Goal: Task Accomplishment & Management: Manage account settings

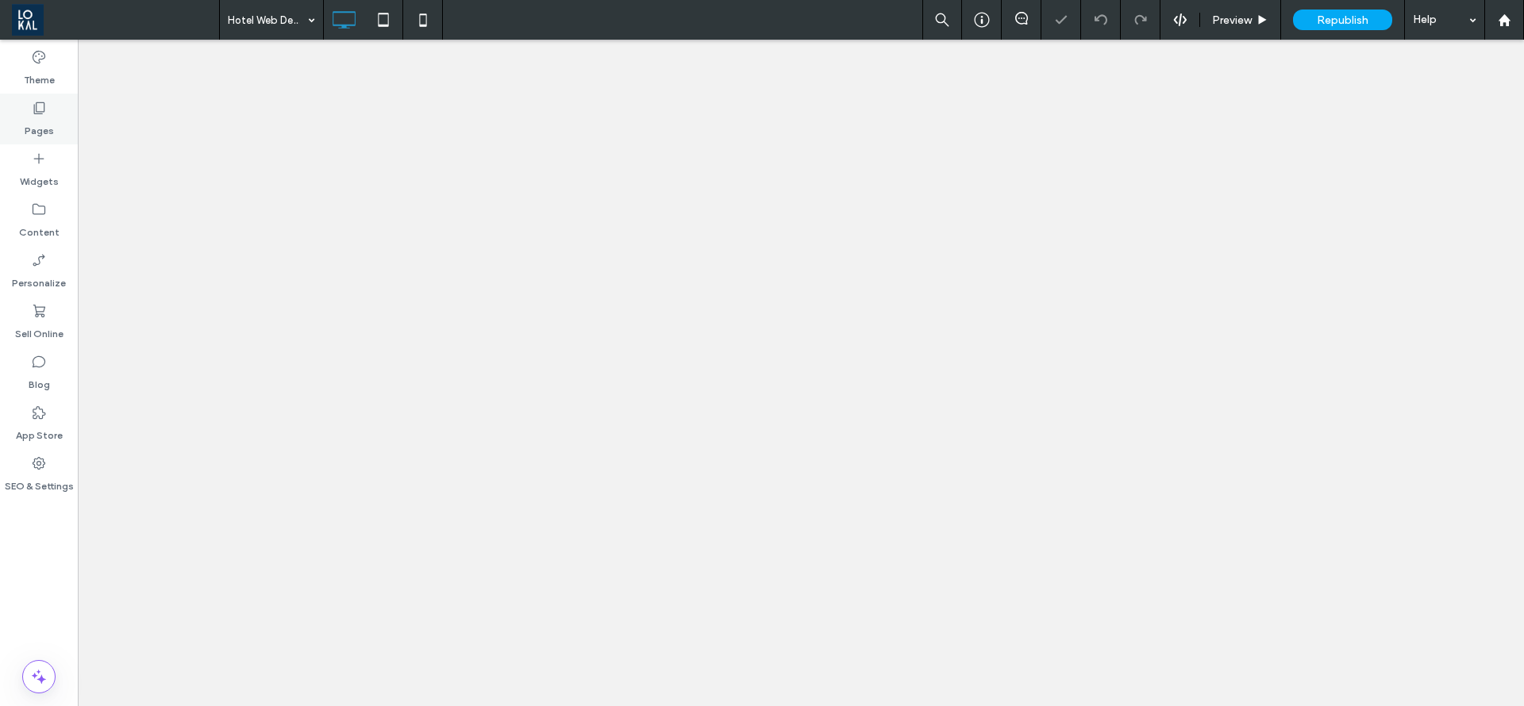
click at [29, 122] on label "Pages" at bounding box center [39, 127] width 29 height 22
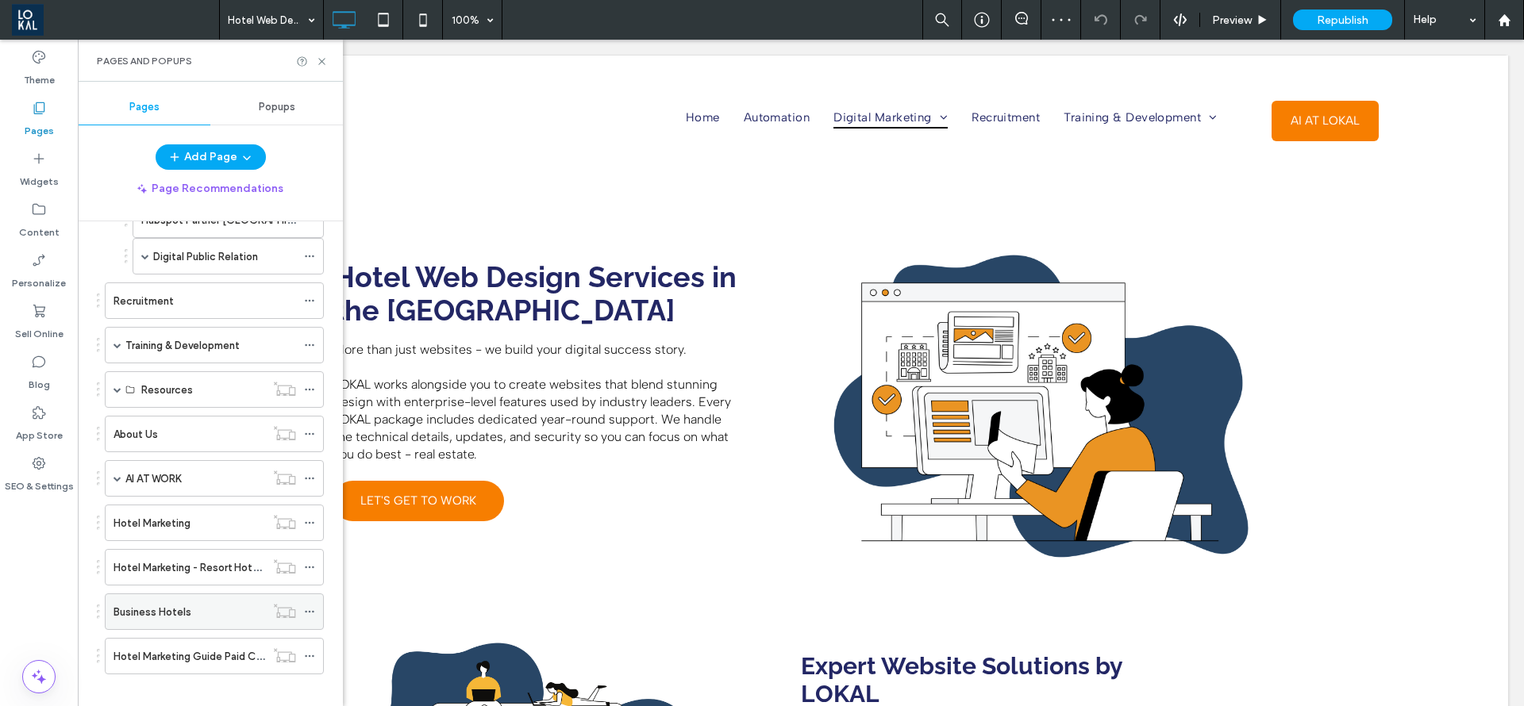
scroll to position [641, 0]
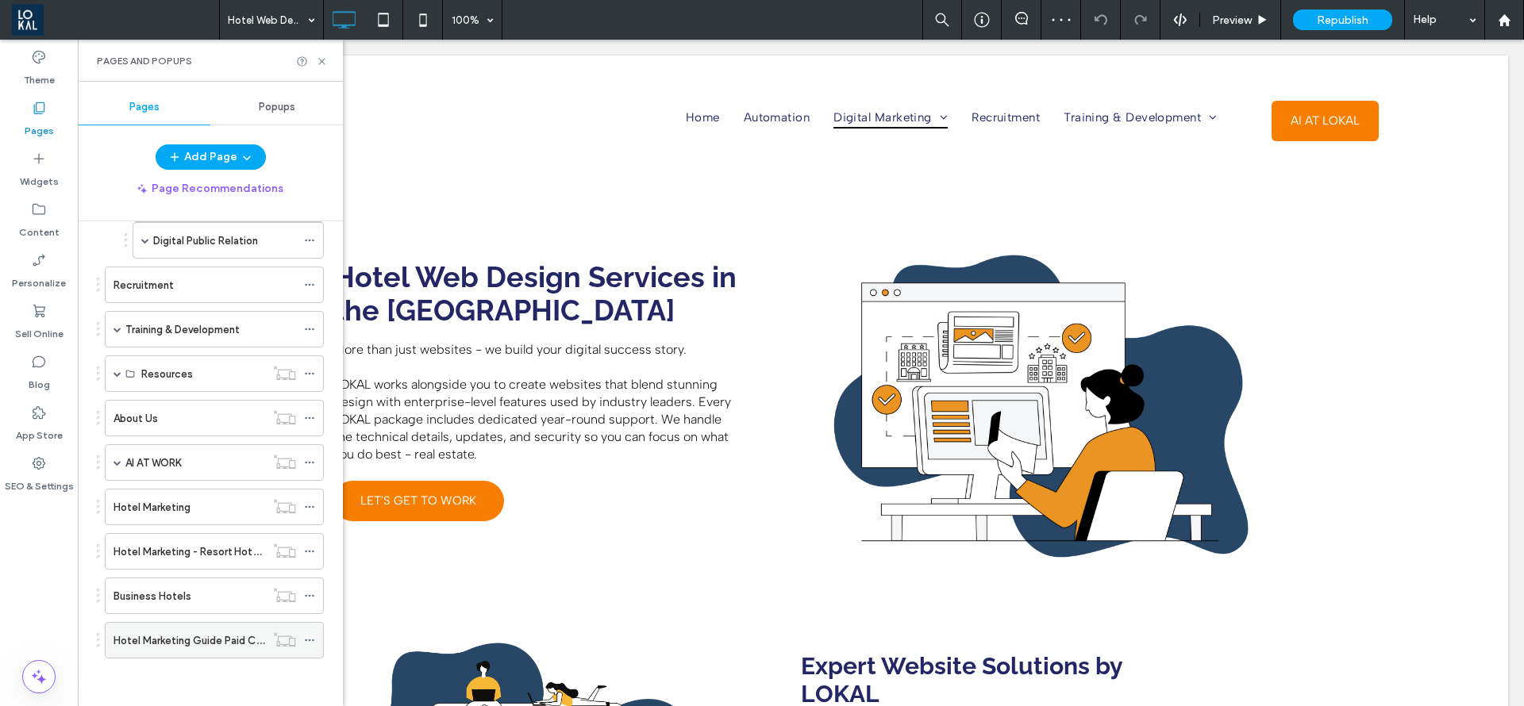
click at [201, 641] on label "Hotel Marketing Guide Paid Campaign" at bounding box center [204, 641] width 183 height 28
click at [321, 60] on icon at bounding box center [322, 62] width 12 height 12
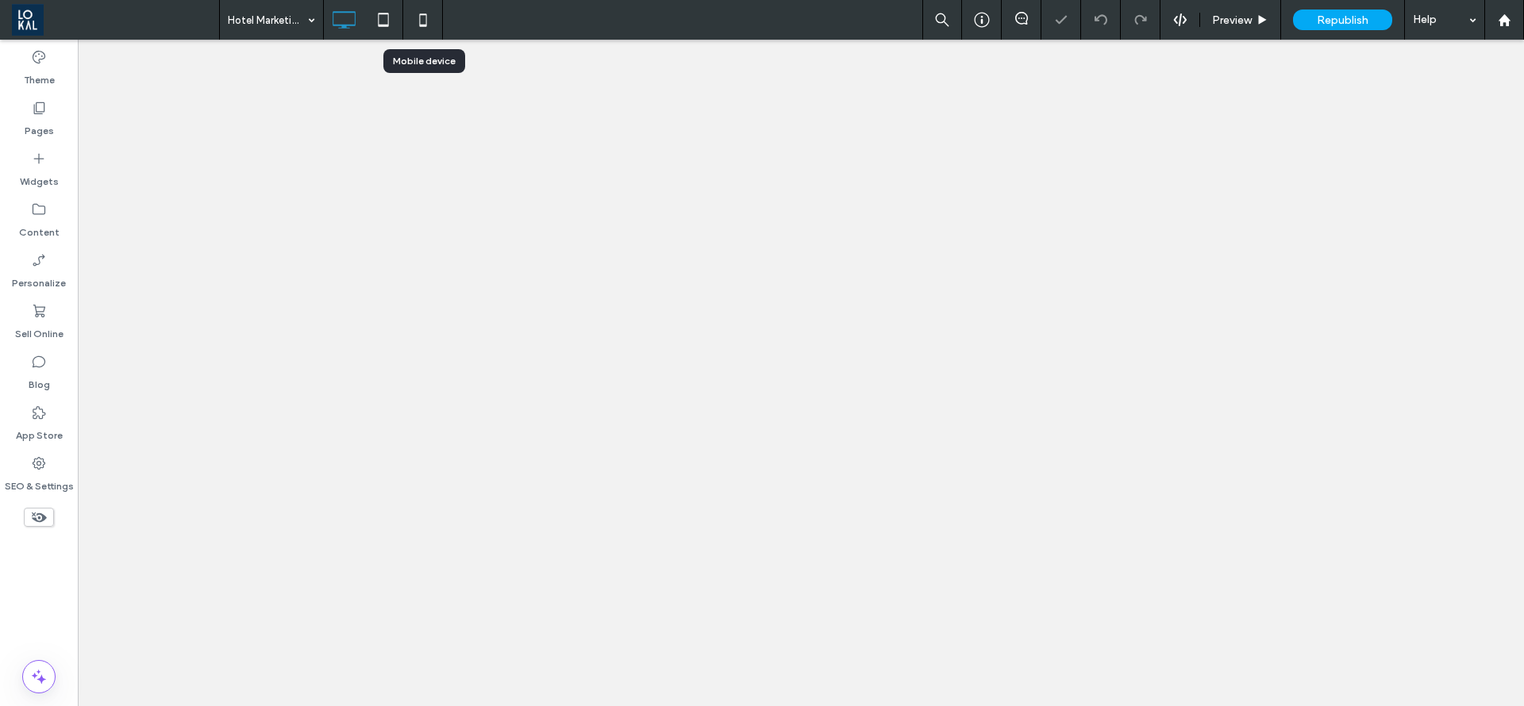
click at [426, 16] on use at bounding box center [422, 19] width 7 height 13
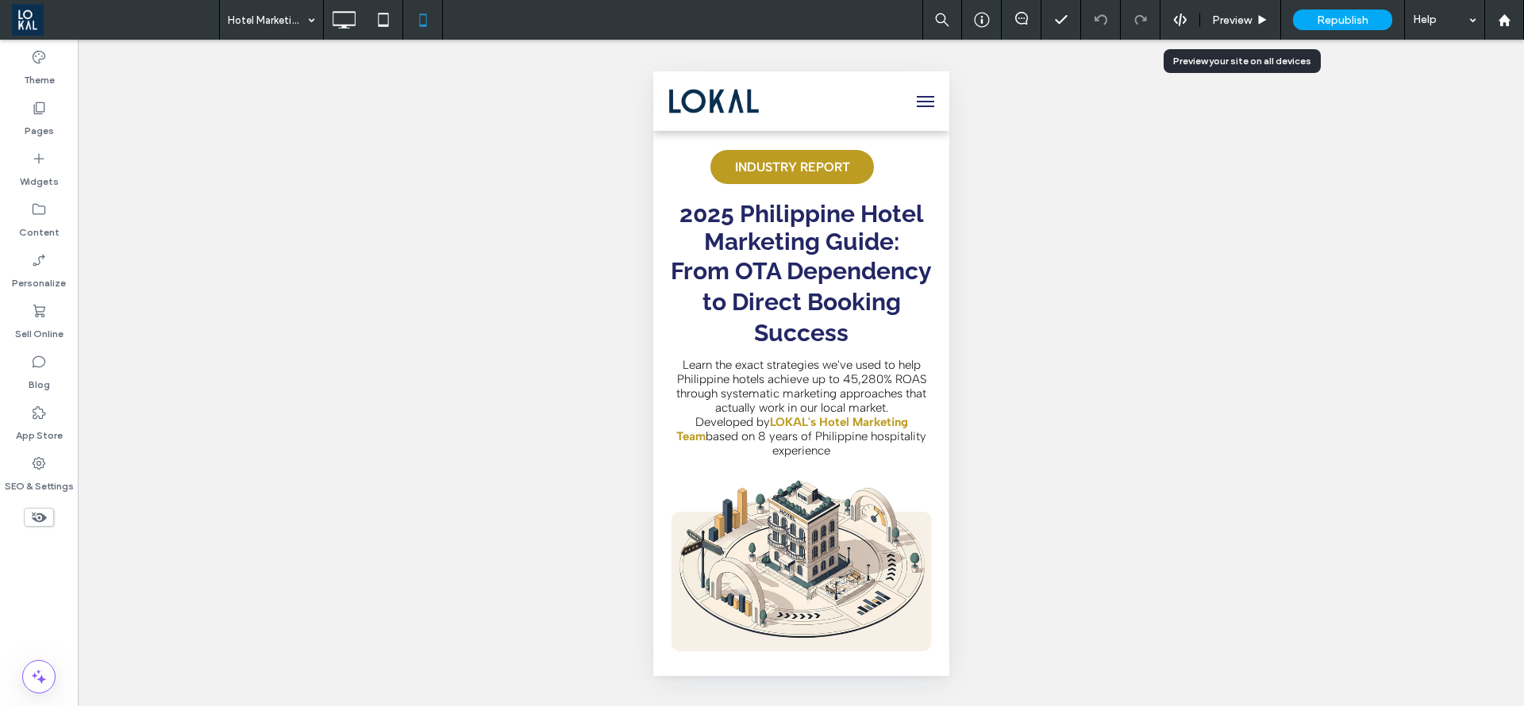
click at [1223, 16] on span "Preview" at bounding box center [1232, 19] width 40 height 13
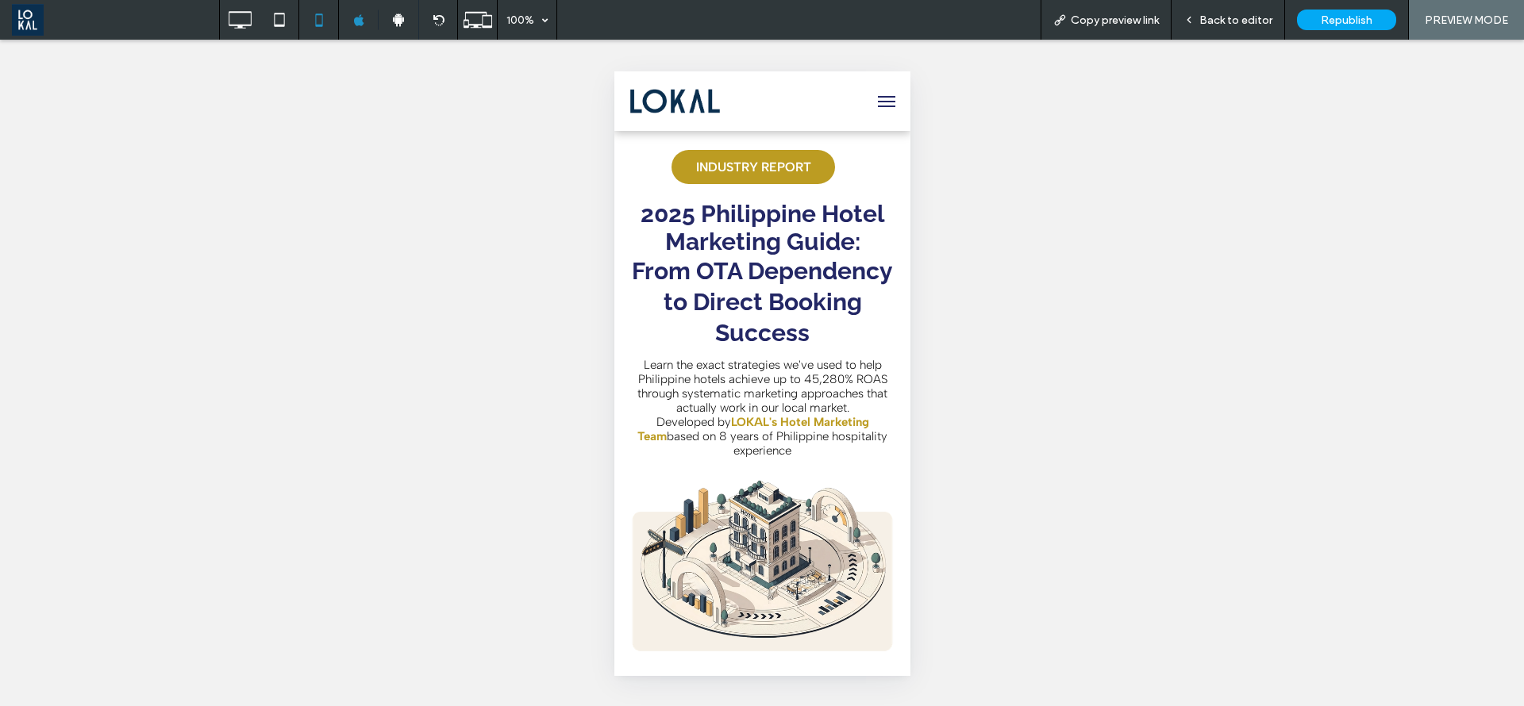
click at [1220, 15] on span "Back to editor" at bounding box center [1235, 19] width 73 height 13
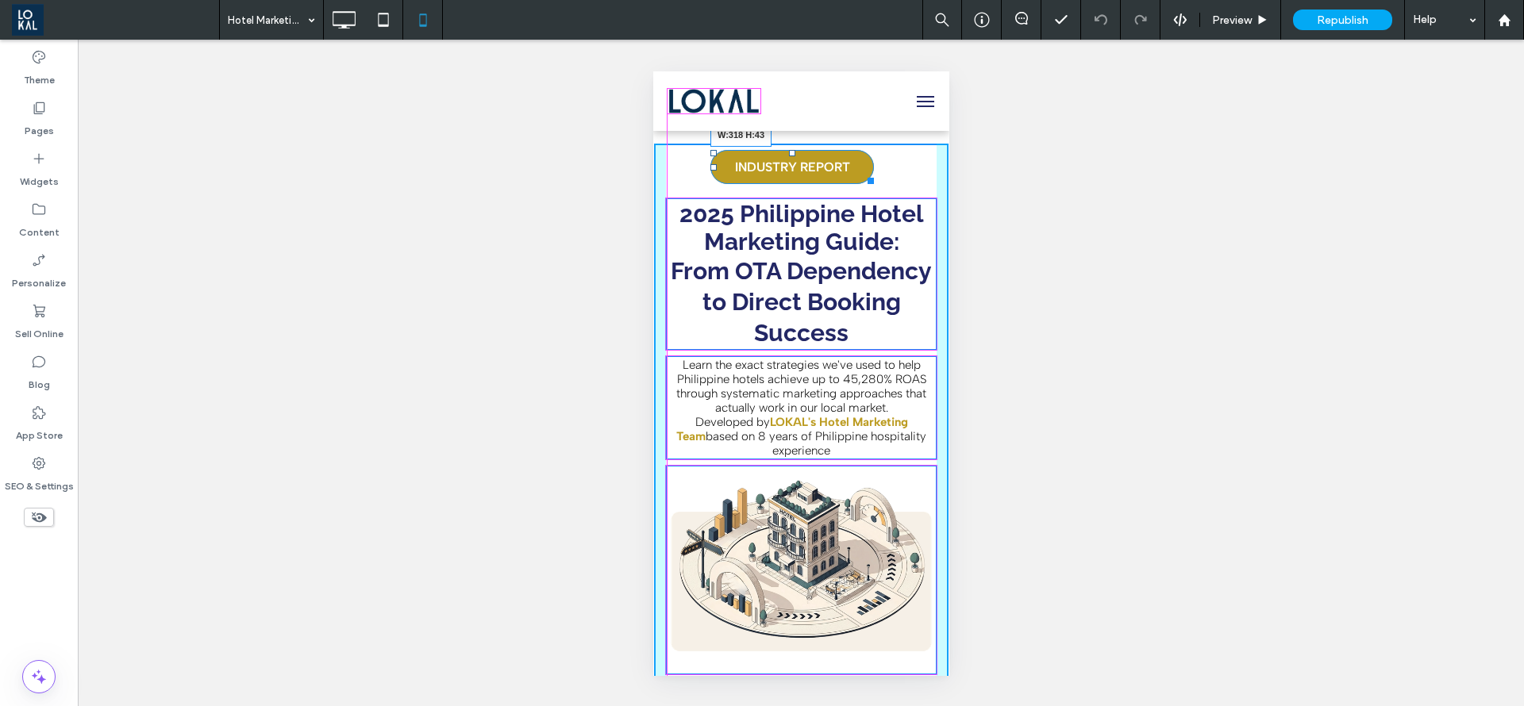
drag, startPoint x: 864, startPoint y: 179, endPoint x: 1556, endPoint y: 263, distance: 697.9
click at [907, 188] on div "INDUSTRY REPORT W:318 H:43 INDUSTRY REPORT 2025 Philippine Hotel Marketing Guid…" at bounding box center [800, 440] width 294 height 592
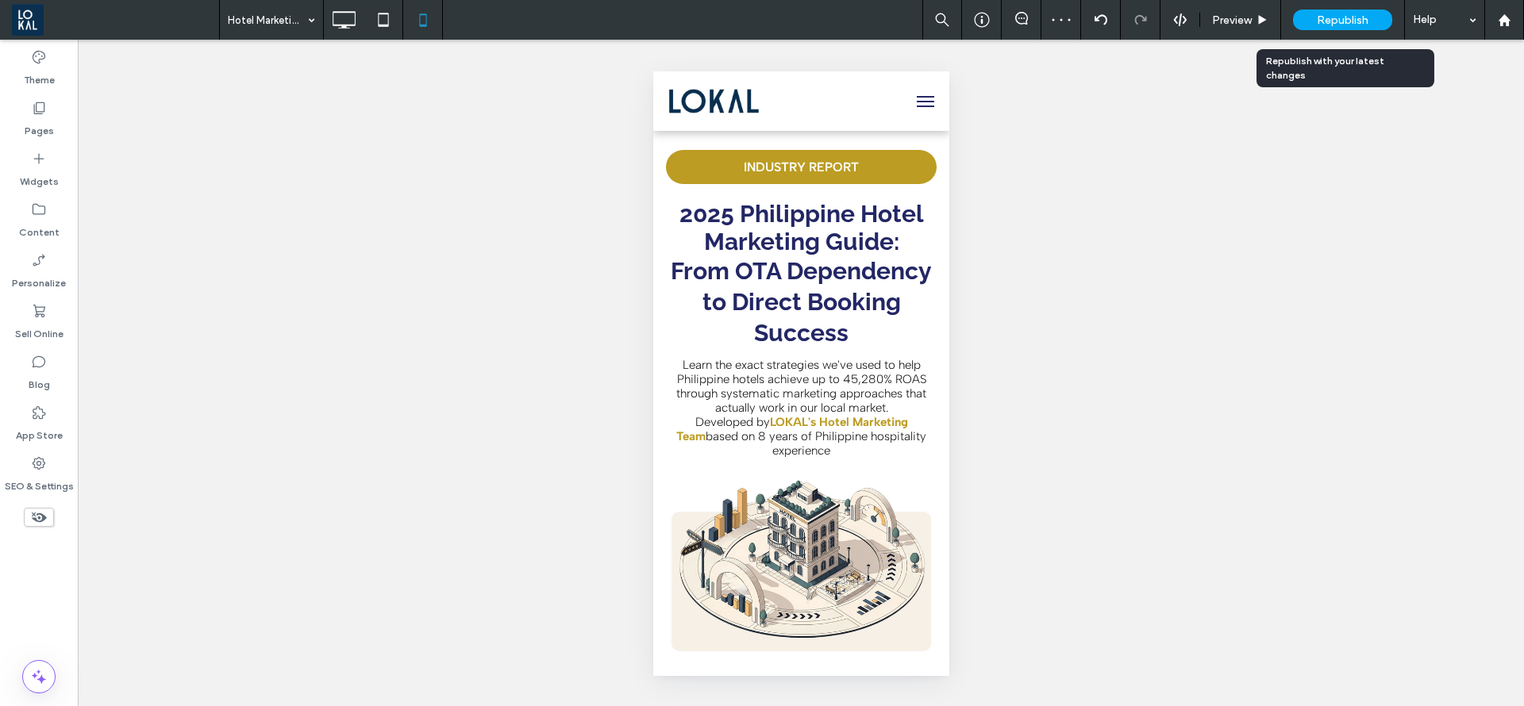
click at [1364, 20] on span "Republish" at bounding box center [1343, 19] width 52 height 13
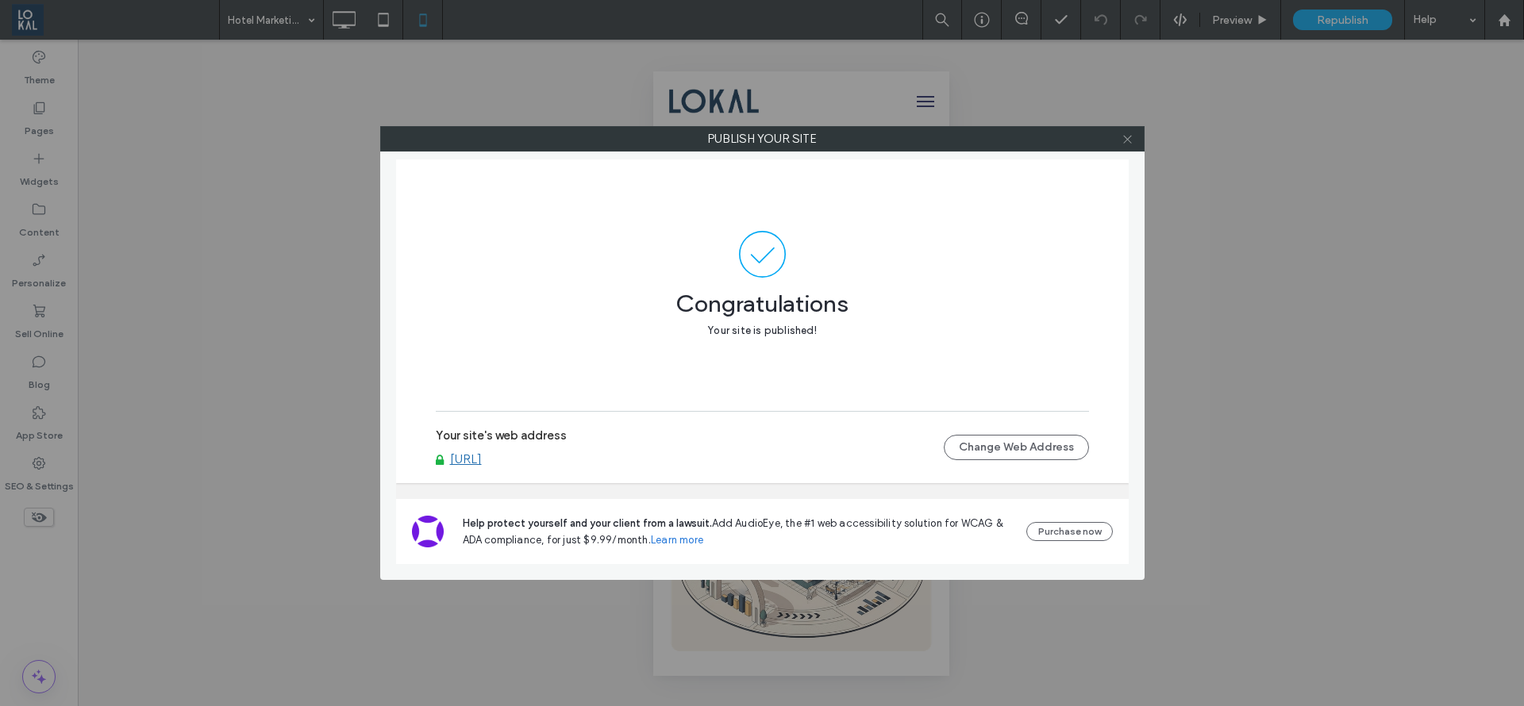
click at [1126, 134] on icon at bounding box center [1127, 139] width 12 height 12
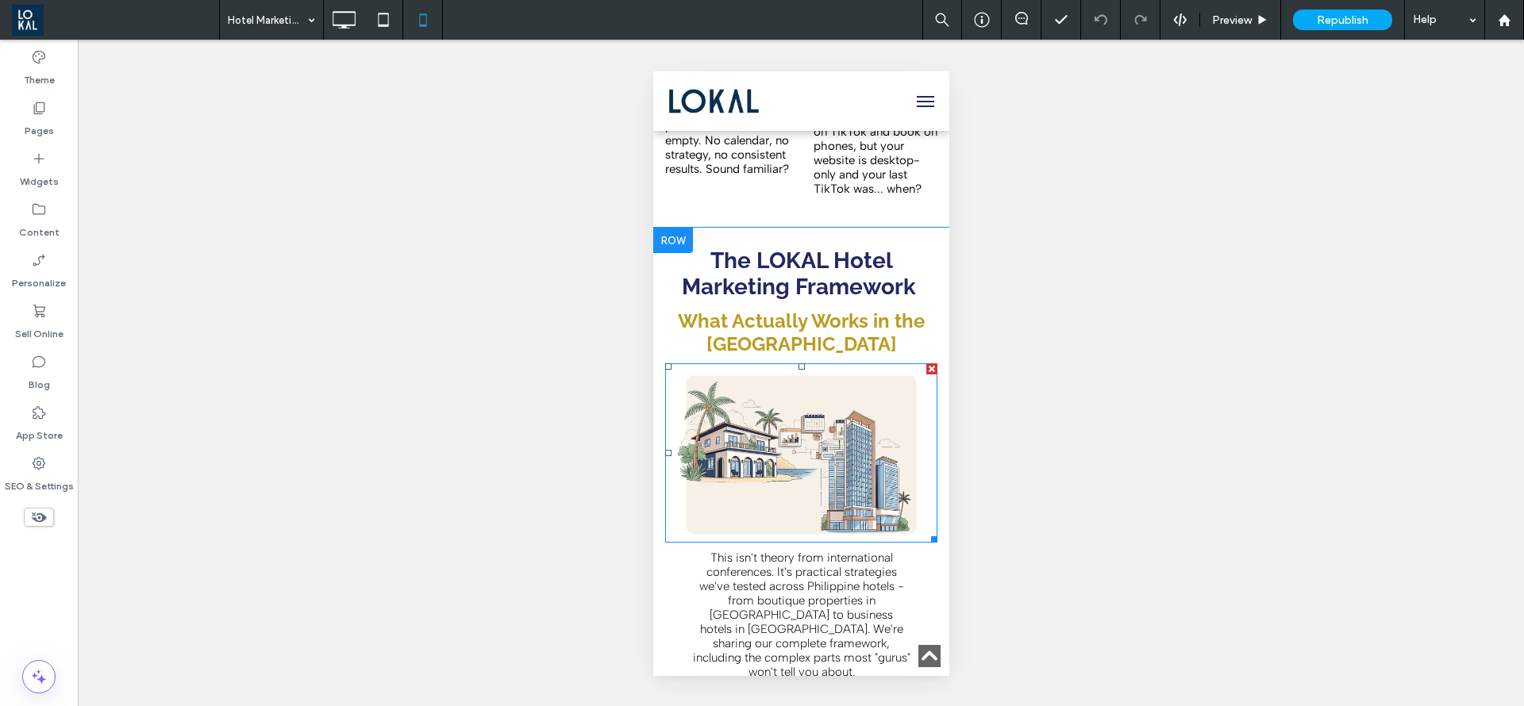
scroll to position [2500, 0]
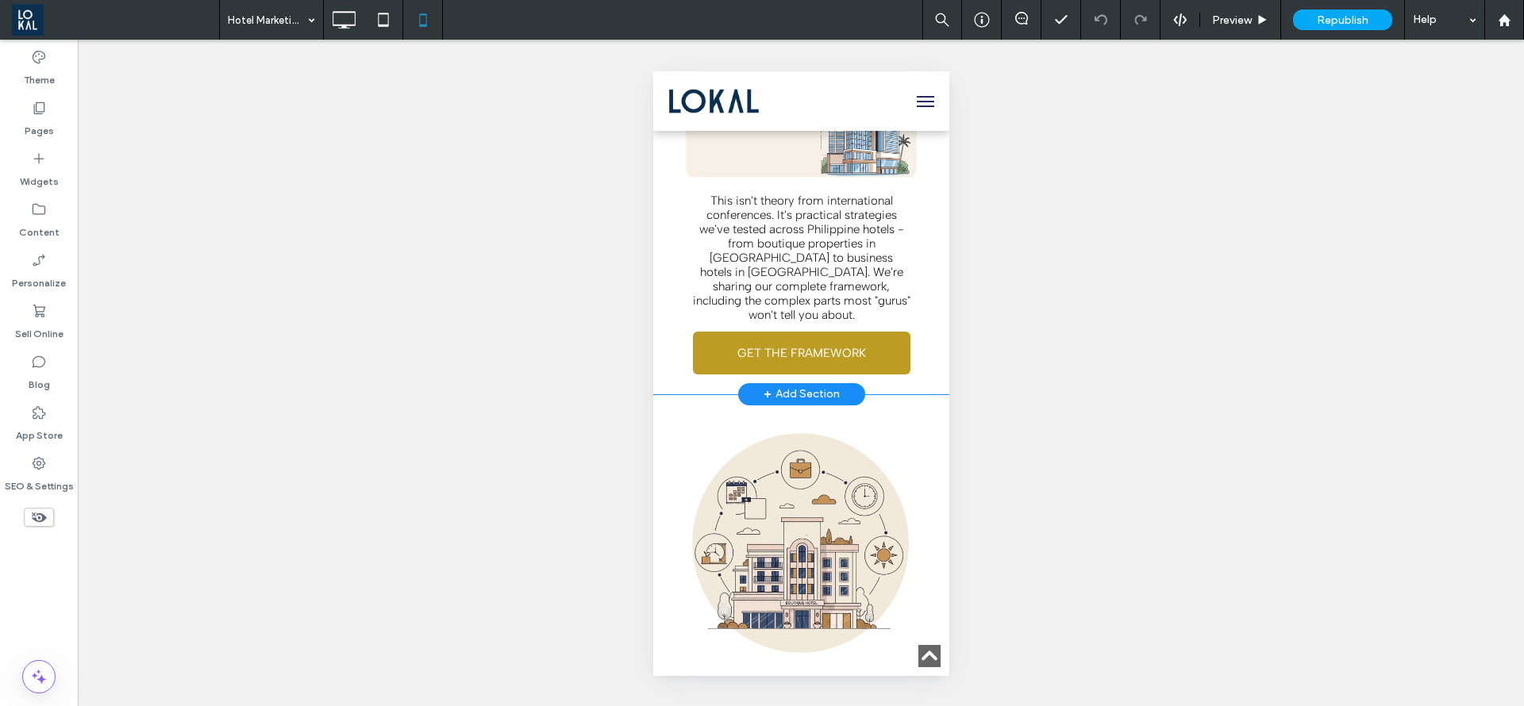
drag, startPoint x: 893, startPoint y: 322, endPoint x: 917, endPoint y: 312, distance: 26.0
click at [917, 312] on div "The LOKAL Hotel Marketing Framework ﻿ What Actually Works in the [GEOGRAPHIC_DA…" at bounding box center [800, 133] width 296 height 500
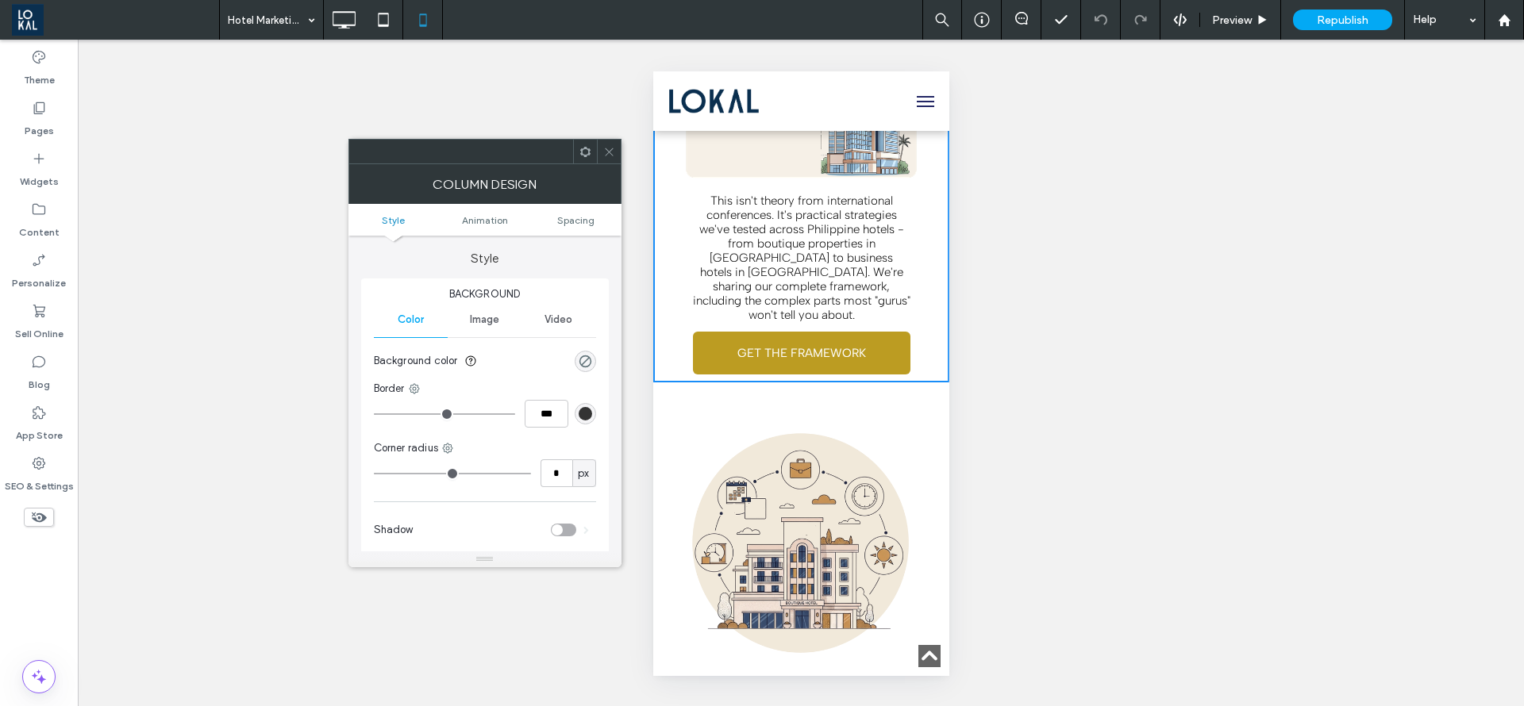
drag, startPoint x: 613, startPoint y: 156, endPoint x: 214, endPoint y: 203, distance: 402.0
click at [613, 156] on icon at bounding box center [609, 152] width 12 height 12
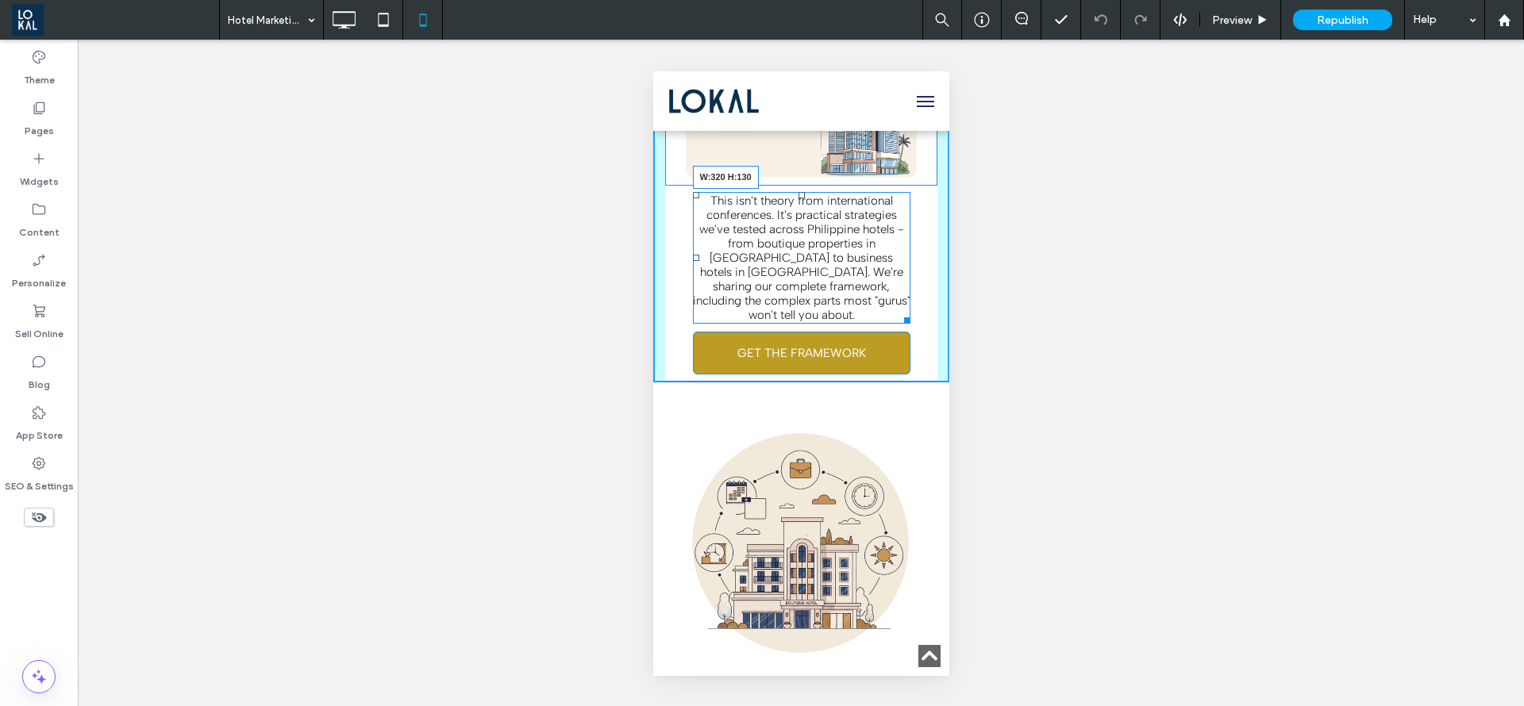
drag, startPoint x: 891, startPoint y: 318, endPoint x: 920, endPoint y: 325, distance: 30.0
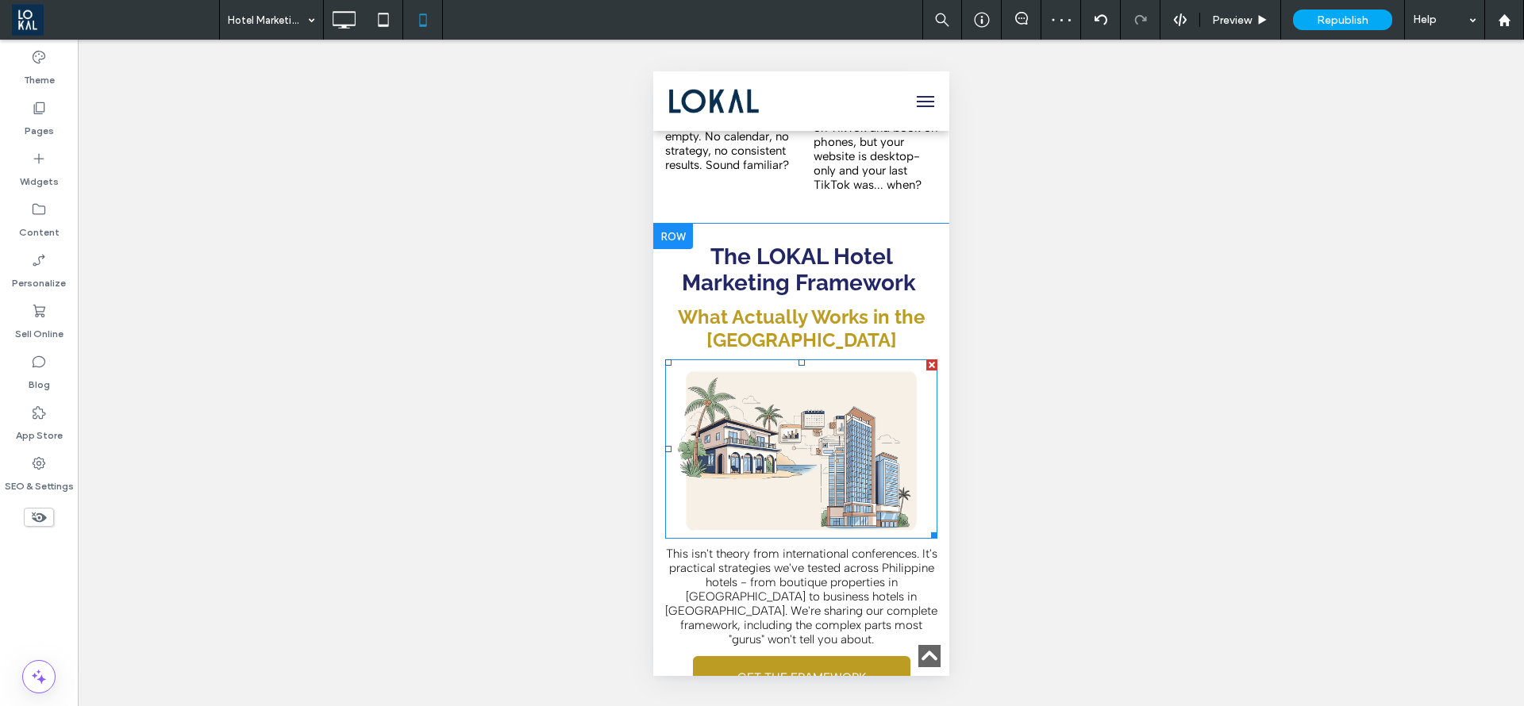
scroll to position [2262, 0]
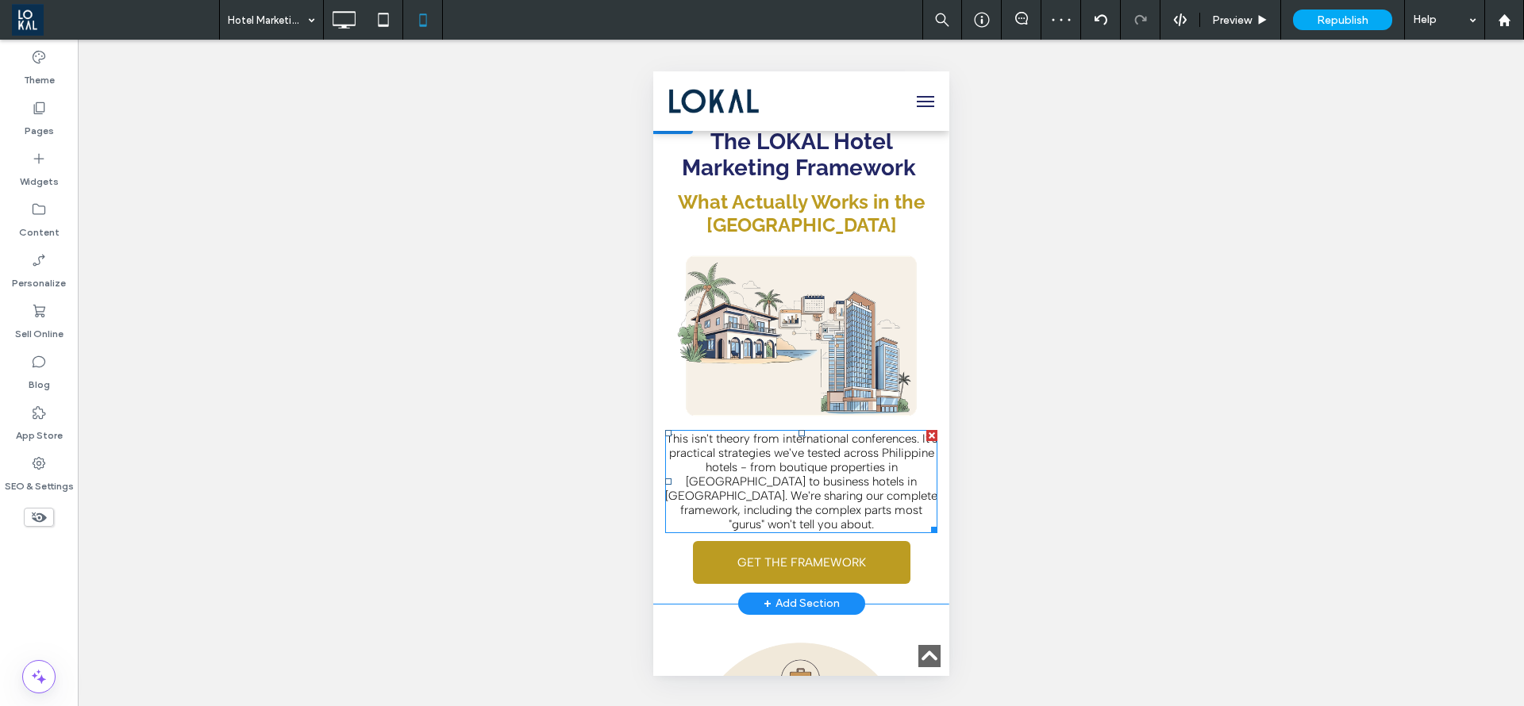
click at [759, 505] on span "This isn't theory from international conferences. It's practical strategies we'…" at bounding box center [800, 482] width 272 height 100
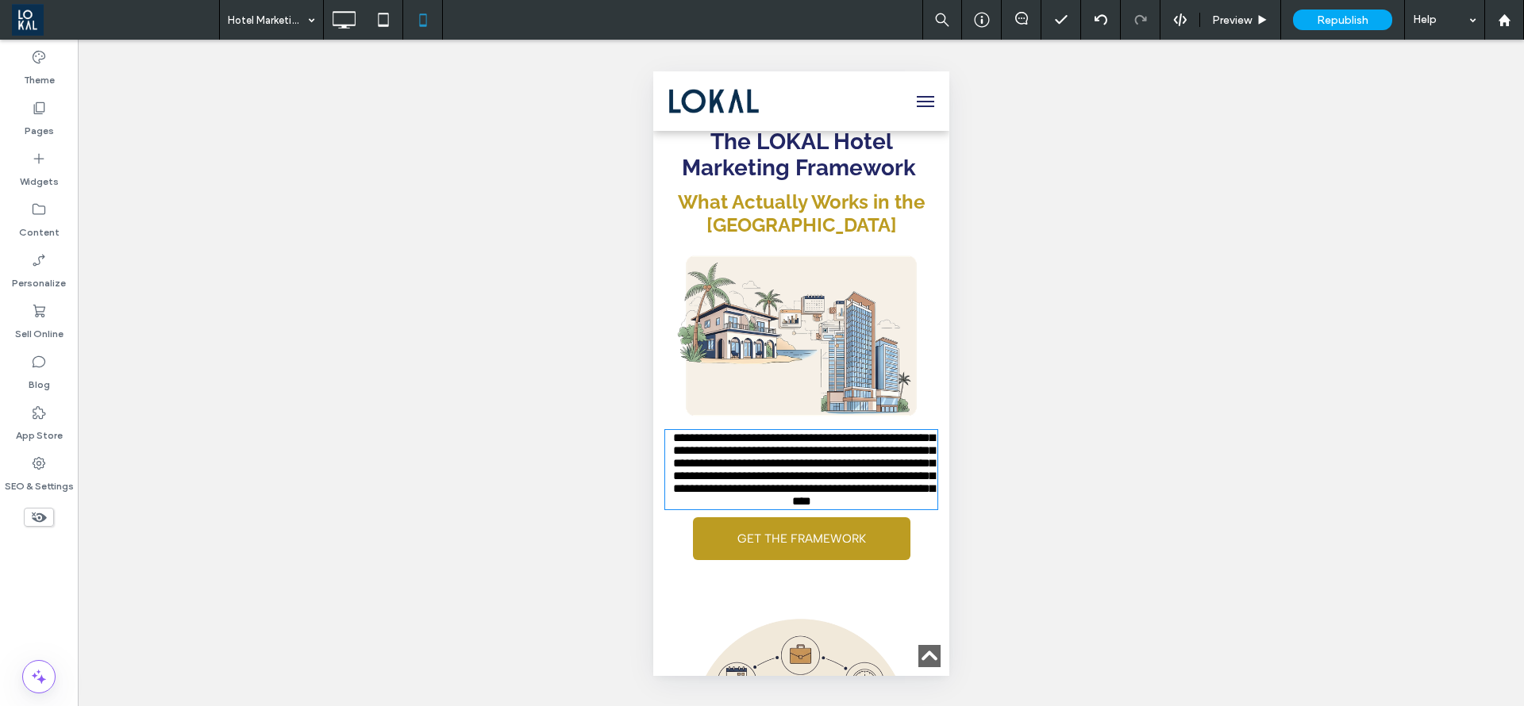
type input "**********"
type input "**"
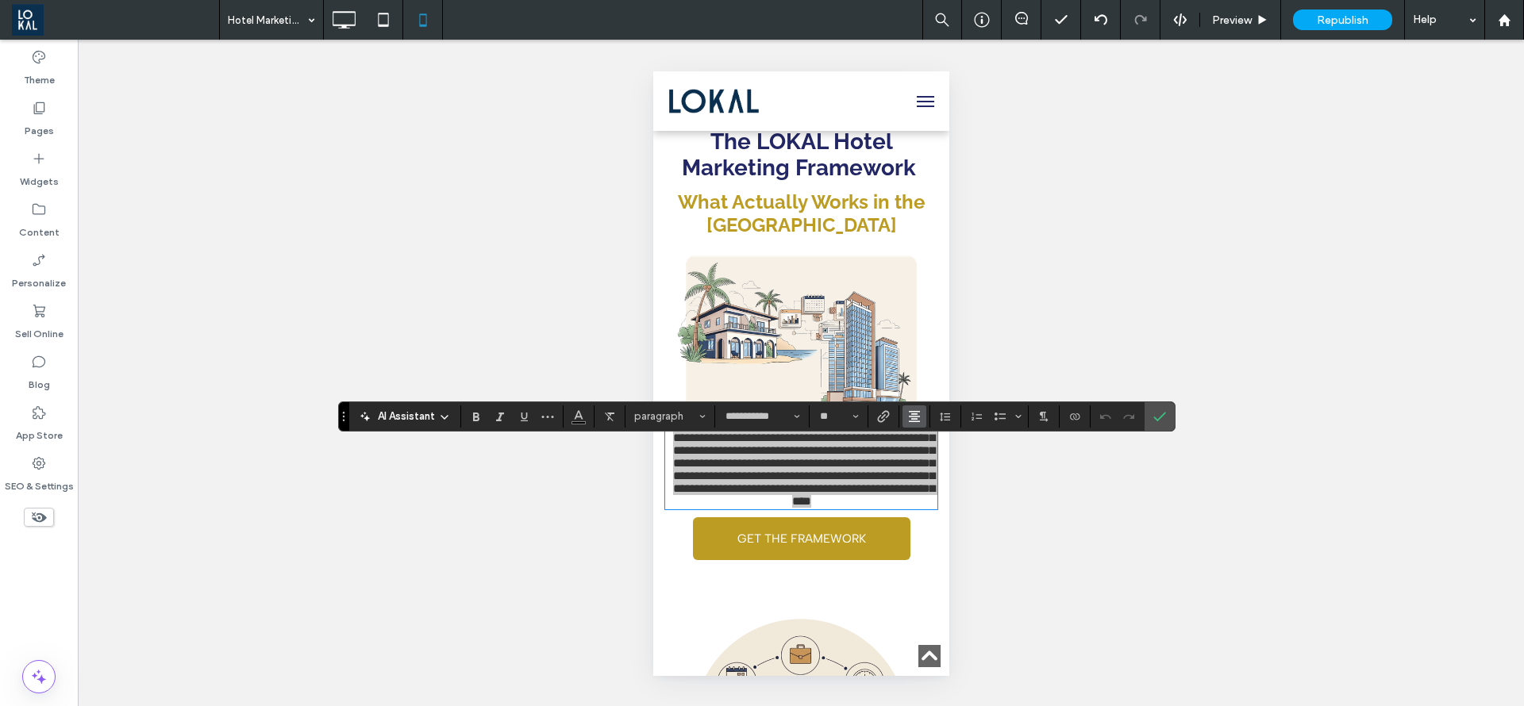
click at [915, 407] on span "Alignment" at bounding box center [914, 416] width 13 height 21
click at [921, 436] on icon "ui.textEditor.alignment.left" at bounding box center [926, 442] width 13 height 13
click at [1153, 420] on icon "Confirm" at bounding box center [1159, 416] width 13 height 13
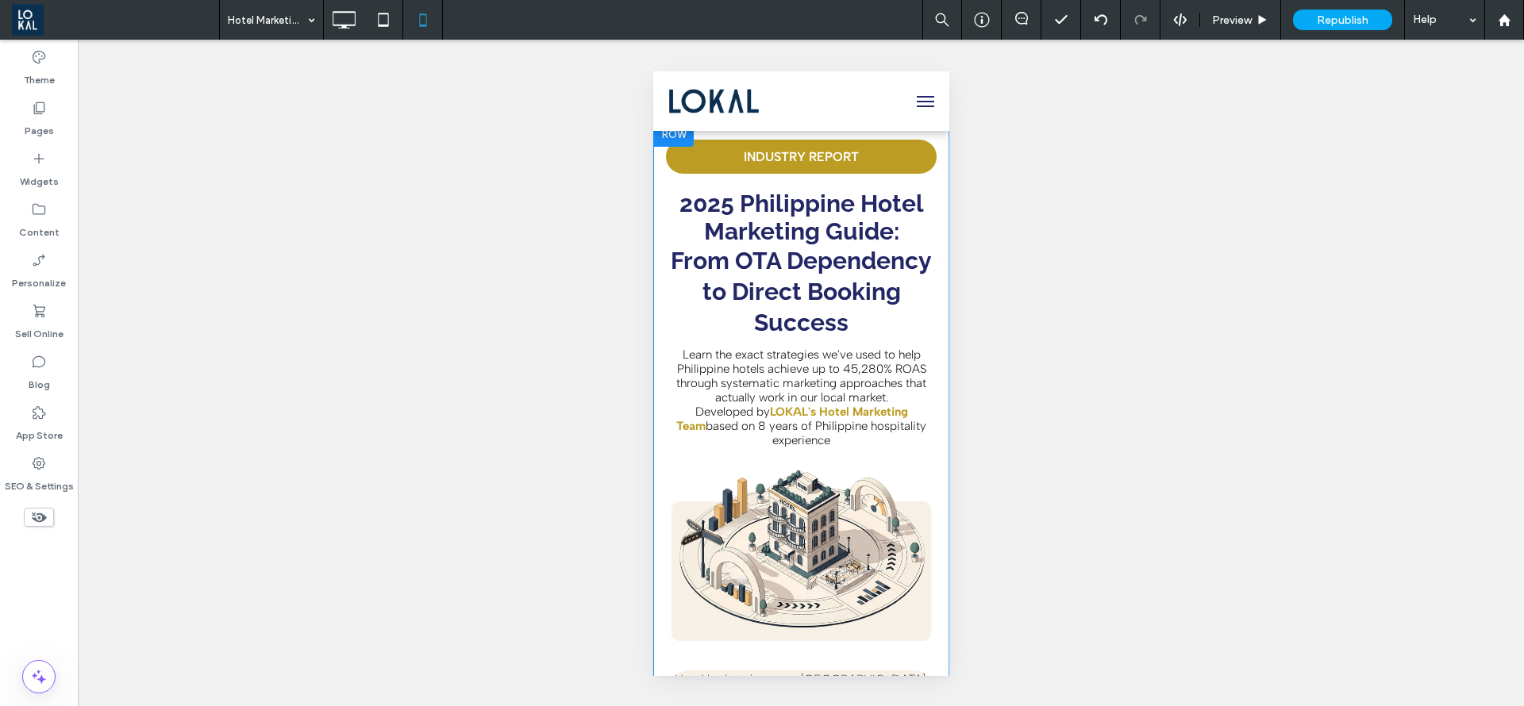
scroll to position [0, 0]
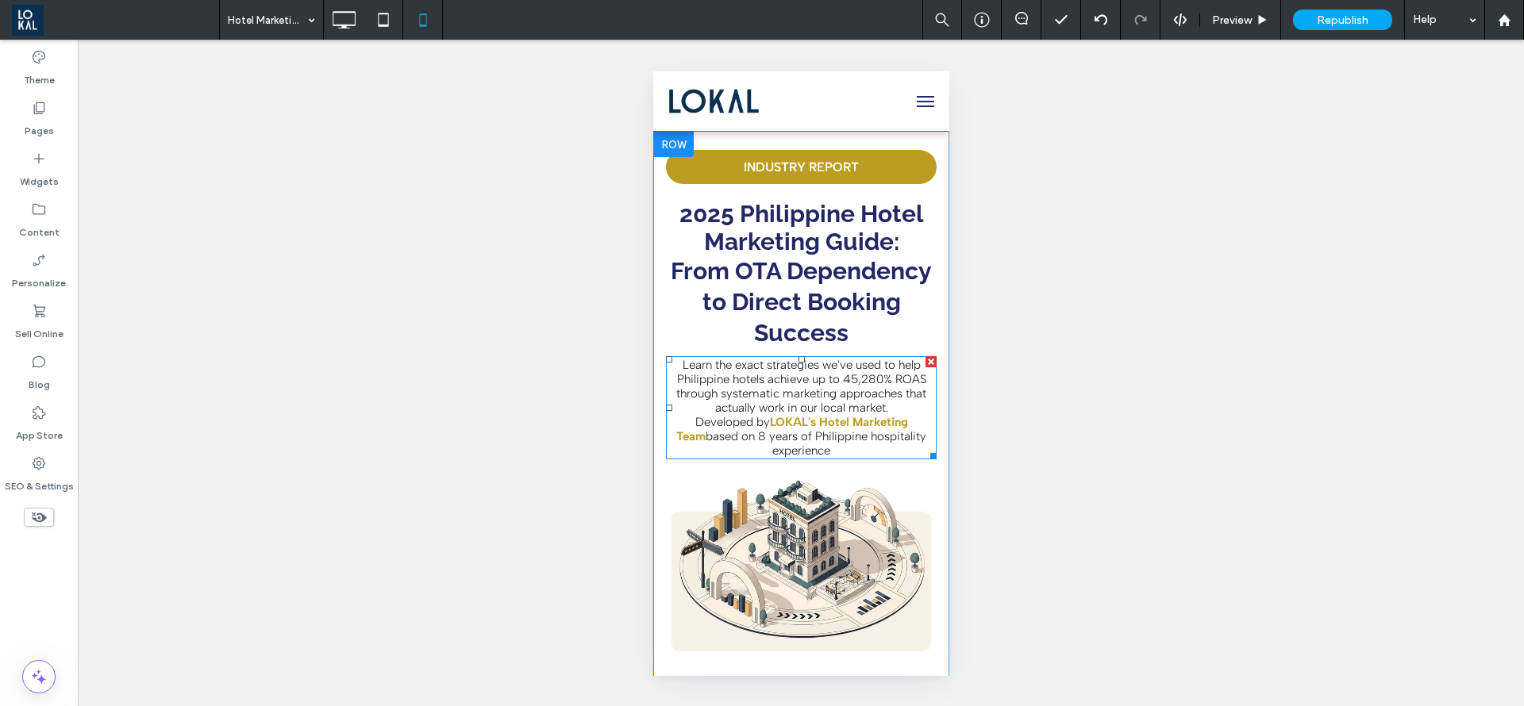
click at [764, 402] on span "Learn the exact strategies we've used to help Philippine hotels achieve up to 4…" at bounding box center [800, 386] width 250 height 57
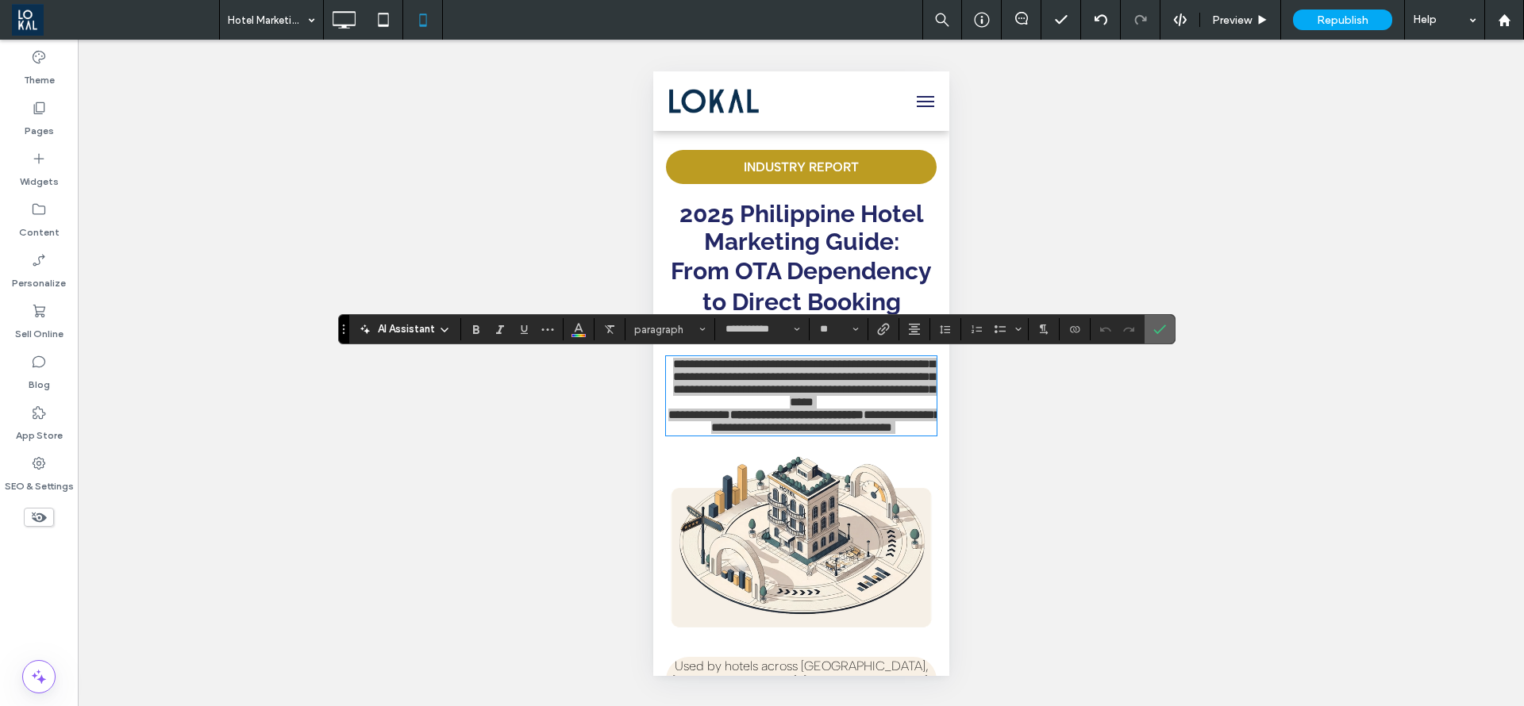
drag, startPoint x: 1162, startPoint y: 326, endPoint x: 287, endPoint y: 313, distance: 874.8
click at [1162, 326] on icon "Confirm" at bounding box center [1159, 329] width 13 height 13
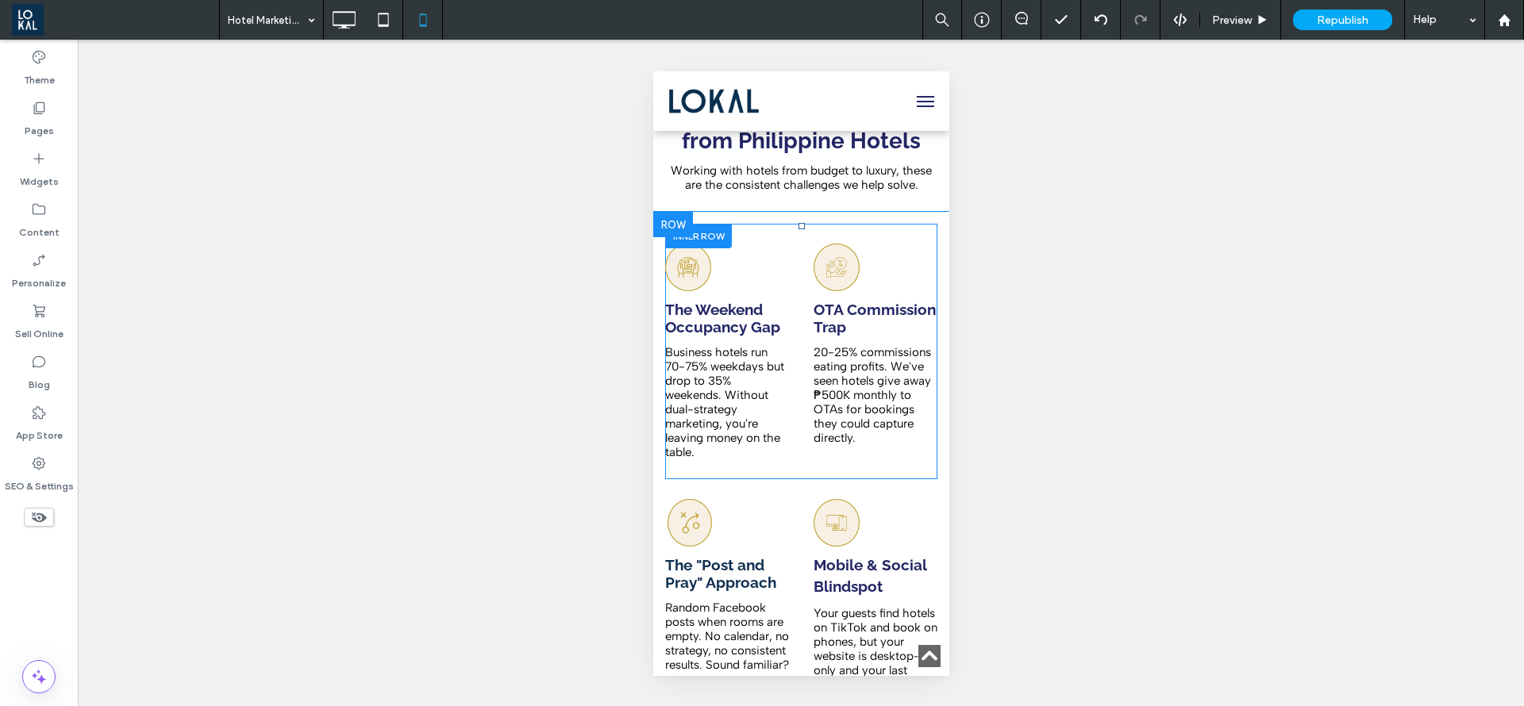
scroll to position [1548, 0]
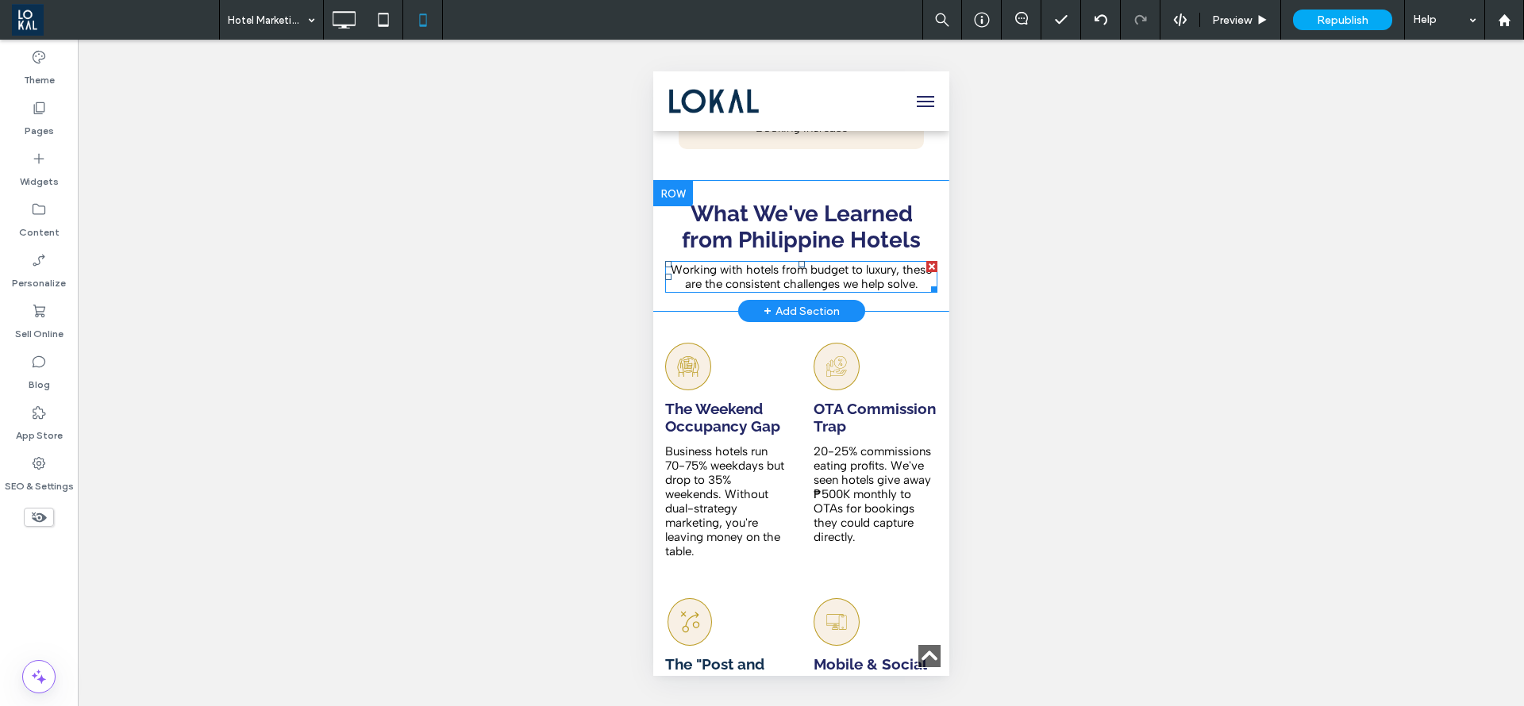
click at [757, 263] on p "Working with hotels from budget to luxury, these are the consistent challenges …" at bounding box center [800, 277] width 272 height 29
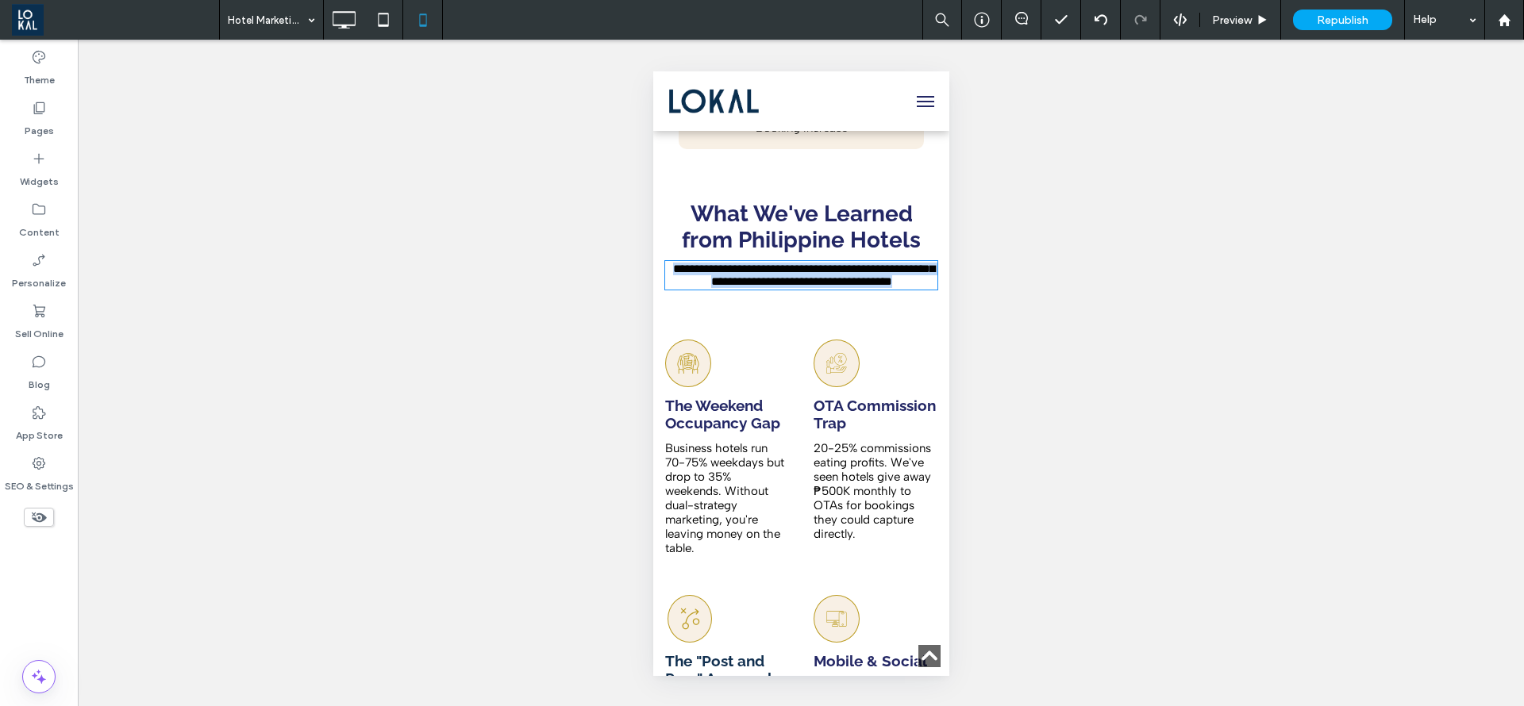
type input "**********"
type input "**"
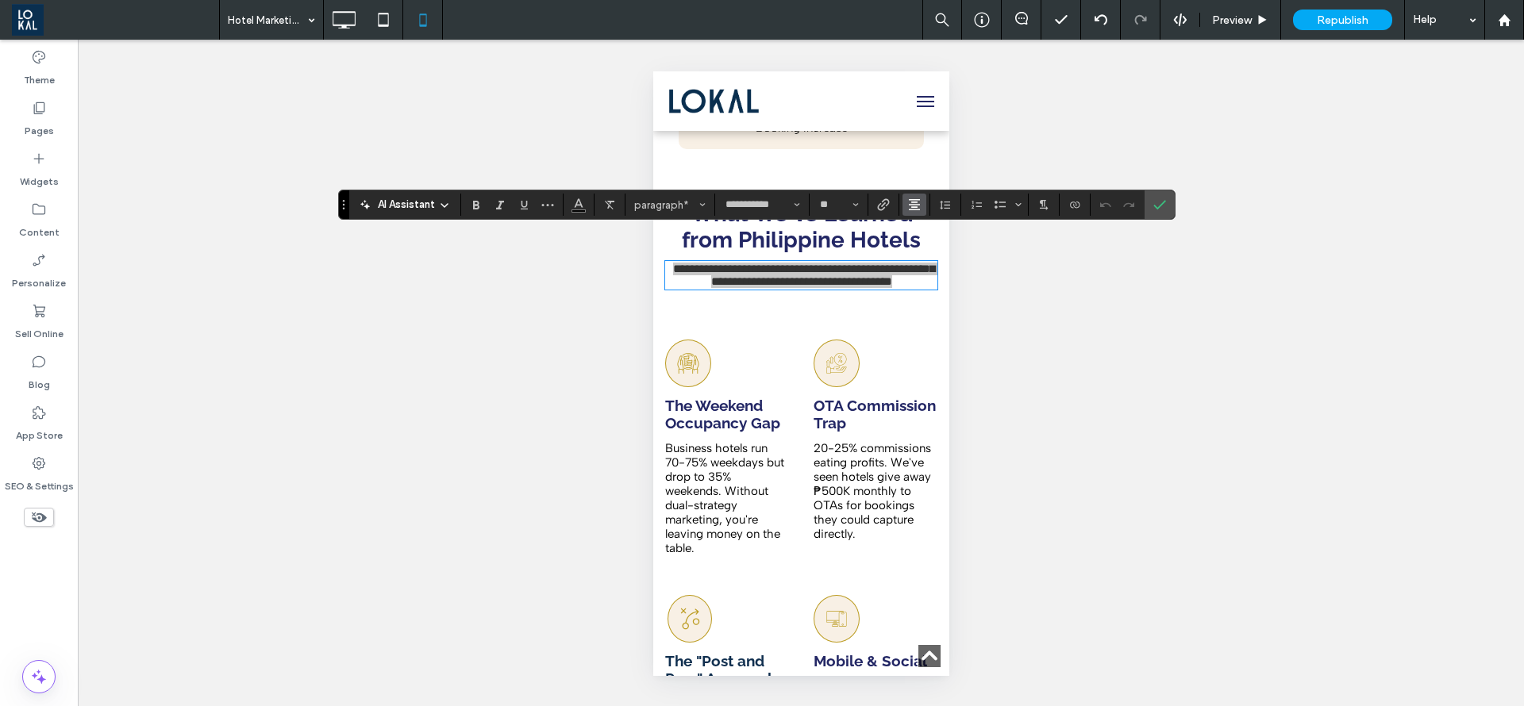
click at [913, 198] on icon "Alignment" at bounding box center [914, 204] width 13 height 13
click at [912, 225] on span "ui.textEditor.alignment.left" at bounding box center [911, 230] width 7 height 23
click at [1177, 205] on div "Unhide? Yes Unhide? Yes Unhide? Yes Unhide? Yes Unhide? Yes" at bounding box center [801, 373] width 1446 height 667
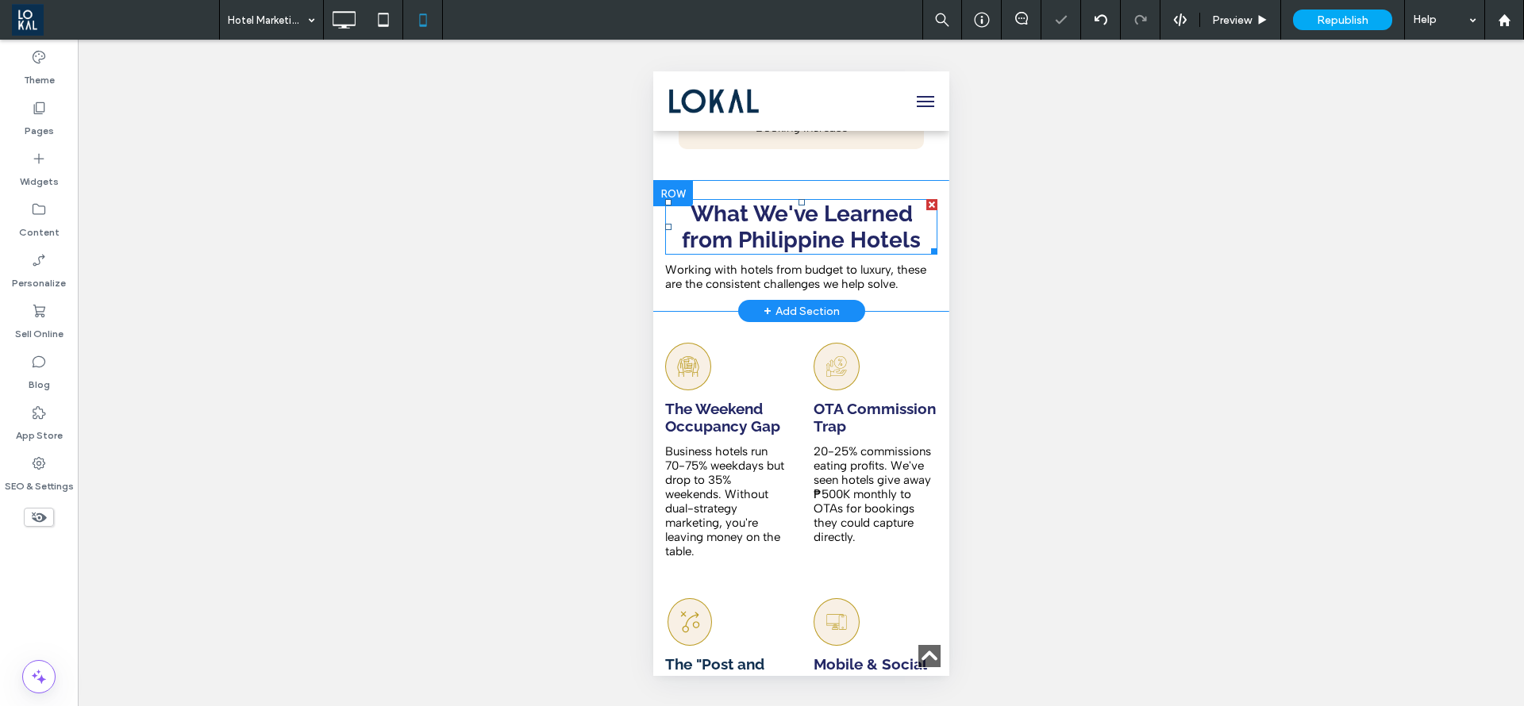
click at [750, 201] on strong "What We've Learned from Philippine Hotels" at bounding box center [800, 227] width 239 height 52
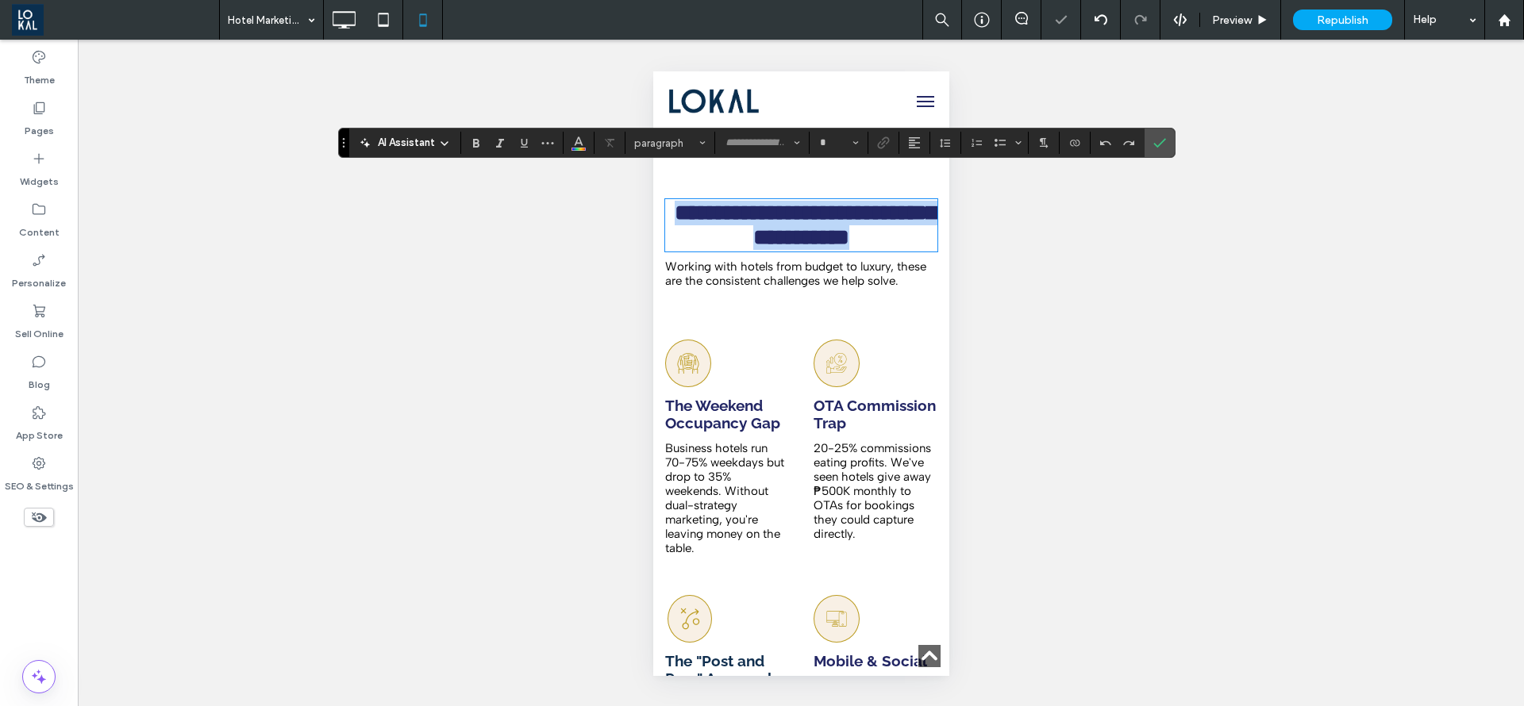
type input "*******"
type input "**"
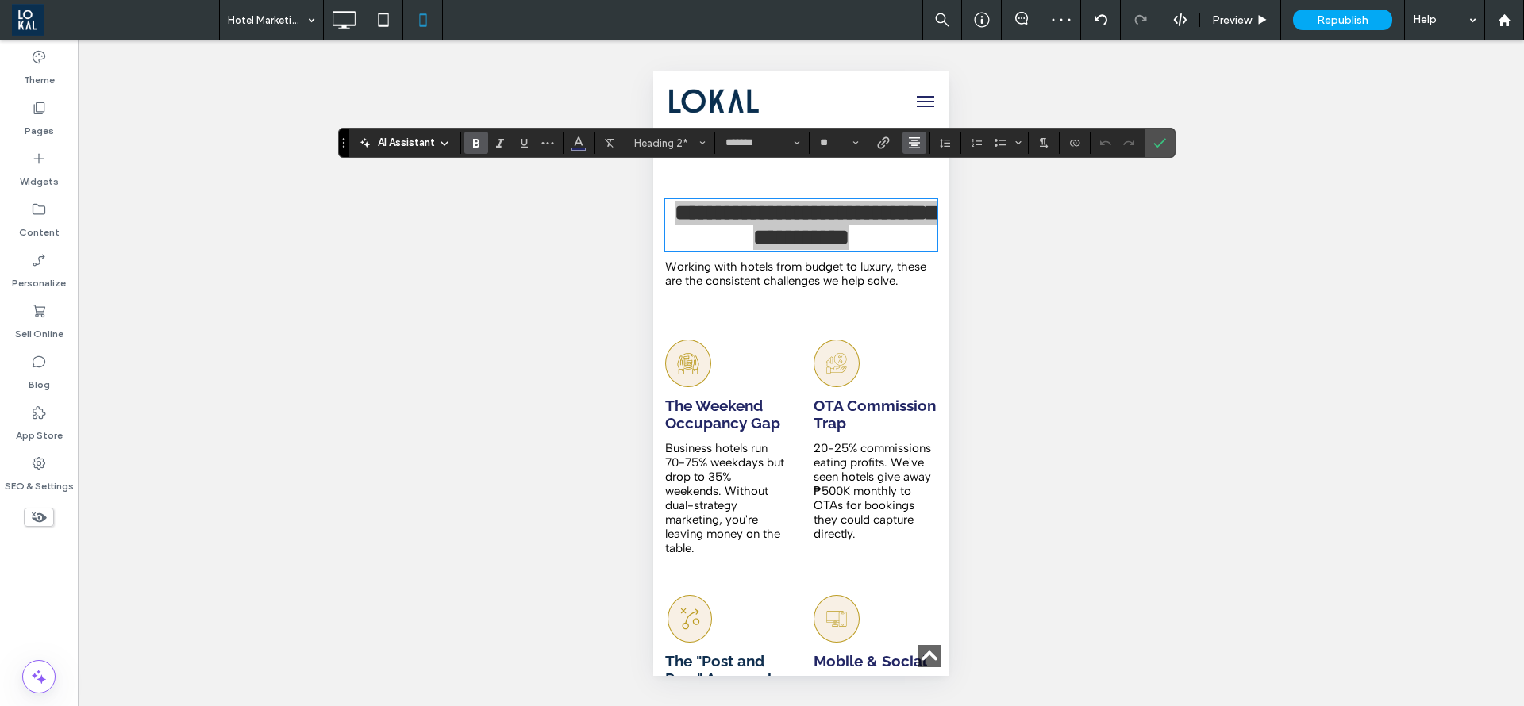
click at [925, 146] on button "Alignment" at bounding box center [914, 143] width 24 height 22
click at [916, 175] on label "ui.textEditor.alignment.left" at bounding box center [930, 168] width 56 height 23
drag, startPoint x: 1159, startPoint y: 140, endPoint x: 1118, endPoint y: 161, distance: 45.4
click at [1159, 141] on icon "Confirm" at bounding box center [1159, 143] width 13 height 13
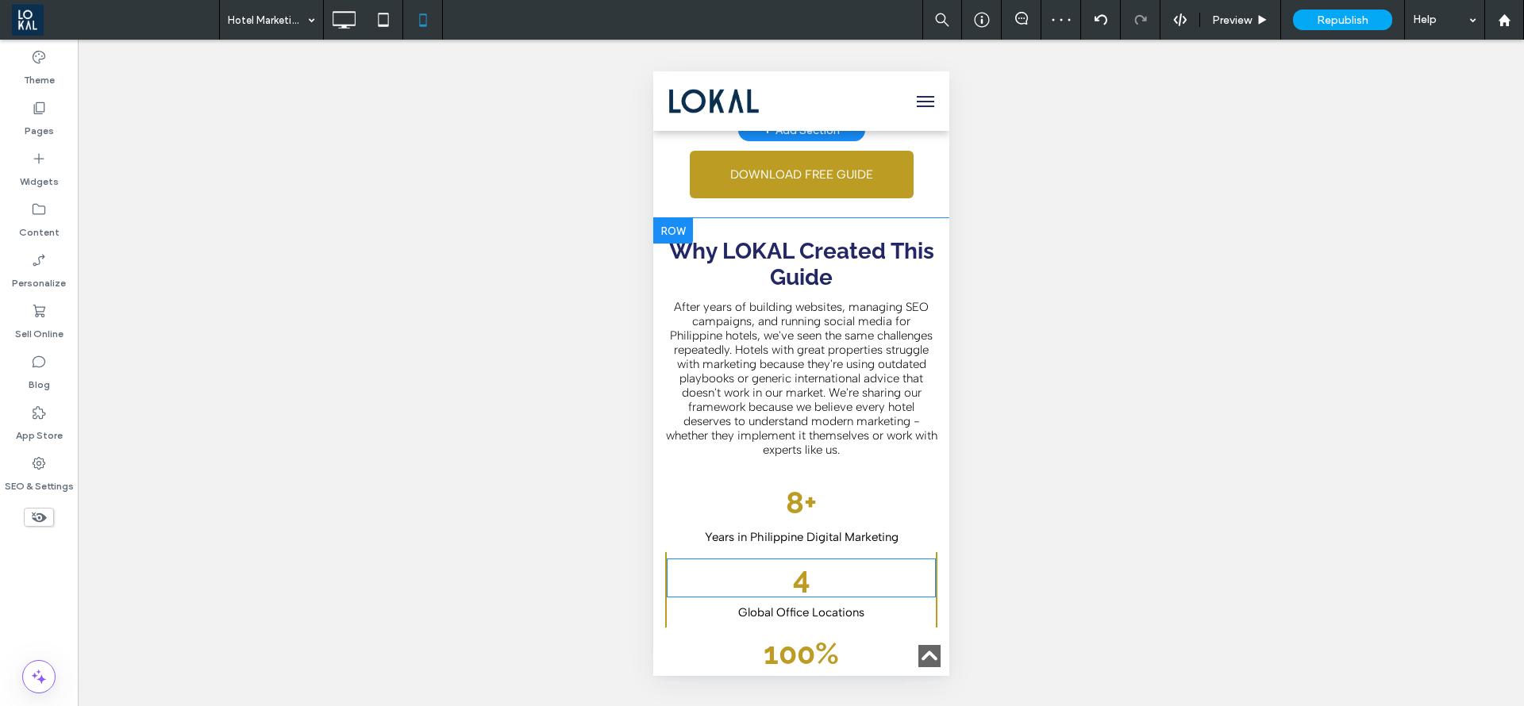
scroll to position [595, 0]
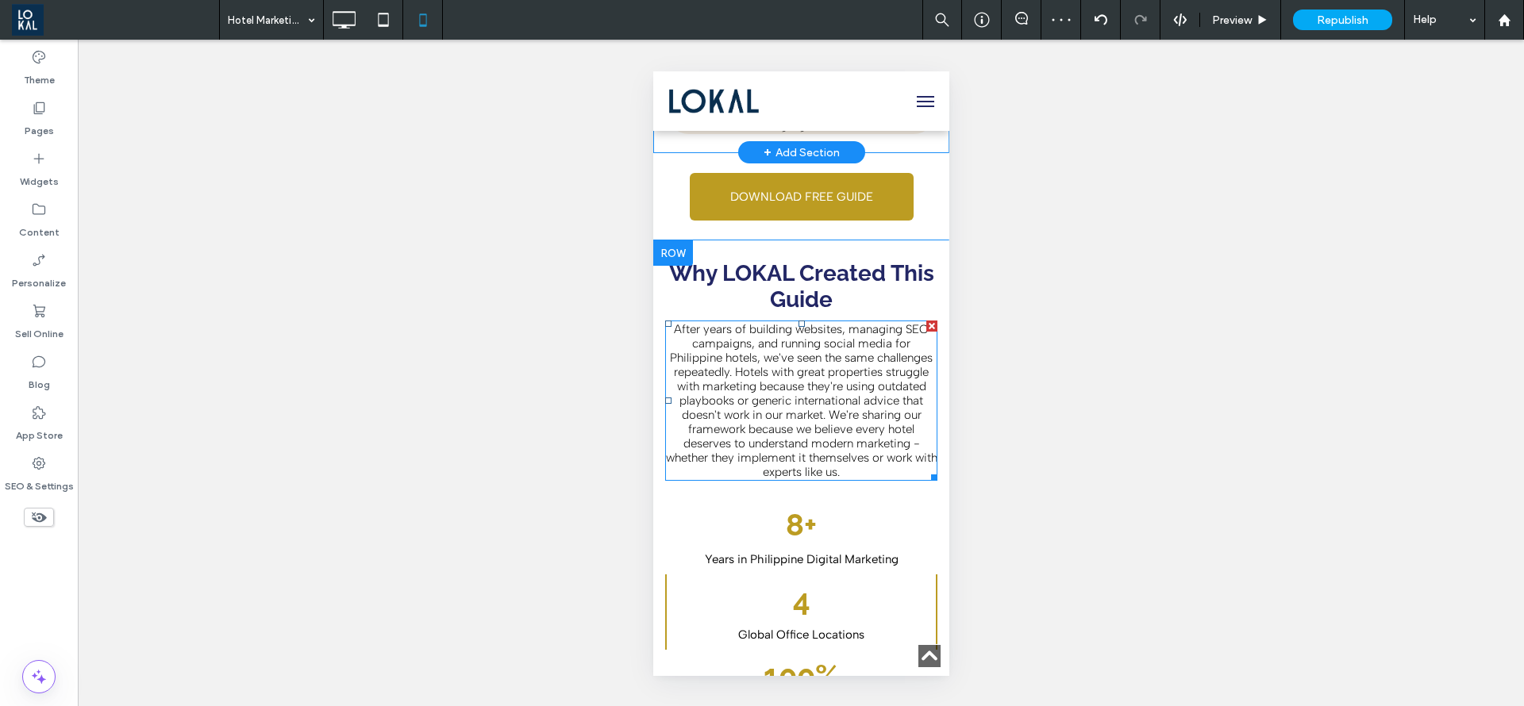
click at [756, 406] on span "After years of building websites, managing SEO campaigns, and running social me…" at bounding box center [800, 400] width 271 height 157
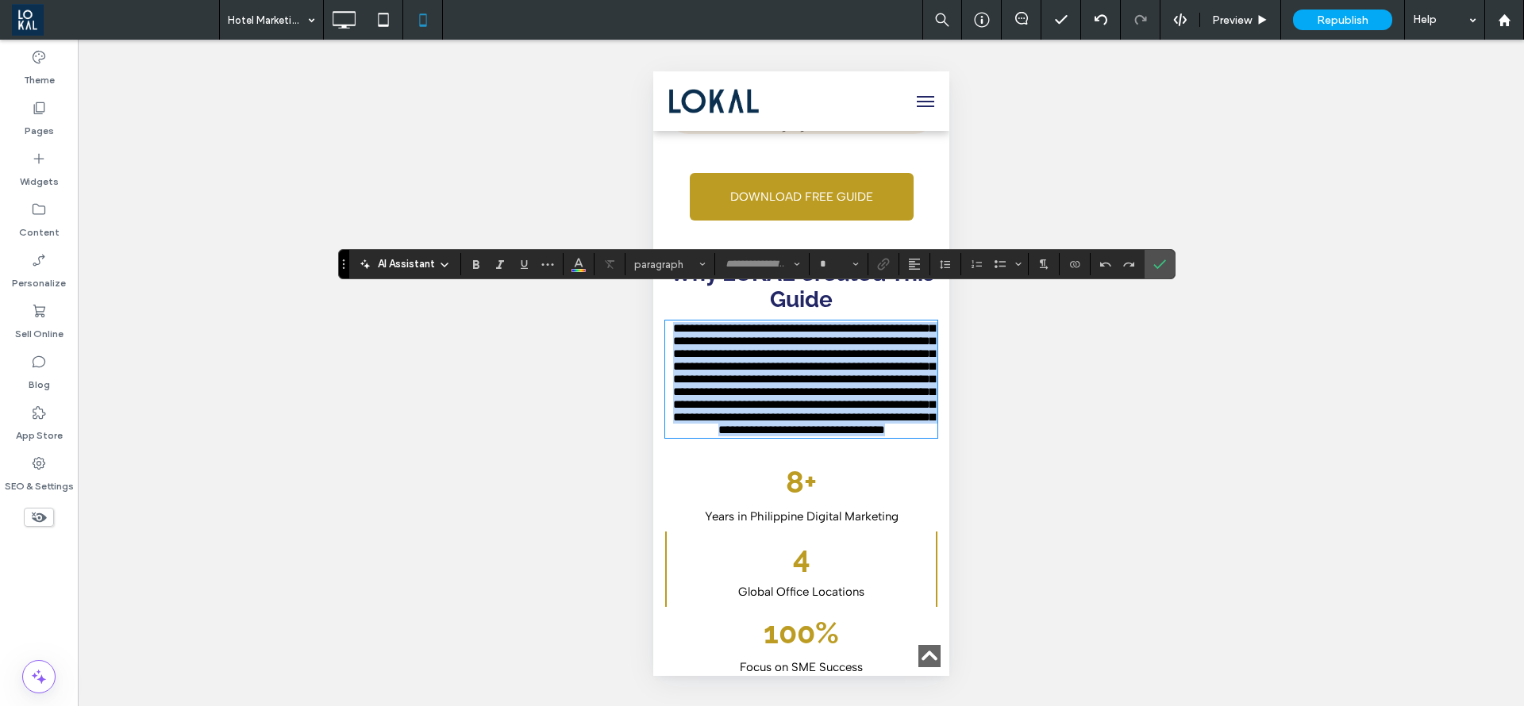
type input "**********"
type input "**"
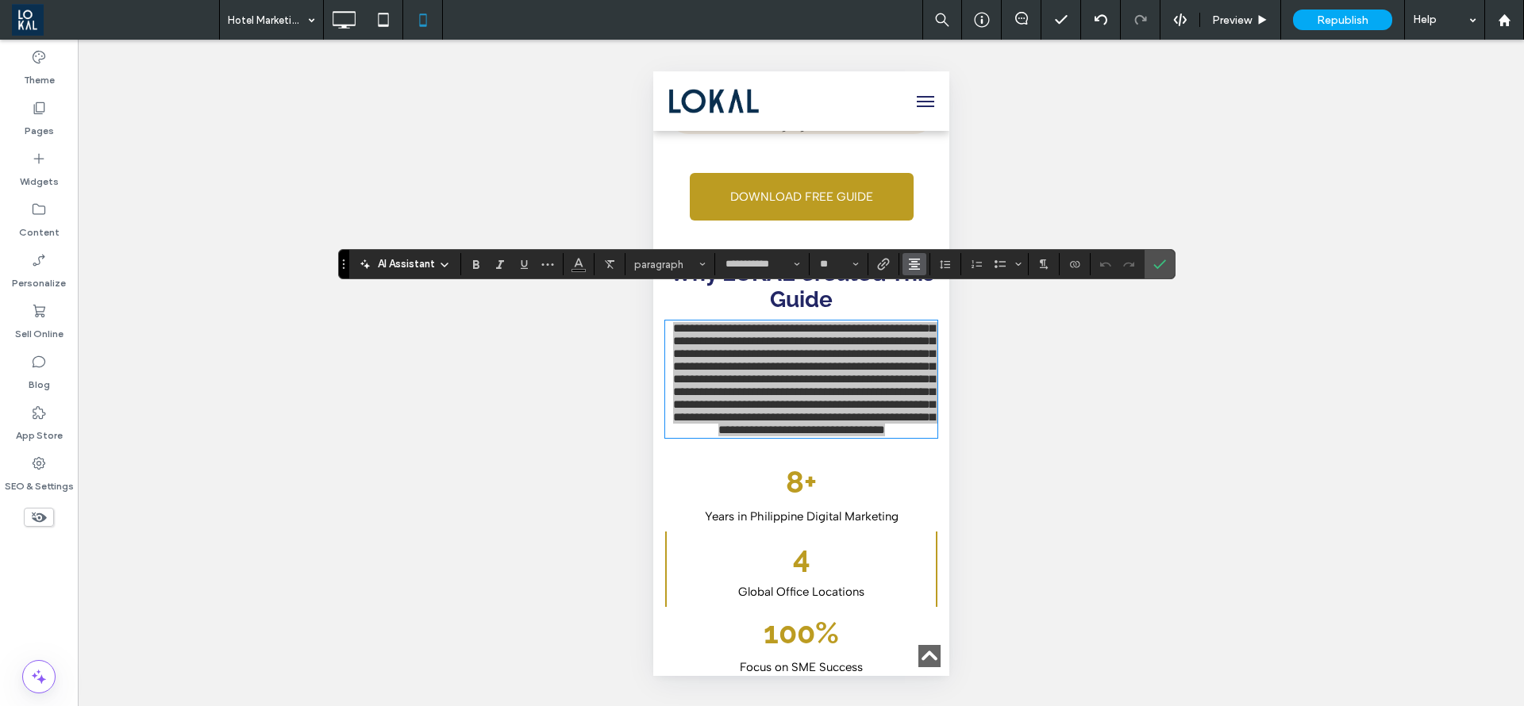
click at [910, 261] on icon "Alignment" at bounding box center [914, 264] width 13 height 13
click at [914, 291] on icon "ui.textEditor.alignment.left" at bounding box center [911, 290] width 7 height 6
click at [1164, 268] on icon "Confirm" at bounding box center [1159, 264] width 13 height 13
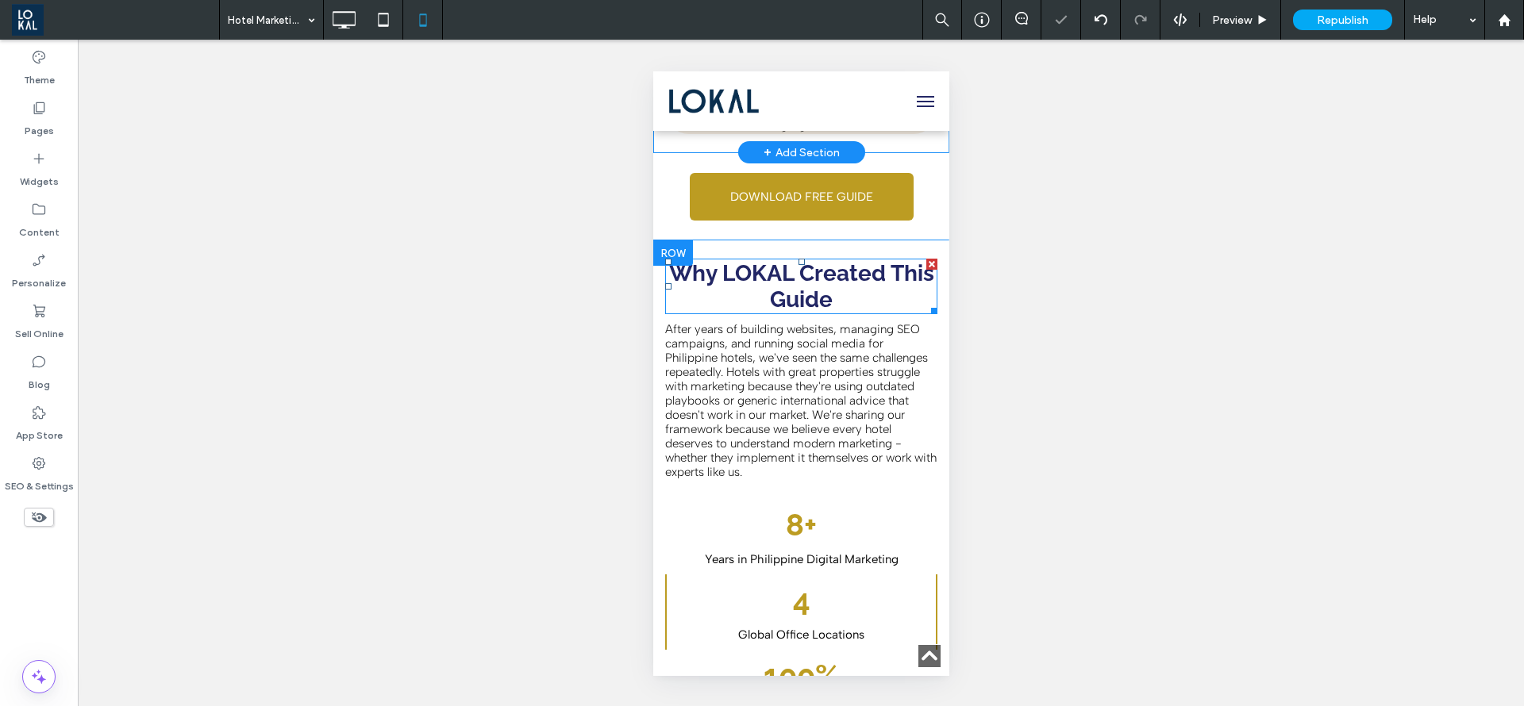
click at [847, 260] on strong "Why LOKAL Created This Guide" at bounding box center [800, 286] width 265 height 52
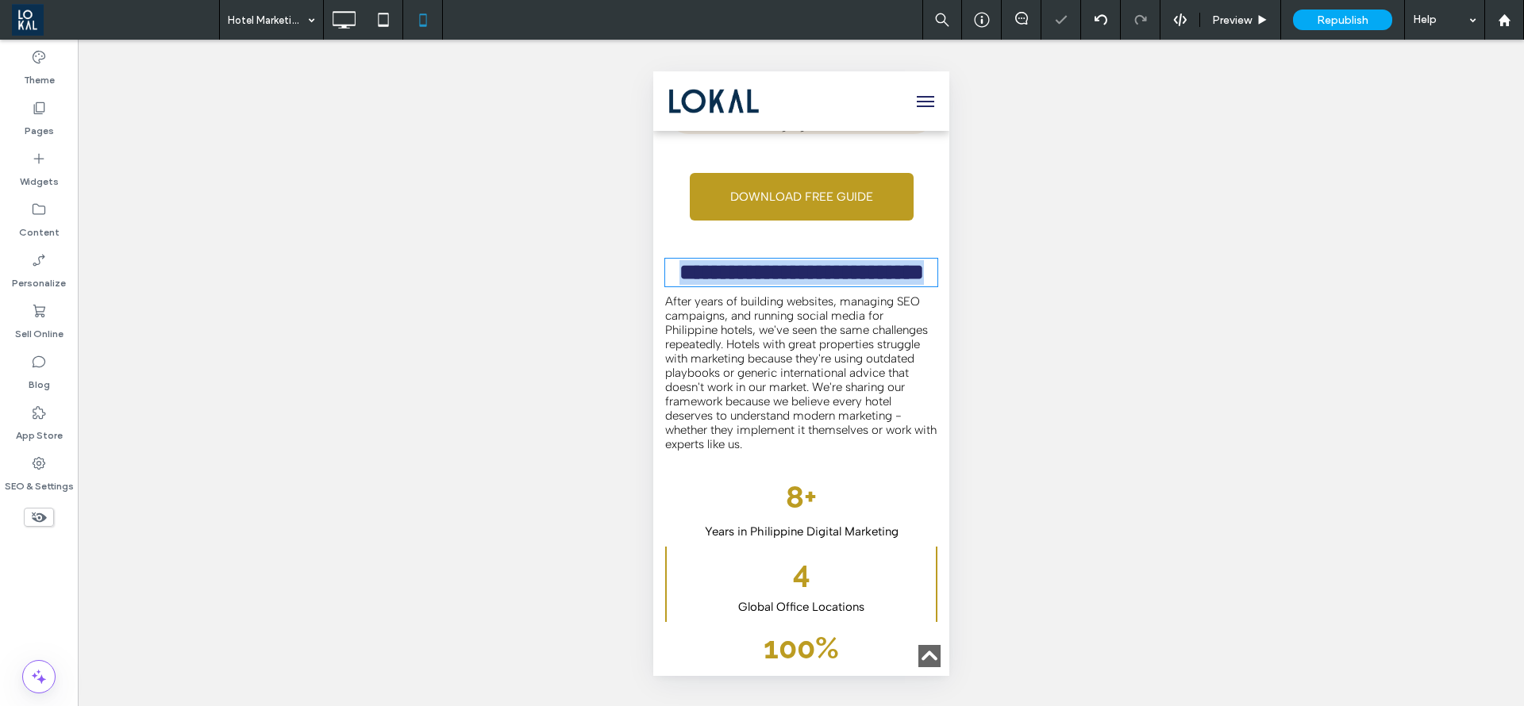
type input "*******"
type input "**"
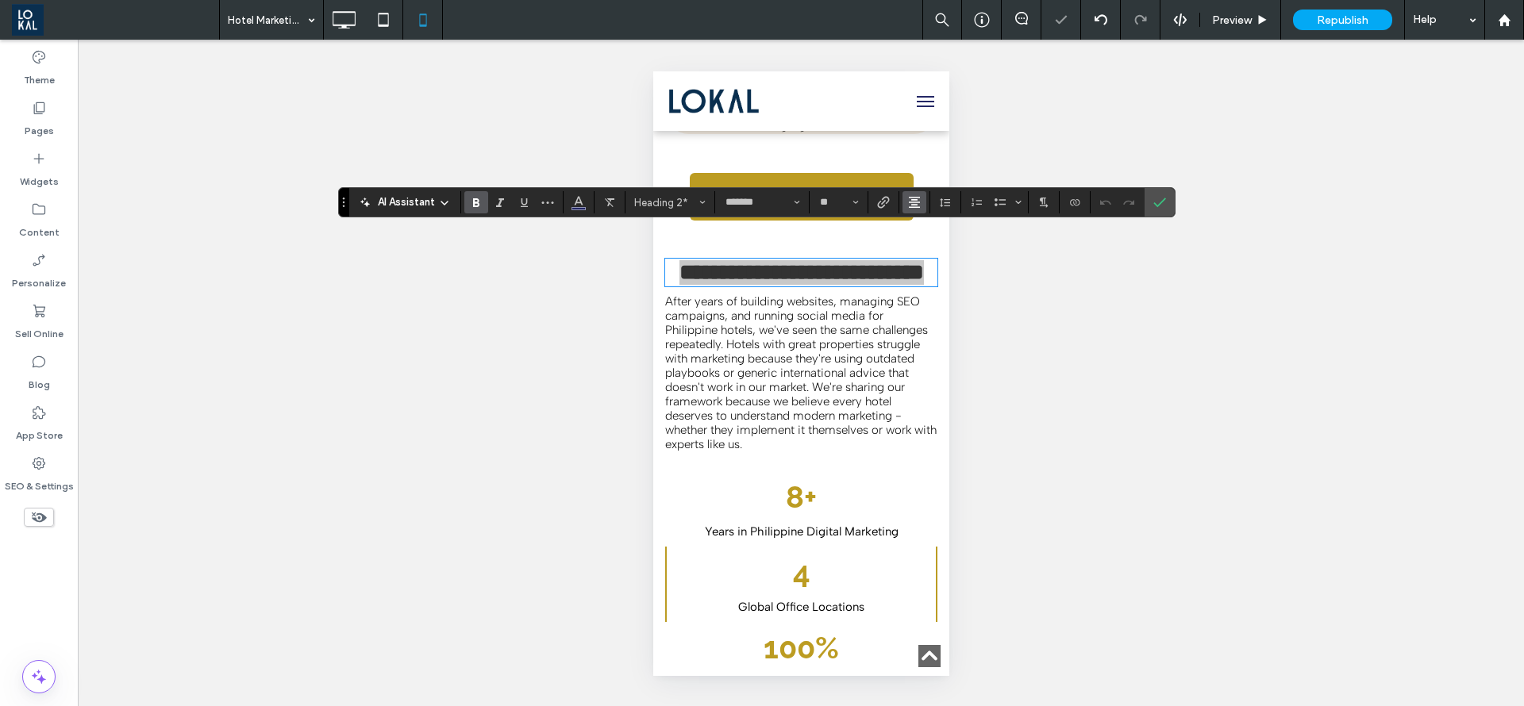
click at [922, 195] on button "Alignment" at bounding box center [914, 202] width 24 height 22
drag, startPoint x: 275, startPoint y: 164, endPoint x: 925, endPoint y: 235, distance: 653.9
click at [925, 235] on label "ui.textEditor.alignment.left" at bounding box center [930, 228] width 56 height 23
click at [1153, 209] on span "Confirm" at bounding box center [1156, 202] width 7 height 29
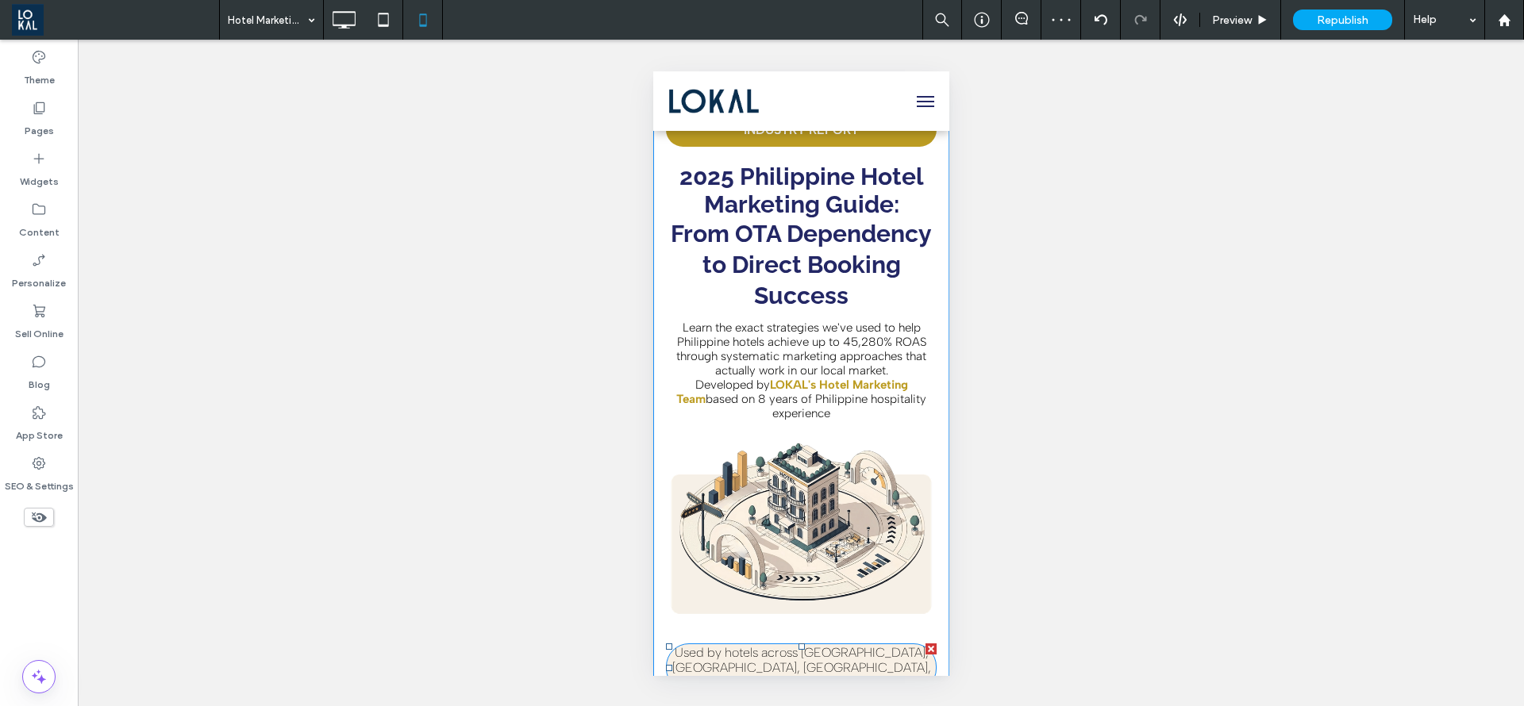
scroll to position [0, 0]
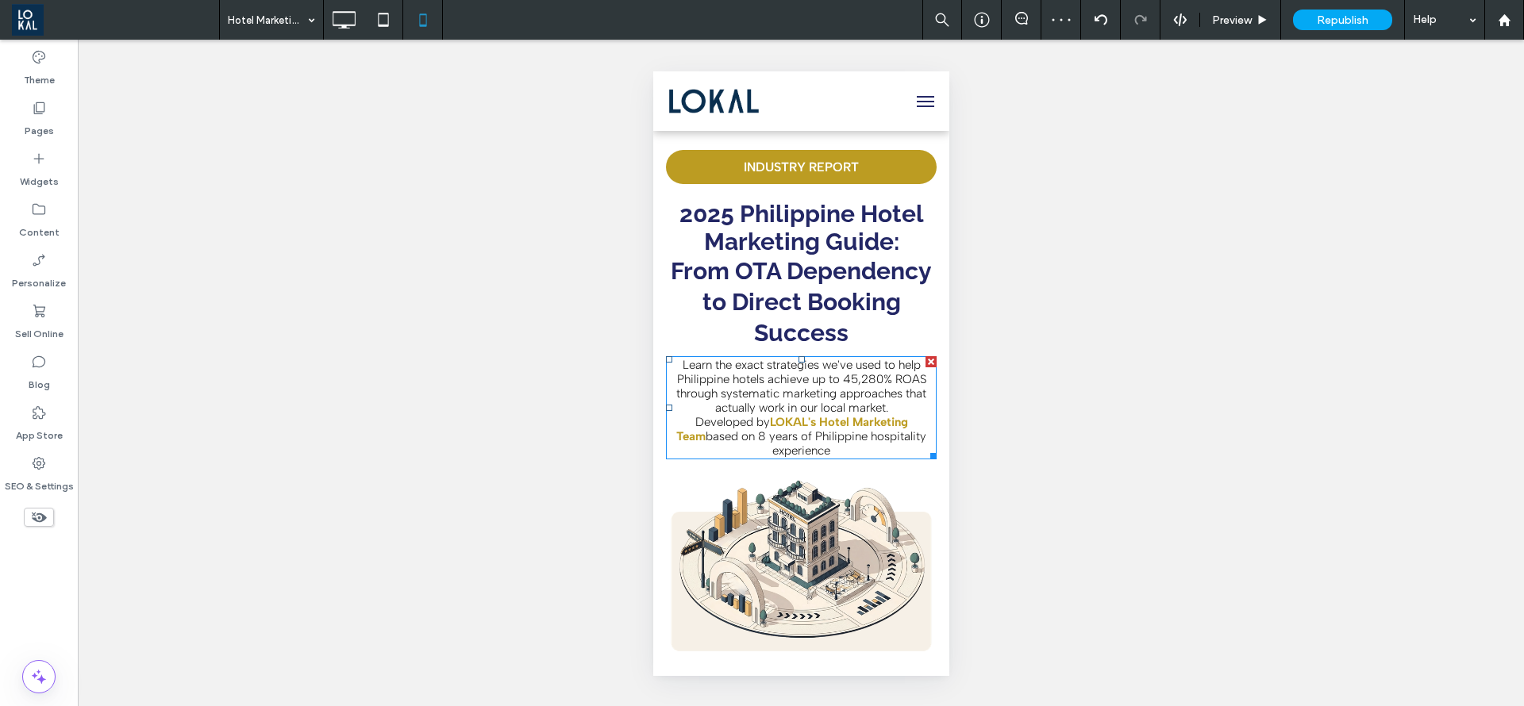
click at [796, 428] on strong "LOKAL's Hotel Marketing Team" at bounding box center [791, 429] width 232 height 29
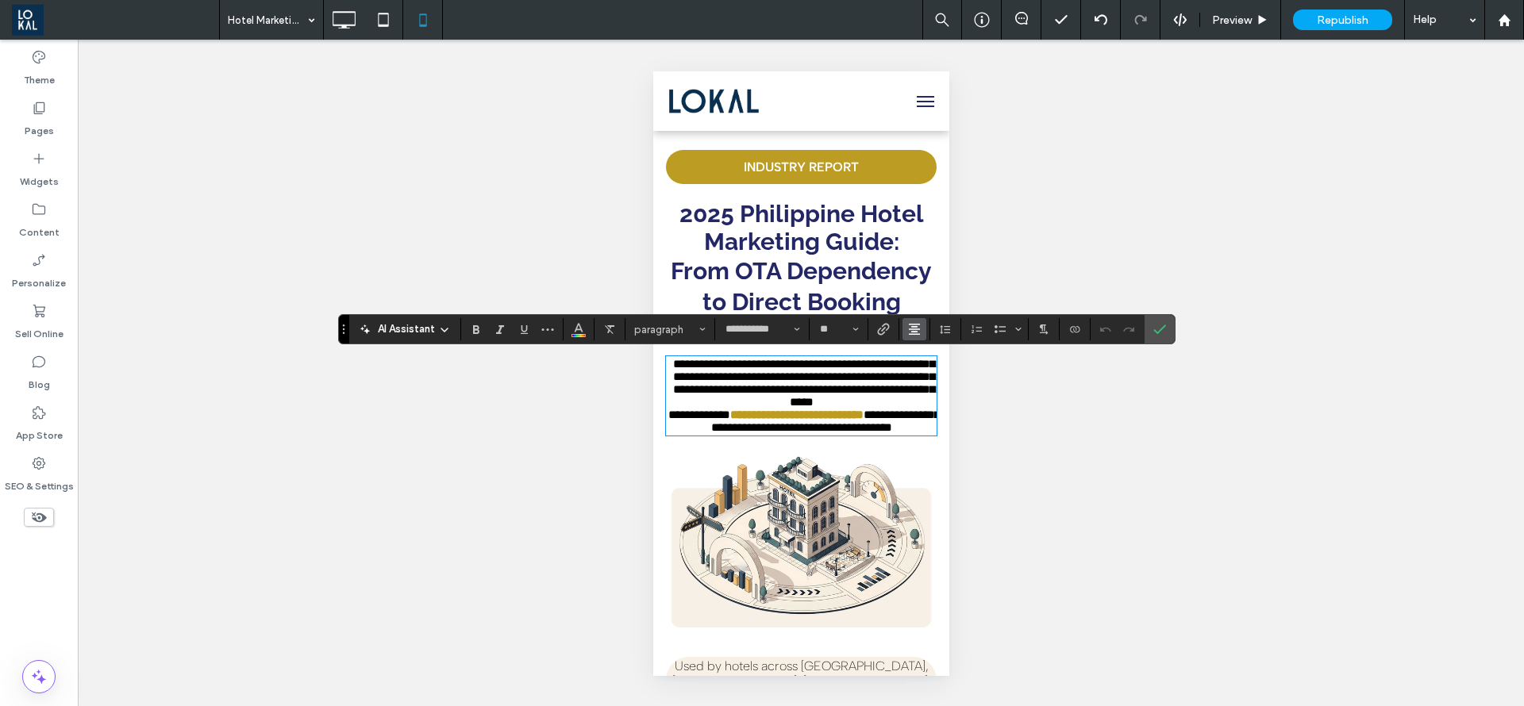
click at [920, 332] on icon "Alignment" at bounding box center [914, 329] width 13 height 13
drag, startPoint x: 916, startPoint y: 356, endPoint x: 952, endPoint y: 361, distance: 36.9
click at [916, 358] on label "ui.textEditor.alignment.left" at bounding box center [930, 355] width 56 height 23
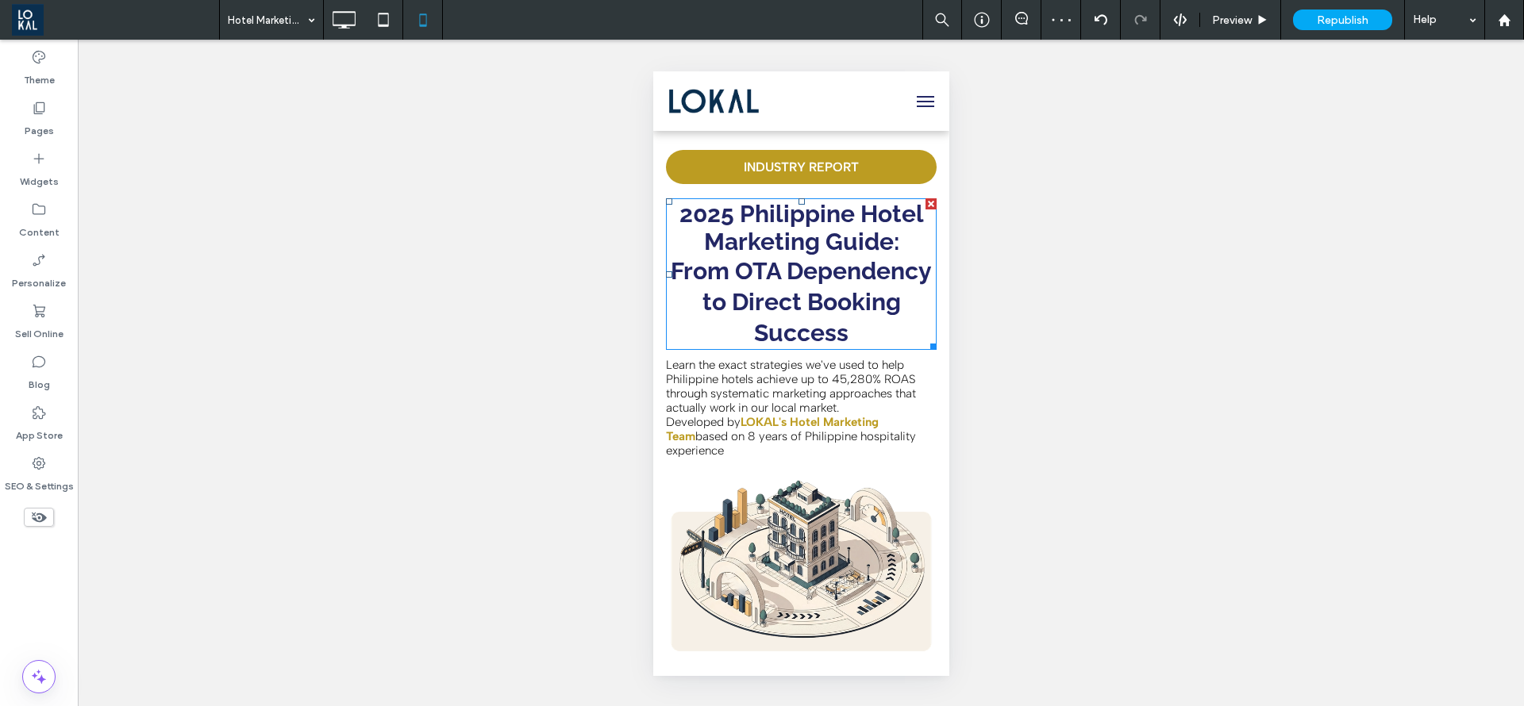
drag, startPoint x: 791, startPoint y: 304, endPoint x: 937, endPoint y: 235, distance: 161.5
click at [795, 303] on strong "From OTA Dependency to Direct Booking Success" at bounding box center [800, 302] width 261 height 90
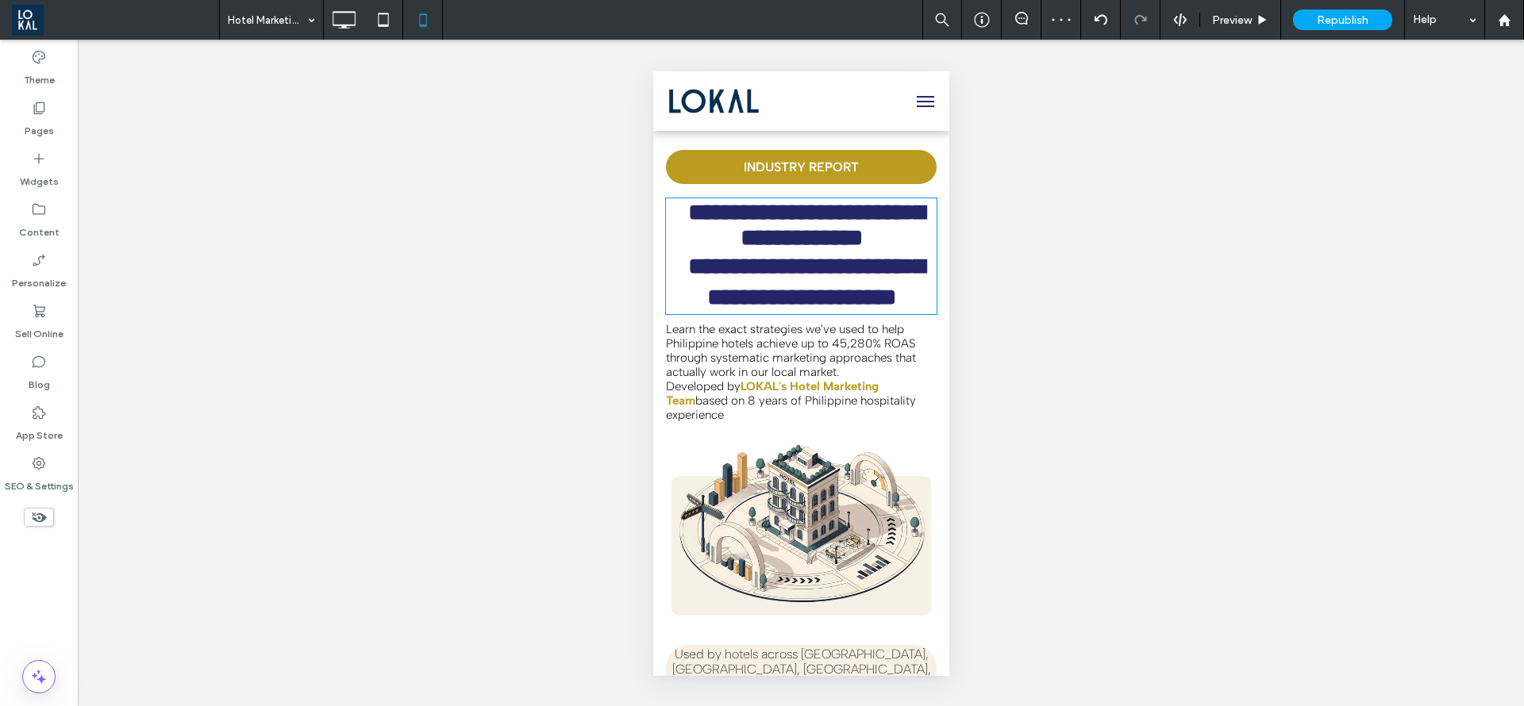
type input "*******"
type input "**"
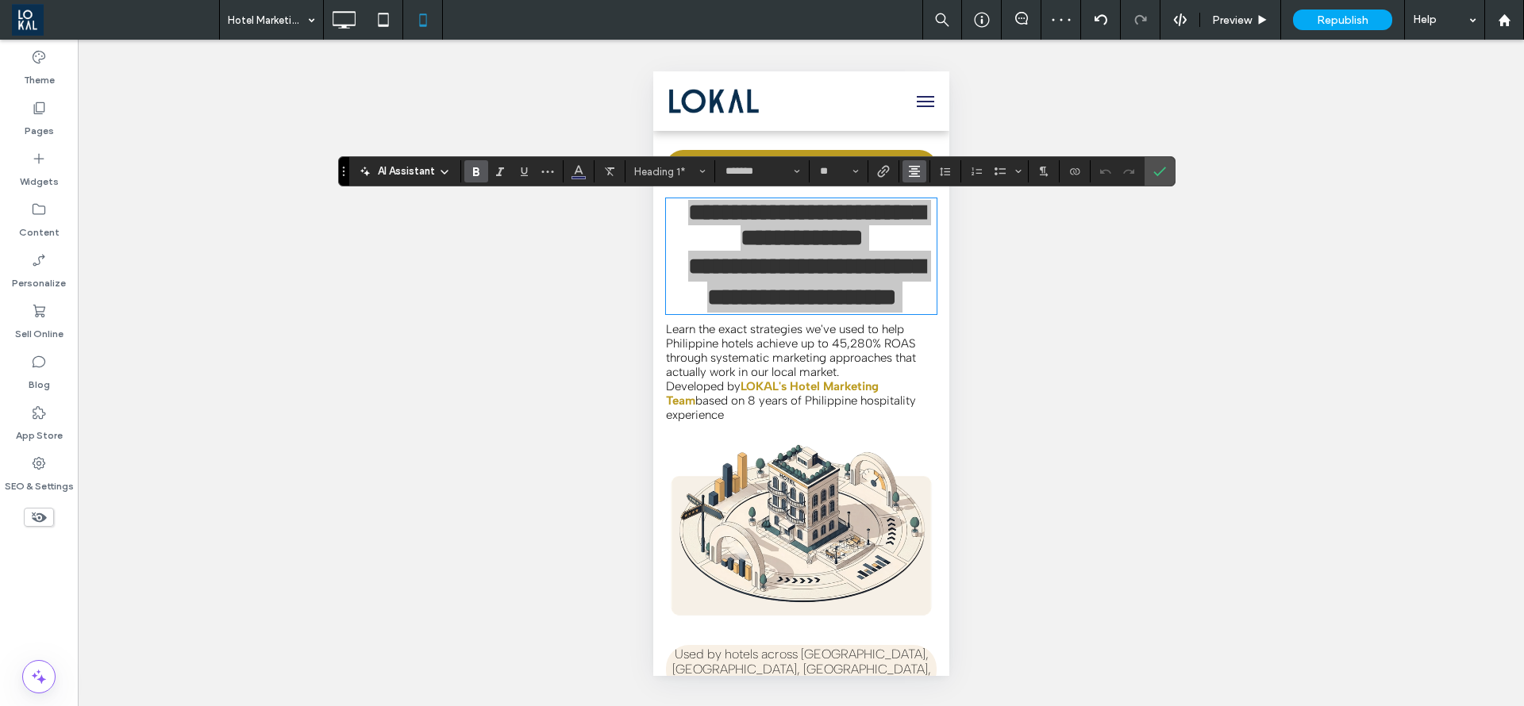
click at [910, 171] on use "Alignment" at bounding box center [914, 171] width 11 height 11
click at [921, 199] on use "ui.textEditor.alignment.left" at bounding box center [926, 197] width 11 height 11
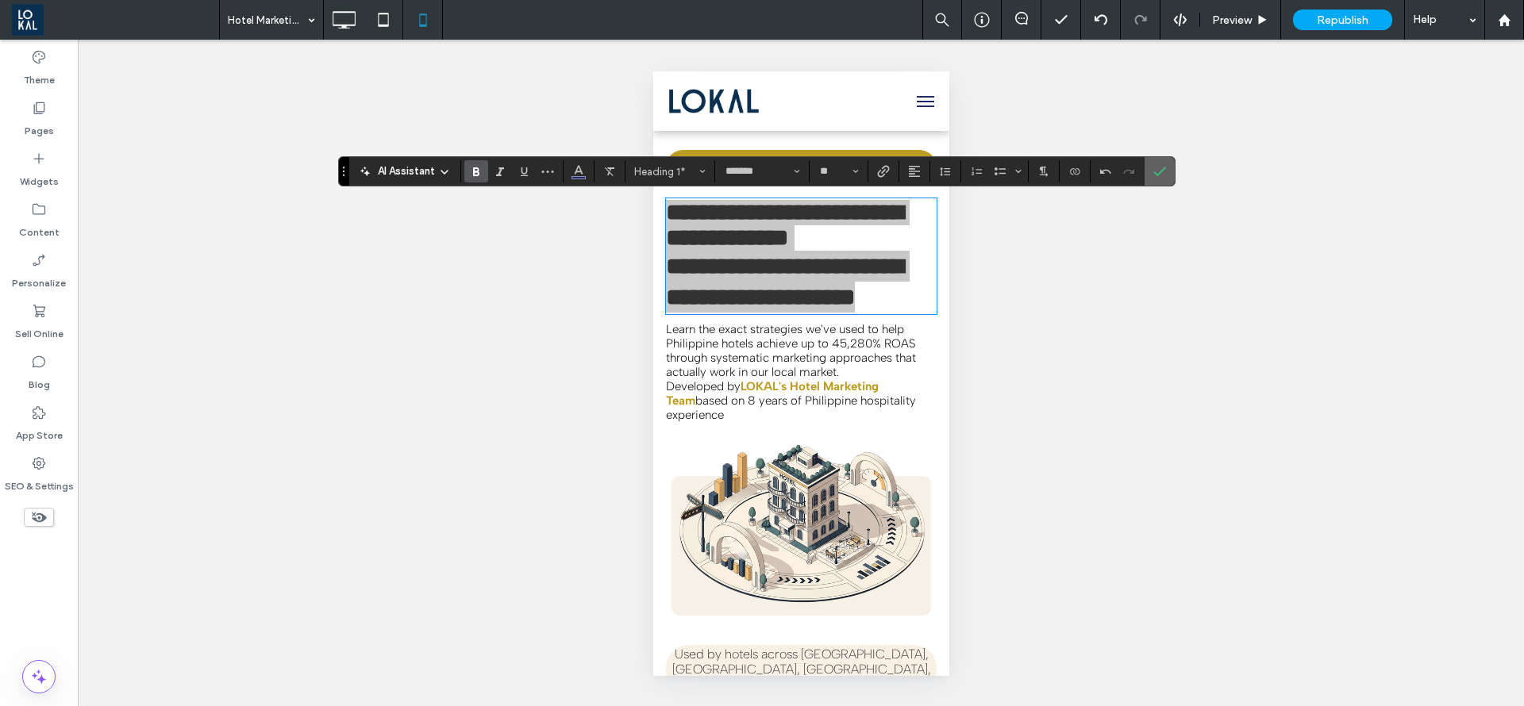
click at [1166, 168] on label "Confirm" at bounding box center [1160, 171] width 24 height 29
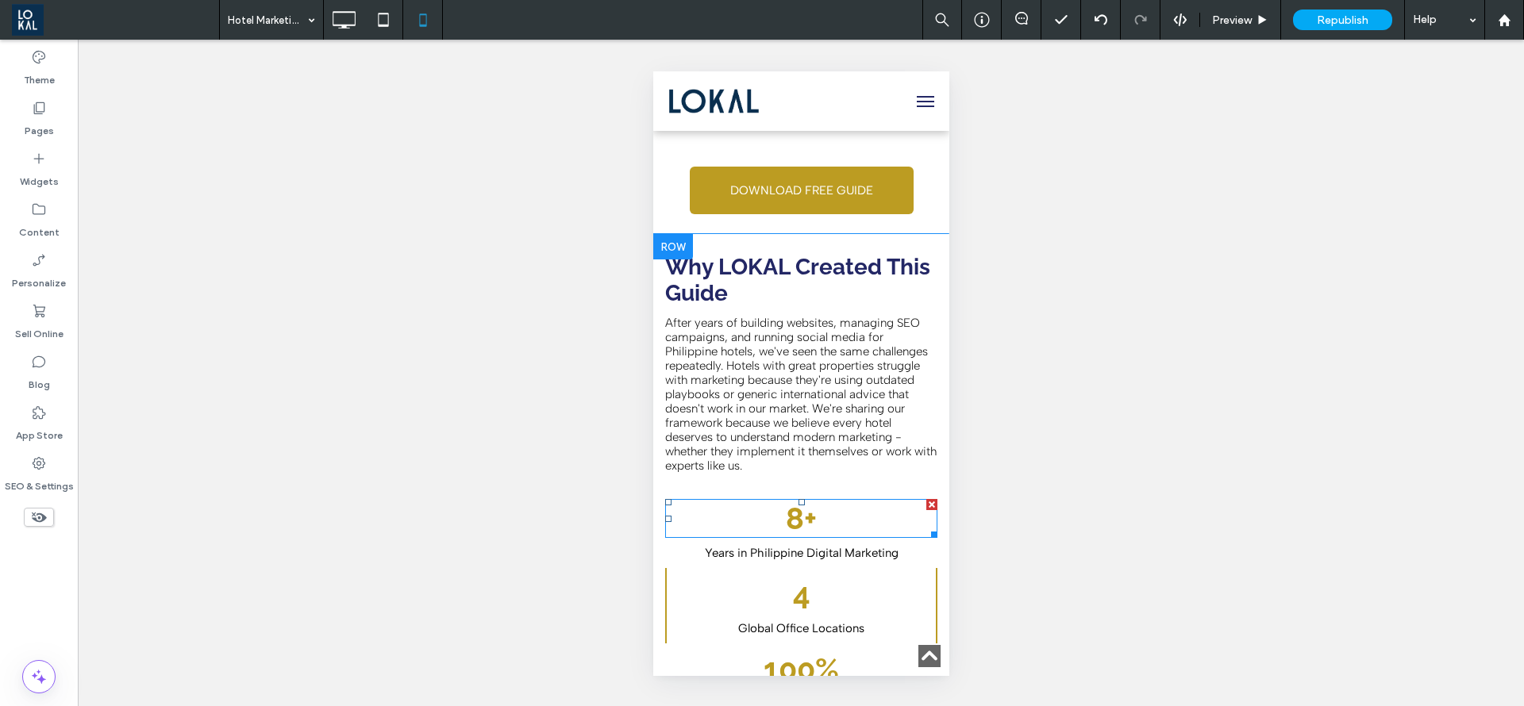
scroll to position [595, 0]
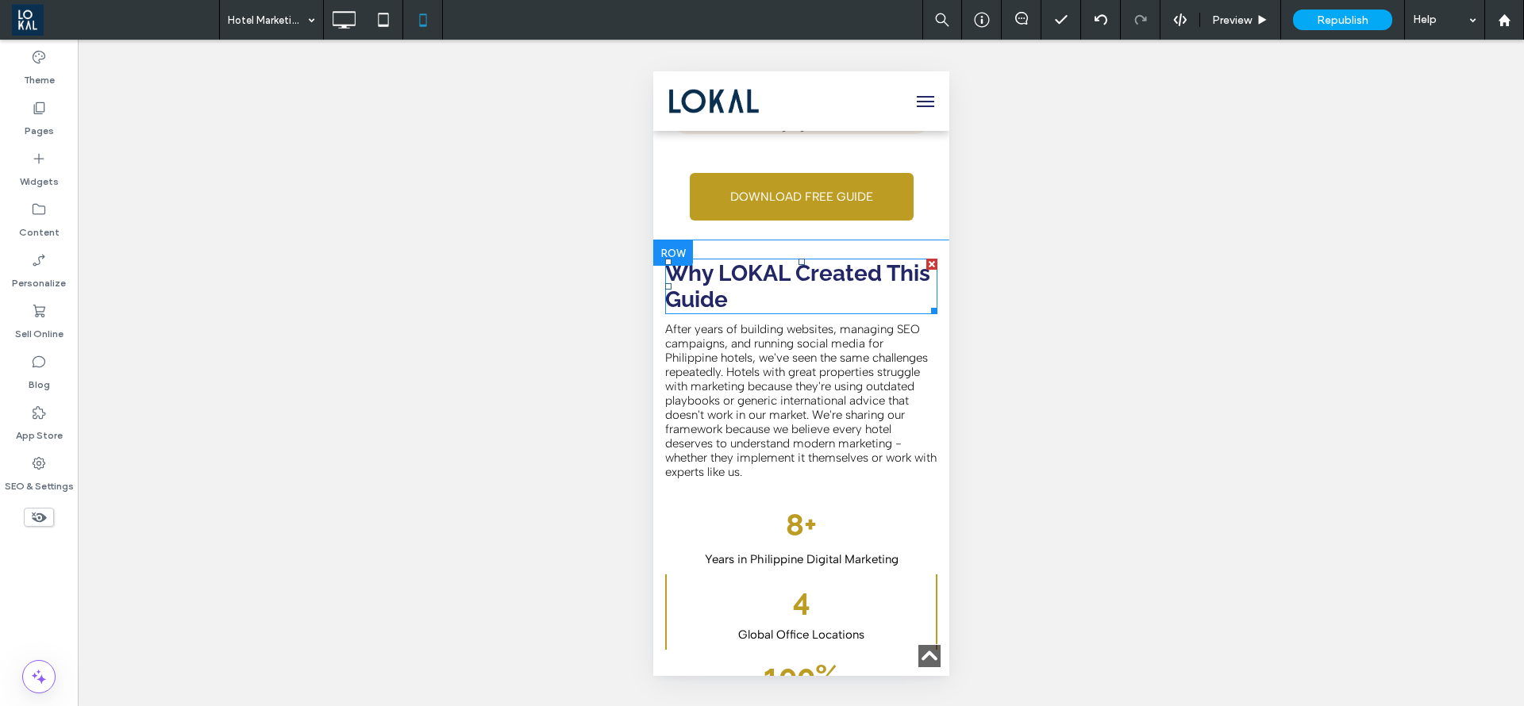
click at [787, 268] on h2 "Why LOKAL Created This Guide" at bounding box center [800, 286] width 272 height 52
type input "*******"
type input "**"
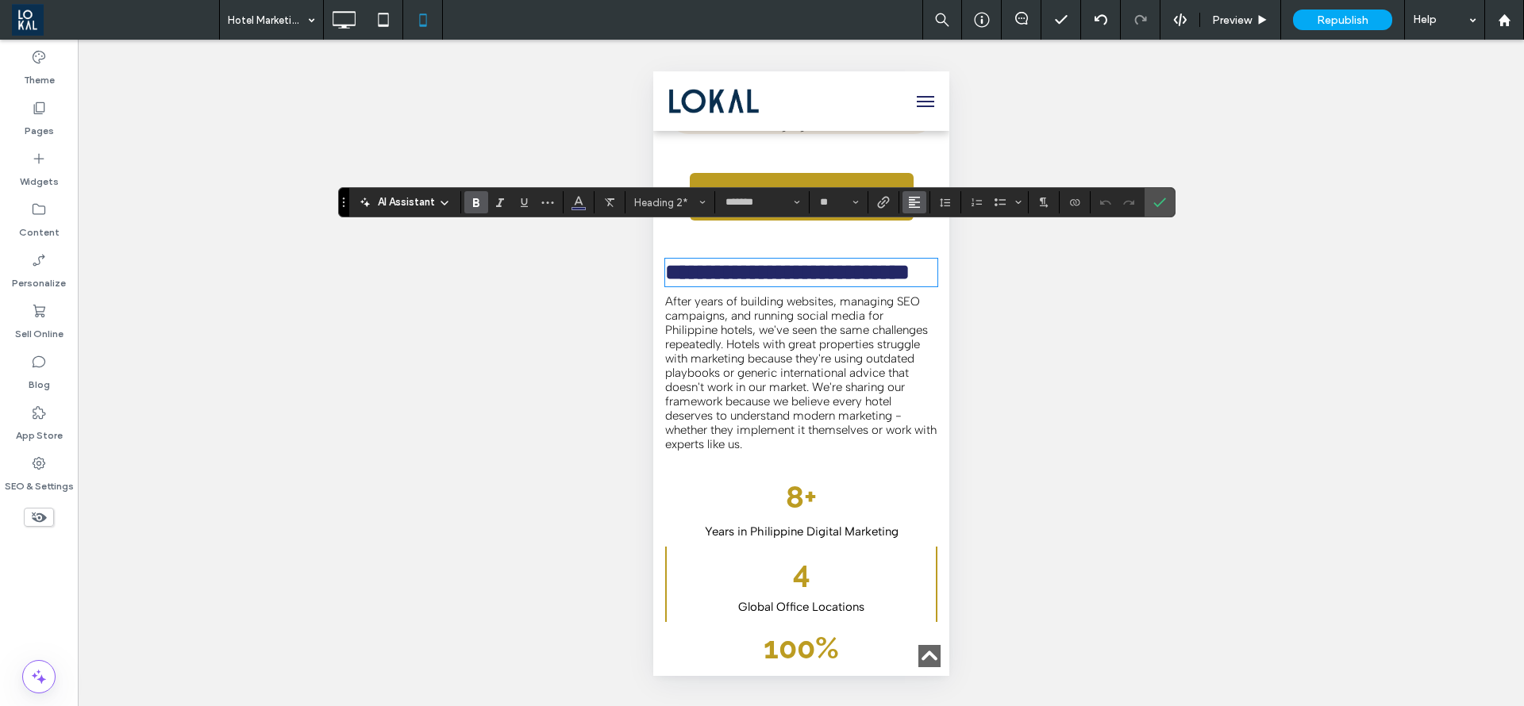
click at [913, 198] on icon "Alignment" at bounding box center [914, 202] width 13 height 13
click at [936, 257] on div "ui.textEditor.alignment.center" at bounding box center [930, 251] width 21 height 13
click at [1163, 197] on icon "Confirm" at bounding box center [1159, 202] width 13 height 13
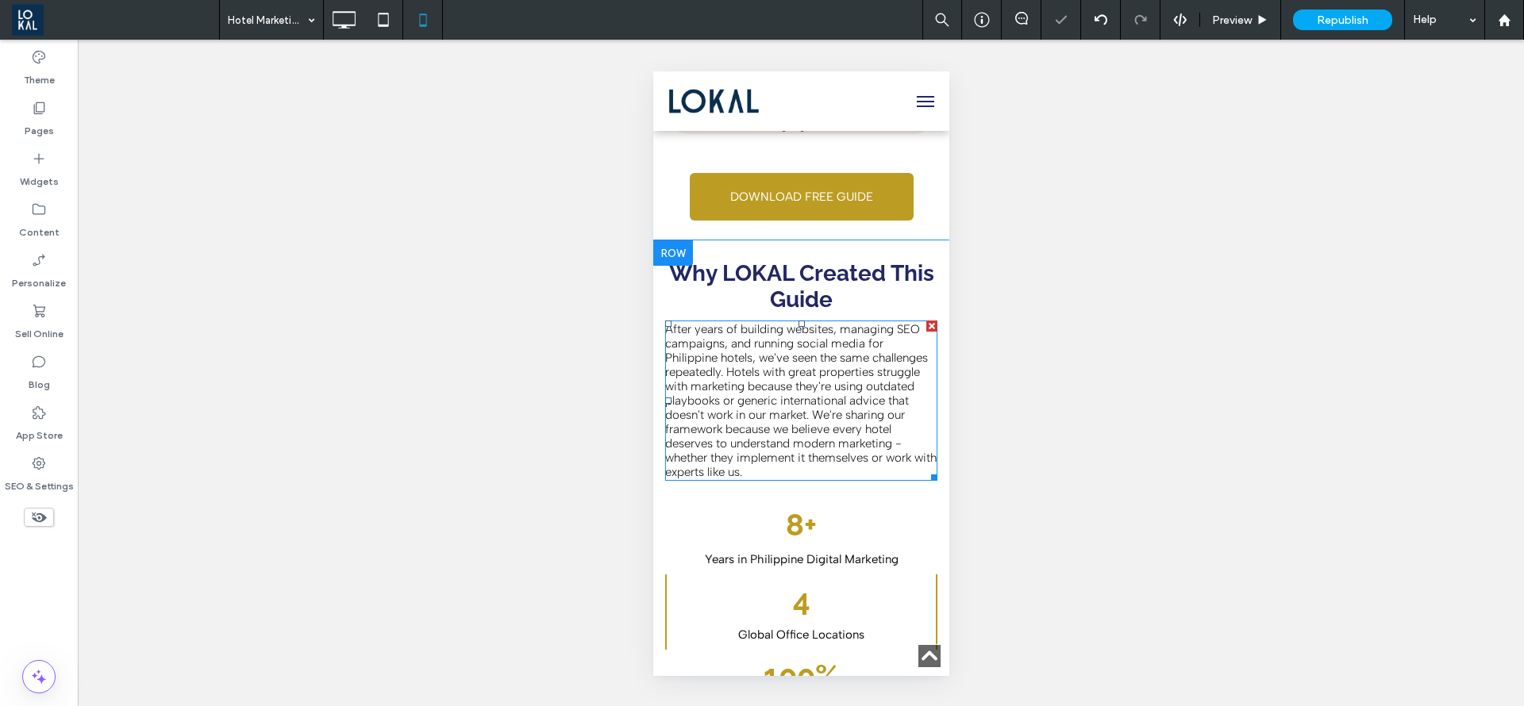
click at [706, 381] on span "After years of building websites, managing SEO campaigns, and running social me…" at bounding box center [799, 400] width 271 height 157
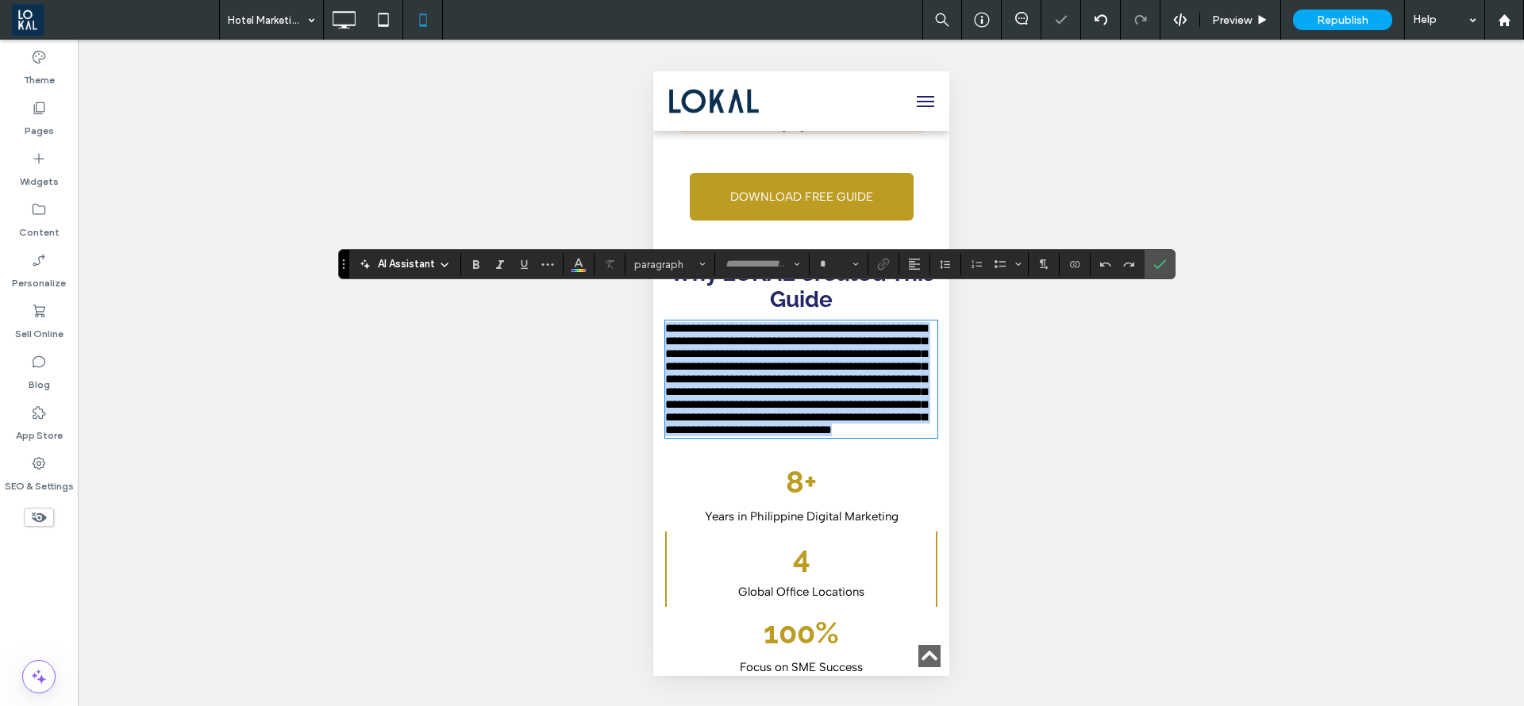
type input "**********"
type input "**"
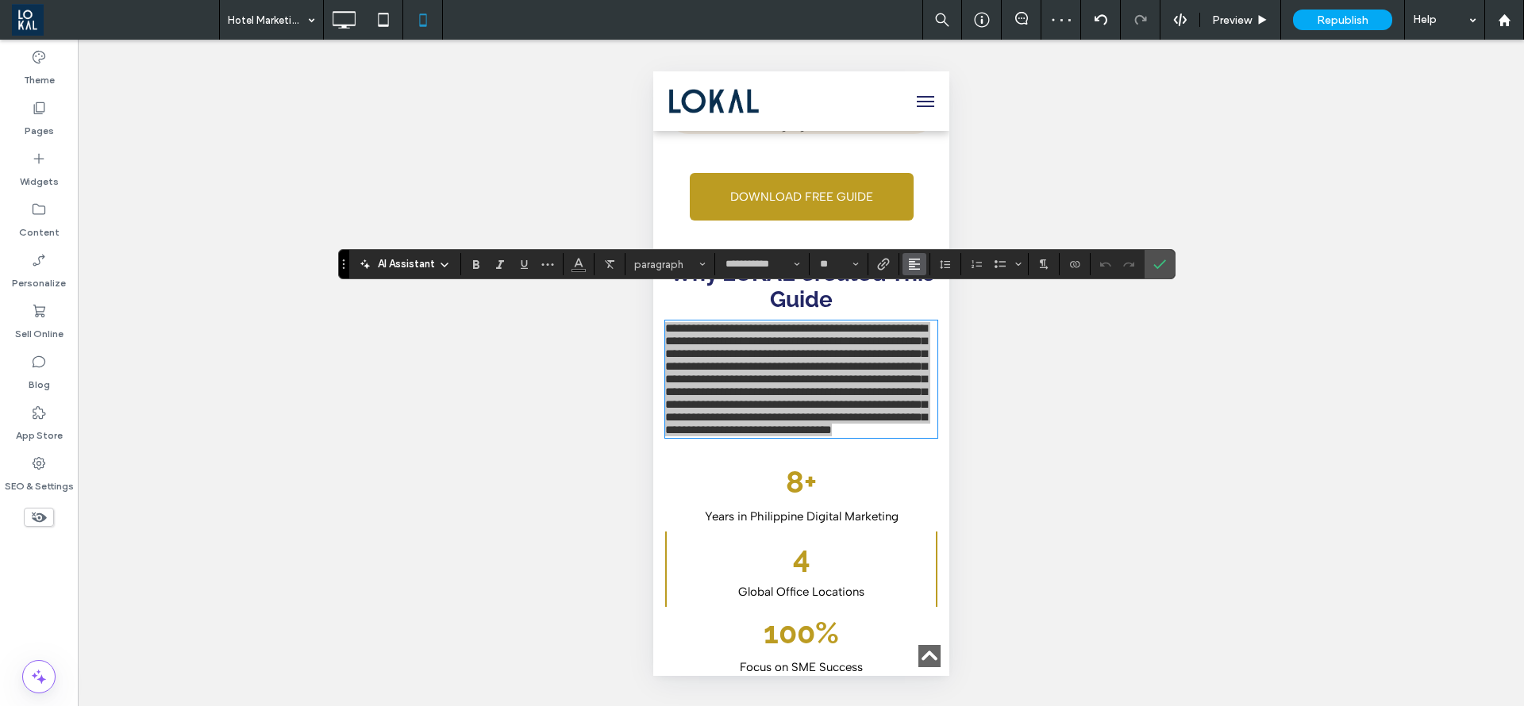
click at [917, 267] on icon "Alignment" at bounding box center [914, 264] width 13 height 13
drag, startPoint x: 910, startPoint y: 306, endPoint x: 1171, endPoint y: 244, distance: 268.4
click at [910, 302] on span "ui.textEditor.alignment.center" at bounding box center [911, 313] width 7 height 23
click at [1156, 260] on icon "Confirm" at bounding box center [1159, 264] width 13 height 13
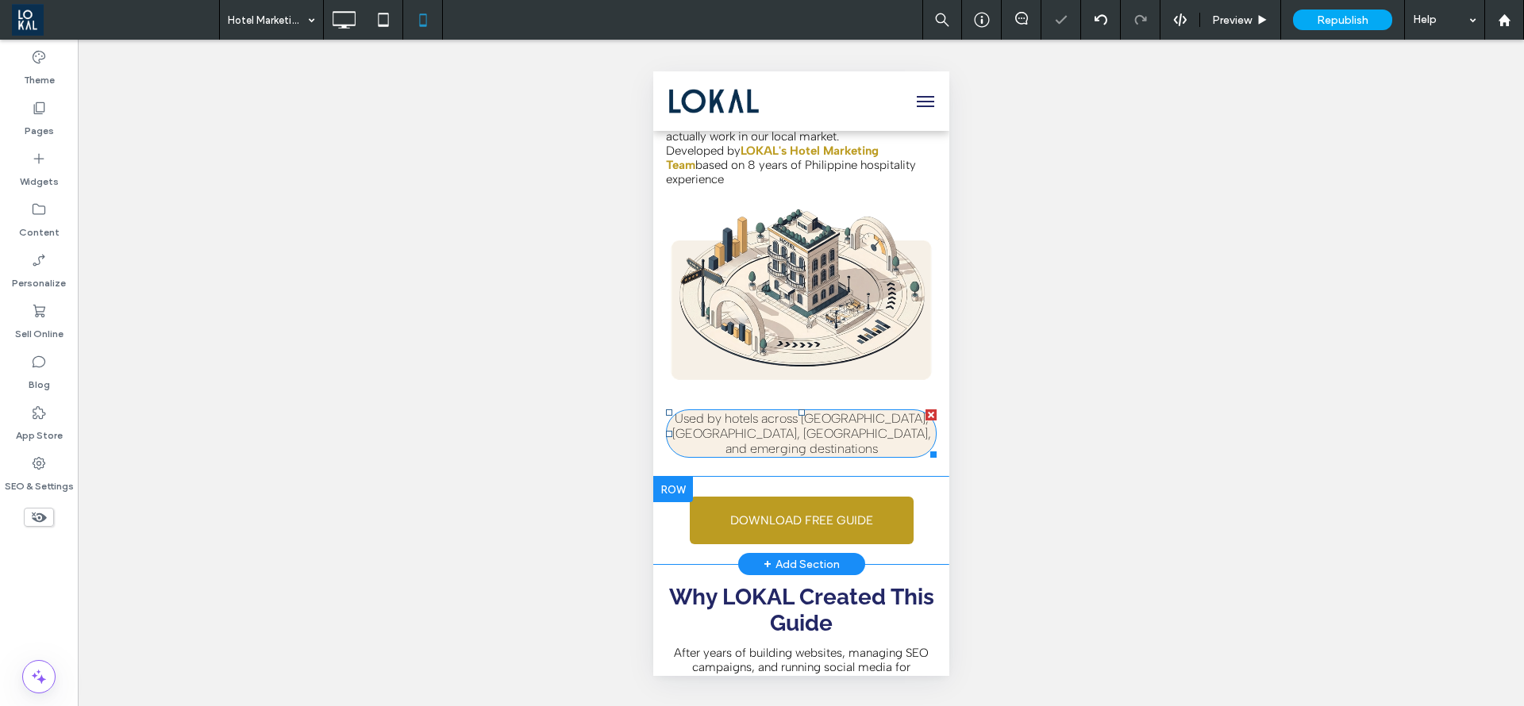
scroll to position [238, 0]
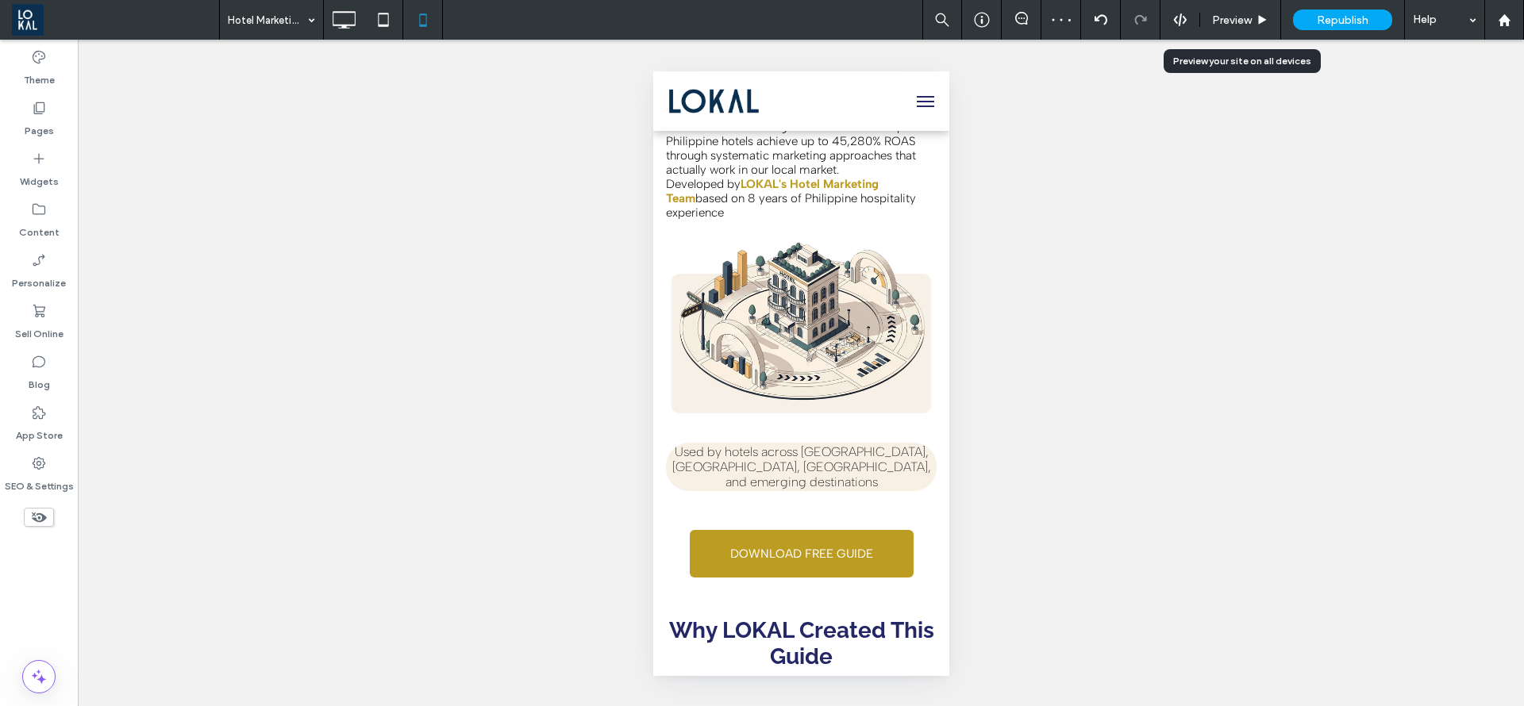
click at [1248, 21] on span "Preview" at bounding box center [1232, 19] width 40 height 13
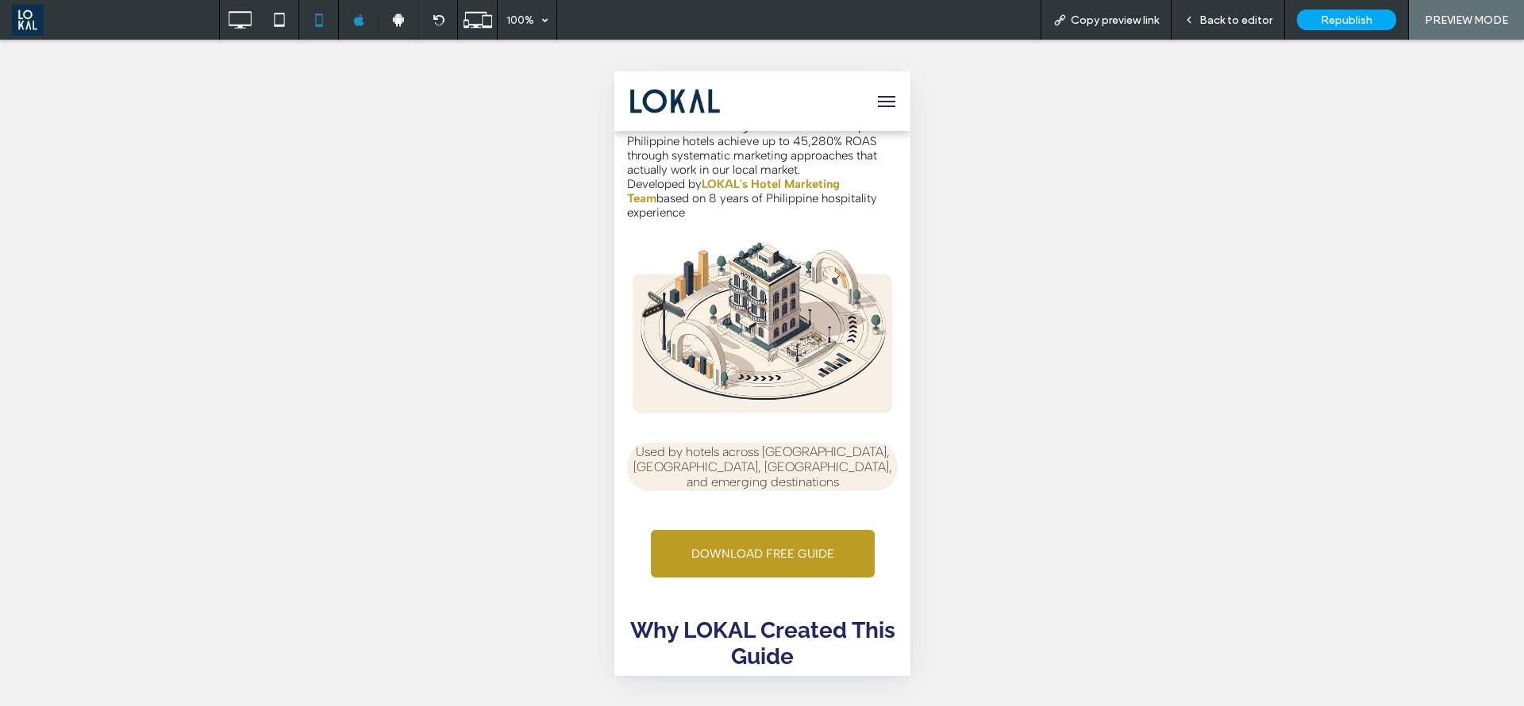
click at [1248, 21] on span "Back to editor" at bounding box center [1235, 19] width 73 height 13
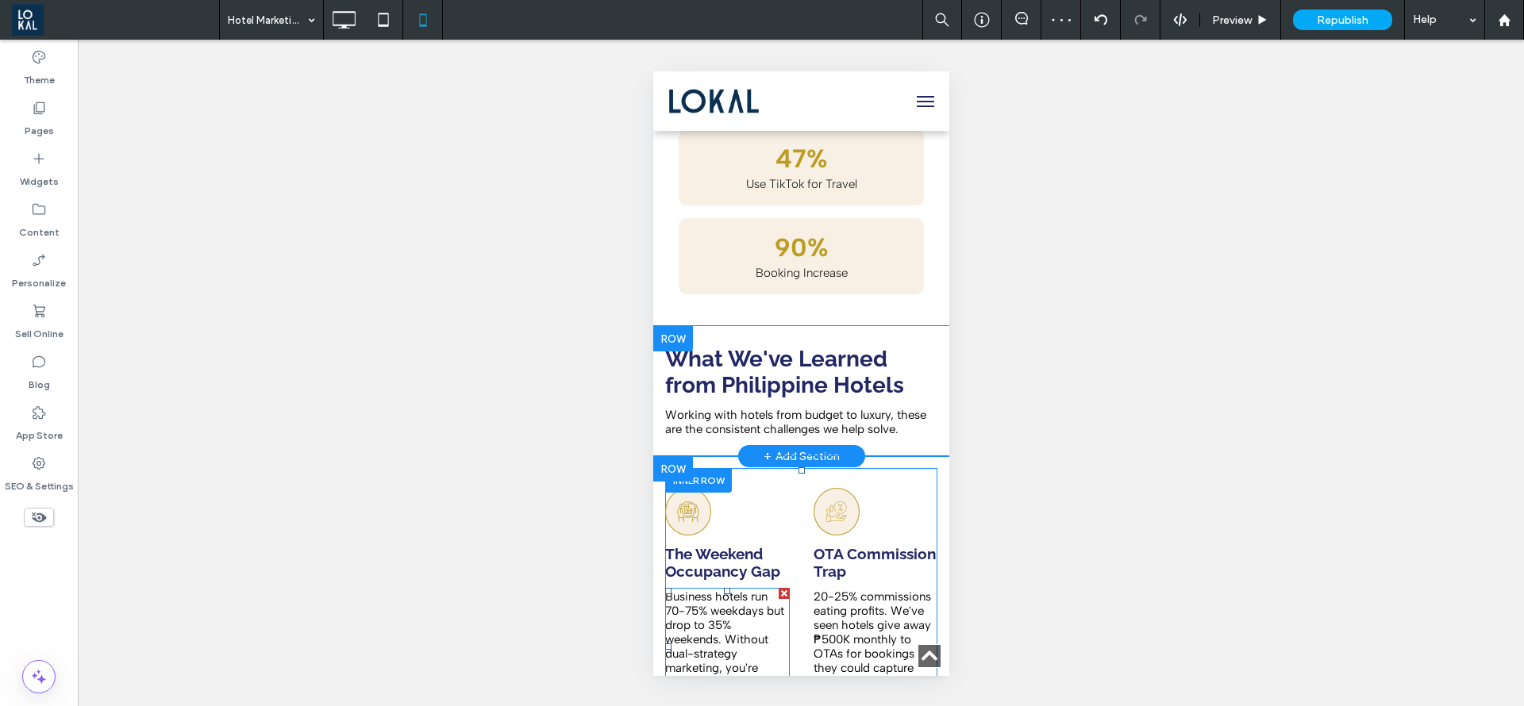
scroll to position [1548, 0]
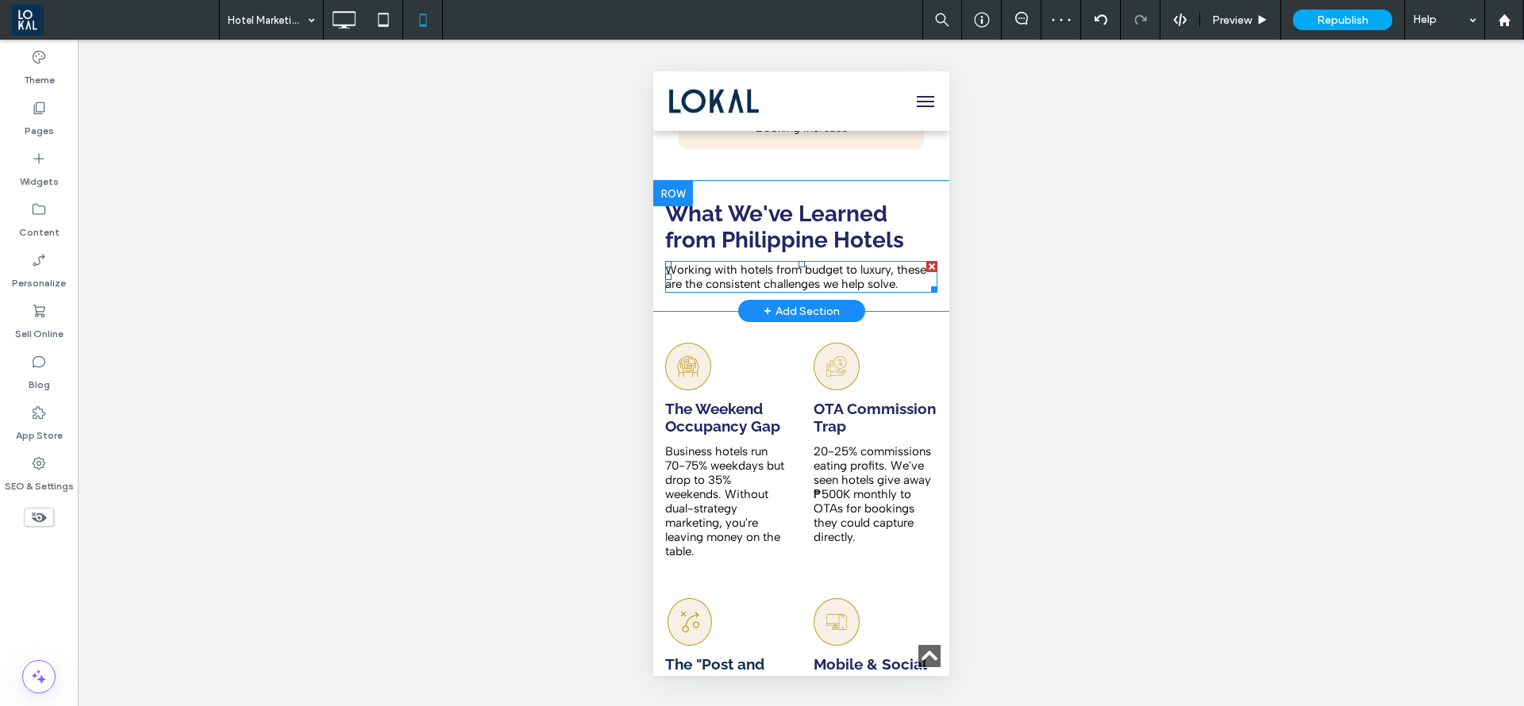
click at [749, 263] on span "Working with hotels from budget to luxury, these are the consistent challenges …" at bounding box center [794, 277] width 261 height 29
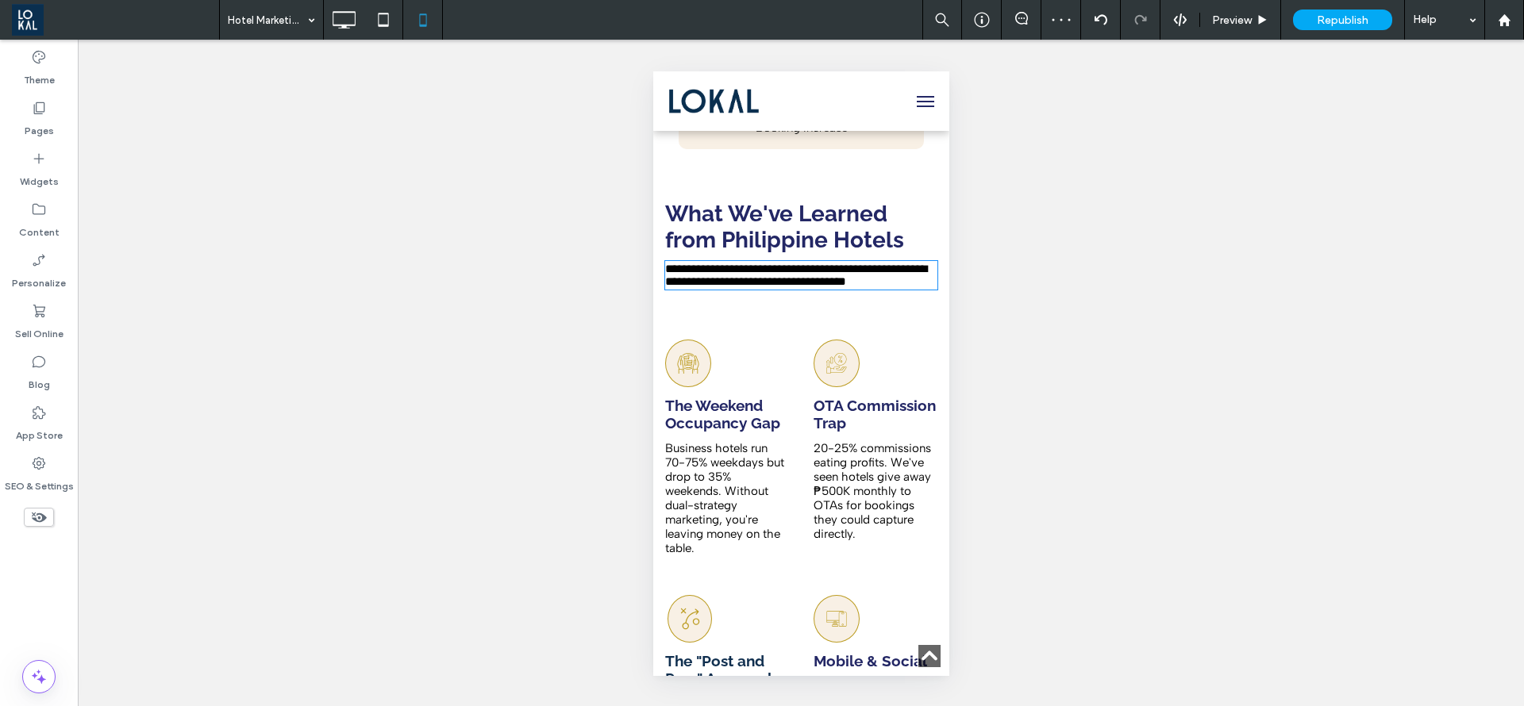
type input "**********"
type input "**"
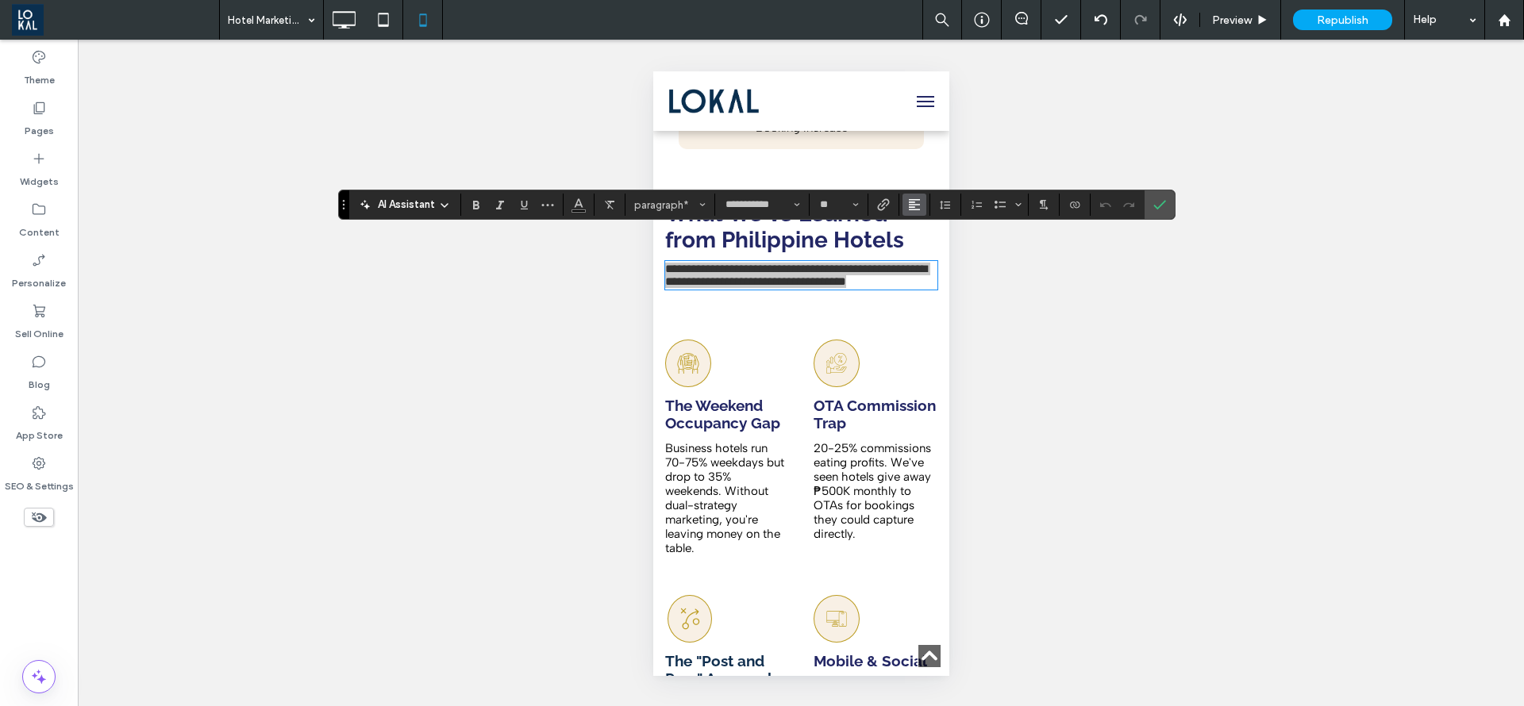
click at [914, 199] on use "Alignment" at bounding box center [914, 204] width 11 height 11
drag, startPoint x: 929, startPoint y: 250, endPoint x: 1006, endPoint y: 245, distance: 77.1
click at [931, 250] on icon "ui.textEditor.alignment.center" at bounding box center [926, 254] width 13 height 13
click at [1160, 207] on icon "Confirm" at bounding box center [1159, 204] width 13 height 13
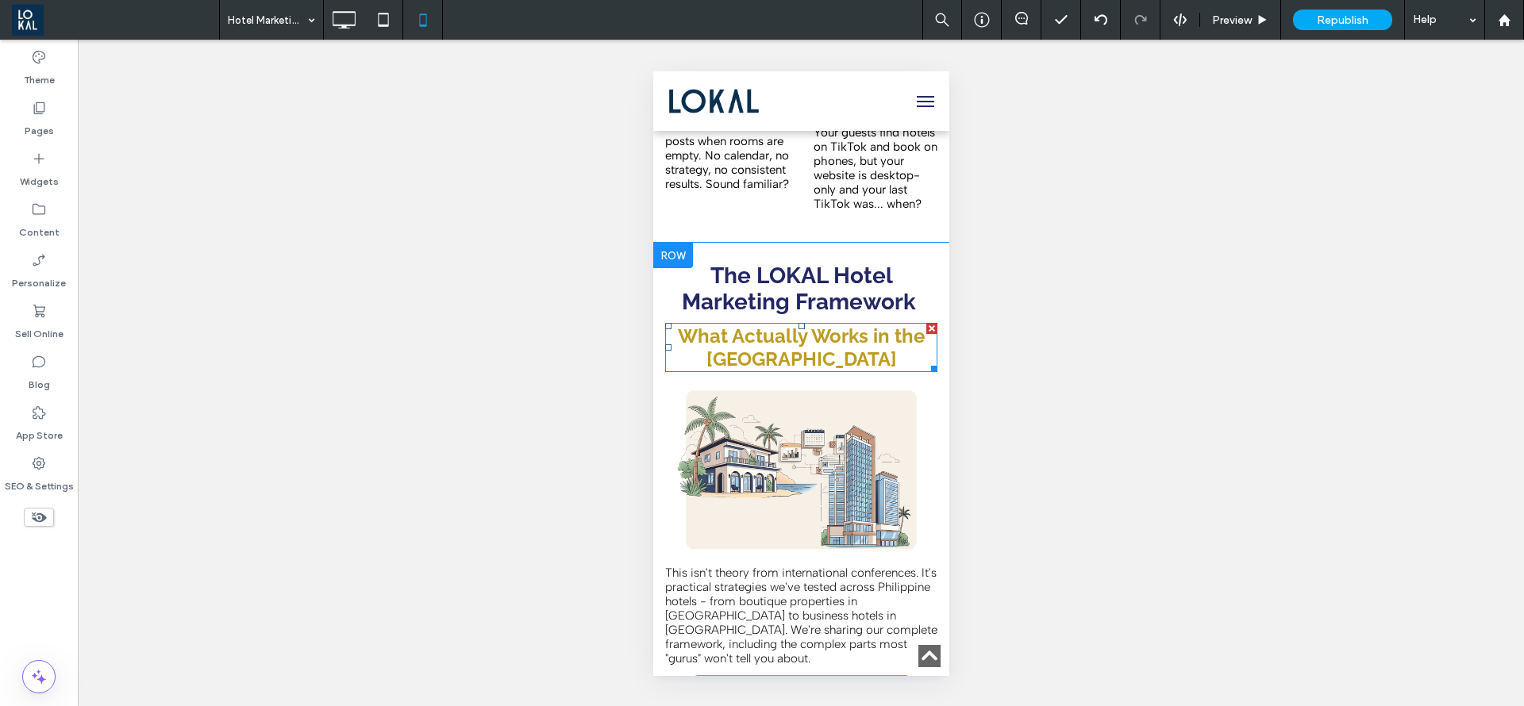
scroll to position [2262, 0]
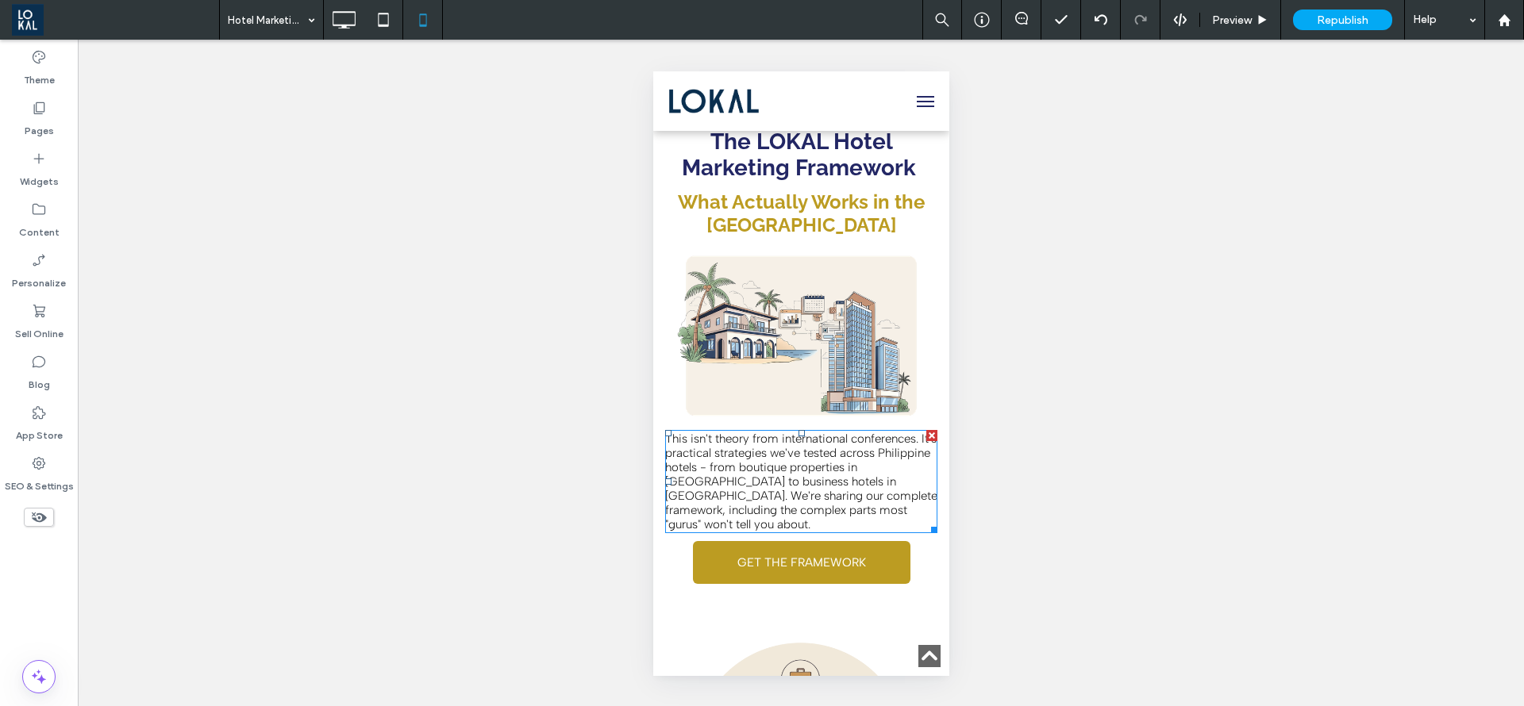
click at [757, 495] on span "This isn't theory from international conferences. It's practical strategies we'…" at bounding box center [800, 482] width 272 height 100
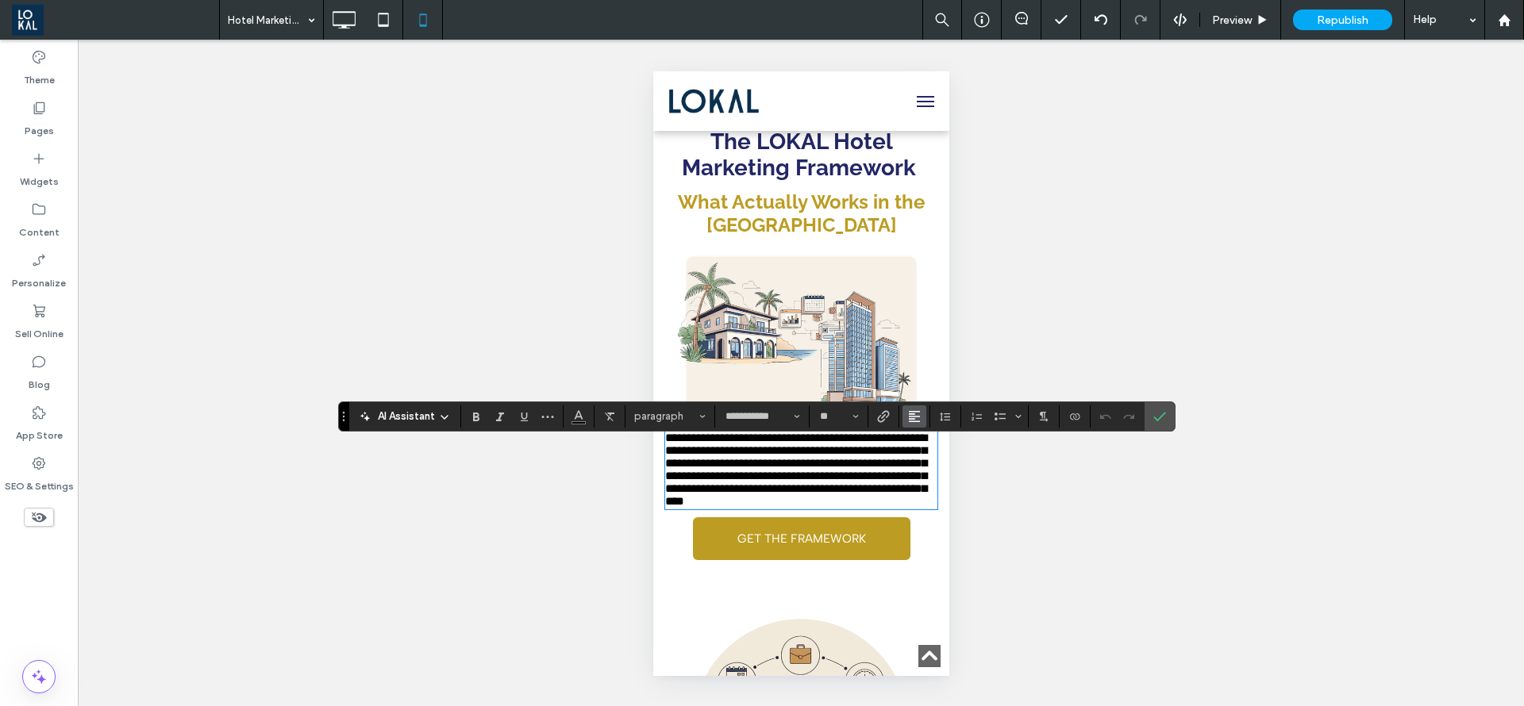
click at [923, 421] on button "Alignment" at bounding box center [914, 417] width 24 height 22
drag, startPoint x: 921, startPoint y: 465, endPoint x: 289, endPoint y: 395, distance: 636.4
click at [921, 465] on use "ui.textEditor.alignment.center" at bounding box center [926, 465] width 11 height 11
click at [1169, 425] on label "Confirm" at bounding box center [1160, 416] width 24 height 29
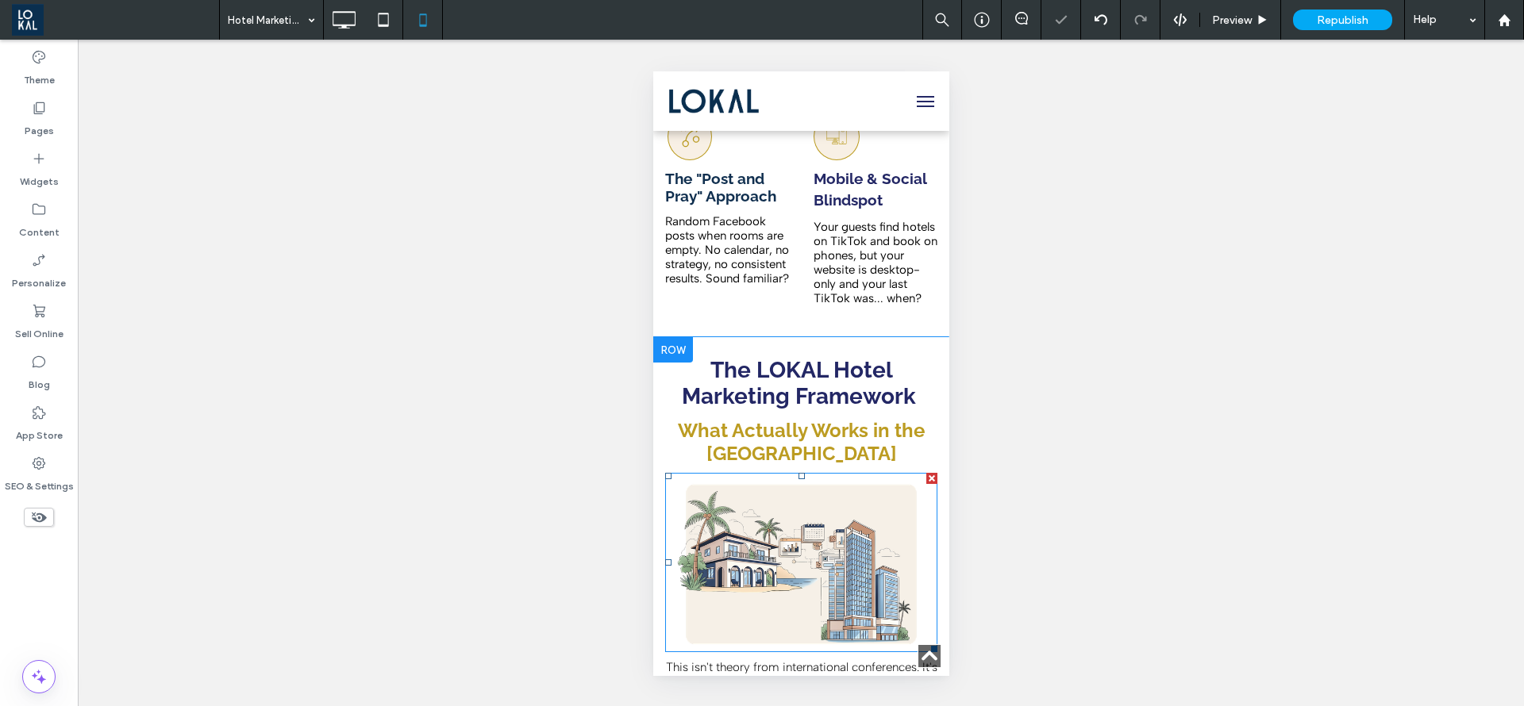
scroll to position [1786, 0]
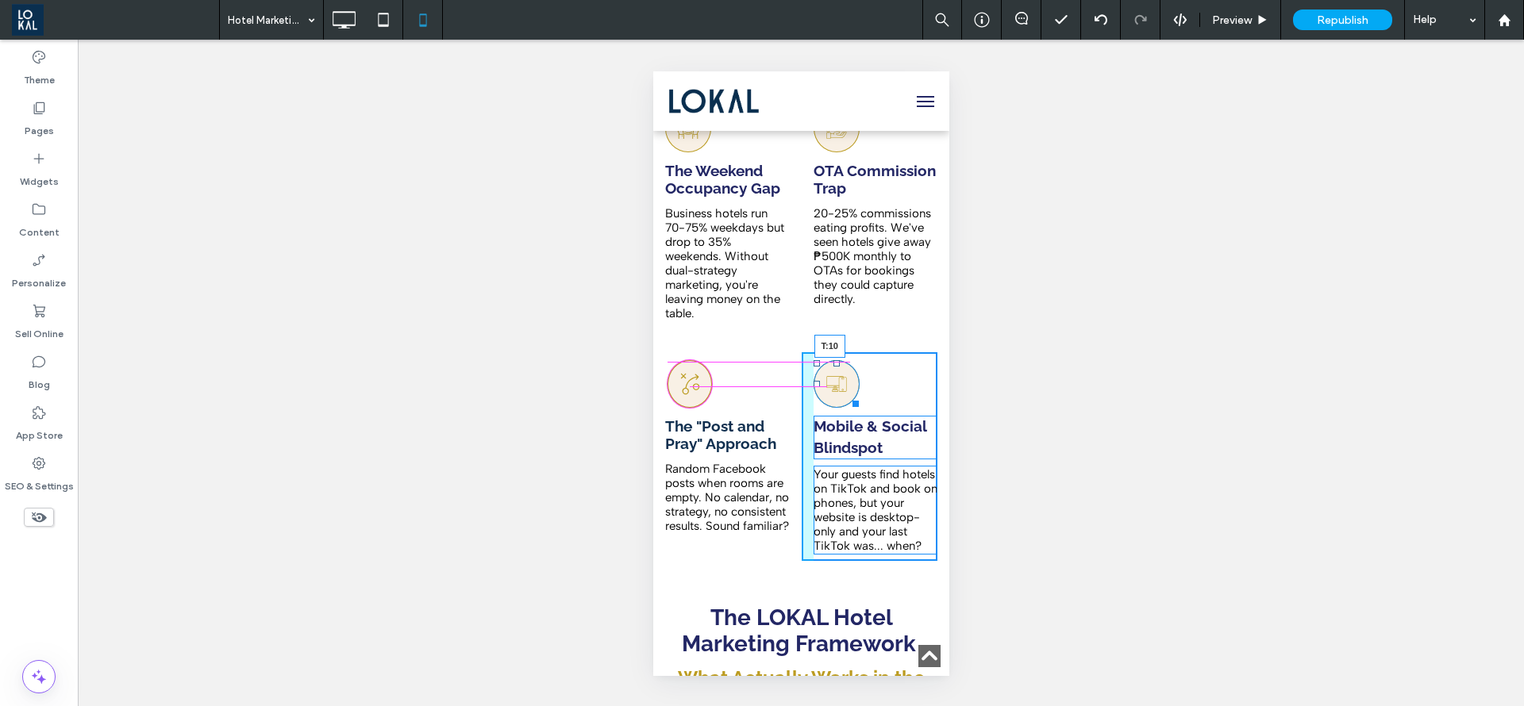
click at [833, 363] on div at bounding box center [836, 363] width 6 height 6
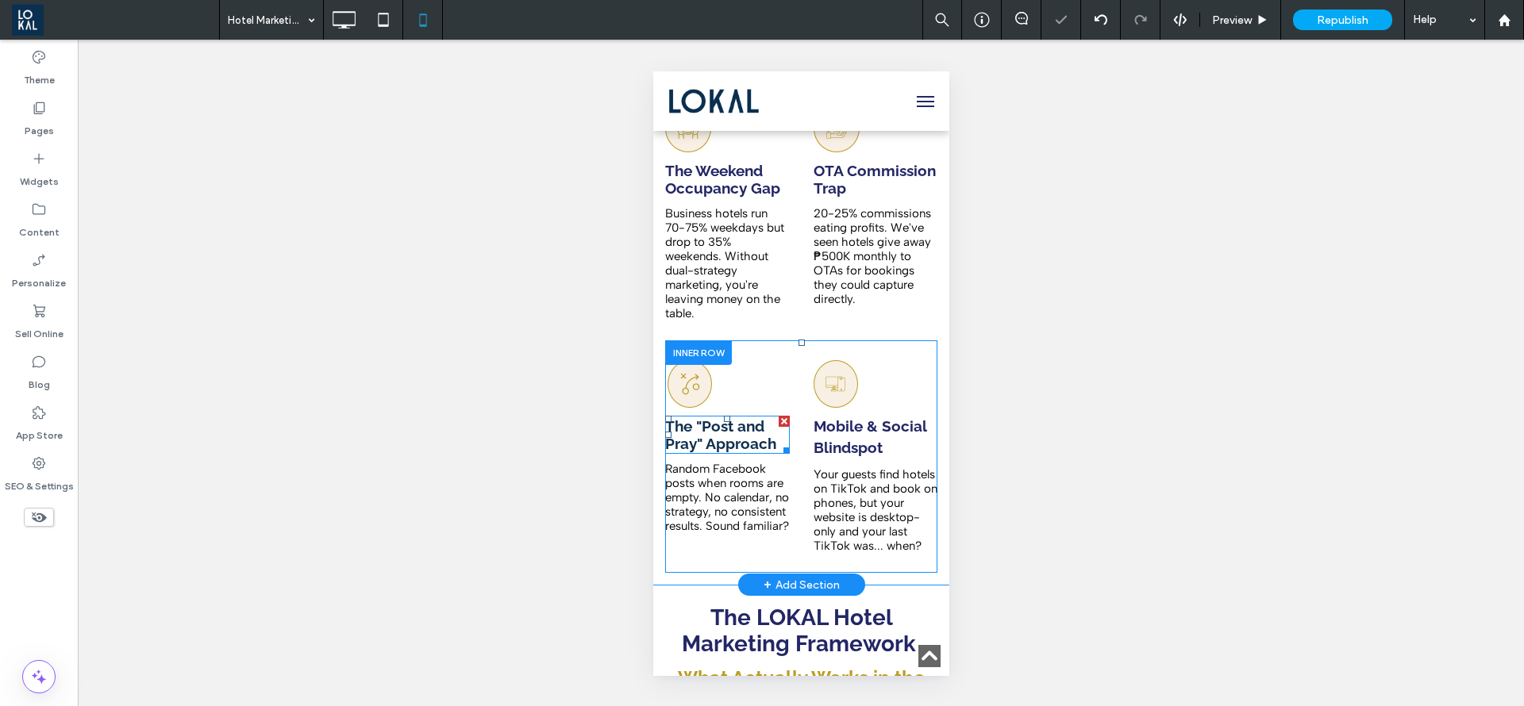
click at [726, 444] on strong "The "Post and Pray" Approach" at bounding box center [719, 434] width 111 height 35
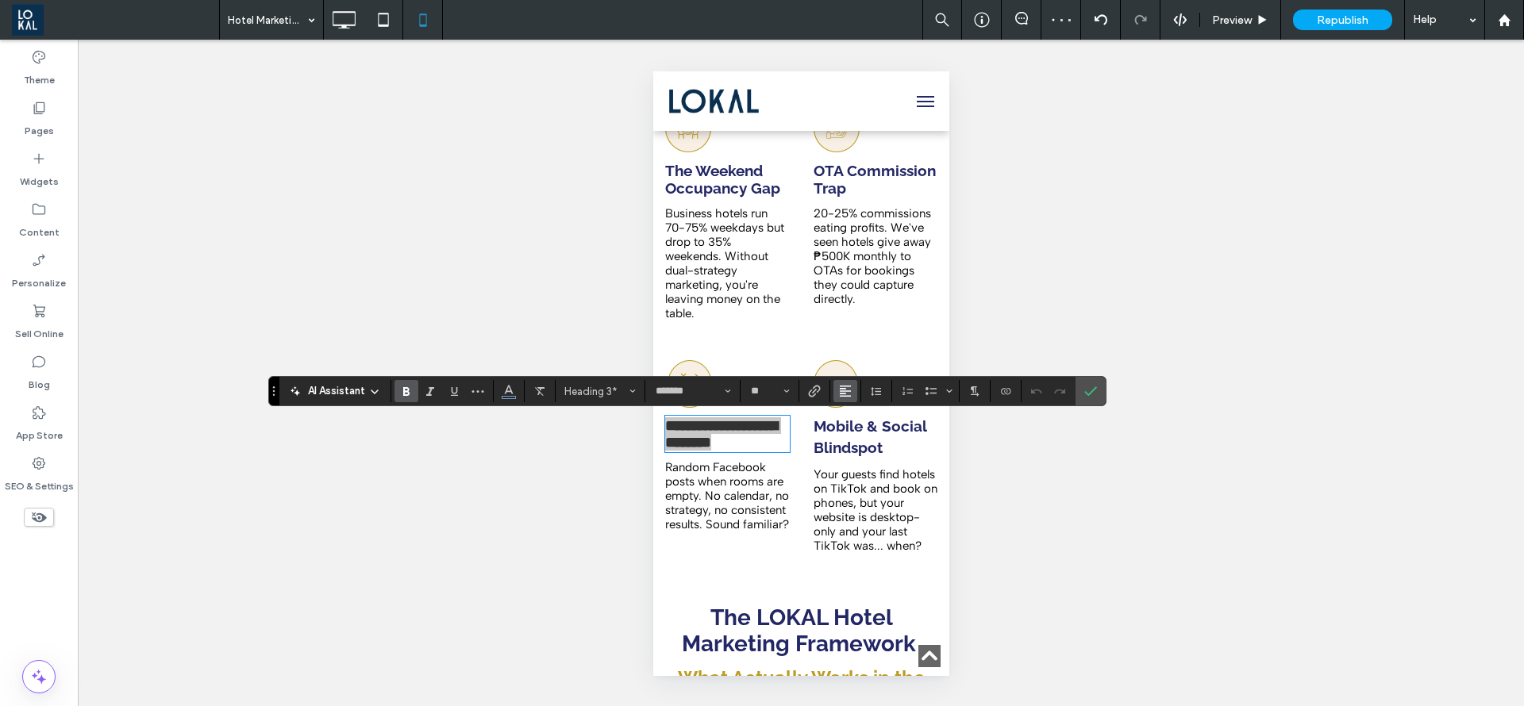
click at [838, 386] on button "Alignment" at bounding box center [845, 391] width 24 height 22
drag, startPoint x: 850, startPoint y: 440, endPoint x: 983, endPoint y: 401, distance: 138.9
click at [848, 440] on label "ui.textEditor.alignment.center" at bounding box center [861, 440] width 56 height 23
drag, startPoint x: 1083, startPoint y: 395, endPoint x: 1021, endPoint y: 414, distance: 64.8
click at [1076, 399] on section at bounding box center [1090, 391] width 30 height 29
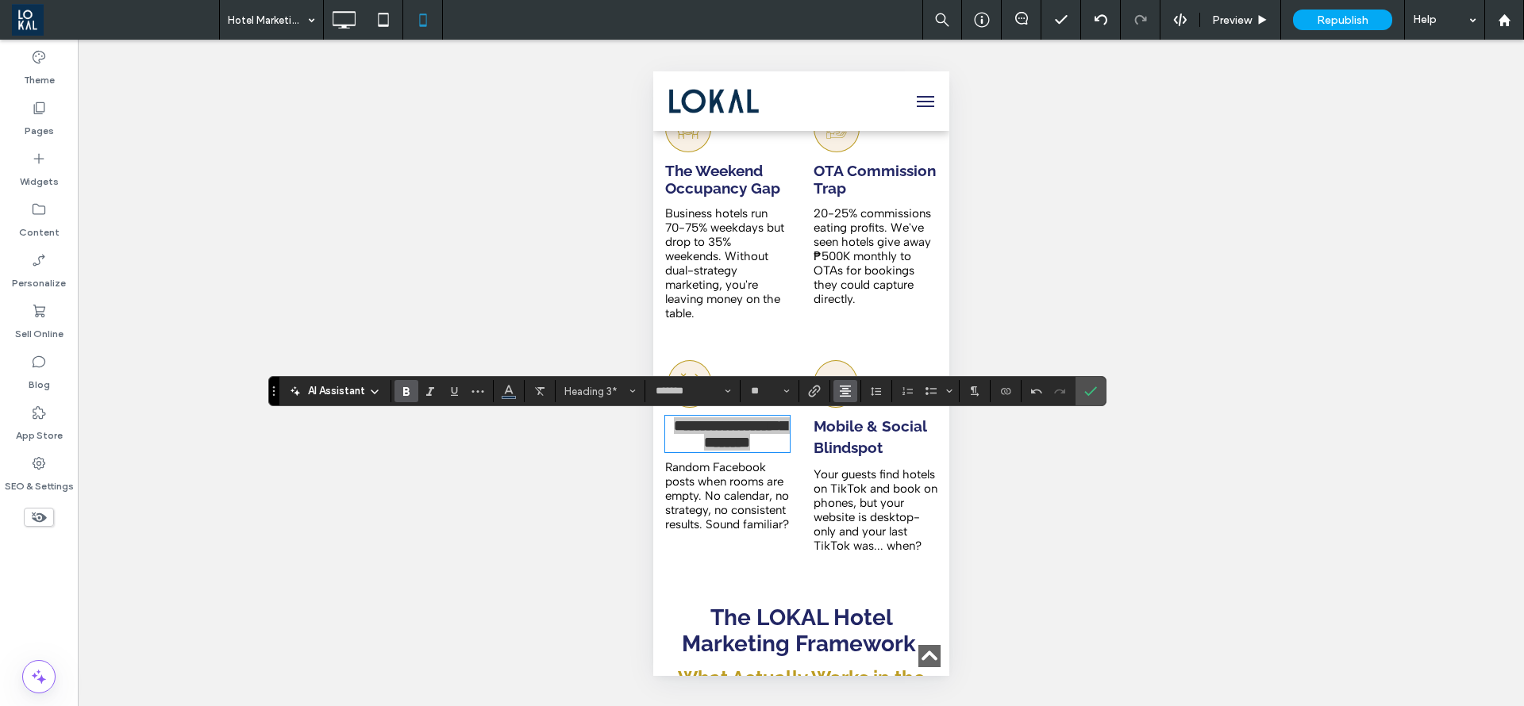
click at [841, 390] on icon "Alignment" at bounding box center [845, 391] width 13 height 13
drag, startPoint x: 852, startPoint y: 411, endPoint x: 222, endPoint y: 340, distance: 634.2
click at [852, 411] on icon "ui.textEditor.alignment.left" at bounding box center [857, 417] width 13 height 13
drag, startPoint x: 1087, startPoint y: 398, endPoint x: 151, endPoint y: 364, distance: 937.2
click at [1087, 398] on span "Confirm" at bounding box center [1087, 391] width 7 height 29
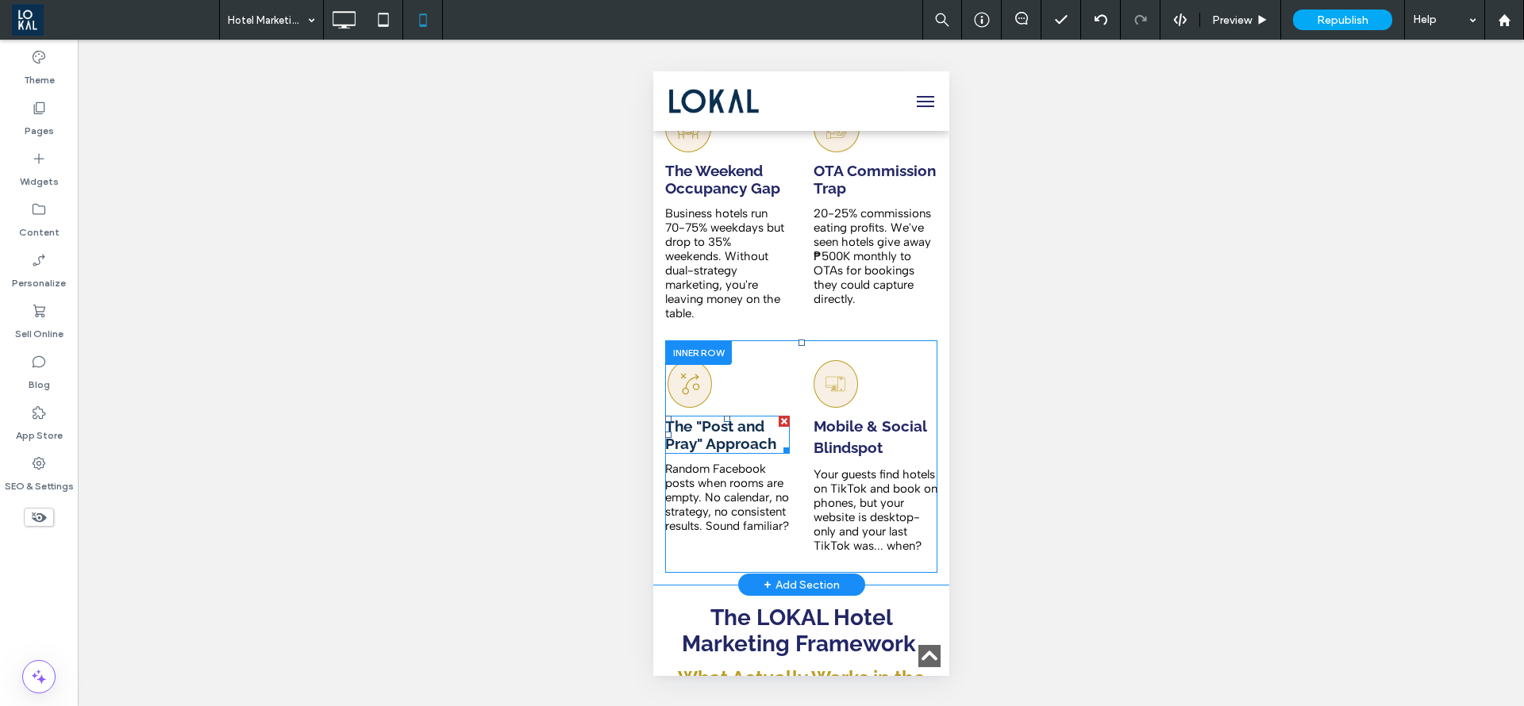
click at [729, 437] on strong "The "Post and Pray" Approach" at bounding box center [719, 434] width 111 height 35
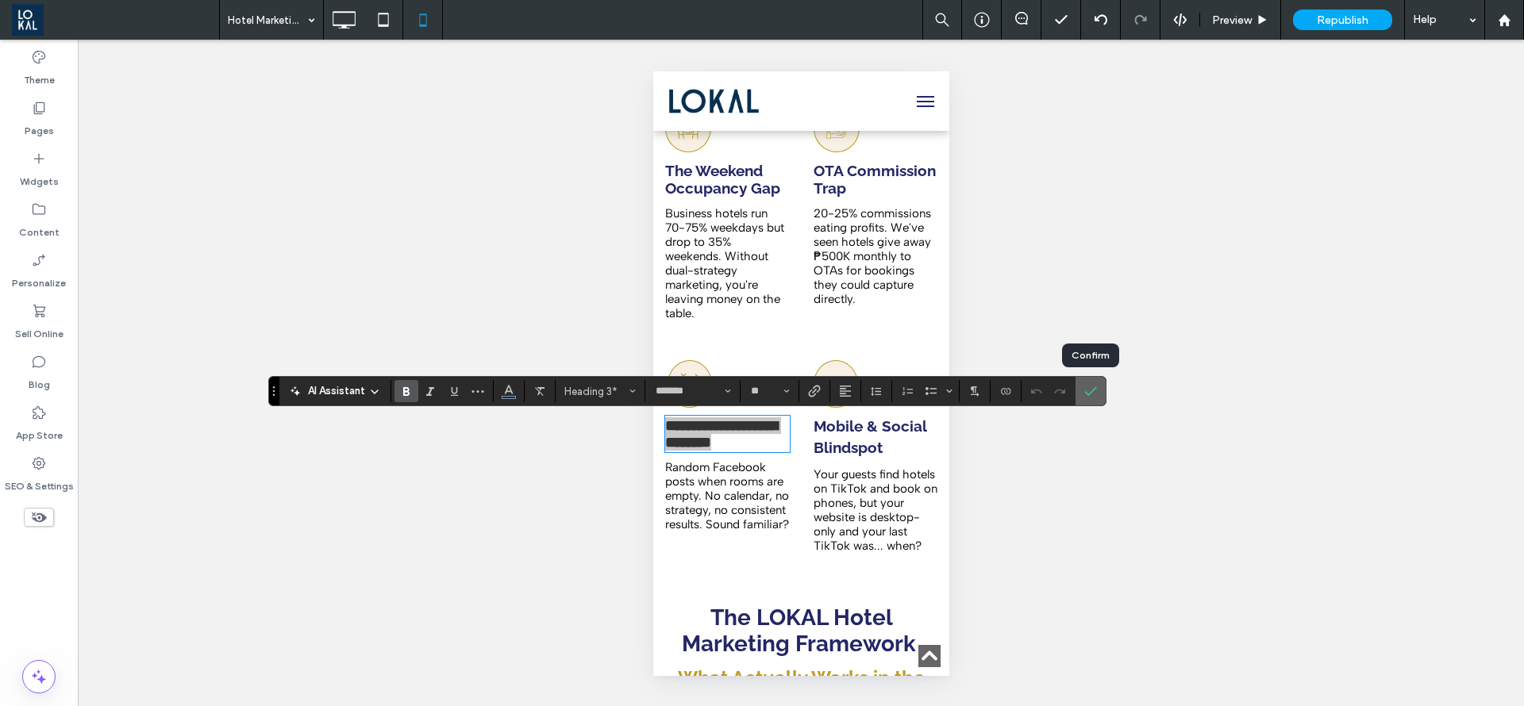
click at [1092, 388] on icon "Confirm" at bounding box center [1090, 391] width 13 height 13
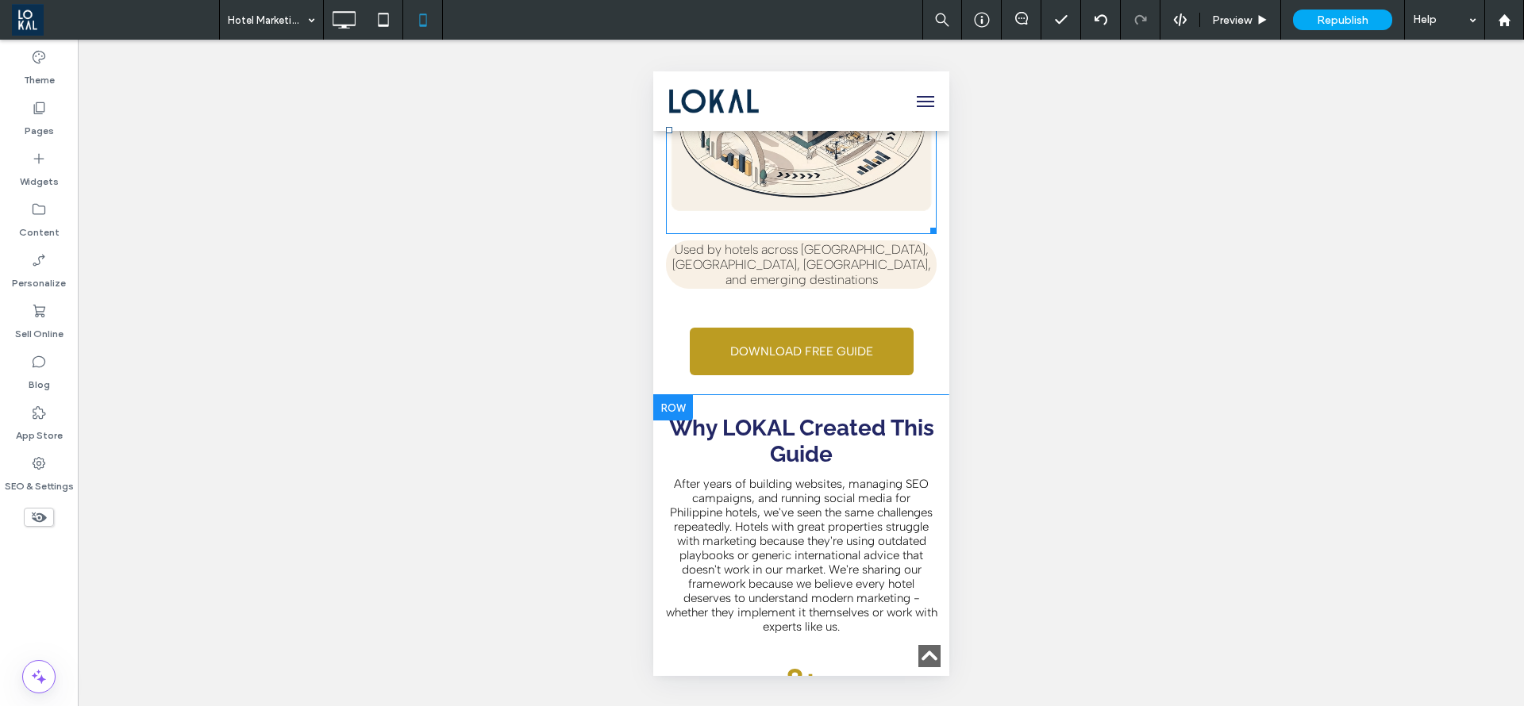
scroll to position [595, 0]
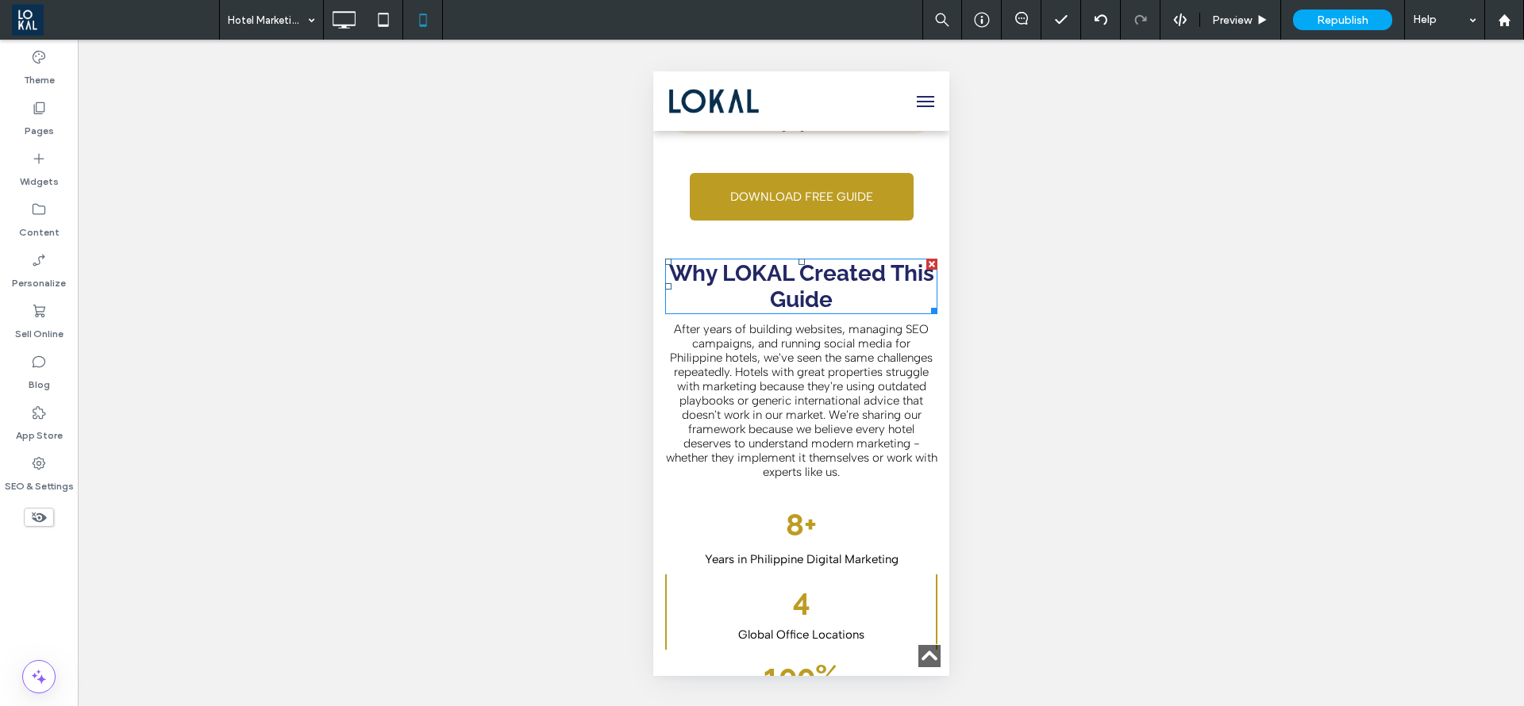
click at [755, 270] on strong "Why LOKAL Created This Guide" at bounding box center [800, 286] width 265 height 52
type input "*******"
type input "**"
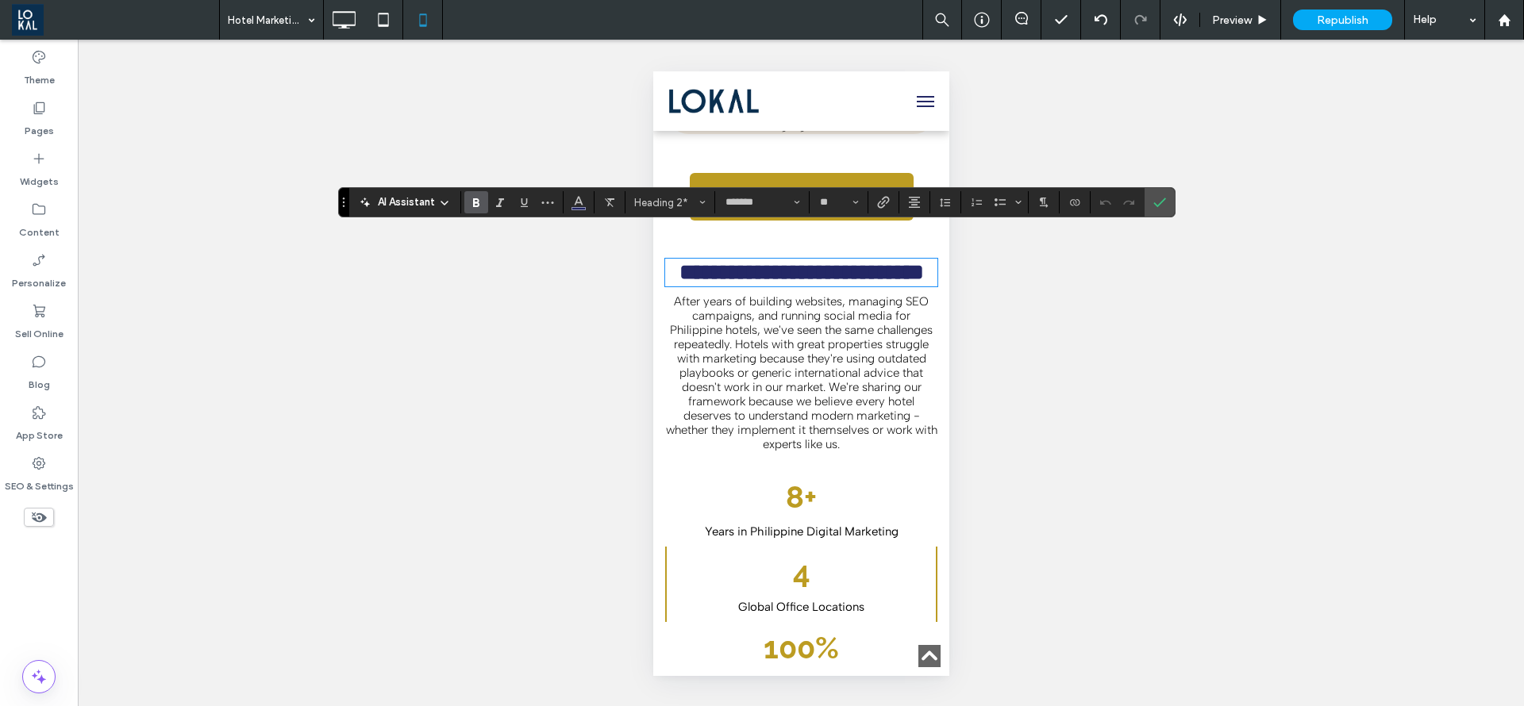
click at [802, 362] on span "After years of building websites, managing SEO campaigns, and running social me…" at bounding box center [800, 372] width 271 height 157
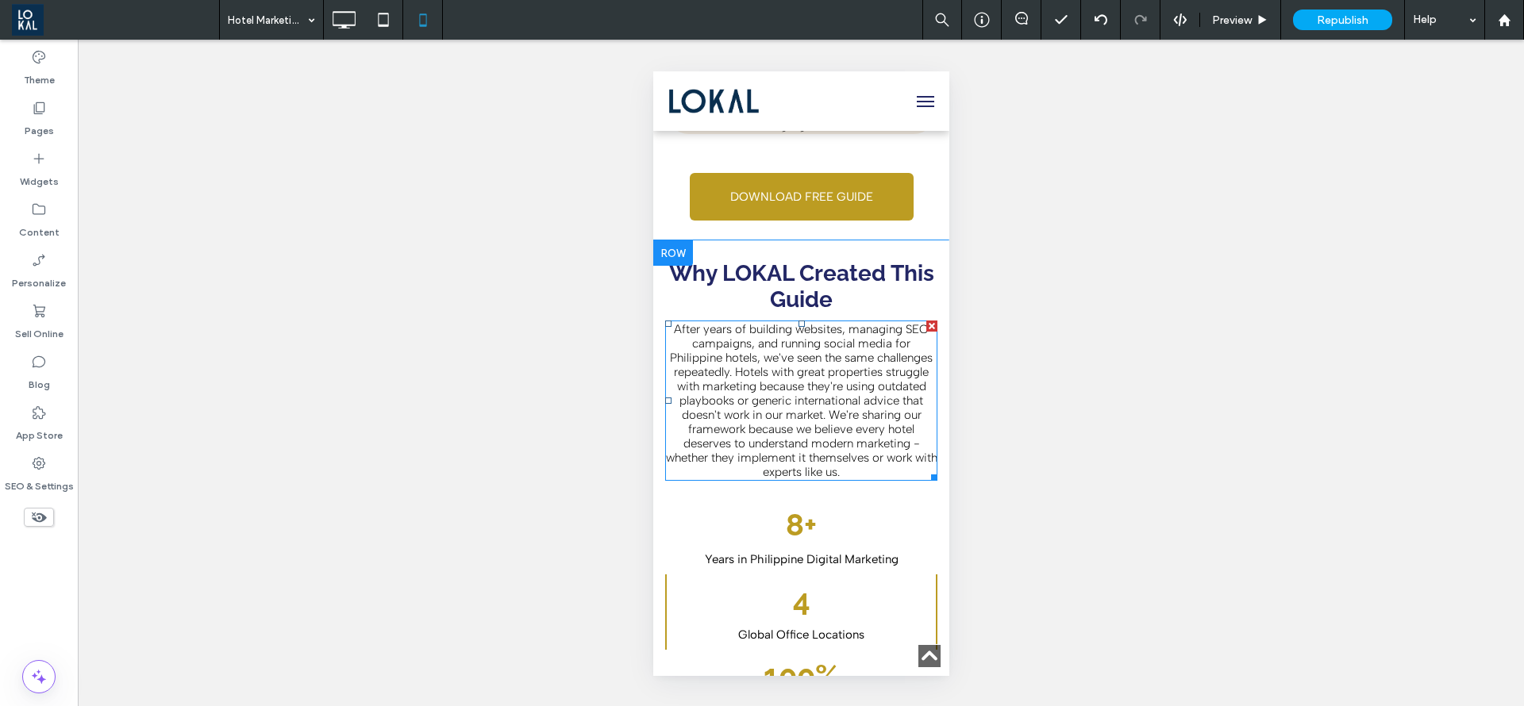
click at [802, 361] on span "After years of building websites, managing SEO campaigns, and running social me…" at bounding box center [800, 400] width 271 height 157
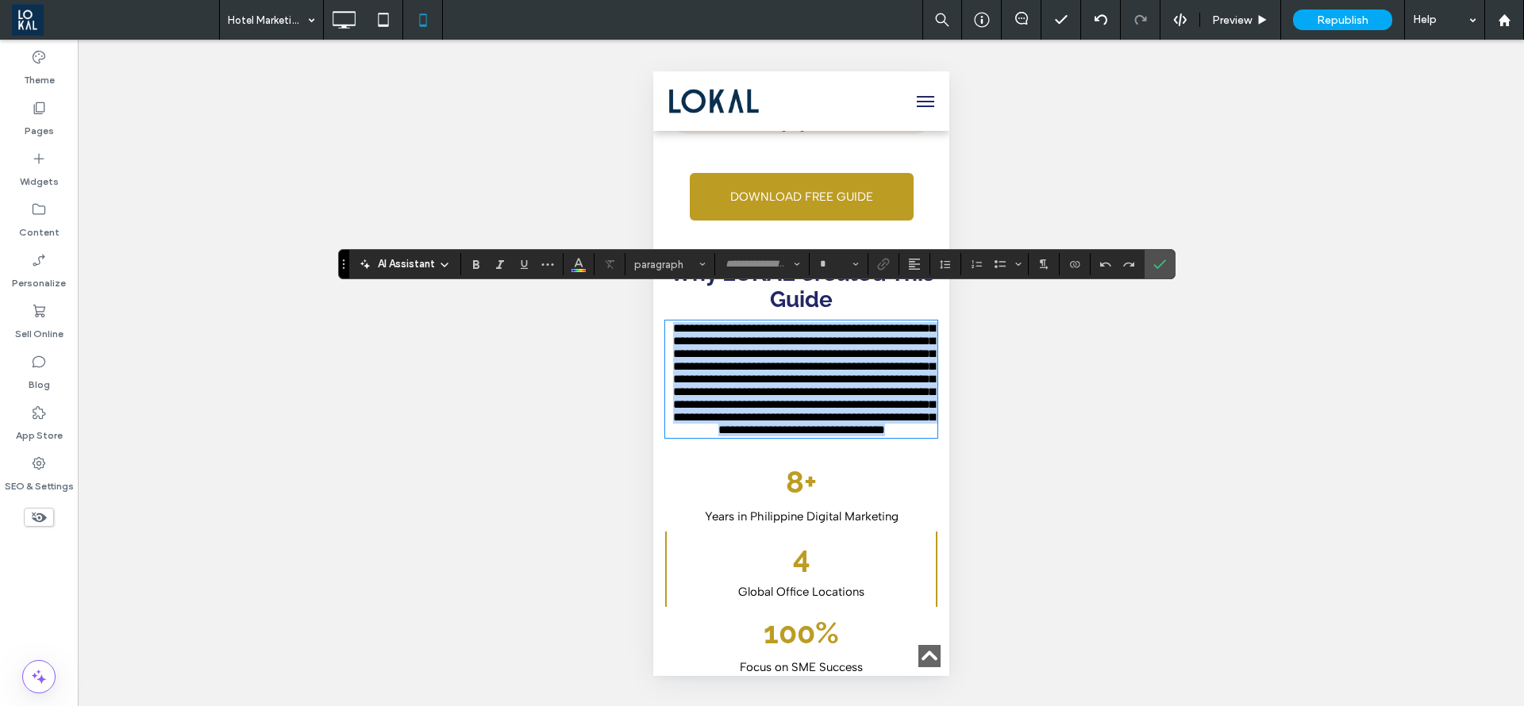
type input "**********"
type input "**"
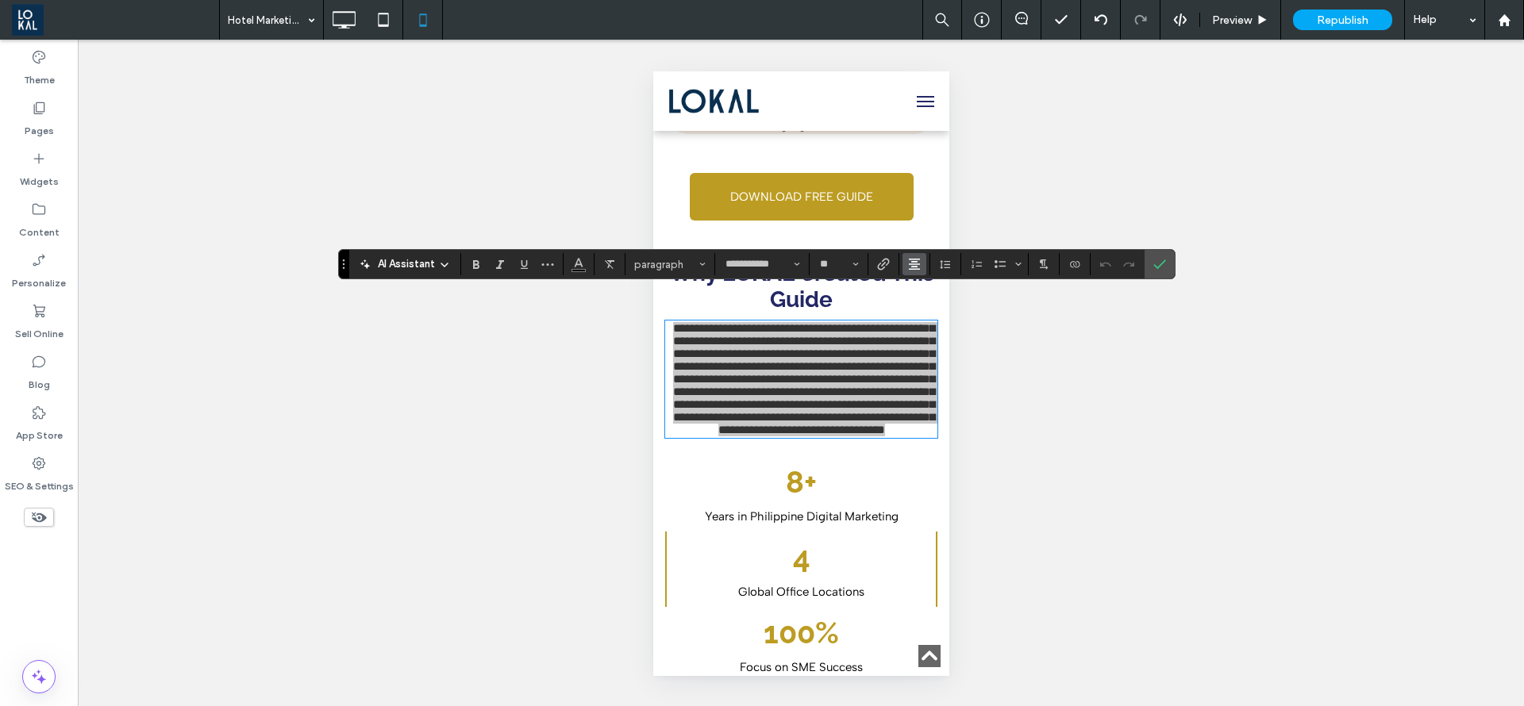
click at [924, 262] on button "Alignment" at bounding box center [914, 264] width 24 height 22
drag, startPoint x: 283, startPoint y: 217, endPoint x: 1104, endPoint y: 247, distance: 821.2
click at [913, 292] on icon "ui.textEditor.alignment.left" at bounding box center [911, 290] width 7 height 6
drag, startPoint x: 285, startPoint y: 176, endPoint x: 1016, endPoint y: 248, distance: 734.5
click at [1161, 255] on span "Confirm" at bounding box center [1159, 264] width 13 height 27
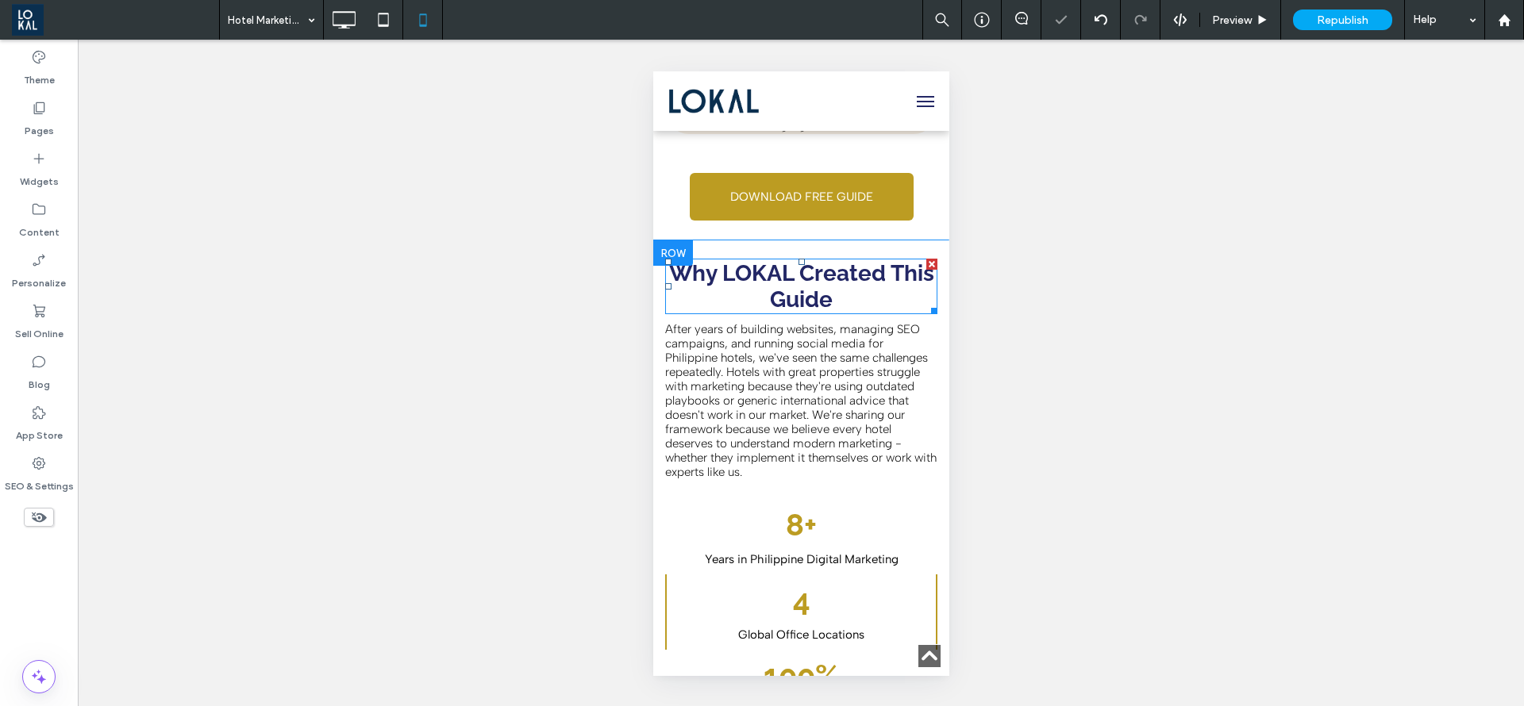
click at [825, 260] on strong "Why LOKAL Created This Guide" at bounding box center [800, 286] width 265 height 52
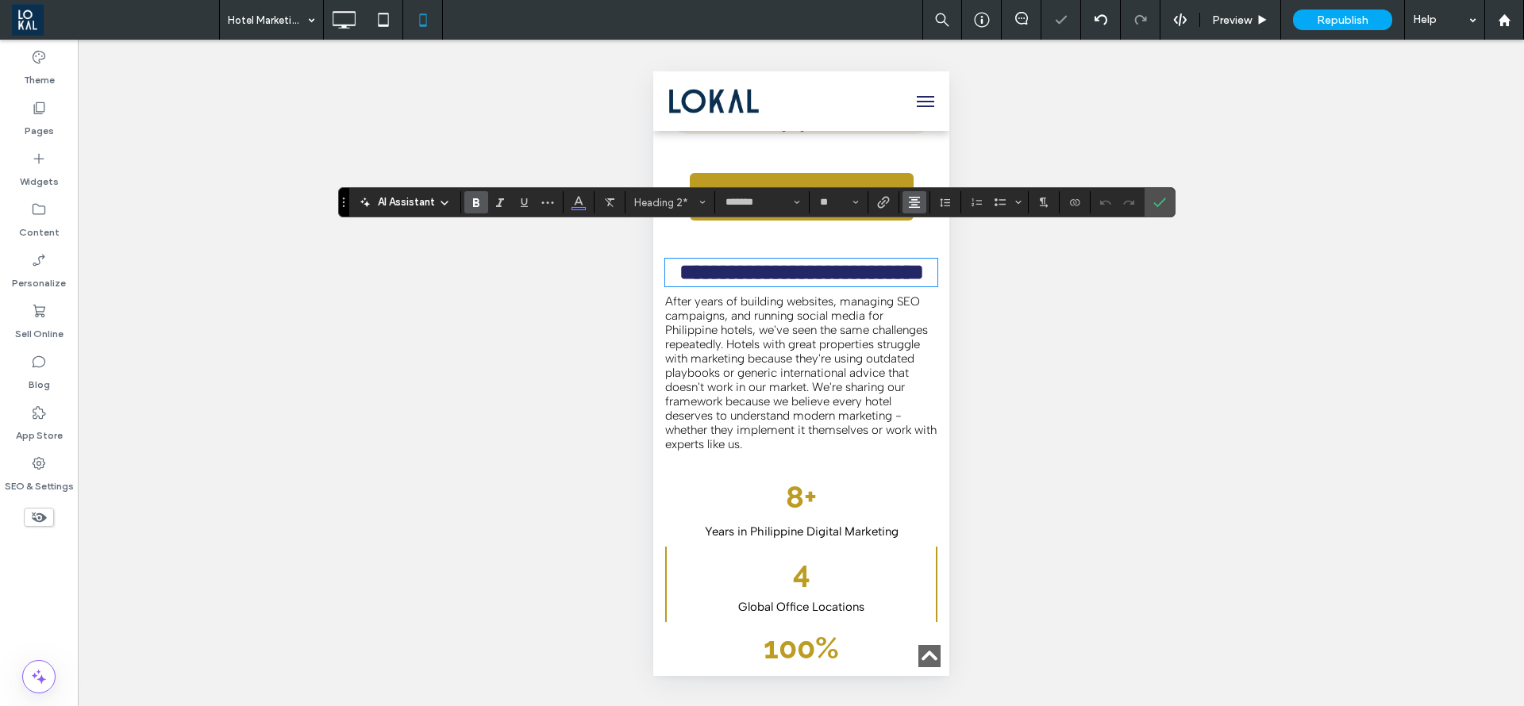
click at [914, 201] on icon "Alignment" at bounding box center [914, 202] width 13 height 13
drag, startPoint x: 910, startPoint y: 223, endPoint x: 293, endPoint y: 155, distance: 621.3
click at [910, 223] on span "ui.textEditor.alignment.left" at bounding box center [911, 228] width 7 height 23
click at [1164, 190] on span "Confirm" at bounding box center [1159, 202] width 13 height 27
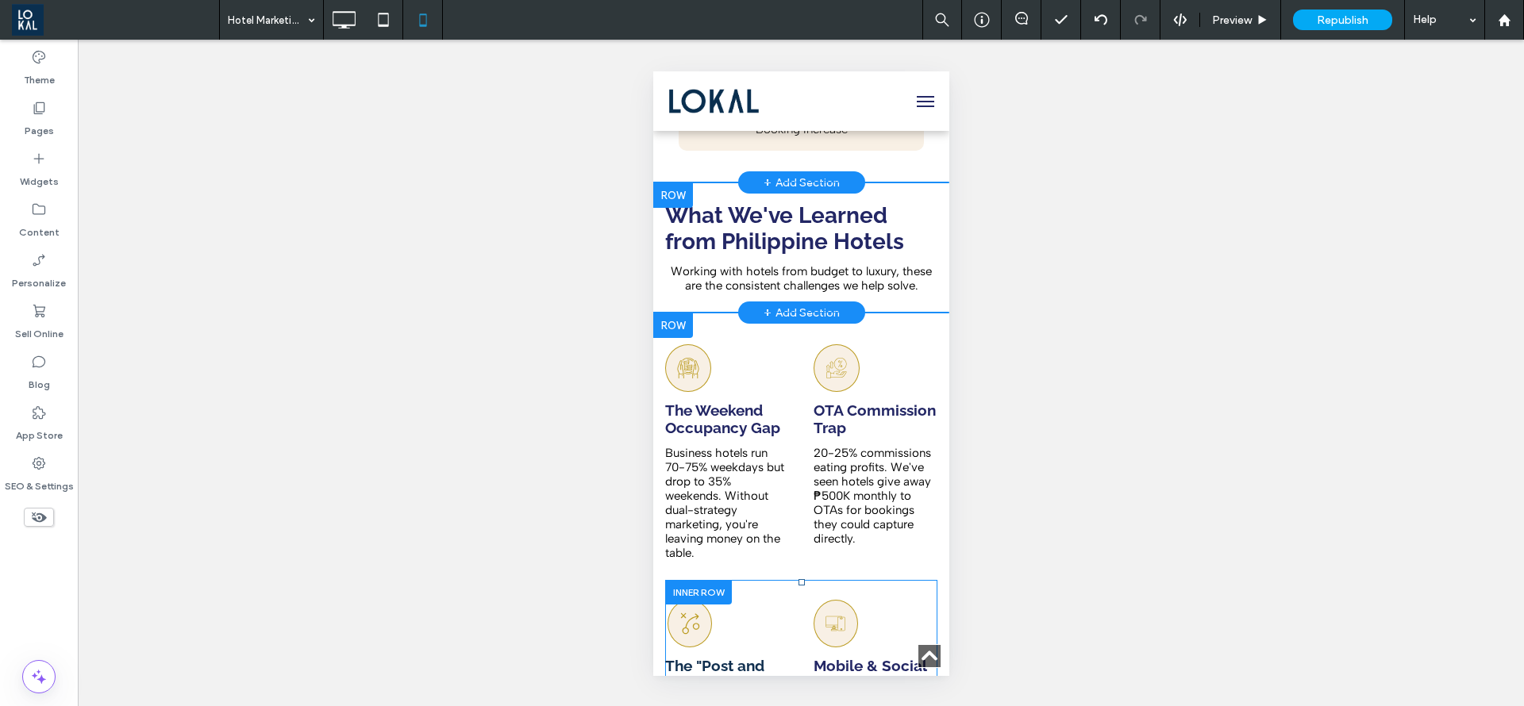
scroll to position [1548, 0]
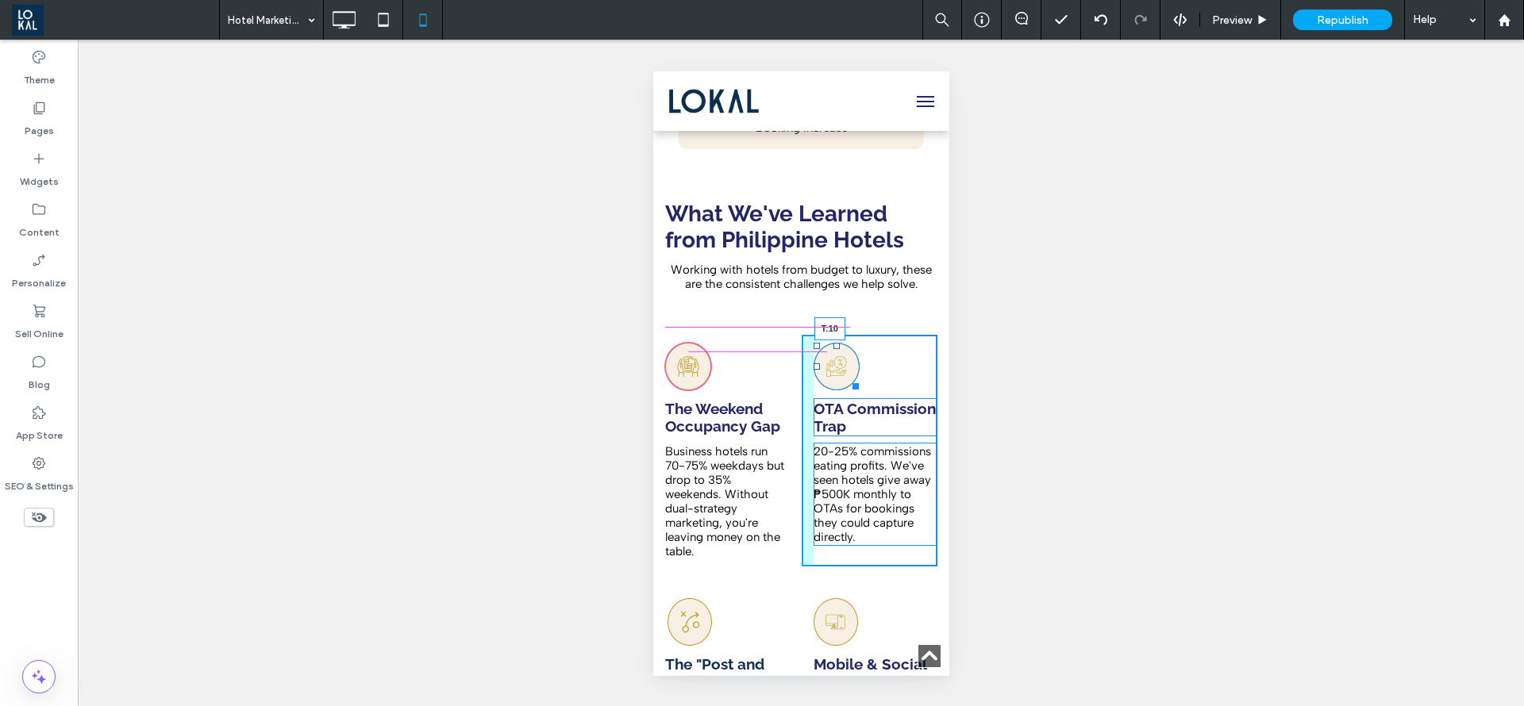
click at [832, 343] on div "Capture OTA Commissions T:10" at bounding box center [836, 367] width 46 height 48
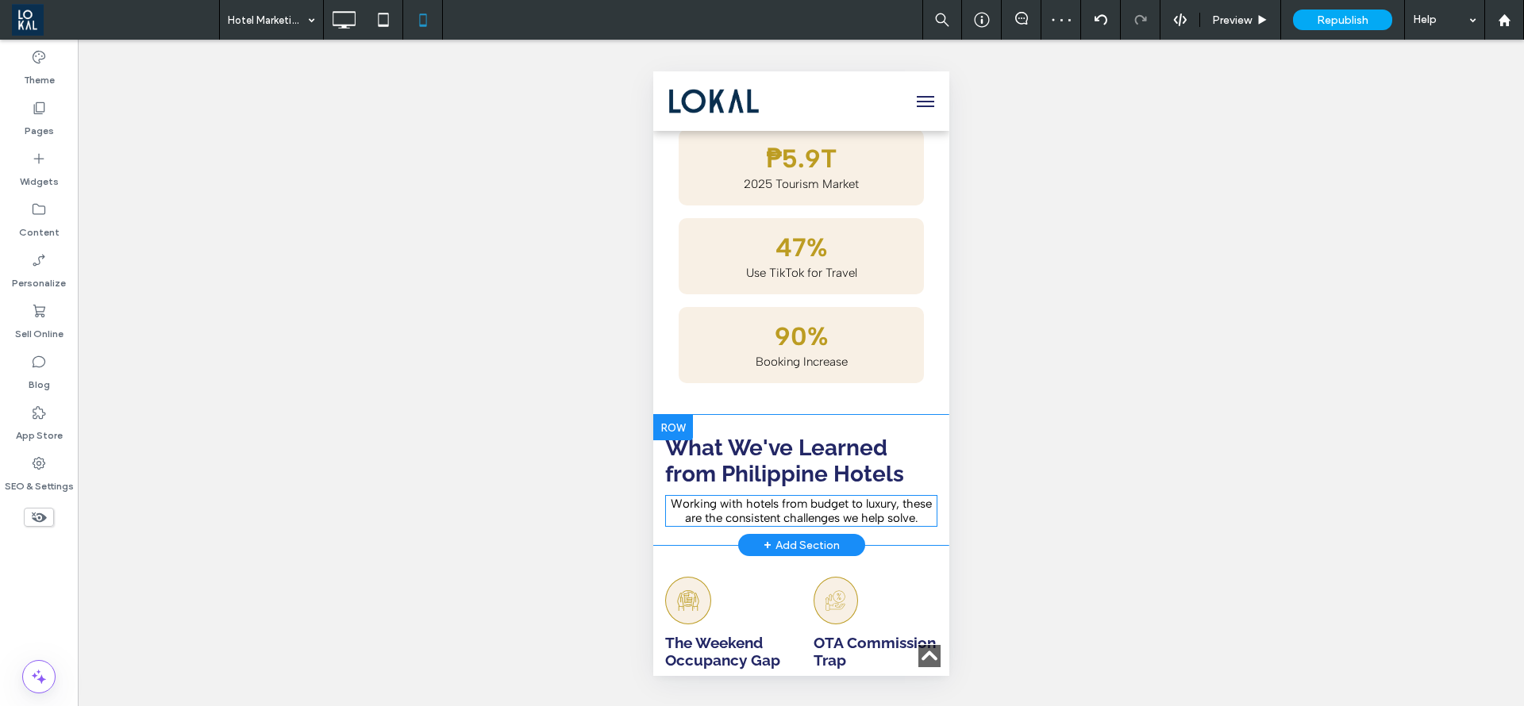
scroll to position [1310, 0]
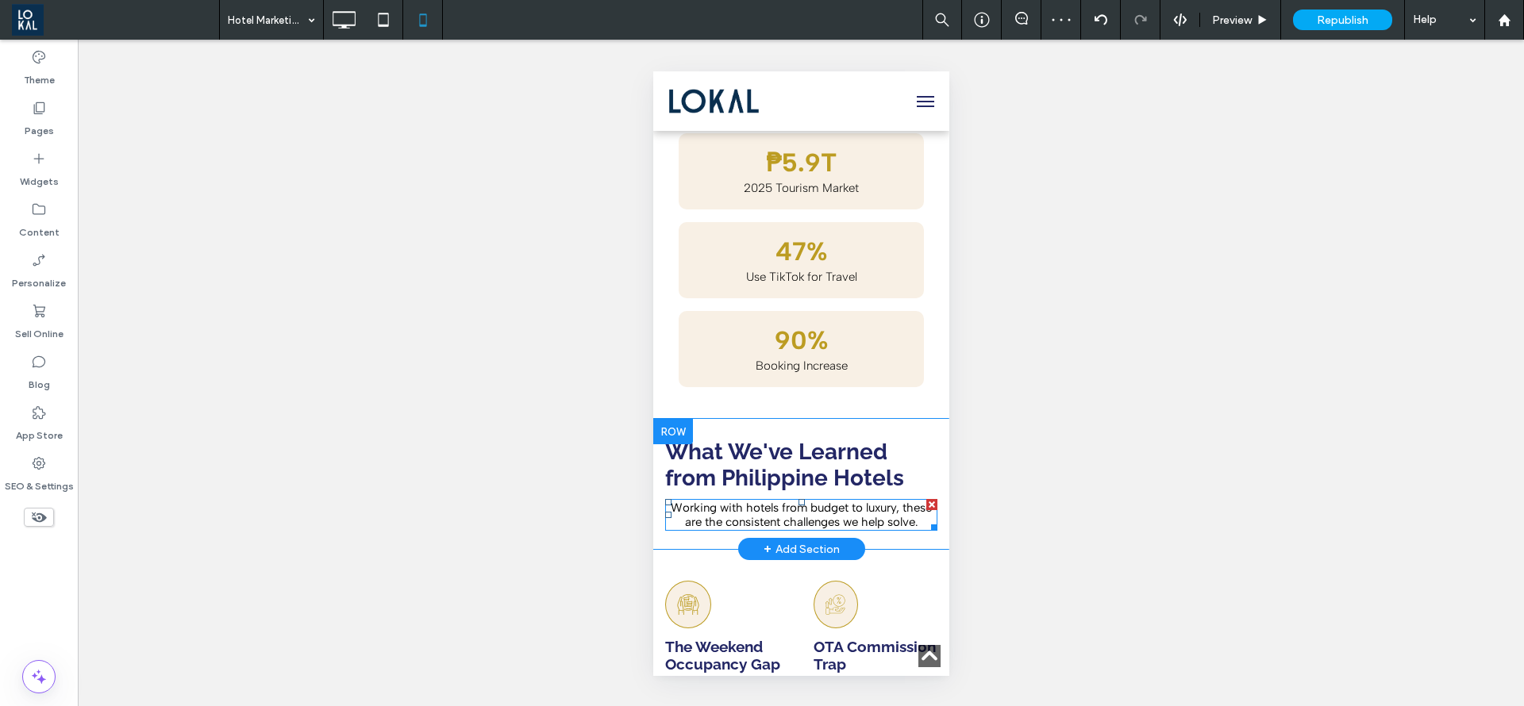
click at [727, 507] on p "Working with hotels from budget to luxury, these are the consistent challenges …" at bounding box center [800, 515] width 272 height 29
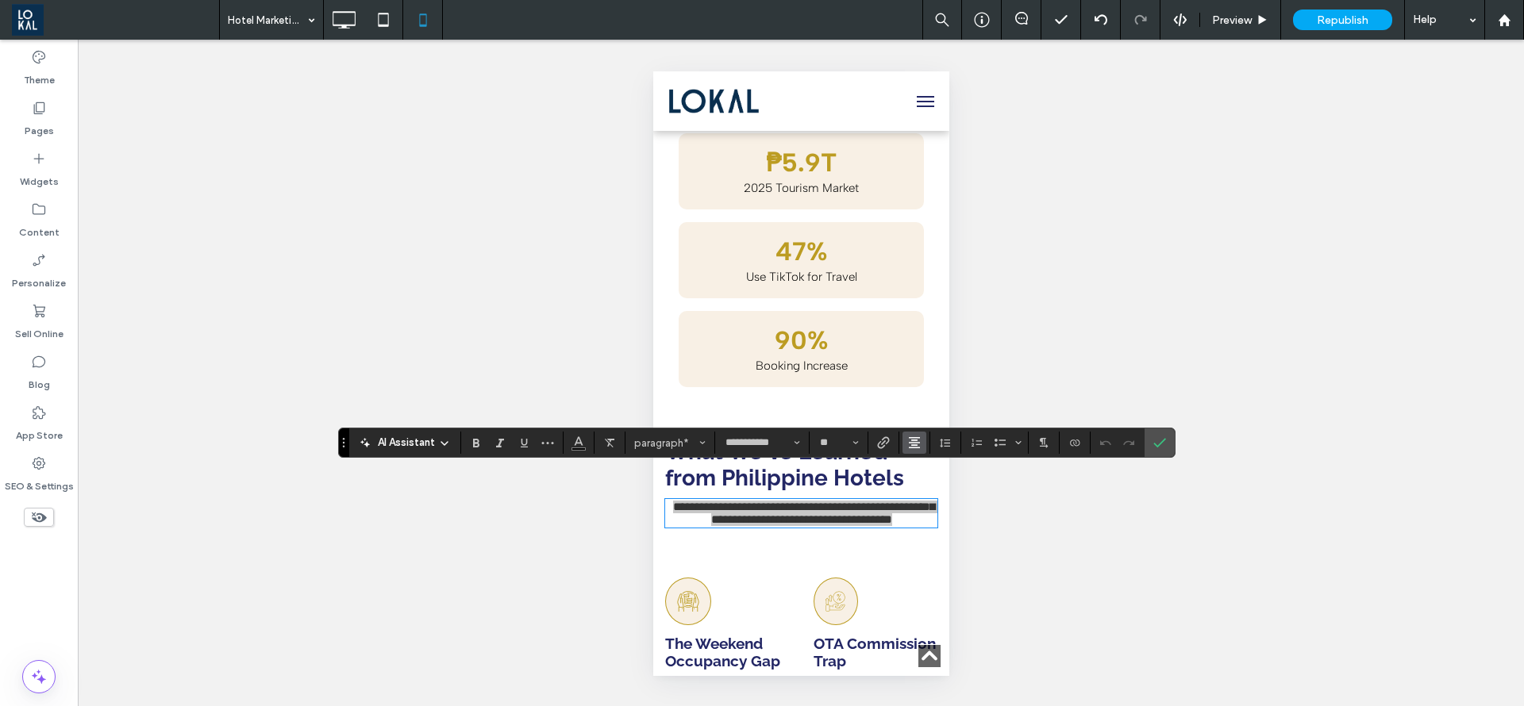
click at [906, 449] on button "Alignment" at bounding box center [914, 443] width 24 height 22
click at [924, 343] on use "ui.textEditor.alignment.left" at bounding box center [926, 348] width 11 height 11
drag, startPoint x: 1167, startPoint y: 439, endPoint x: 1157, endPoint y: 437, distance: 9.8
click at [1167, 440] on label "Confirm" at bounding box center [1160, 443] width 24 height 29
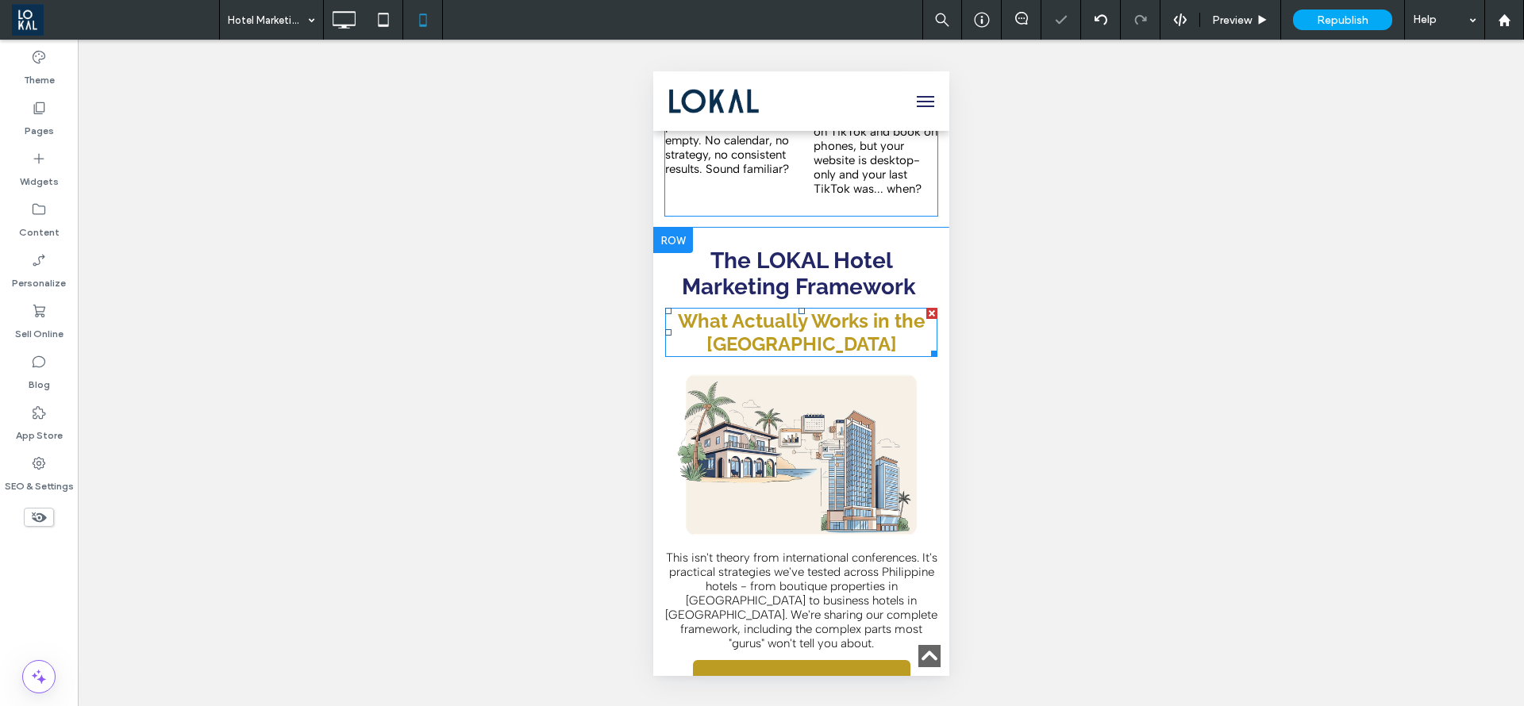
scroll to position [2262, 0]
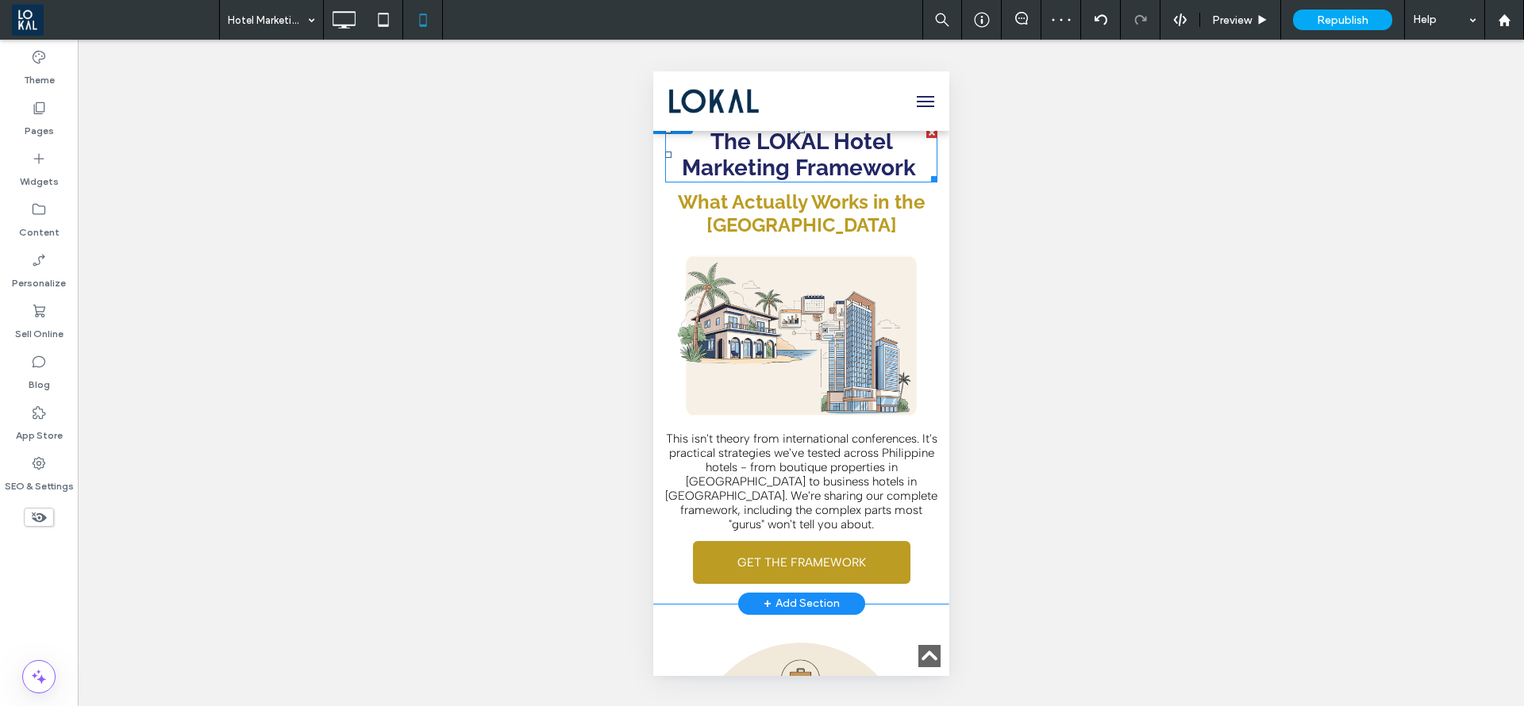
click at [741, 181] on strong "The LOKAL Hotel Marketing Framework" at bounding box center [798, 155] width 234 height 52
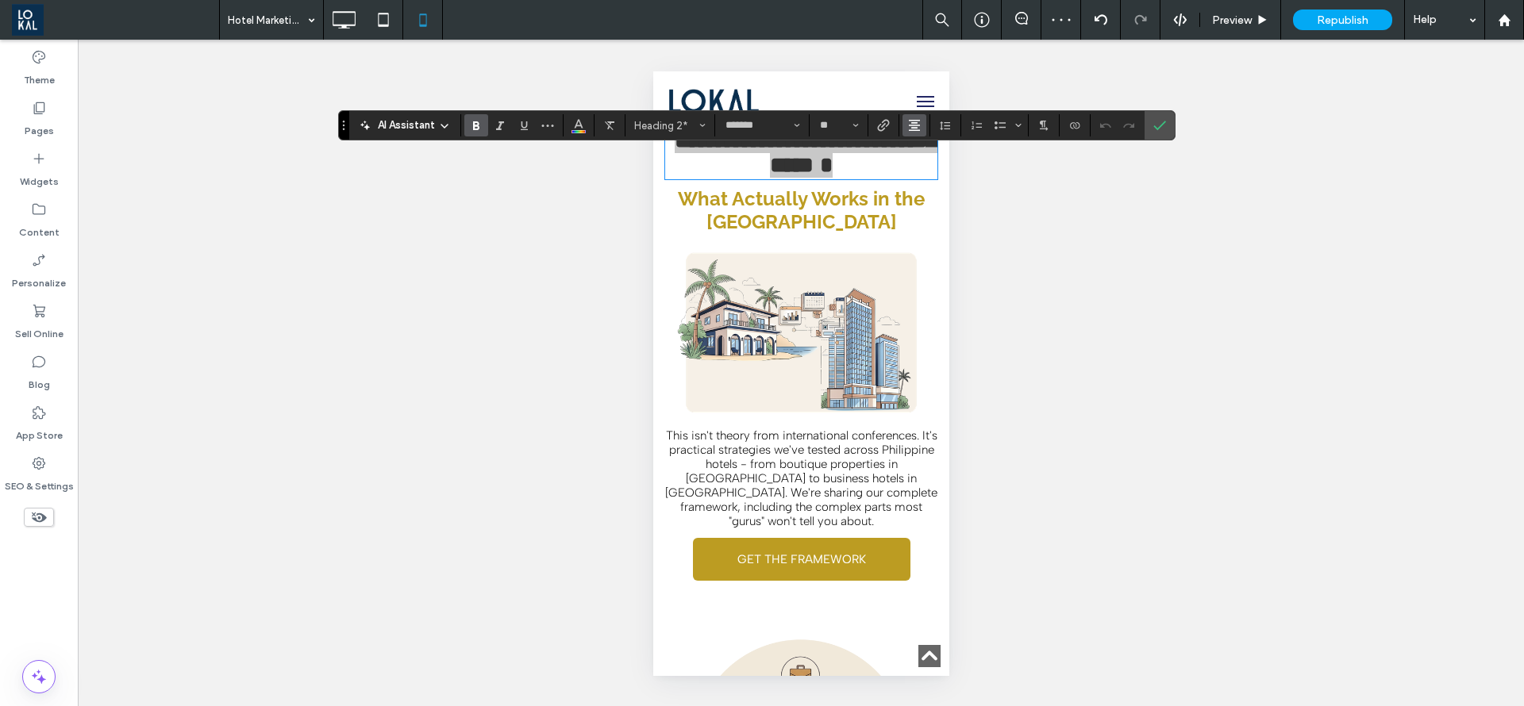
click at [909, 121] on use "Alignment" at bounding box center [914, 125] width 11 height 11
click at [923, 148] on icon "ui.textEditor.alignment.left" at bounding box center [926, 151] width 13 height 13
click at [1158, 119] on icon "Confirm" at bounding box center [1159, 125] width 13 height 13
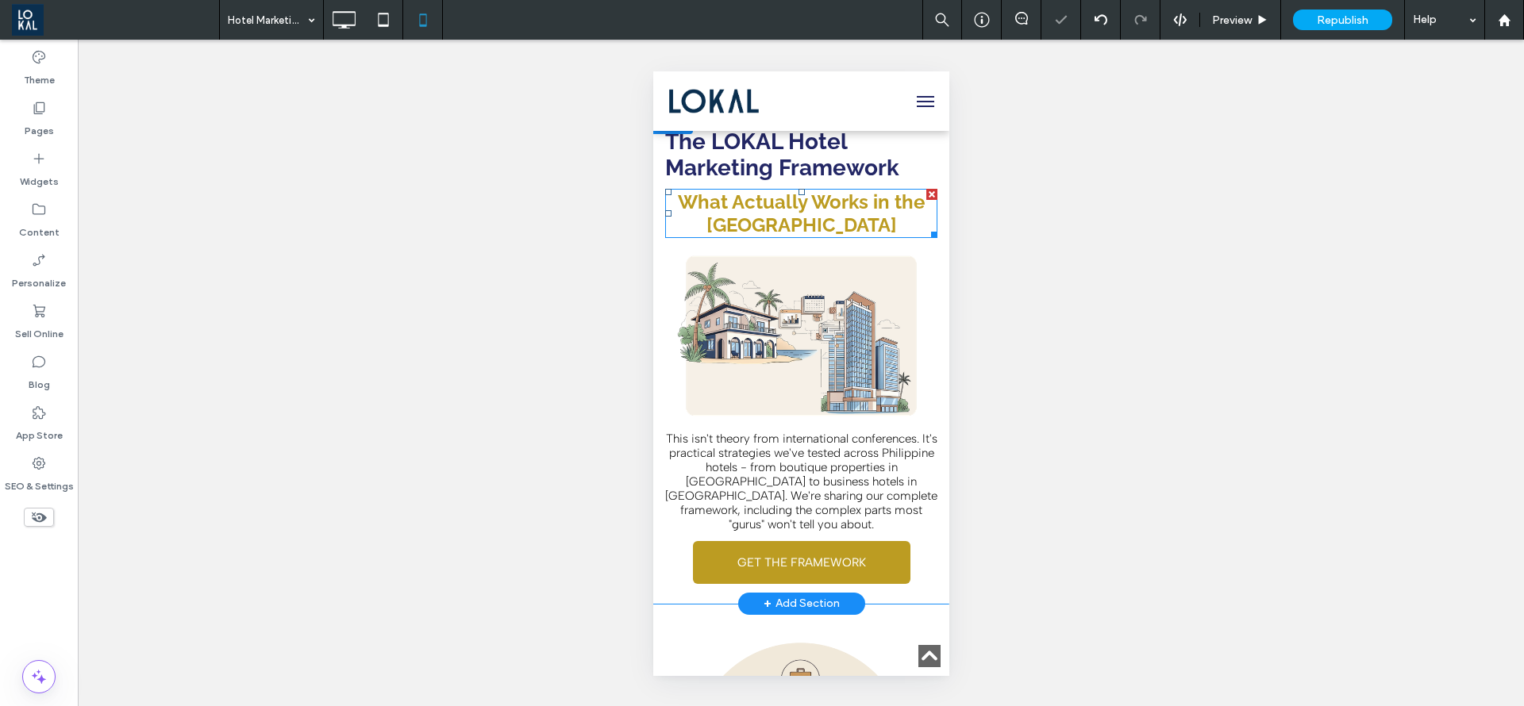
click at [756, 237] on span "What Actually Works in the Philippines" at bounding box center [800, 213] width 247 height 46
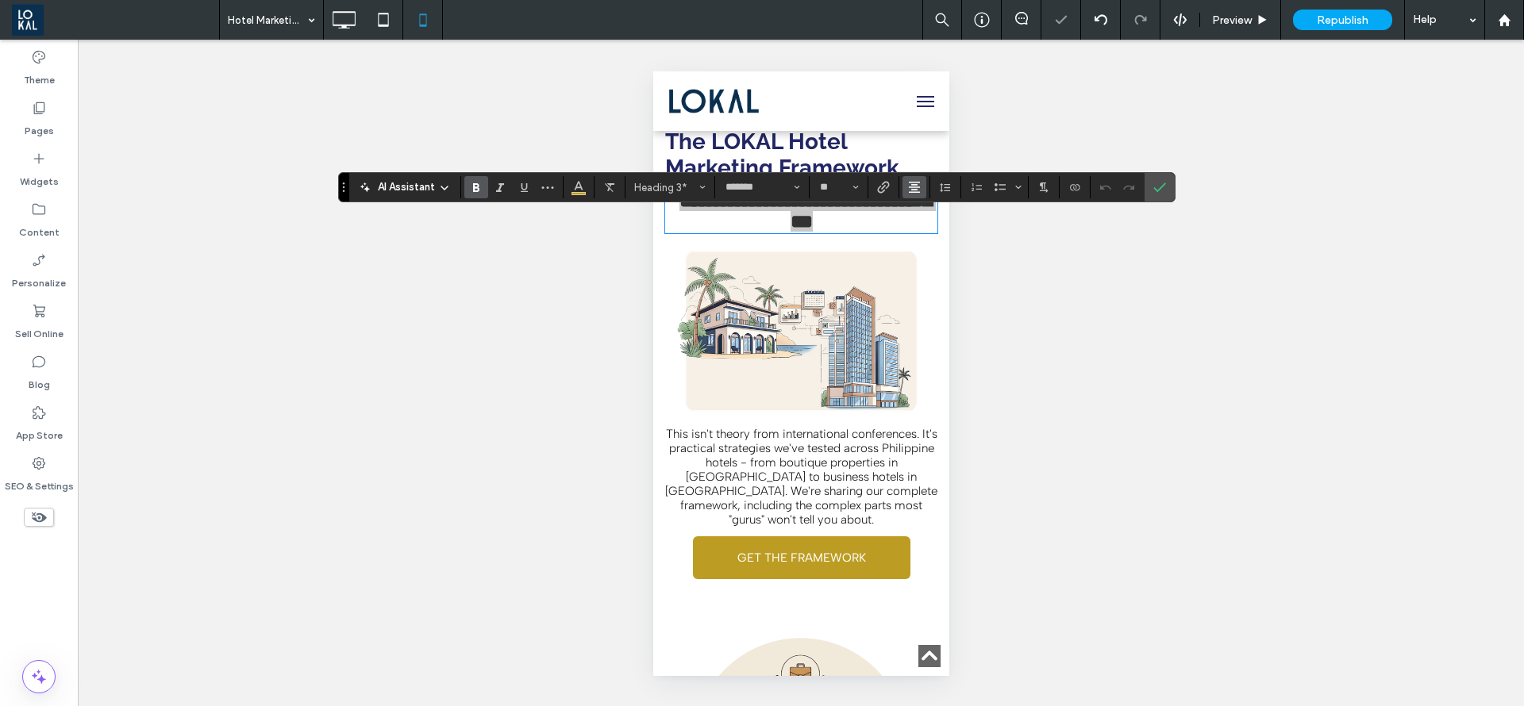
click at [908, 187] on icon "Alignment" at bounding box center [914, 187] width 13 height 13
drag, startPoint x: 912, startPoint y: 217, endPoint x: 1078, endPoint y: 213, distance: 165.9
click at [915, 217] on label "ui.textEditor.alignment.left" at bounding box center [930, 213] width 56 height 23
click at [1166, 190] on label "Confirm" at bounding box center [1160, 187] width 24 height 29
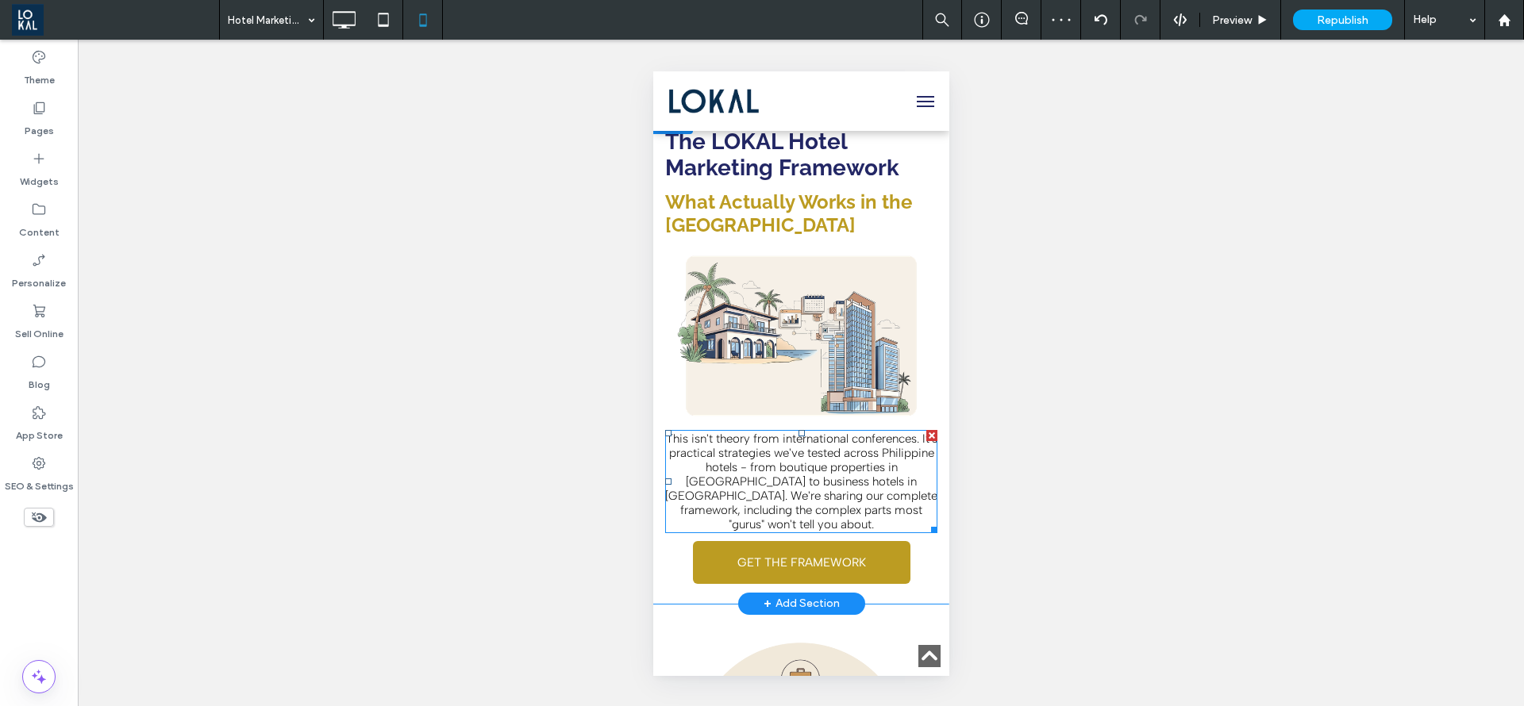
click at [751, 502] on span "This isn't theory from international conferences. It's practical strategies we'…" at bounding box center [800, 482] width 272 height 100
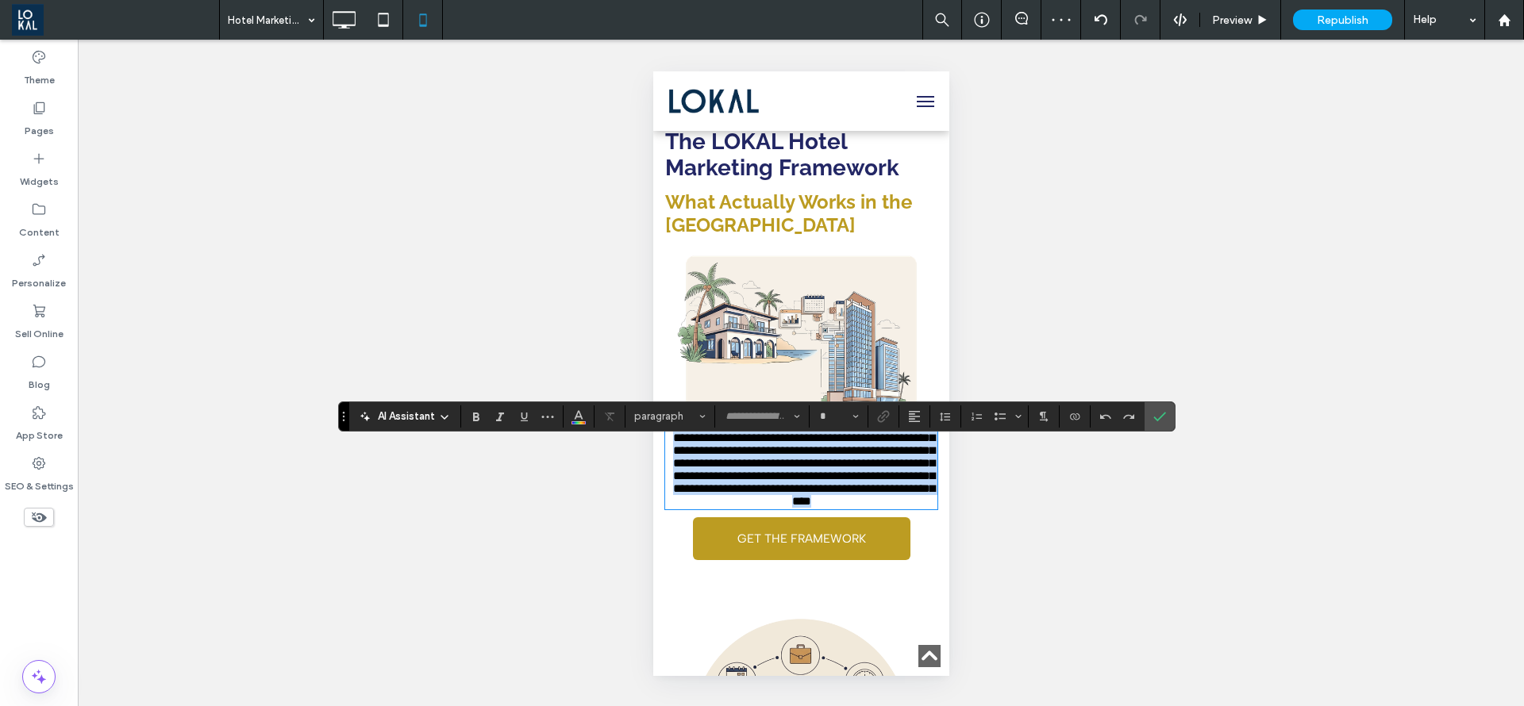
type input "**********"
type input "**"
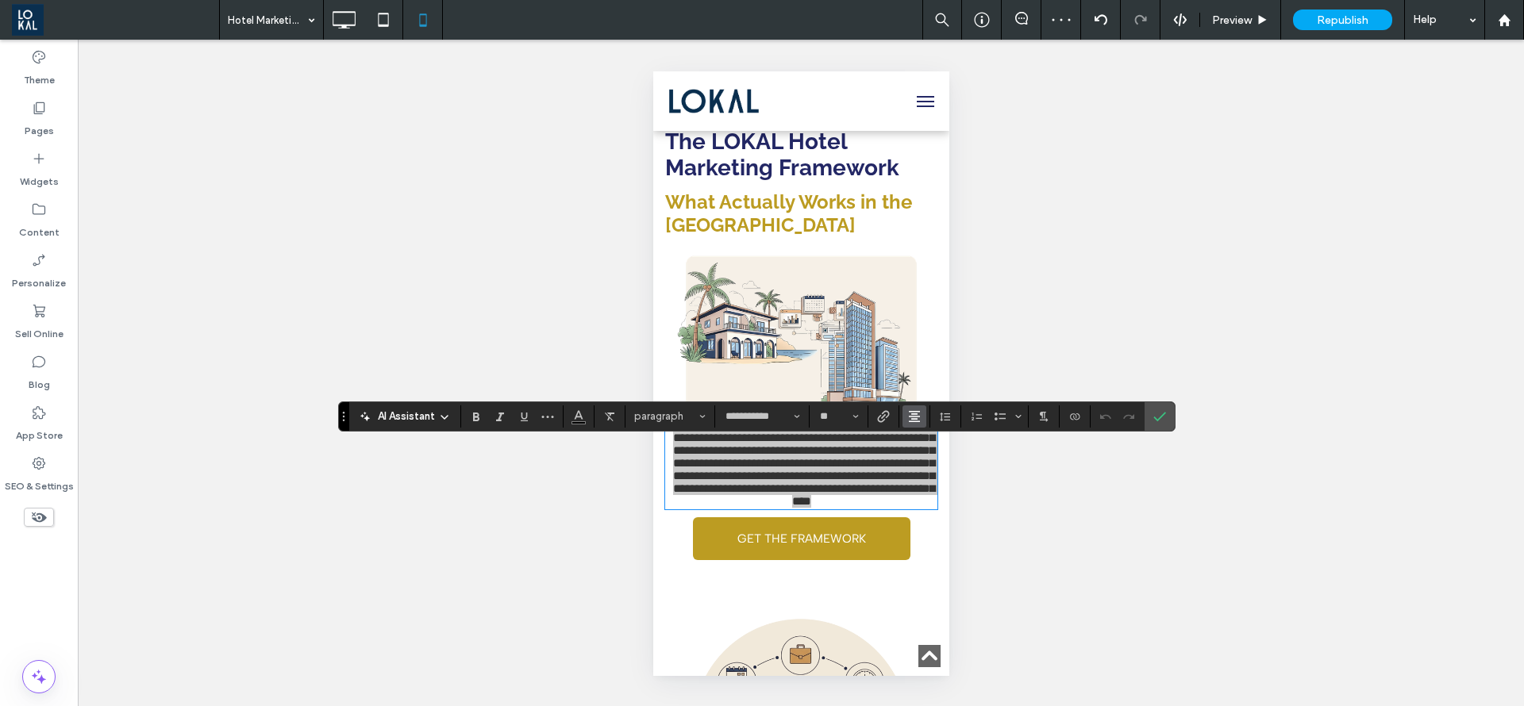
click at [917, 414] on use "Alignment" at bounding box center [914, 416] width 11 height 11
click at [925, 439] on icon "ui.textEditor.alignment.left" at bounding box center [926, 442] width 13 height 13
drag, startPoint x: 1162, startPoint y: 421, endPoint x: 1144, endPoint y: 421, distance: 18.3
click at [1163, 421] on icon "Confirm" at bounding box center [1159, 416] width 13 height 13
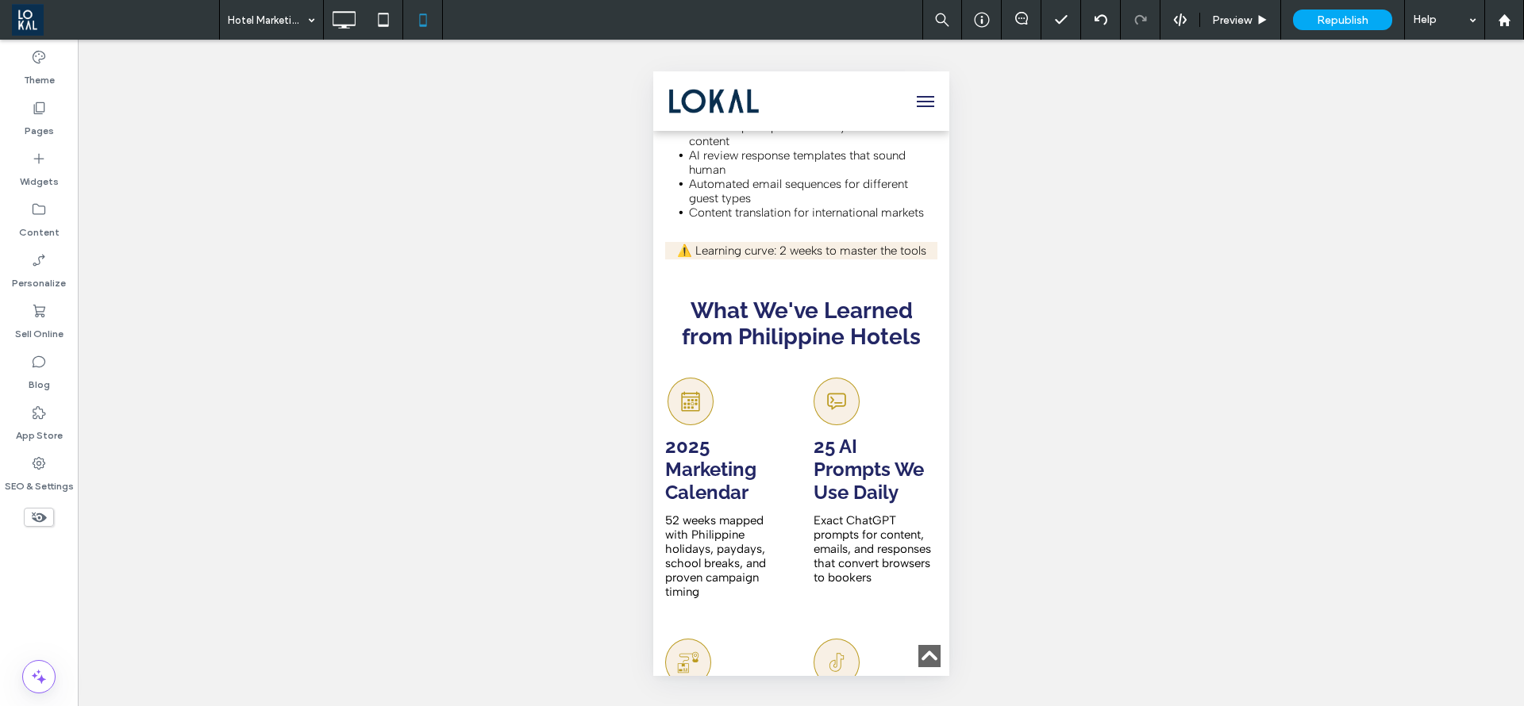
scroll to position [5476, 0]
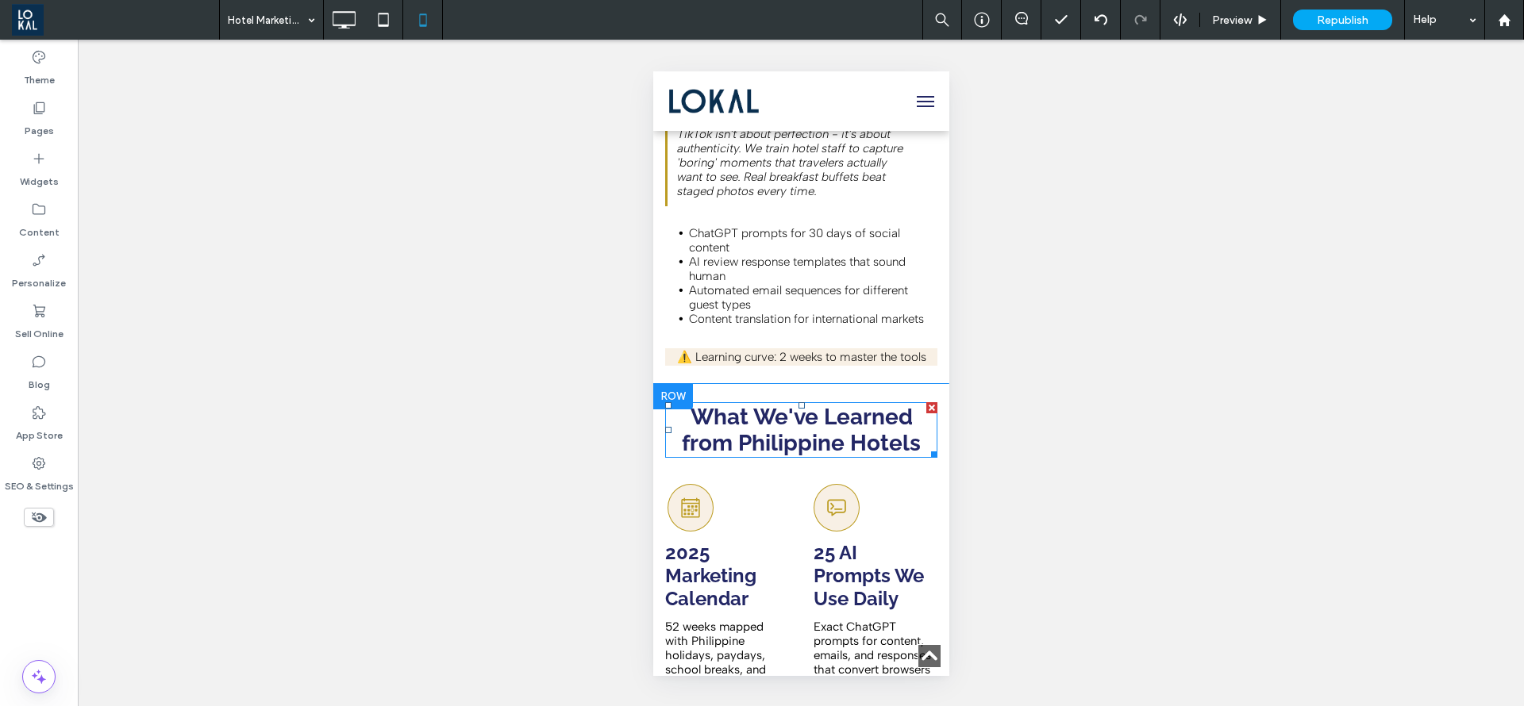
click at [792, 456] on strong "What We've Learned from Philippine Hotels" at bounding box center [800, 430] width 239 height 52
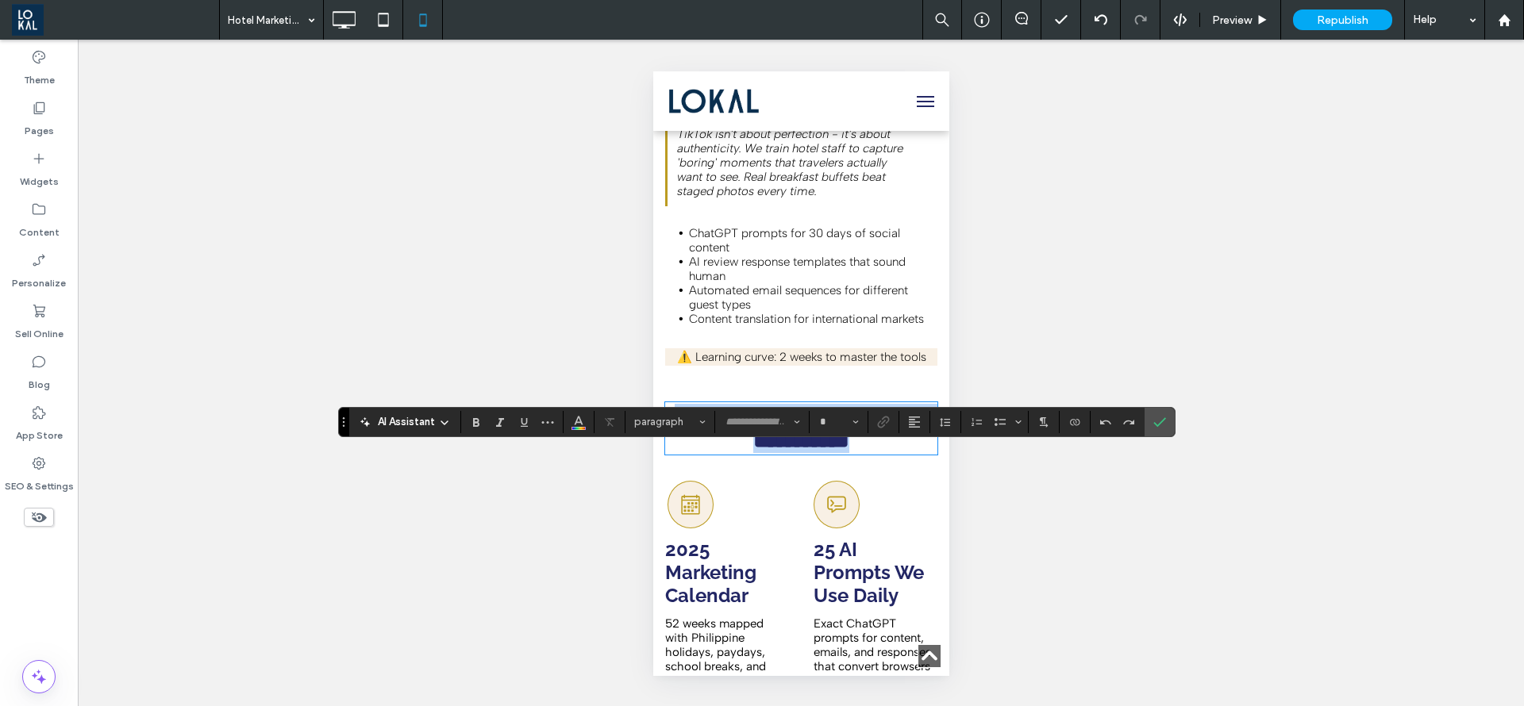
type input "*******"
type input "**"
click at [923, 418] on button "Alignment" at bounding box center [914, 422] width 24 height 22
drag, startPoint x: 932, startPoint y: 455, endPoint x: 281, endPoint y: 380, distance: 655.1
click at [931, 455] on label "ui.textEditor.alignment.left" at bounding box center [930, 448] width 56 height 23
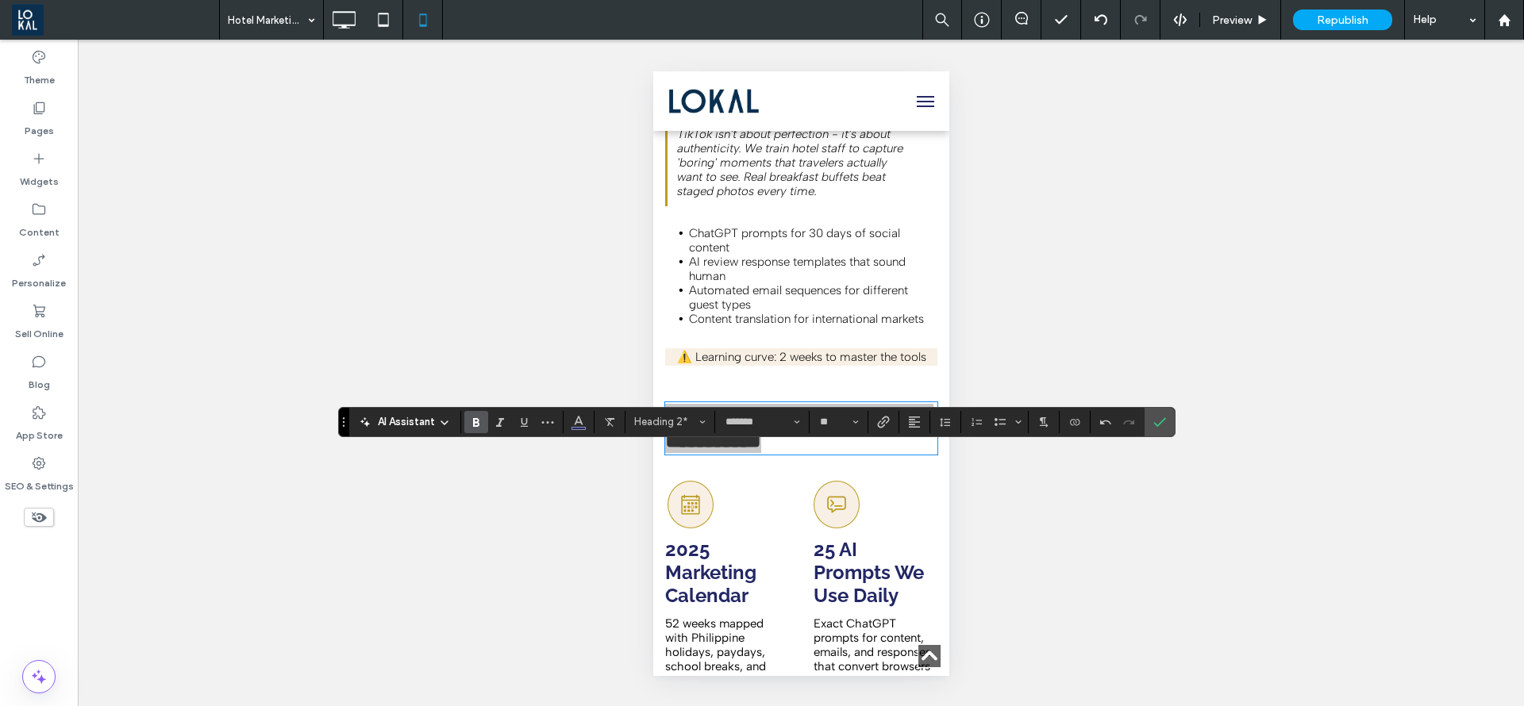
drag, startPoint x: 1156, startPoint y: 431, endPoint x: 1137, endPoint y: 440, distance: 20.2
click at [1156, 431] on span "Confirm" at bounding box center [1156, 422] width 7 height 29
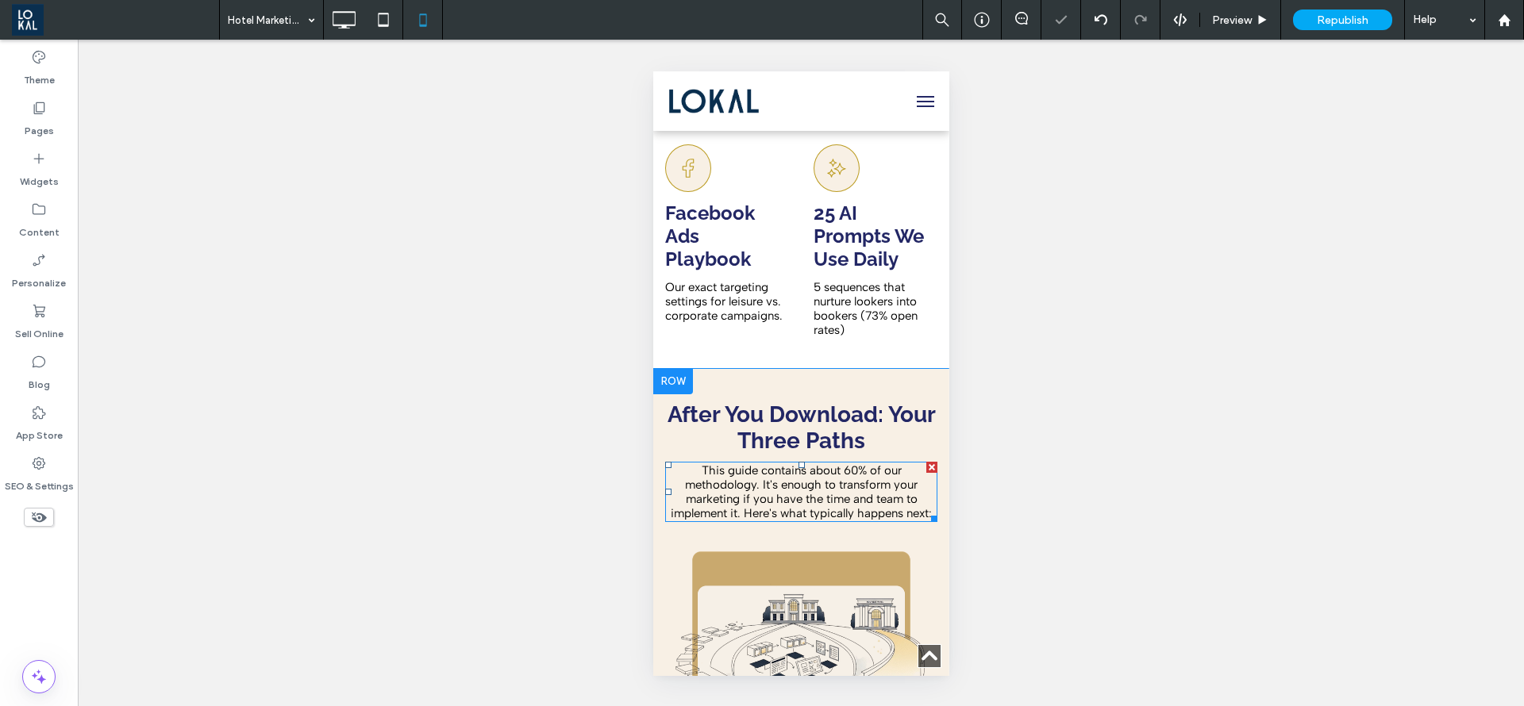
scroll to position [6548, 0]
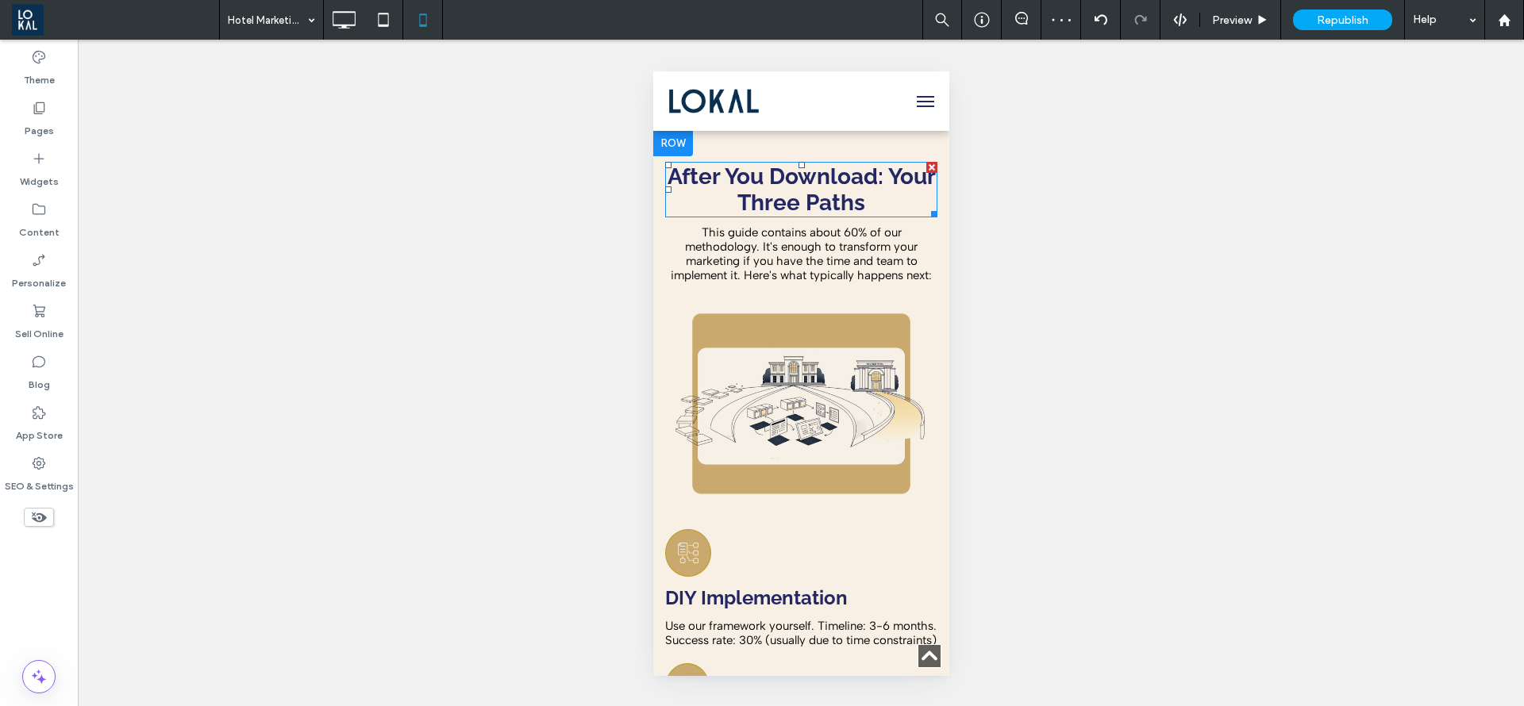
click at [814, 216] on strong "After You Download: Your Three Paths" at bounding box center [801, 190] width 268 height 52
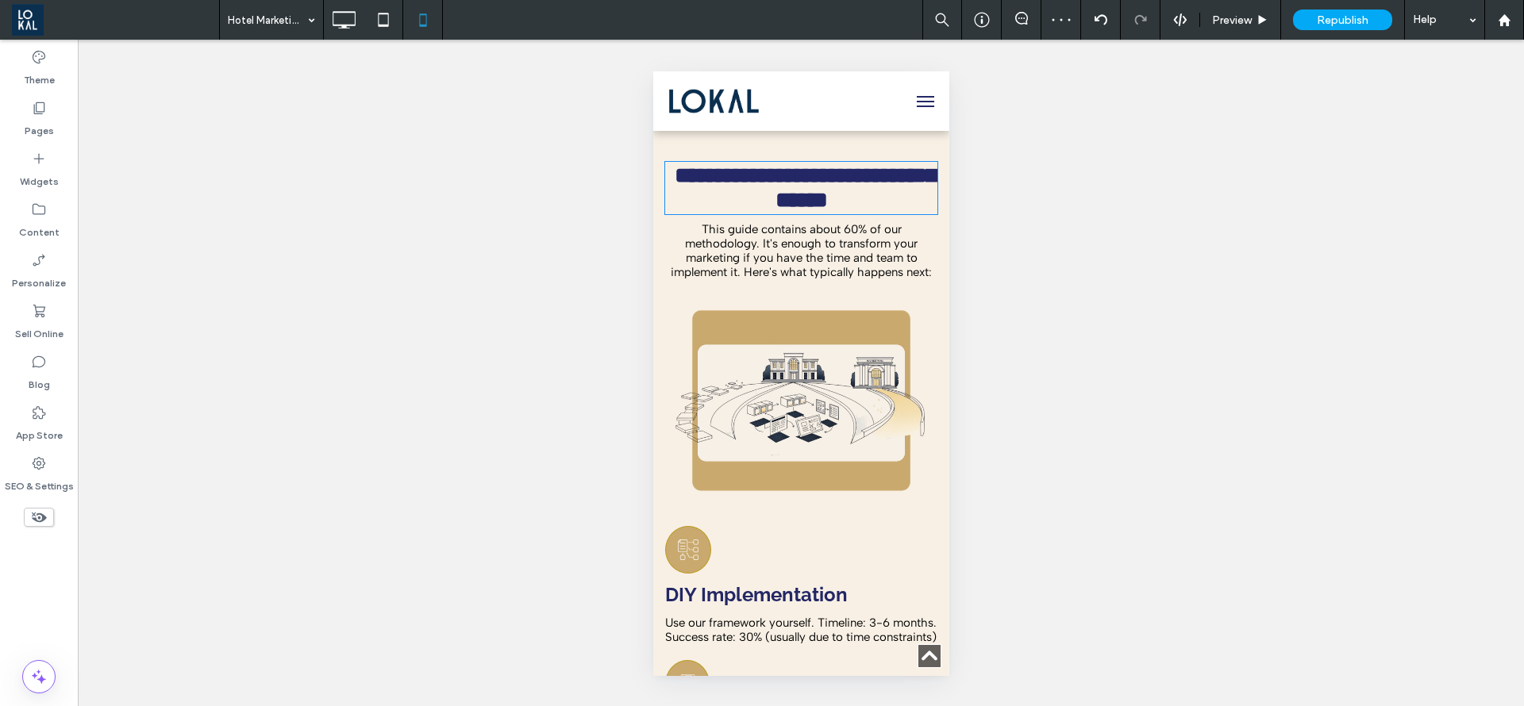
type input "*******"
type input "**"
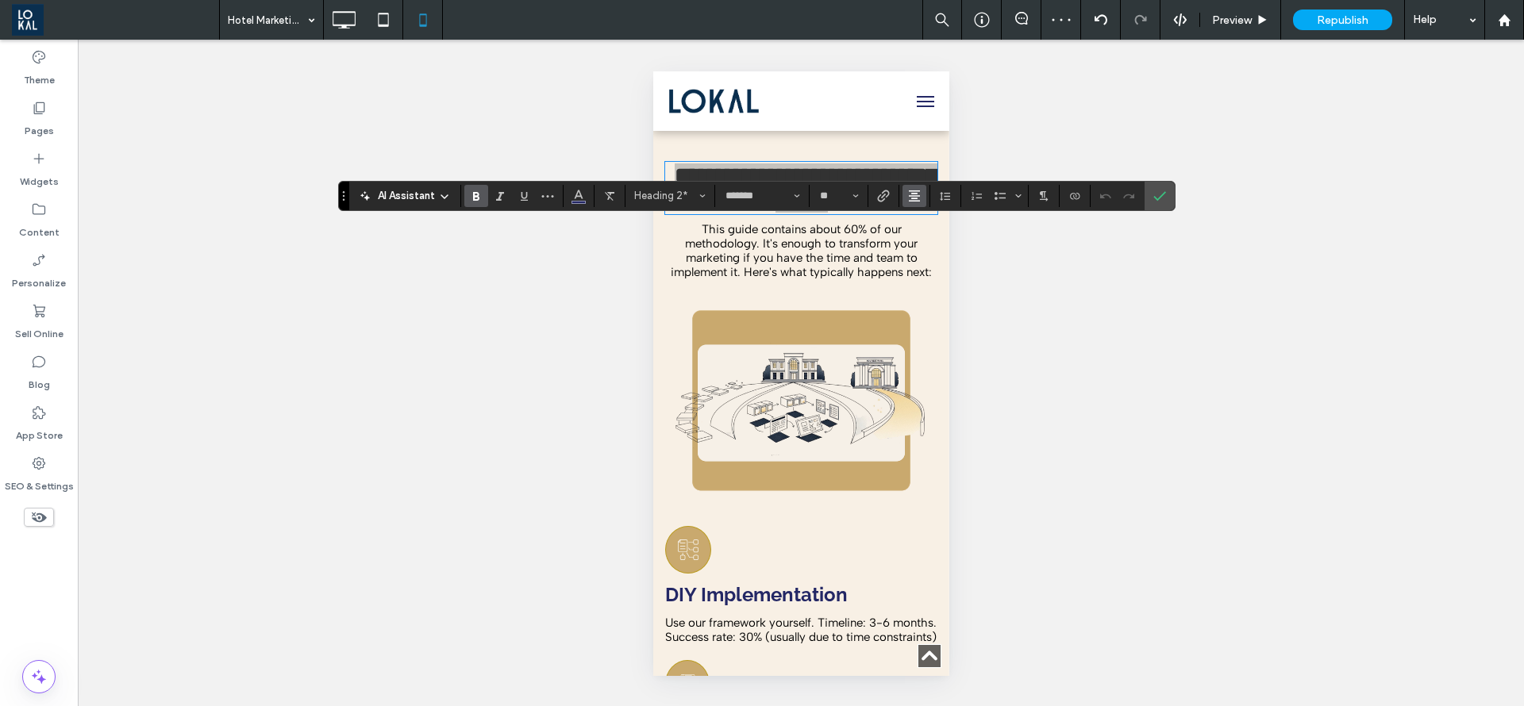
click at [916, 194] on icon "Alignment" at bounding box center [914, 196] width 13 height 13
drag, startPoint x: 919, startPoint y: 218, endPoint x: 290, endPoint y: 147, distance: 632.7
click at [920, 218] on icon "ui.textEditor.alignment.left" at bounding box center [926, 221] width 13 height 13
click at [1156, 194] on icon "Confirm" at bounding box center [1159, 196] width 13 height 13
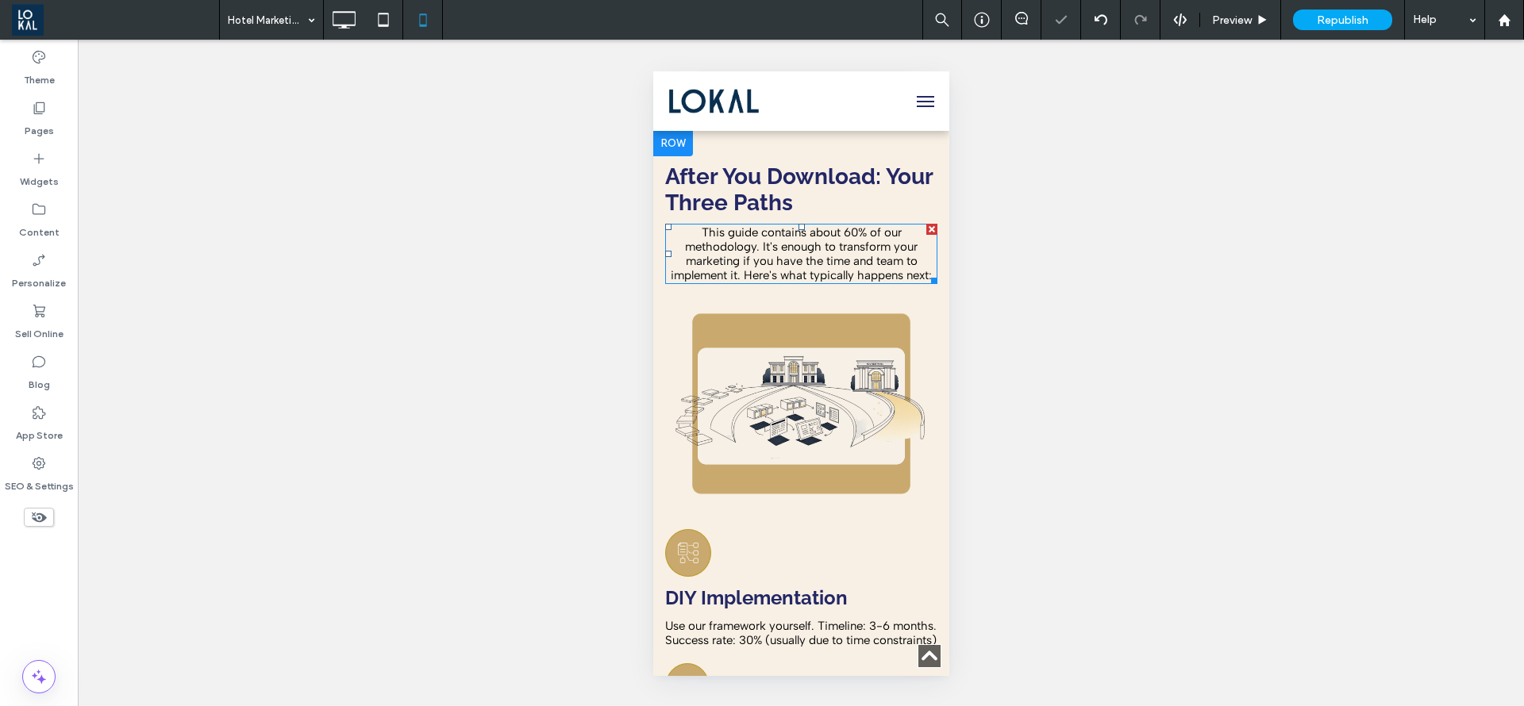
click at [728, 283] on span "This guide contains about 60% of our methodology. It's enough to transform your…" at bounding box center [800, 253] width 261 height 57
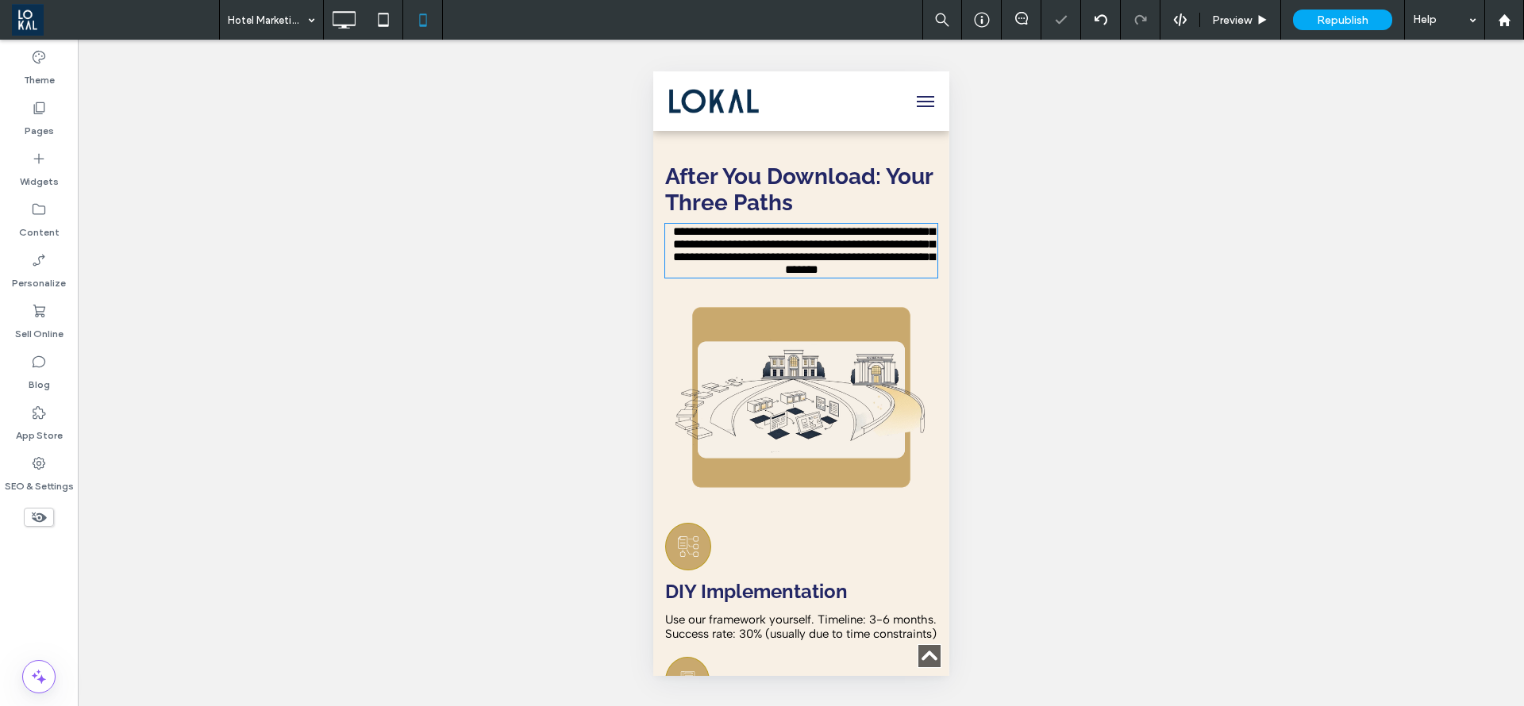
type input "**********"
type input "**"
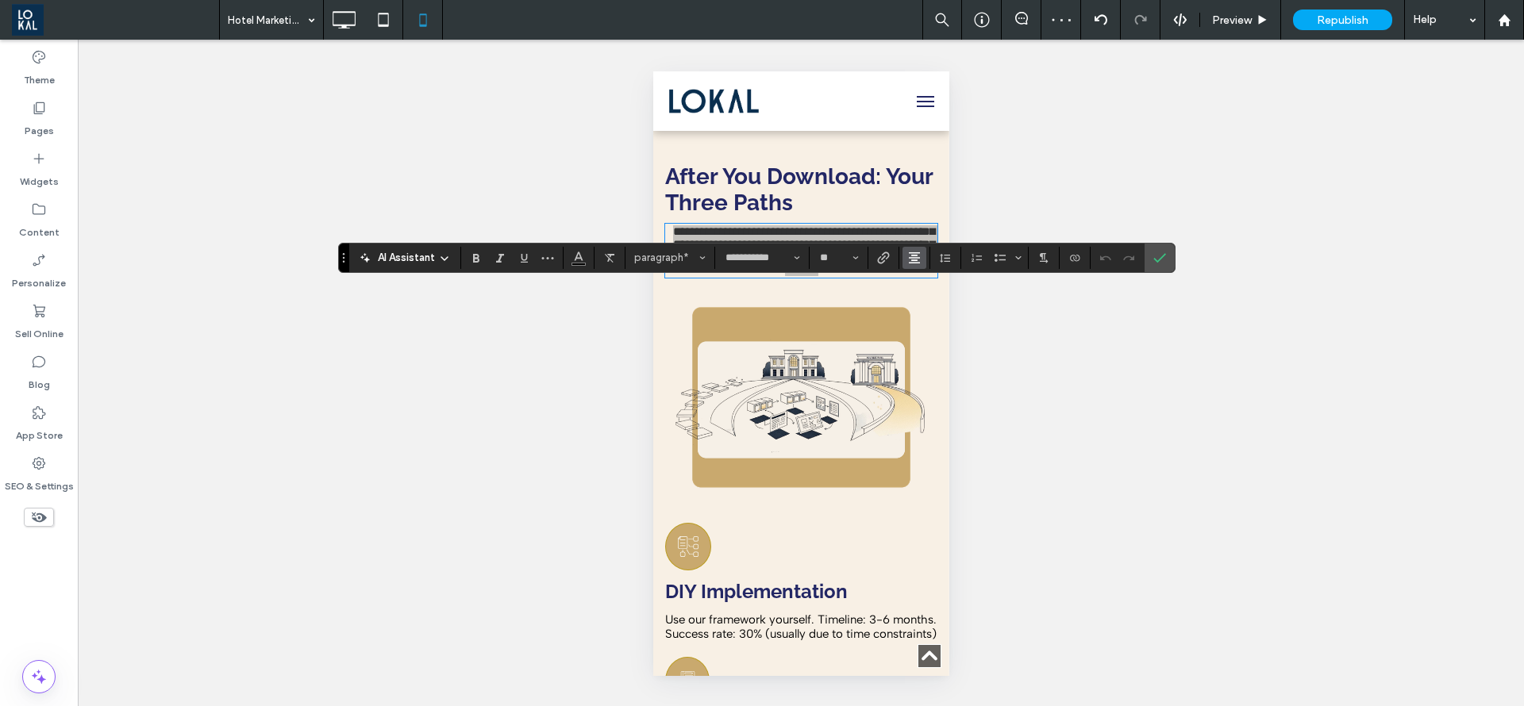
click at [908, 260] on icon "Alignment" at bounding box center [914, 258] width 13 height 13
drag, startPoint x: 918, startPoint y: 290, endPoint x: 1088, endPoint y: 271, distance: 170.9
click at [919, 289] on label "ui.textEditor.alignment.left" at bounding box center [930, 283] width 56 height 23
click at [1160, 252] on icon "Confirm" at bounding box center [1159, 258] width 13 height 13
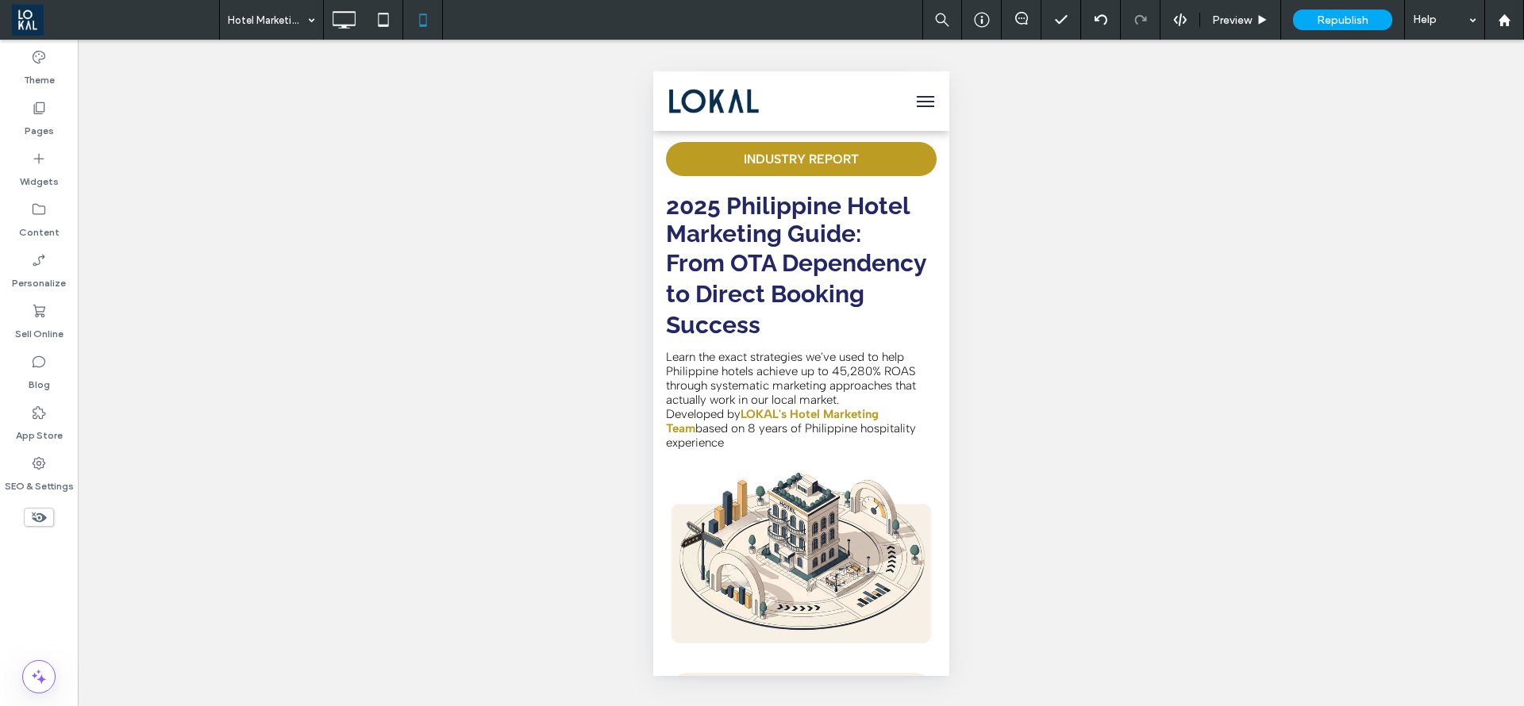
scroll to position [0, 0]
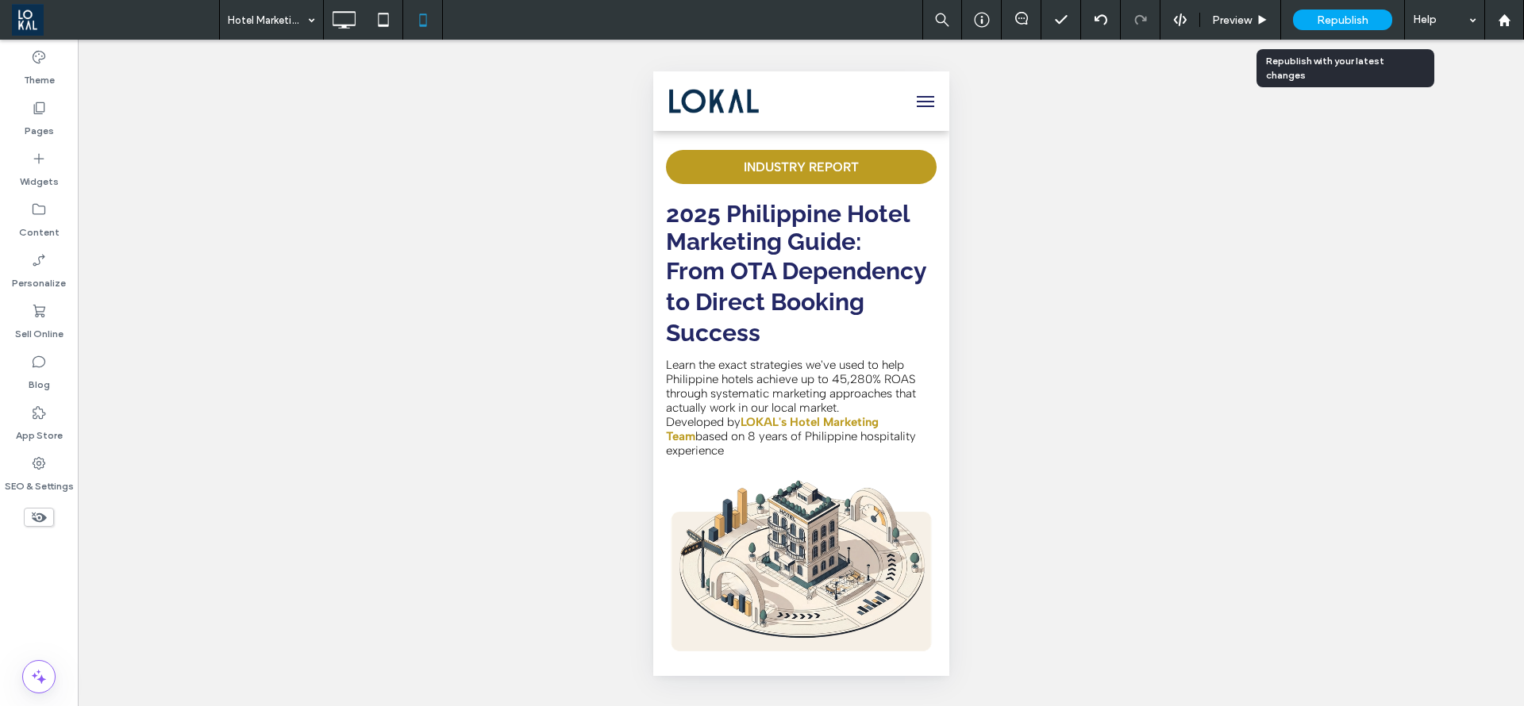
click at [1342, 10] on div "Republish" at bounding box center [1342, 20] width 99 height 21
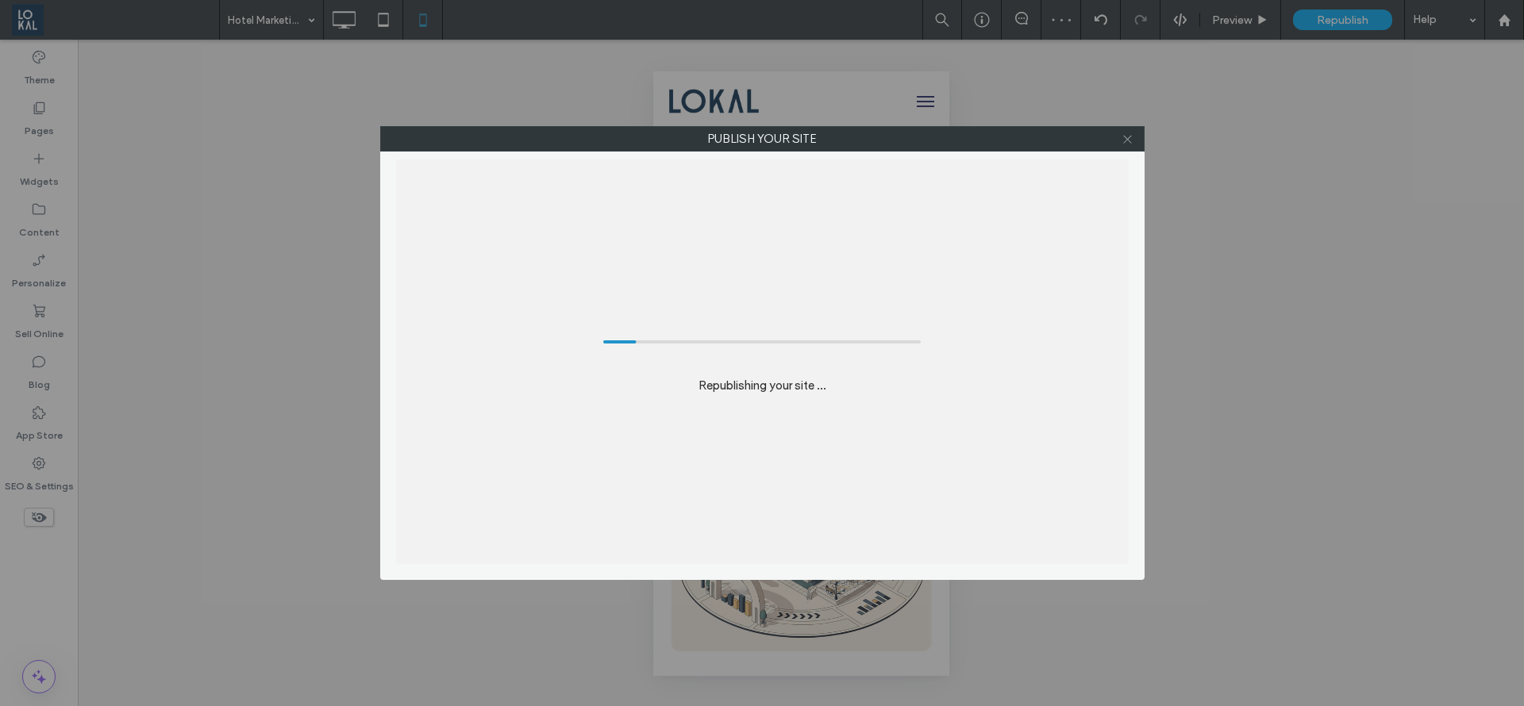
click at [1128, 130] on span at bounding box center [1127, 139] width 12 height 24
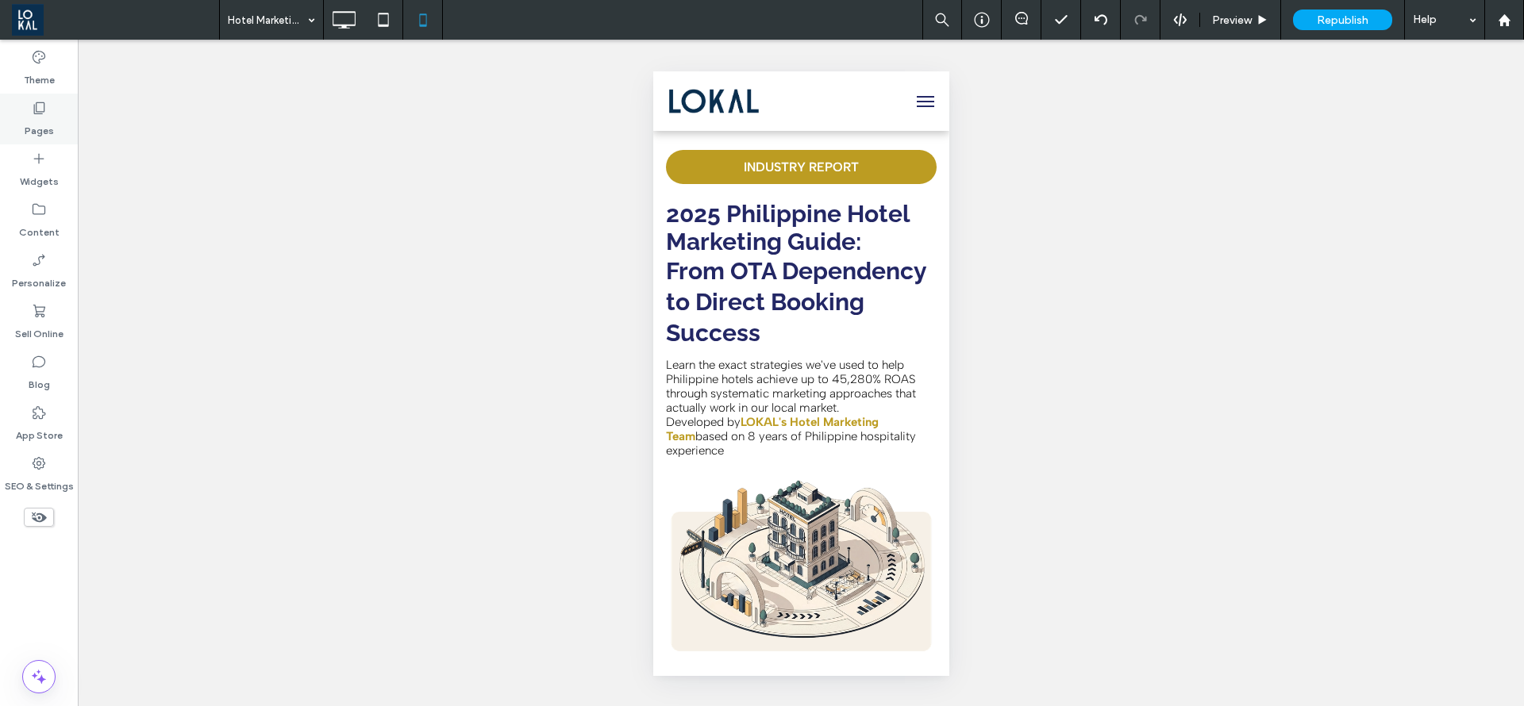
click at [39, 106] on icon at bounding box center [39, 108] width 16 height 16
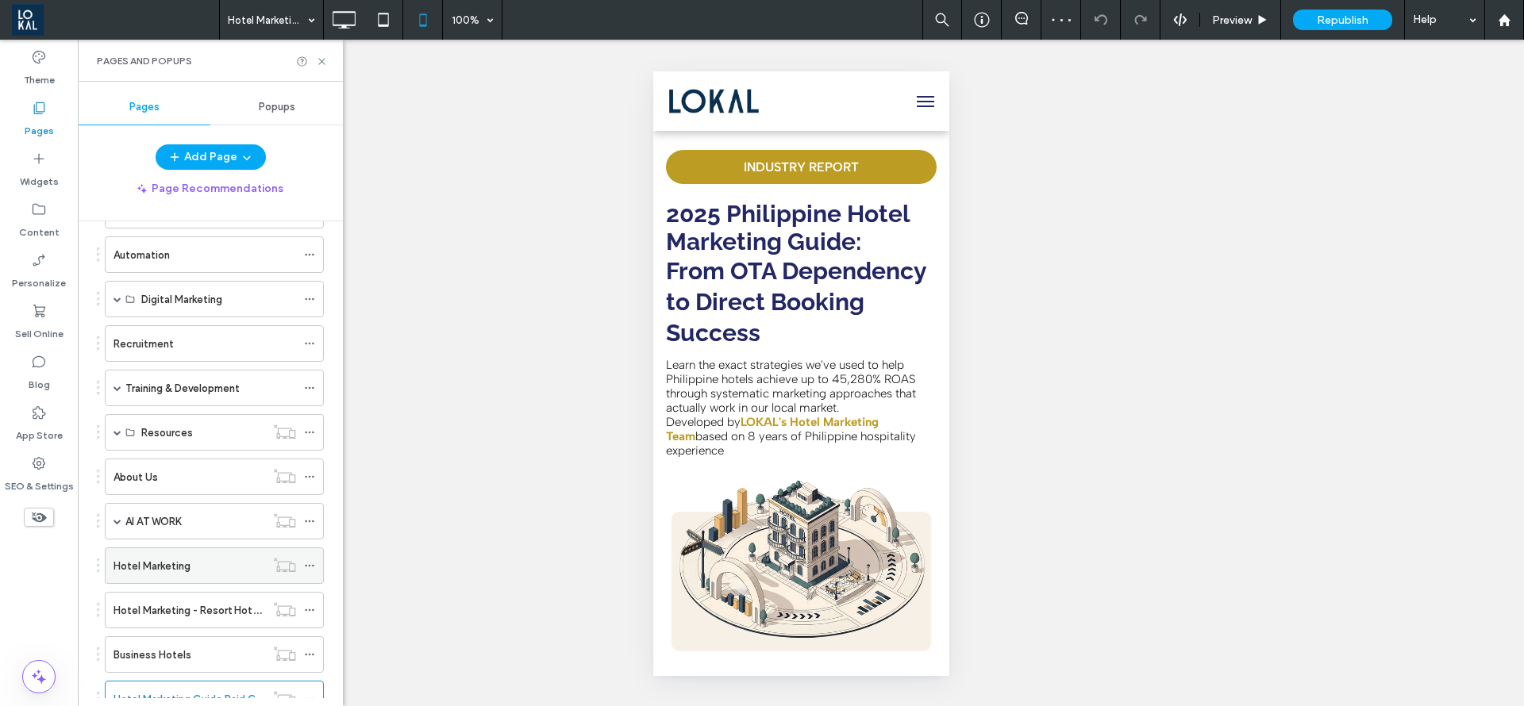
scroll to position [166, 0]
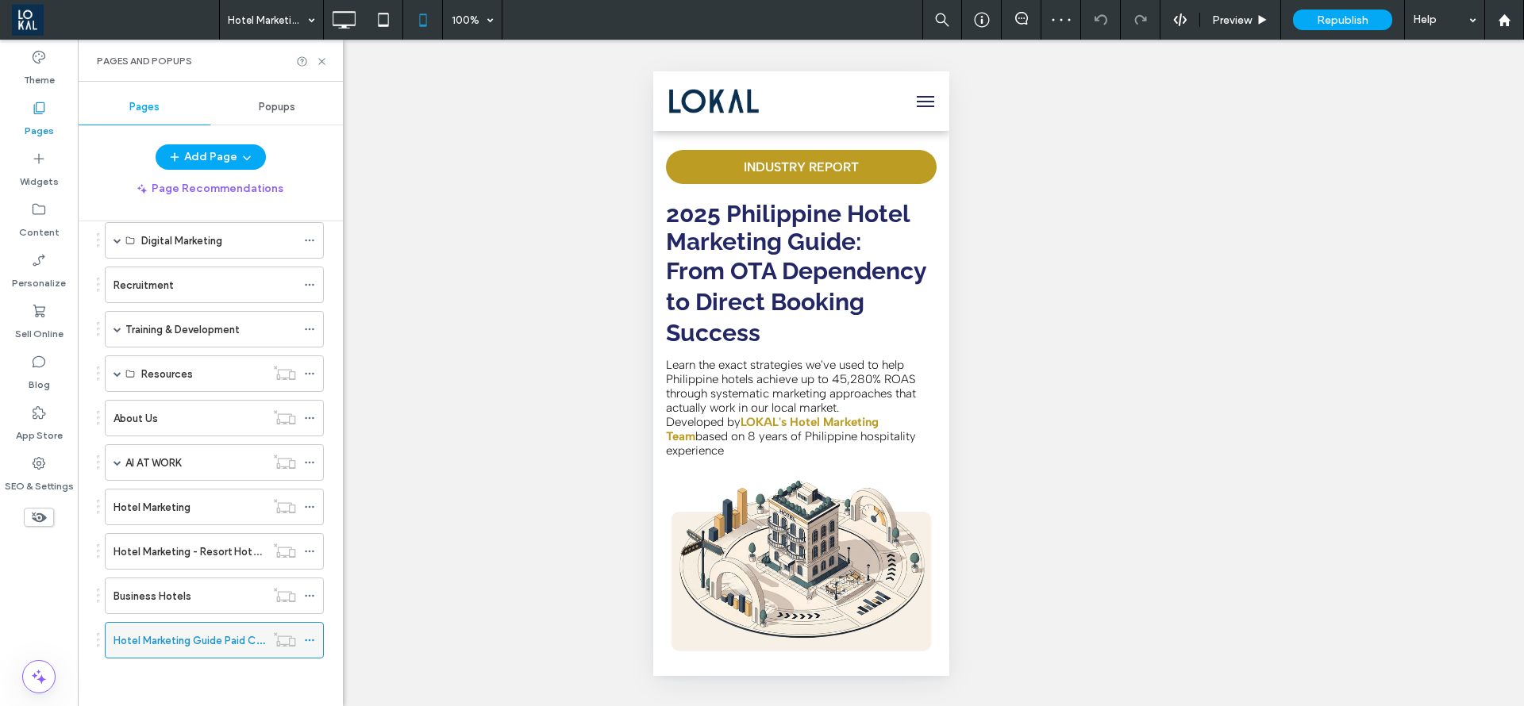
click at [310, 638] on icon at bounding box center [309, 640] width 11 height 11
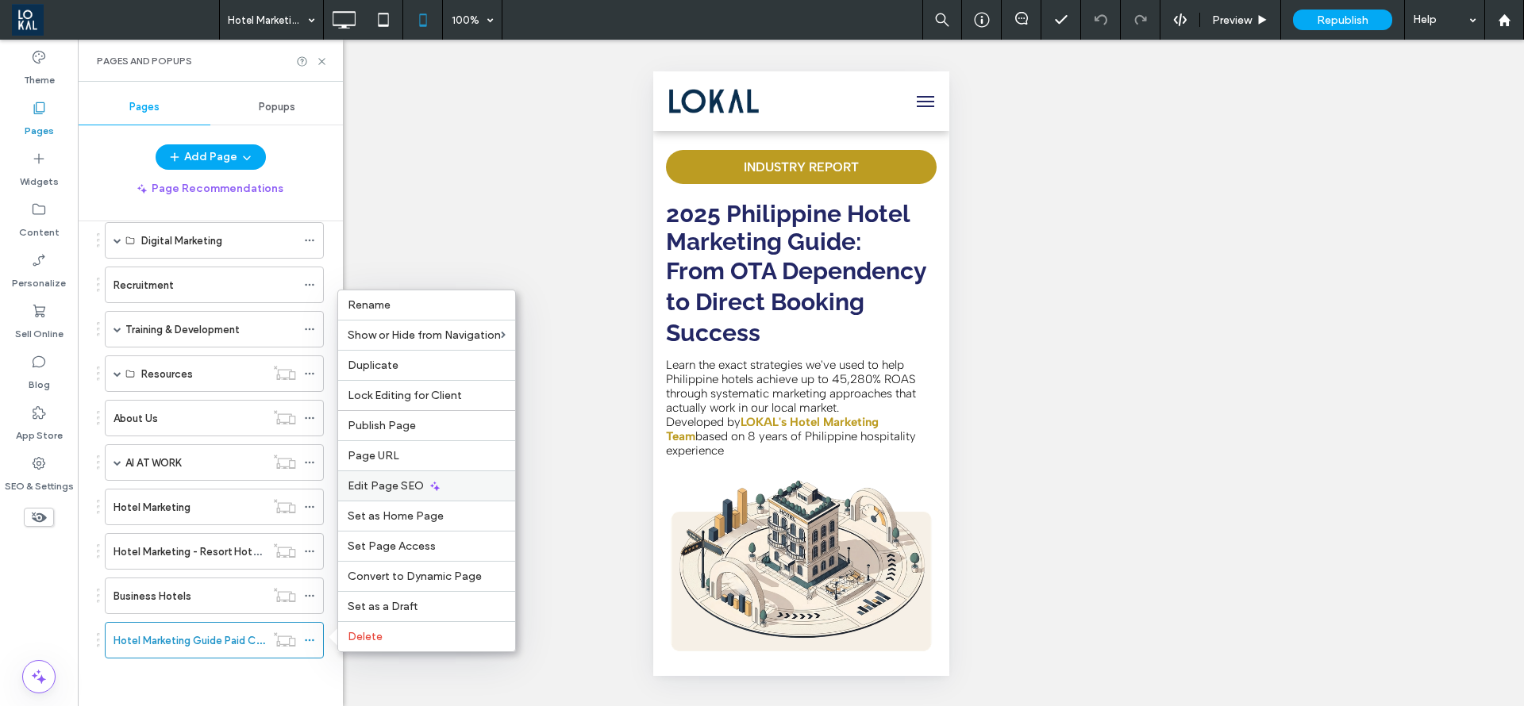
click at [420, 481] on span "Edit Page SEO" at bounding box center [386, 485] width 76 height 13
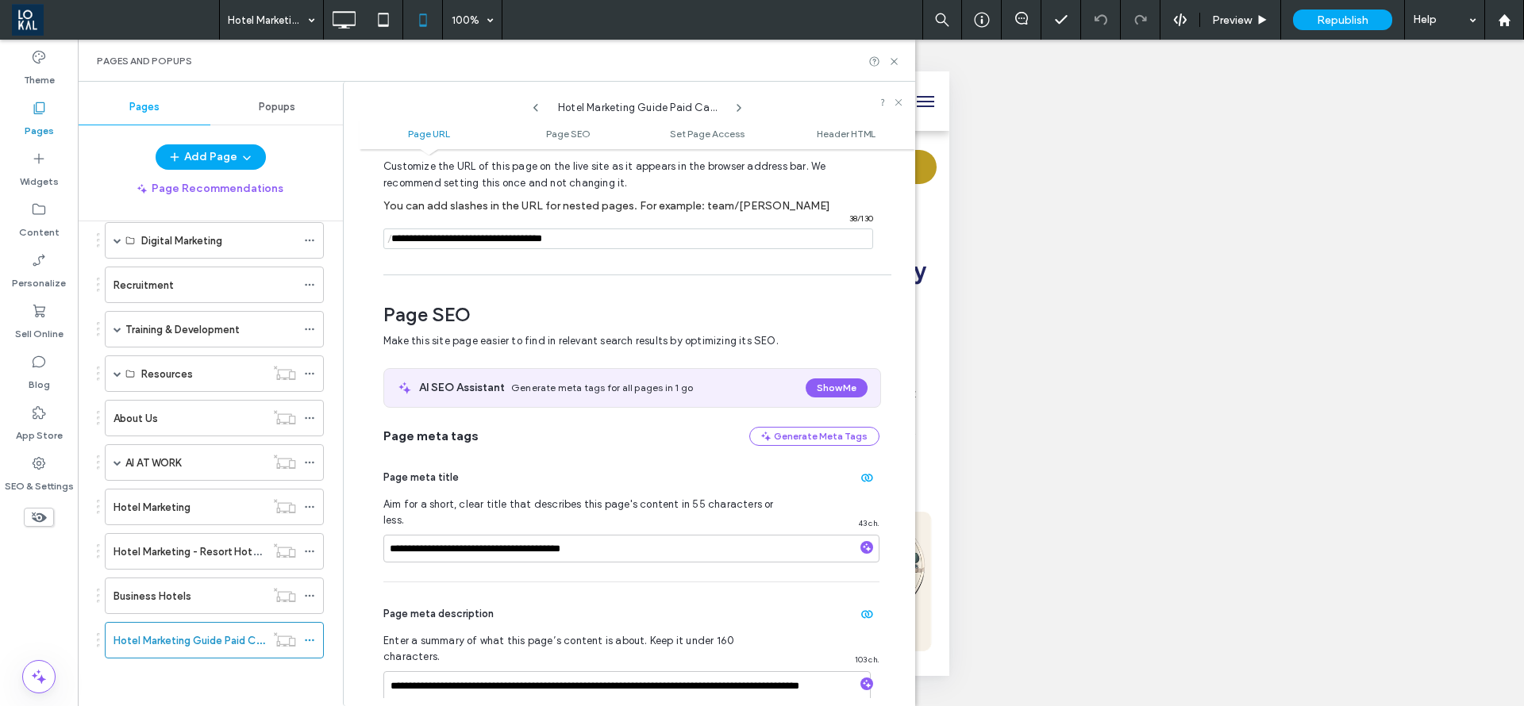
scroll to position [238, 0]
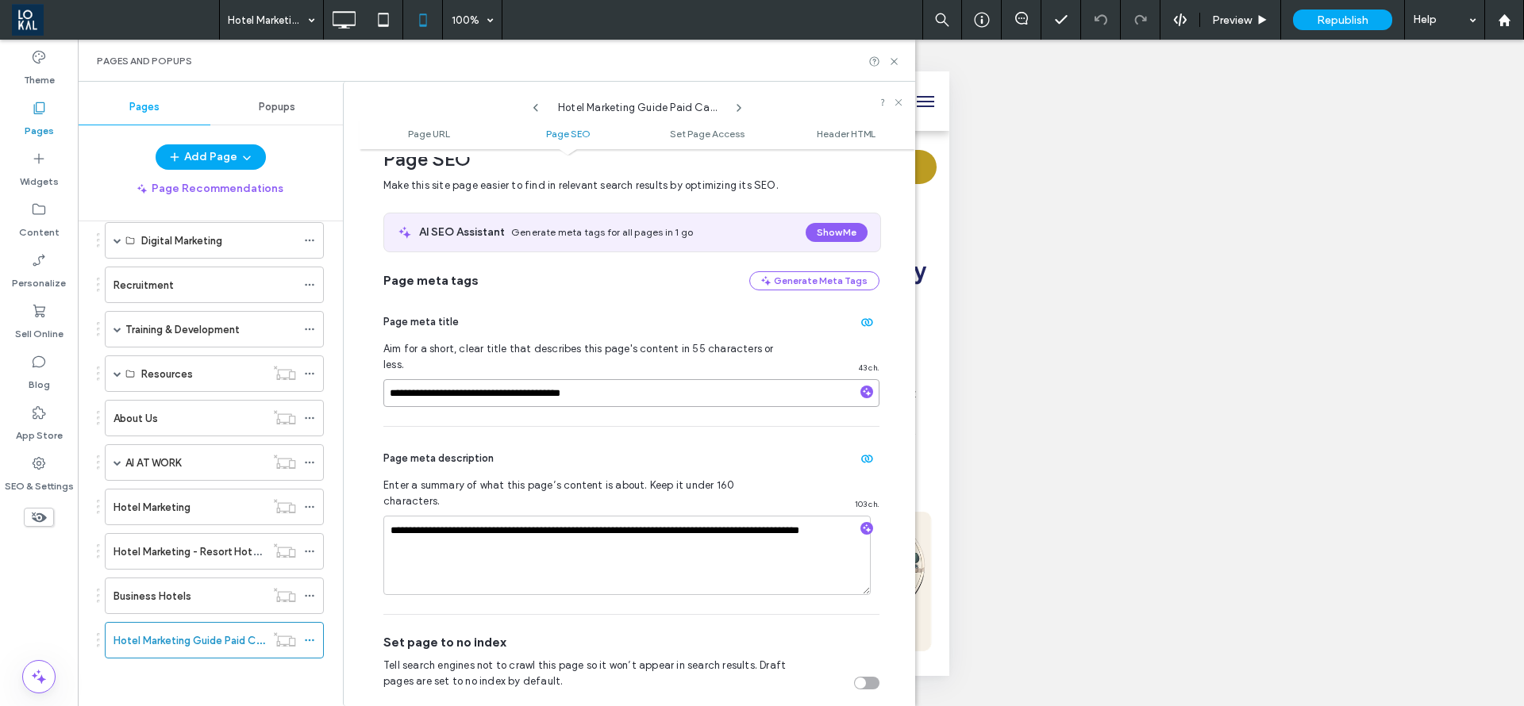
drag, startPoint x: 548, startPoint y: 380, endPoint x: 333, endPoint y: 356, distance: 216.5
click at [333, 356] on div "Pages Popups Add Page Page Recommendations Pages in Progress ( 1 ) New Page Sit…" at bounding box center [496, 394] width 837 height 625
type input "**********"
click at [312, 330] on icon at bounding box center [309, 329] width 11 height 11
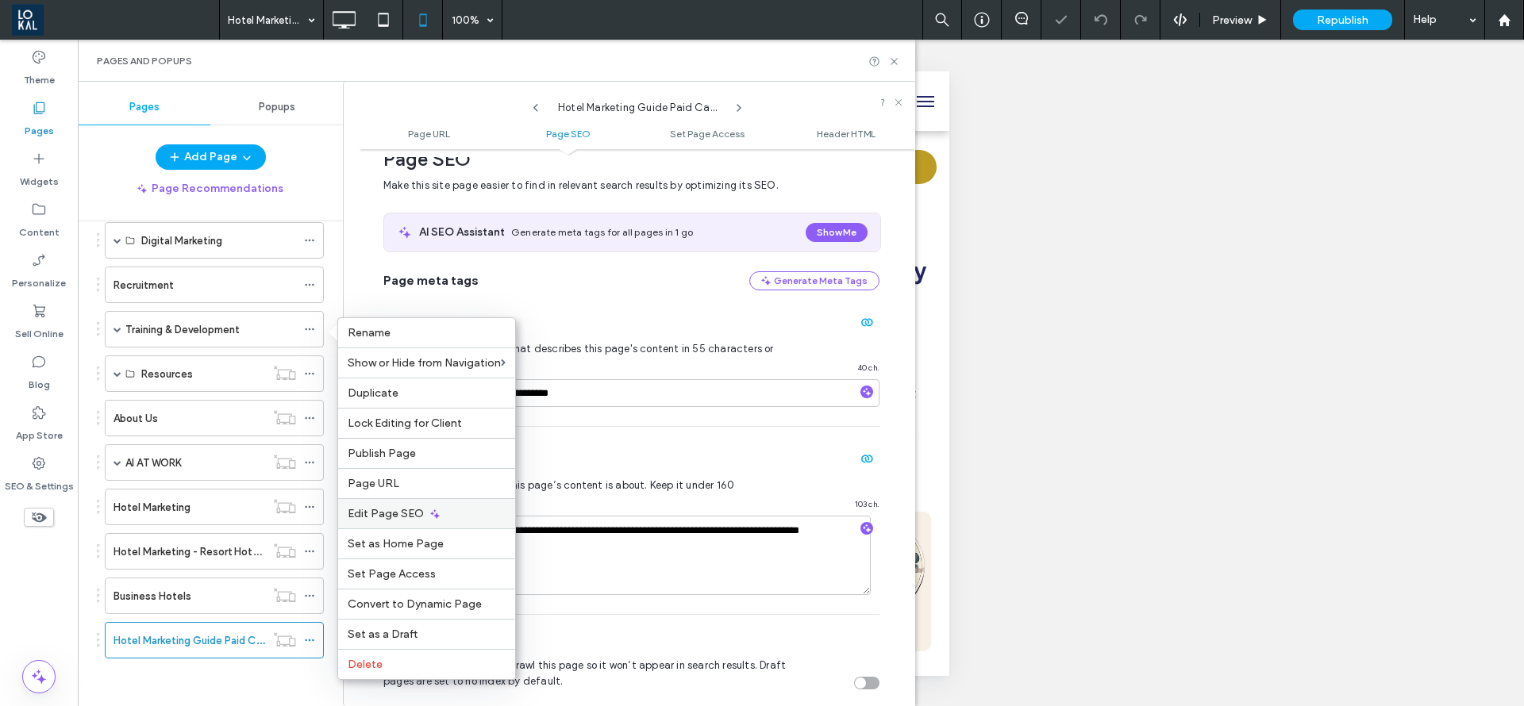
click at [414, 515] on span "Edit Page SEO" at bounding box center [386, 513] width 76 height 13
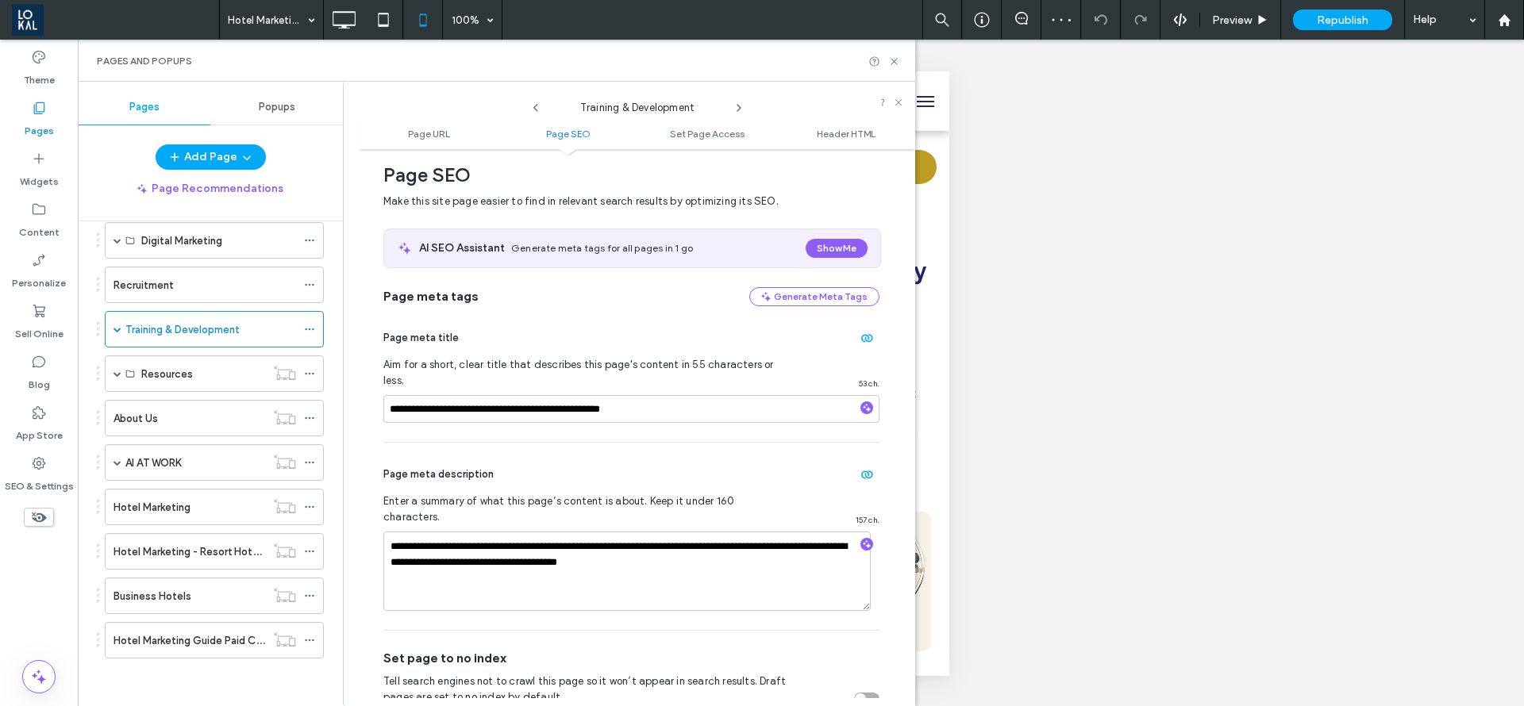
scroll to position [217, 0]
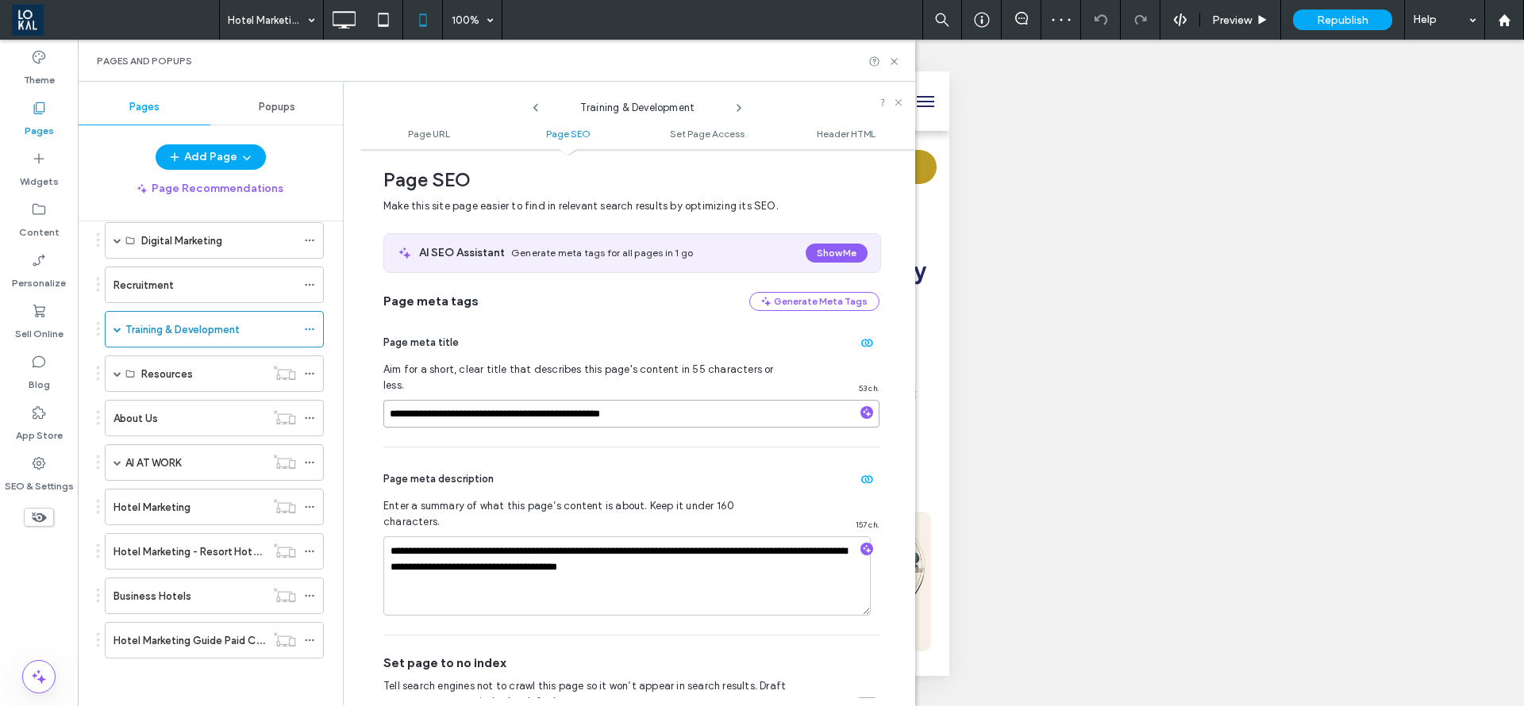
drag, startPoint x: 664, startPoint y: 390, endPoint x: 386, endPoint y: 389, distance: 278.6
click at [386, 400] on input "**********" at bounding box center [631, 414] width 496 height 28
click at [306, 641] on use at bounding box center [309, 641] width 9 height 2
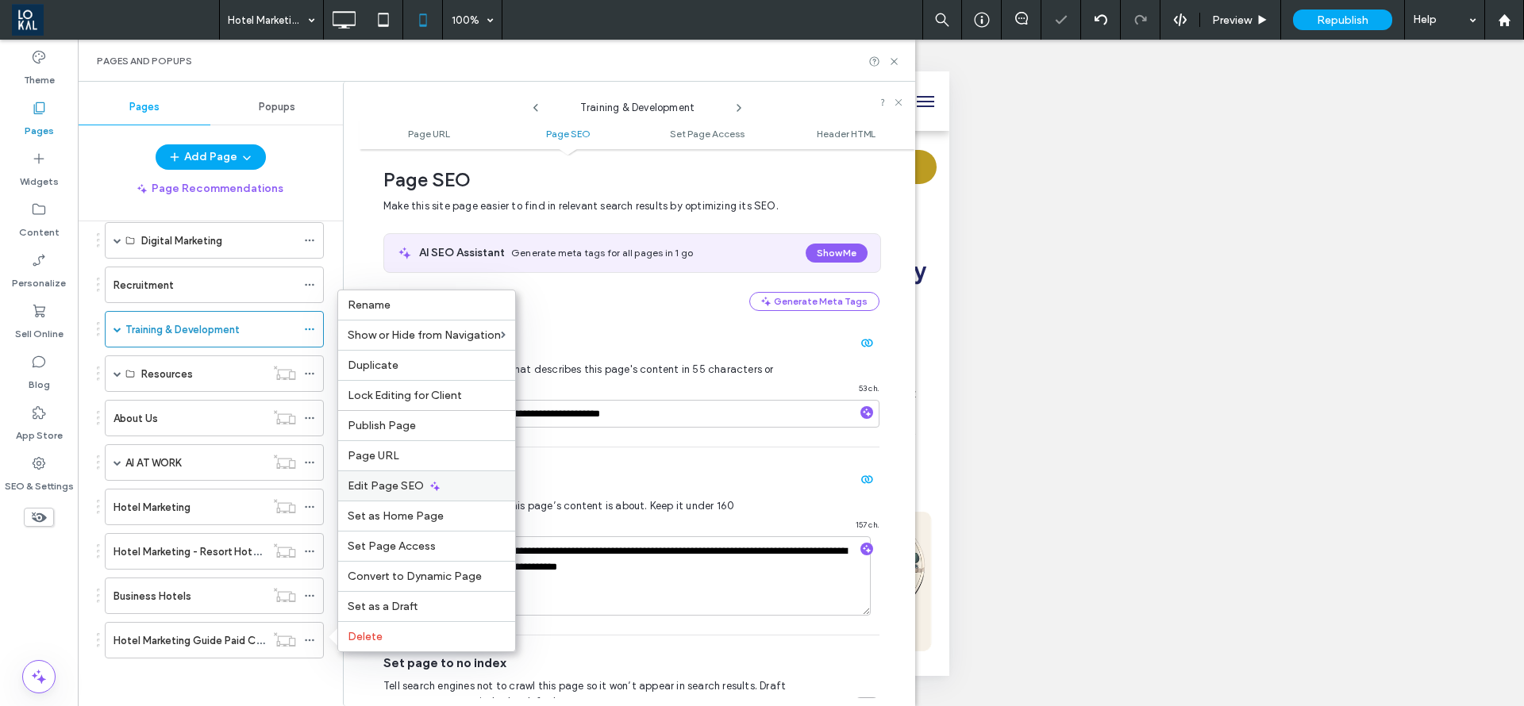
click at [432, 480] on icon at bounding box center [435, 486] width 13 height 13
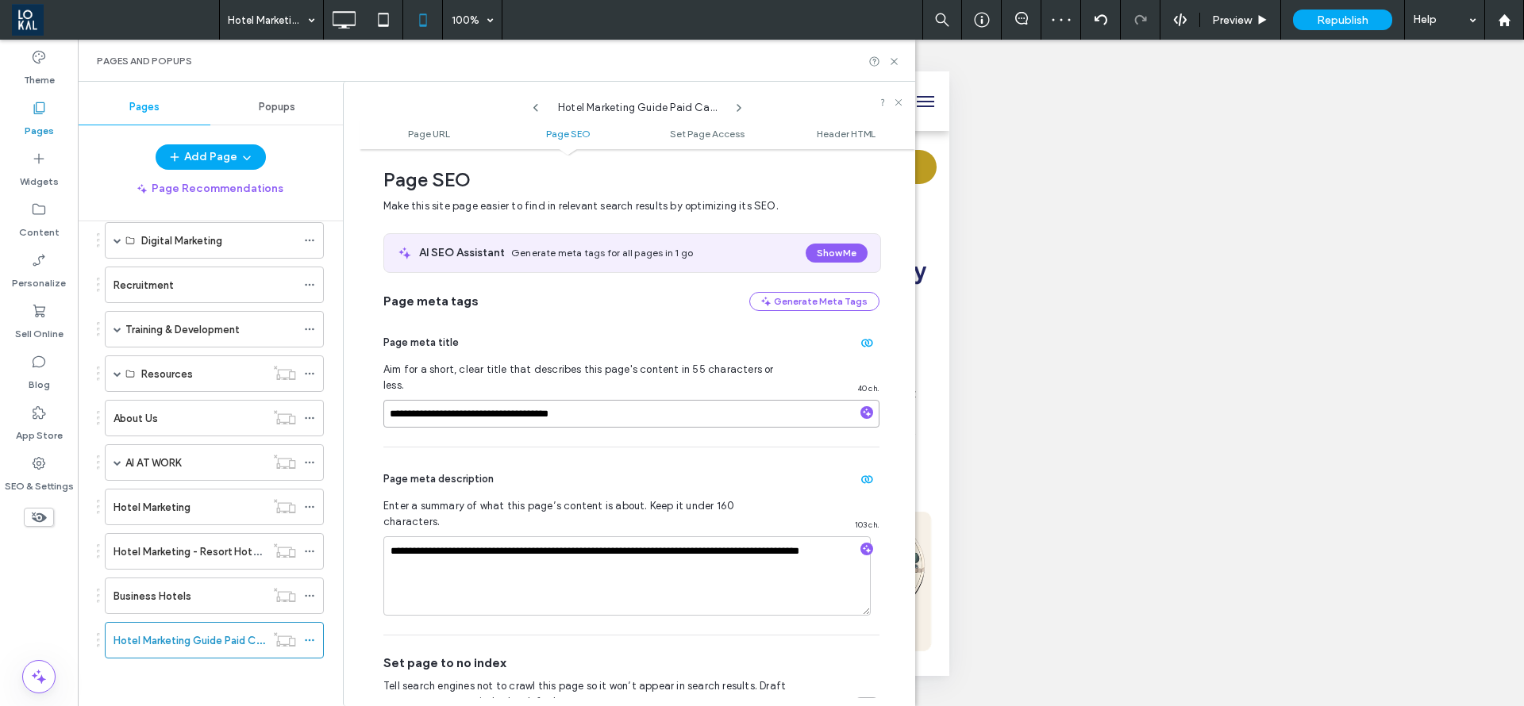
click at [390, 400] on input "**********" at bounding box center [631, 414] width 496 height 28
paste input "**********"
drag, startPoint x: 651, startPoint y: 394, endPoint x: 459, endPoint y: 418, distance: 193.5
click at [430, 405] on input "**********" at bounding box center [631, 414] width 496 height 28
click at [575, 403] on input "**********" at bounding box center [631, 414] width 496 height 28
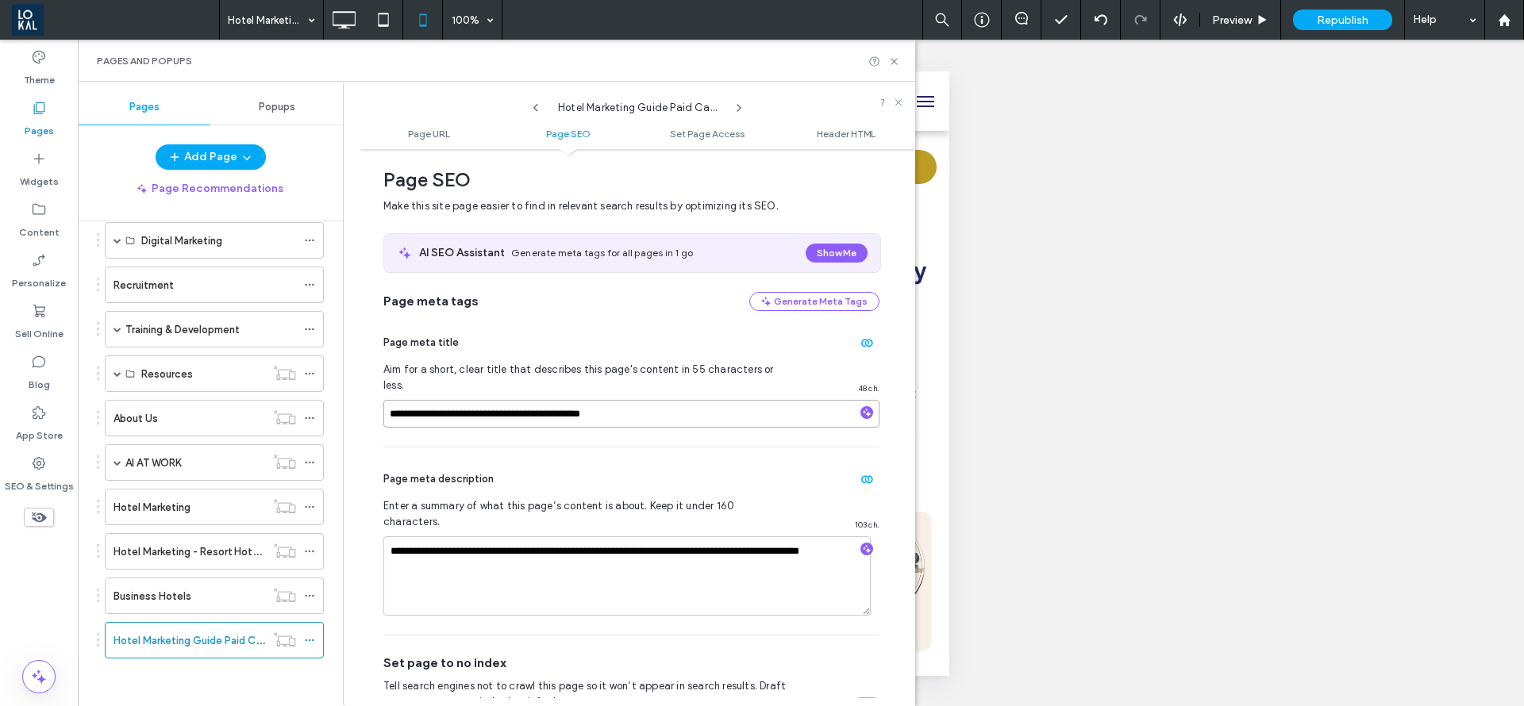
click at [541, 400] on input "**********" at bounding box center [631, 414] width 496 height 28
type input "**********"
click at [717, 406] on div "**********" at bounding box center [631, 379] width 496 height 136
click at [709, 400] on input "**********" at bounding box center [631, 414] width 496 height 28
type input "**********"
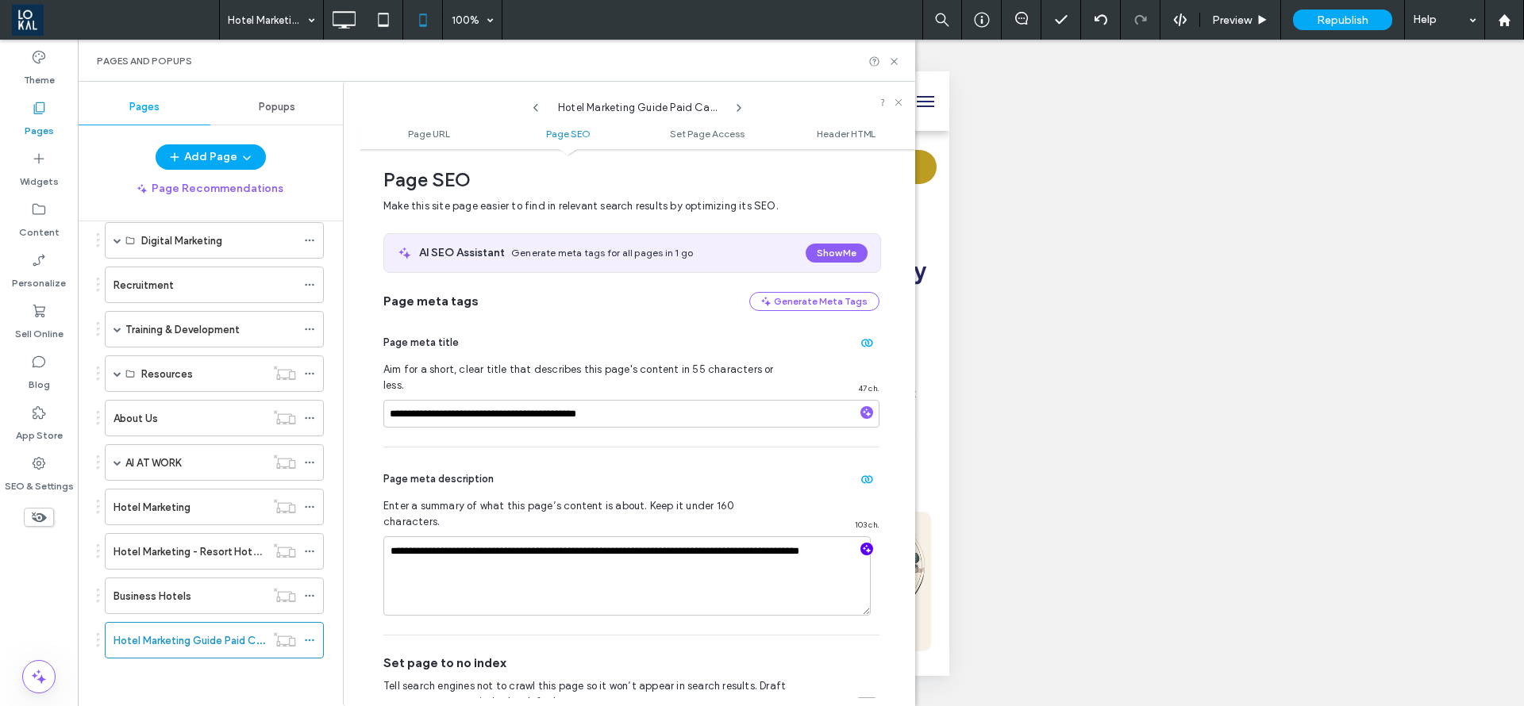
click at [861, 544] on icon "button" at bounding box center [866, 549] width 11 height 11
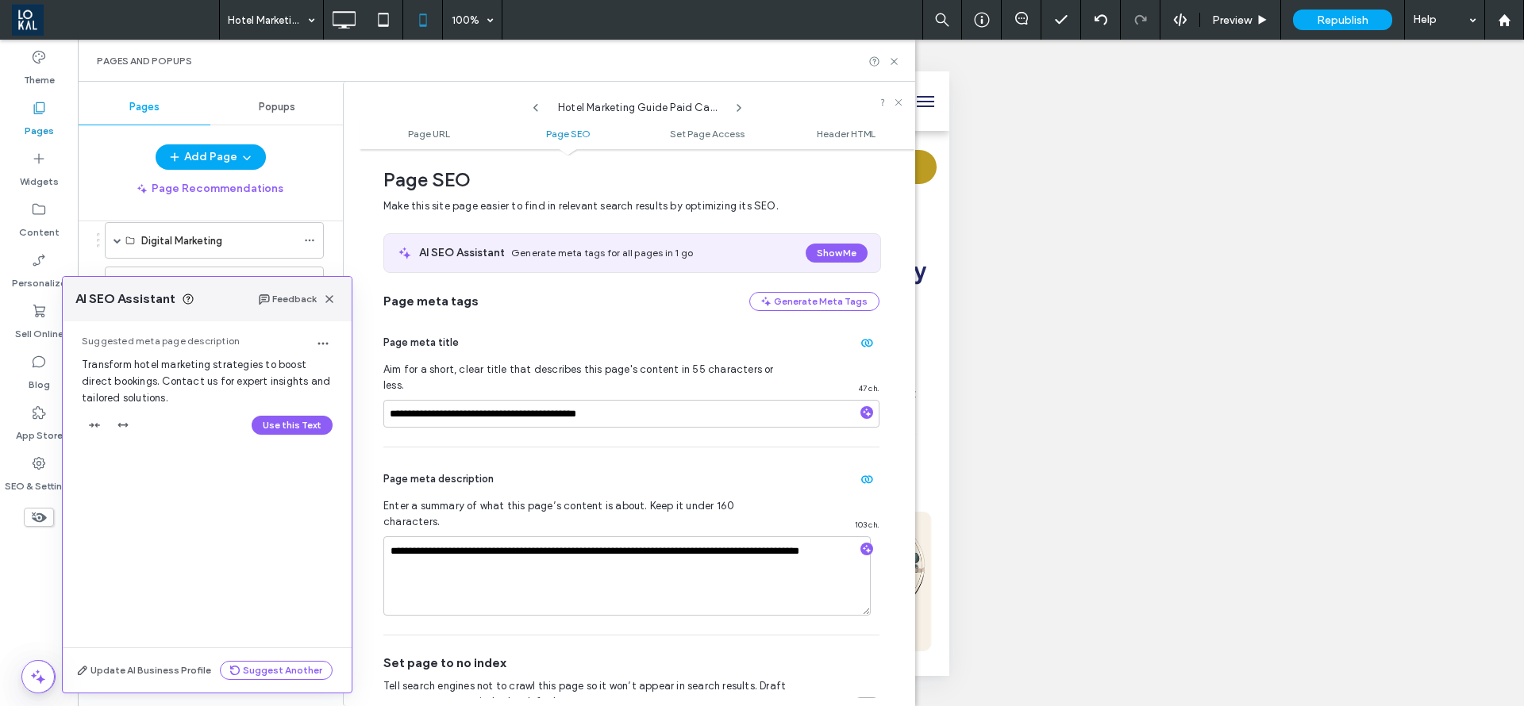
click at [298, 417] on button "Use this Text" at bounding box center [292, 425] width 81 height 19
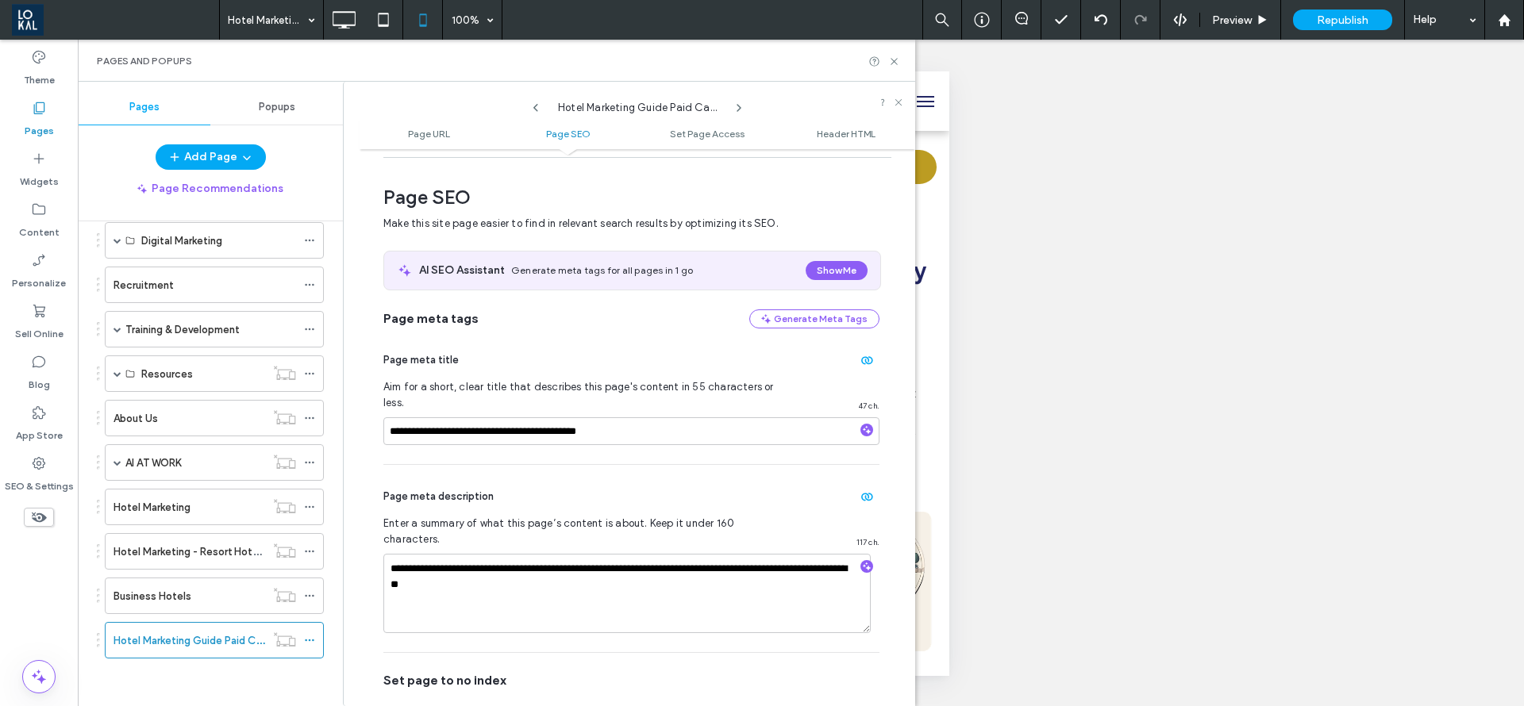
scroll to position [476, 0]
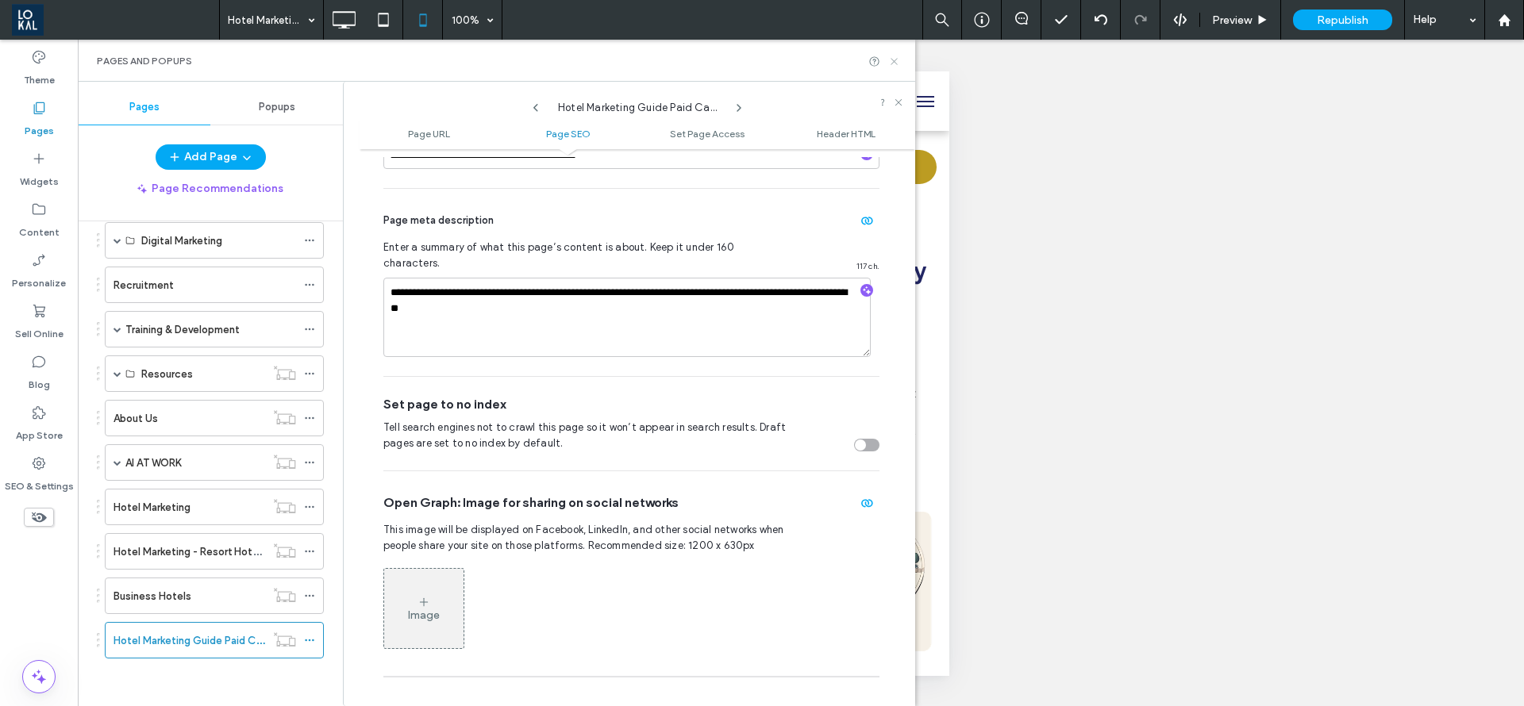
click at [890, 56] on icon at bounding box center [894, 62] width 12 height 12
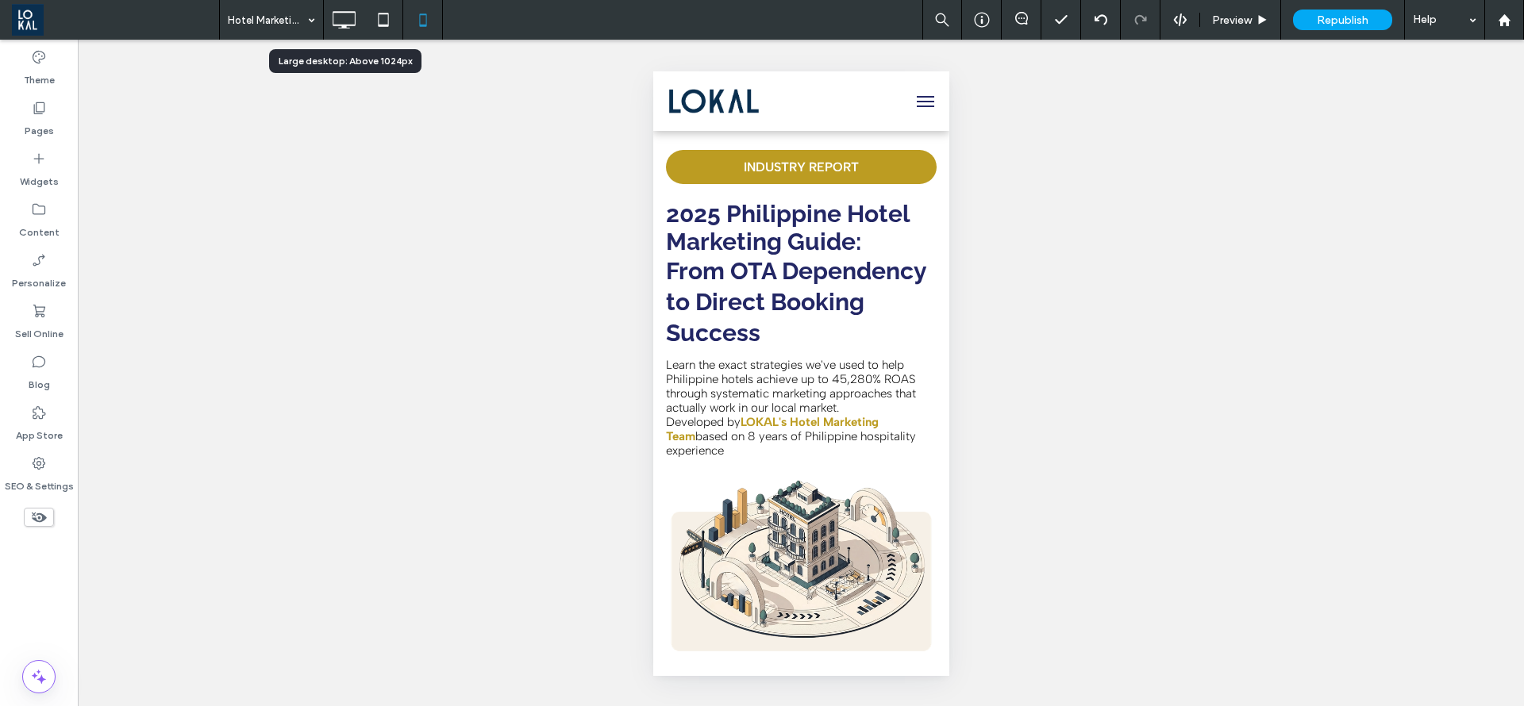
click at [353, 22] on icon at bounding box center [344, 20] width 32 height 32
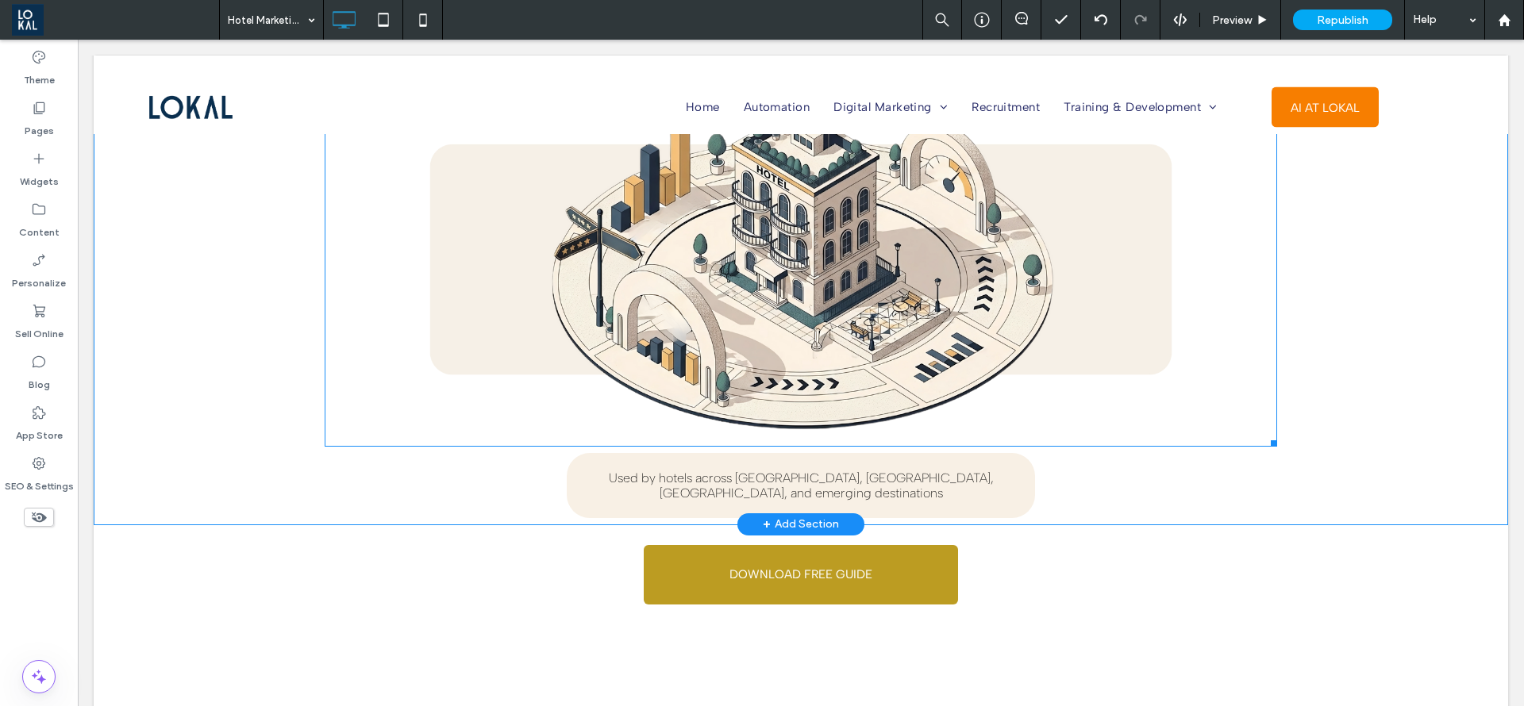
scroll to position [0, 0]
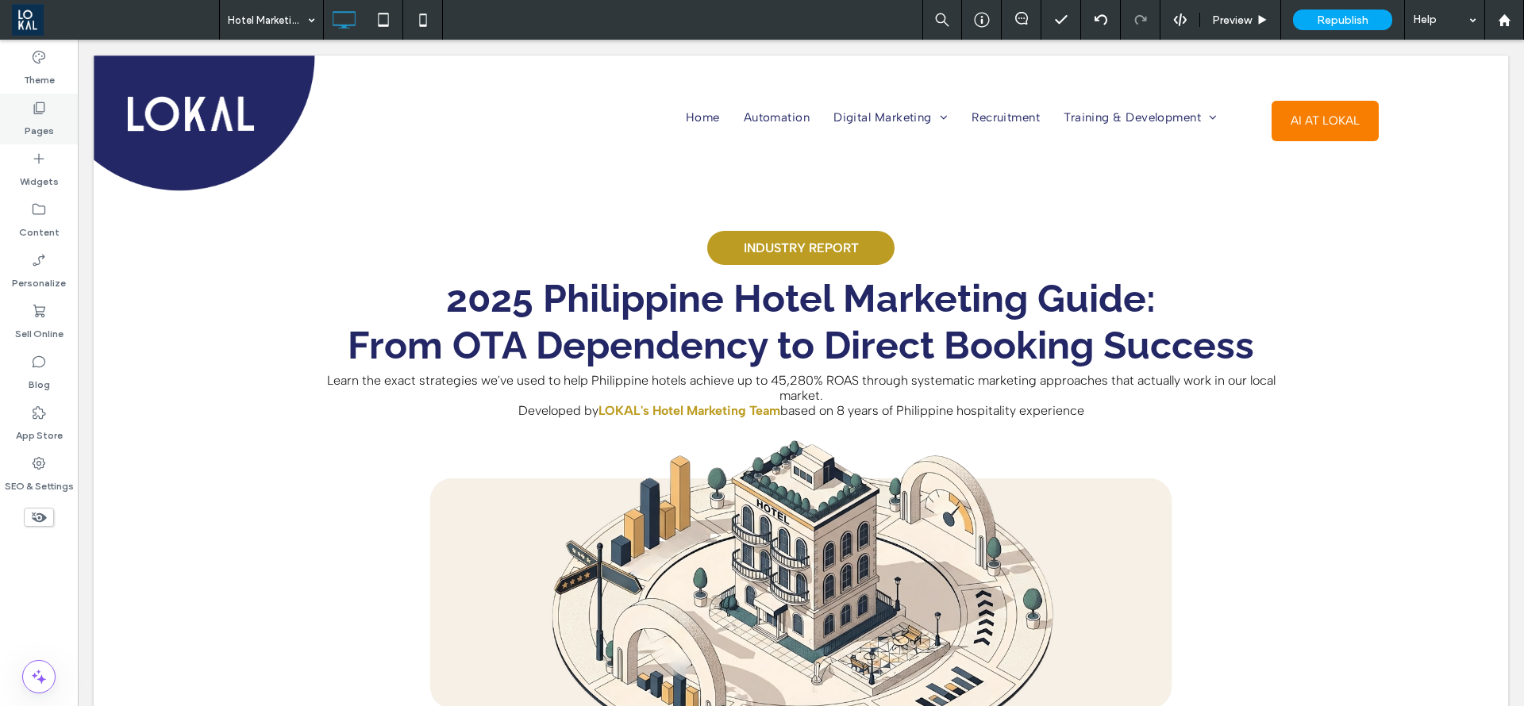
click at [32, 111] on icon at bounding box center [39, 108] width 16 height 16
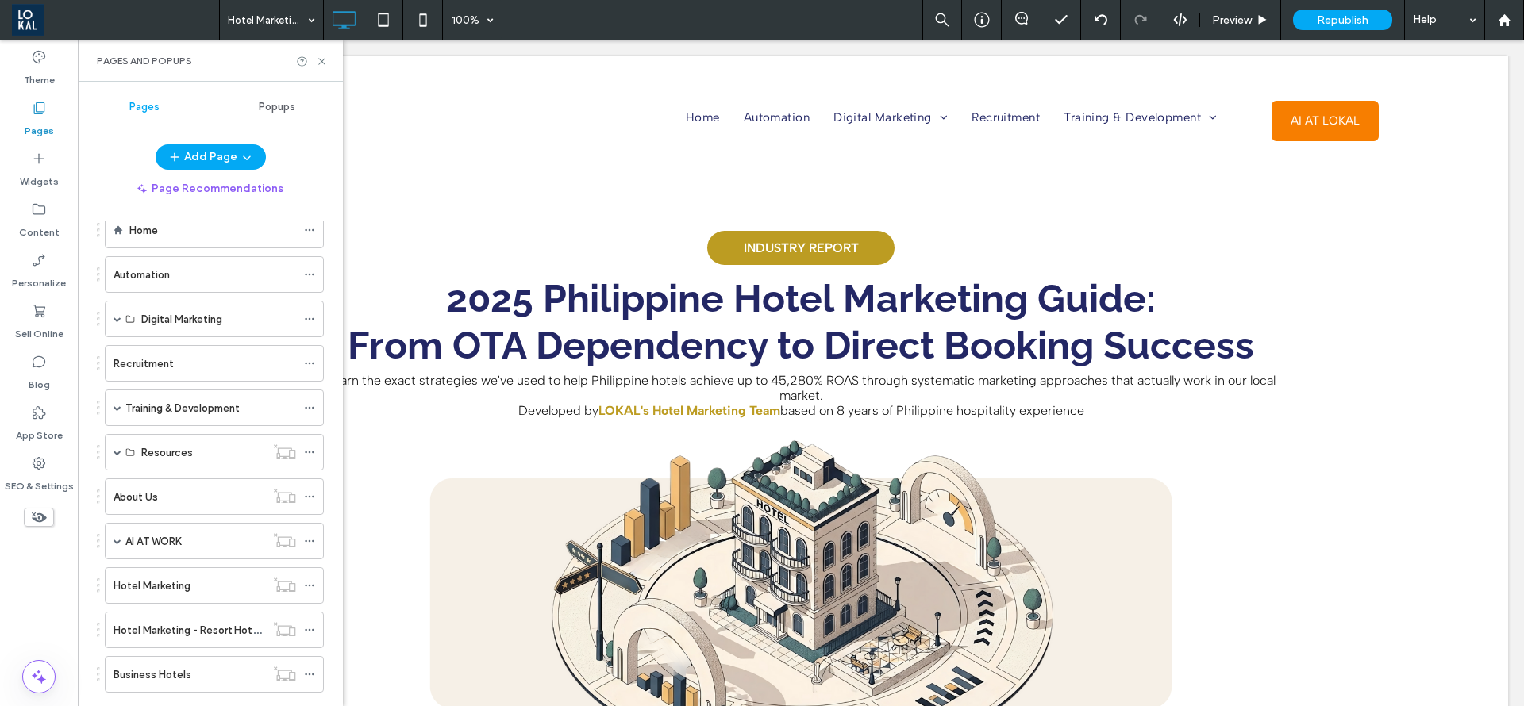
scroll to position [166, 0]
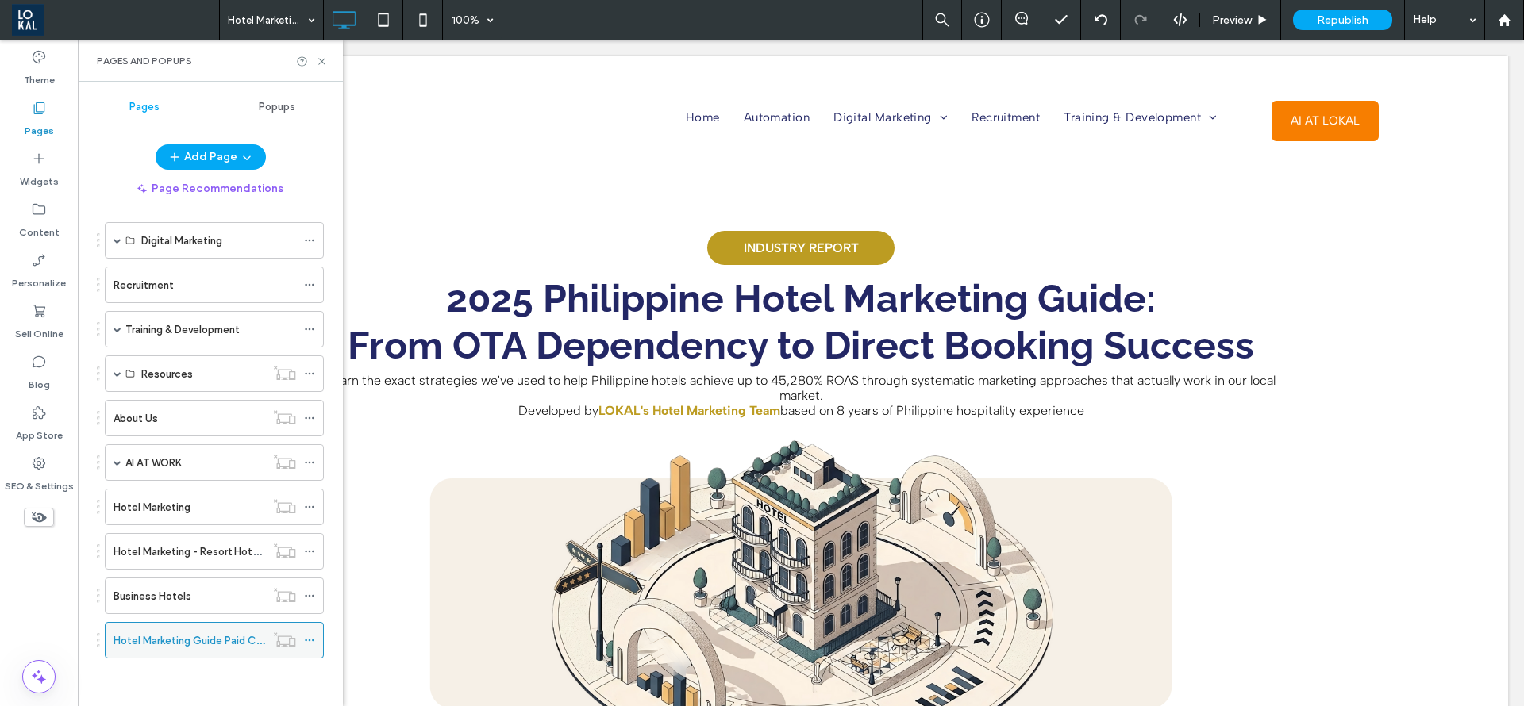
click at [315, 633] on div at bounding box center [313, 641] width 19 height 24
click at [311, 641] on icon at bounding box center [309, 640] width 11 height 11
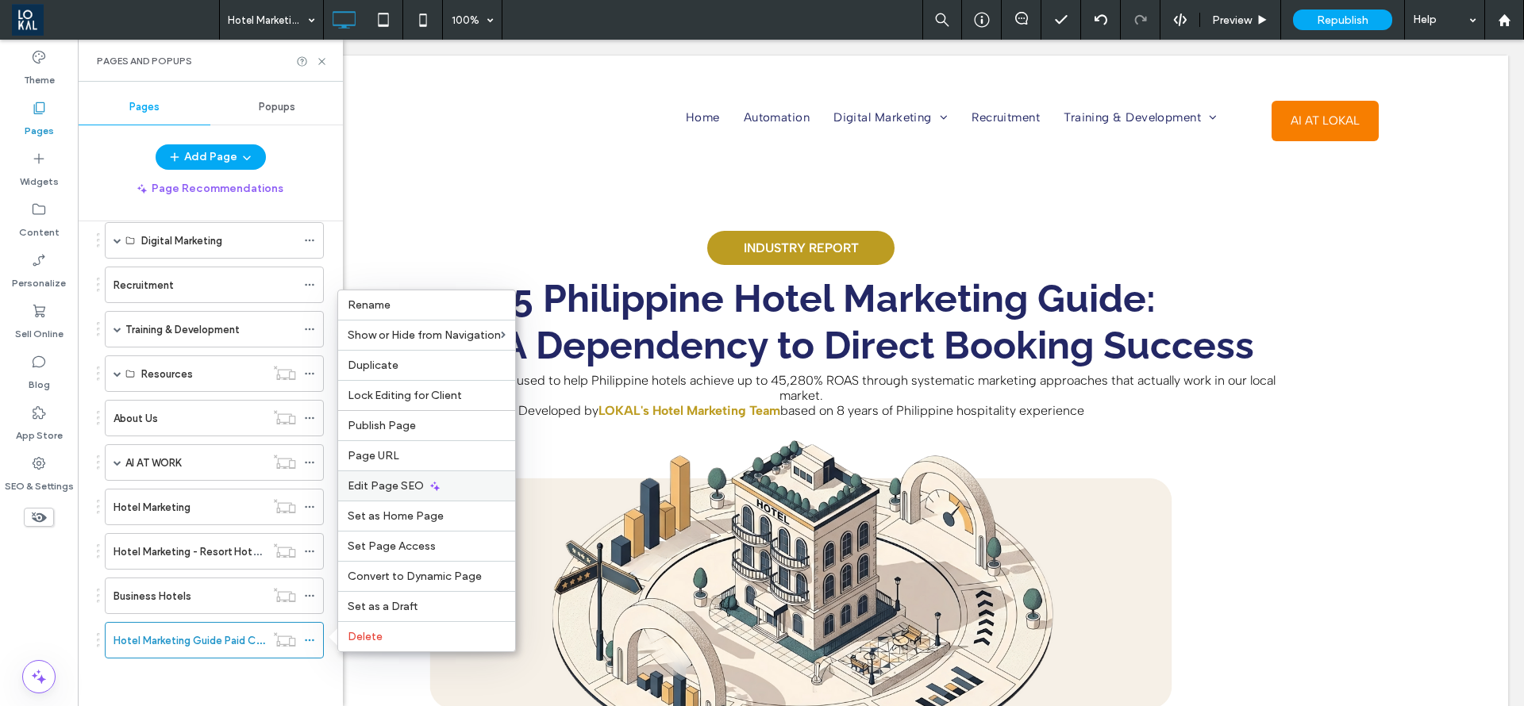
click at [394, 486] on span "Edit Page SEO" at bounding box center [386, 485] width 76 height 13
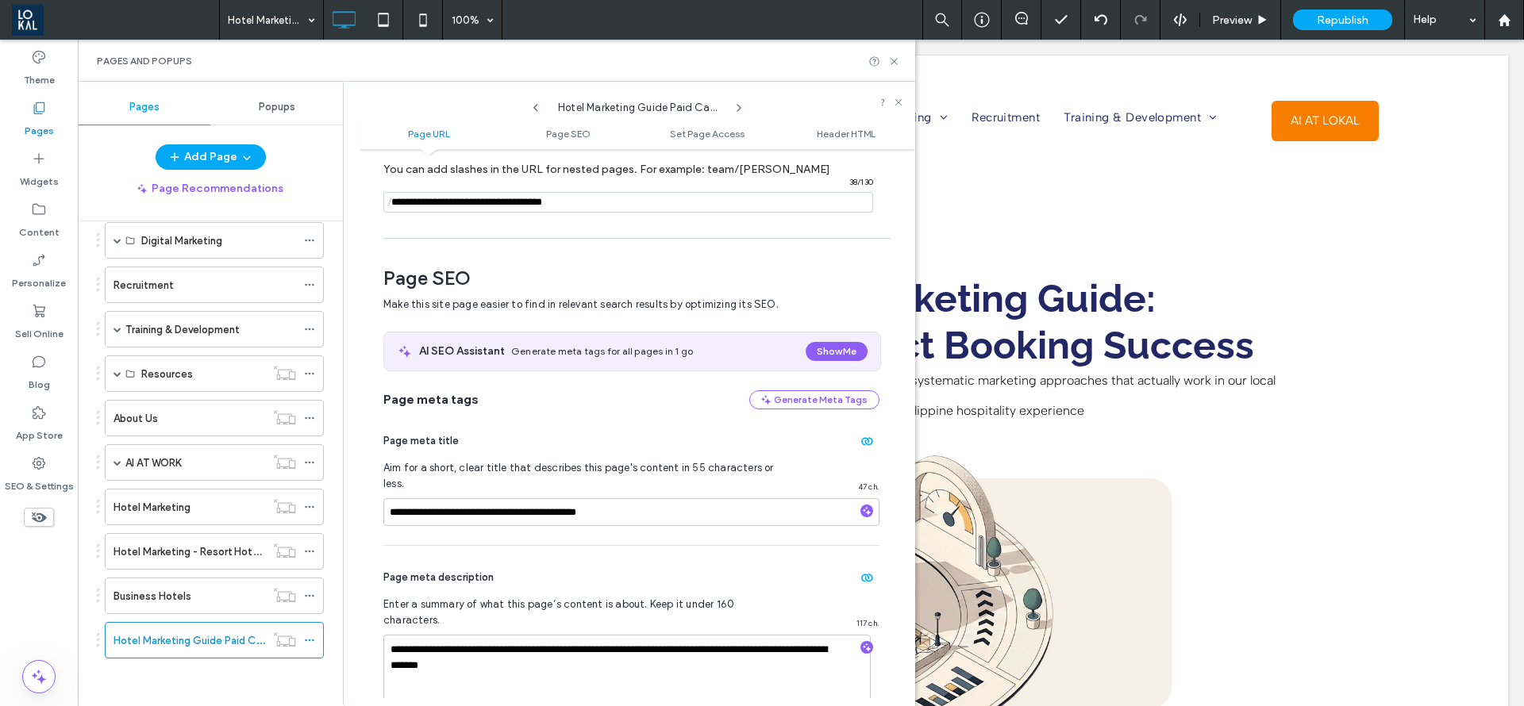
scroll to position [217, 0]
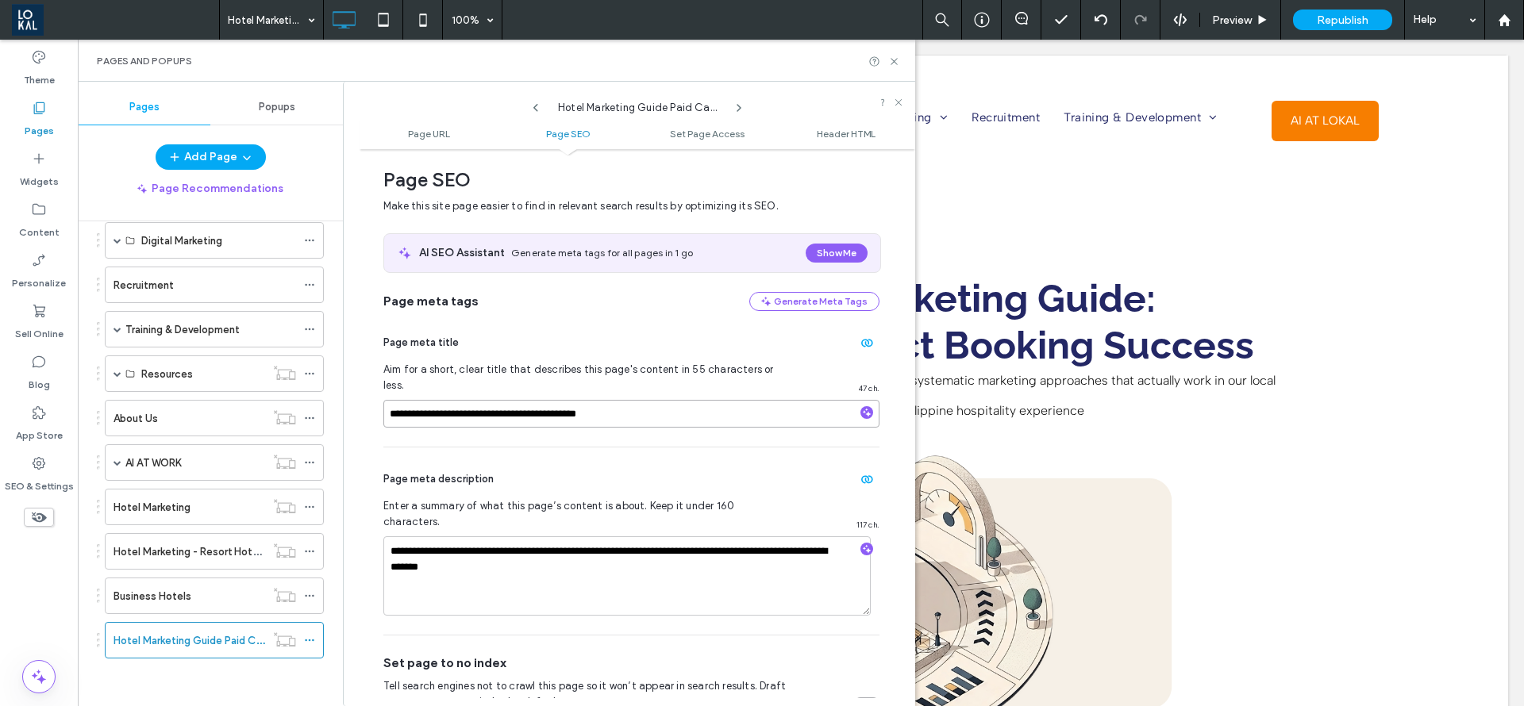
drag, startPoint x: 595, startPoint y: 397, endPoint x: 542, endPoint y: 402, distance: 53.5
click at [542, 402] on input "**********" at bounding box center [631, 414] width 496 height 28
type input "**********"
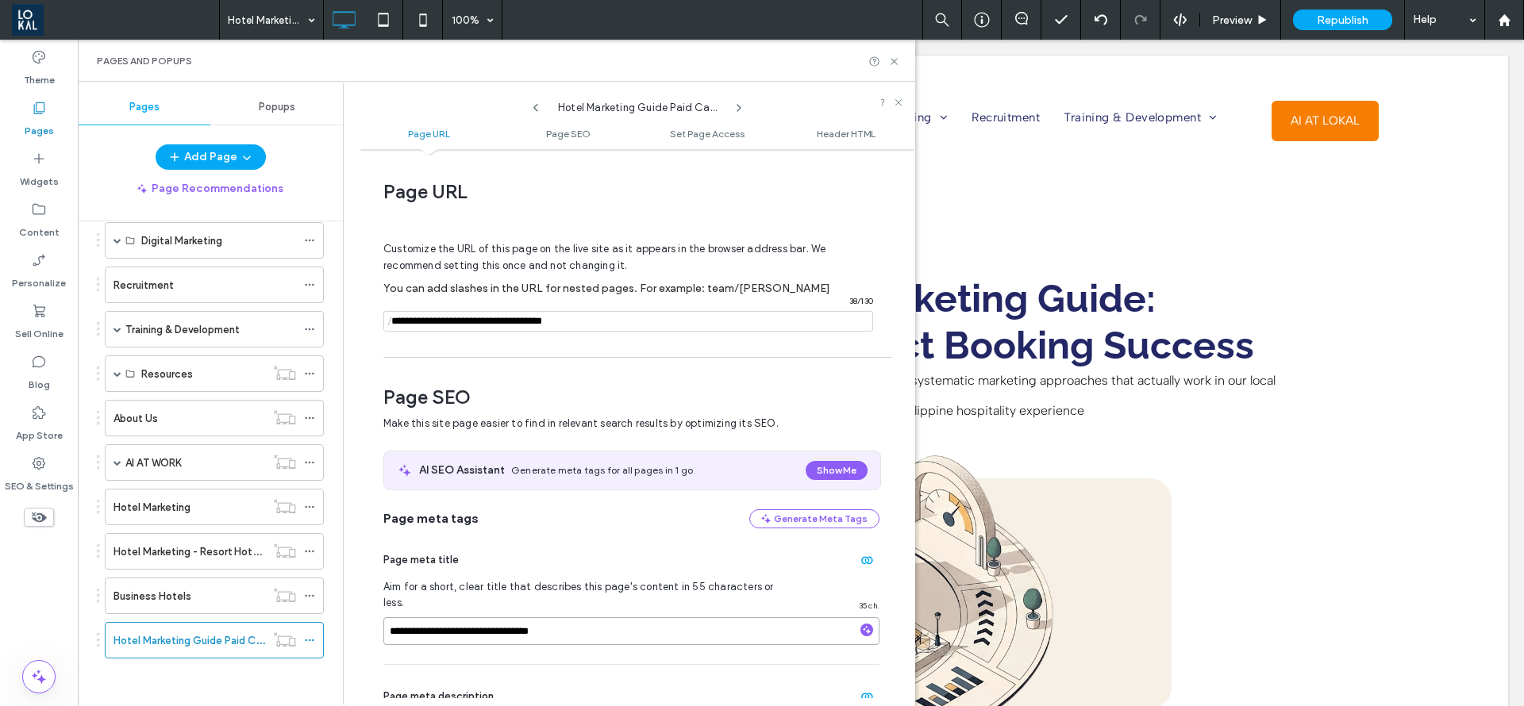
click at [616, 617] on input "**********" at bounding box center [631, 631] width 496 height 28
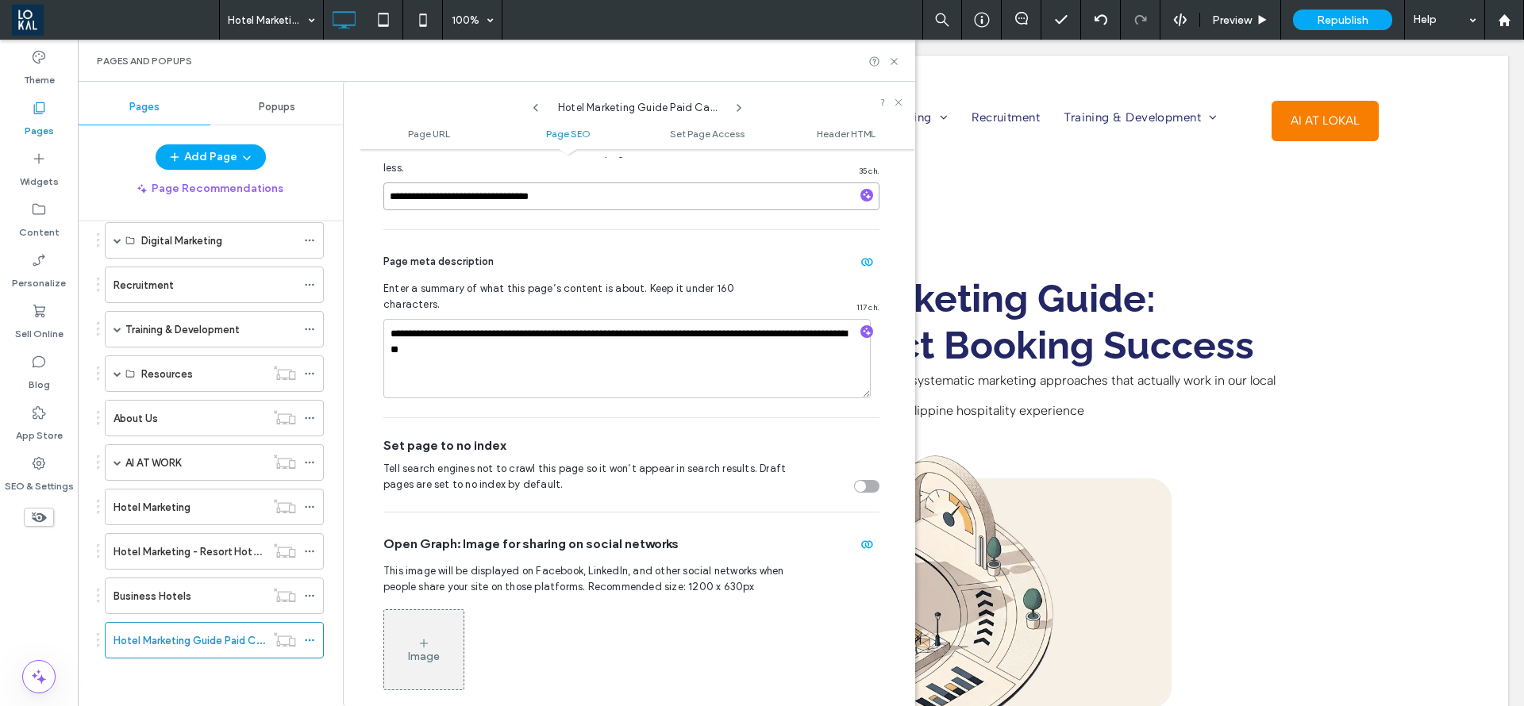
scroll to position [476, 0]
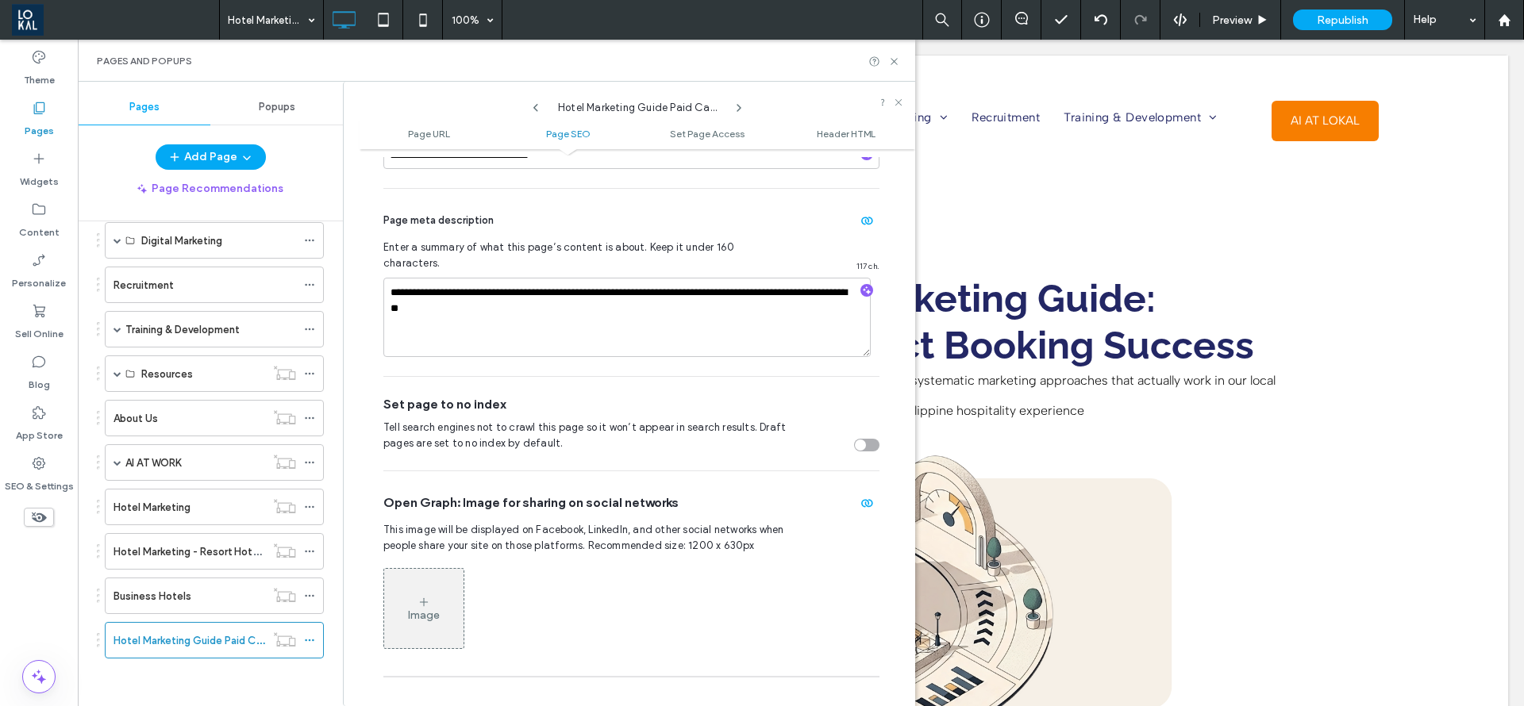
click at [892, 55] on div "Pages and Popups" at bounding box center [496, 61] width 799 height 13
click at [892, 56] on icon at bounding box center [894, 62] width 12 height 12
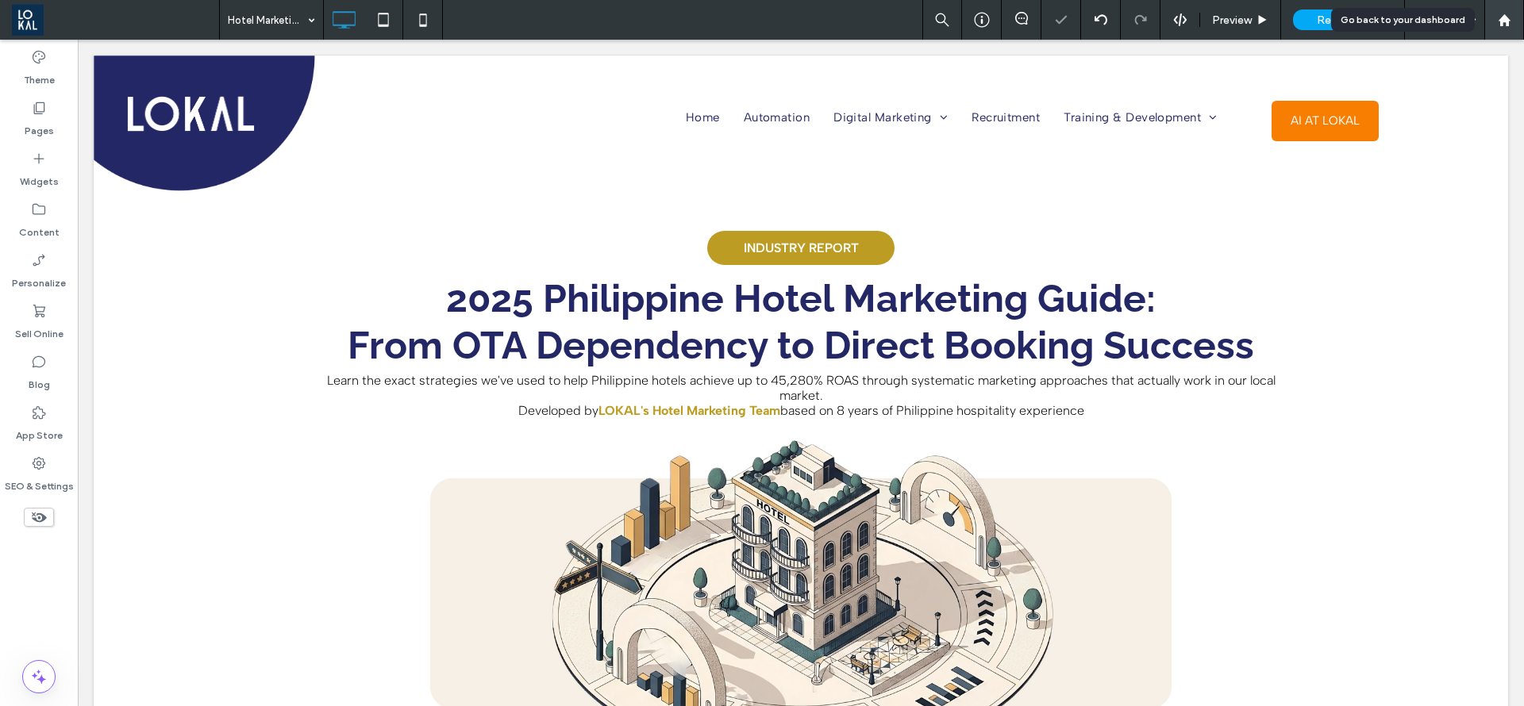
click at [1523, 23] on div at bounding box center [1504, 20] width 40 height 40
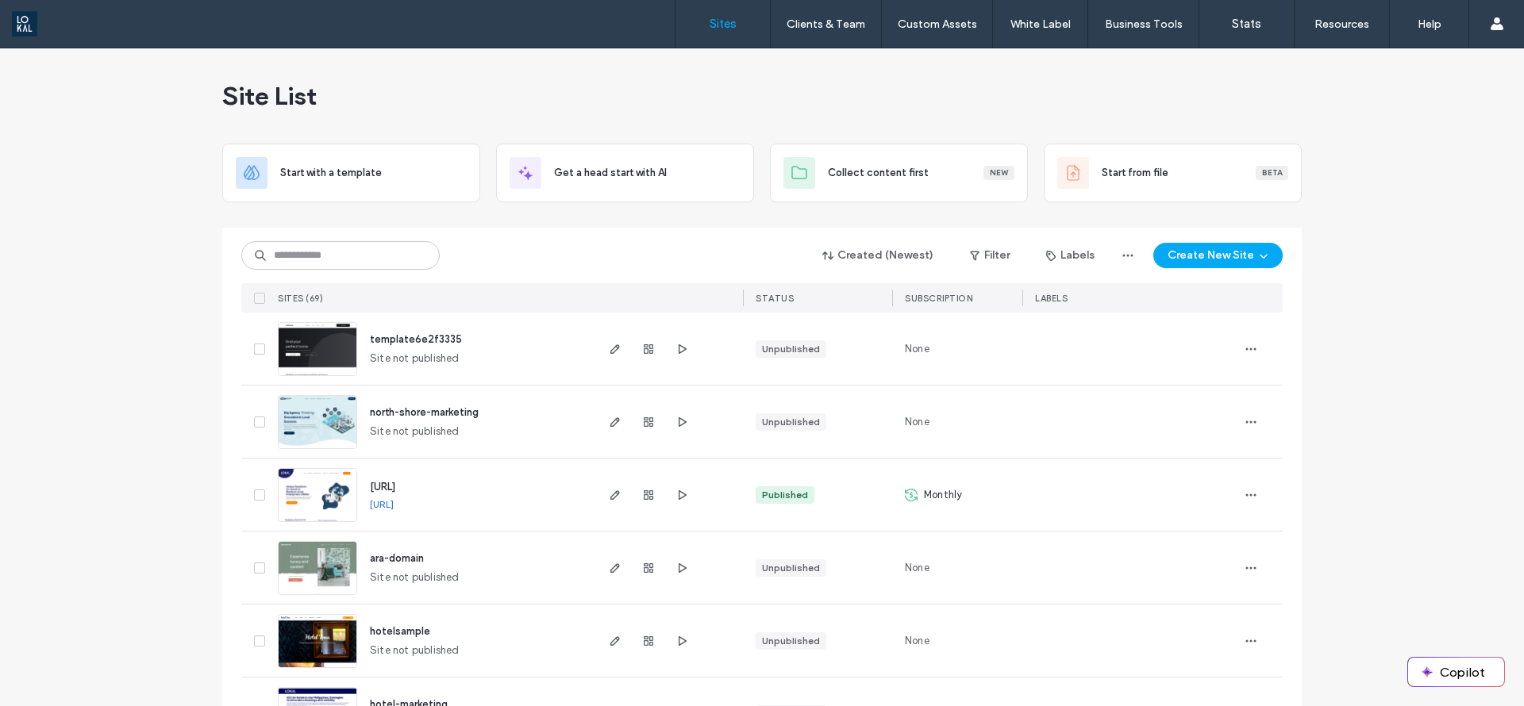
scroll to position [238, 0]
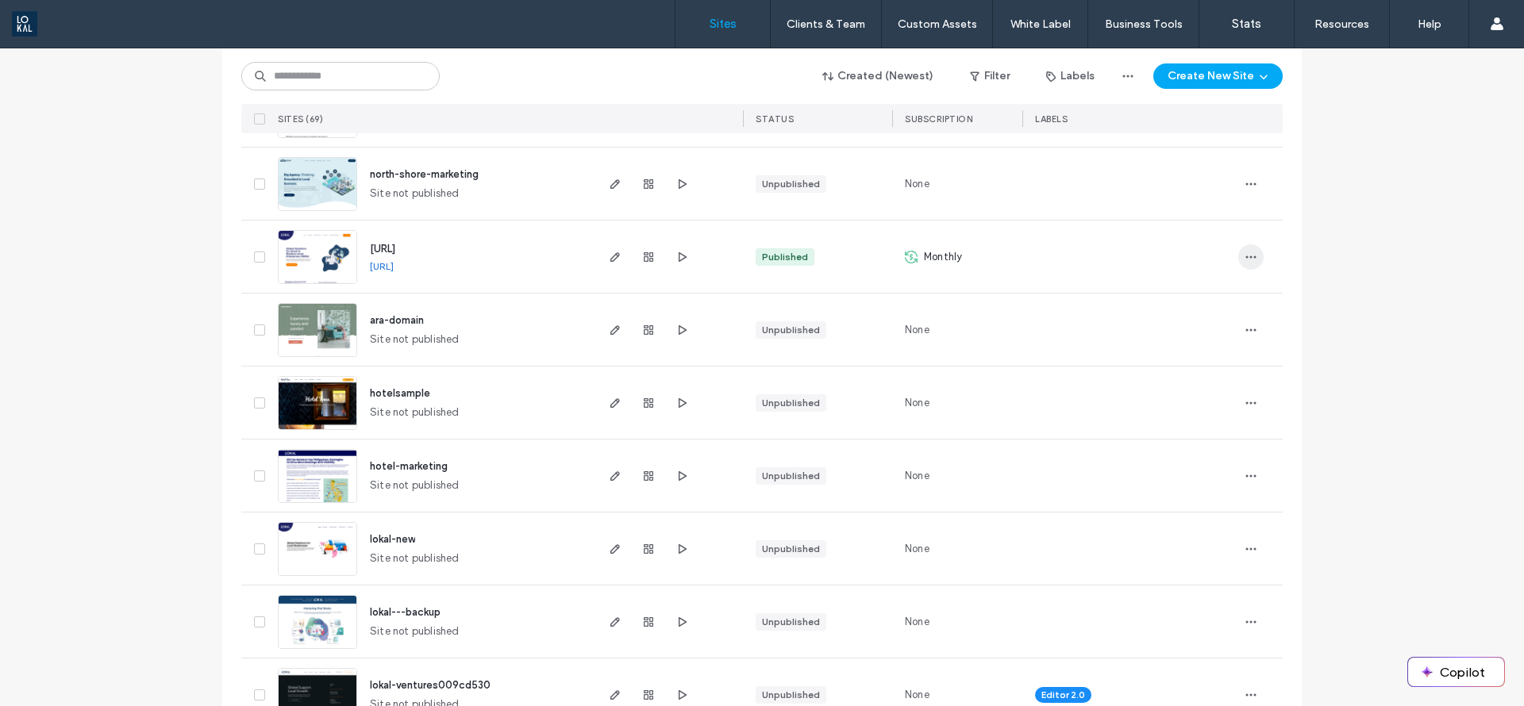
click at [1245, 252] on icon "button" at bounding box center [1251, 257] width 13 height 13
click at [1165, 423] on span "Site Dashboard" at bounding box center [1184, 429] width 76 height 16
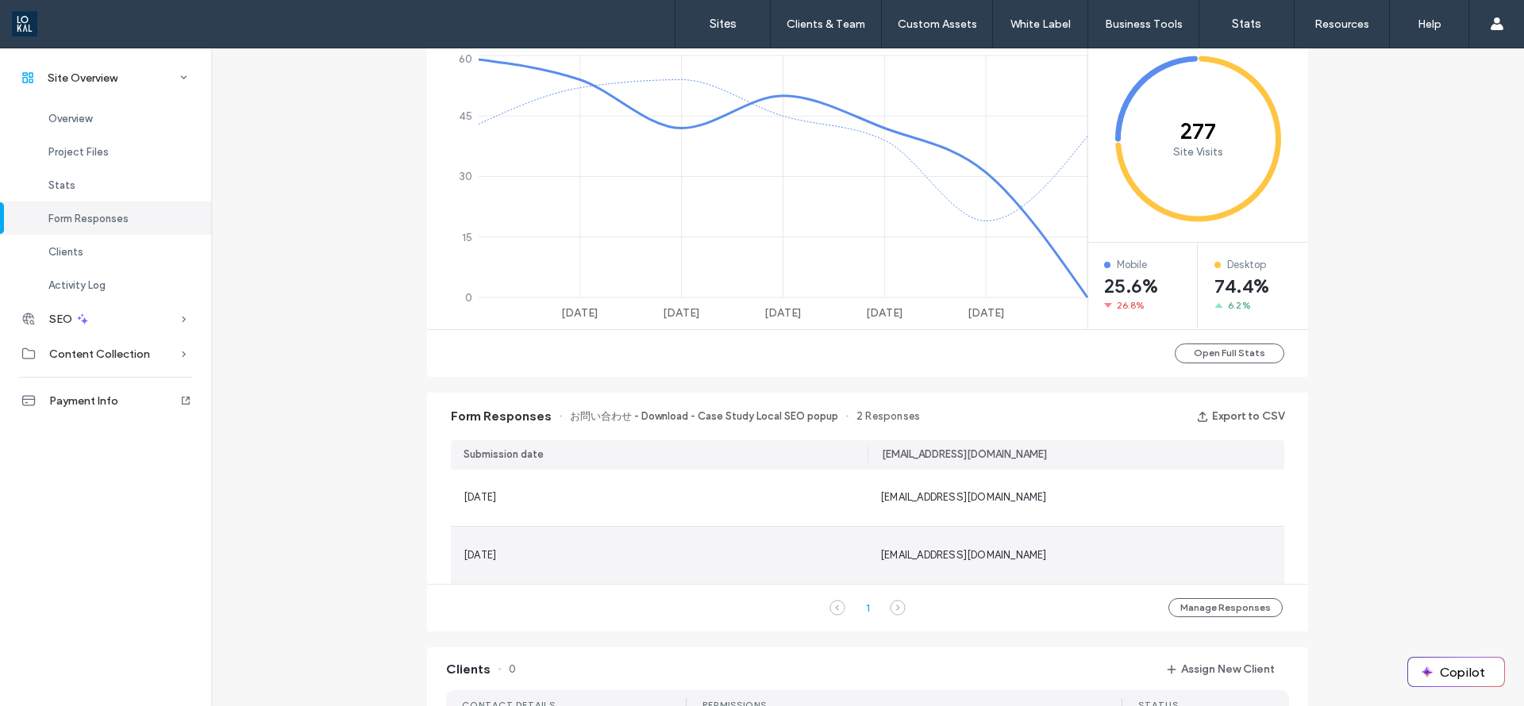
scroll to position [952, 0]
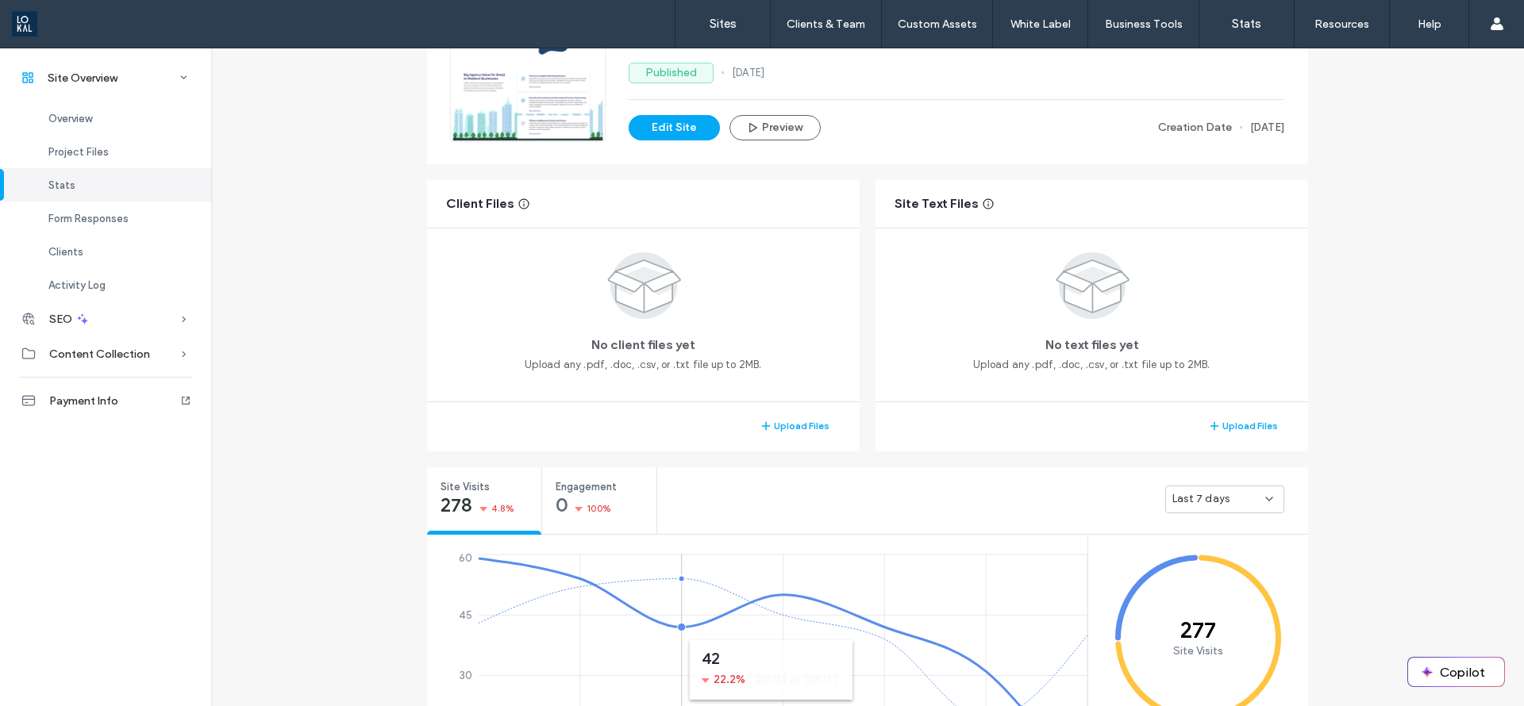
scroll to position [119, 0]
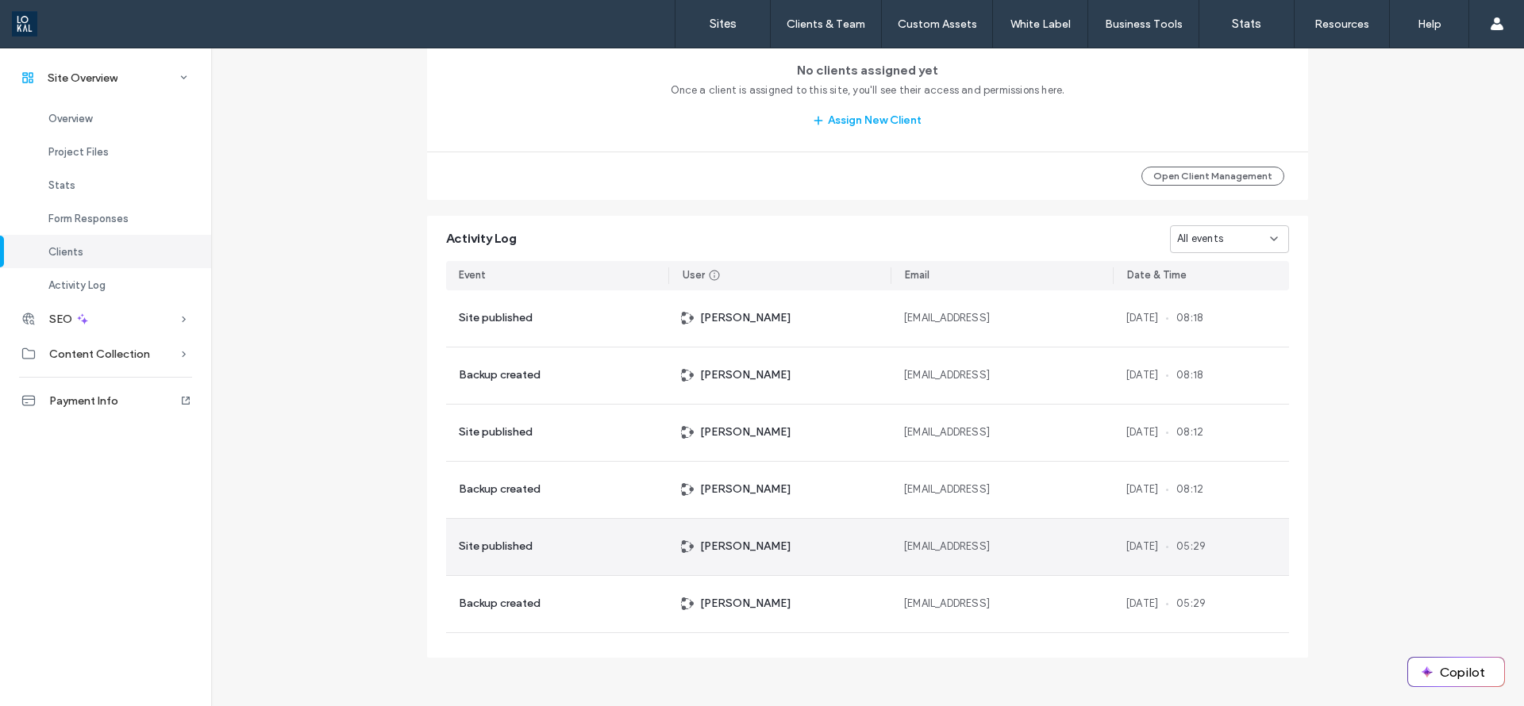
scroll to position [1464, 0]
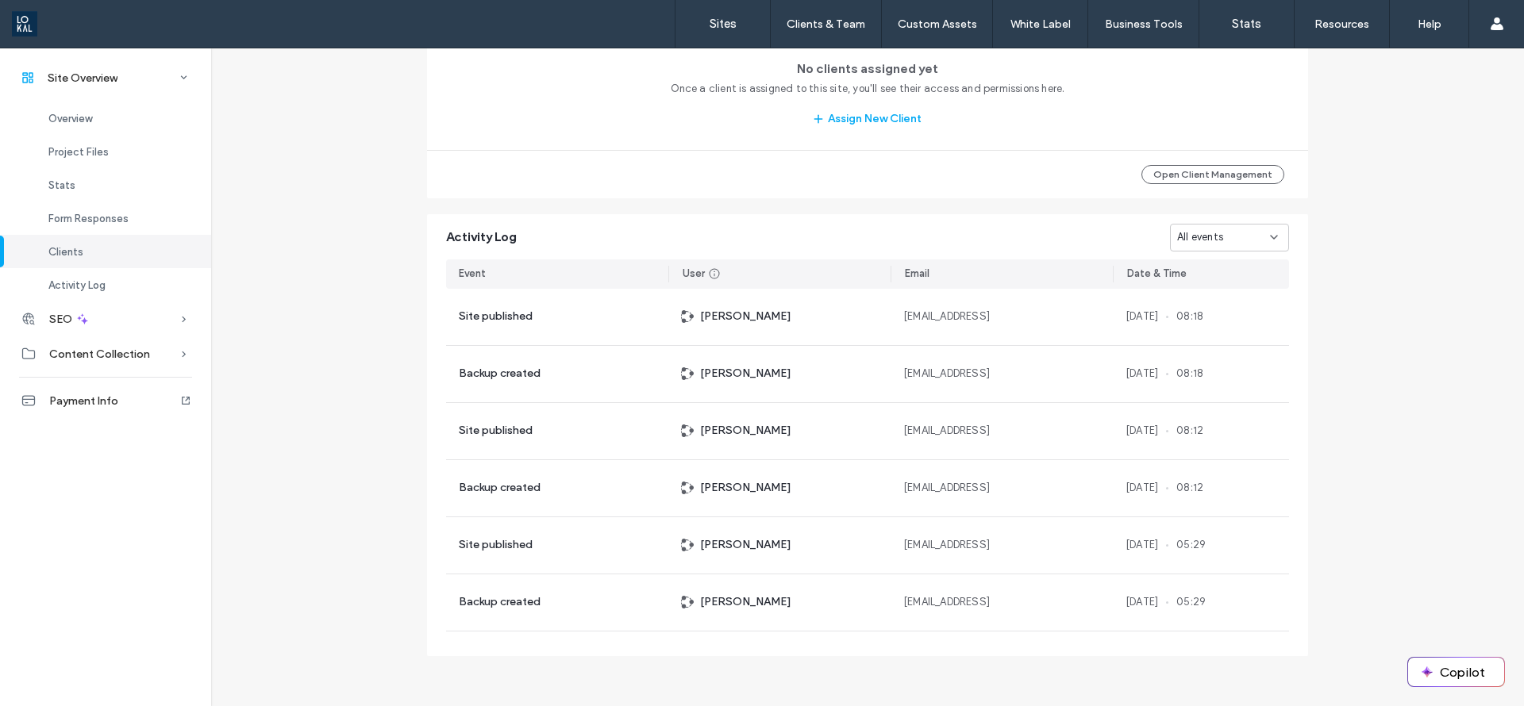
drag, startPoint x: 291, startPoint y: 471, endPoint x: 317, endPoint y: 471, distance: 25.4
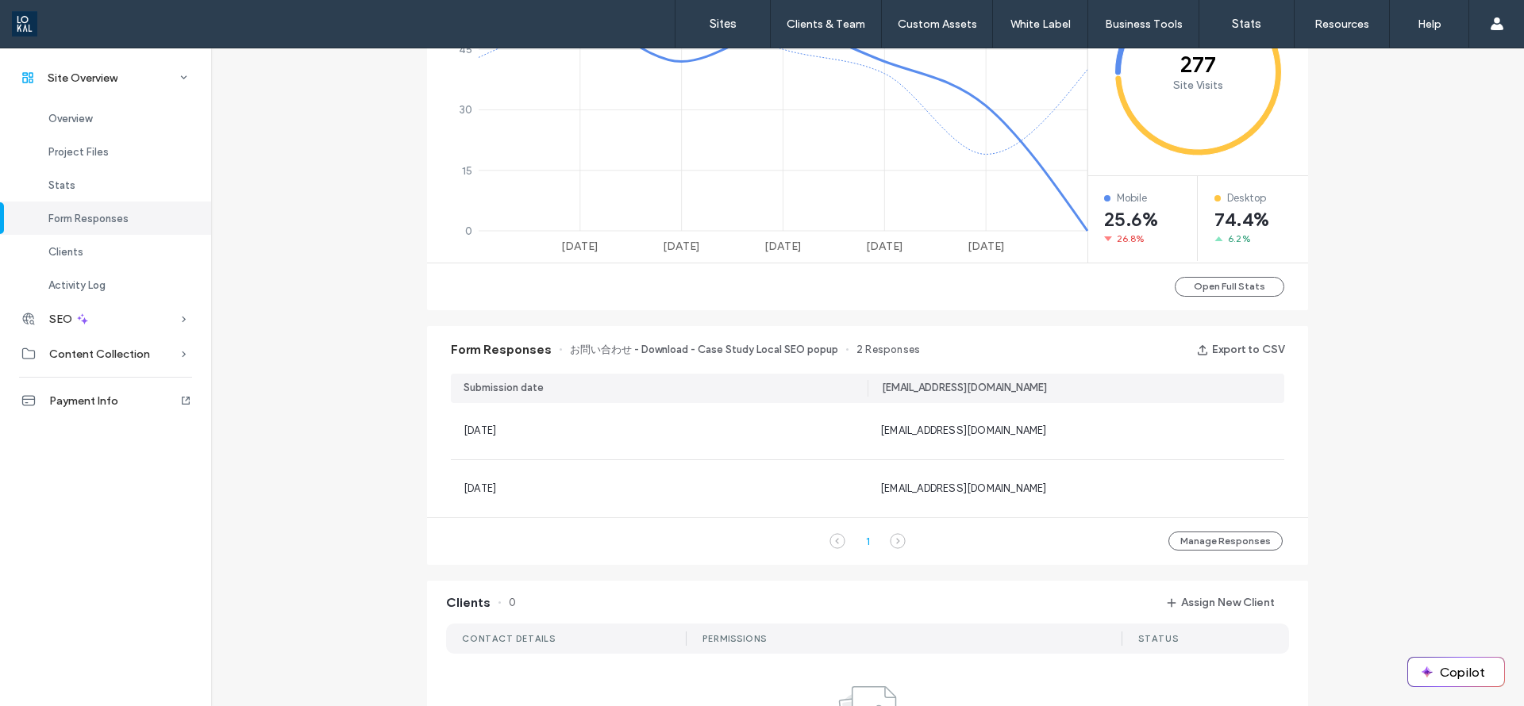
scroll to position [393, 0]
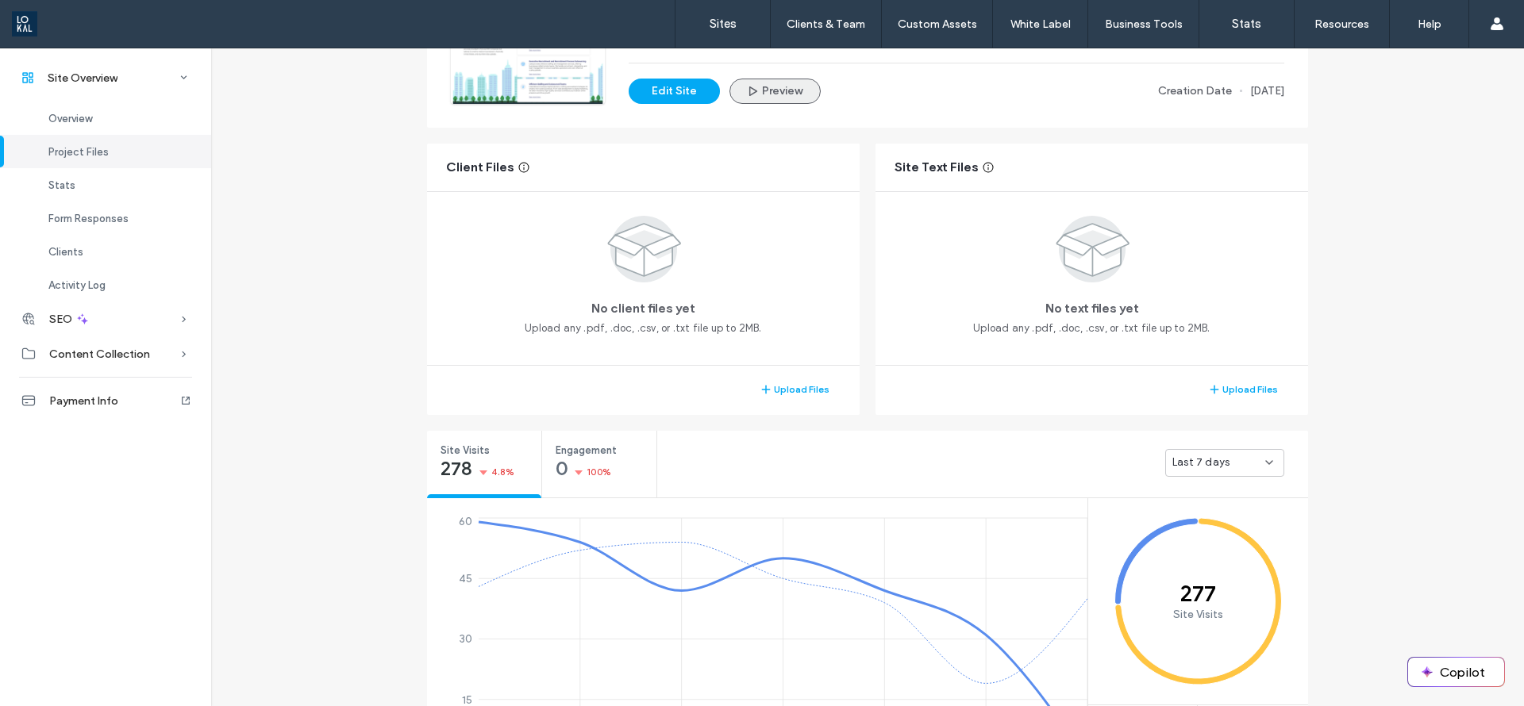
scroll to position [36, 0]
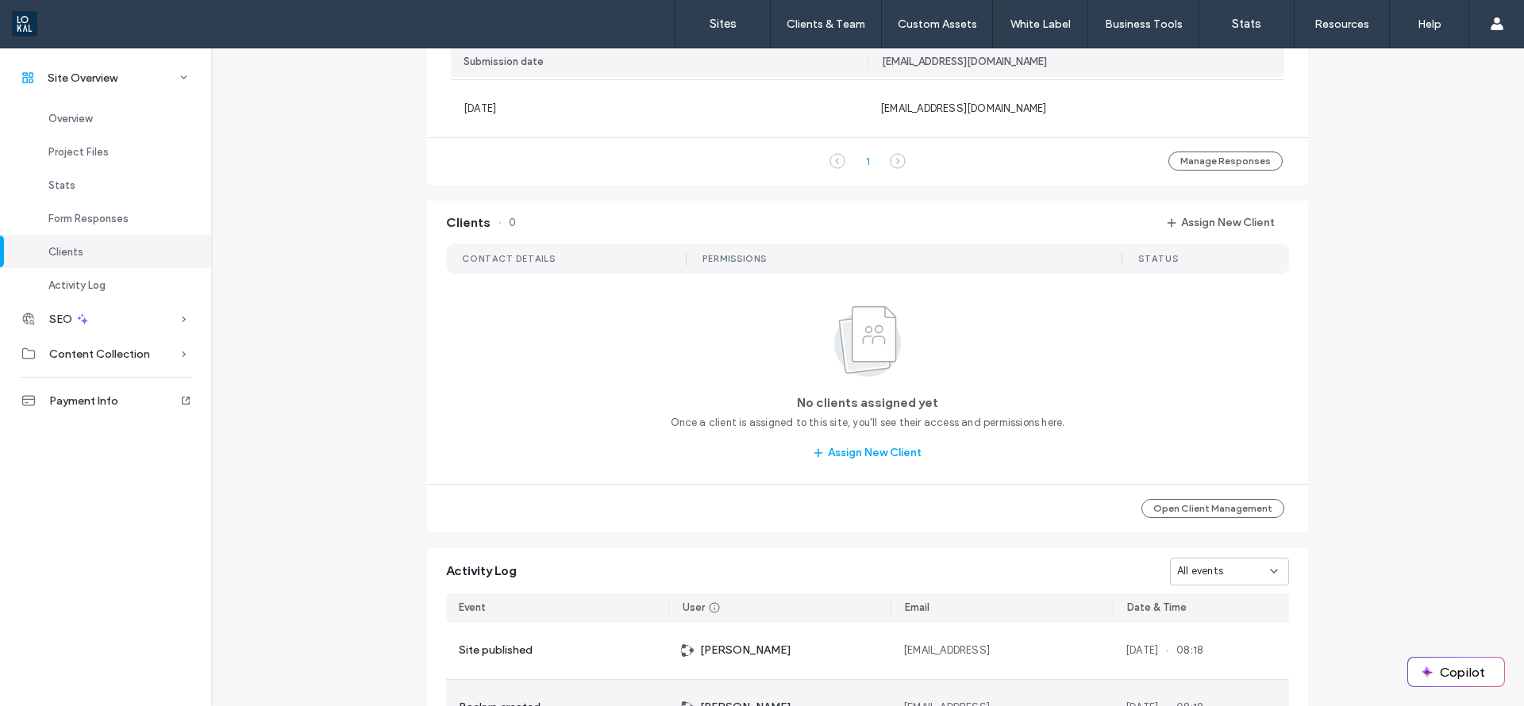
scroll to position [988, 0]
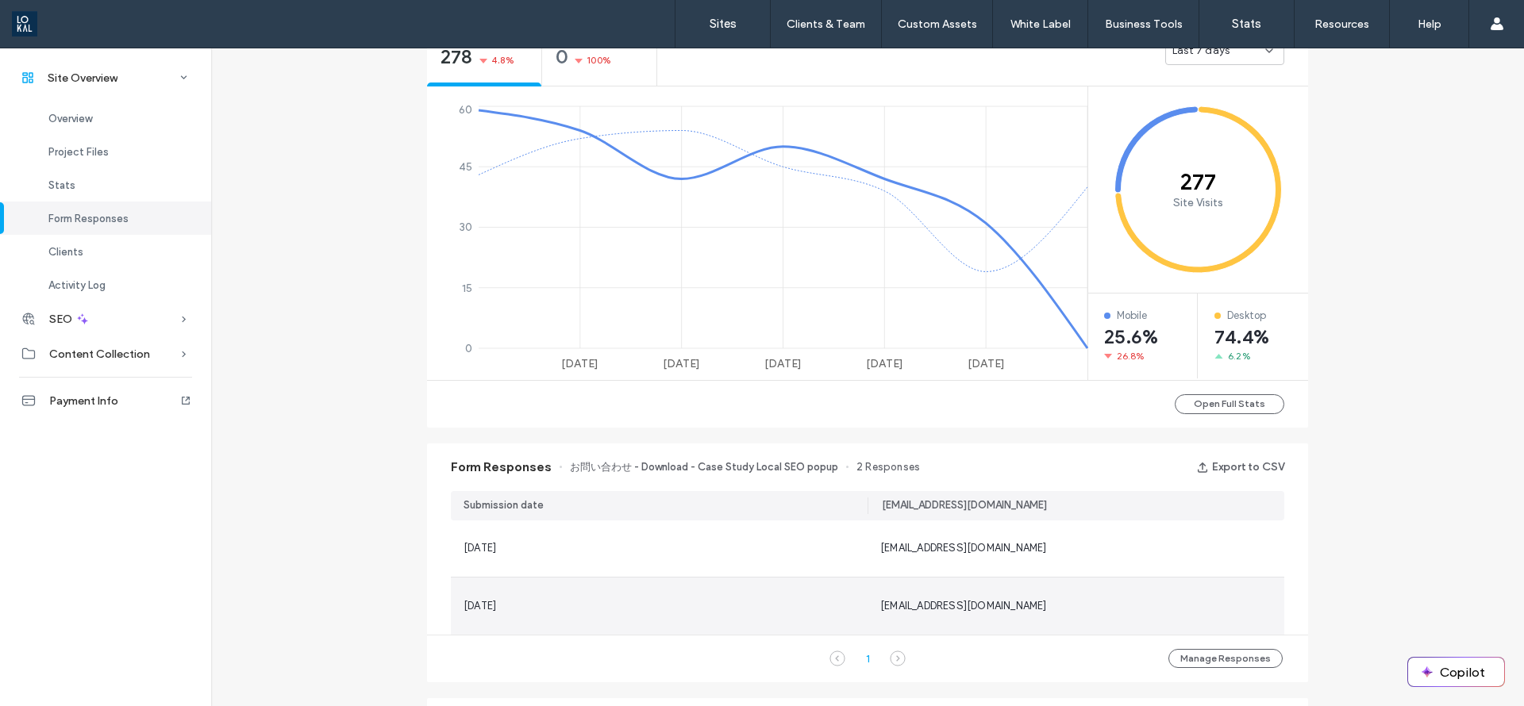
scroll to position [512, 0]
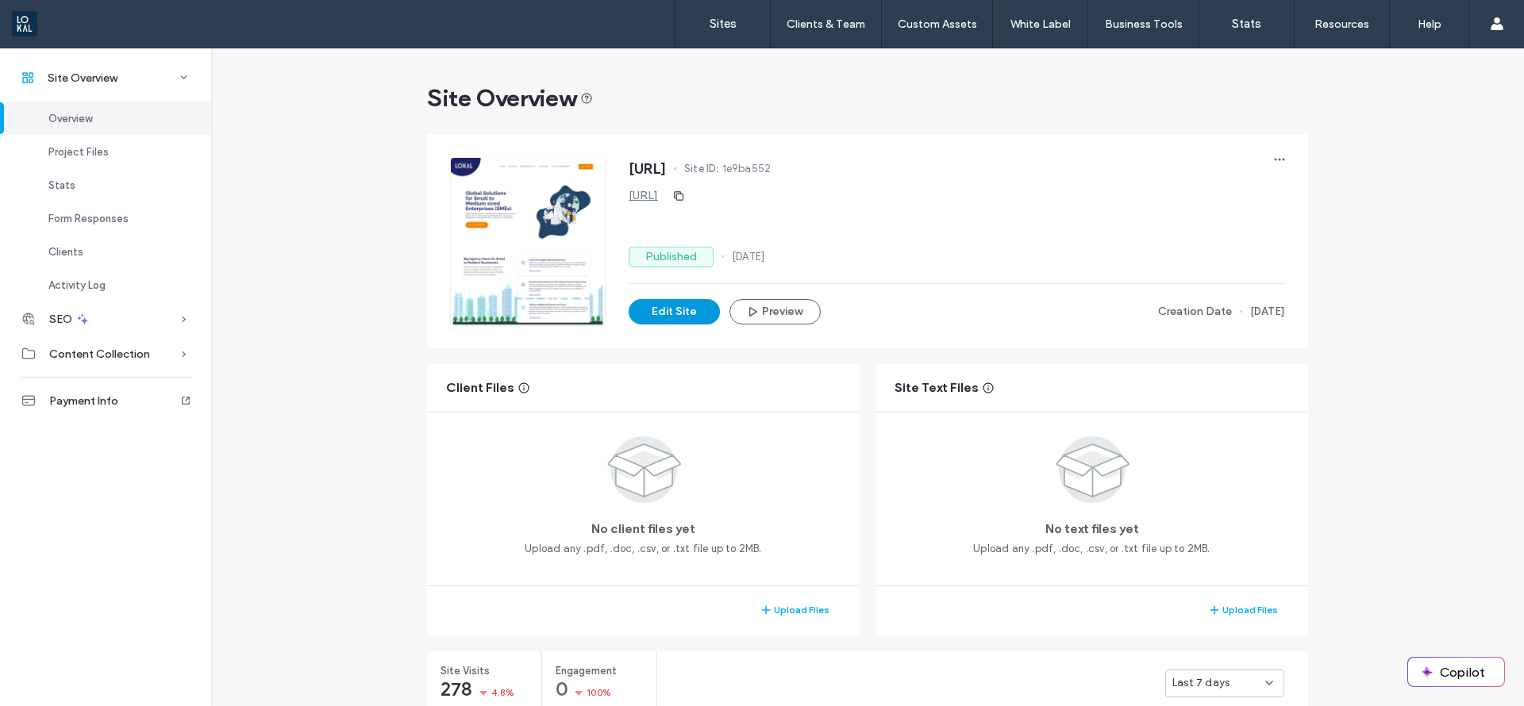
click at [659, 299] on button "Edit Site" at bounding box center [674, 311] width 91 height 25
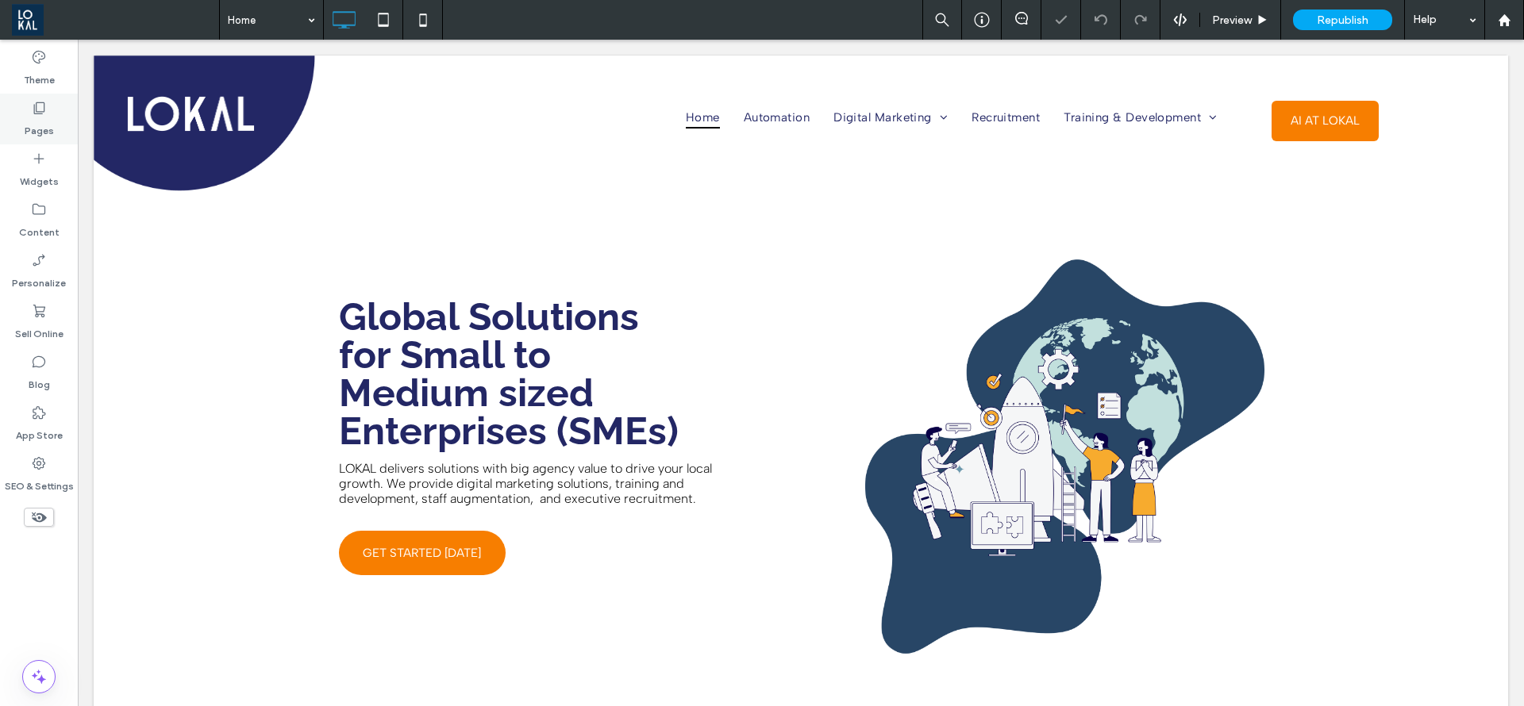
click at [13, 137] on div "Pages" at bounding box center [39, 119] width 78 height 51
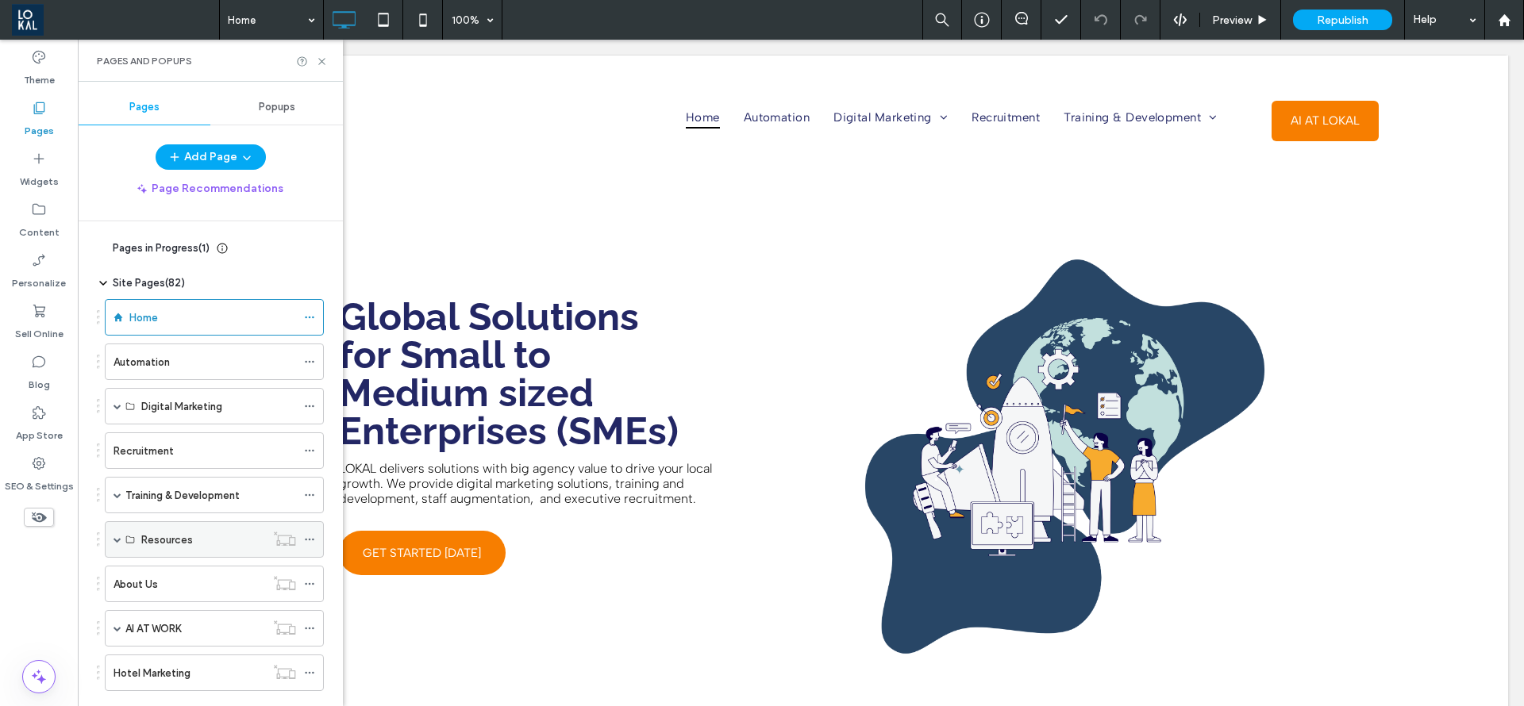
click at [116, 538] on span at bounding box center [117, 540] width 8 height 8
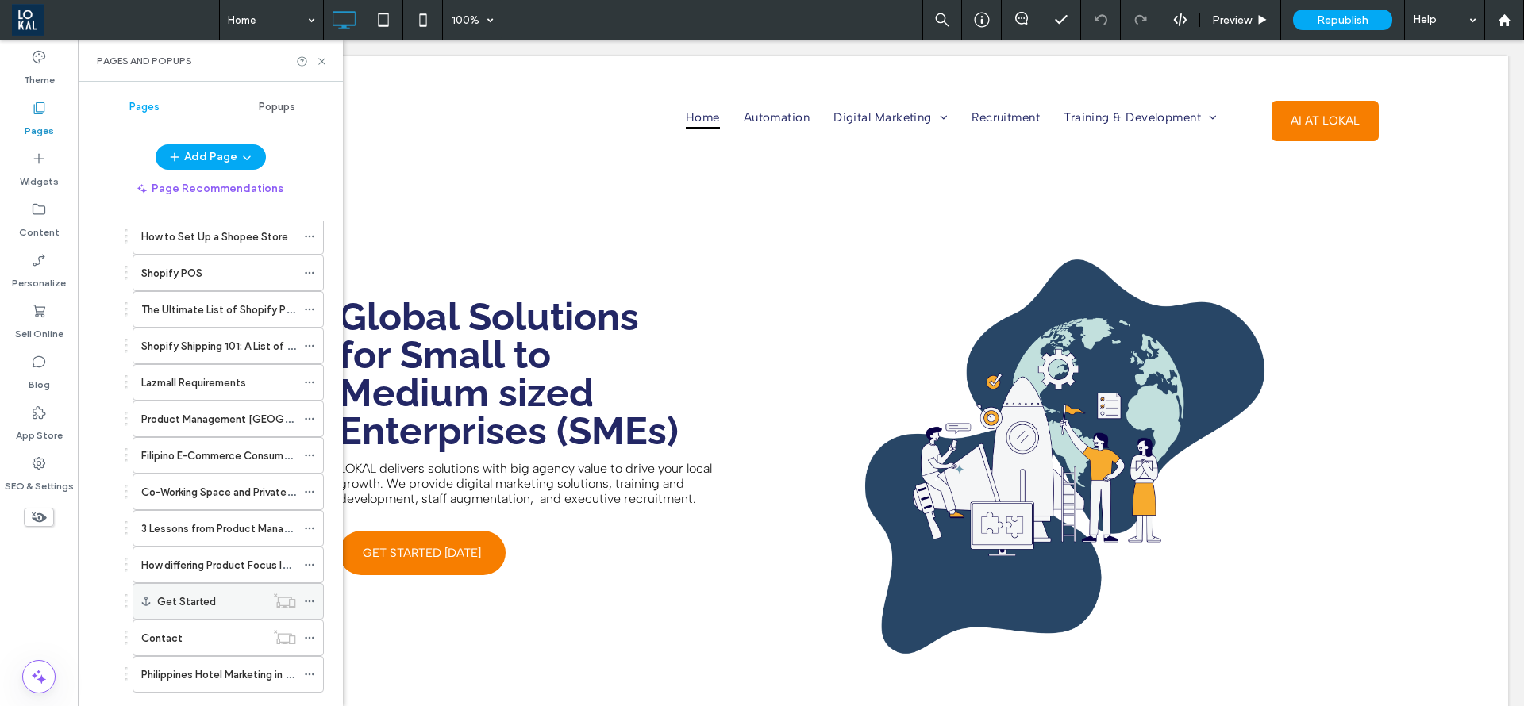
scroll to position [833, 0]
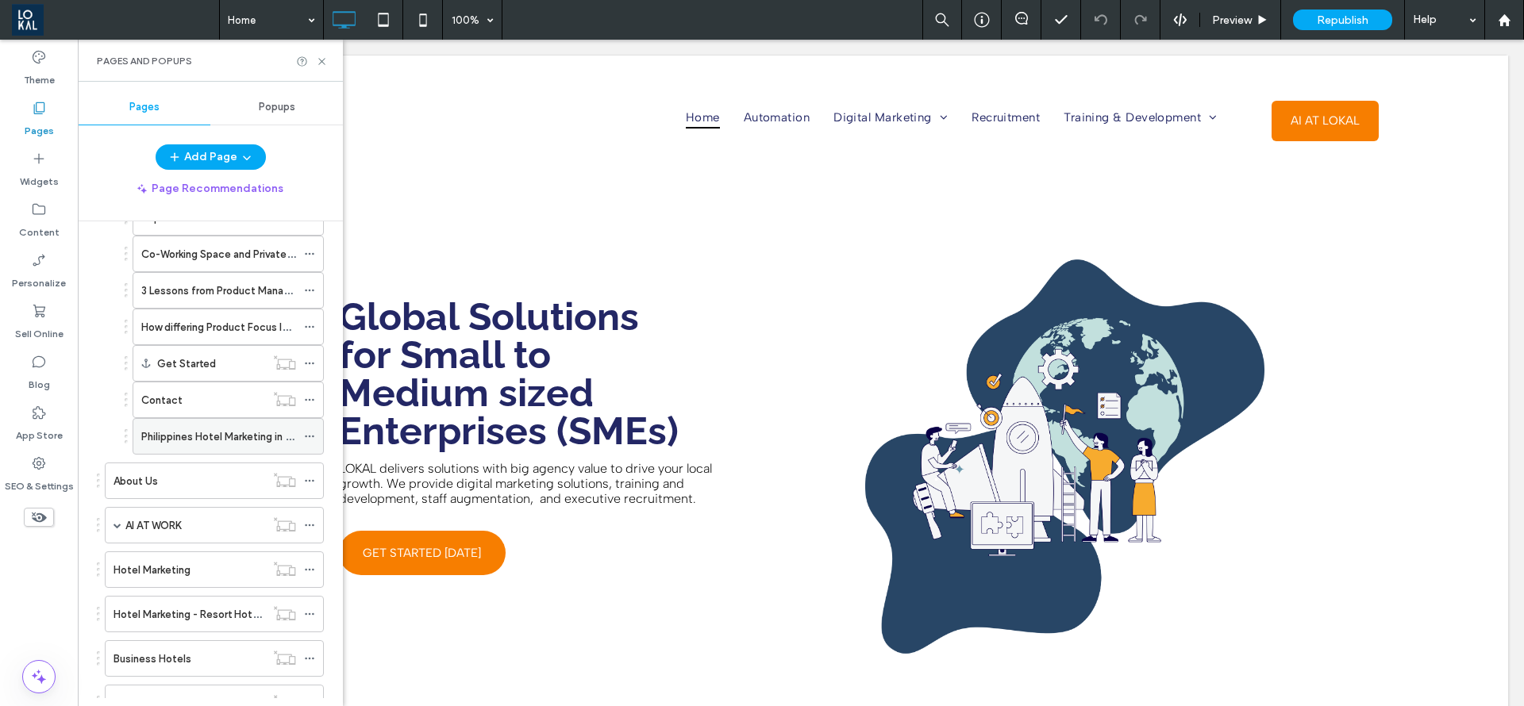
click at [216, 443] on label "Philippines Hotel Marketing in [DATE]: How Hotels Can Strengthen Bookings" at bounding box center [321, 437] width 361 height 28
click at [302, 52] on div "Pages and Popups" at bounding box center [210, 61] width 265 height 42
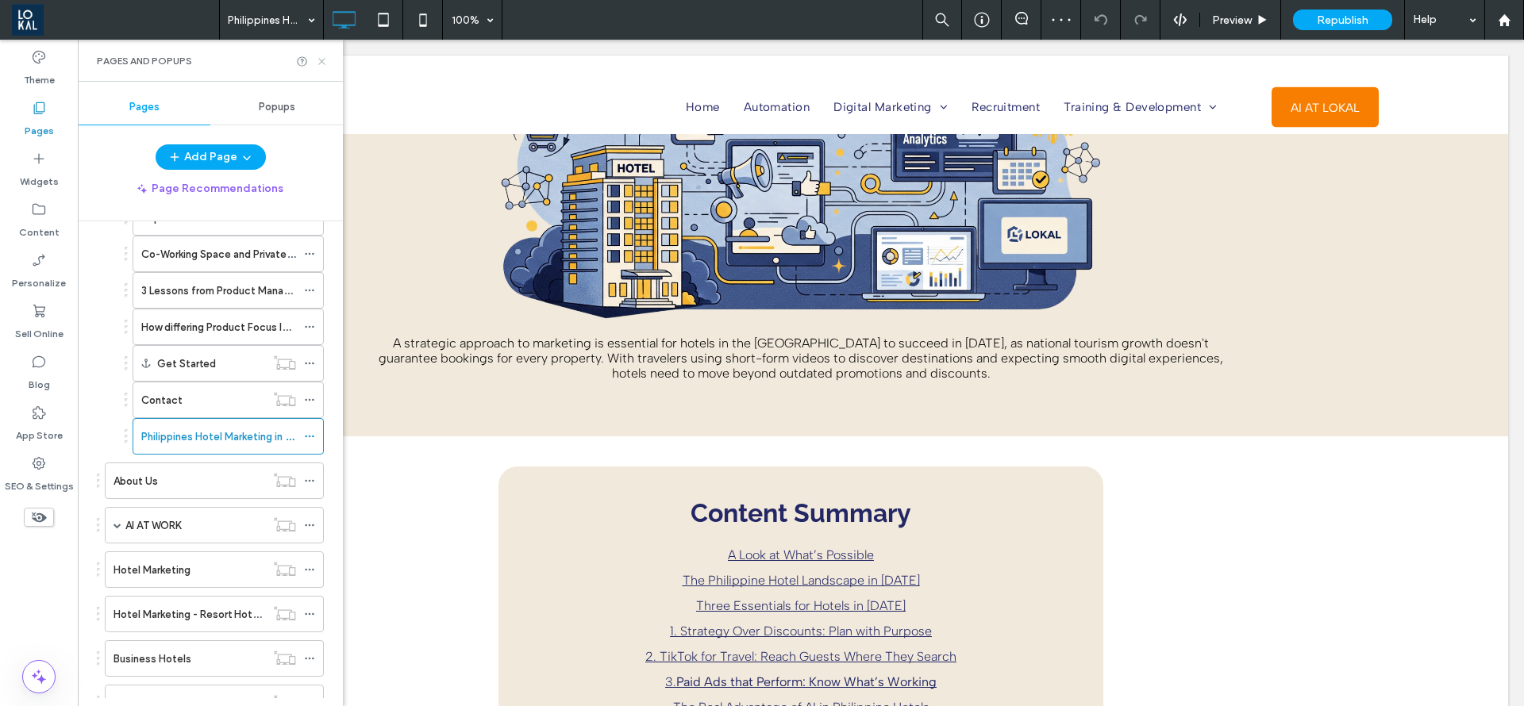
click at [323, 60] on use at bounding box center [321, 61] width 6 height 6
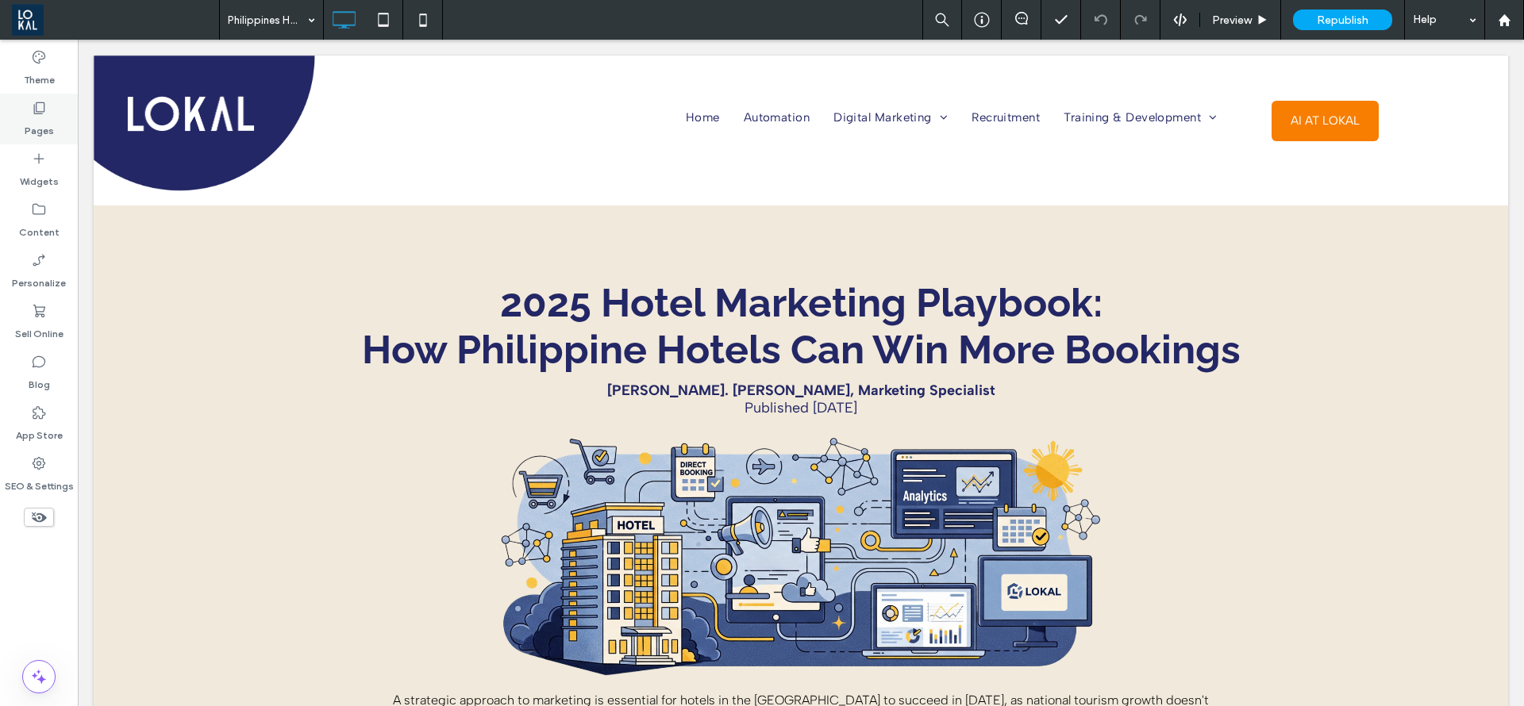
click at [11, 108] on div "Pages" at bounding box center [39, 119] width 78 height 51
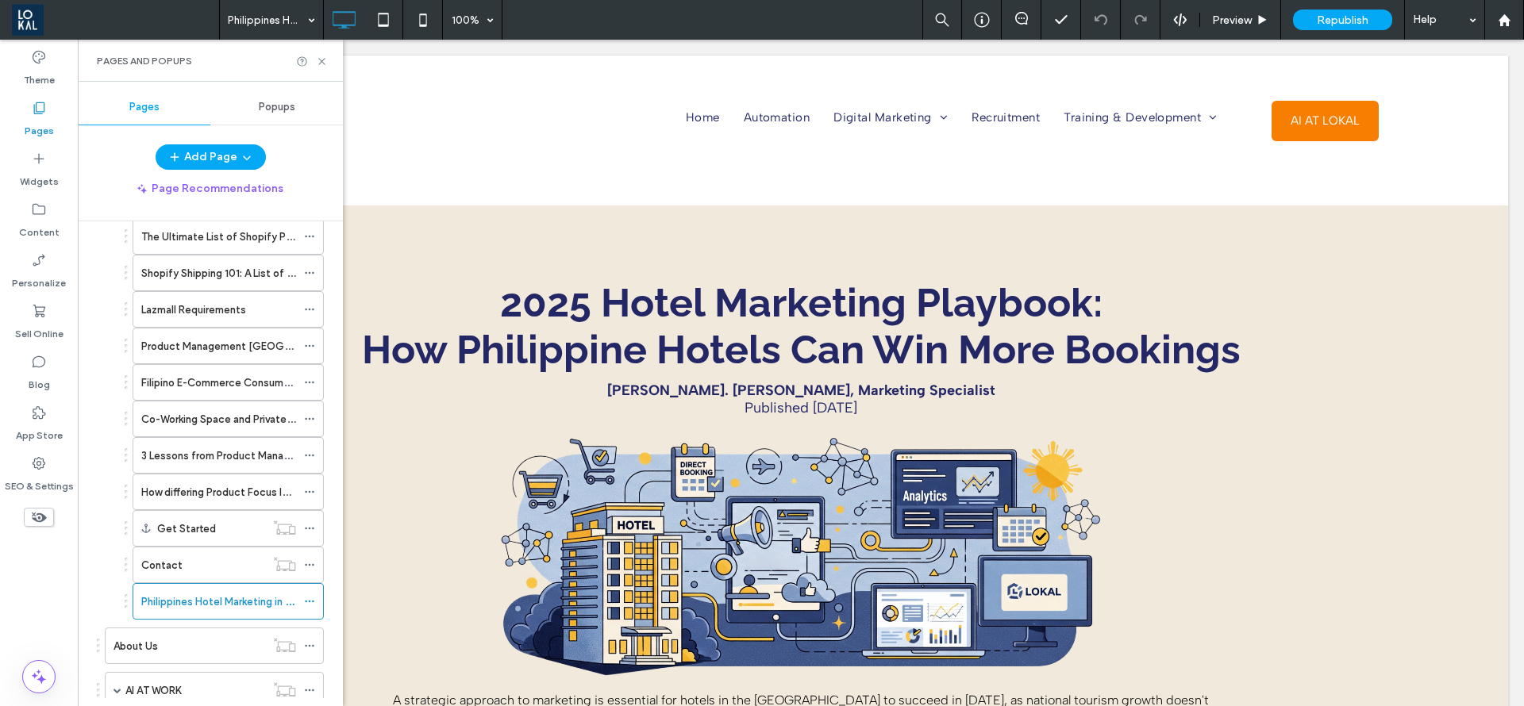
scroll to position [896, 0]
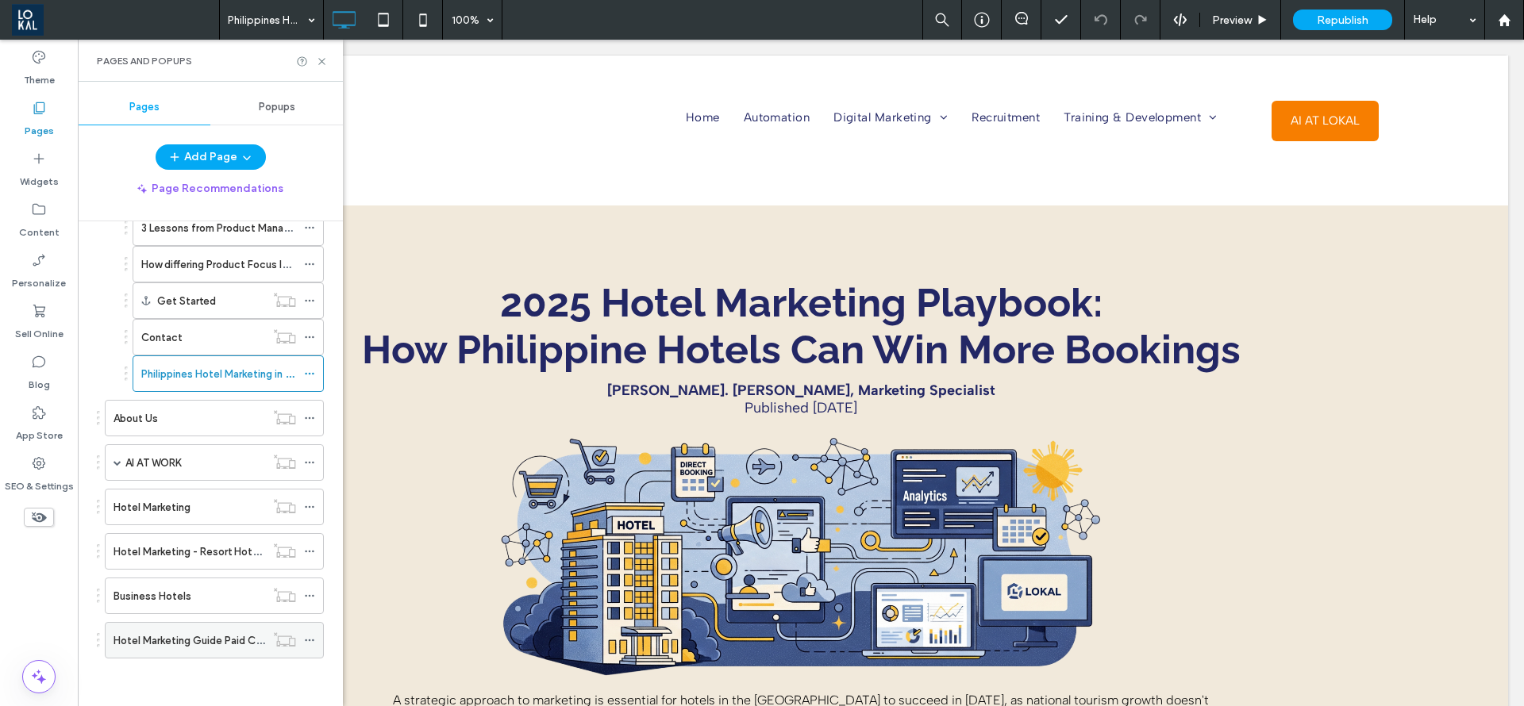
click at [311, 637] on icon at bounding box center [309, 640] width 11 height 11
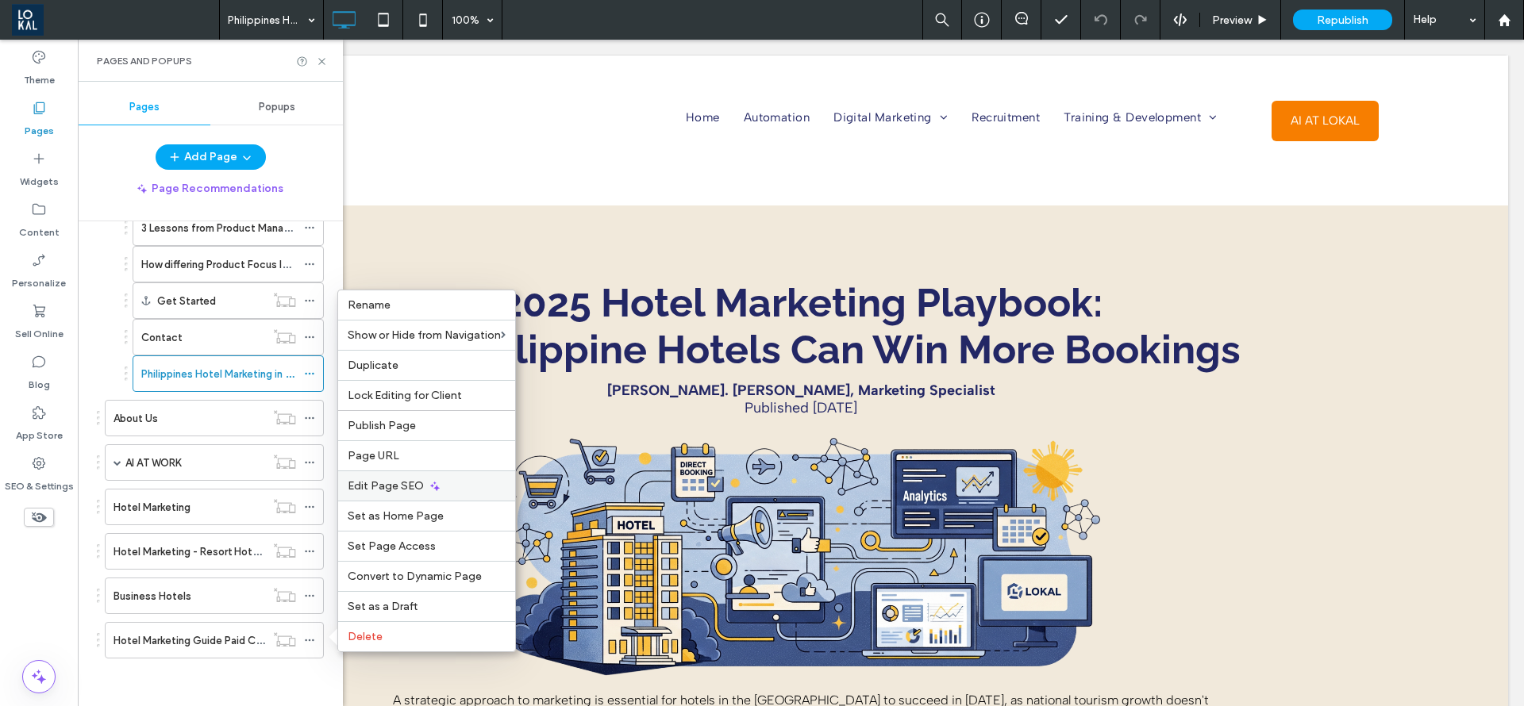
click at [389, 488] on span "Edit Page SEO" at bounding box center [386, 485] width 76 height 13
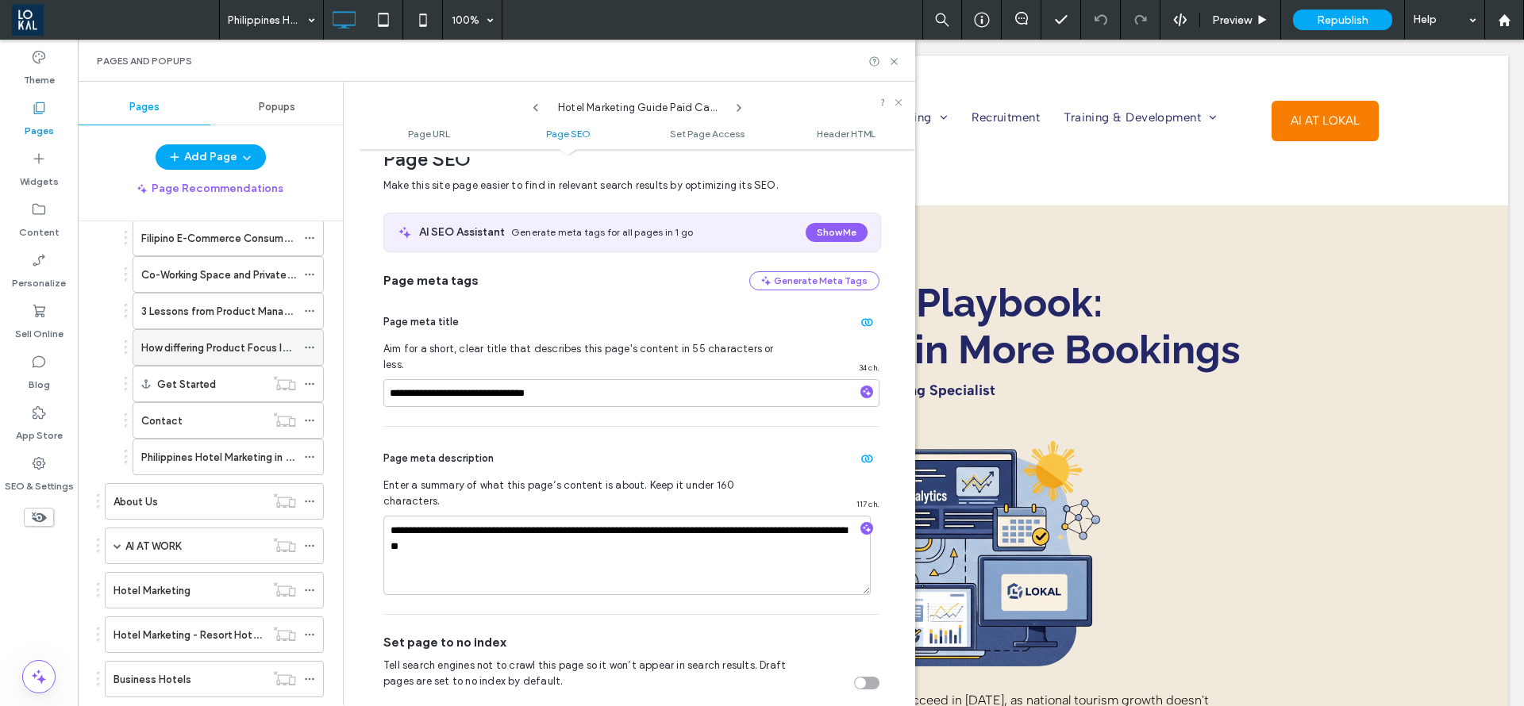
scroll to position [777, 0]
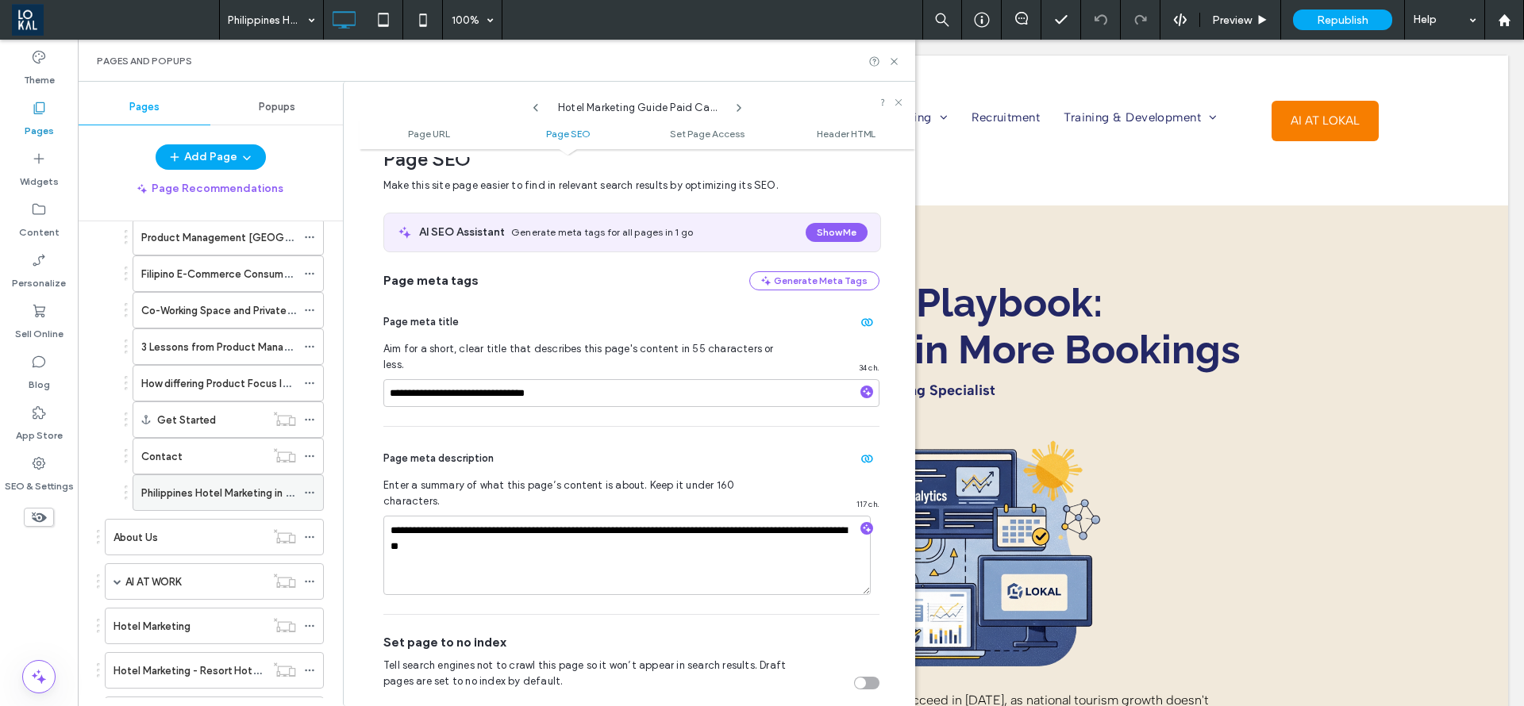
click at [241, 498] on label "Philippines Hotel Marketing in [DATE]: How Hotels Can Strengthen Bookings" at bounding box center [321, 493] width 361 height 28
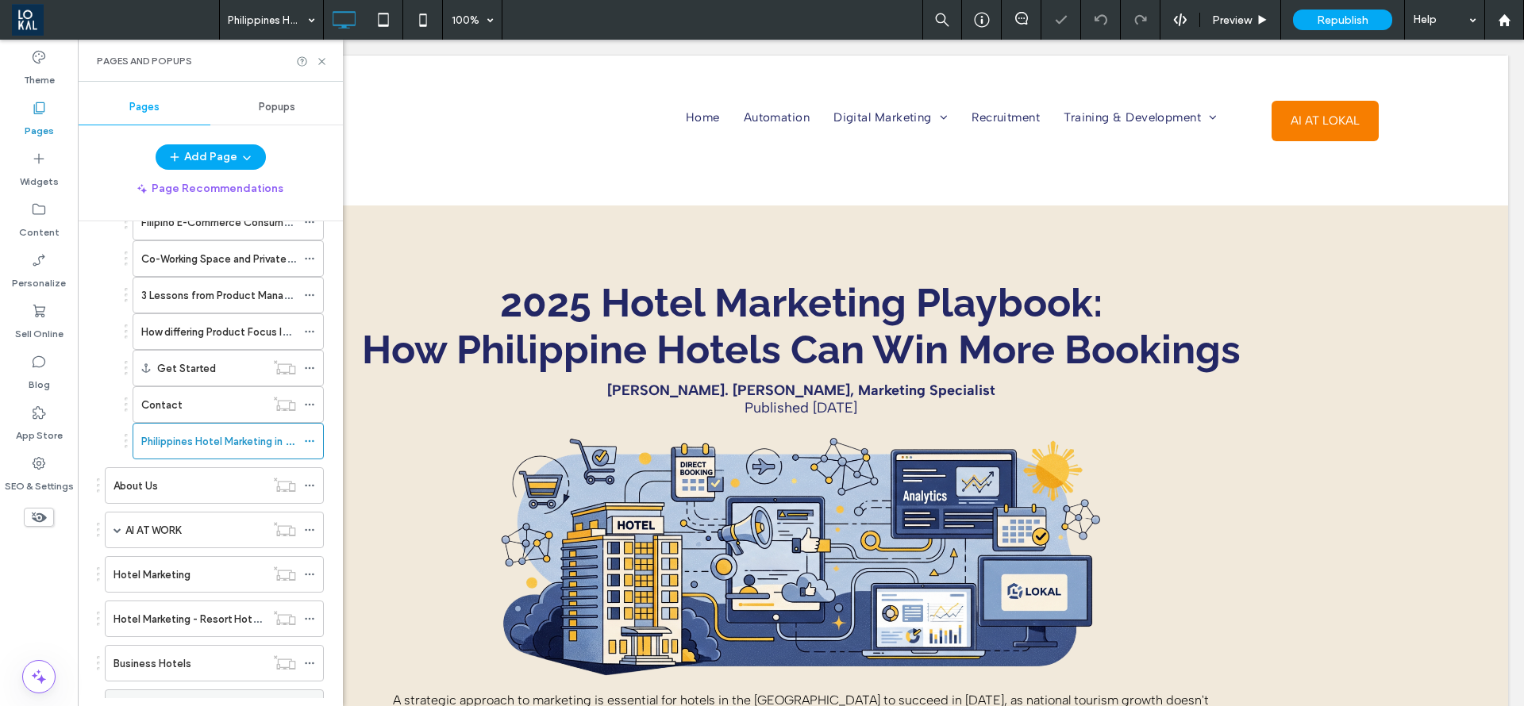
scroll to position [896, 0]
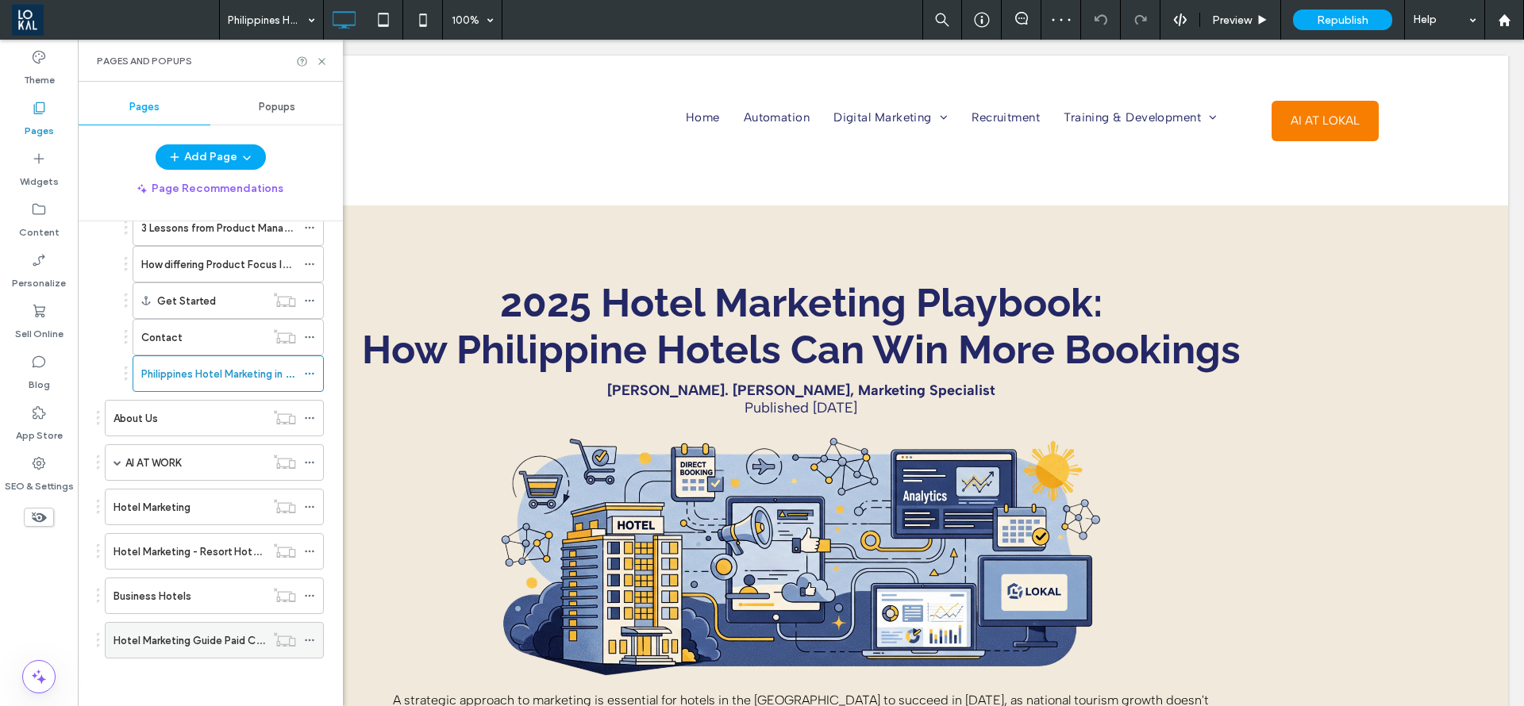
click at [178, 633] on label "Hotel Marketing Guide Paid Campaign" at bounding box center [204, 641] width 183 height 28
click at [229, 375] on label "Philippines Hotel Marketing in [DATE]: How Hotels Can Strengthen Bookings" at bounding box center [321, 374] width 361 height 28
click at [314, 62] on div at bounding box center [312, 62] width 32 height 12
drag, startPoint x: 321, startPoint y: 61, endPoint x: 245, endPoint y: 10, distance: 91.6
click at [321, 61] on use at bounding box center [321, 61] width 6 height 6
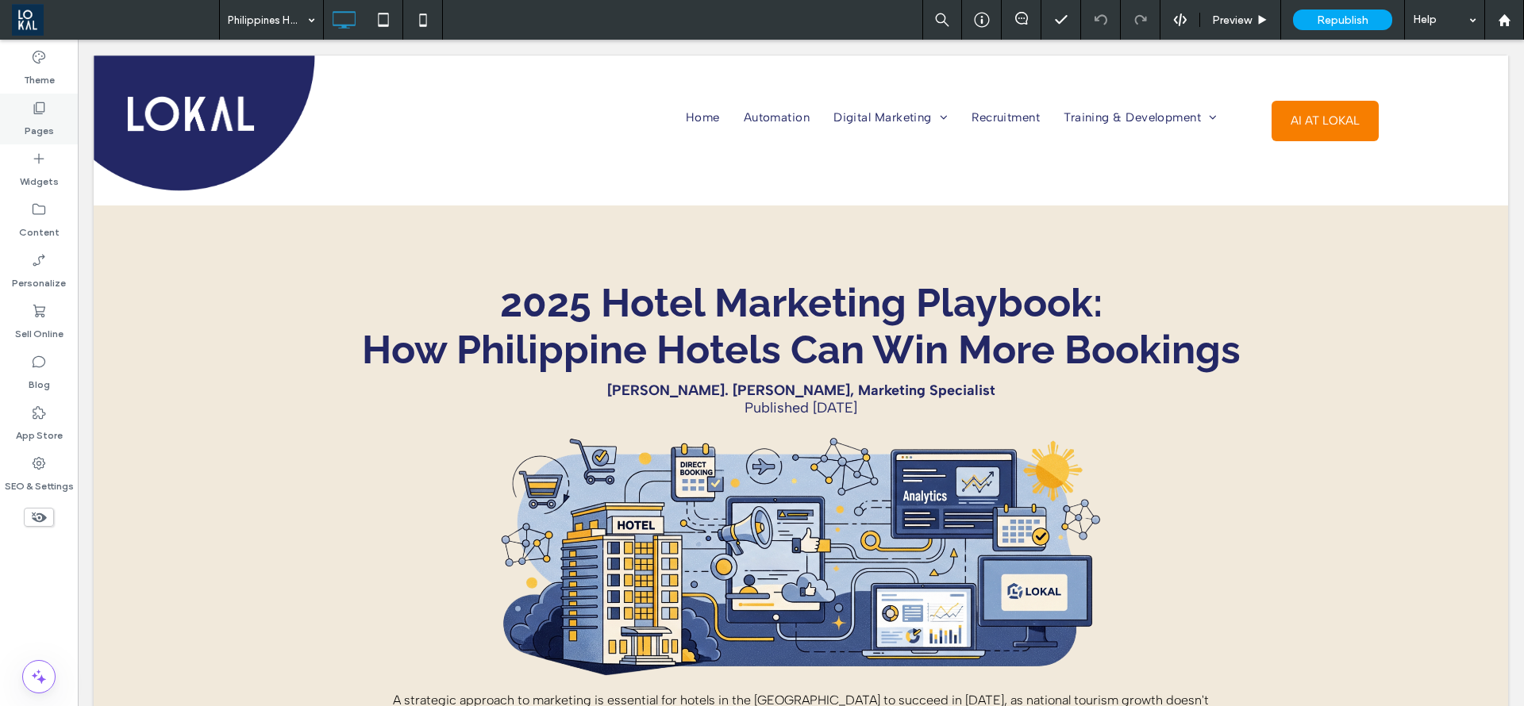
click at [38, 98] on div "Pages" at bounding box center [39, 119] width 78 height 51
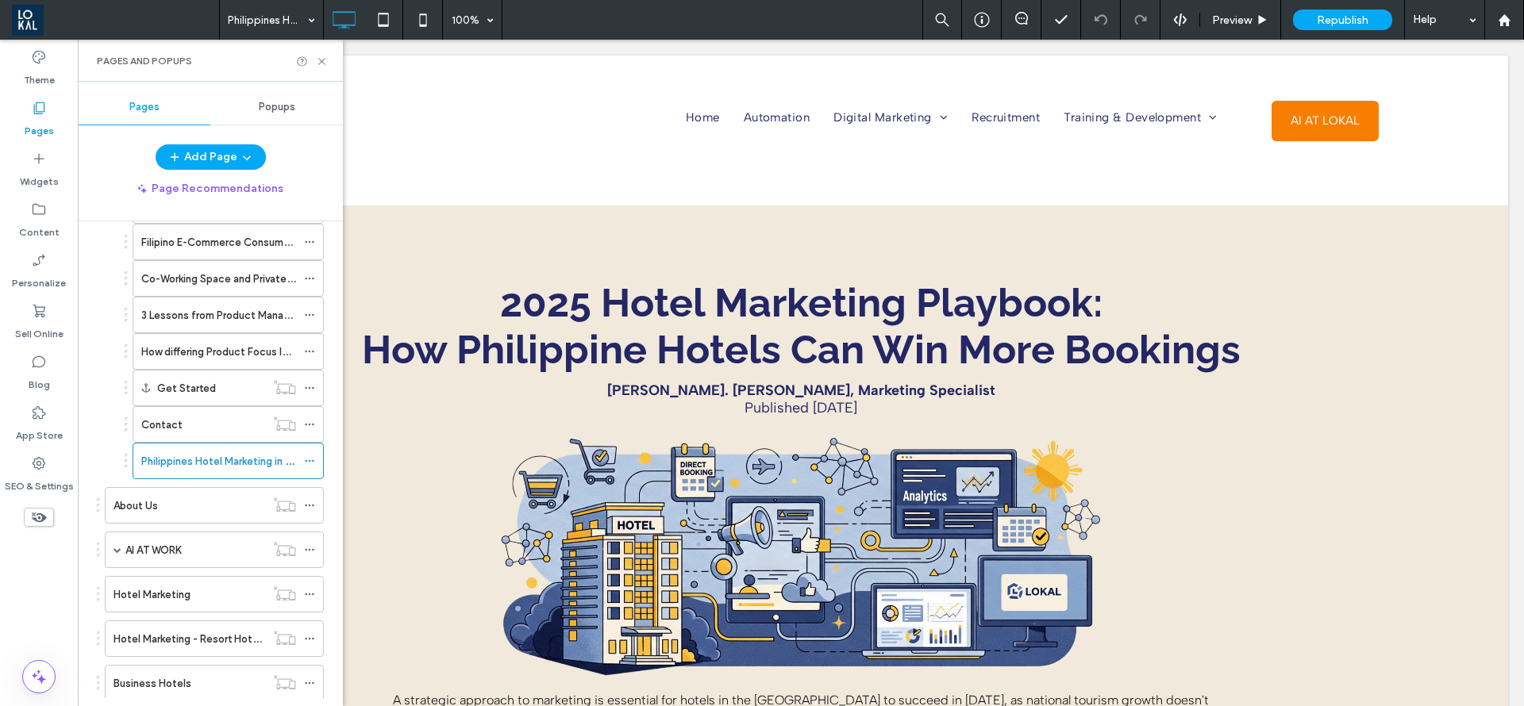
scroll to position [896, 0]
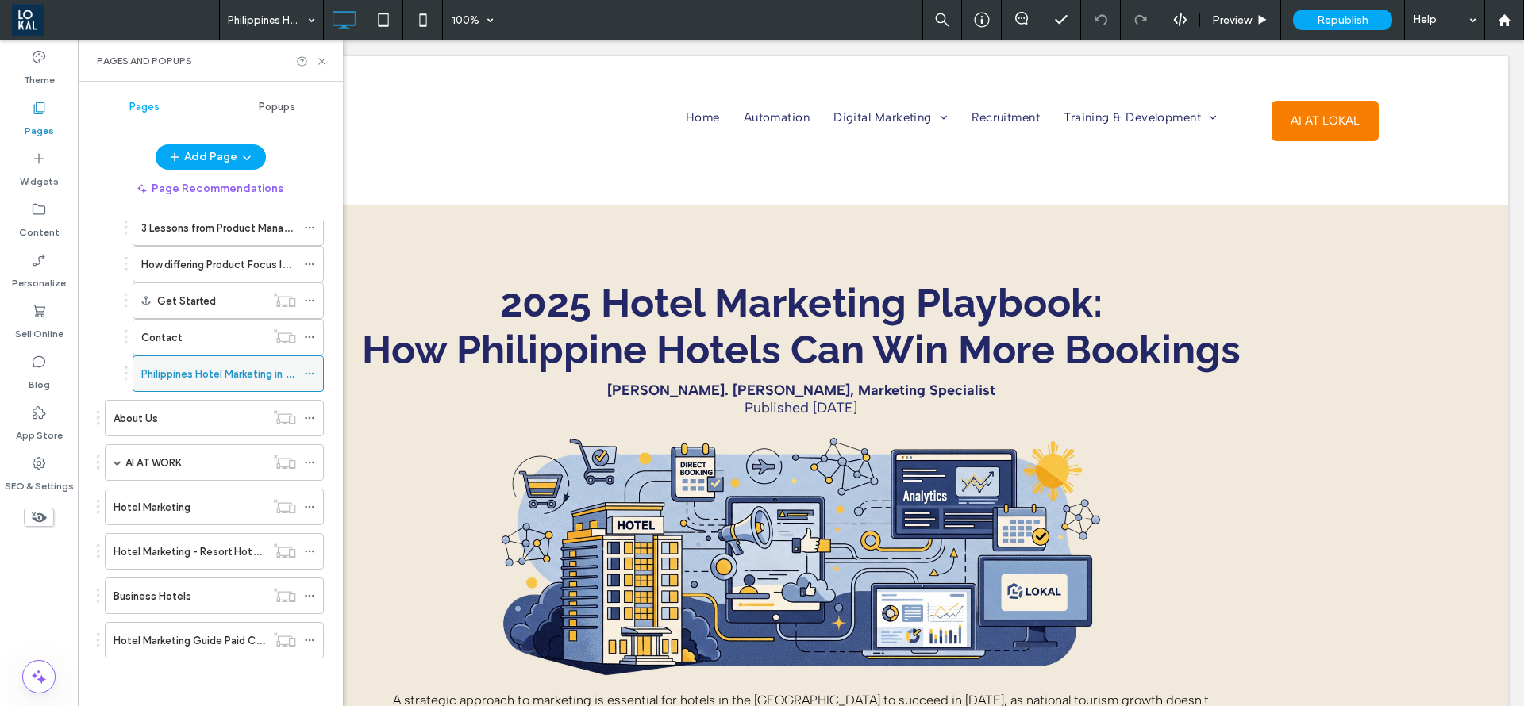
click at [310, 371] on icon at bounding box center [309, 373] width 11 height 11
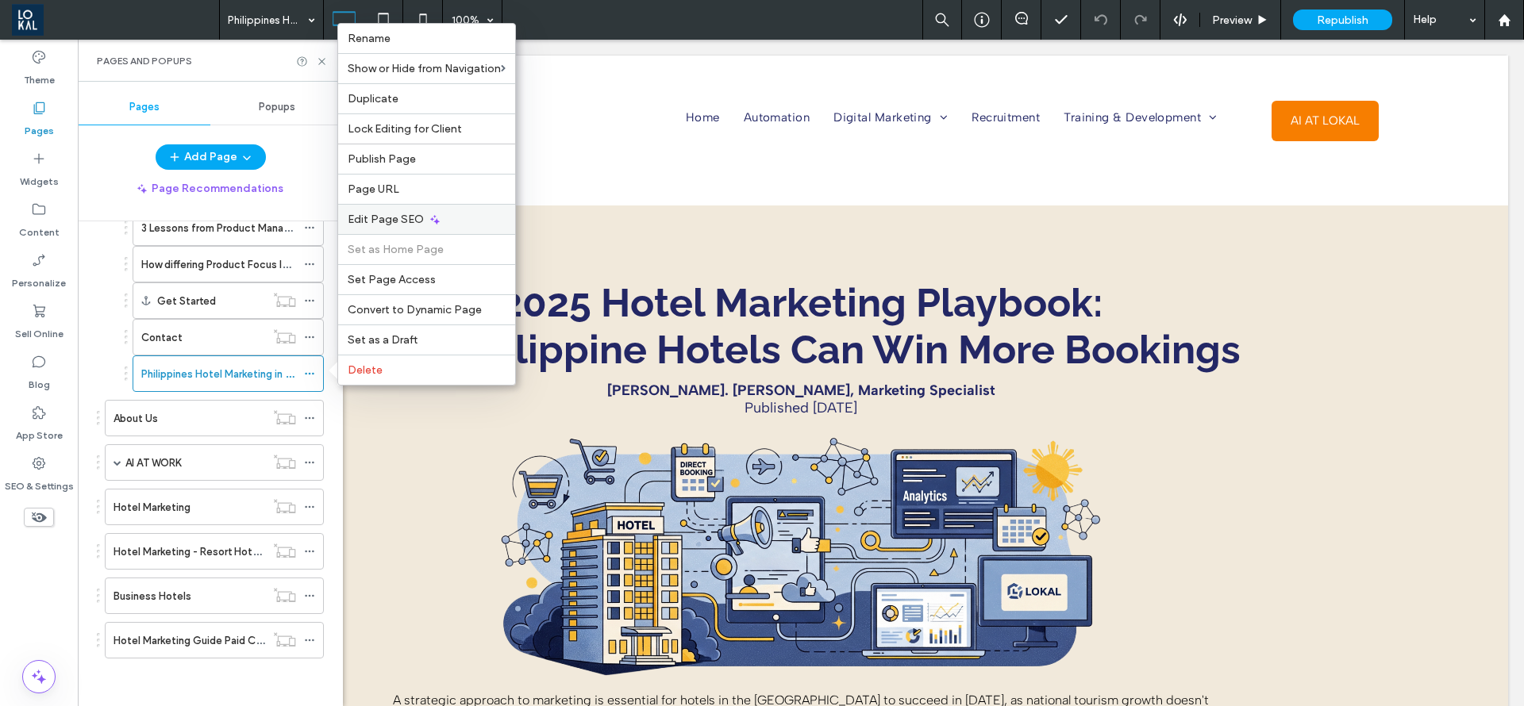
click at [382, 215] on span "Edit Page SEO" at bounding box center [386, 219] width 76 height 13
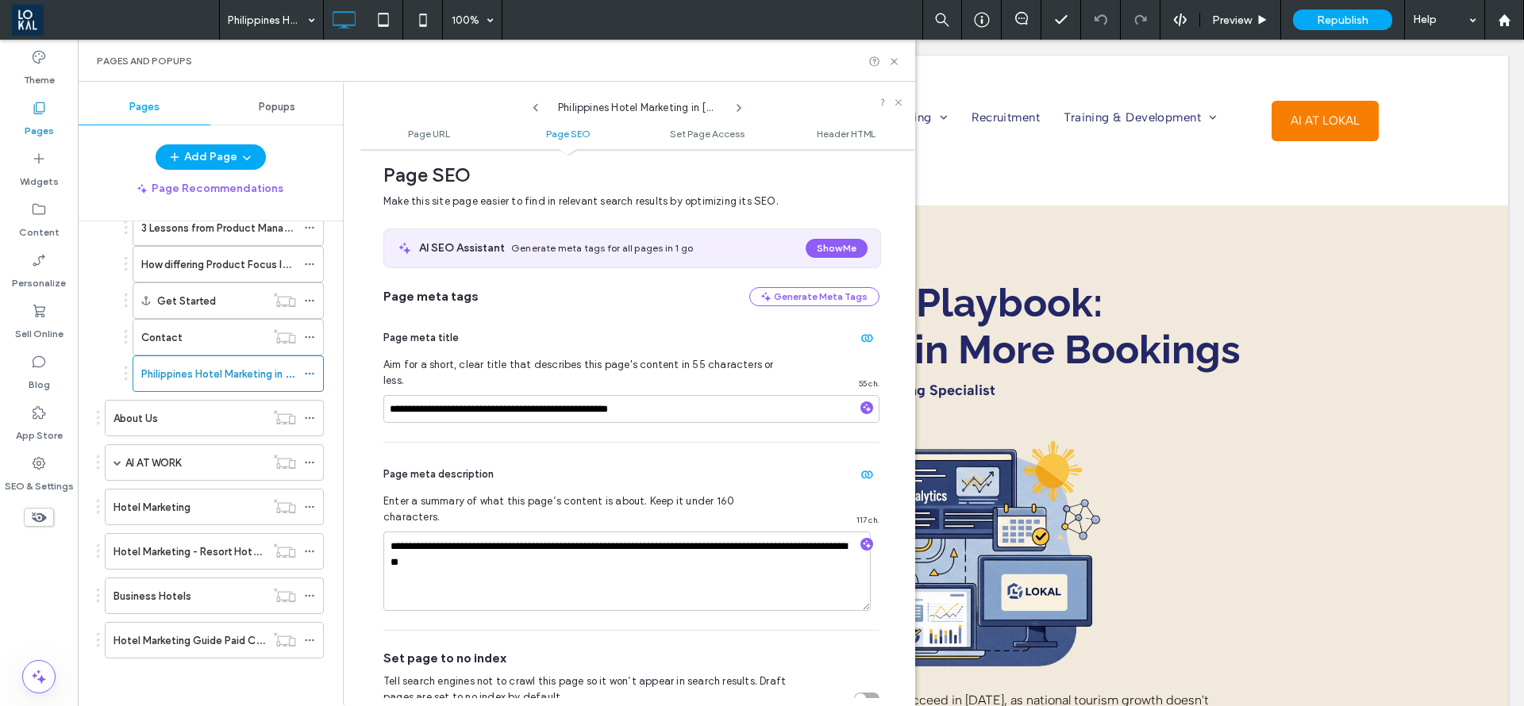
scroll to position [217, 0]
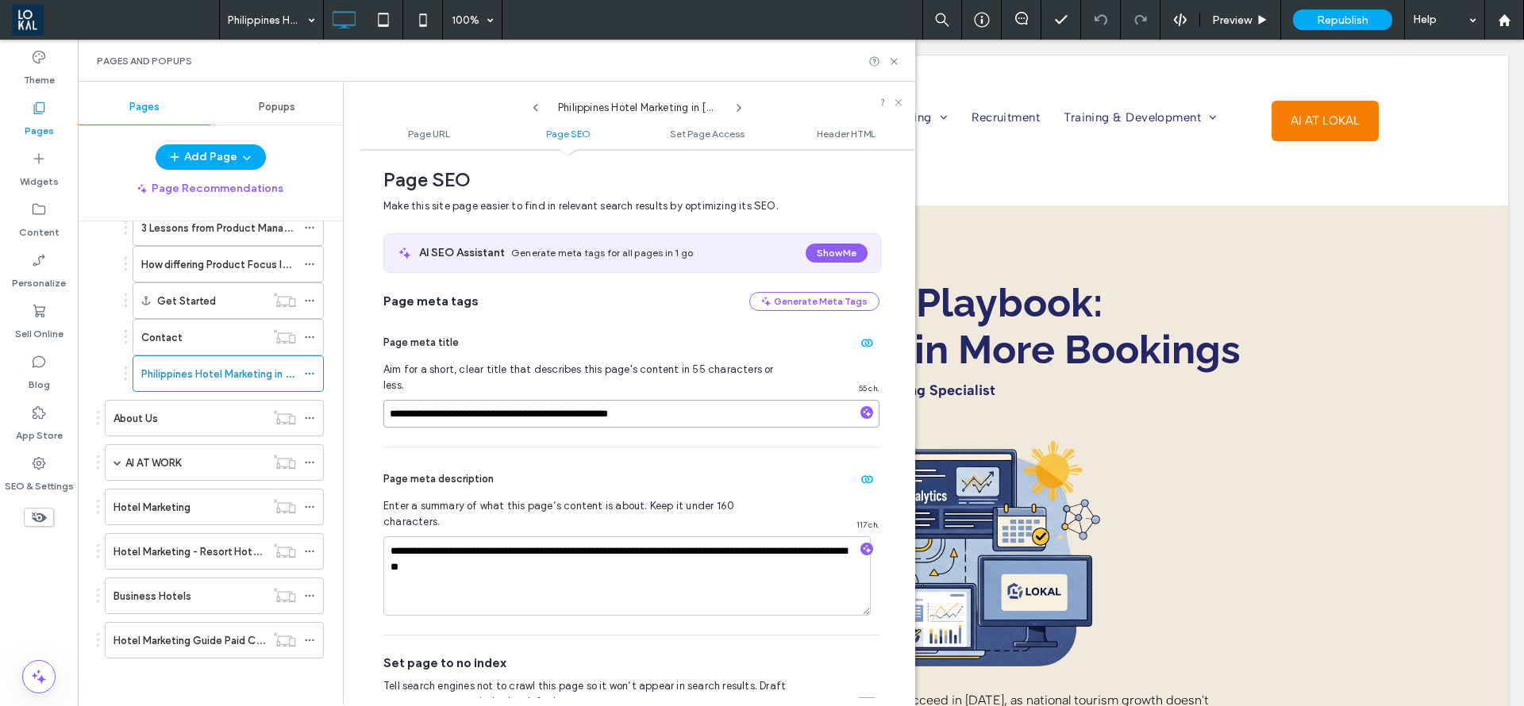
drag, startPoint x: 685, startPoint y: 401, endPoint x: 419, endPoint y: 417, distance: 266.4
click at [353, 393] on div "**********" at bounding box center [629, 394] width 572 height 625
paste input
type input "**********"
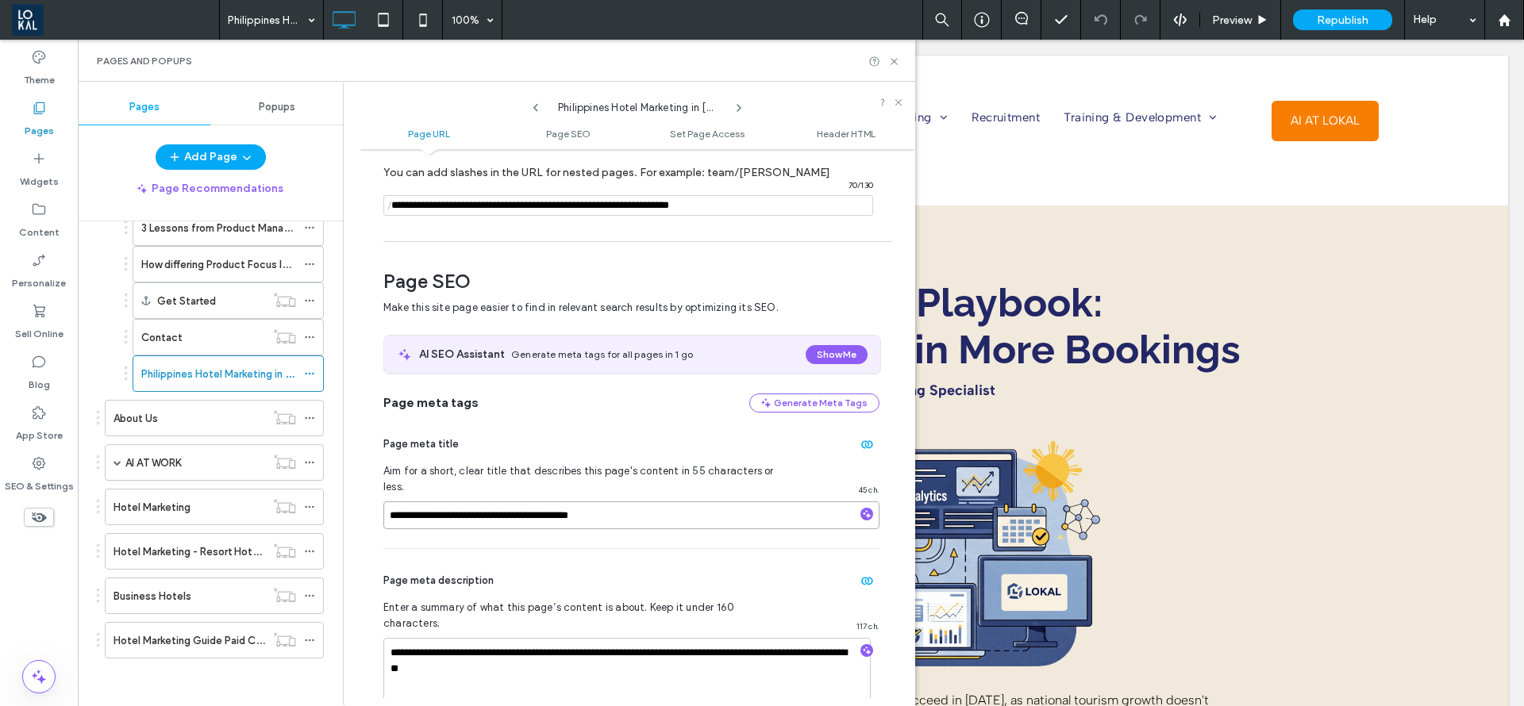
scroll to position [0, 0]
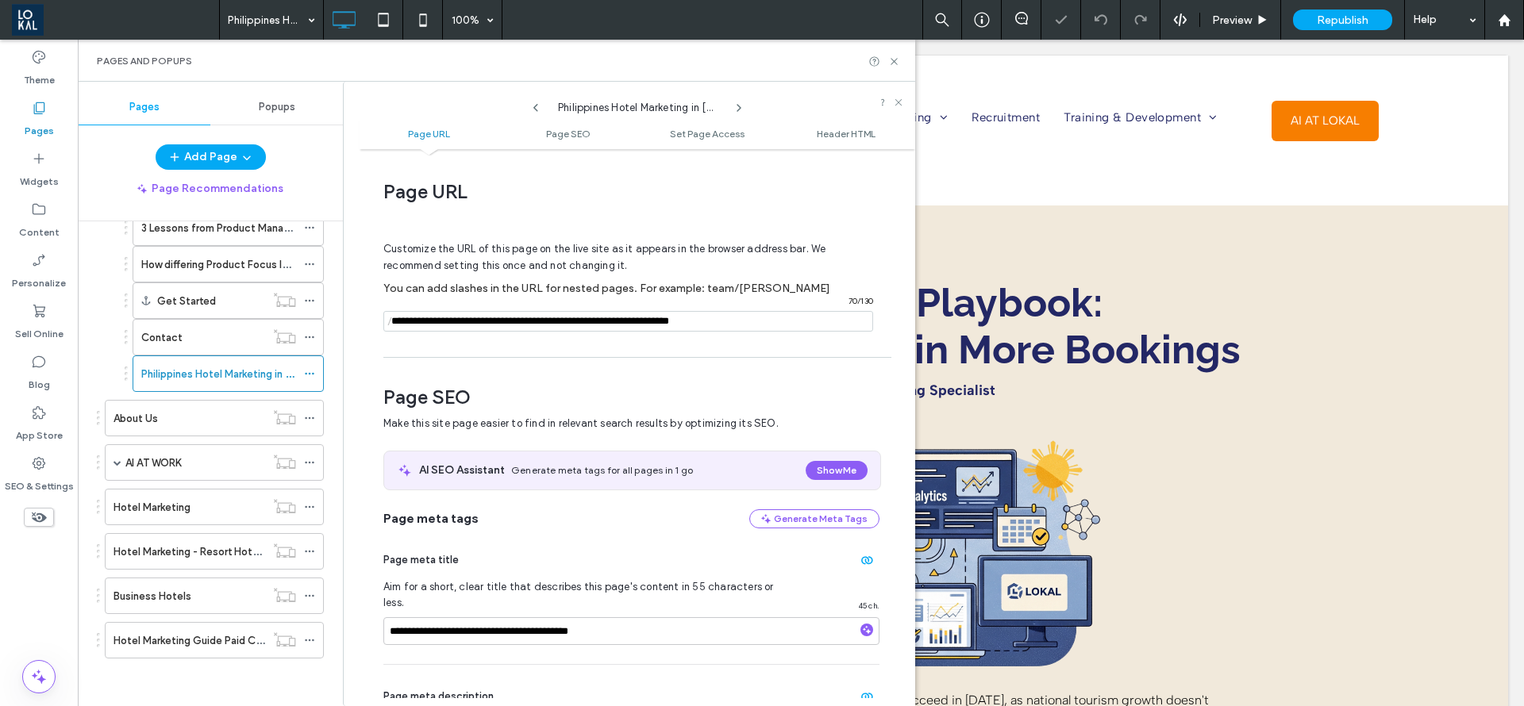
drag, startPoint x: 787, startPoint y: 325, endPoint x: 390, endPoint y: 323, distance: 396.9
click at [390, 323] on div "/ 70 / 130" at bounding box center [628, 321] width 490 height 21
paste input "**********"
click at [401, 317] on input "notEmpty" at bounding box center [628, 321] width 490 height 21
click at [424, 322] on input "notEmpty" at bounding box center [628, 321] width 490 height 21
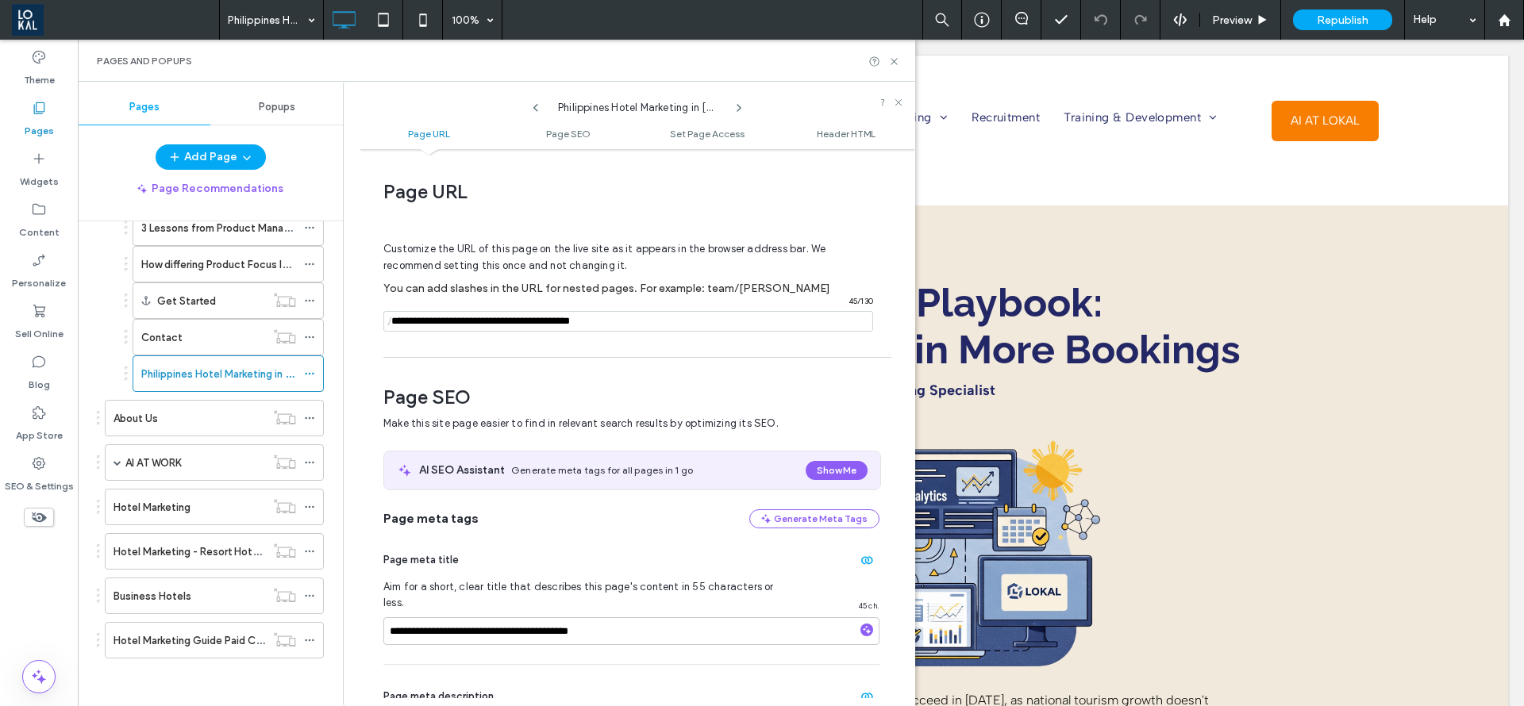
type input "**********"
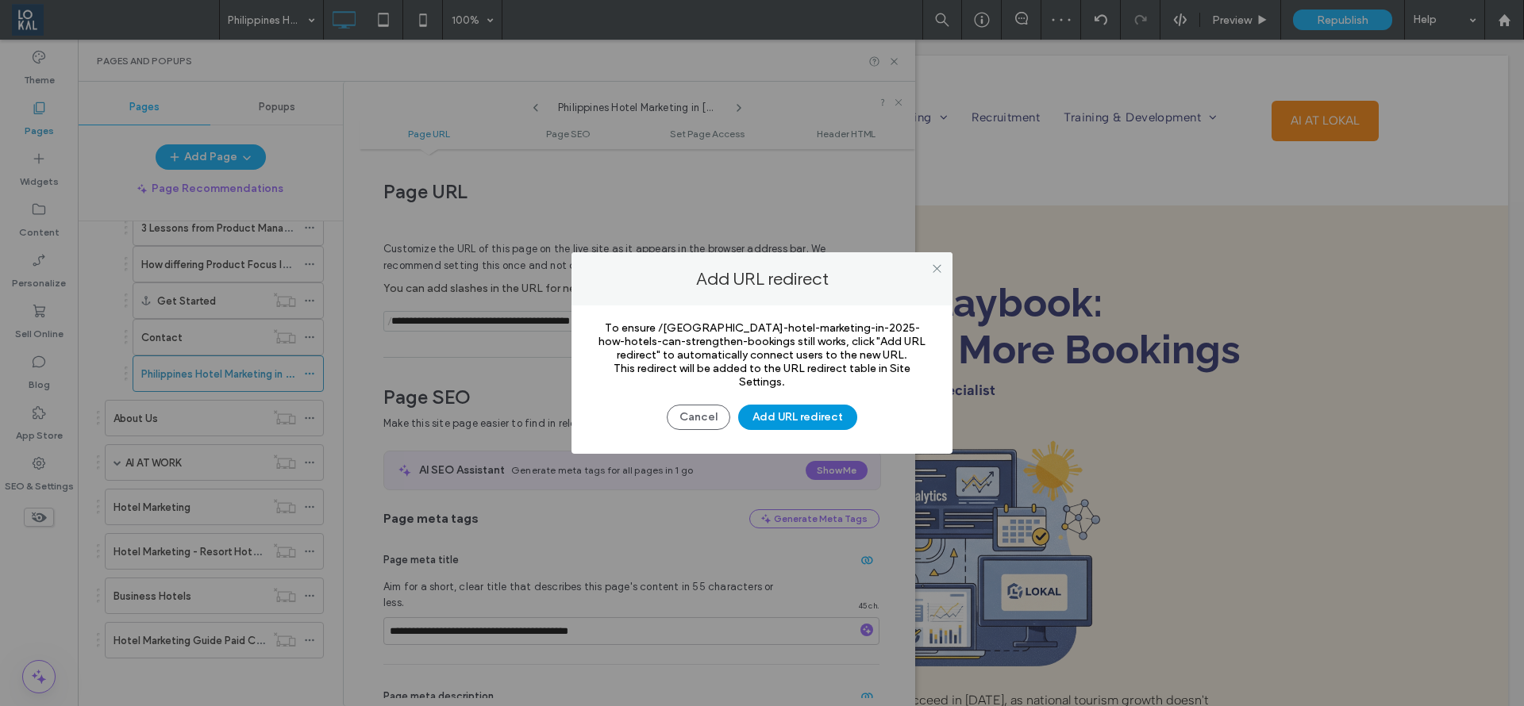
click at [812, 418] on button "Add URL redirect" at bounding box center [797, 417] width 119 height 25
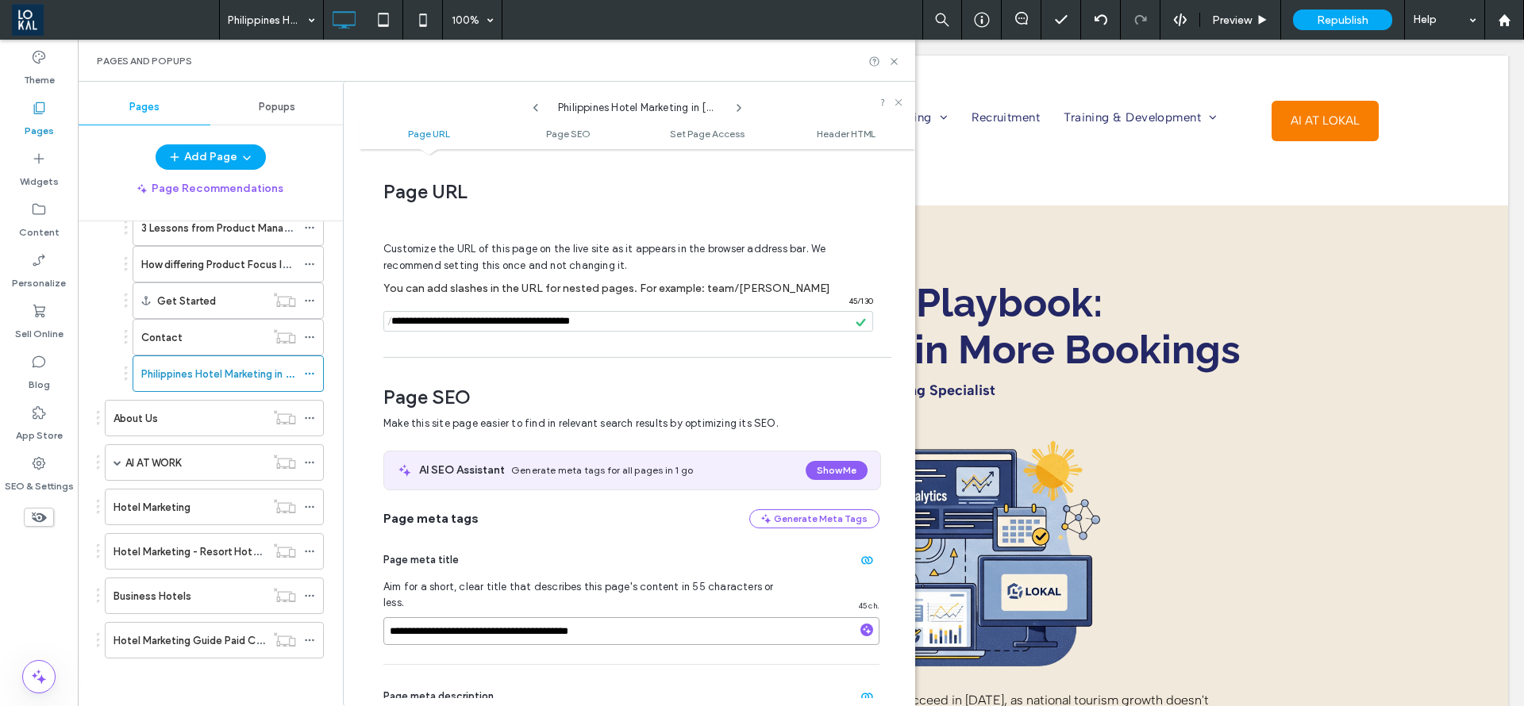
click at [386, 620] on input "**********" at bounding box center [631, 631] width 496 height 28
type input "**********"
click at [894, 62] on icon at bounding box center [894, 62] width 12 height 12
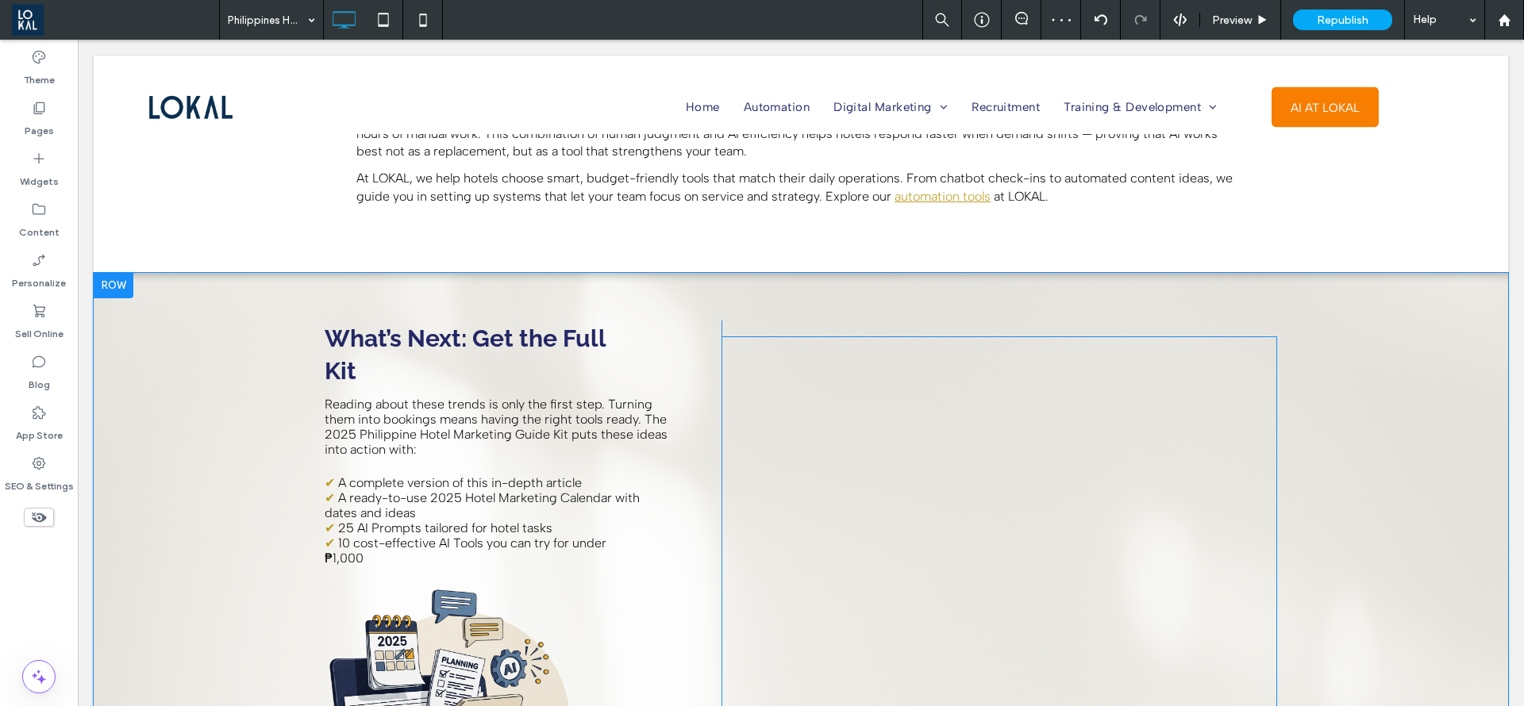
scroll to position [3334, 0]
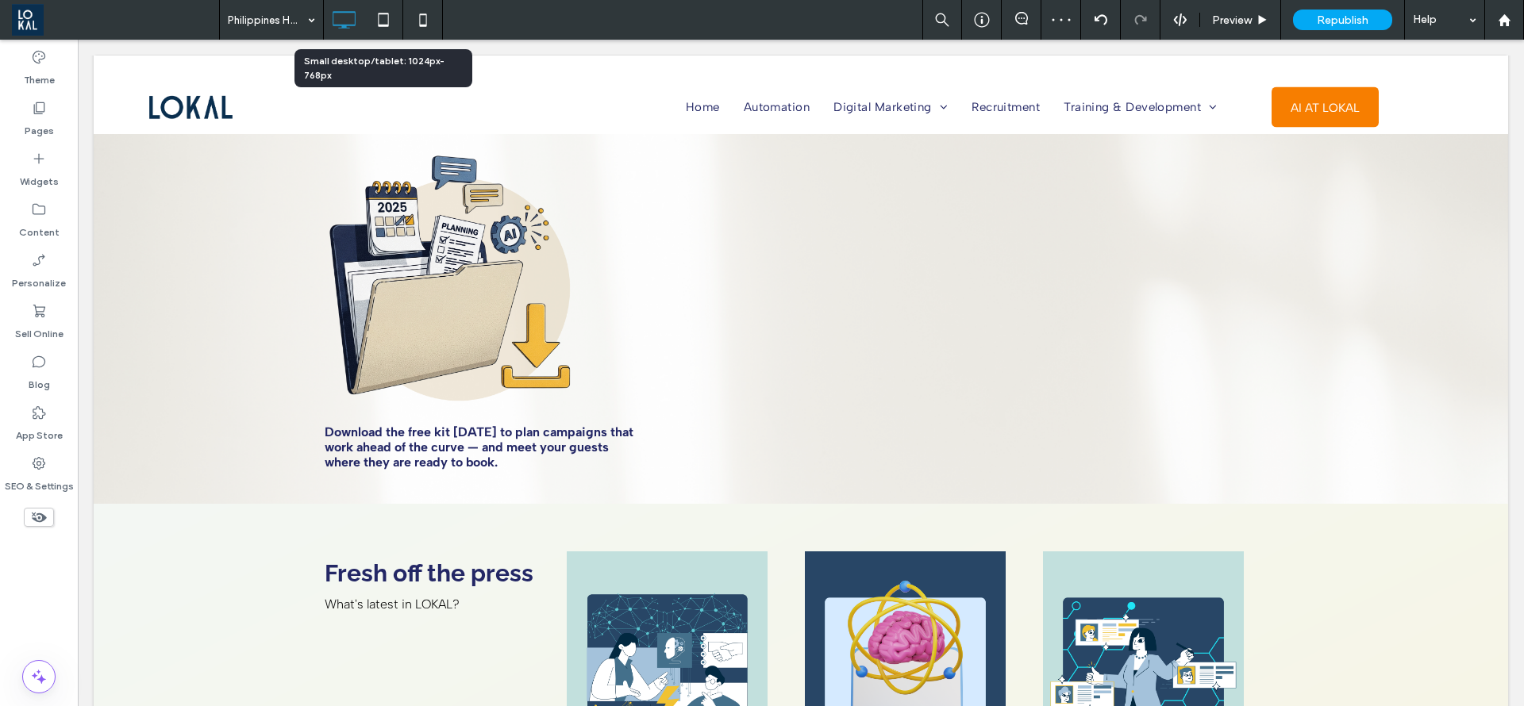
click at [379, 20] on icon at bounding box center [383, 20] width 32 height 32
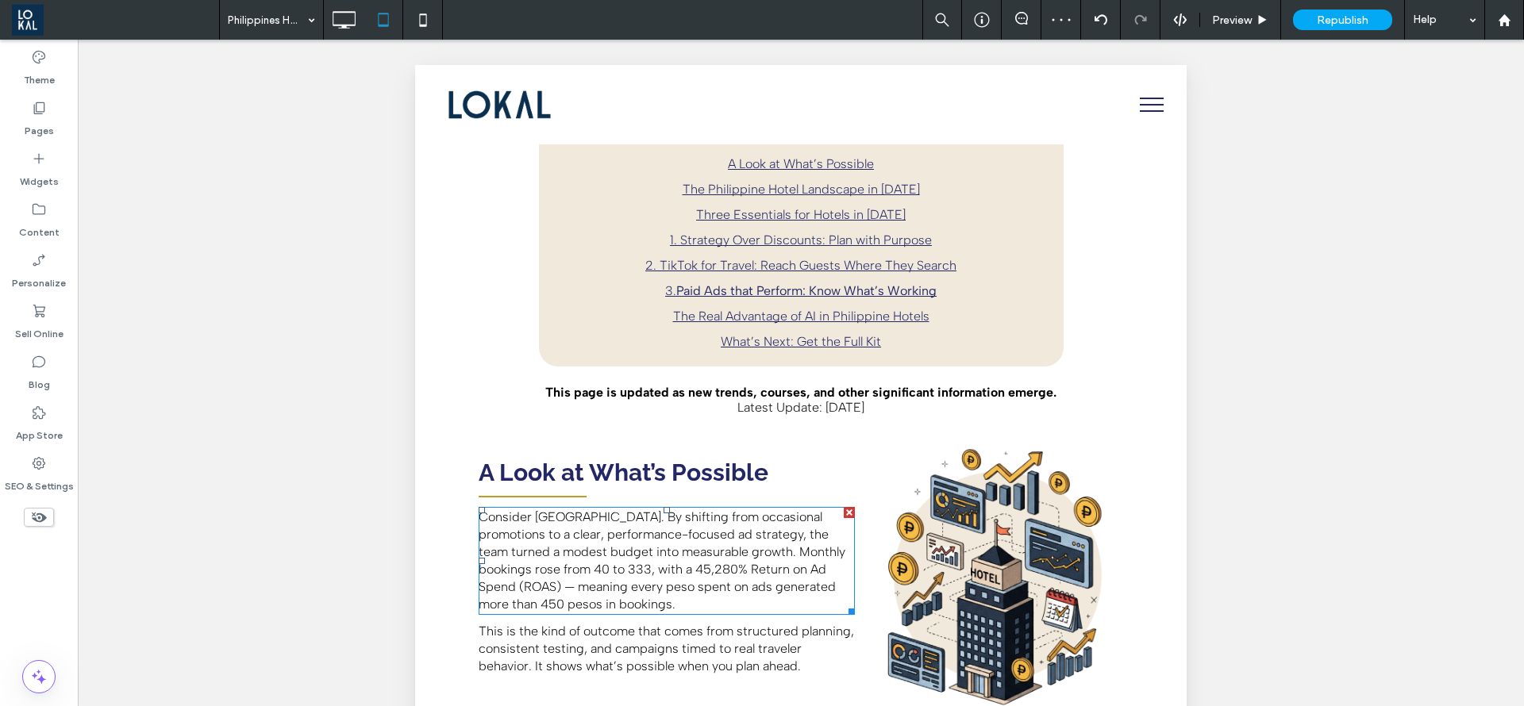
scroll to position [0, 0]
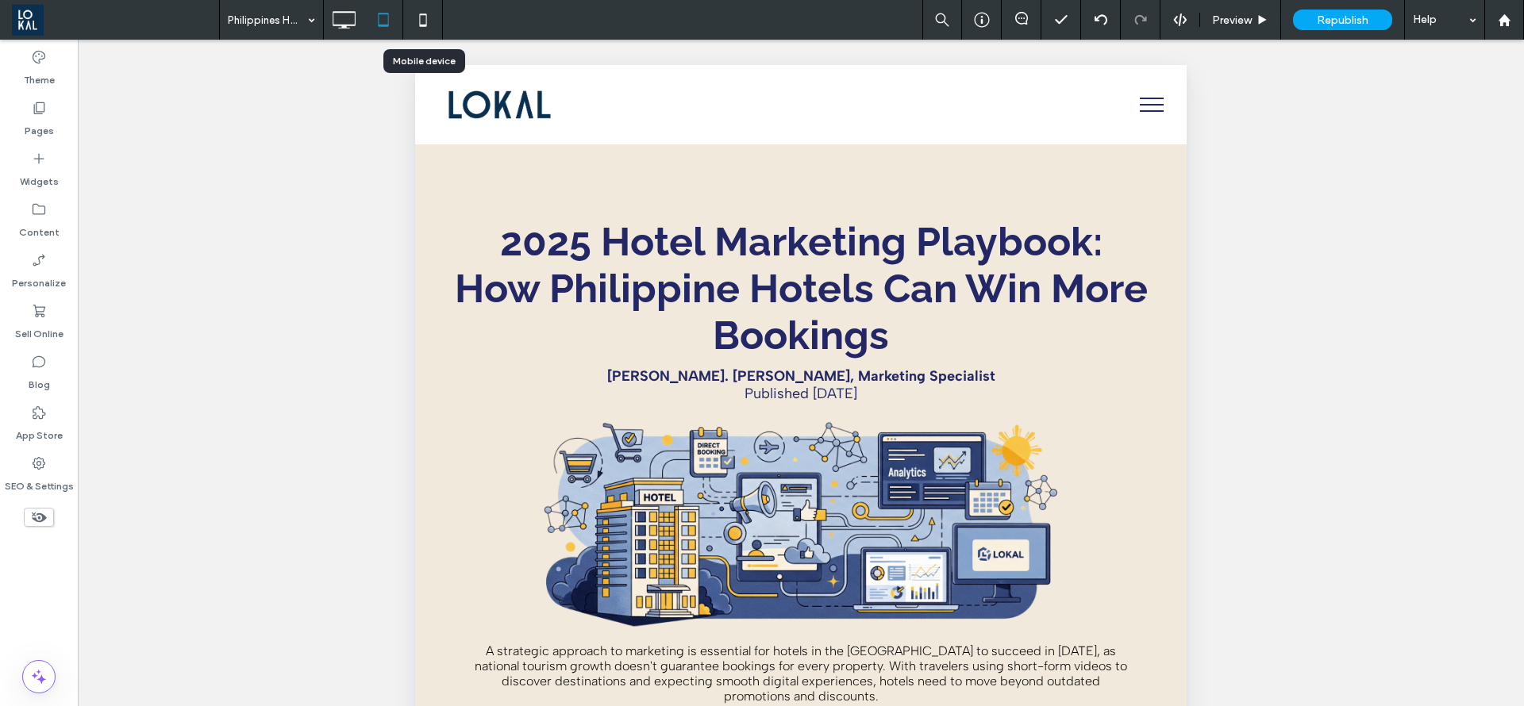
click at [420, 32] on icon at bounding box center [423, 20] width 32 height 32
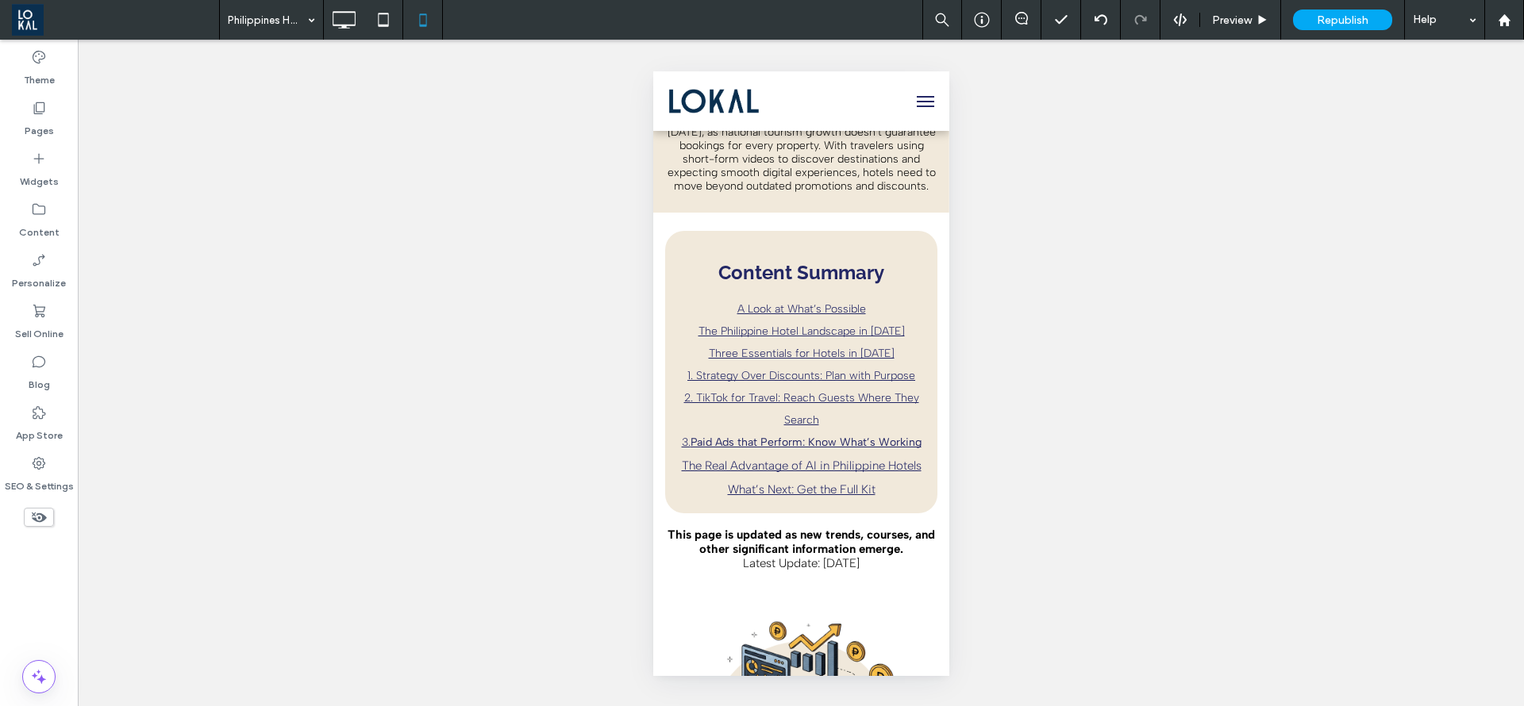
scroll to position [147, 0]
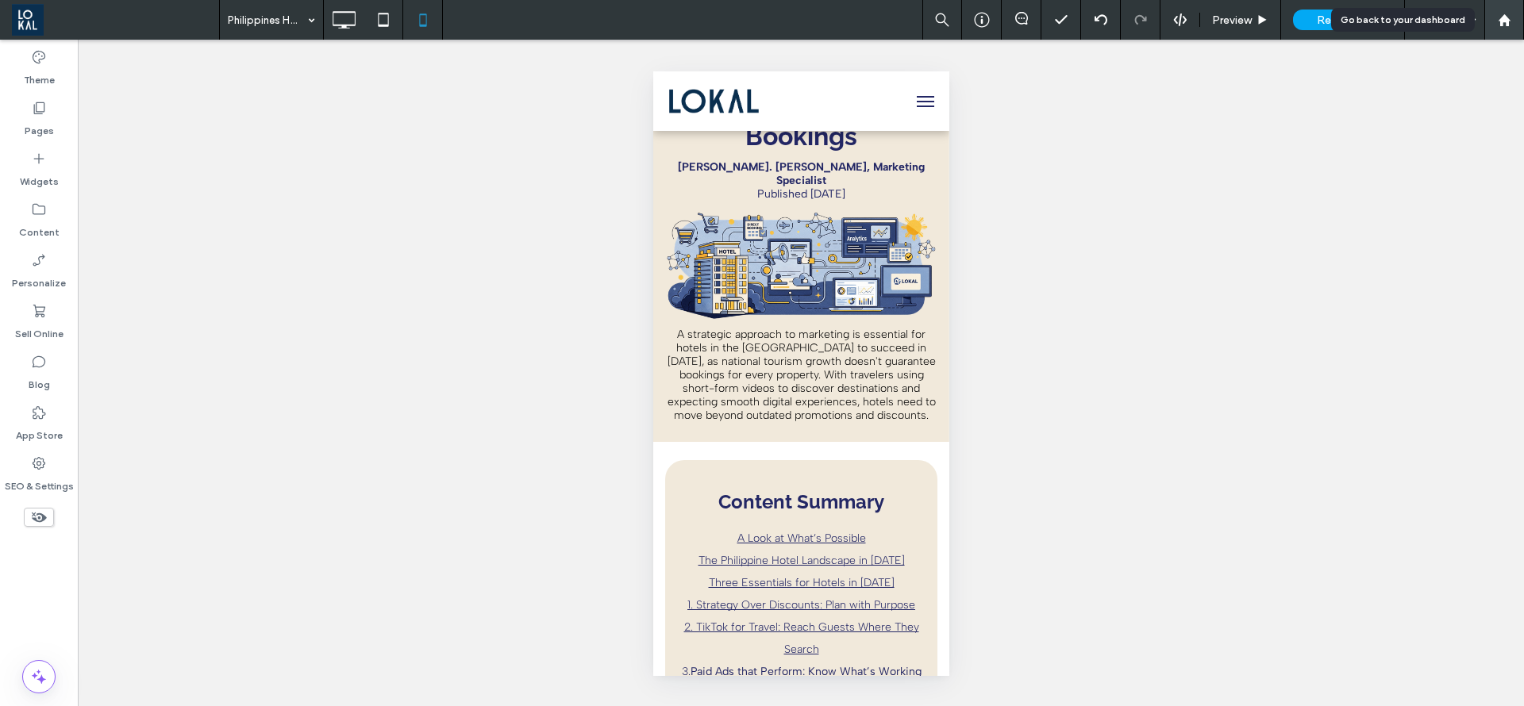
click at [1523, 17] on div at bounding box center [1504, 20] width 40 height 40
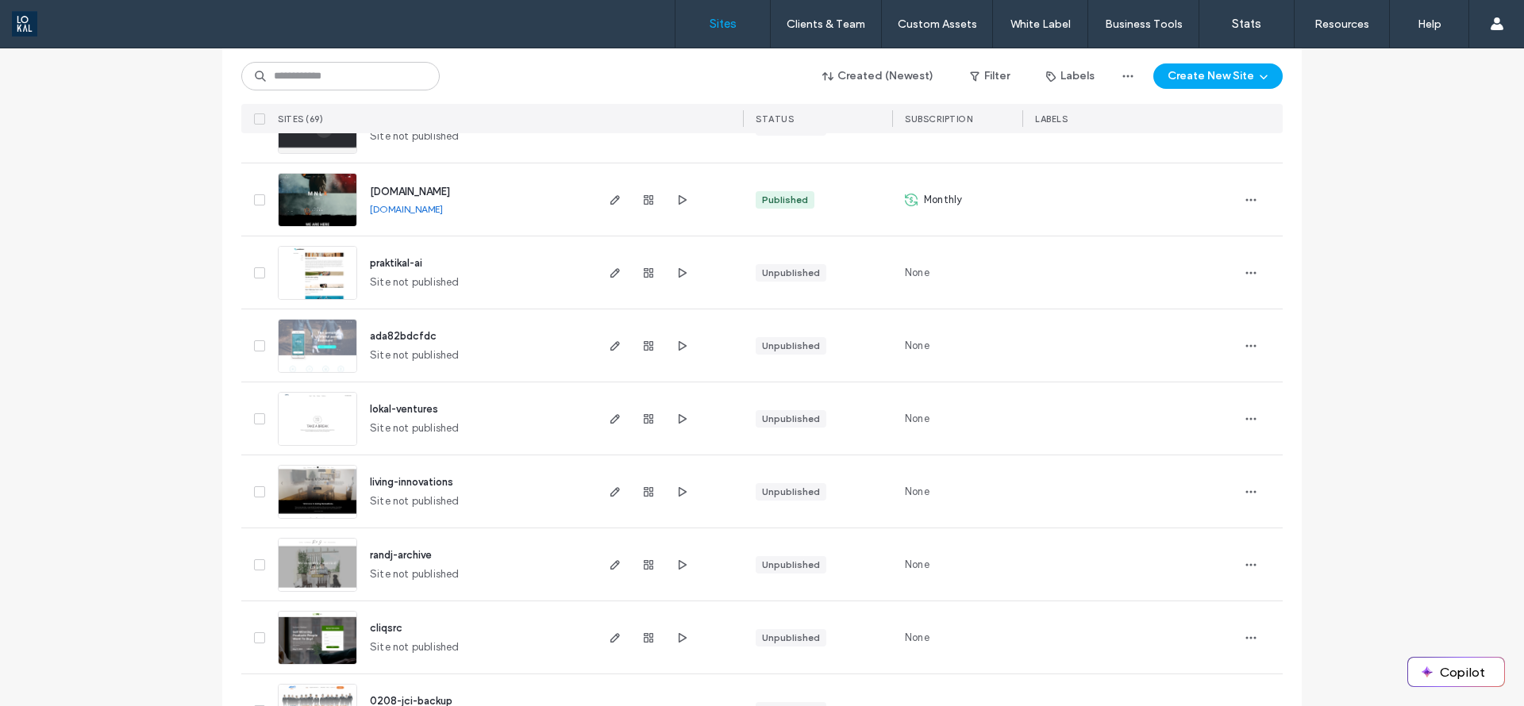
scroll to position [1429, 0]
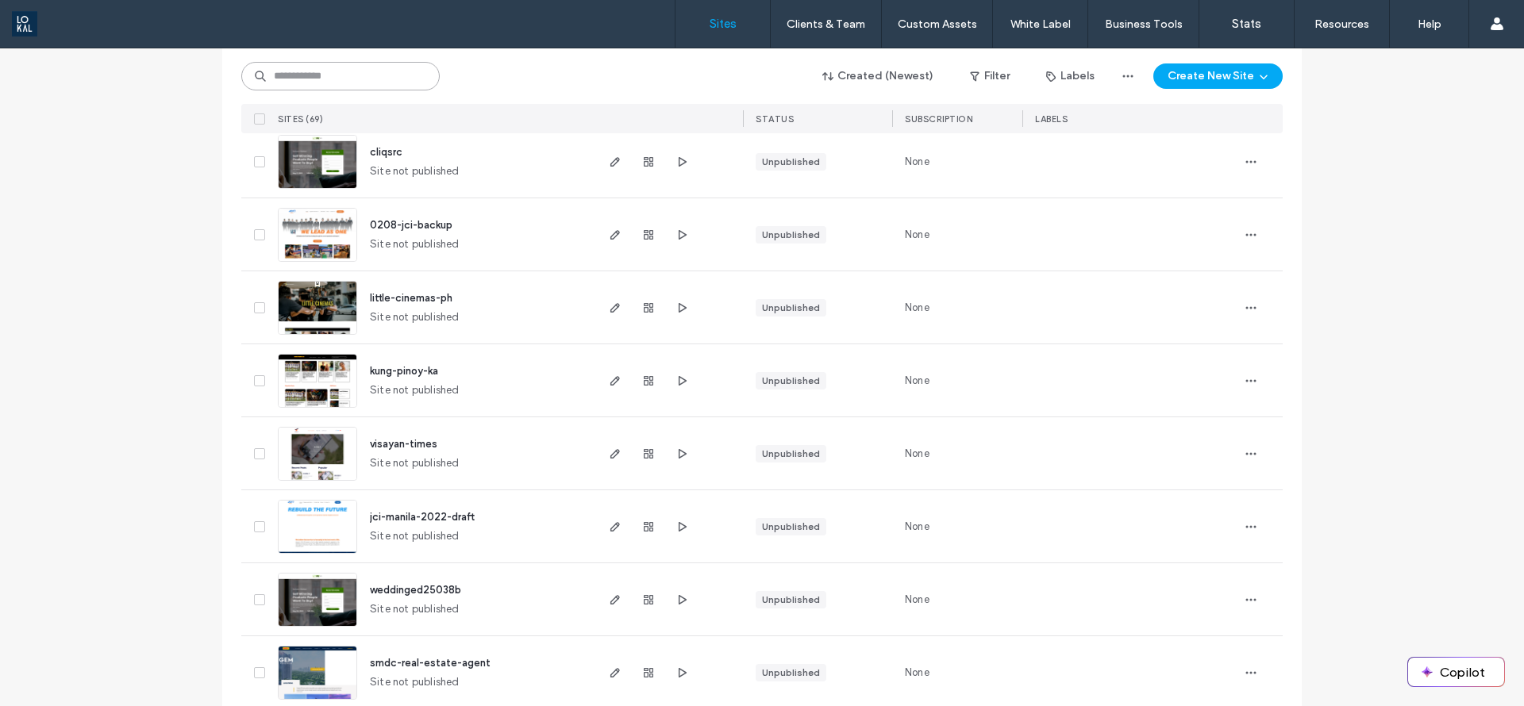
click at [362, 71] on input at bounding box center [340, 76] width 198 height 29
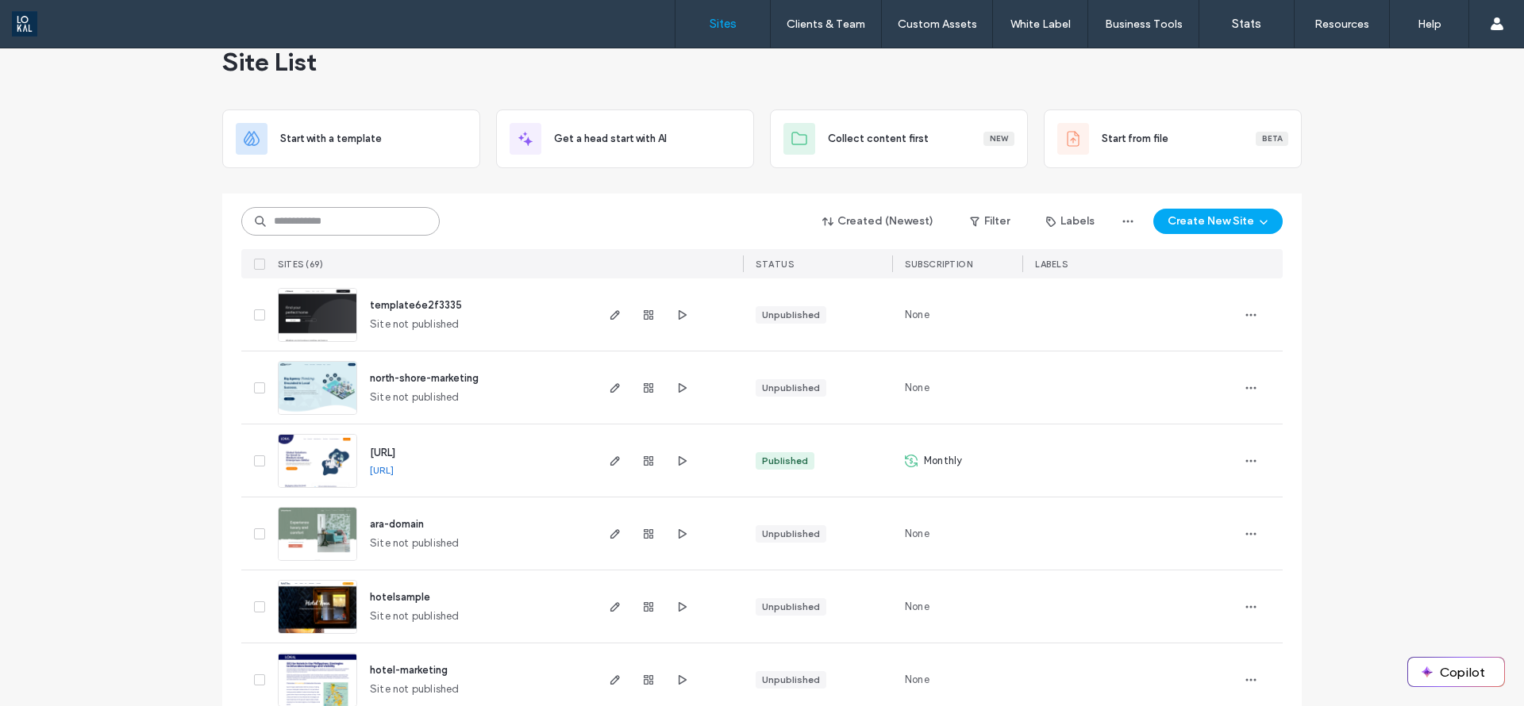
scroll to position [0, 0]
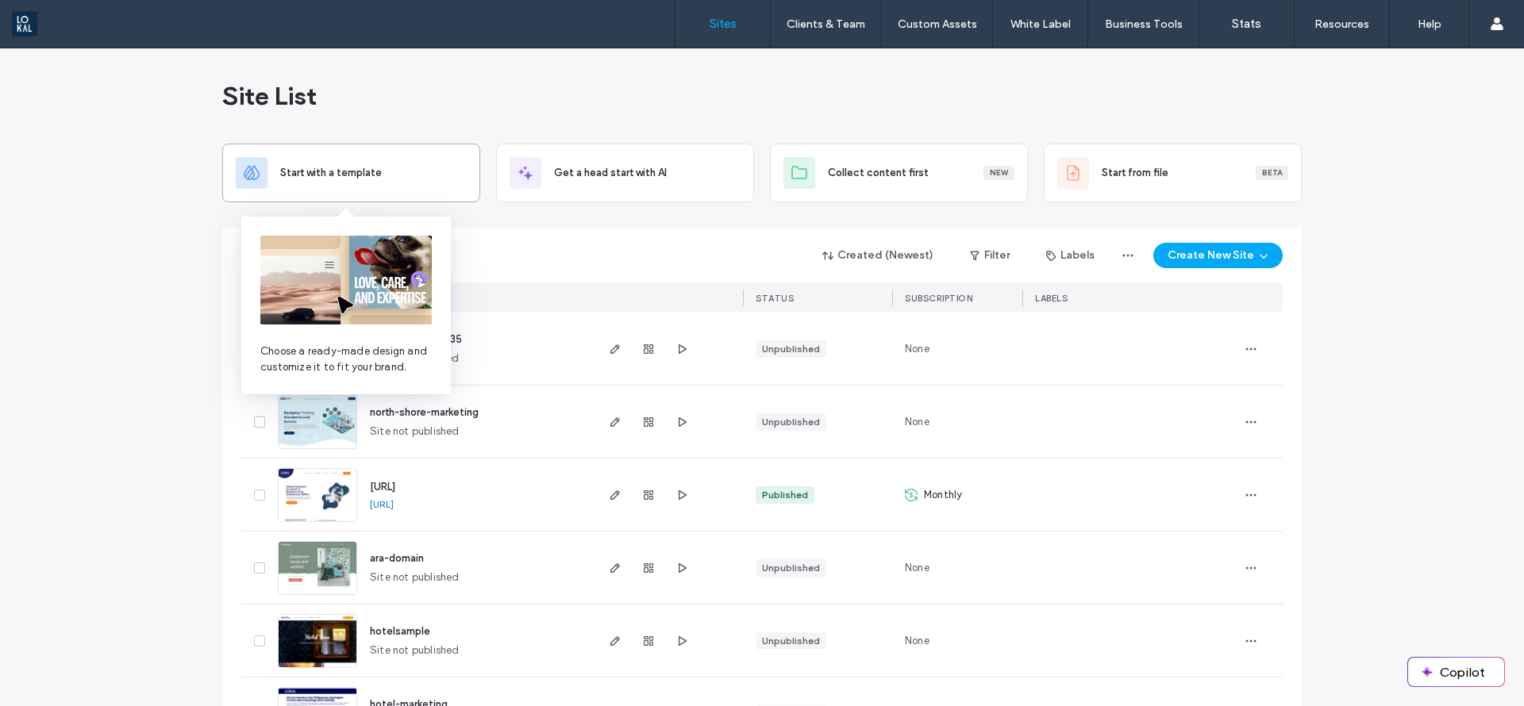
click at [368, 168] on span "Start with a template" at bounding box center [331, 173] width 102 height 16
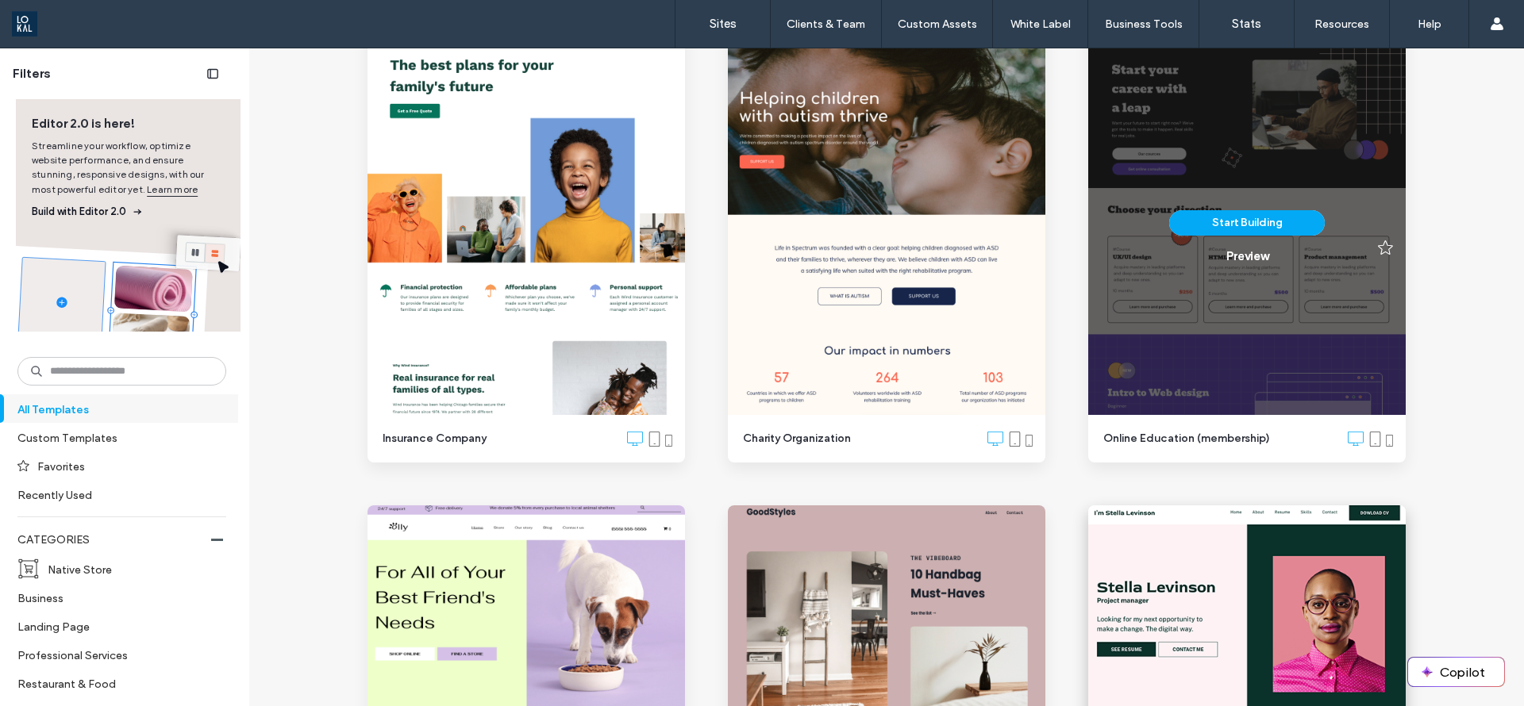
scroll to position [2143, 0]
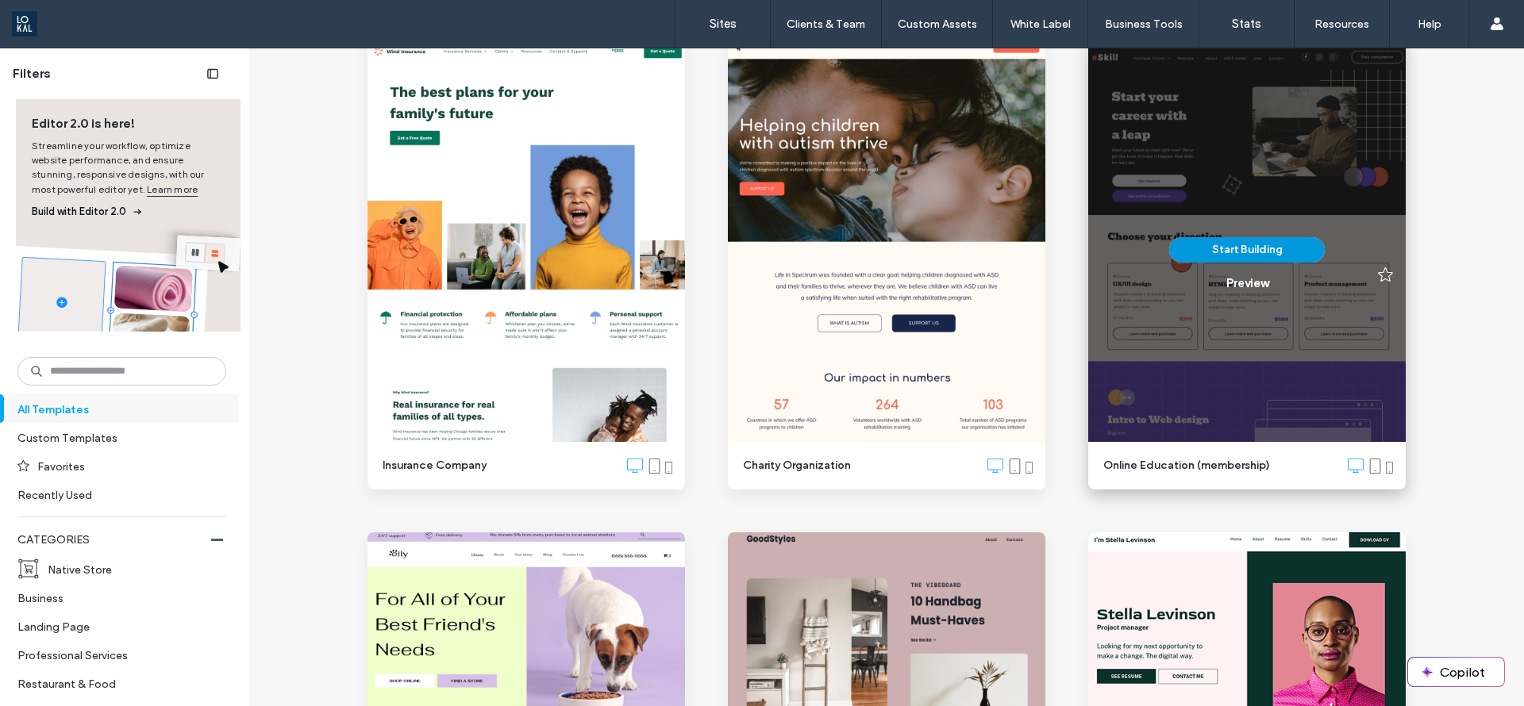
click at [1208, 239] on button "Start Building" at bounding box center [1247, 249] width 156 height 25
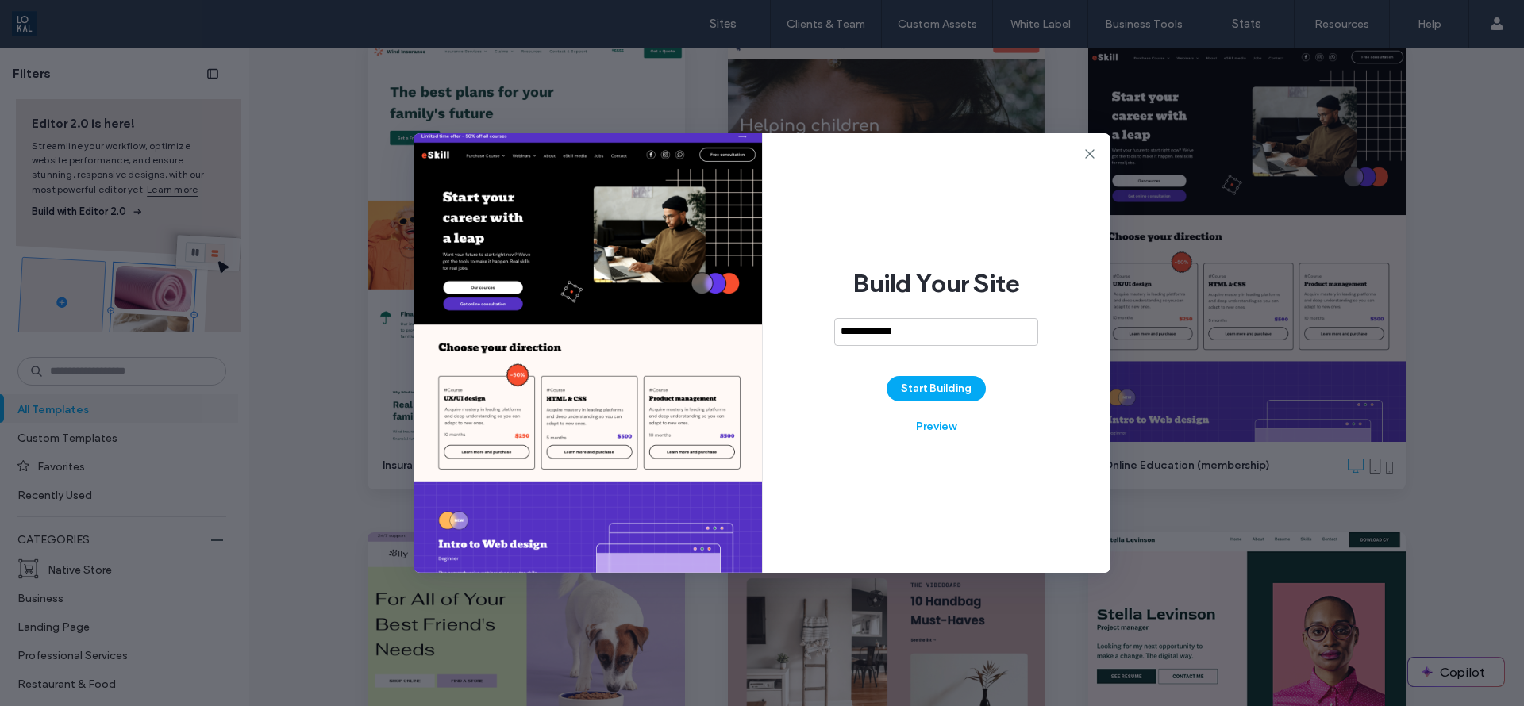
type input "**********"
click at [926, 376] on button "Start Building" at bounding box center [936, 388] width 99 height 25
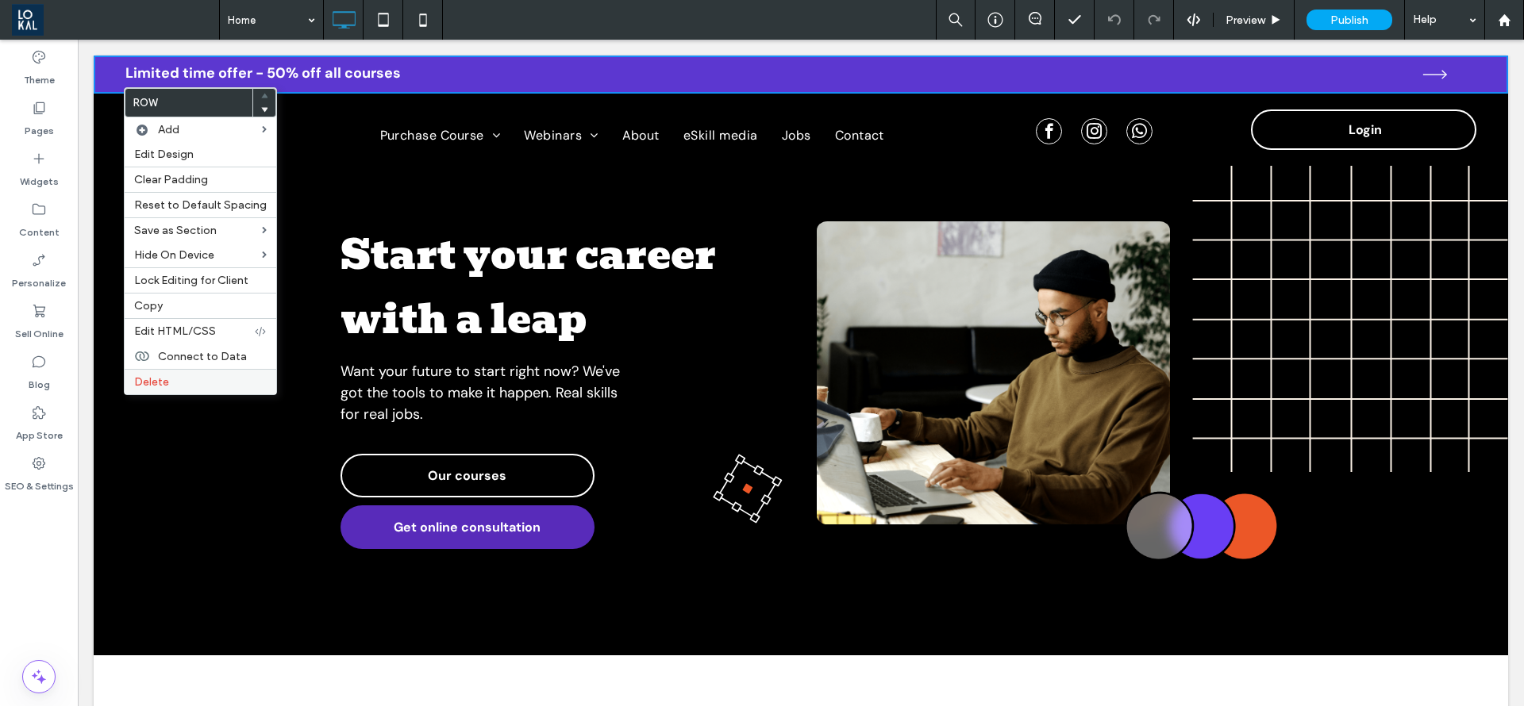
click at [167, 383] on span "Delete" at bounding box center [151, 381] width 35 height 13
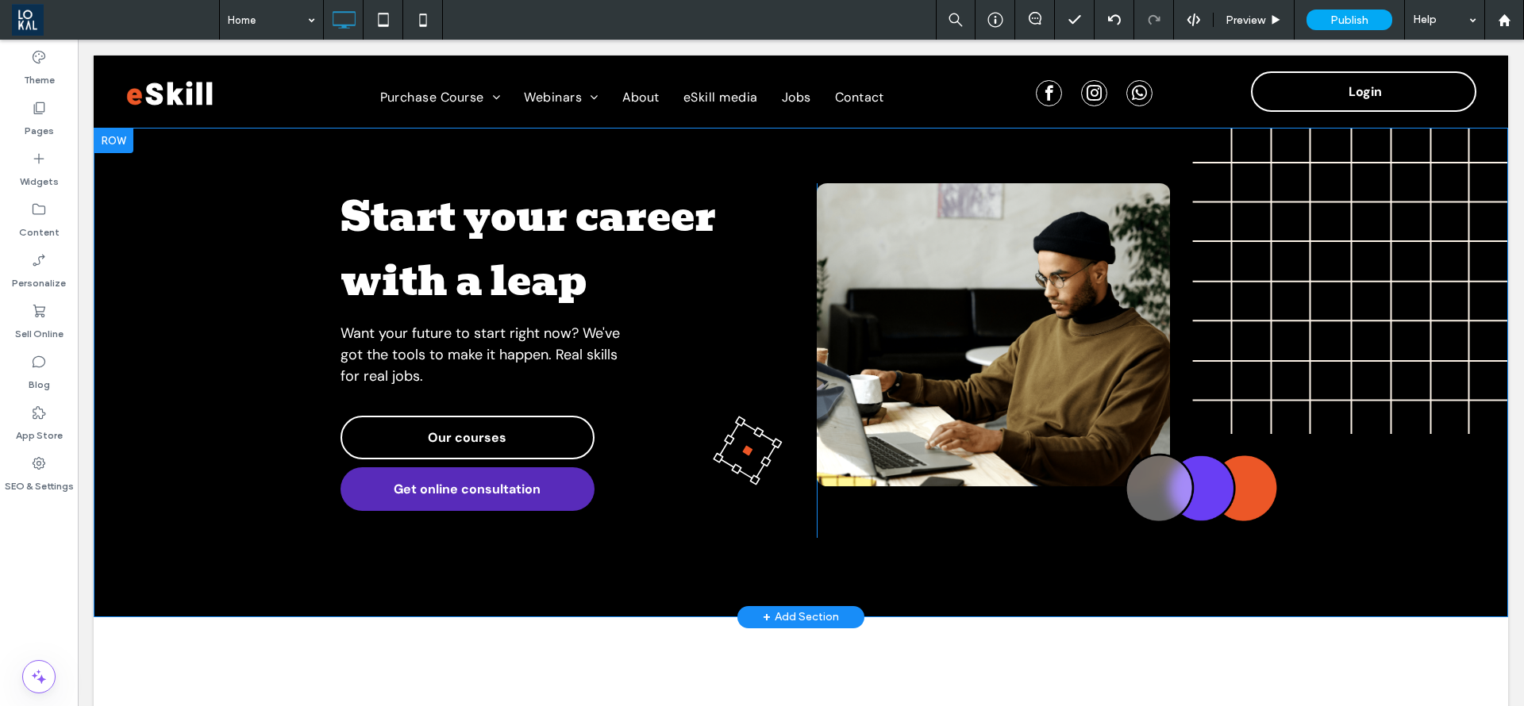
click at [1050, 522] on div "Click To Paste" at bounding box center [1055, 360] width 476 height 355
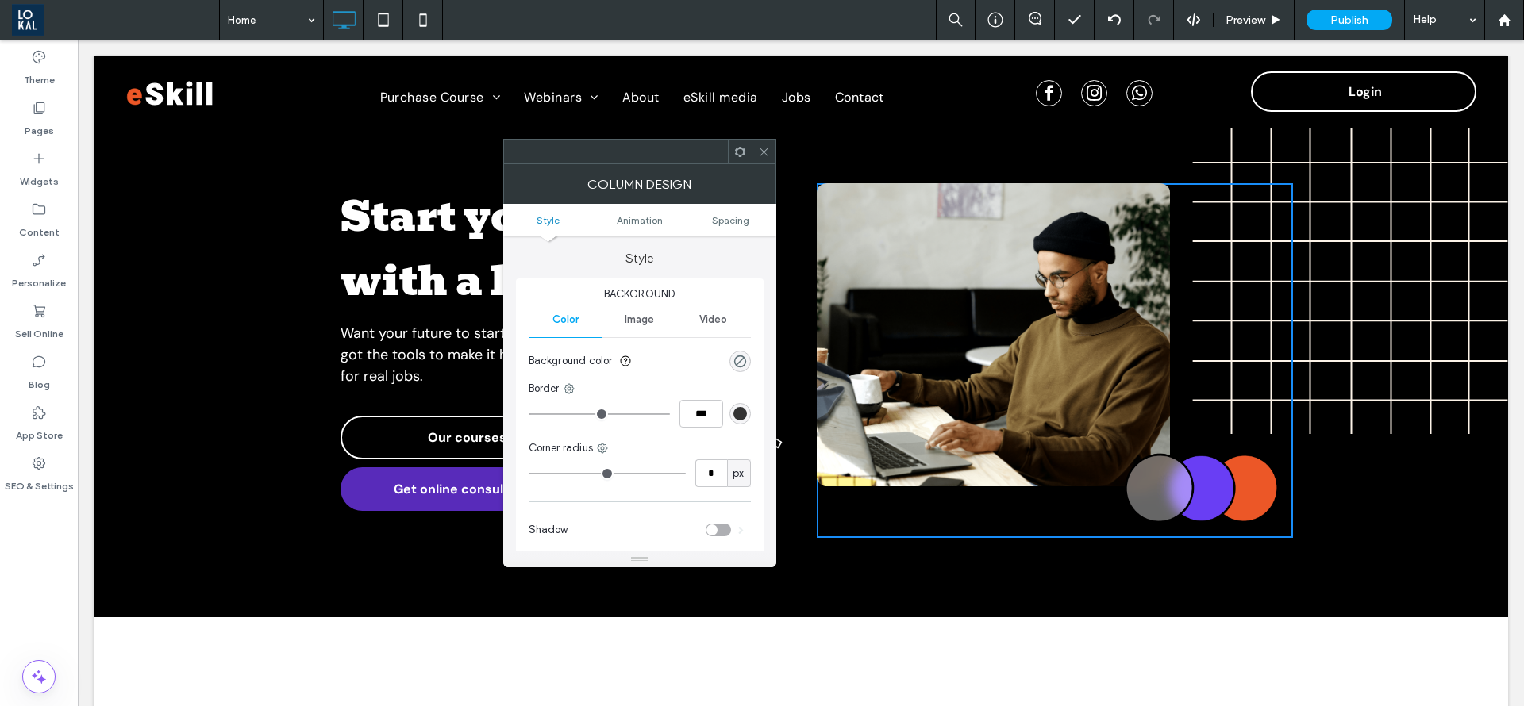
click at [763, 156] on icon at bounding box center [764, 152] width 12 height 12
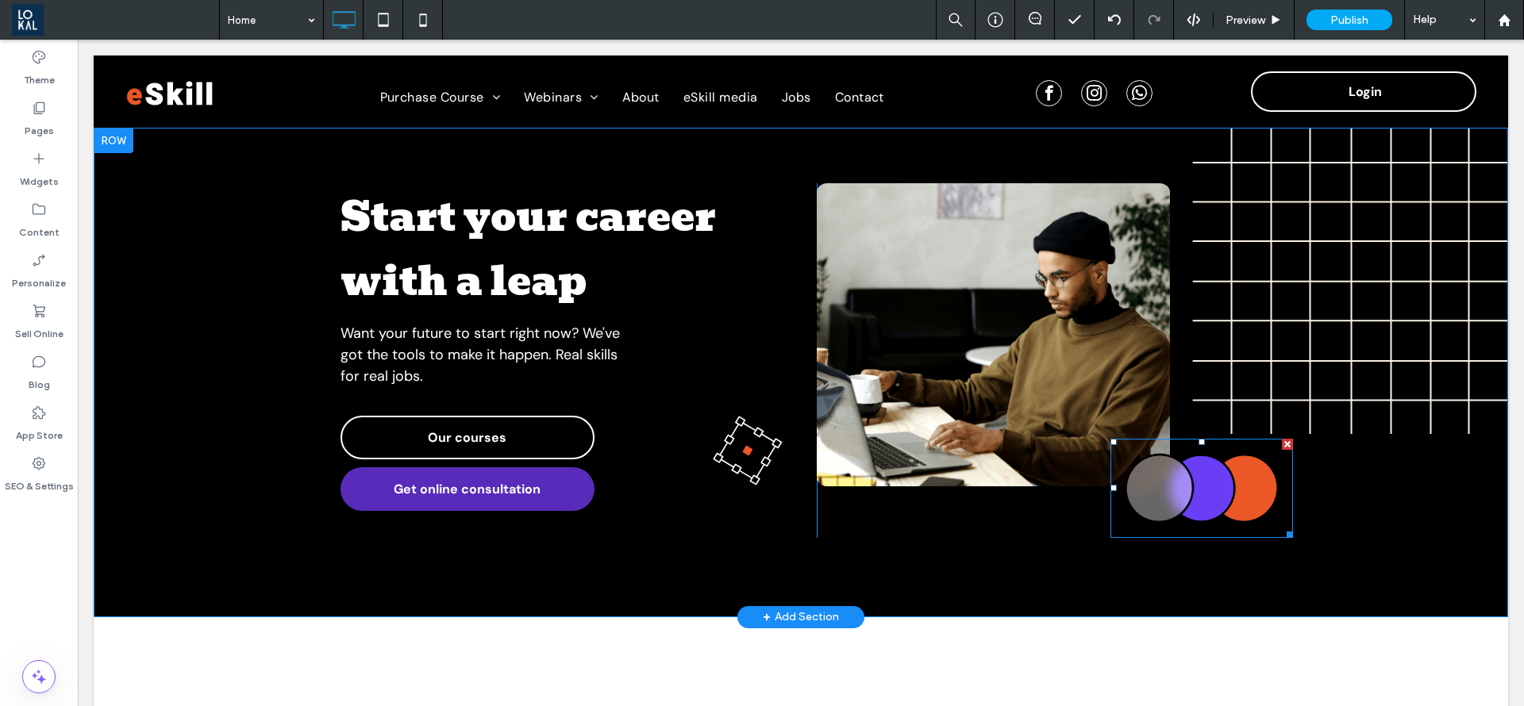
click at [1139, 467] on img at bounding box center [1201, 488] width 183 height 99
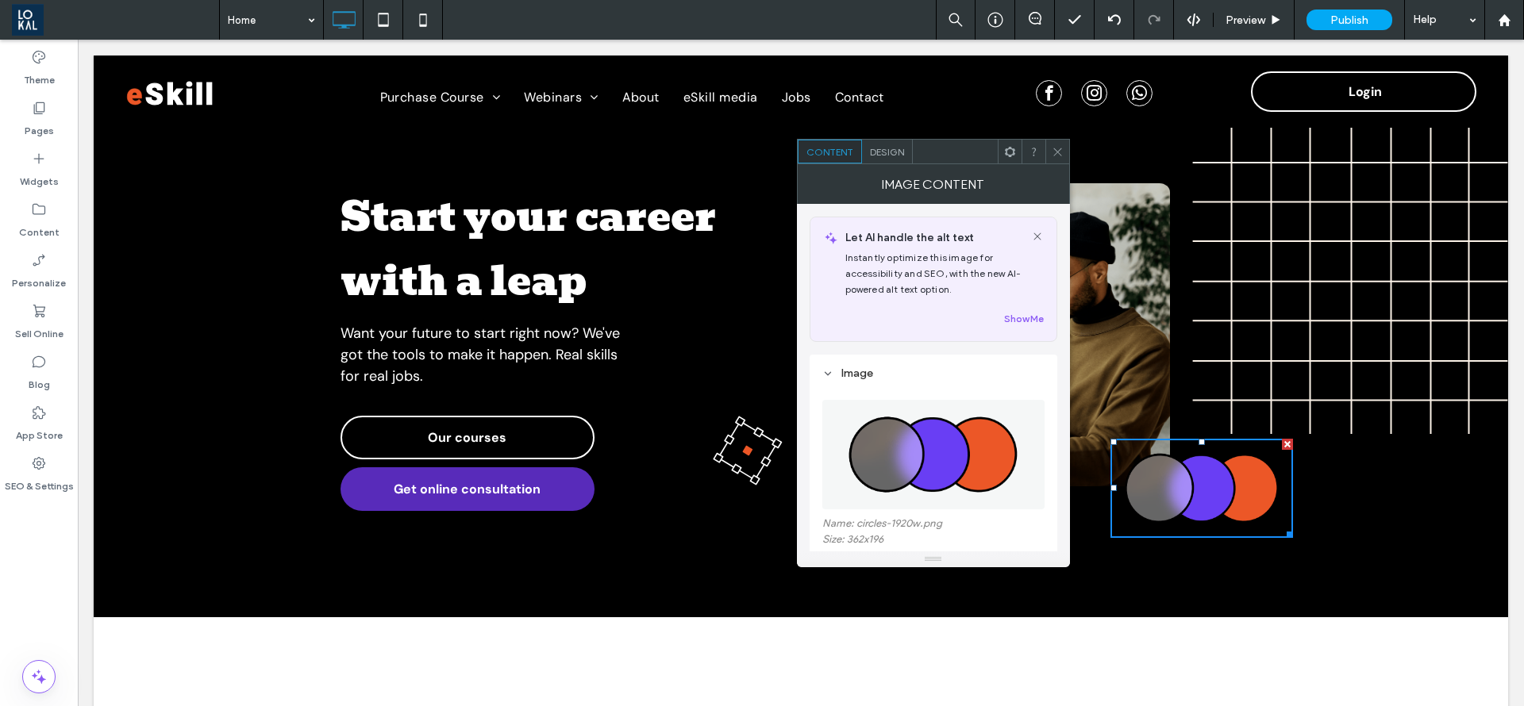
click at [893, 160] on div "Design" at bounding box center [887, 152] width 51 height 24
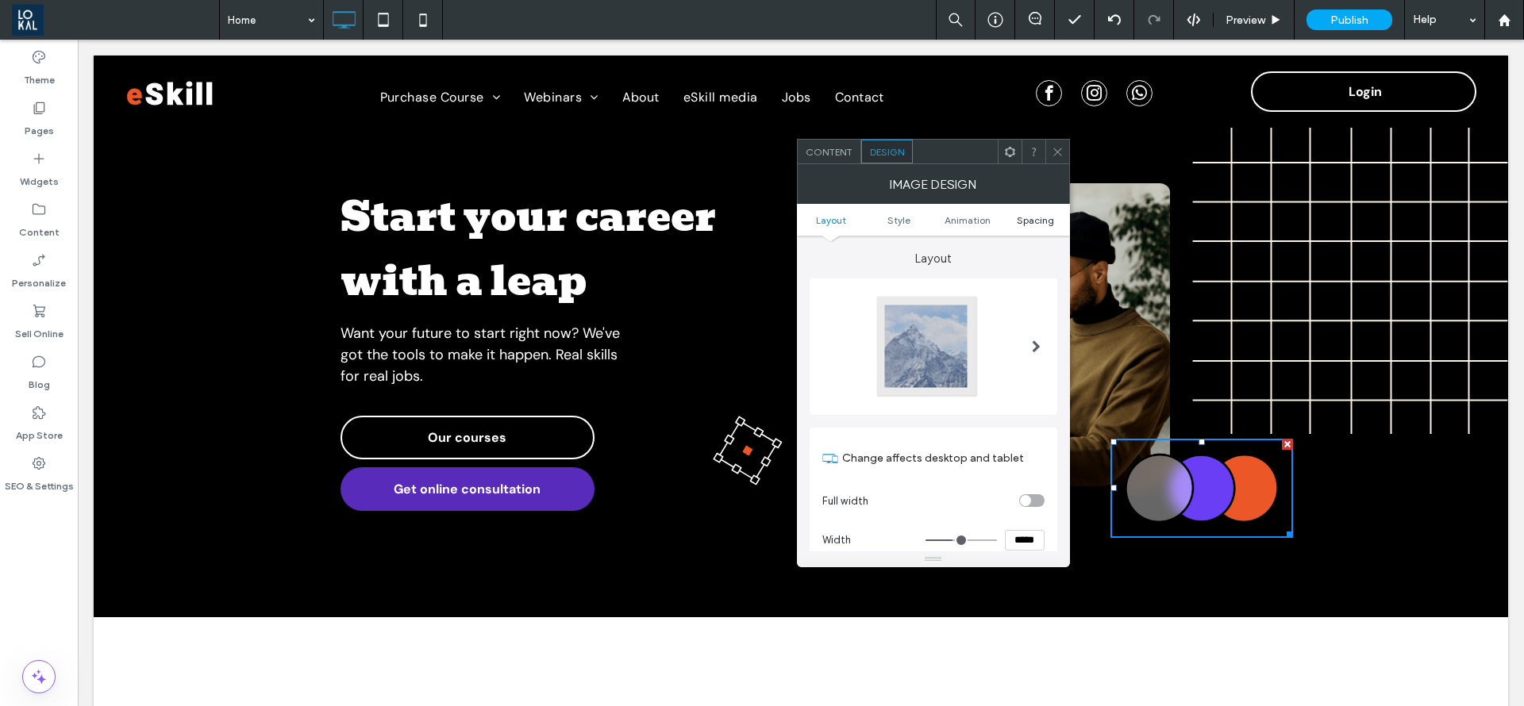
click at [1036, 221] on span "Spacing" at bounding box center [1035, 220] width 37 height 12
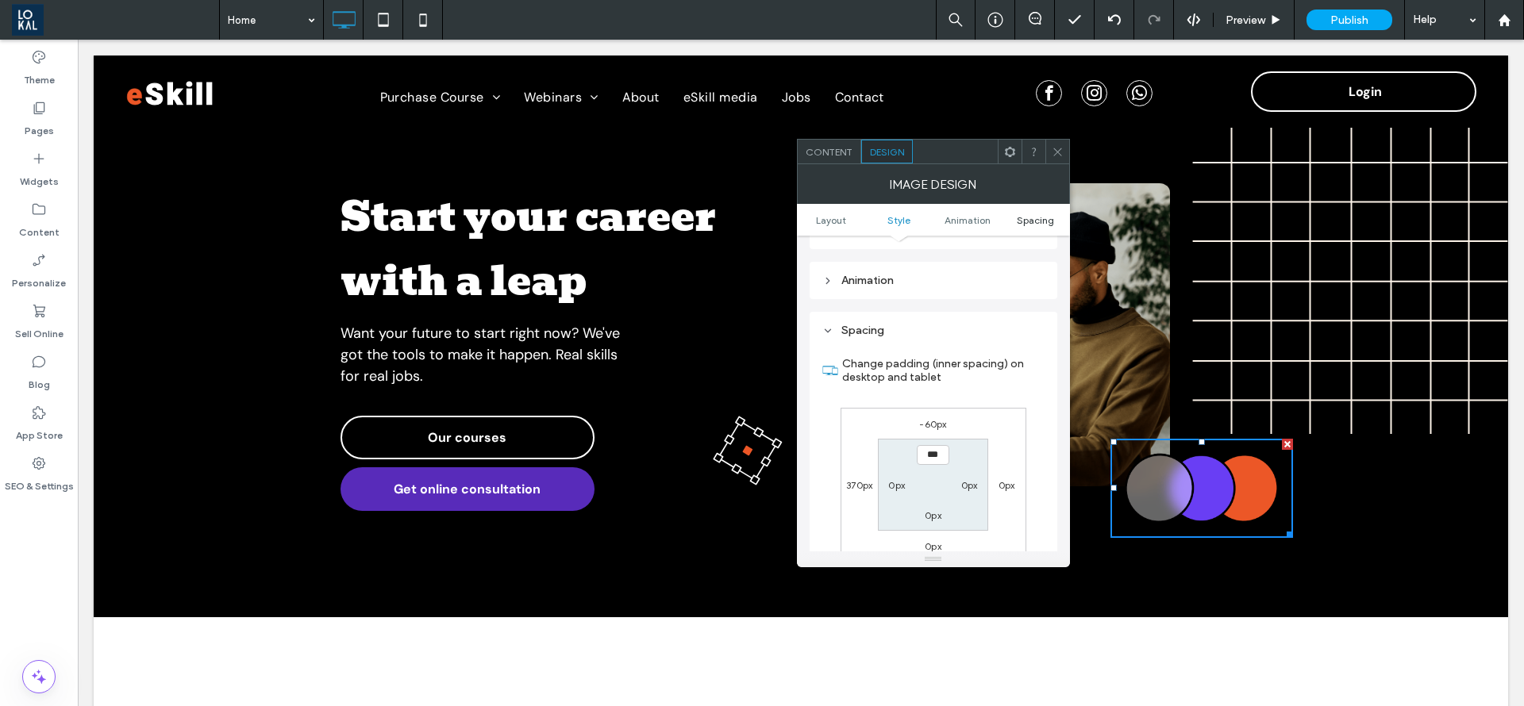
scroll to position [798, 0]
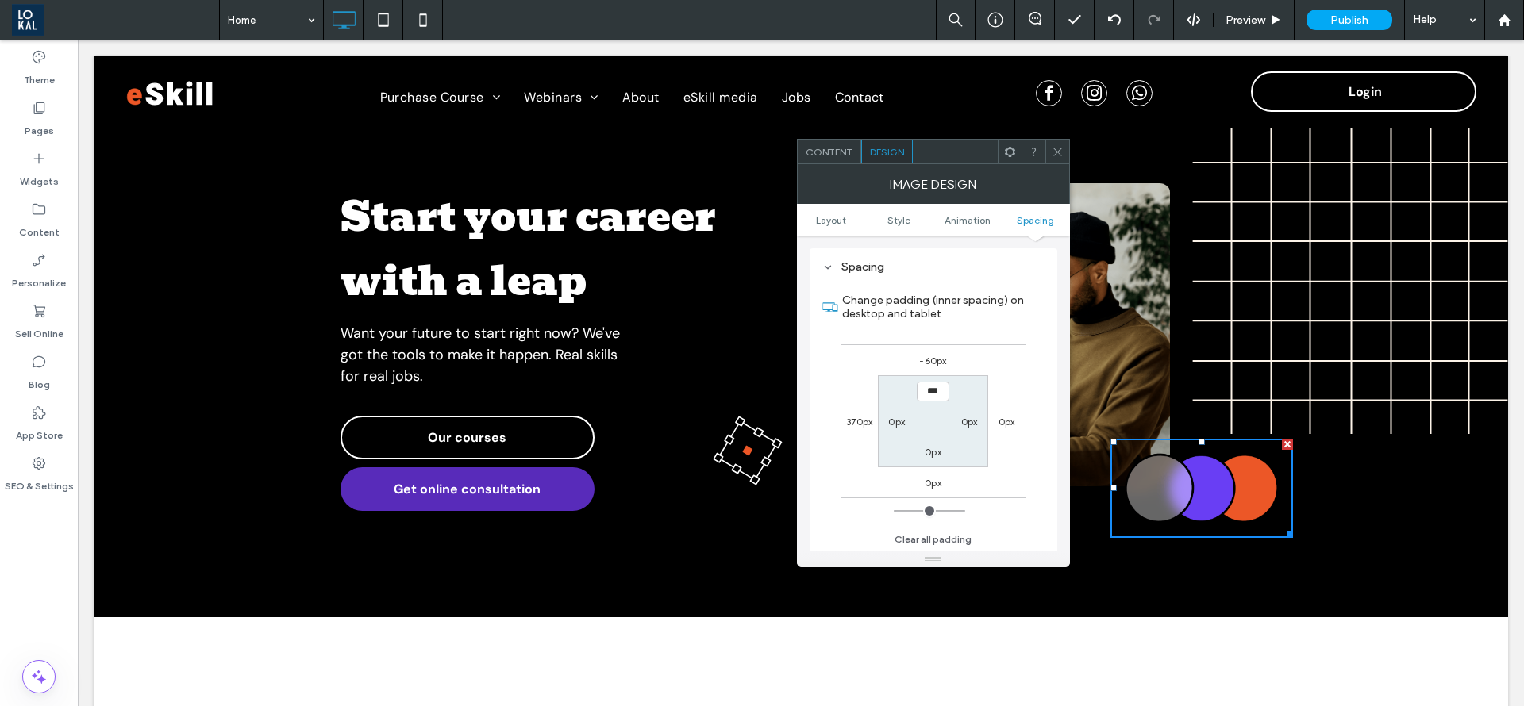
drag, startPoint x: 1071, startPoint y: 147, endPoint x: 78, endPoint y: 167, distance: 993.1
click at [1071, 147] on div "Start your career with a leap Want your future to start right now? We've got th…" at bounding box center [801, 373] width 1414 height 490
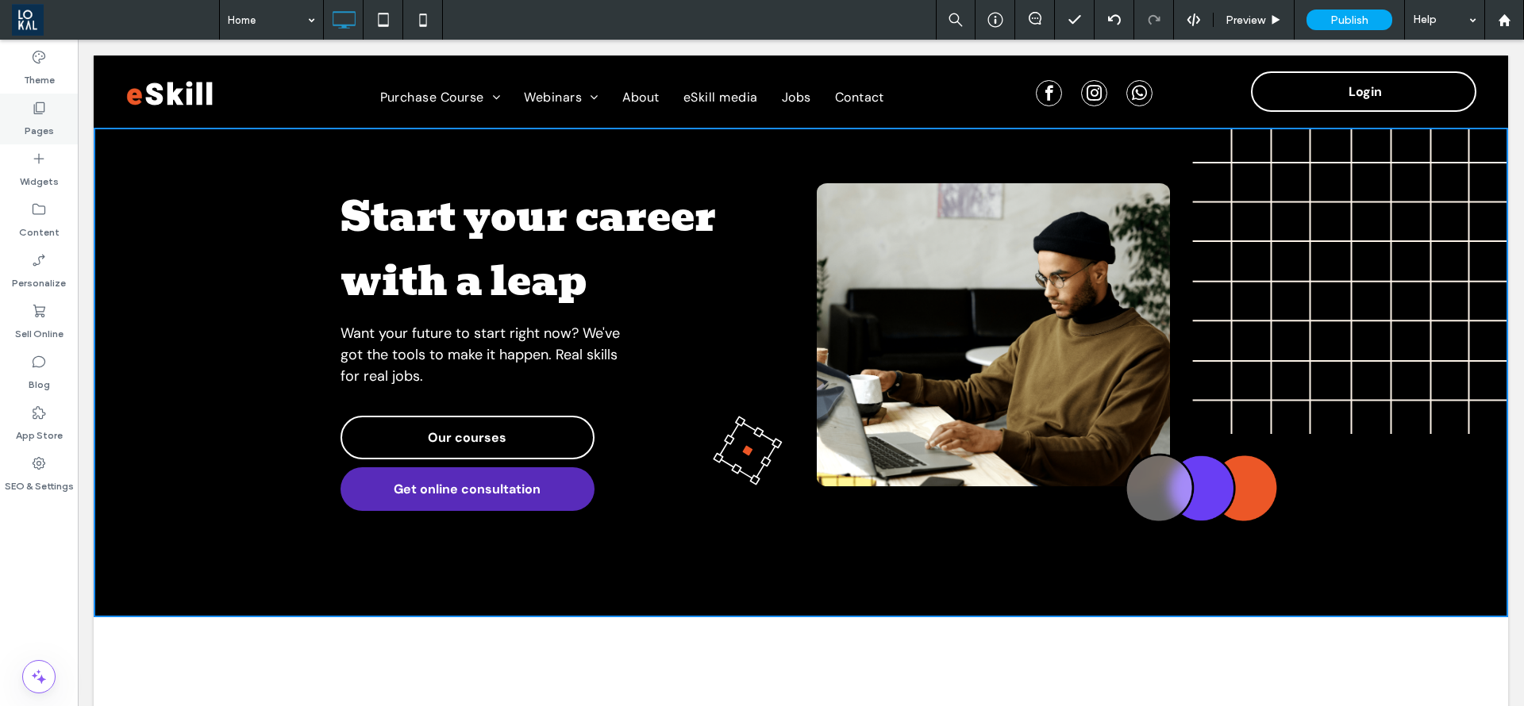
click at [21, 106] on div "Pages" at bounding box center [39, 119] width 78 height 51
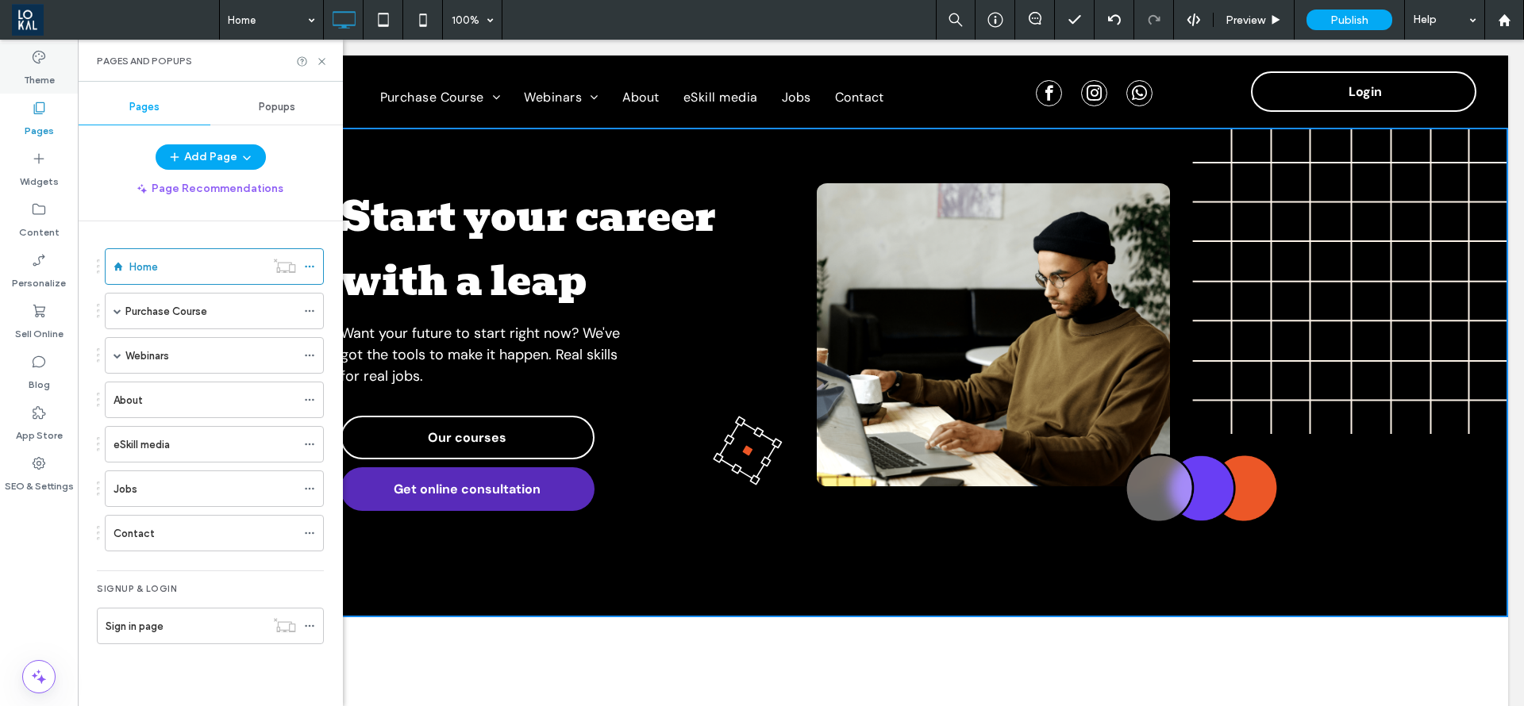
click at [20, 79] on div "Theme" at bounding box center [39, 68] width 78 height 51
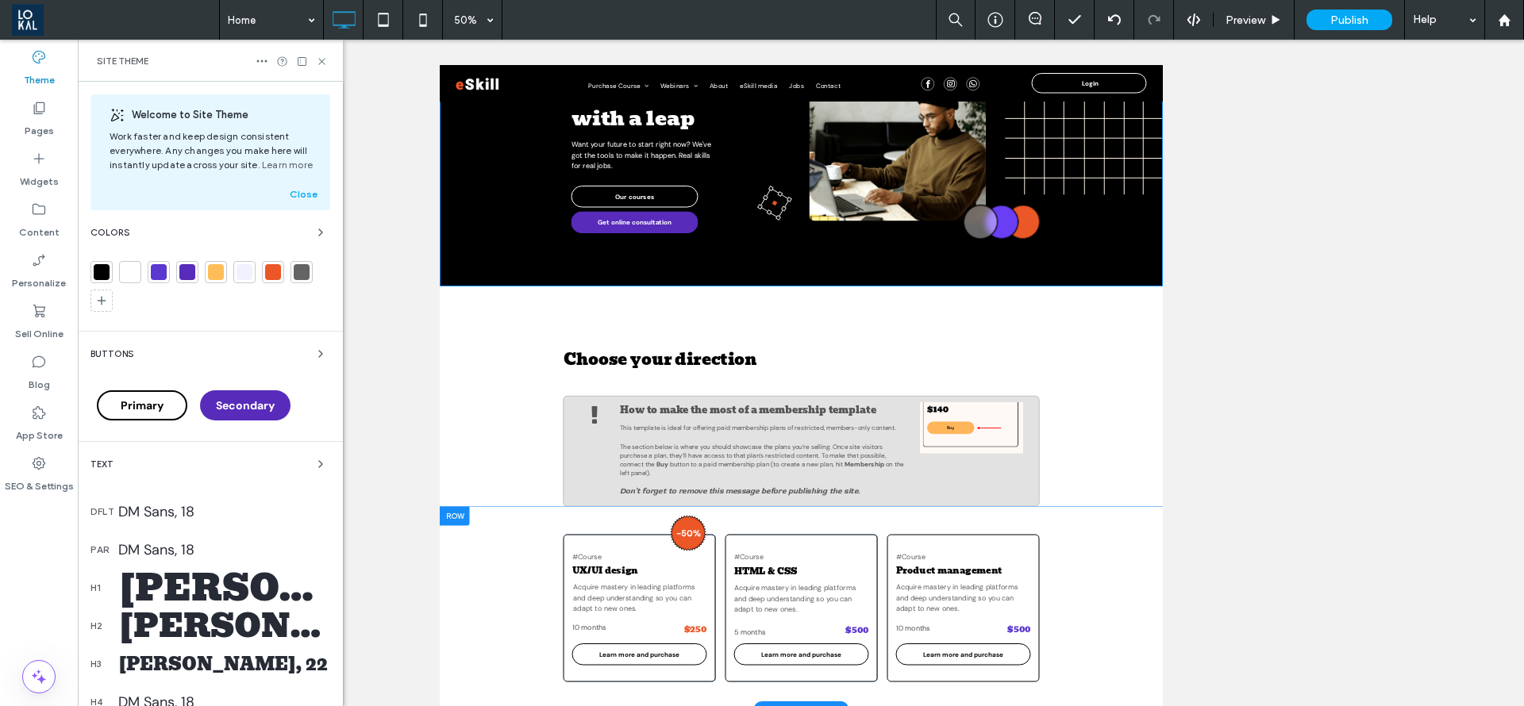
scroll to position [0, 0]
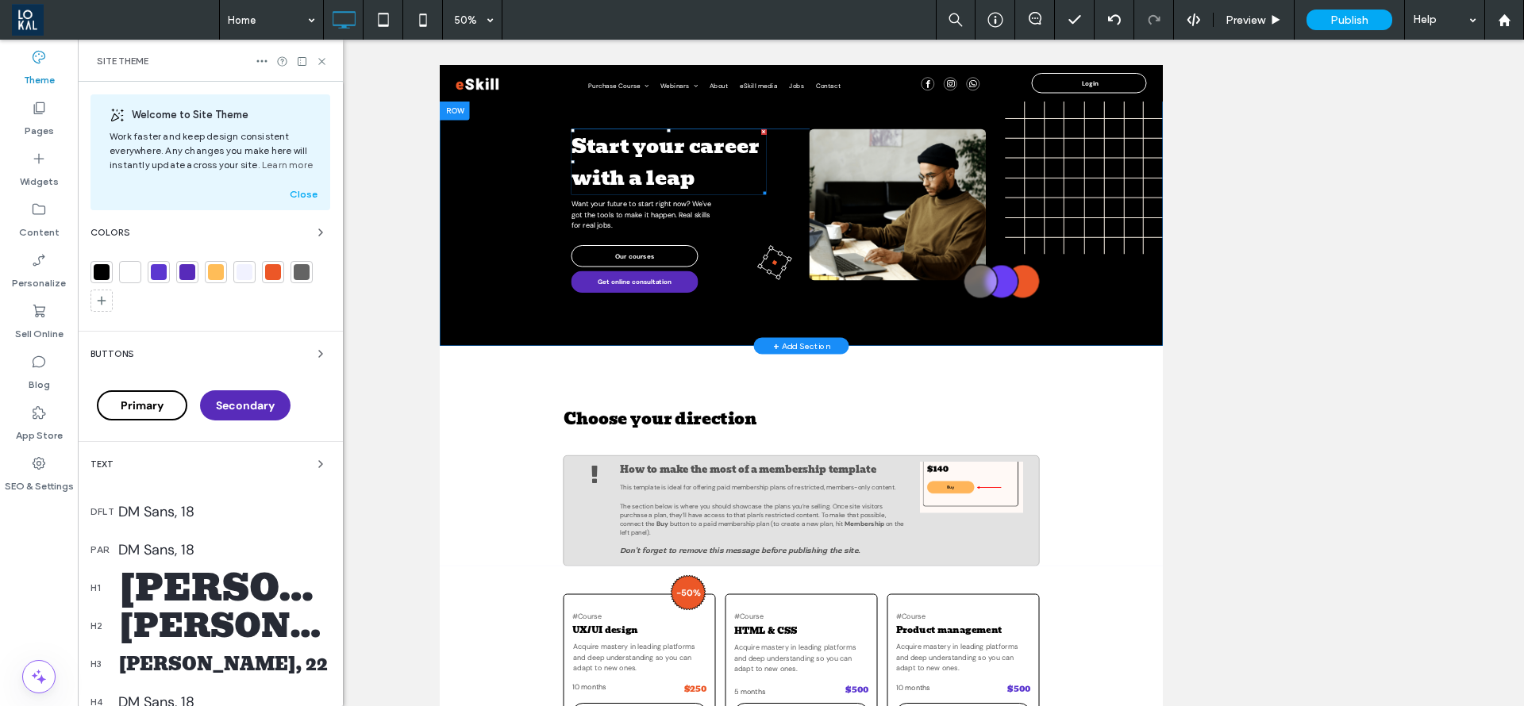
click at [804, 260] on span "Start your career with a leap" at bounding box center [889, 258] width 375 height 129
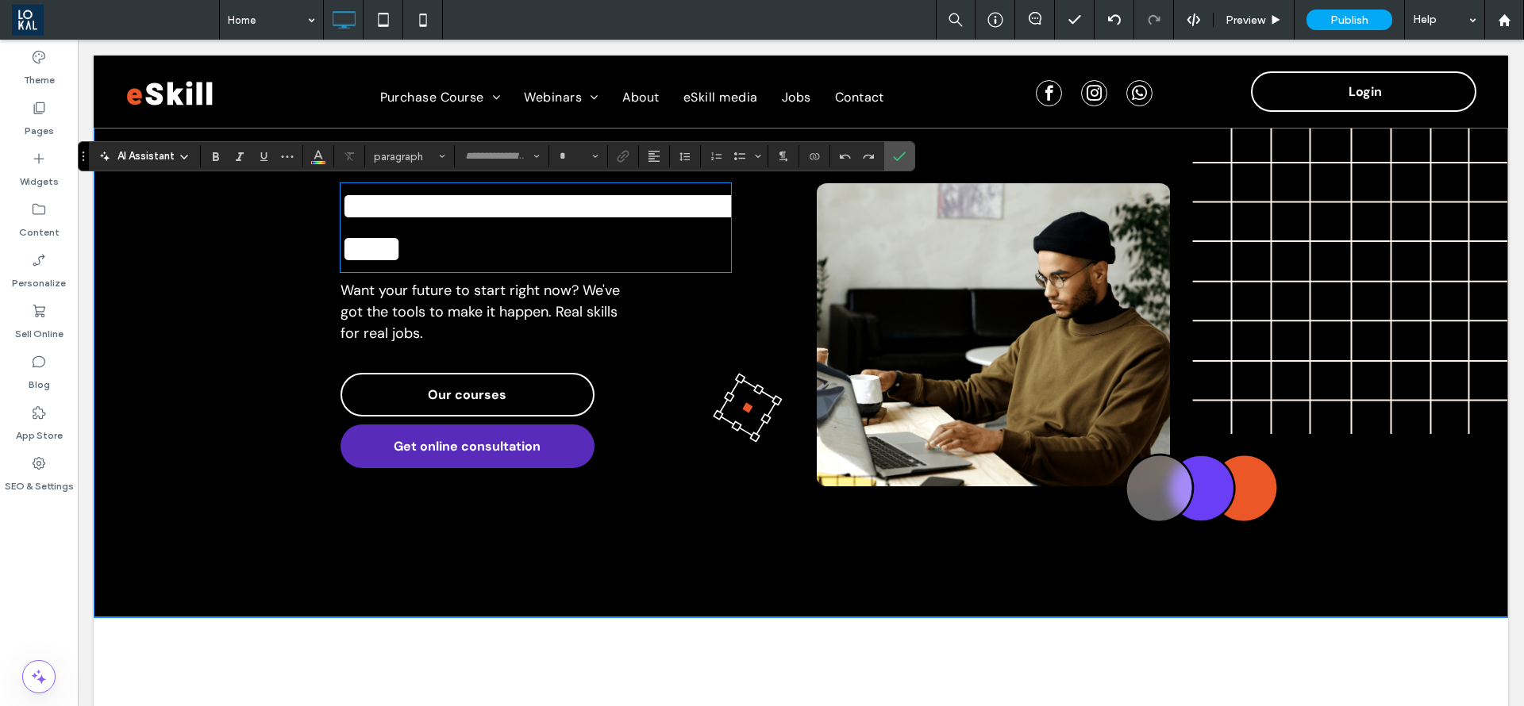
type input "*****"
type input "**"
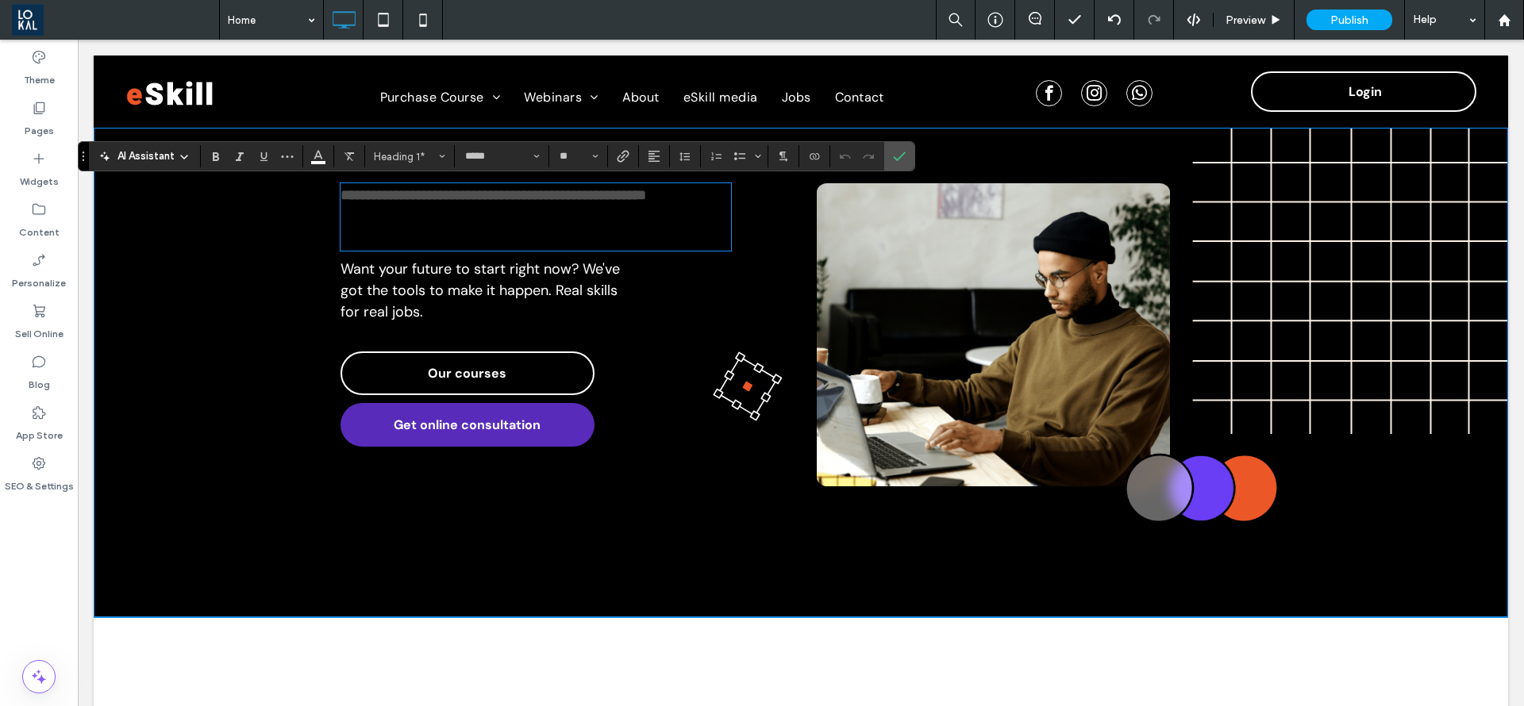
type input "*******"
type input "**"
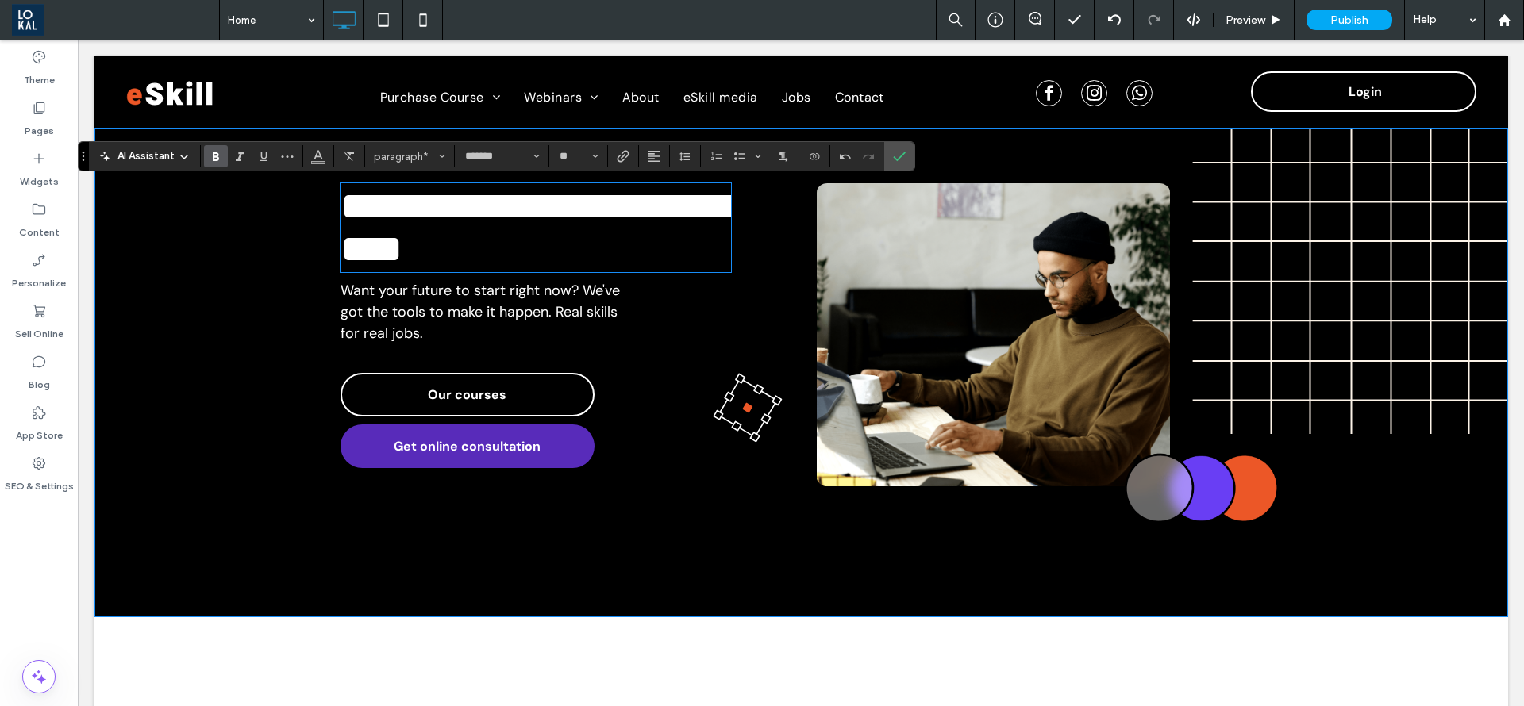
type input "*****"
type input "**"
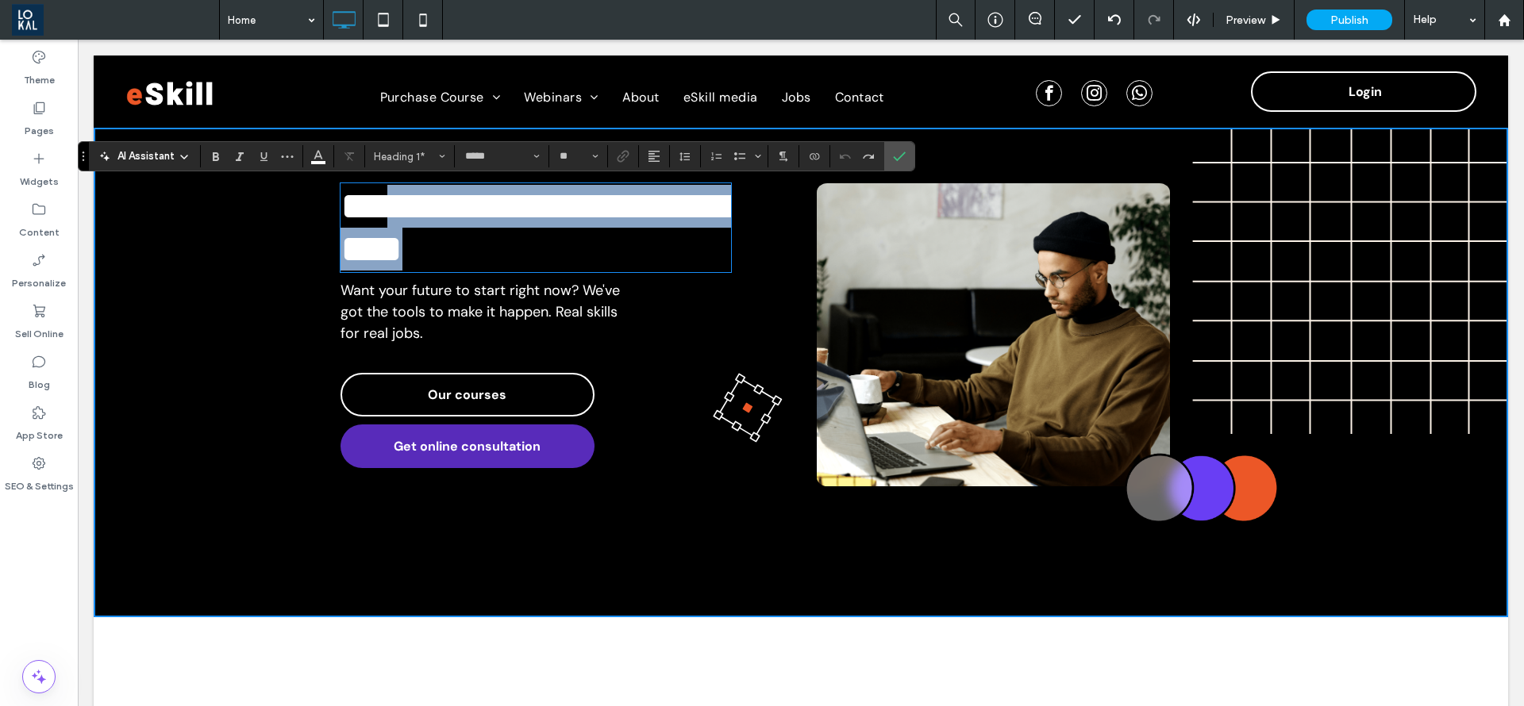
drag, startPoint x: 617, startPoint y: 282, endPoint x: 344, endPoint y: 203, distance: 284.1
click at [329, 203] on div "**********" at bounding box center [801, 373] width 1414 height 490
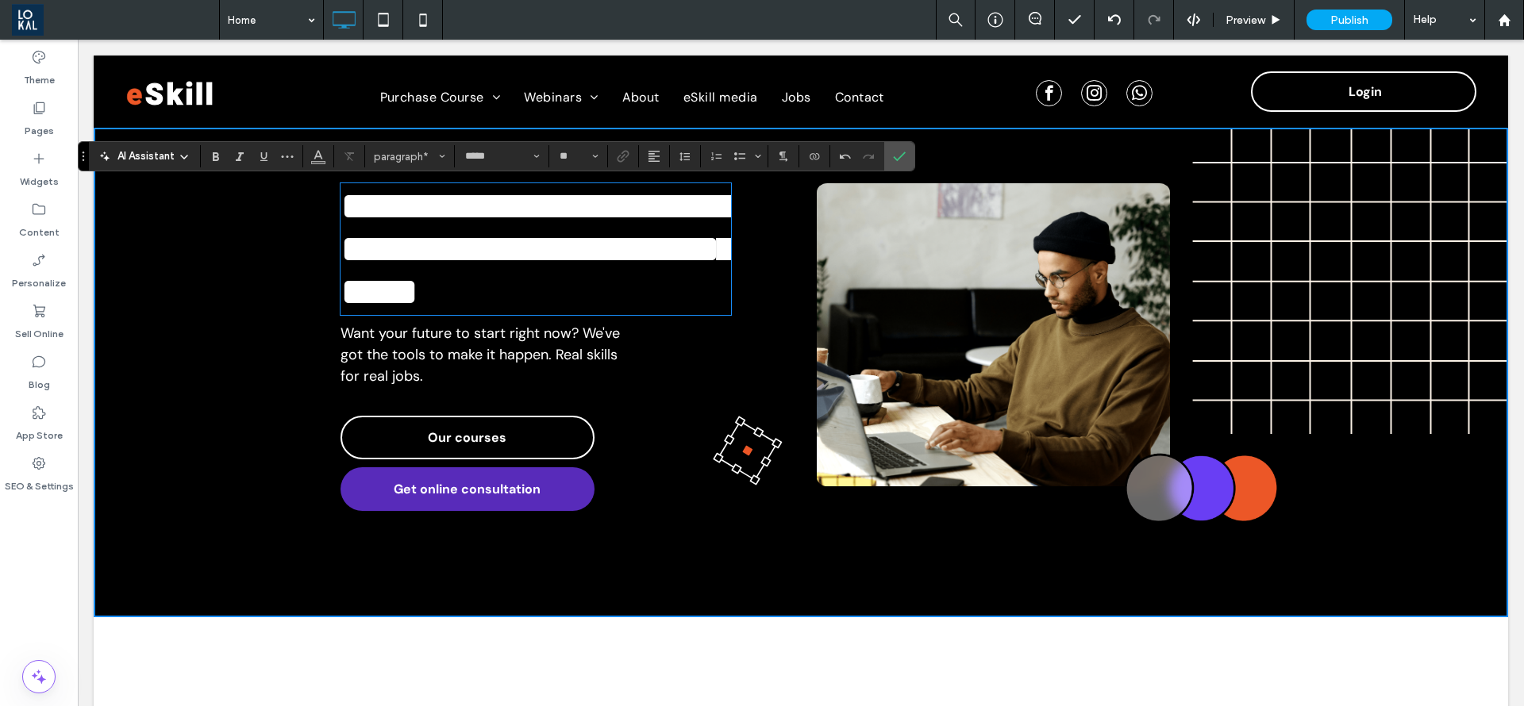
type input "*******"
type input "**"
type input "*****"
type input "**"
click at [897, 146] on span "Confirm" at bounding box center [896, 156] width 7 height 29
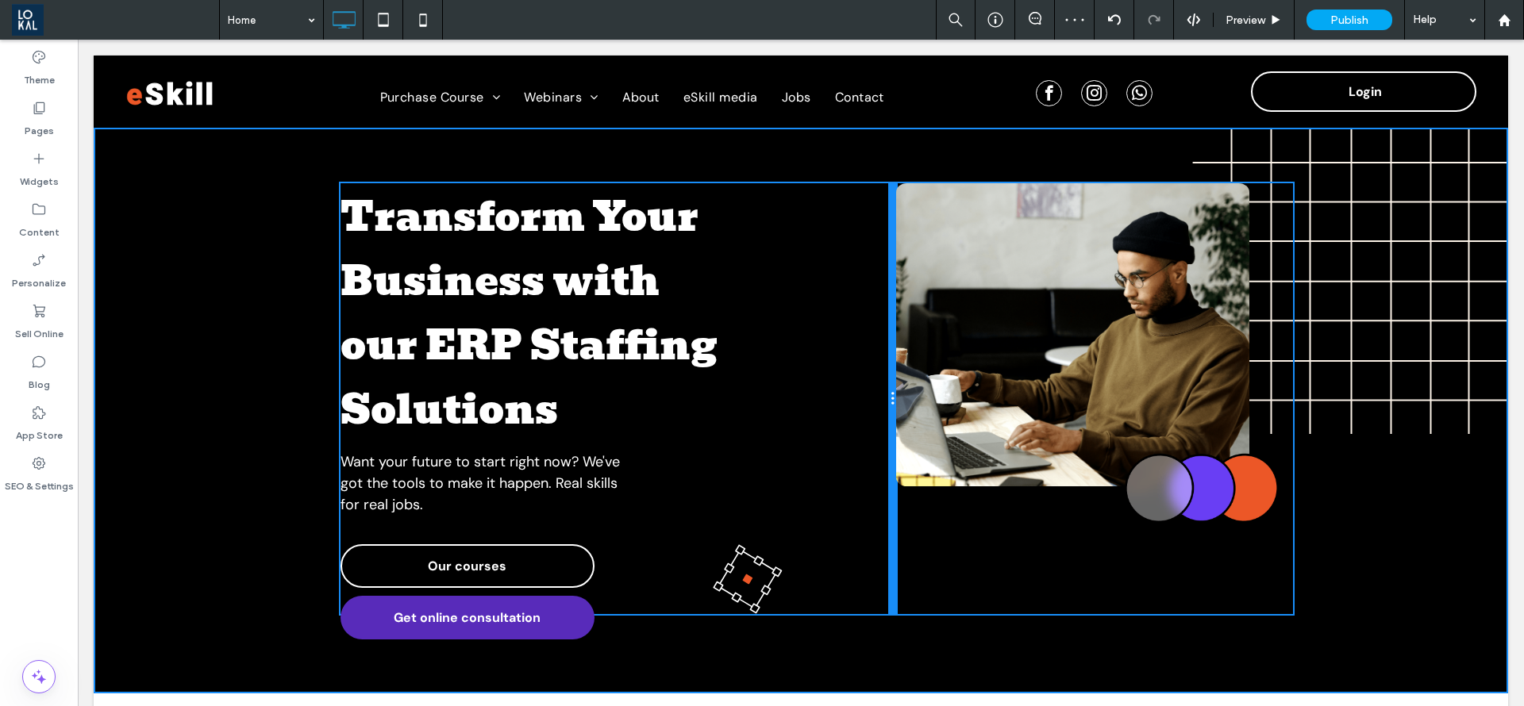
drag, startPoint x: 803, startPoint y: 404, endPoint x: 900, endPoint y: 393, distance: 97.5
click at [900, 393] on div "Transform Your Business with our ERP Staffing Solutions Want your future to sta…" at bounding box center [816, 398] width 952 height 431
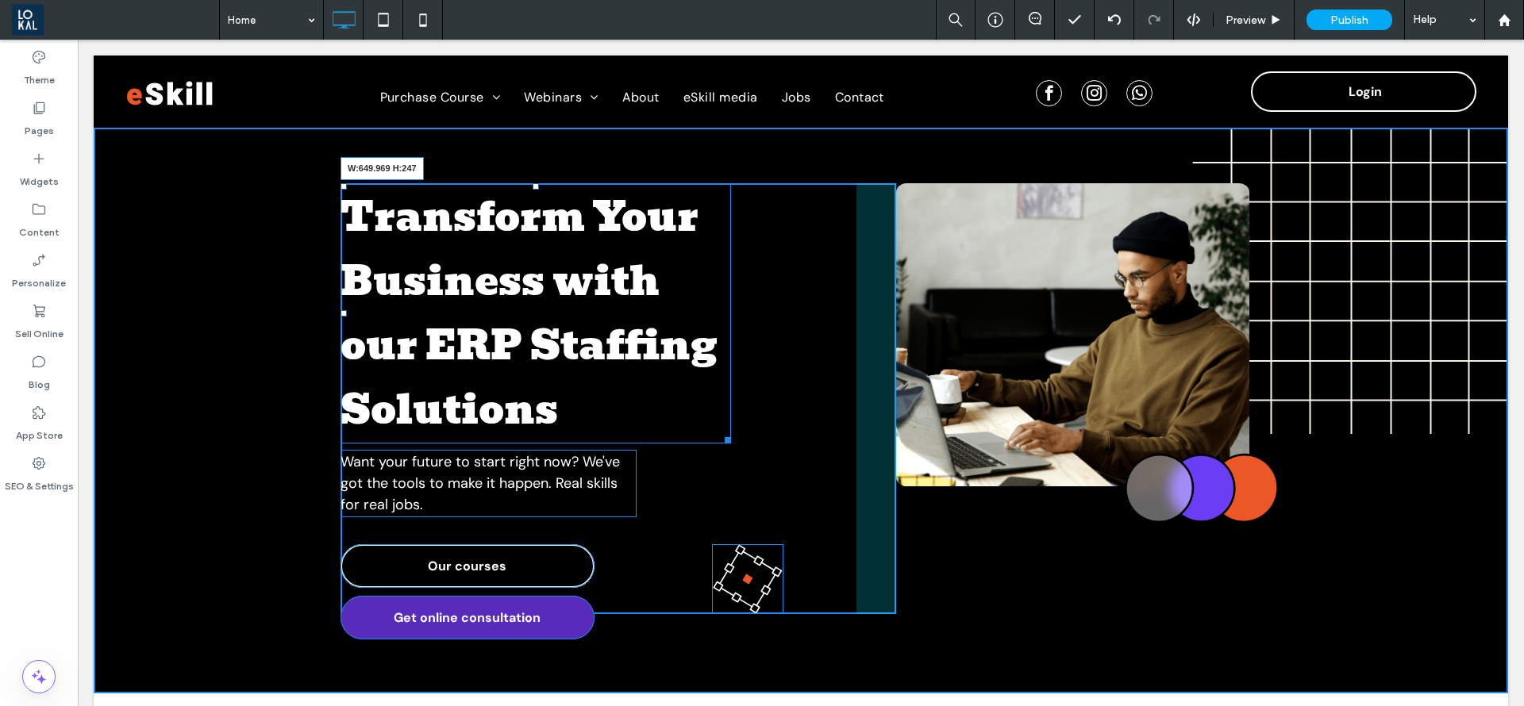
drag, startPoint x: 718, startPoint y: 437, endPoint x: 1144, endPoint y: 474, distance: 427.8
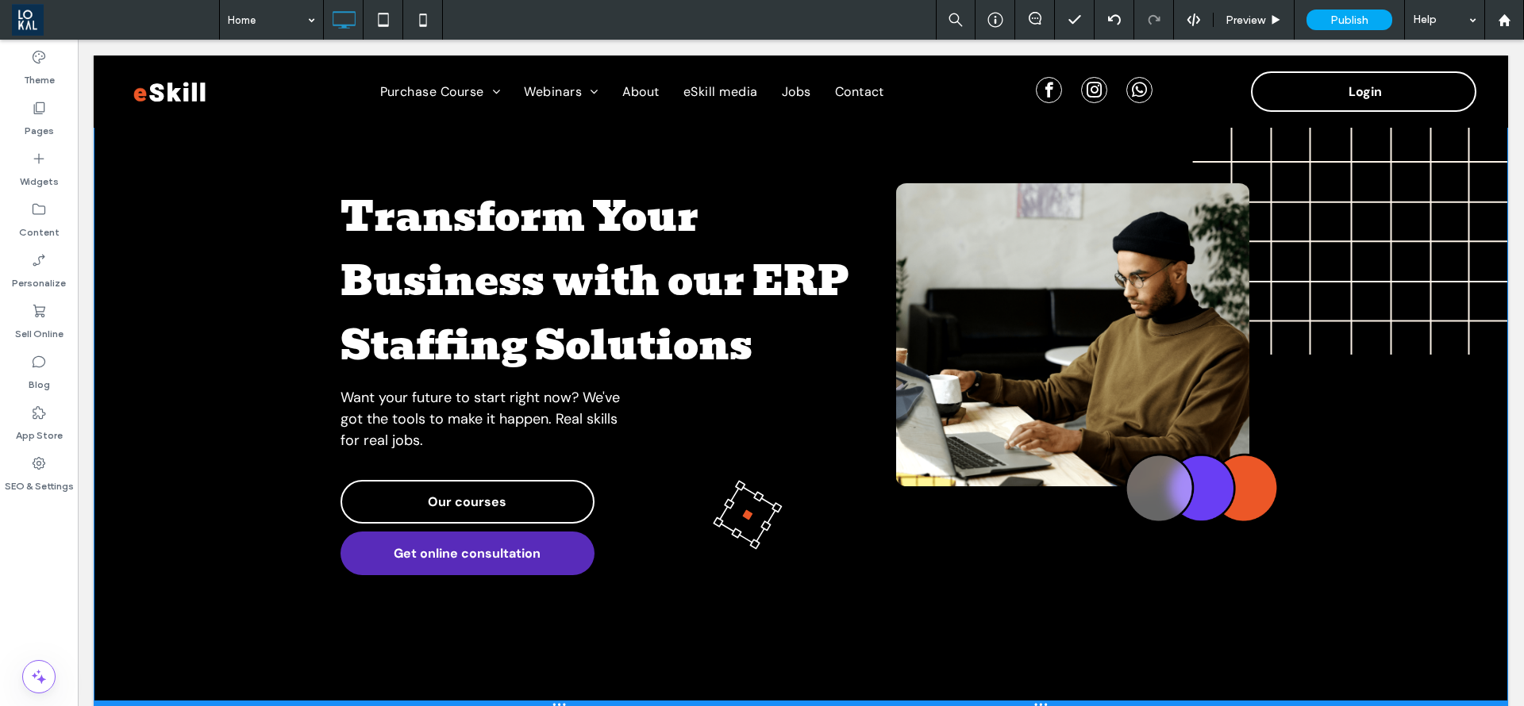
scroll to position [111, 0]
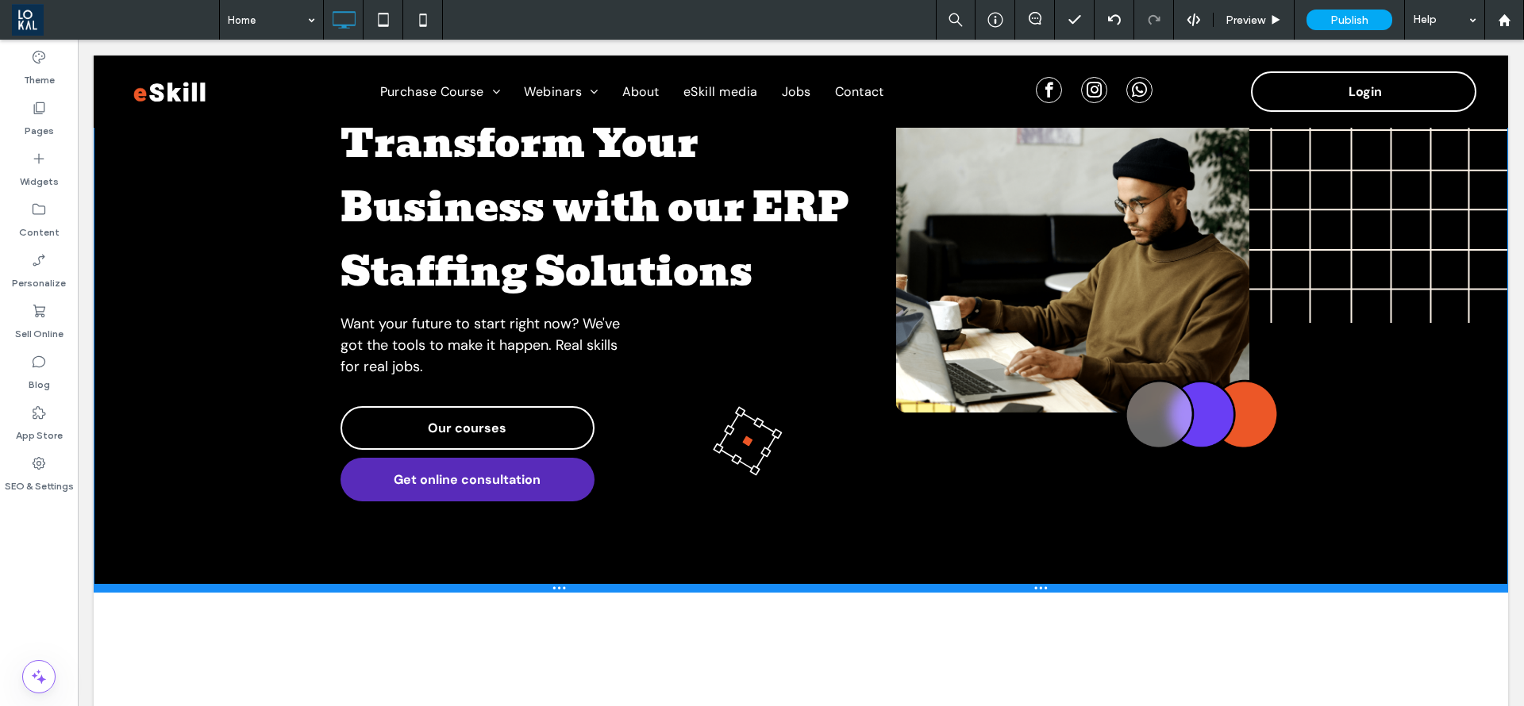
drag, startPoint x: 684, startPoint y: 625, endPoint x: 684, endPoint y: 589, distance: 36.5
click at [684, 589] on div at bounding box center [801, 588] width 1414 height 8
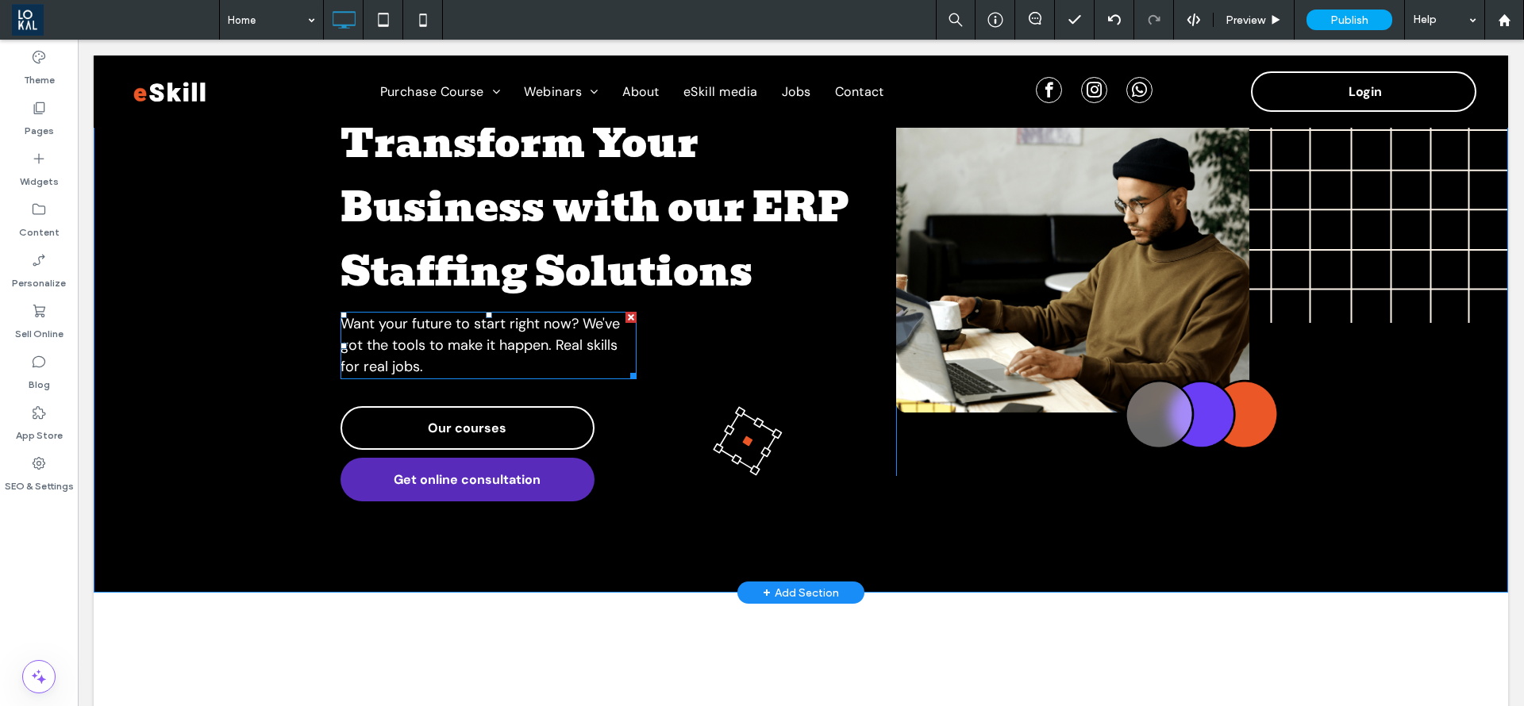
click at [433, 342] on span "Want your future to start right now? We've got the tools to make it happen. Rea…" at bounding box center [479, 345] width 279 height 62
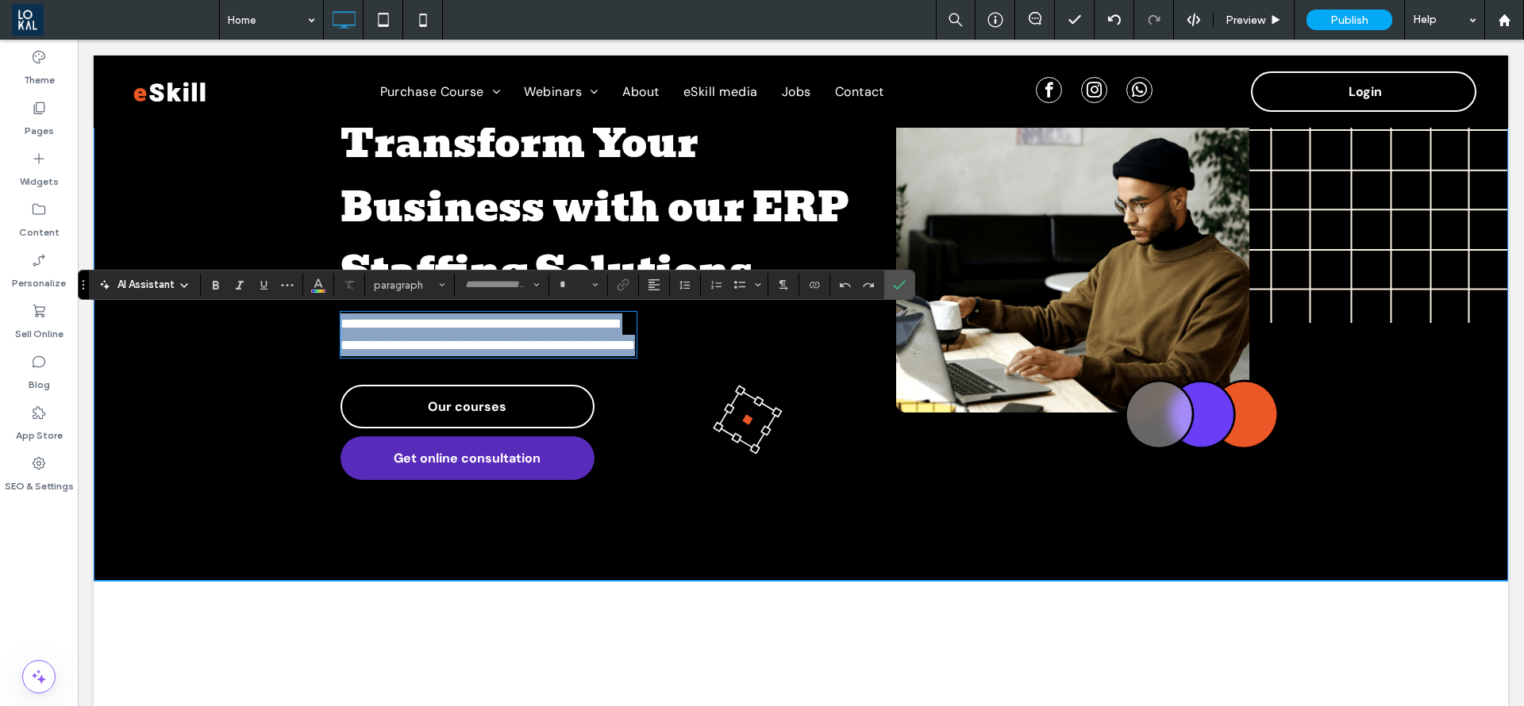
type input "*******"
type input "**"
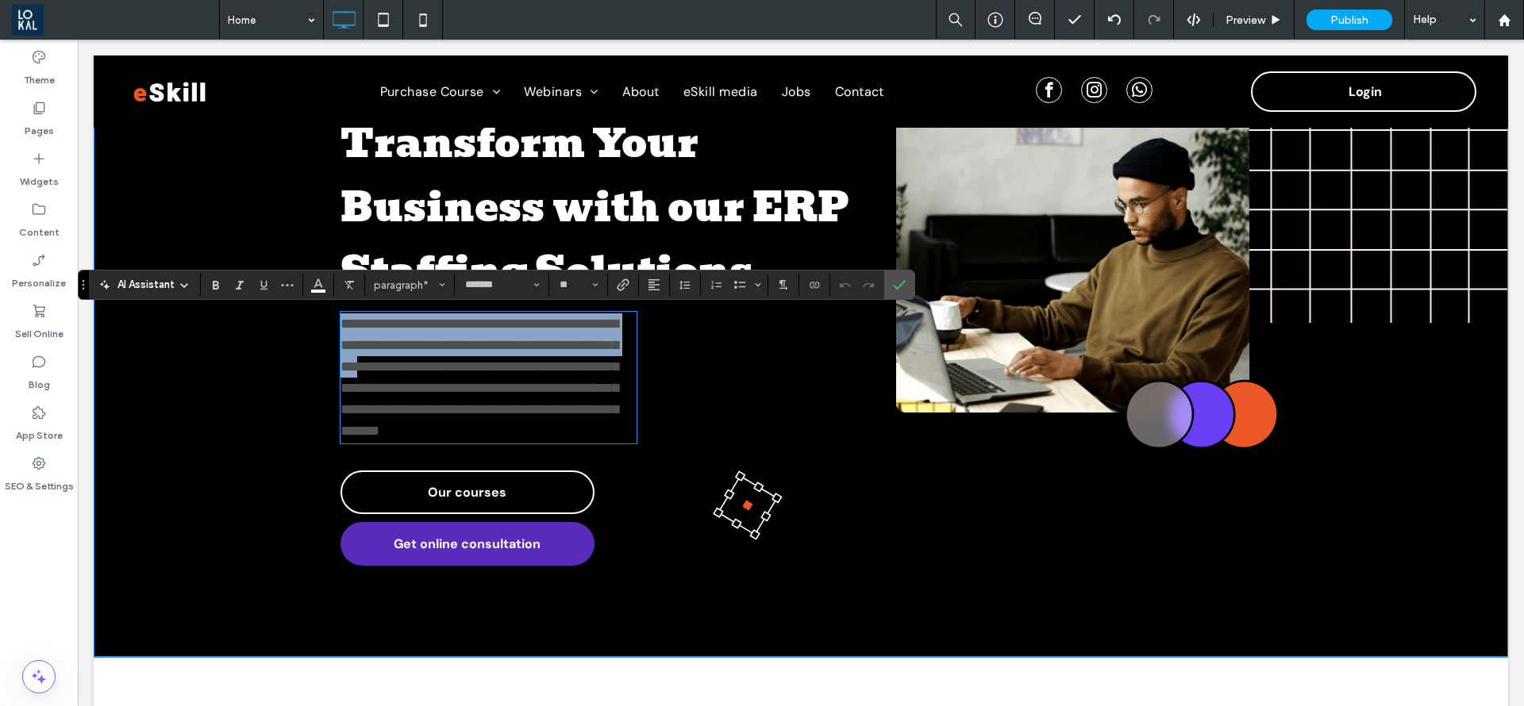
scroll to position [0, 0]
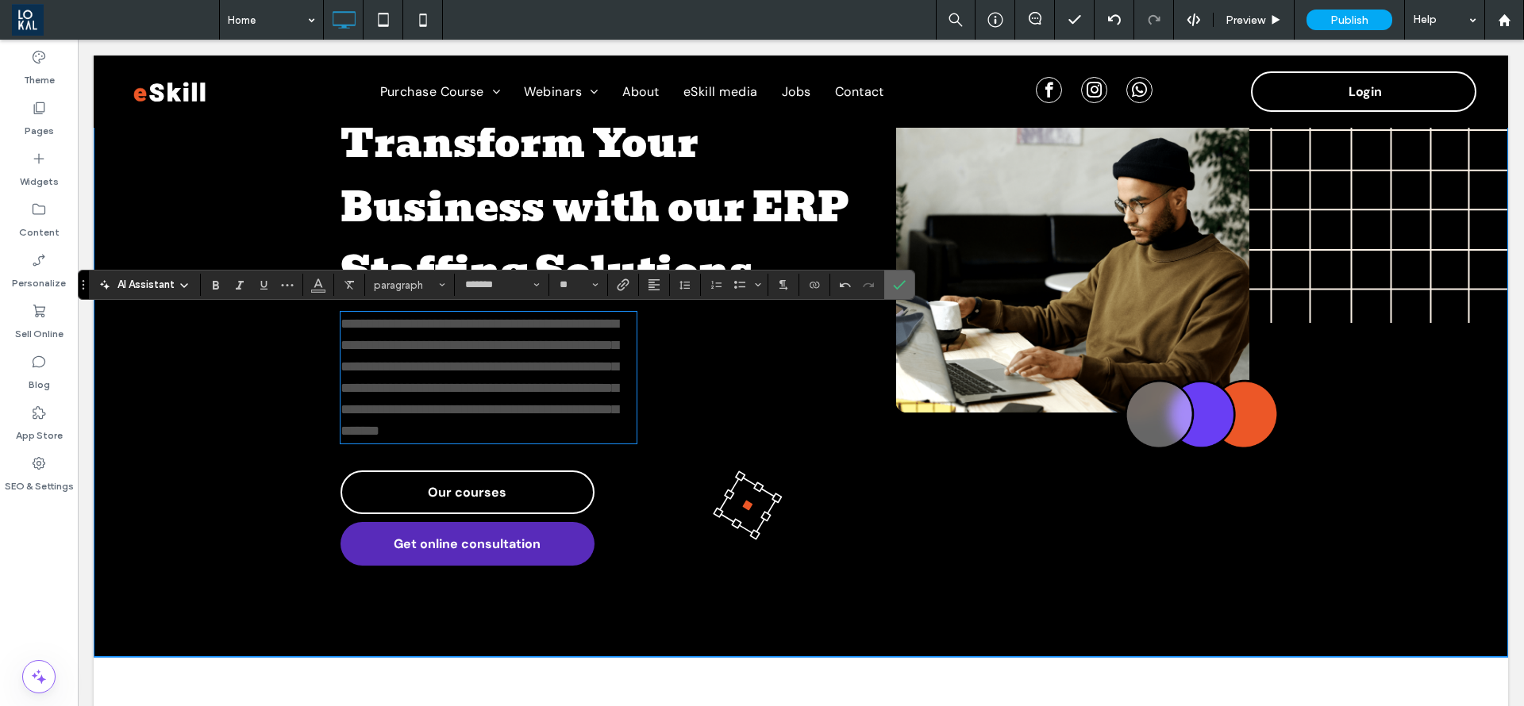
click at [896, 287] on use "Confirm" at bounding box center [900, 285] width 13 height 10
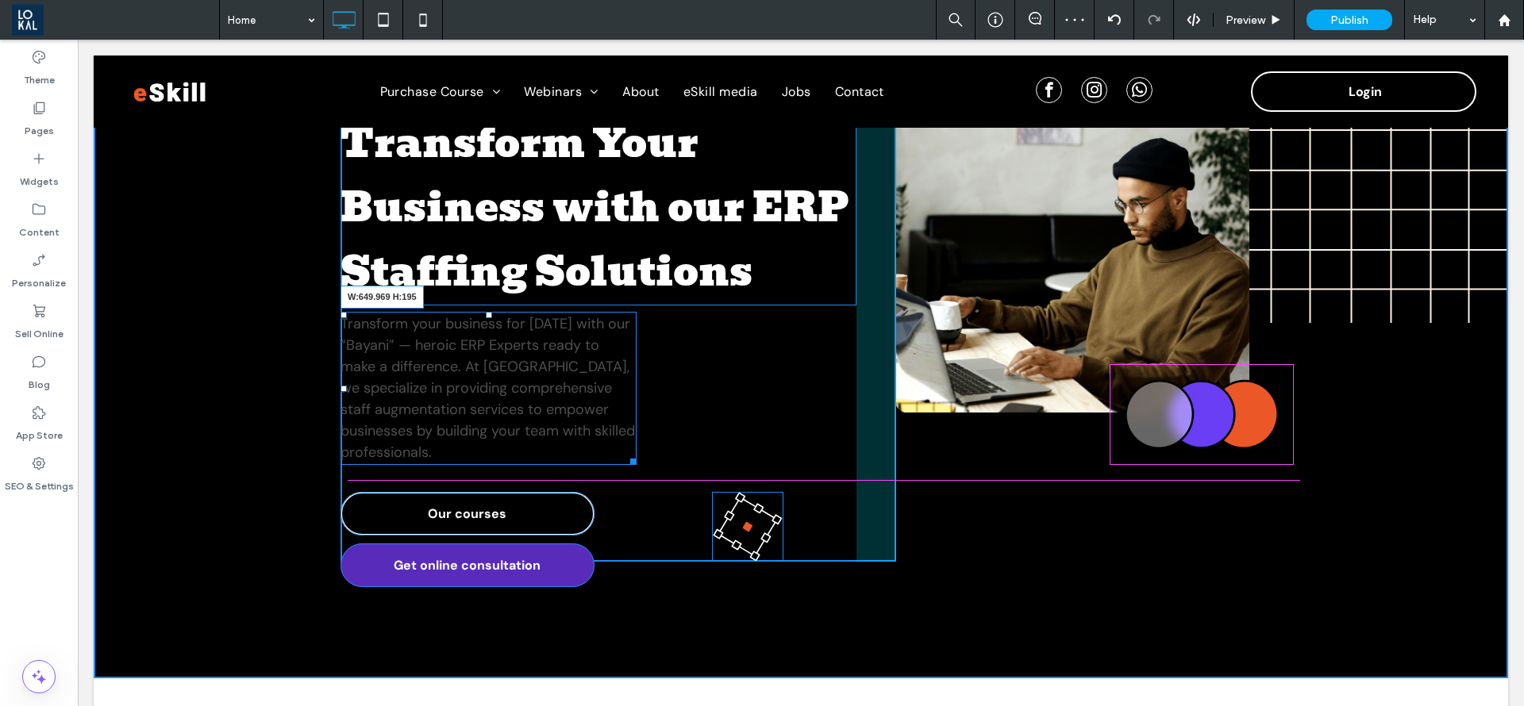
drag, startPoint x: 625, startPoint y: 462, endPoint x: 410, endPoint y: 414, distance: 220.5
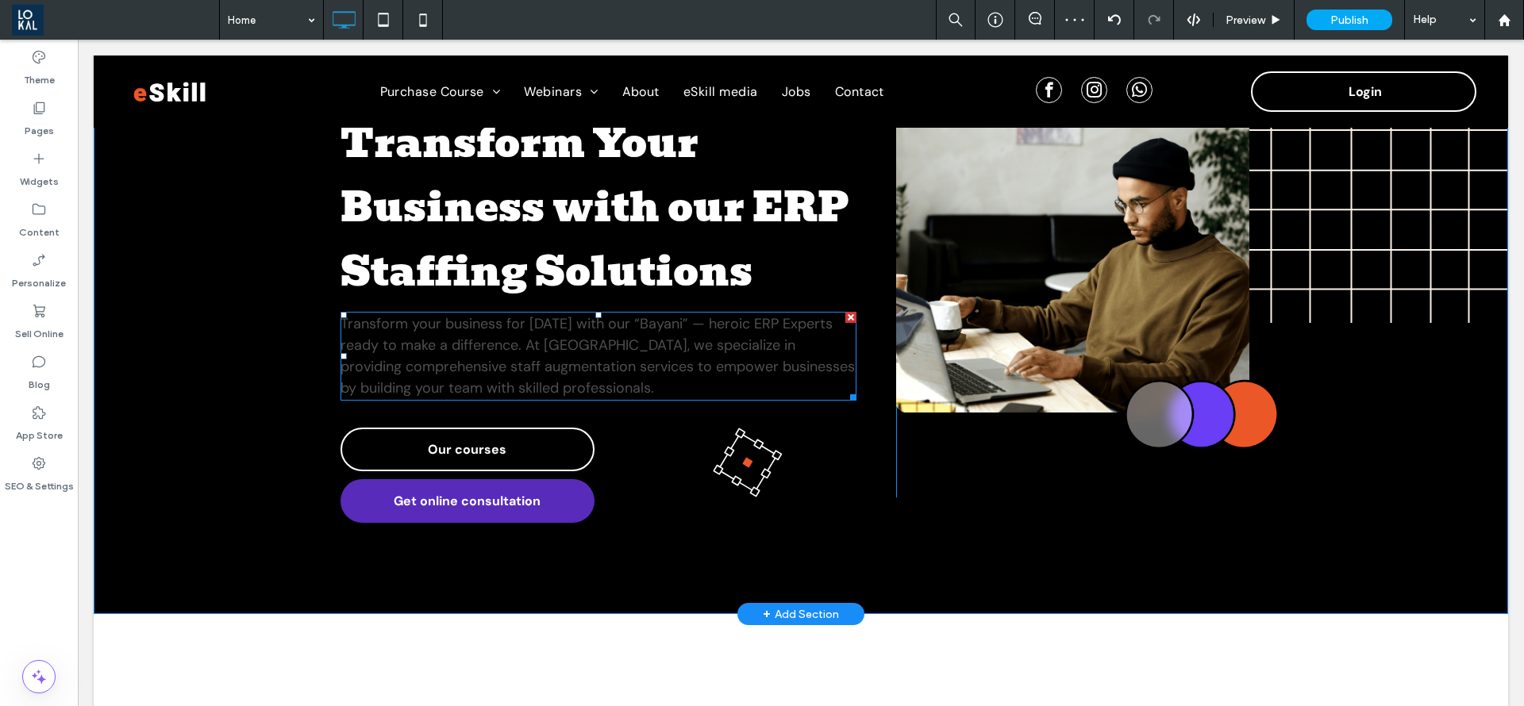
click at [487, 367] on span "Transform your business for tomorrow with our “Bayani” — heroic ERP Experts rea…" at bounding box center [597, 355] width 514 height 83
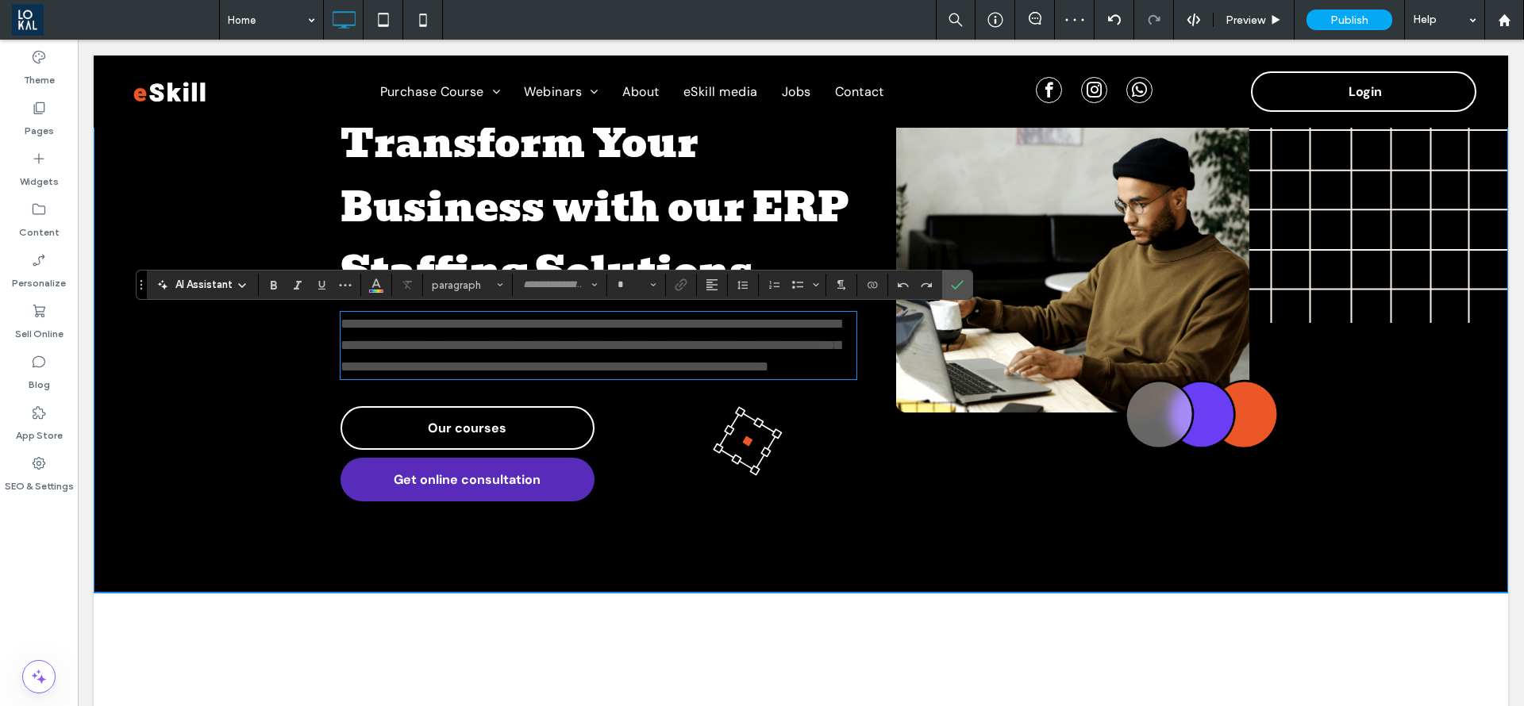
type input "*******"
type input "**"
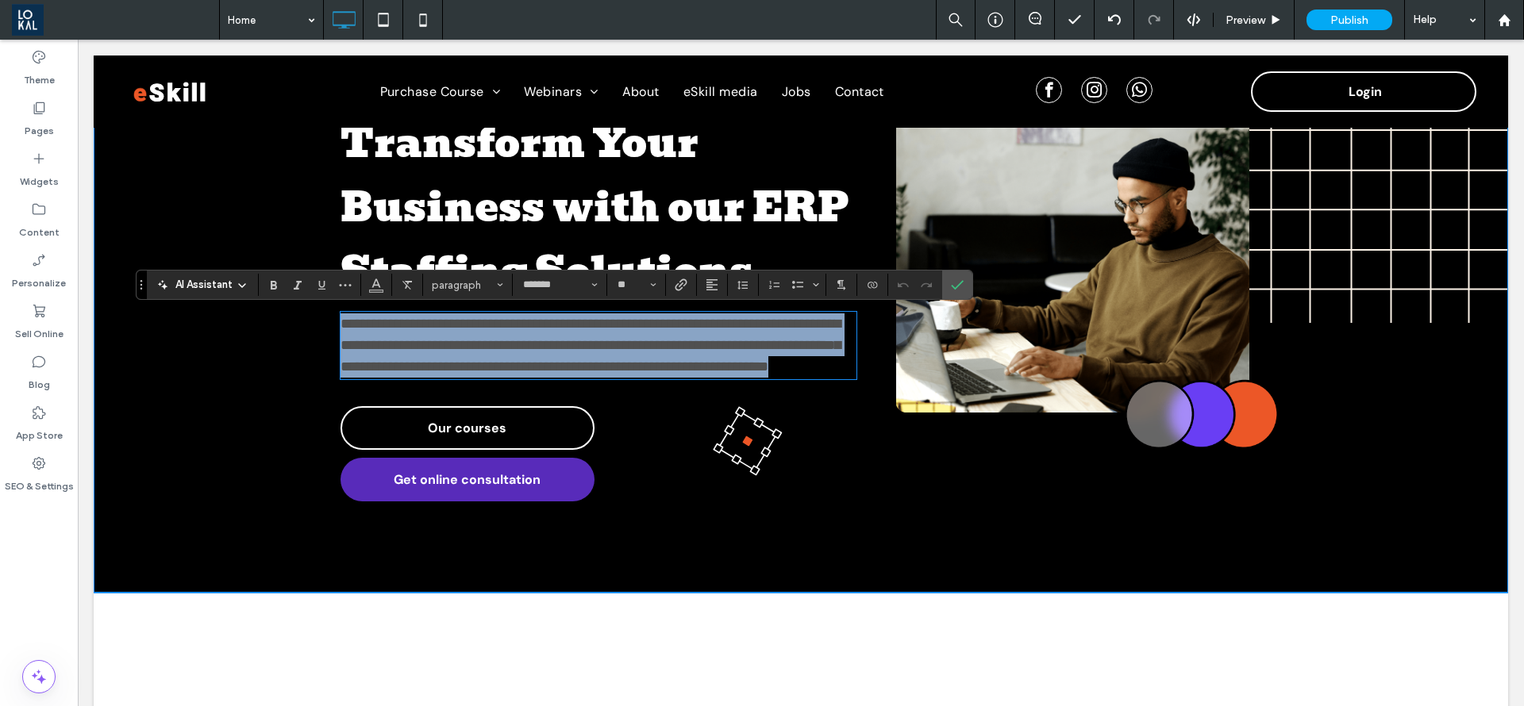
drag, startPoint x: 591, startPoint y: 393, endPoint x: 466, endPoint y: 328, distance: 140.6
click at [329, 328] on div "**********" at bounding box center [801, 305] width 1414 height 576
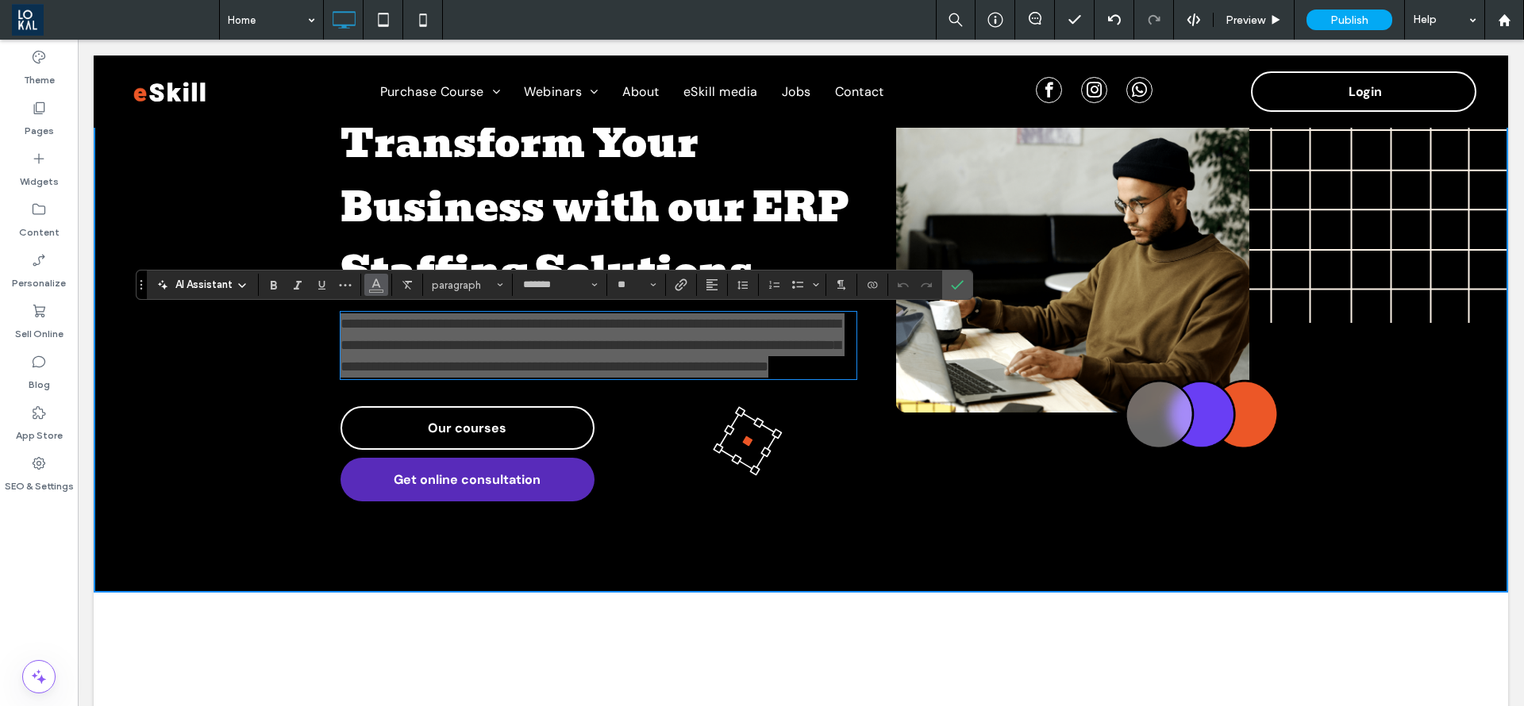
click at [375, 284] on icon "Color" at bounding box center [376, 283] width 13 height 13
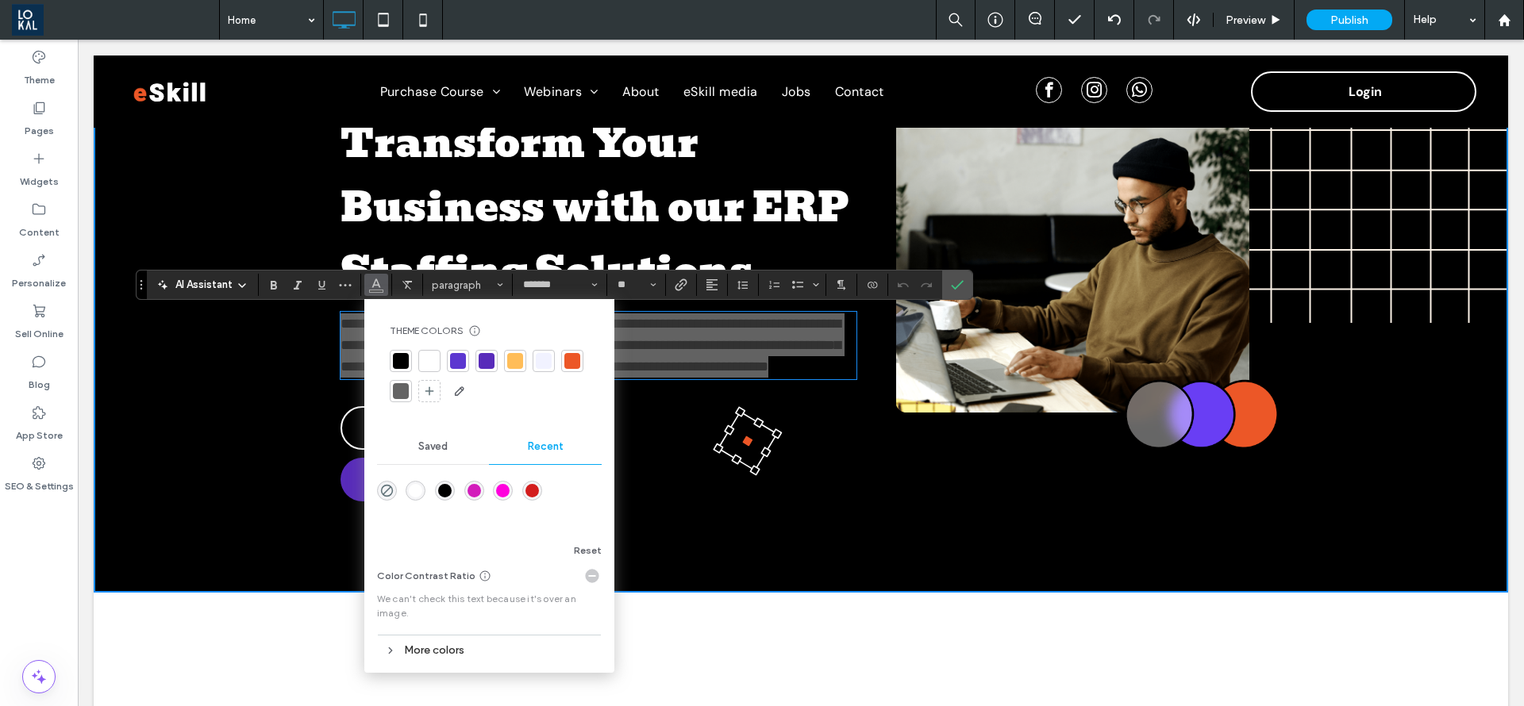
click at [417, 496] on div "rgba(255, 255, 255, 1)" at bounding box center [415, 490] width 13 height 13
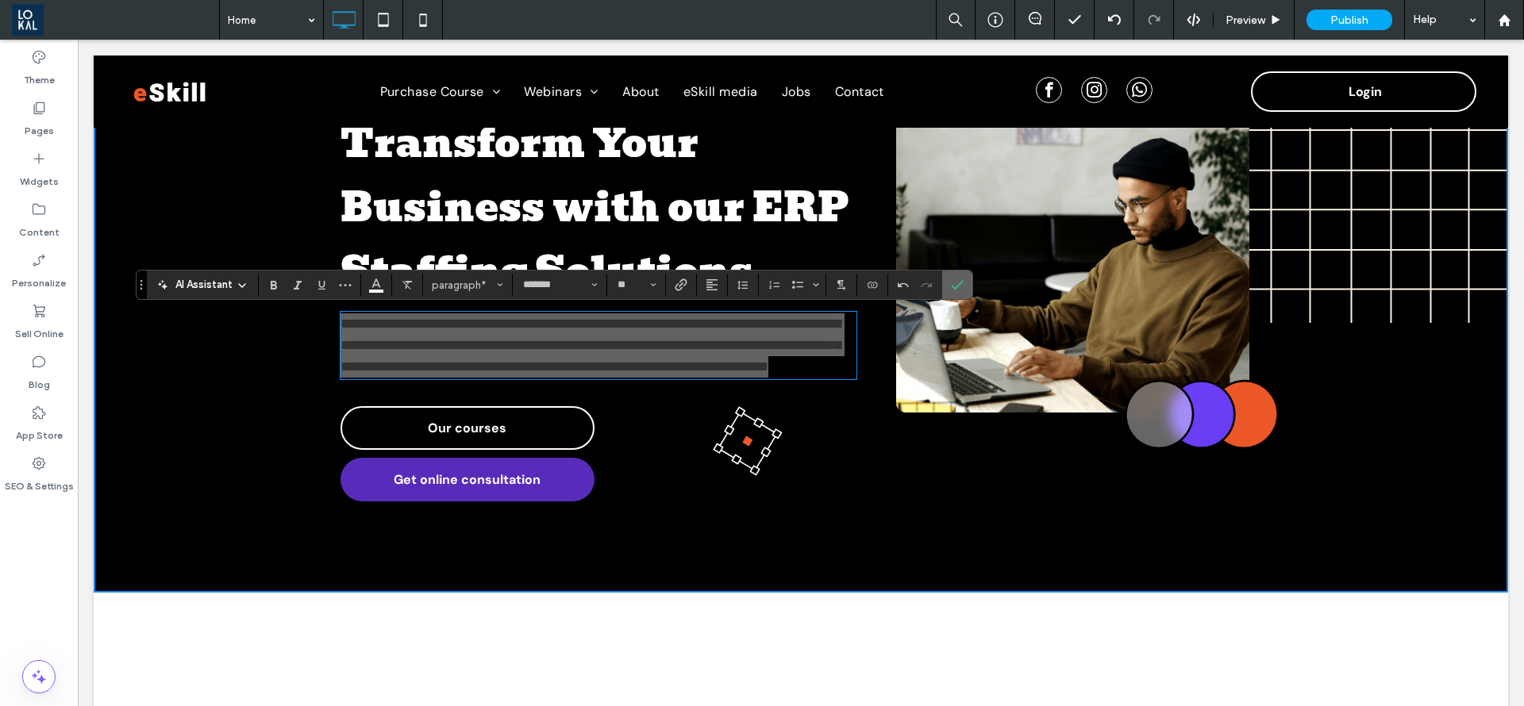
click at [959, 283] on icon "Confirm" at bounding box center [957, 285] width 13 height 13
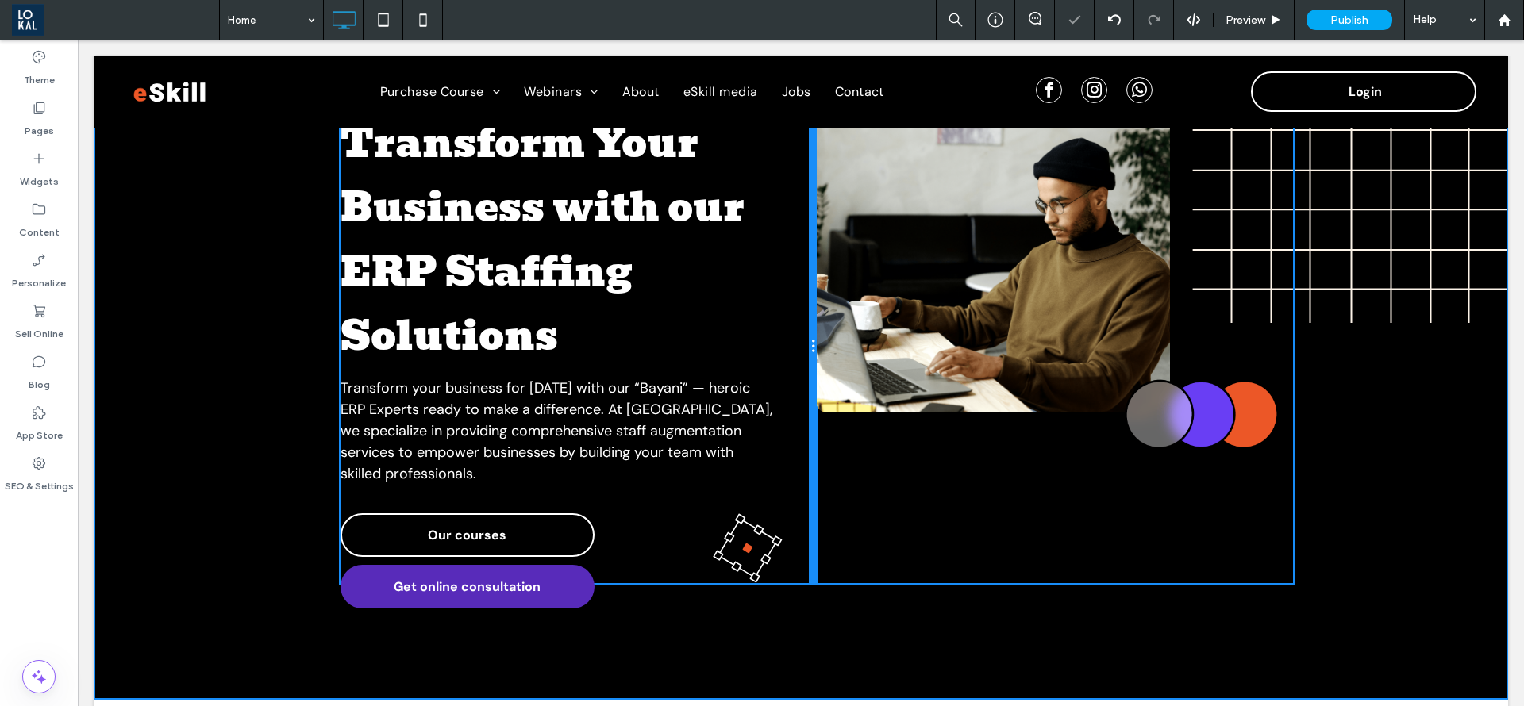
drag, startPoint x: 885, startPoint y: 367, endPoint x: 1253, endPoint y: 560, distance: 415.4
click at [840, 379] on div "Transform Your Business with our ERP Staffing Solutions Transform your business…" at bounding box center [816, 347] width 952 height 474
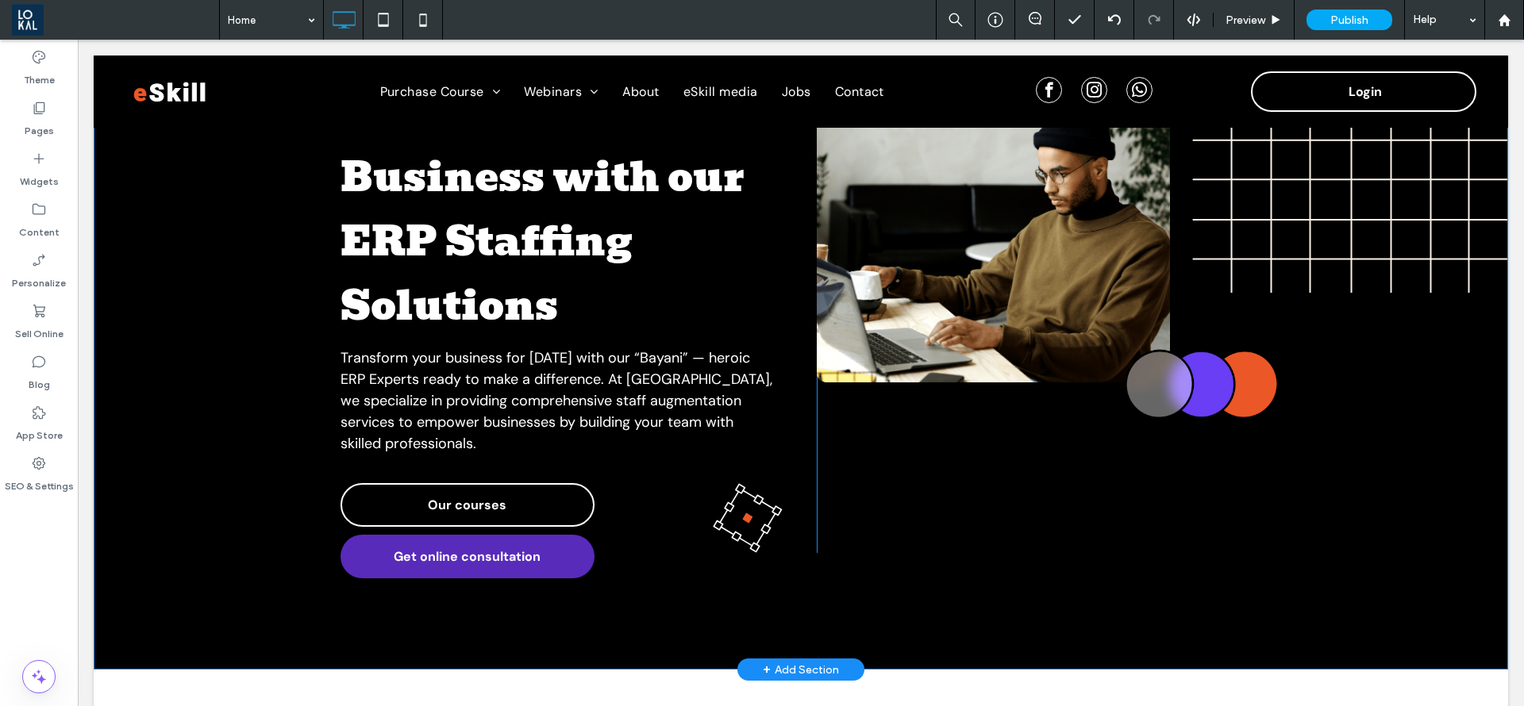
scroll to position [119, 0]
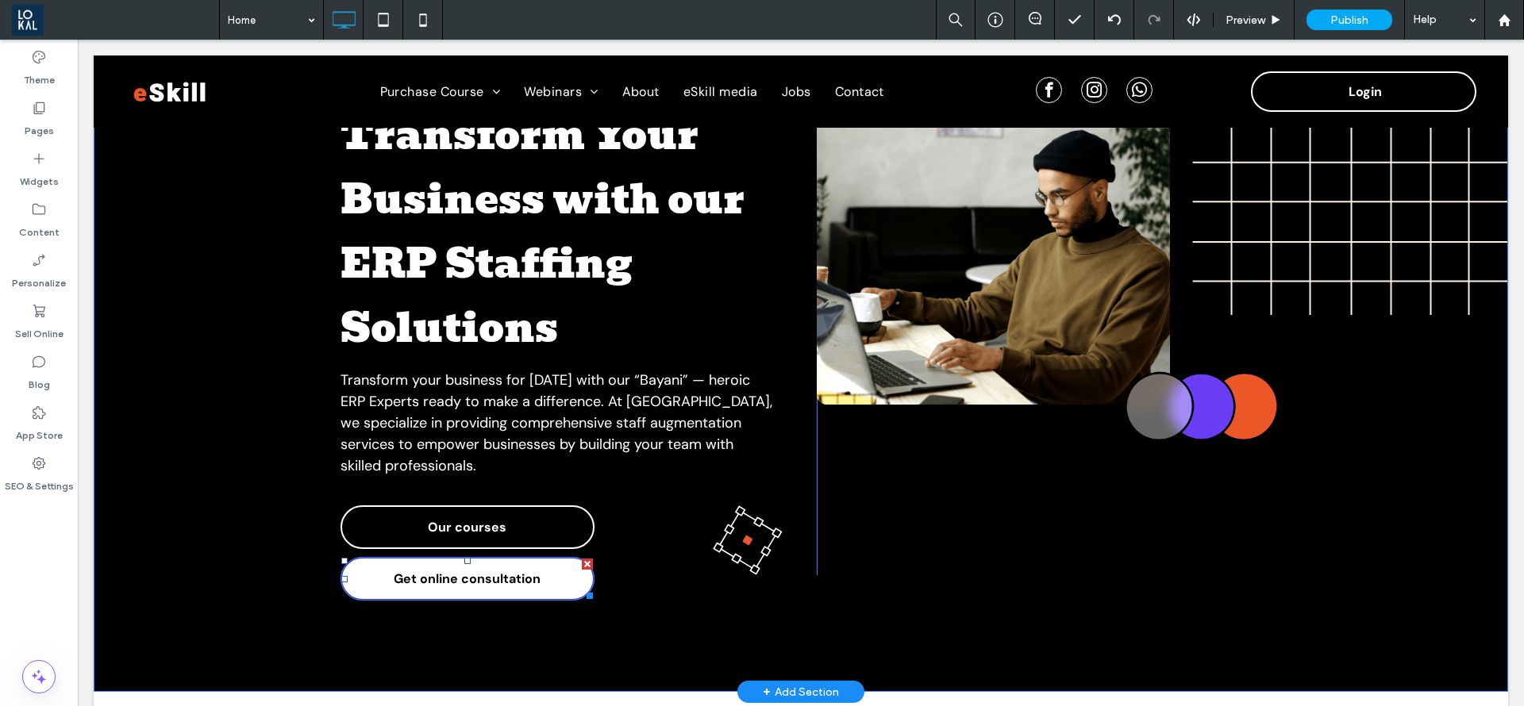
click at [478, 586] on span "Get online consultation" at bounding box center [467, 579] width 147 height 33
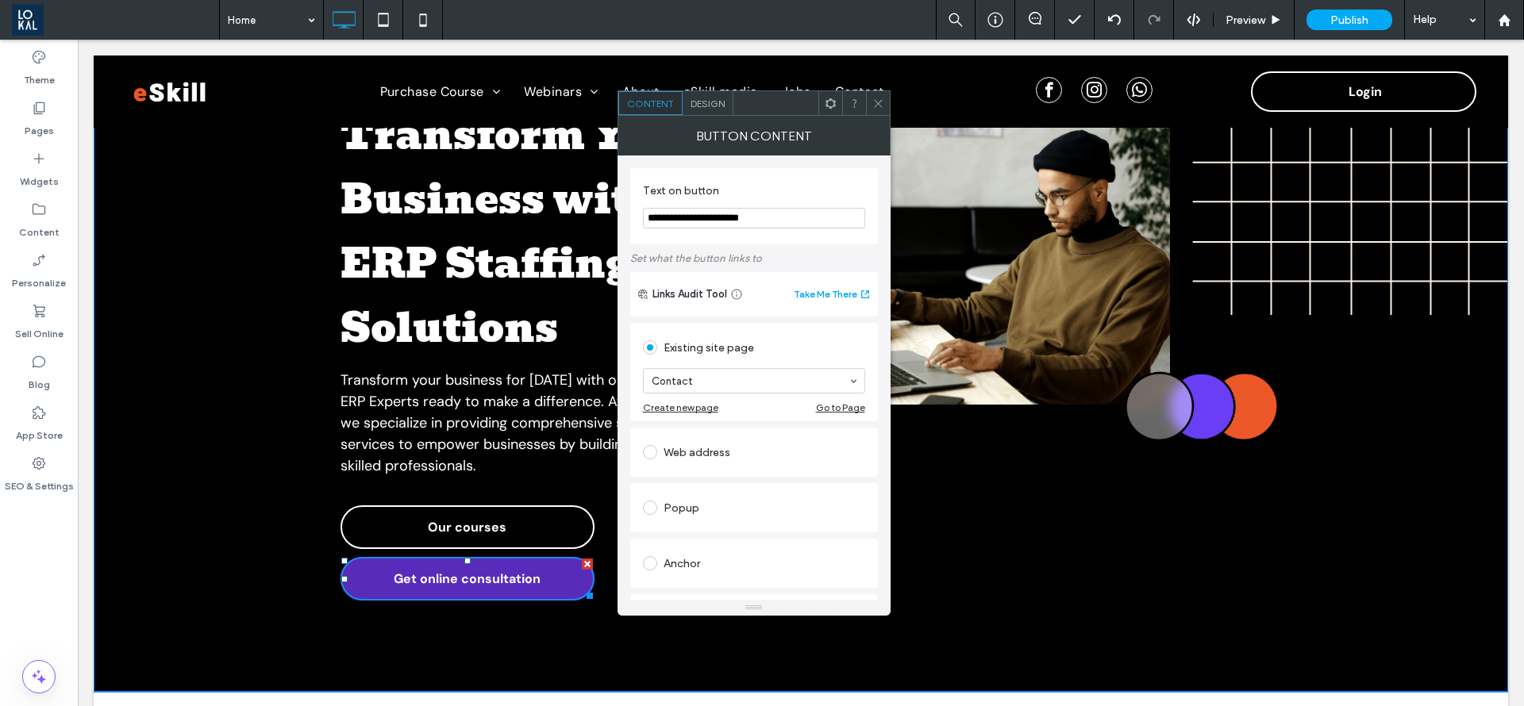
drag, startPoint x: 849, startPoint y: 256, endPoint x: 595, endPoint y: 217, distance: 256.9
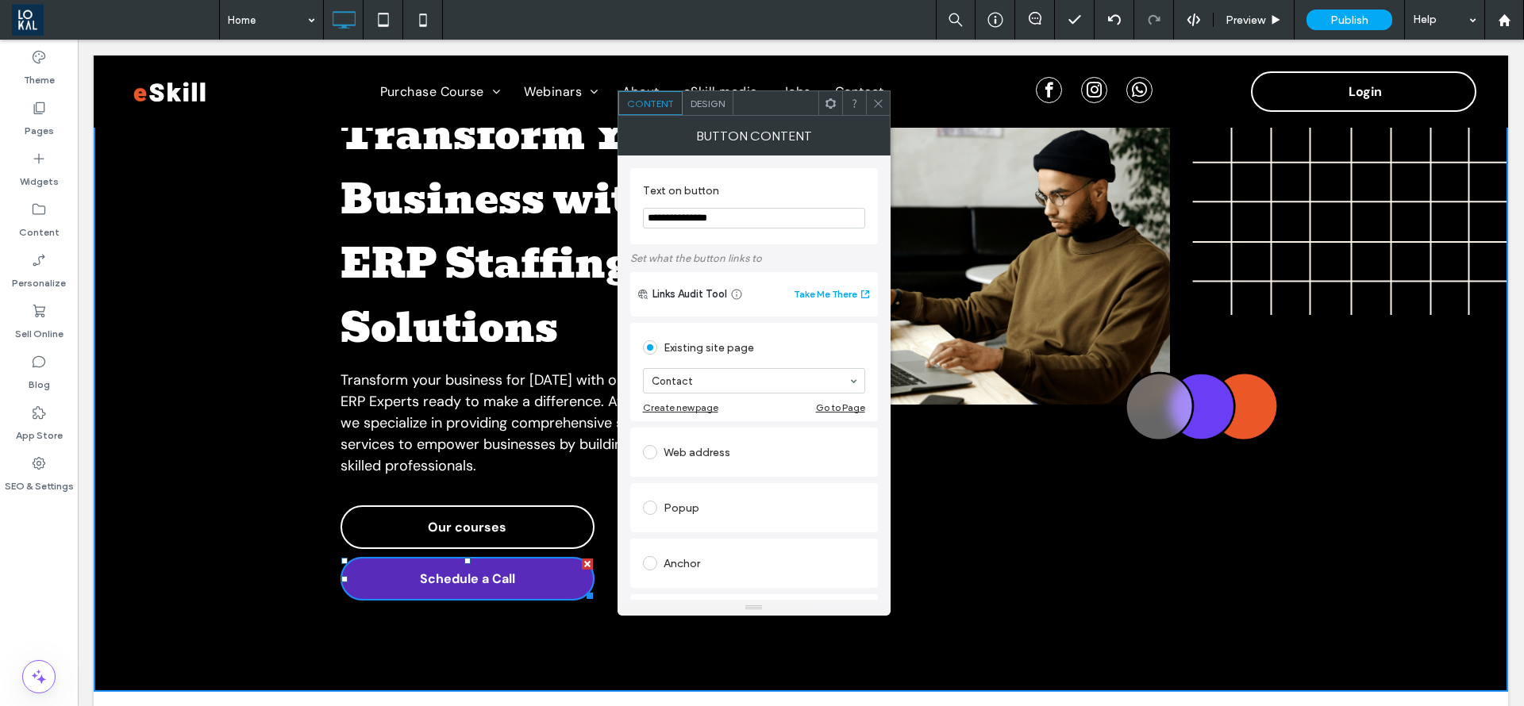
type input "**********"
drag, startPoint x: 881, startPoint y: 102, endPoint x: 692, endPoint y: 231, distance: 229.0
click at [881, 99] on icon at bounding box center [878, 104] width 12 height 12
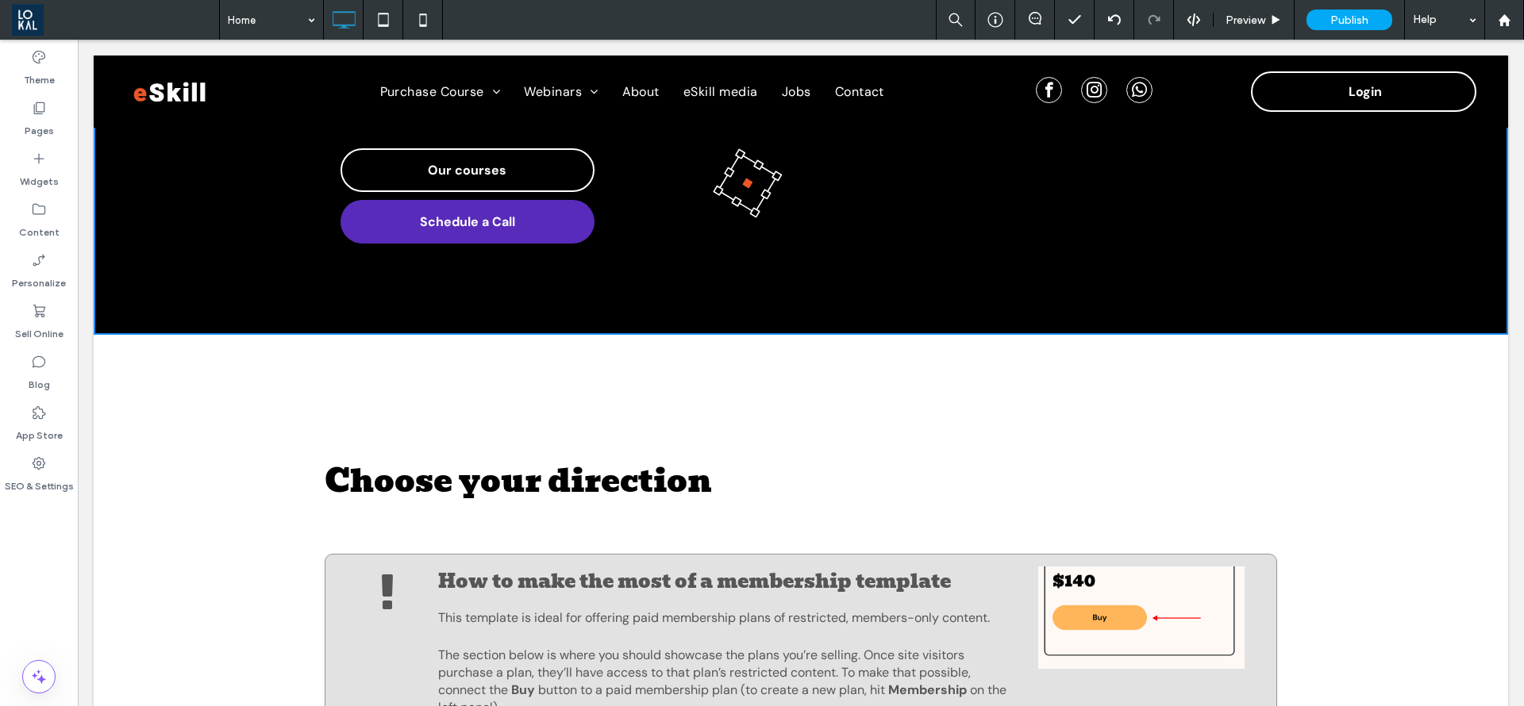
scroll to position [952, 0]
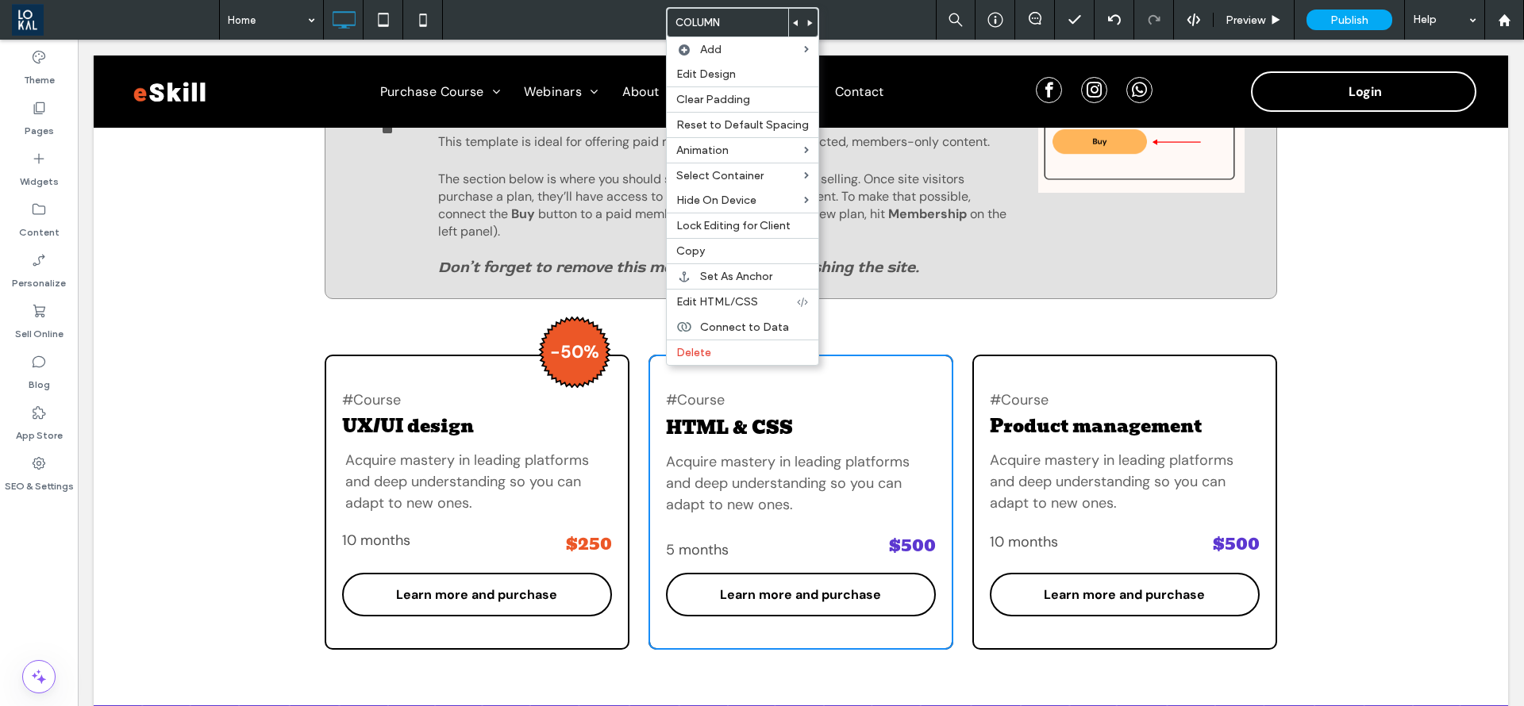
drag, startPoint x: 699, startPoint y: 252, endPoint x: 801, endPoint y: 540, distance: 305.5
click at [700, 252] on span "Copy" at bounding box center [690, 250] width 29 height 13
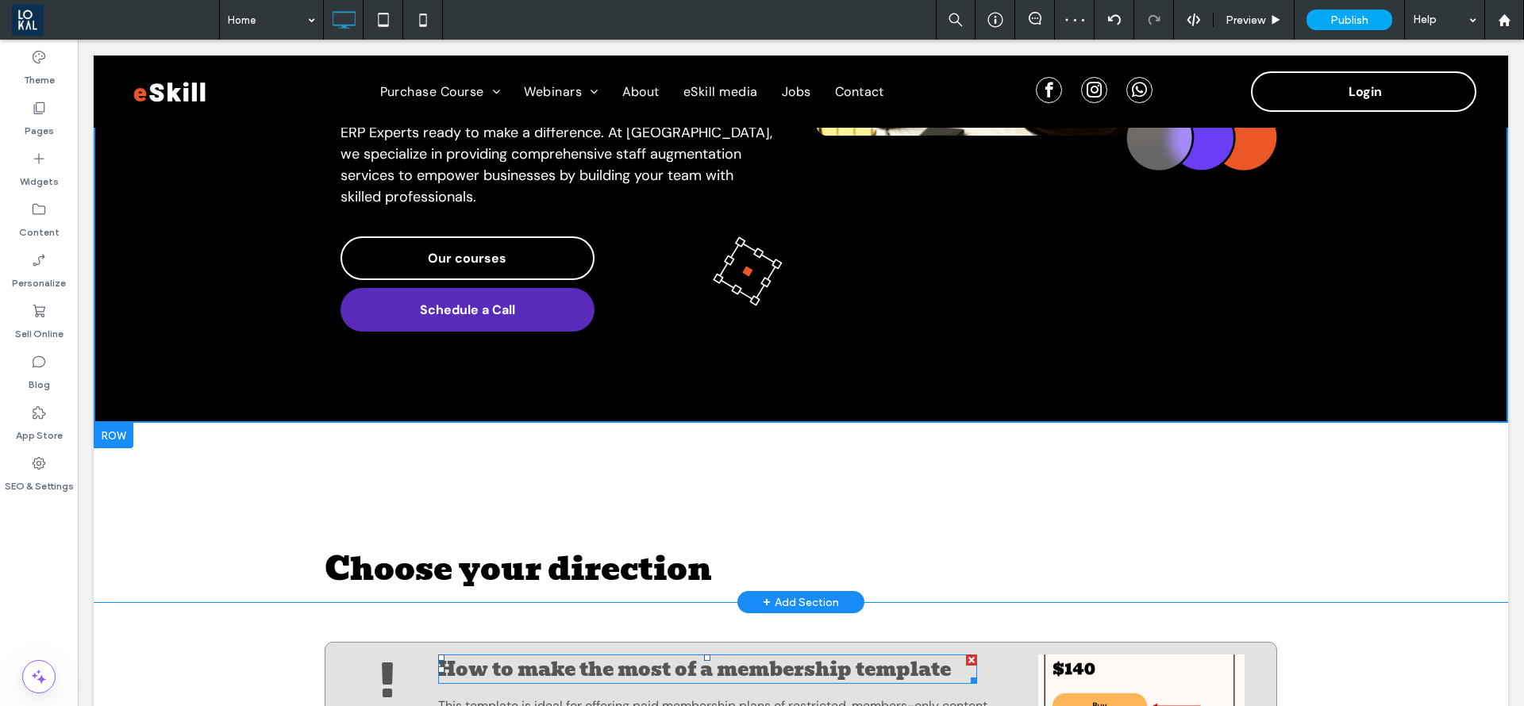
scroll to position [476, 0]
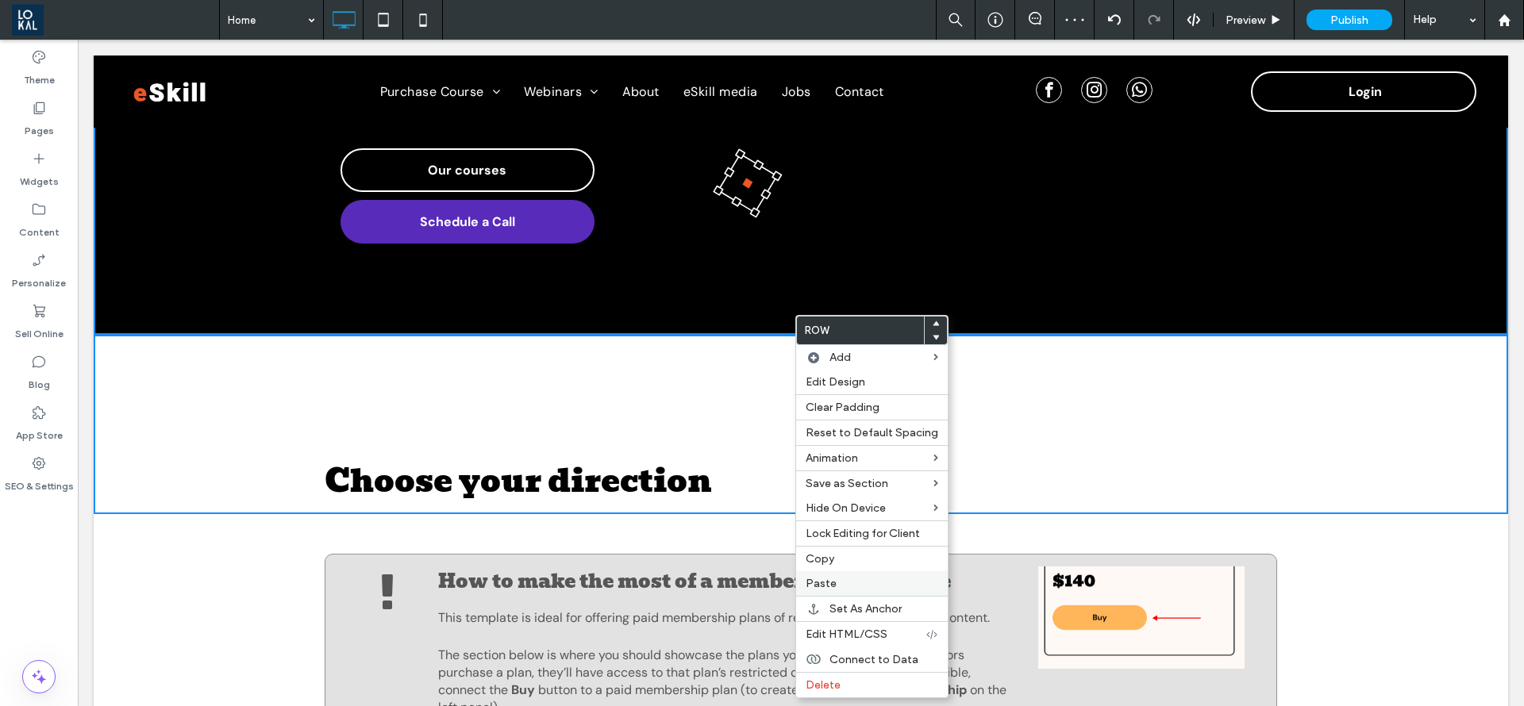
click at [845, 577] on label "Paste" at bounding box center [872, 583] width 133 height 13
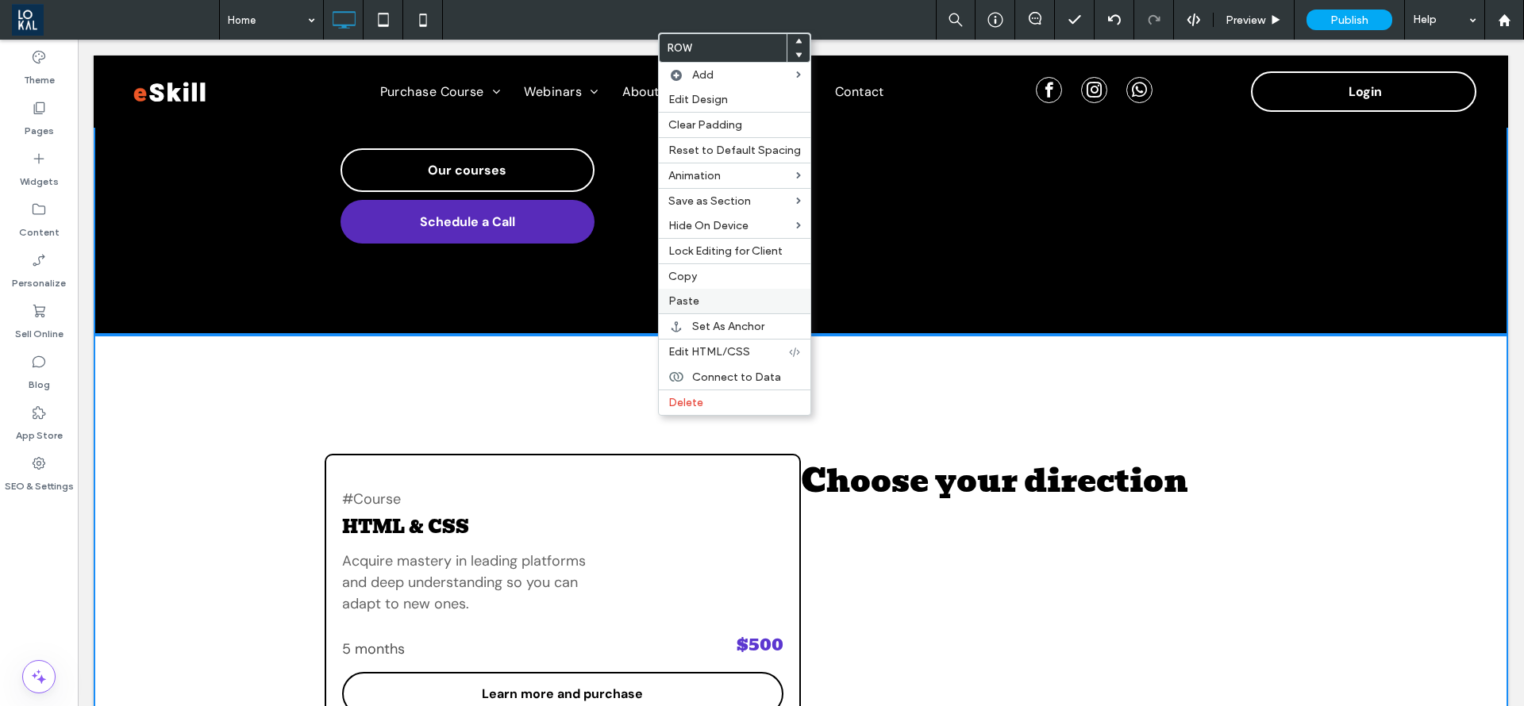
click at [714, 304] on label "Paste" at bounding box center [734, 300] width 133 height 13
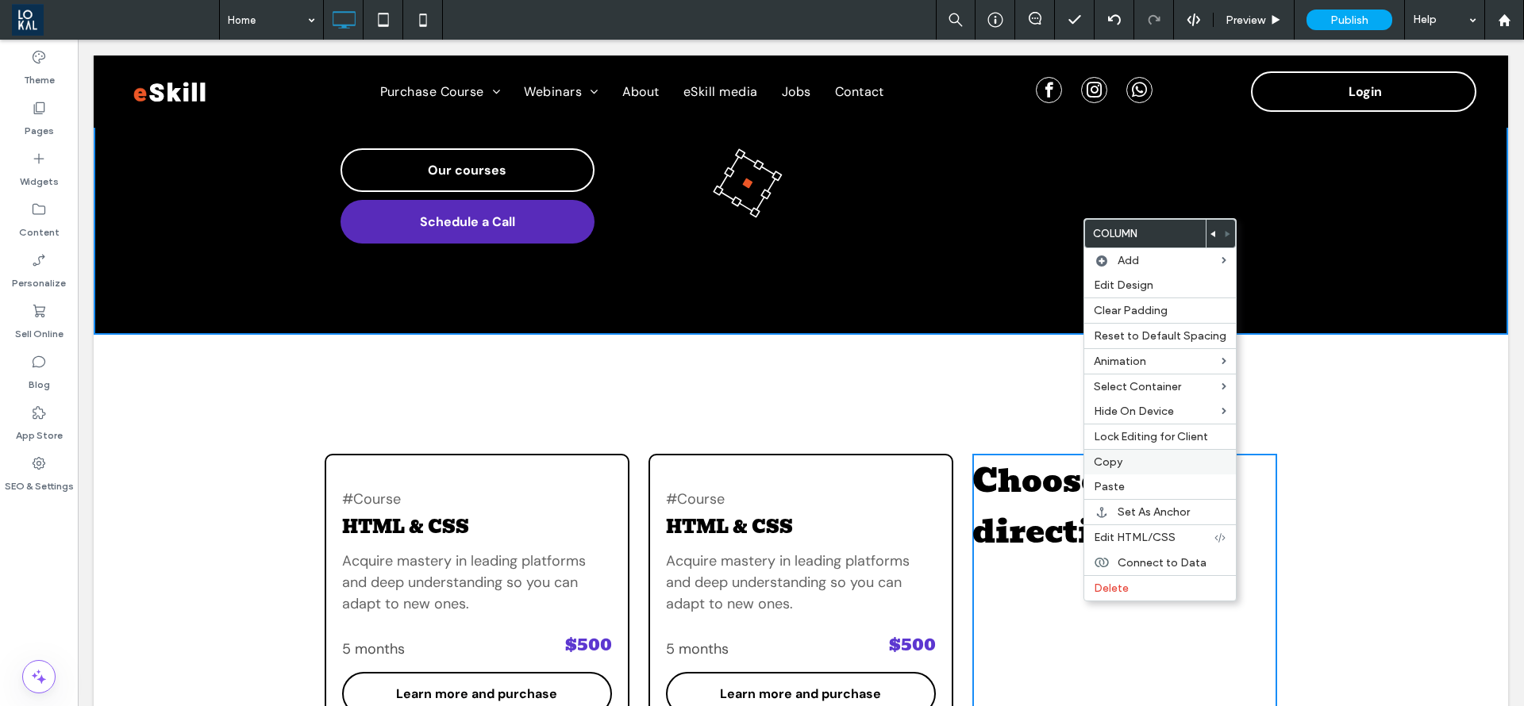
click at [1114, 462] on span "Copy" at bounding box center [1108, 462] width 29 height 13
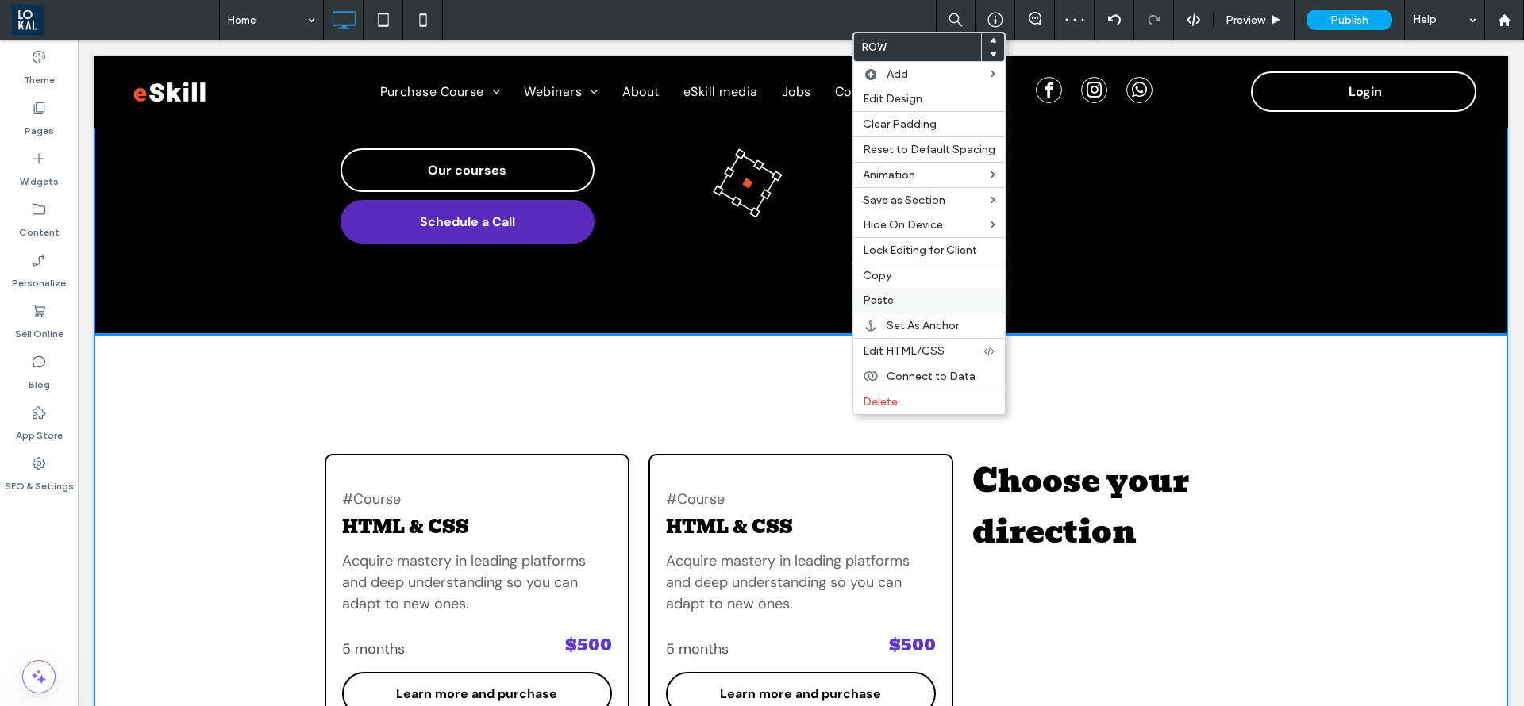
click at [886, 294] on span "Paste" at bounding box center [878, 300] width 31 height 13
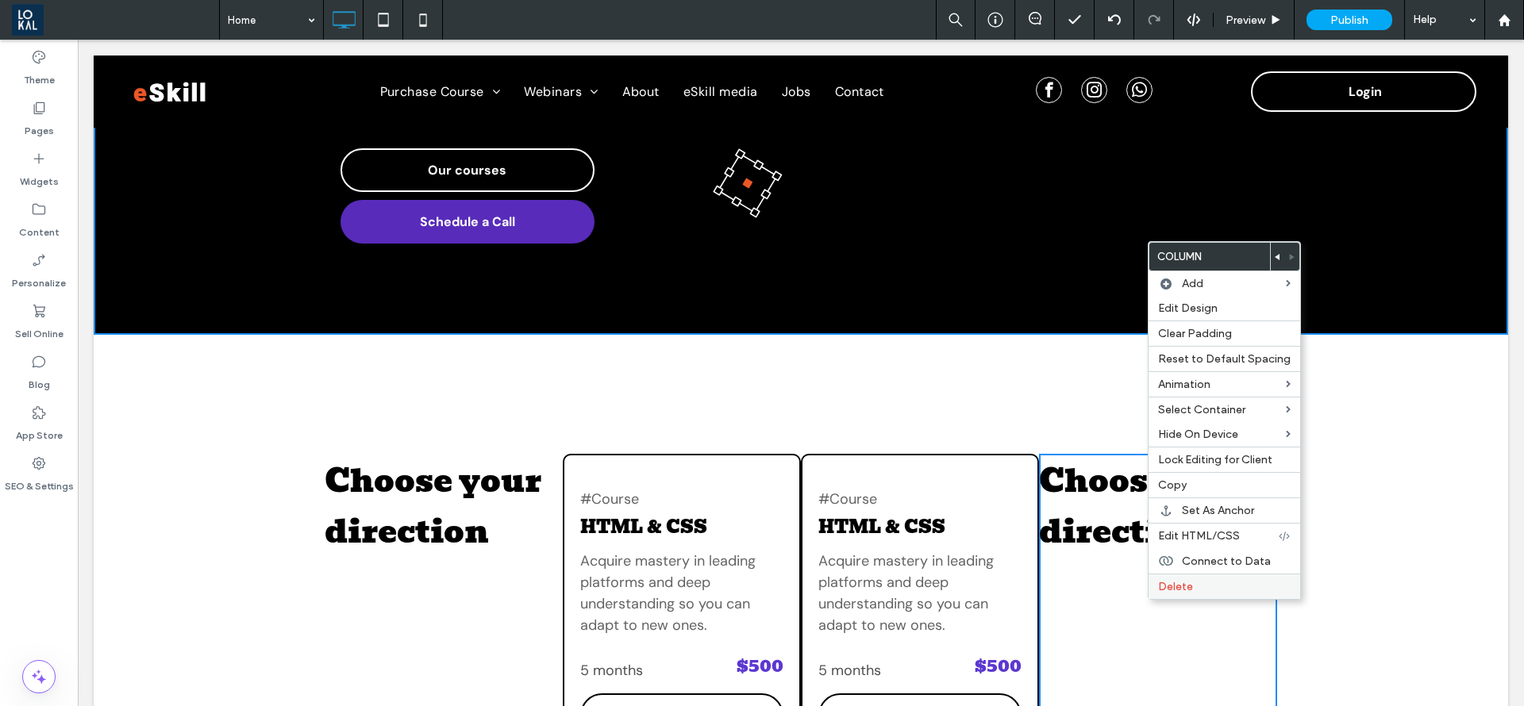
click at [1209, 588] on label "Delete" at bounding box center [1224, 586] width 133 height 13
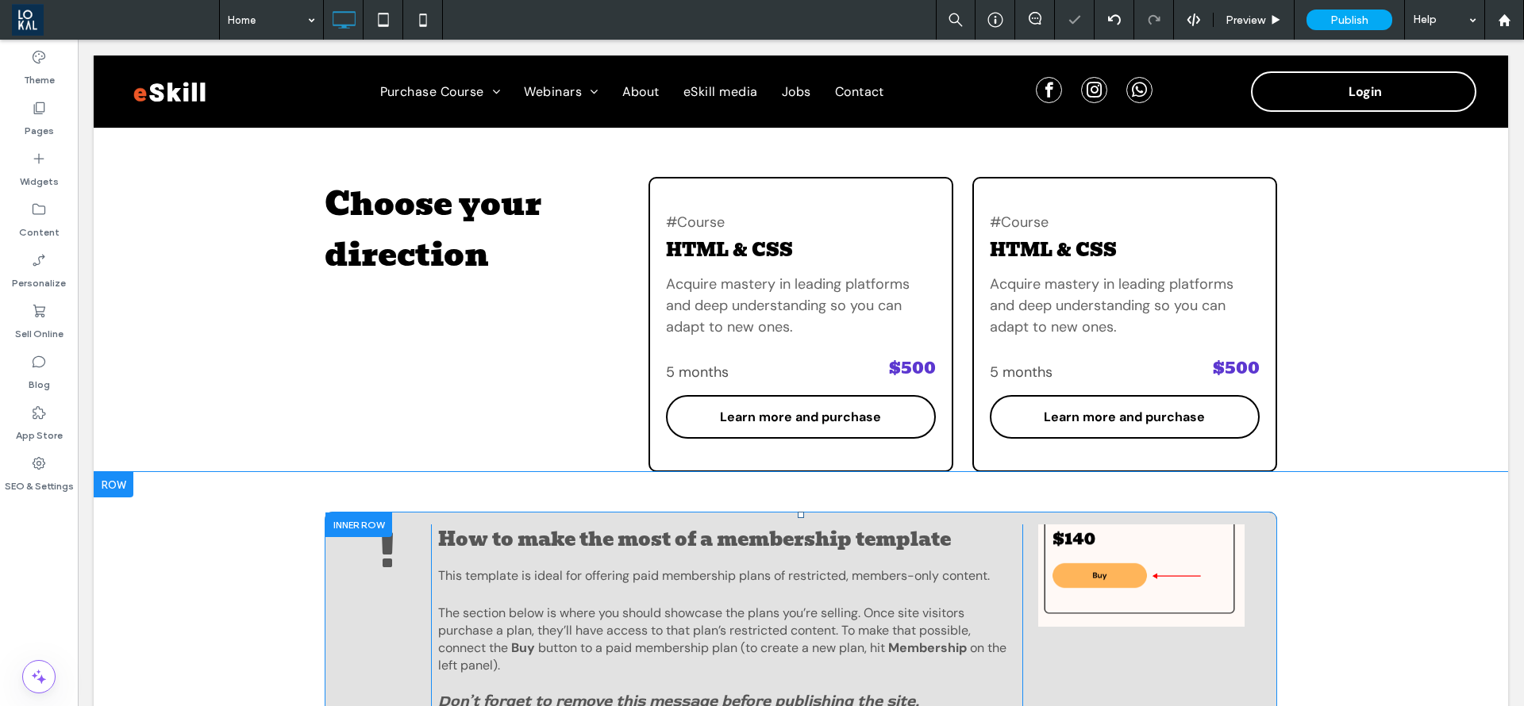
scroll to position [595, 0]
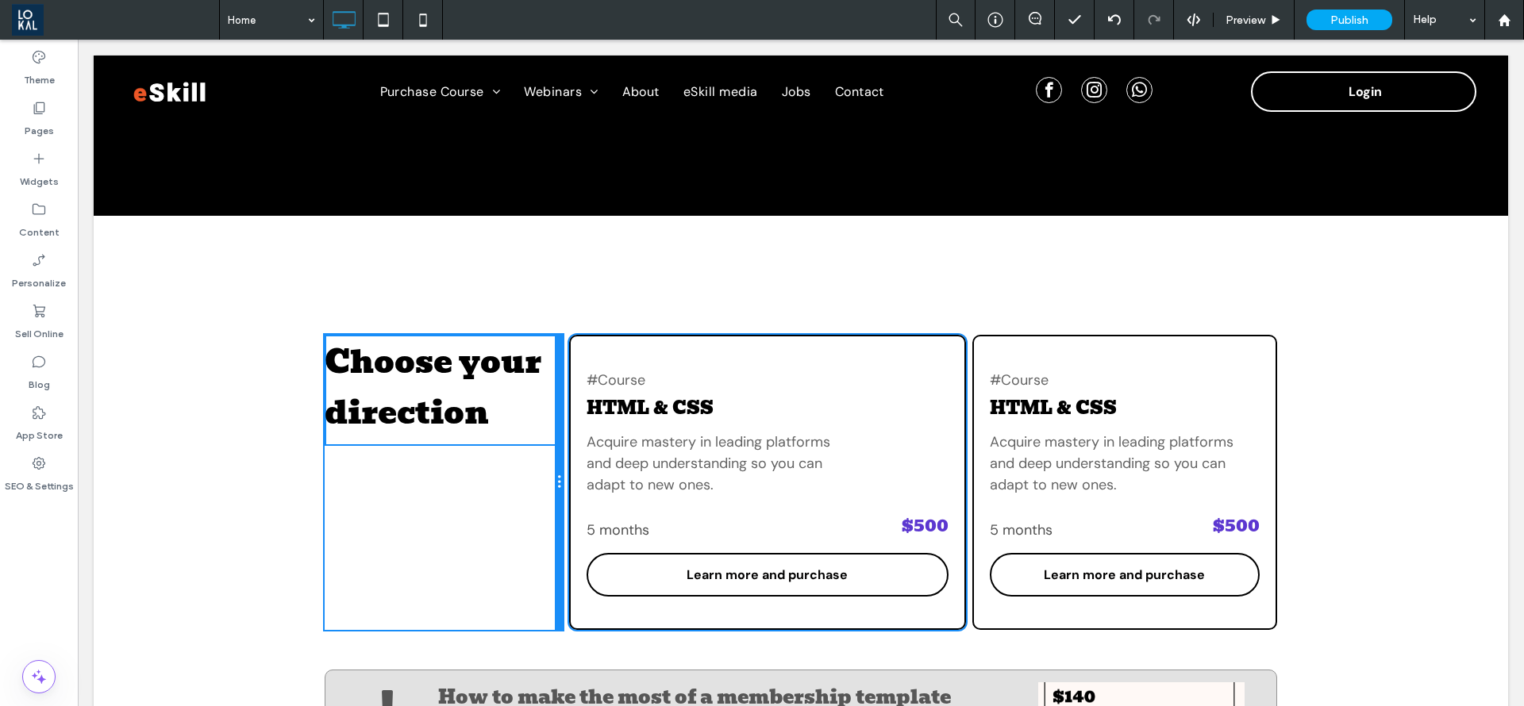
drag, startPoint x: 615, startPoint y: 517, endPoint x: 562, endPoint y: 537, distance: 56.8
click at [562, 537] on div "Choose your direction Click To Paste Click To Paste Click To Paste Click To Pas…" at bounding box center [801, 482] width 952 height 295
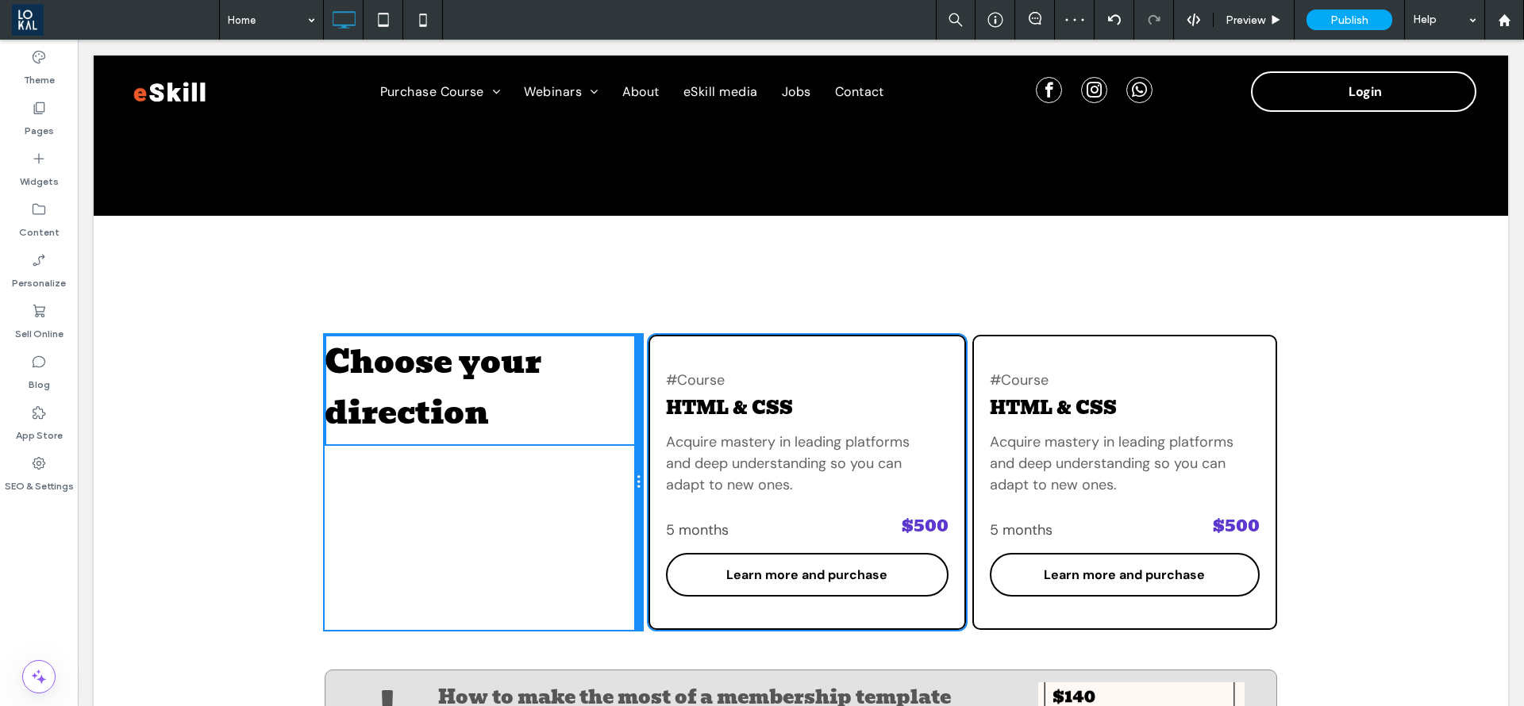
drag, startPoint x: 548, startPoint y: 512, endPoint x: 1132, endPoint y: 587, distance: 588.1
click at [600, 515] on div "Choose your direction Click To Paste Click To Paste Click To Paste Click To Pas…" at bounding box center [483, 482] width 317 height 295
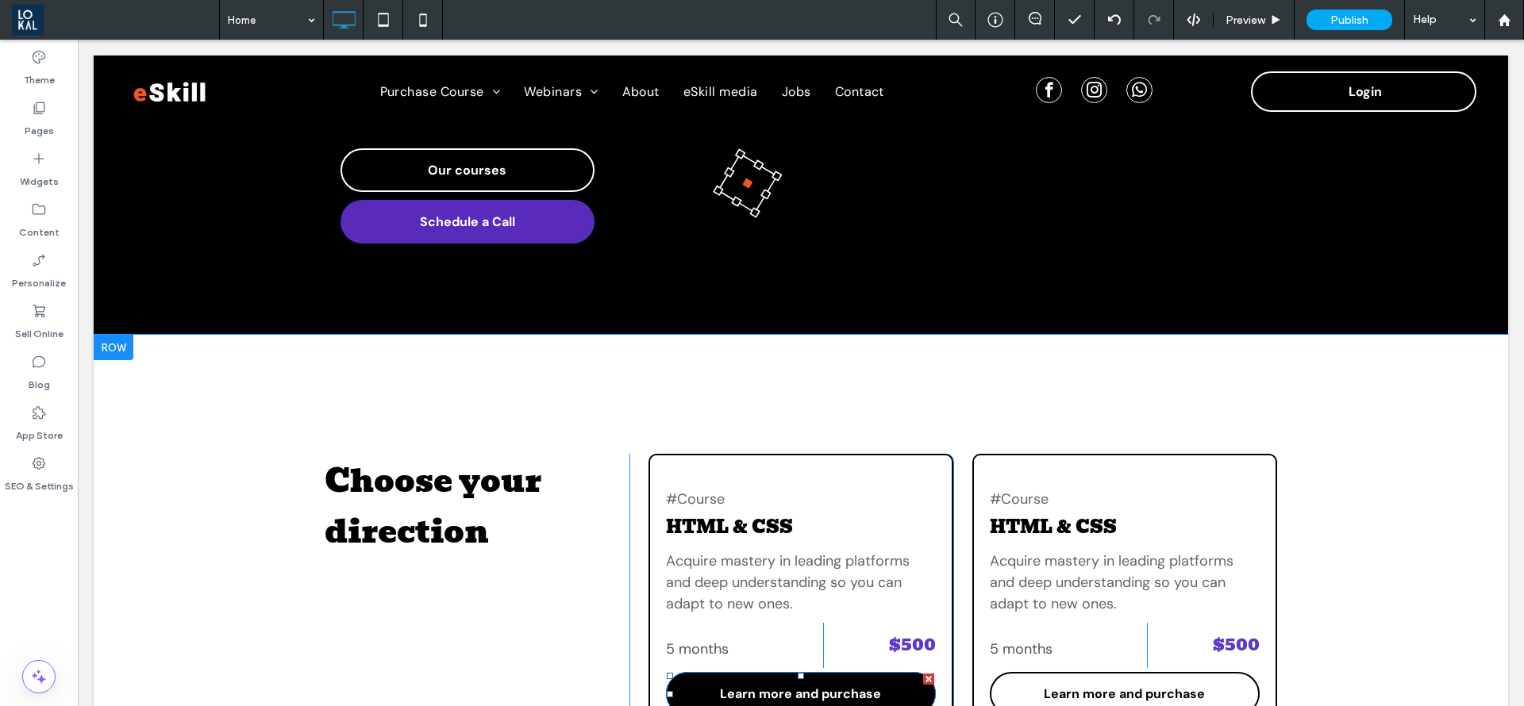
scroll to position [714, 0]
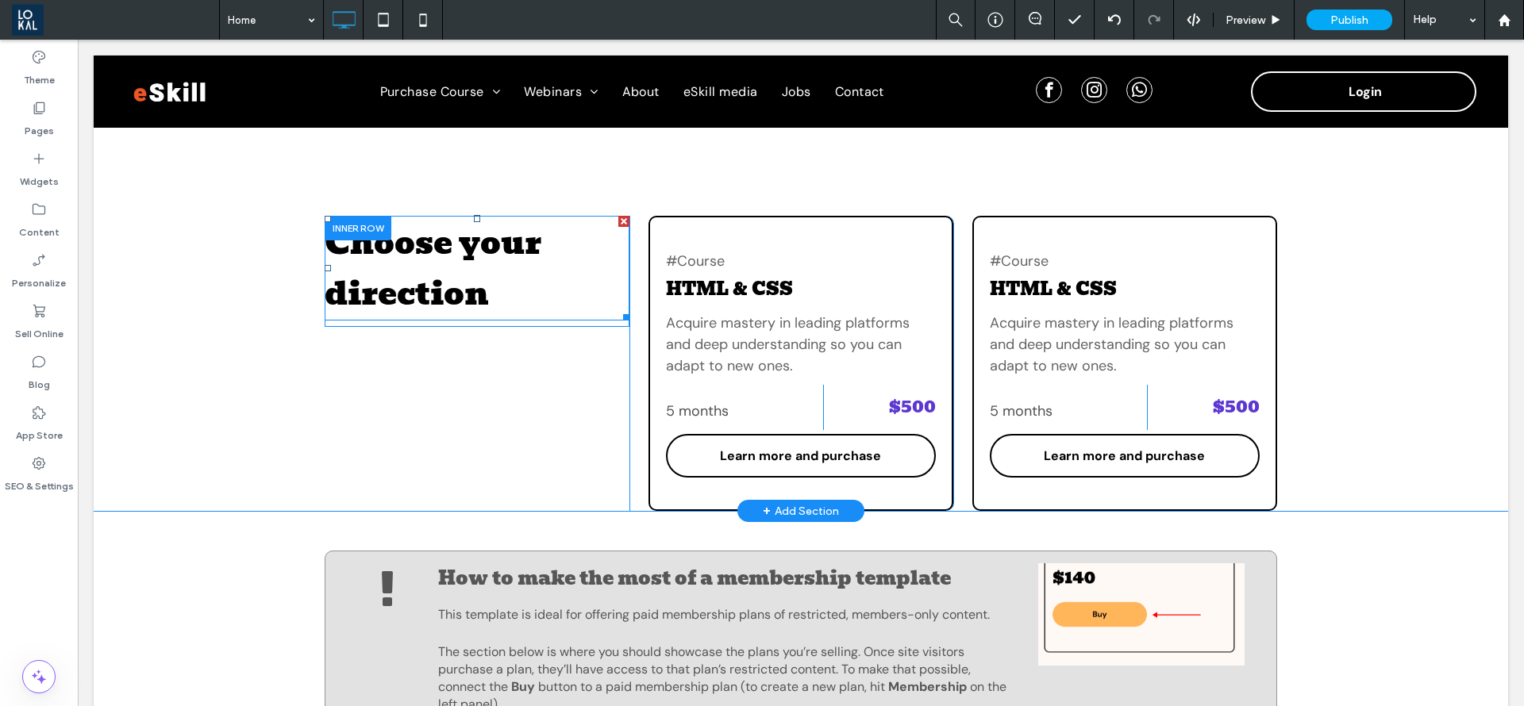
click at [462, 289] on span "Choose your direction" at bounding box center [433, 268] width 217 height 102
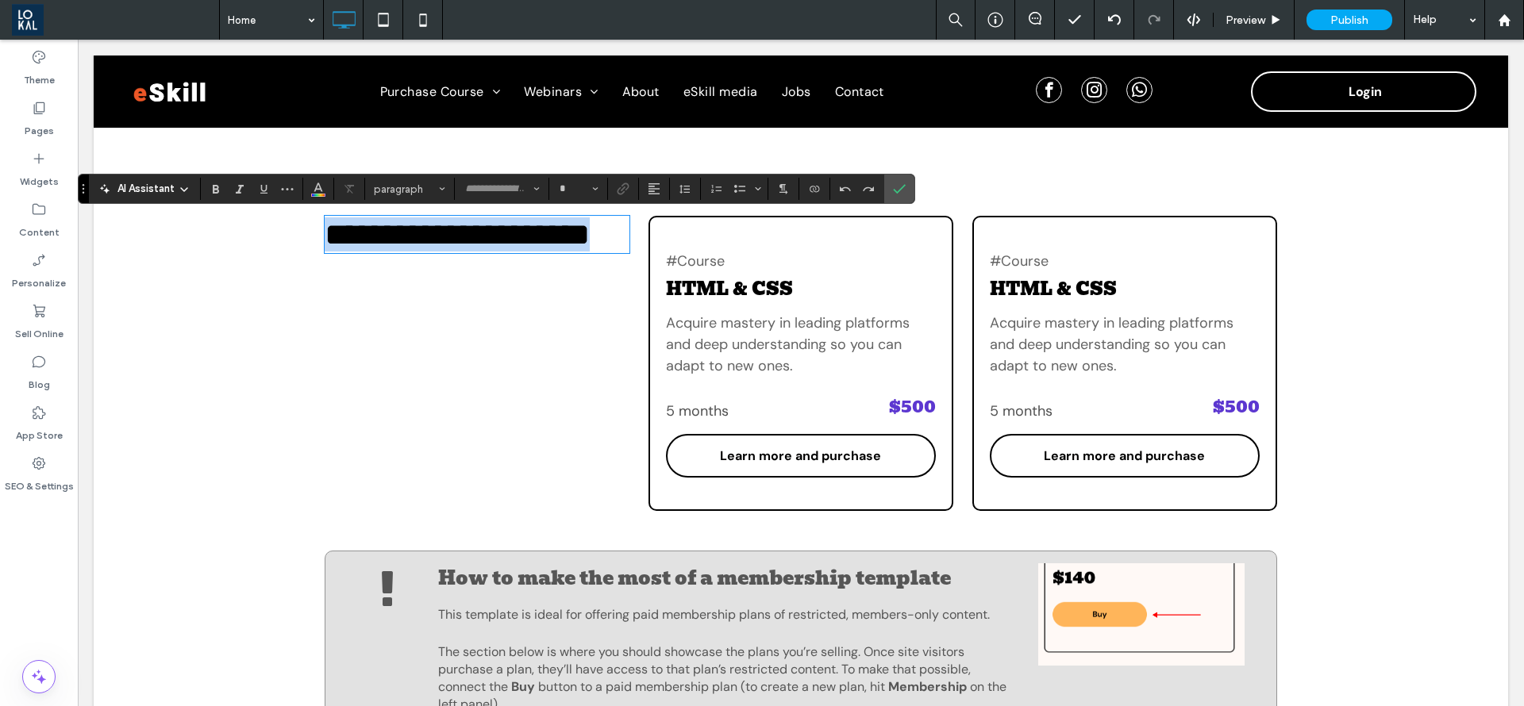
type input "*****"
type input "**"
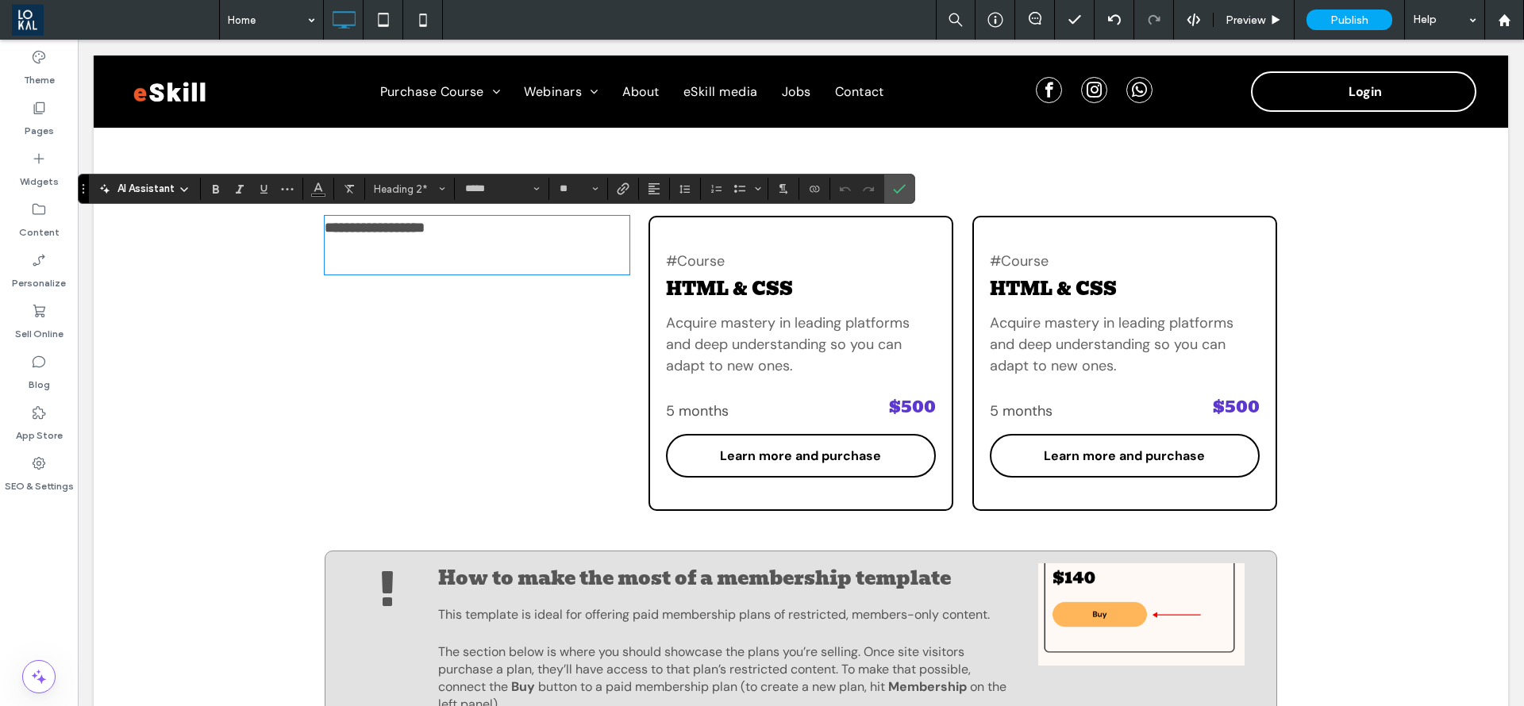
type input "*******"
type input "**"
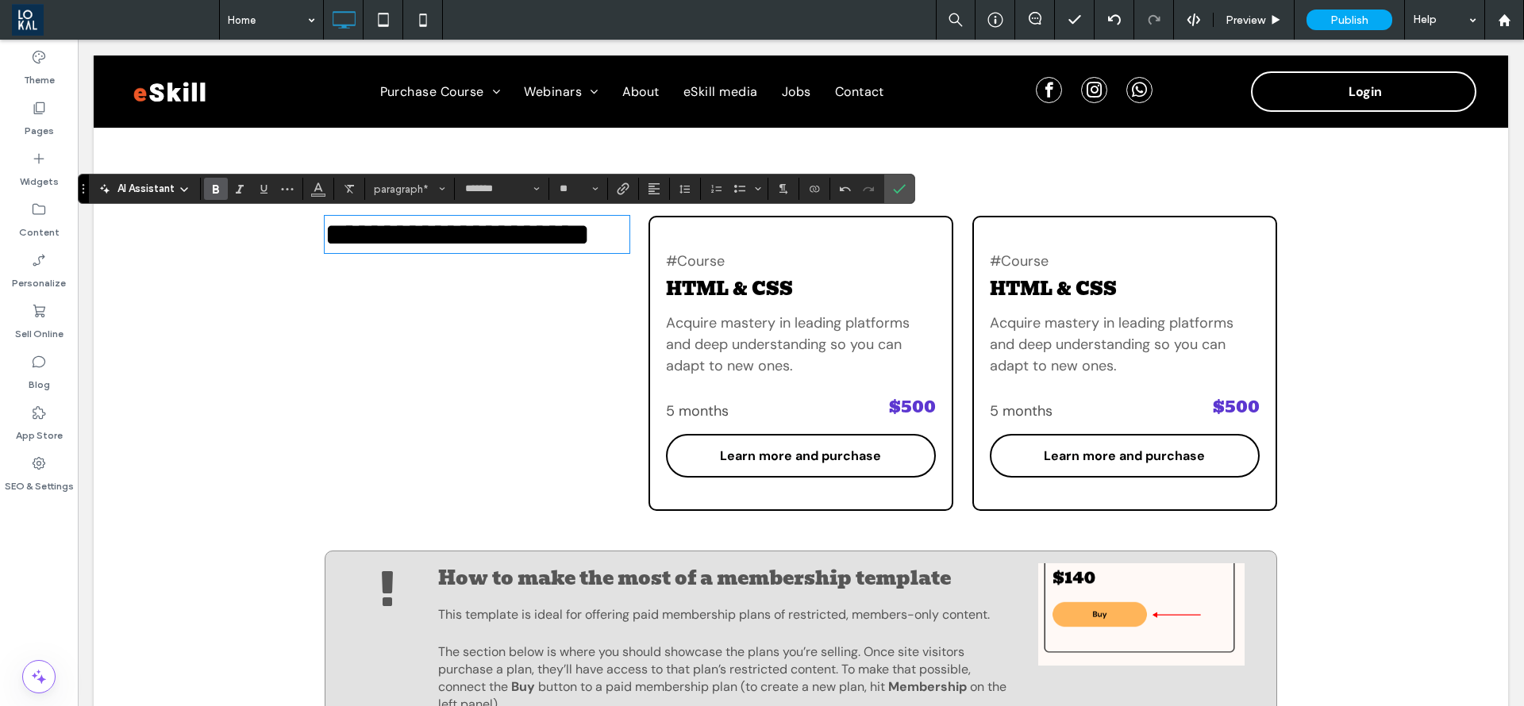
type input "*****"
type input "**"
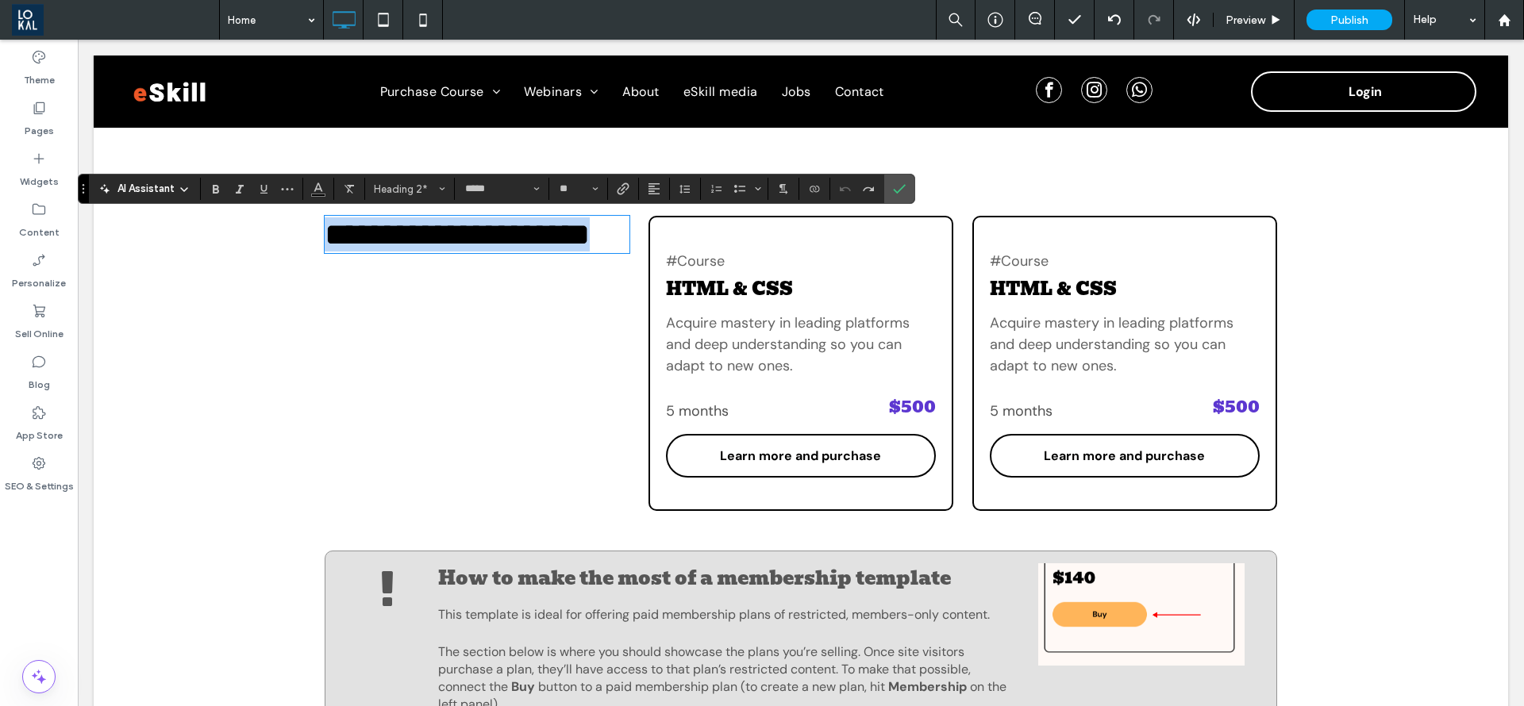
drag, startPoint x: 533, startPoint y: 300, endPoint x: 321, endPoint y: 249, distance: 218.7
click at [325, 249] on h2 "**********" at bounding box center [477, 234] width 305 height 34
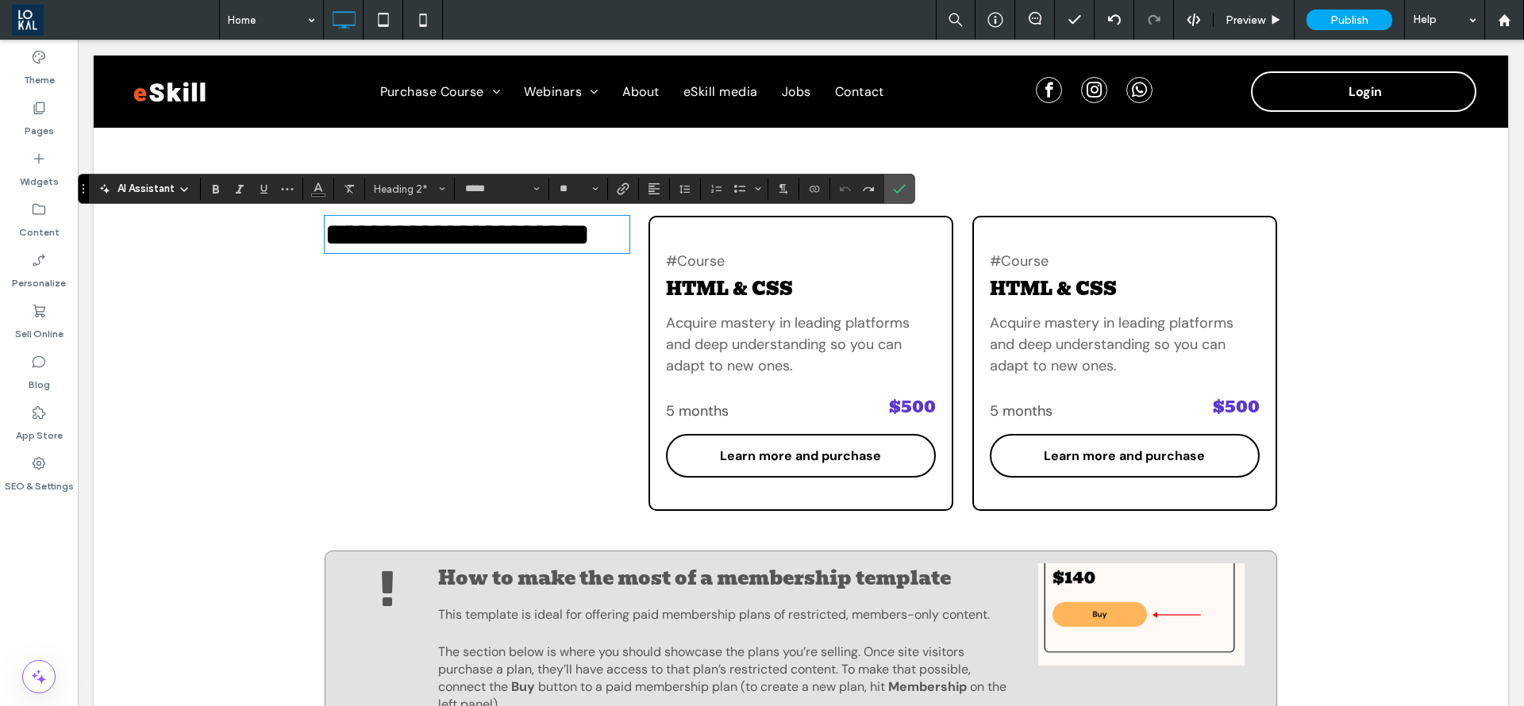
scroll to position [0, 0]
type input "*******"
type input "**"
click at [460, 380] on div "**********" at bounding box center [477, 363] width 305 height 295
click at [751, 358] on span "Acquire mastery in leading platforms and deep understanding so you can adapt to…" at bounding box center [788, 345] width 244 height 62
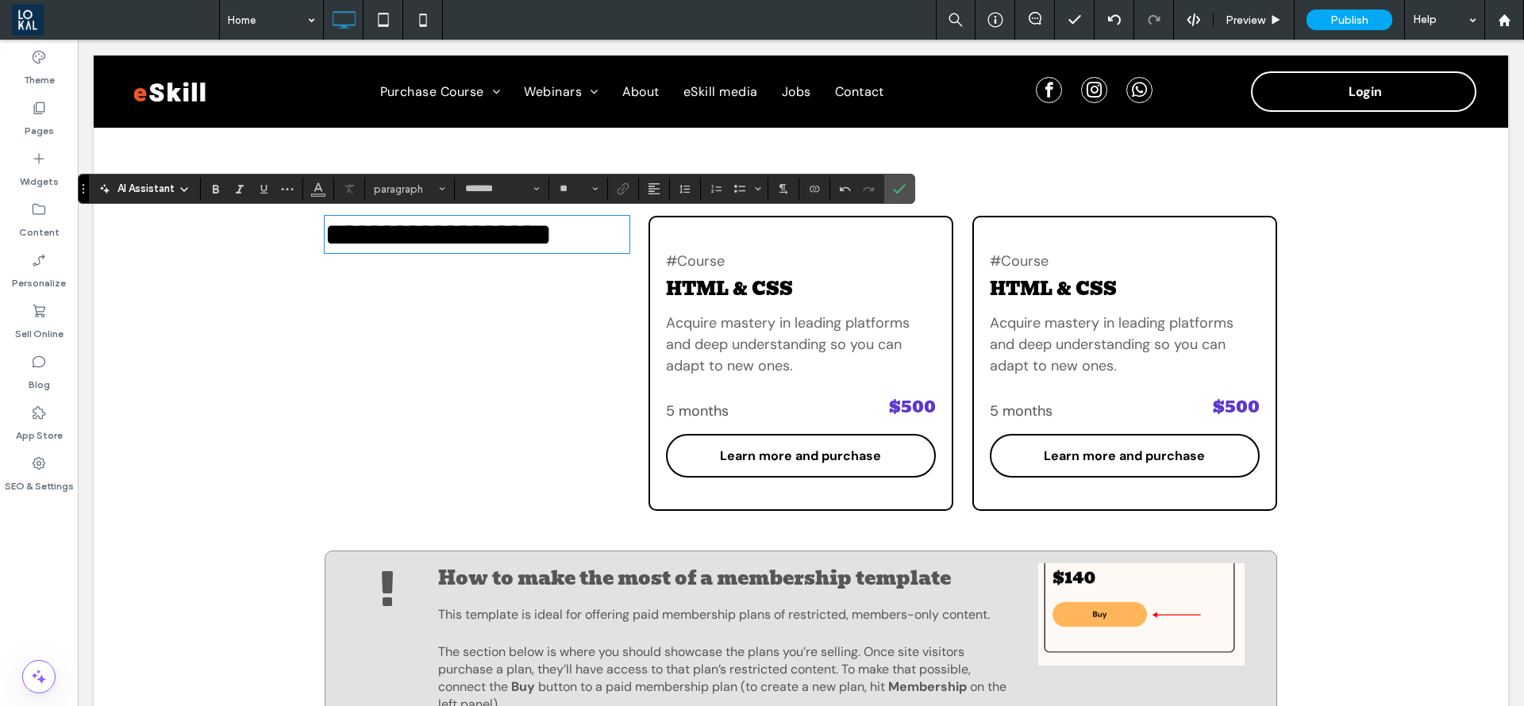
click at [751, 358] on span "Acquire mastery in leading platforms and deep understanding so you can adapt to…" at bounding box center [788, 345] width 244 height 62
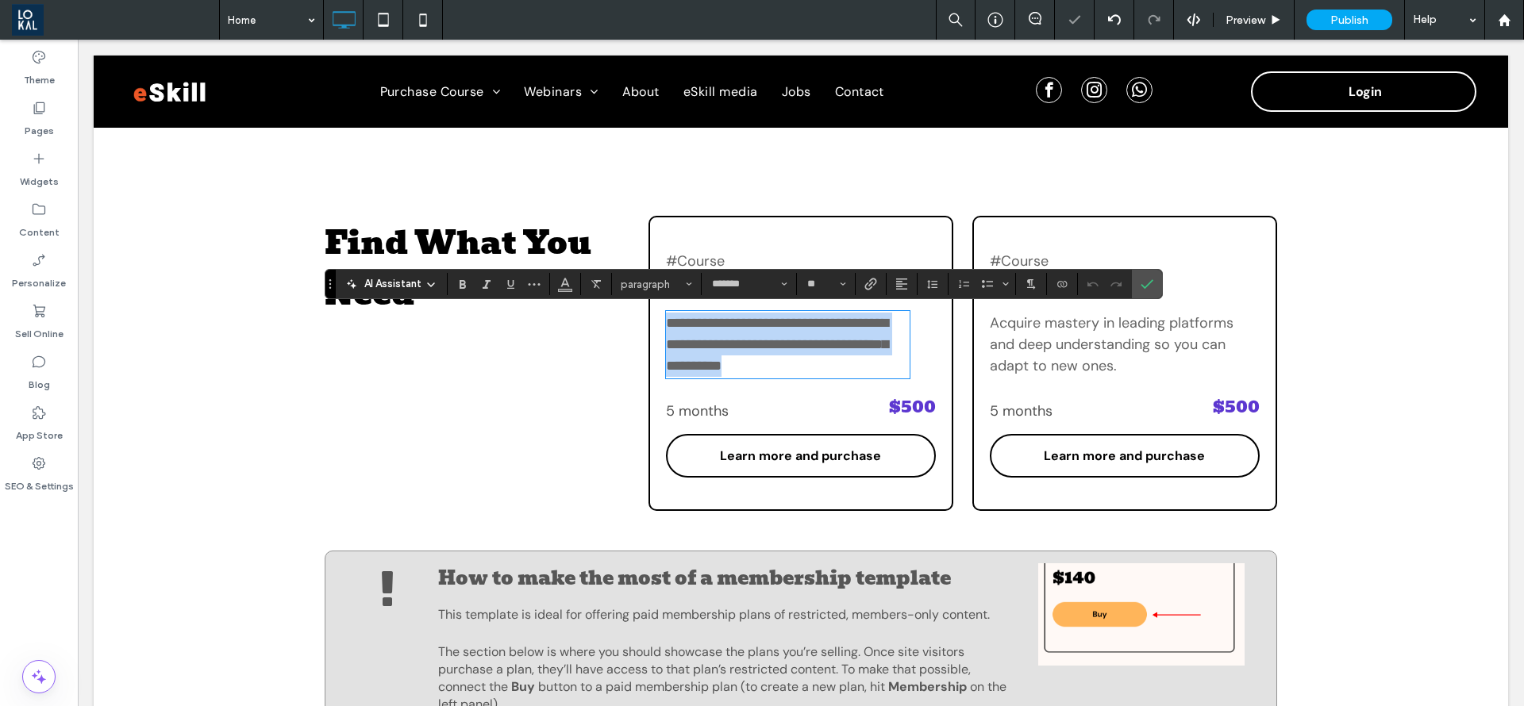
type input "*******"
type input "**"
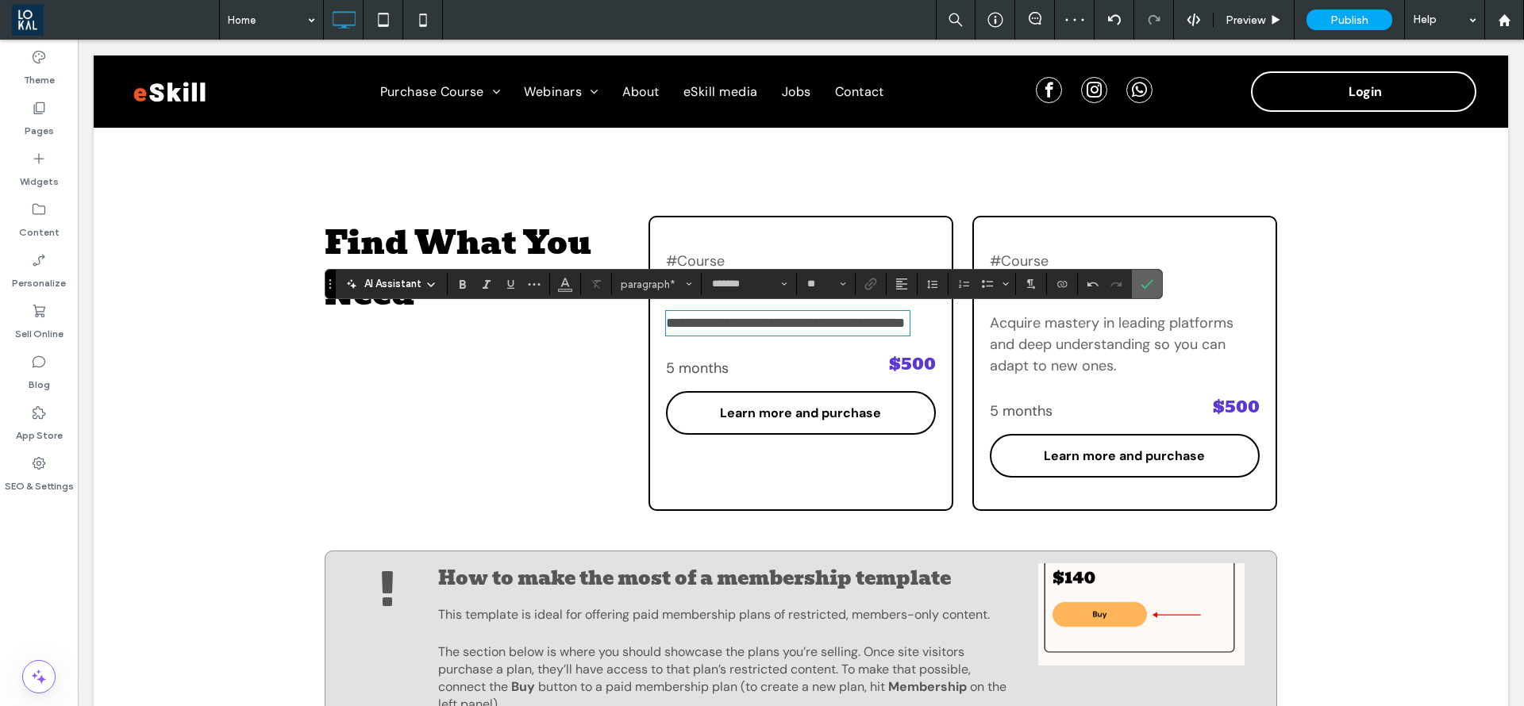
click at [1143, 291] on span "Confirm" at bounding box center [1144, 284] width 7 height 29
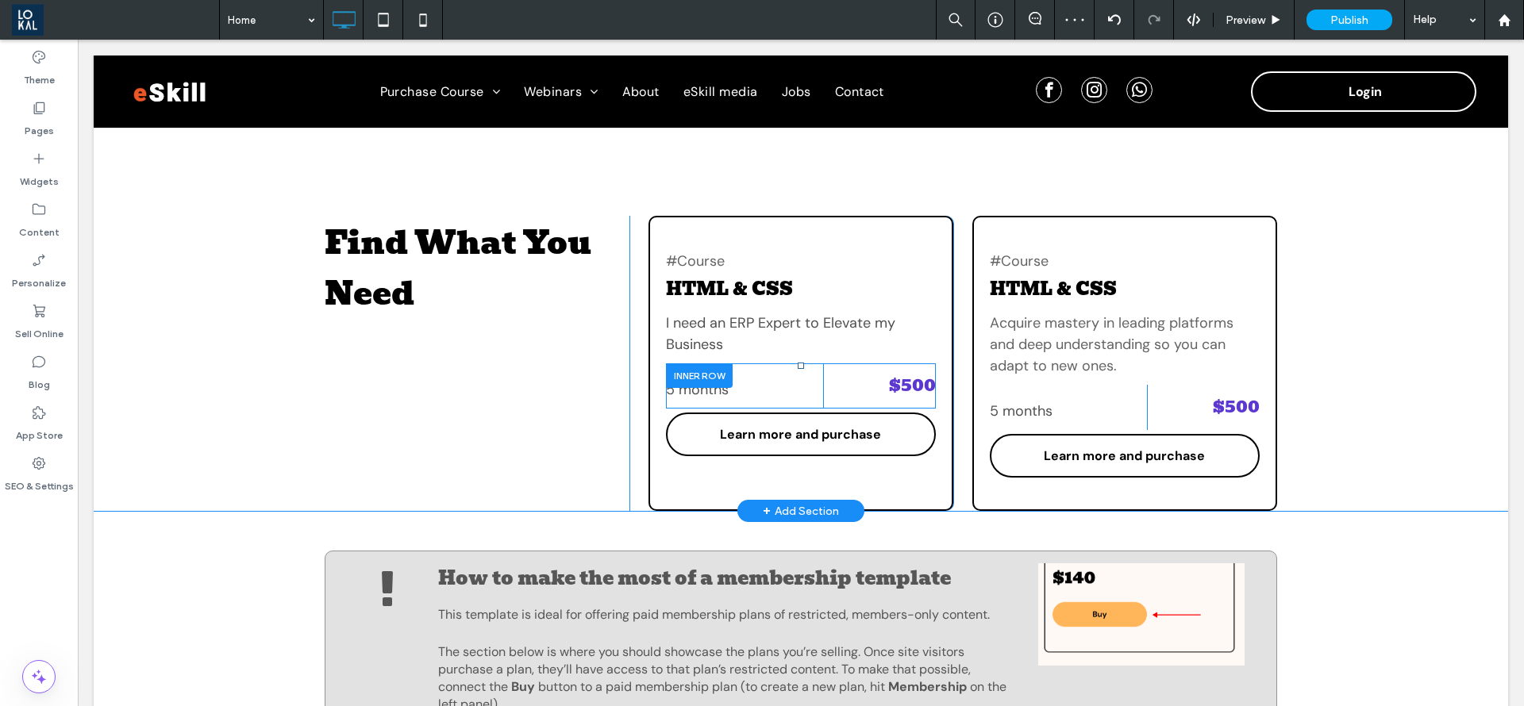
click at [698, 369] on div at bounding box center [699, 376] width 67 height 25
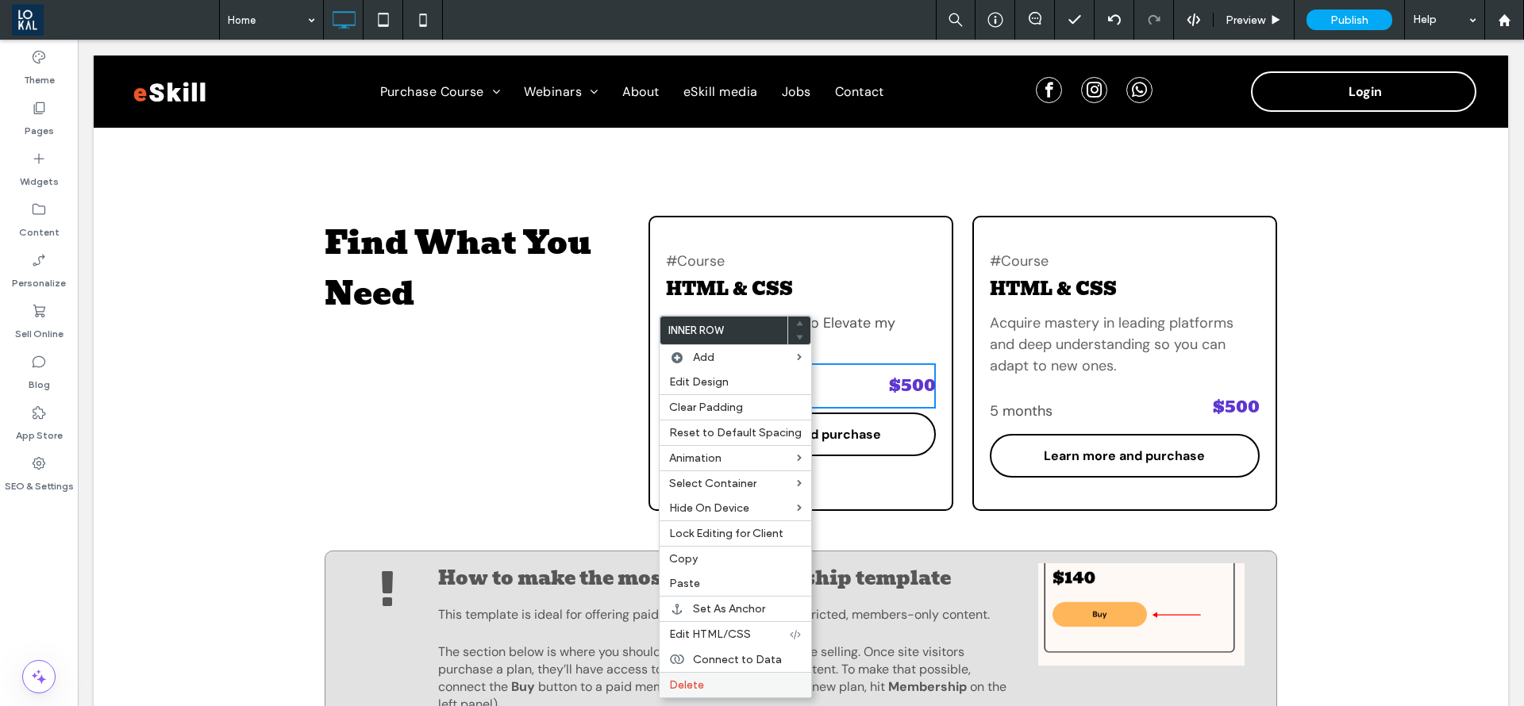
click at [703, 680] on label "Delete" at bounding box center [735, 685] width 133 height 13
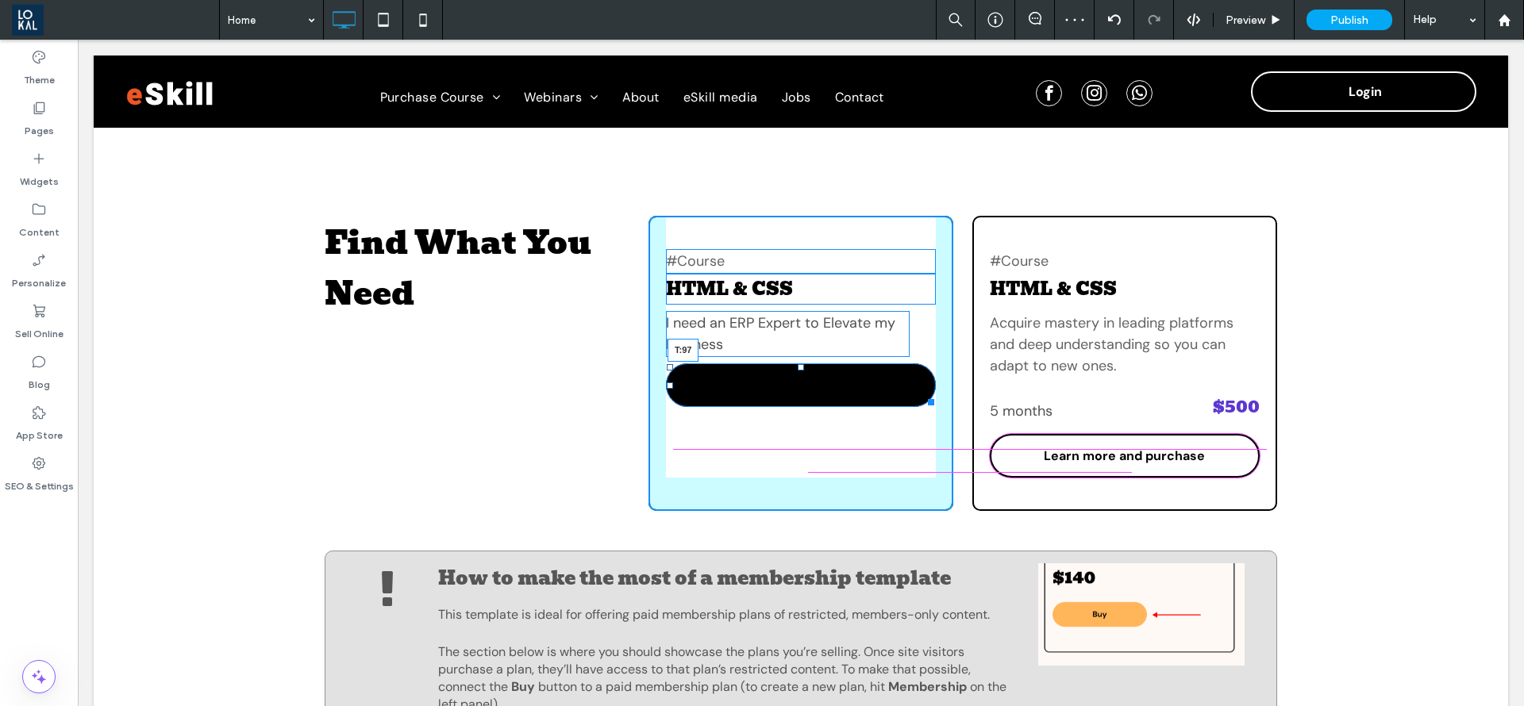
drag, startPoint x: 793, startPoint y: 366, endPoint x: 1056, endPoint y: 461, distance: 279.4
click at [785, 436] on div "#Course HTML & CSS I need an ERP Expert to Elevate my Business Learn more and p…" at bounding box center [800, 363] width 305 height 295
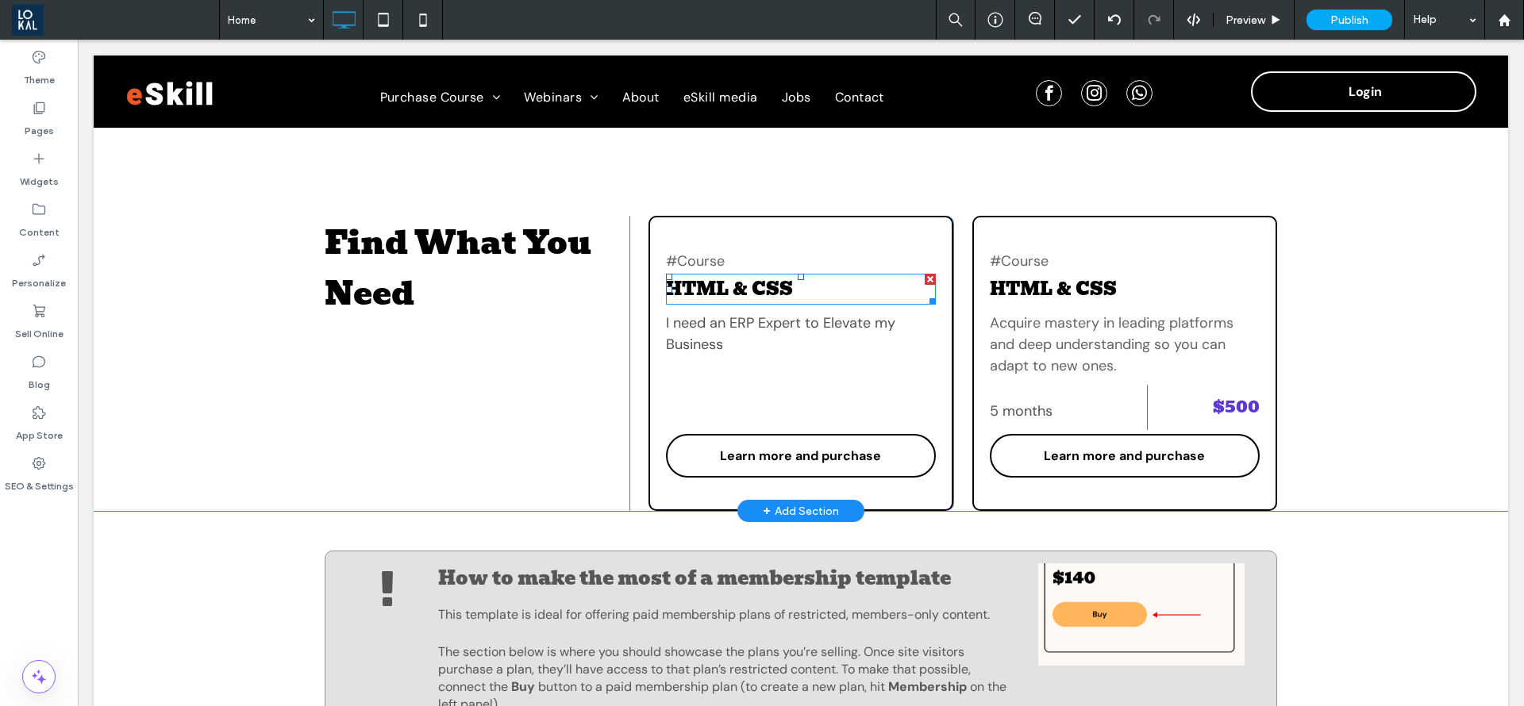
click at [925, 276] on div at bounding box center [930, 279] width 11 height 11
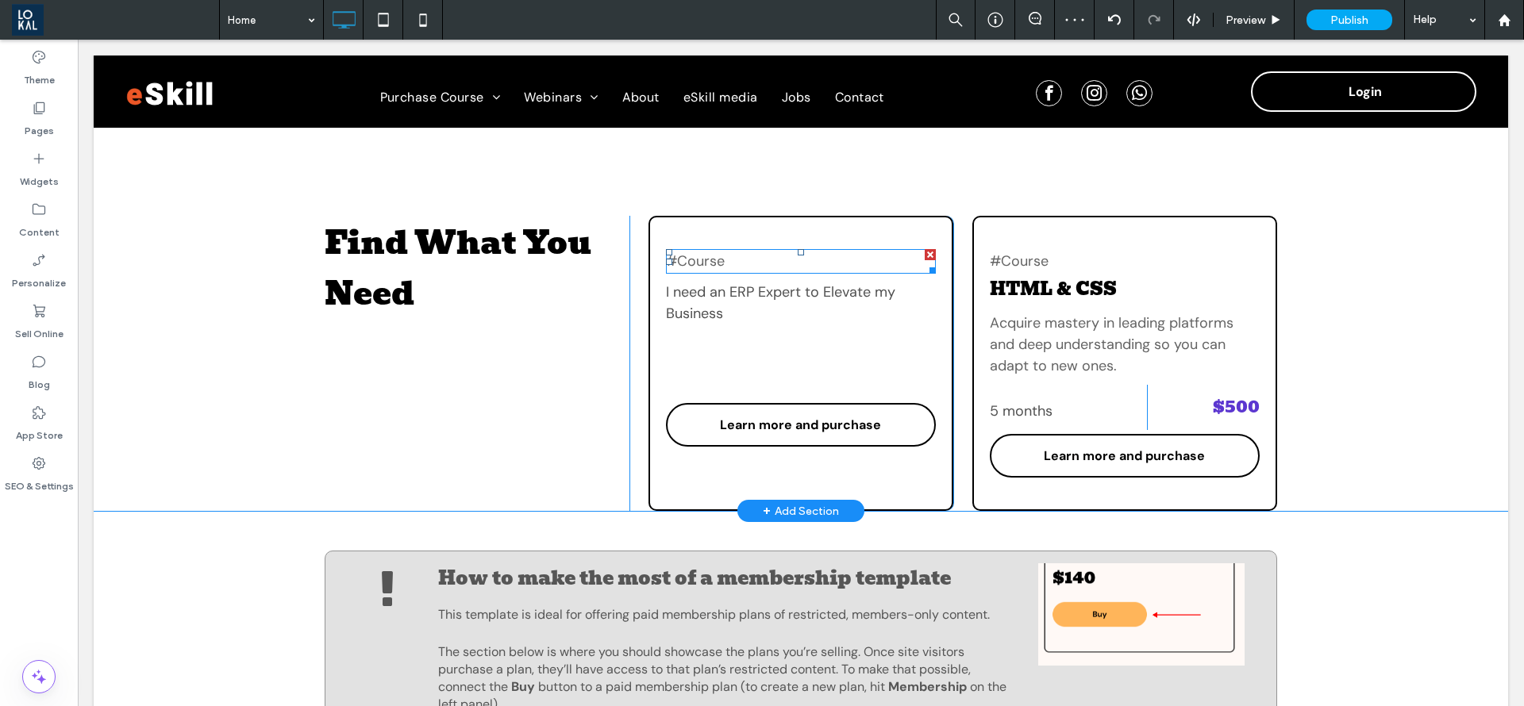
click at [925, 253] on div at bounding box center [930, 254] width 11 height 11
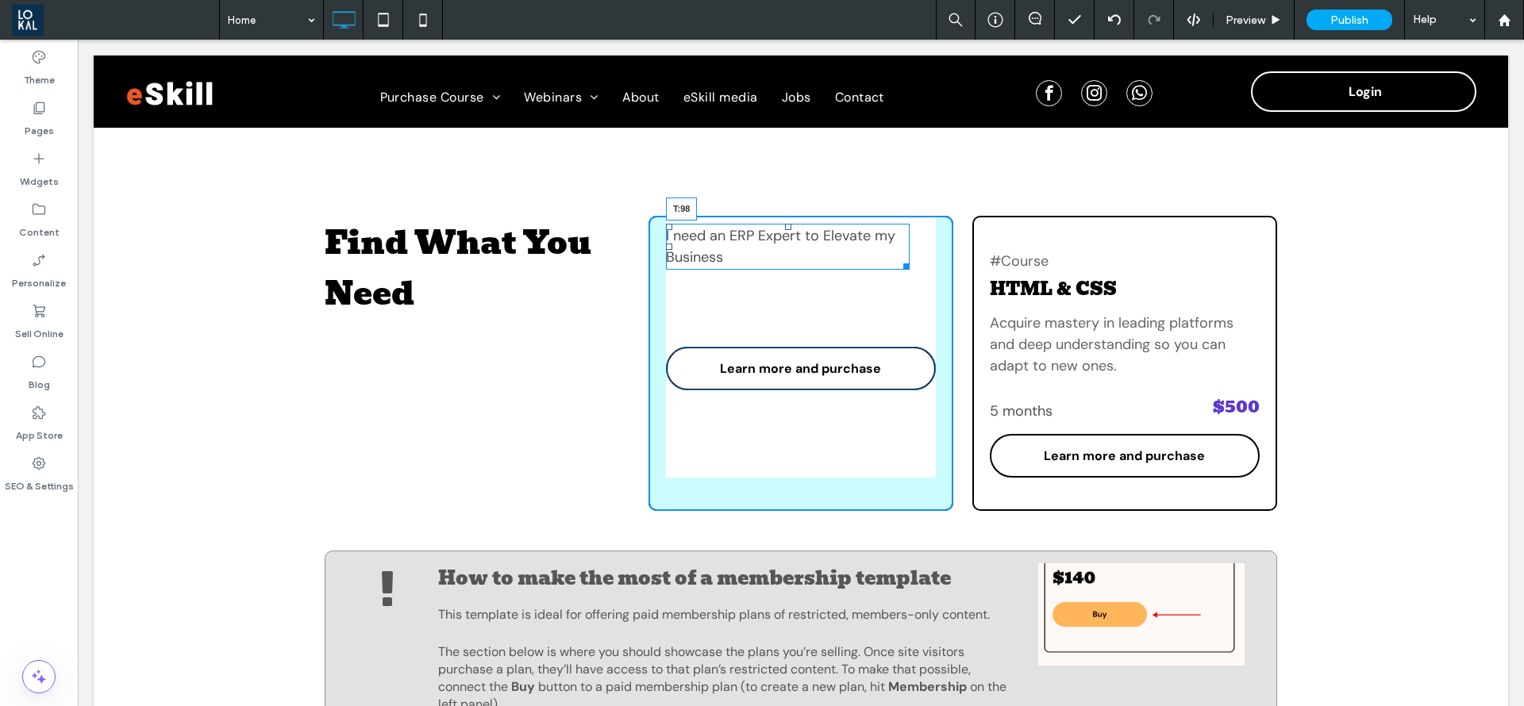
drag, startPoint x: 776, startPoint y: 225, endPoint x: 1114, endPoint y: 379, distance: 370.5
click at [772, 270] on div "I need an ERP Expert to Elevate my Business T:98" at bounding box center [788, 247] width 244 height 46
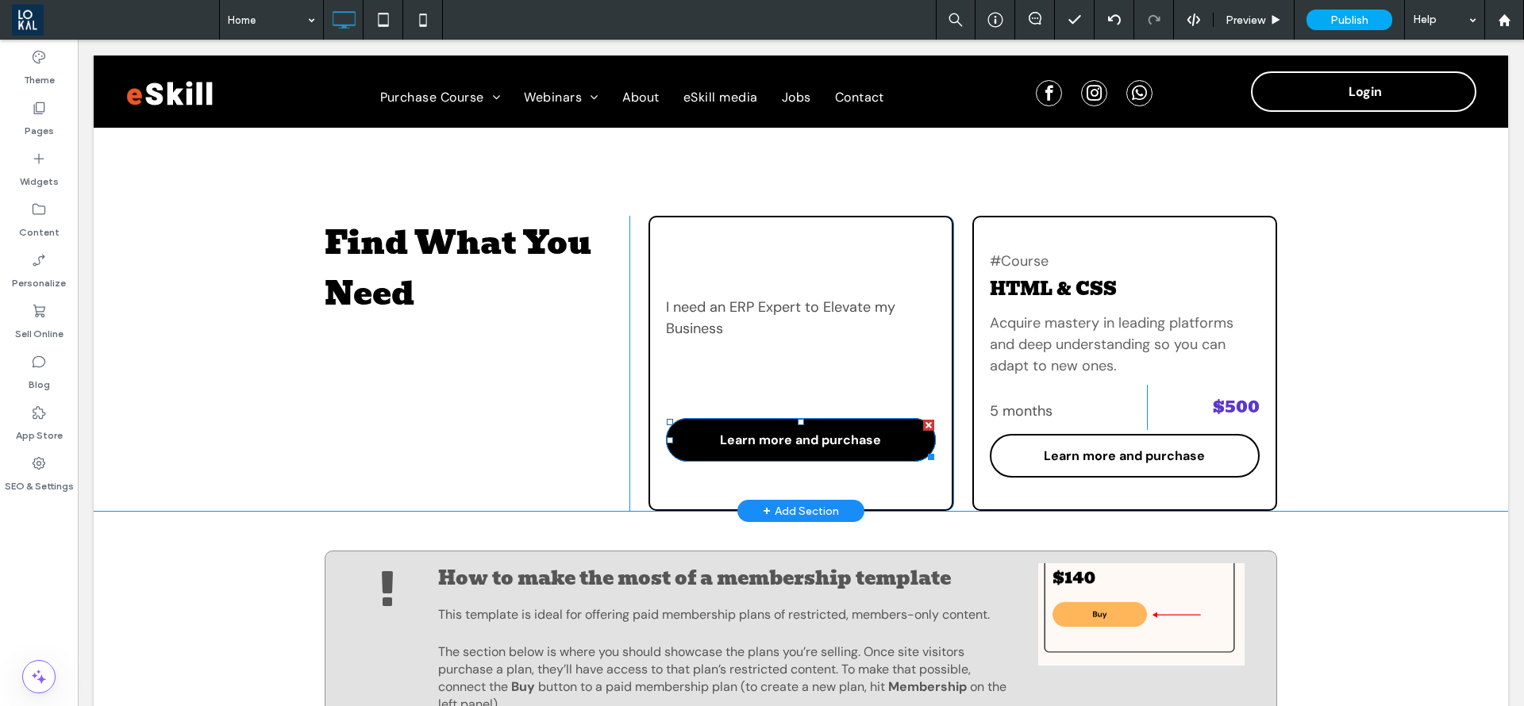
click at [832, 441] on span "Learn more and purchase" at bounding box center [800, 440] width 161 height 33
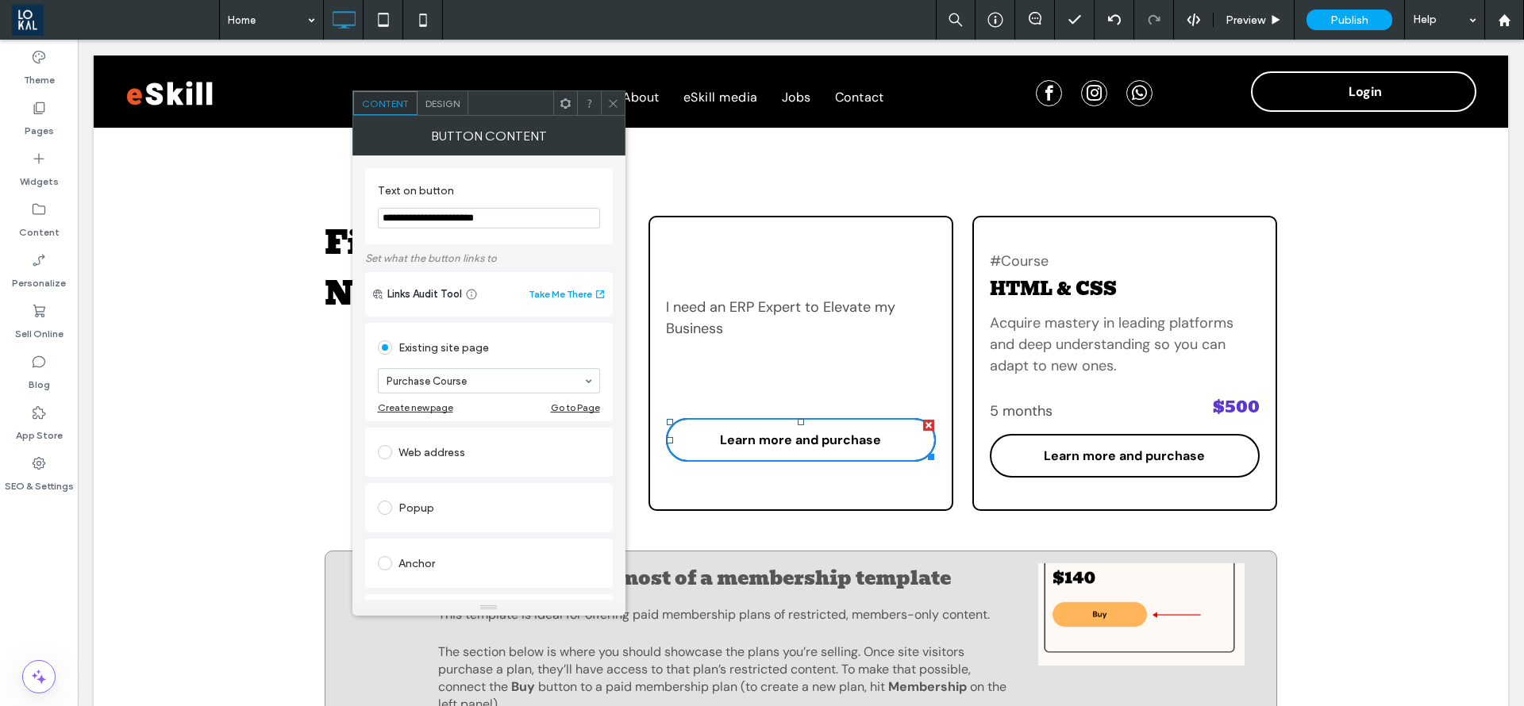
drag, startPoint x: 434, startPoint y: 258, endPoint x: 323, endPoint y: 218, distance: 118.0
type input "**********"
click at [601, 105] on div at bounding box center [613, 103] width 24 height 24
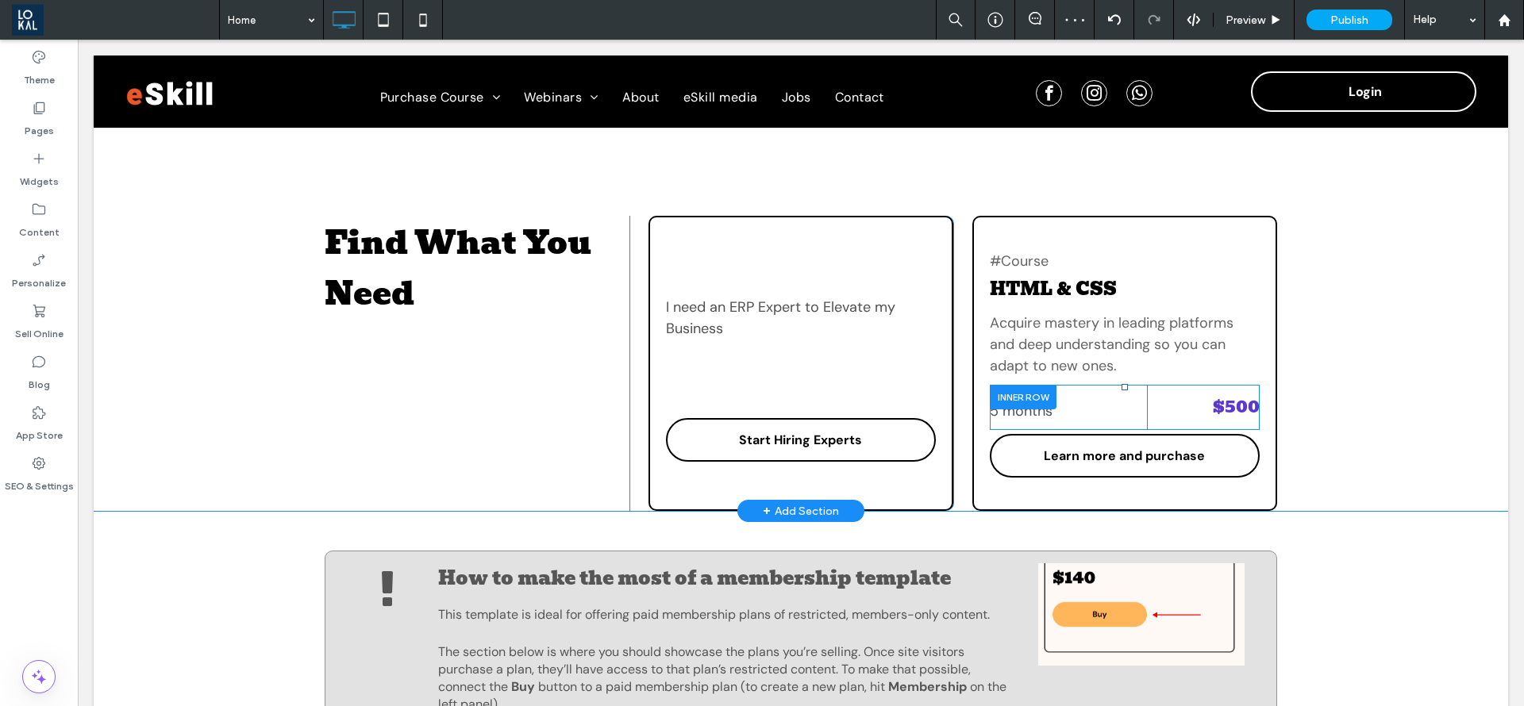
click at [1002, 390] on div at bounding box center [1023, 397] width 67 height 25
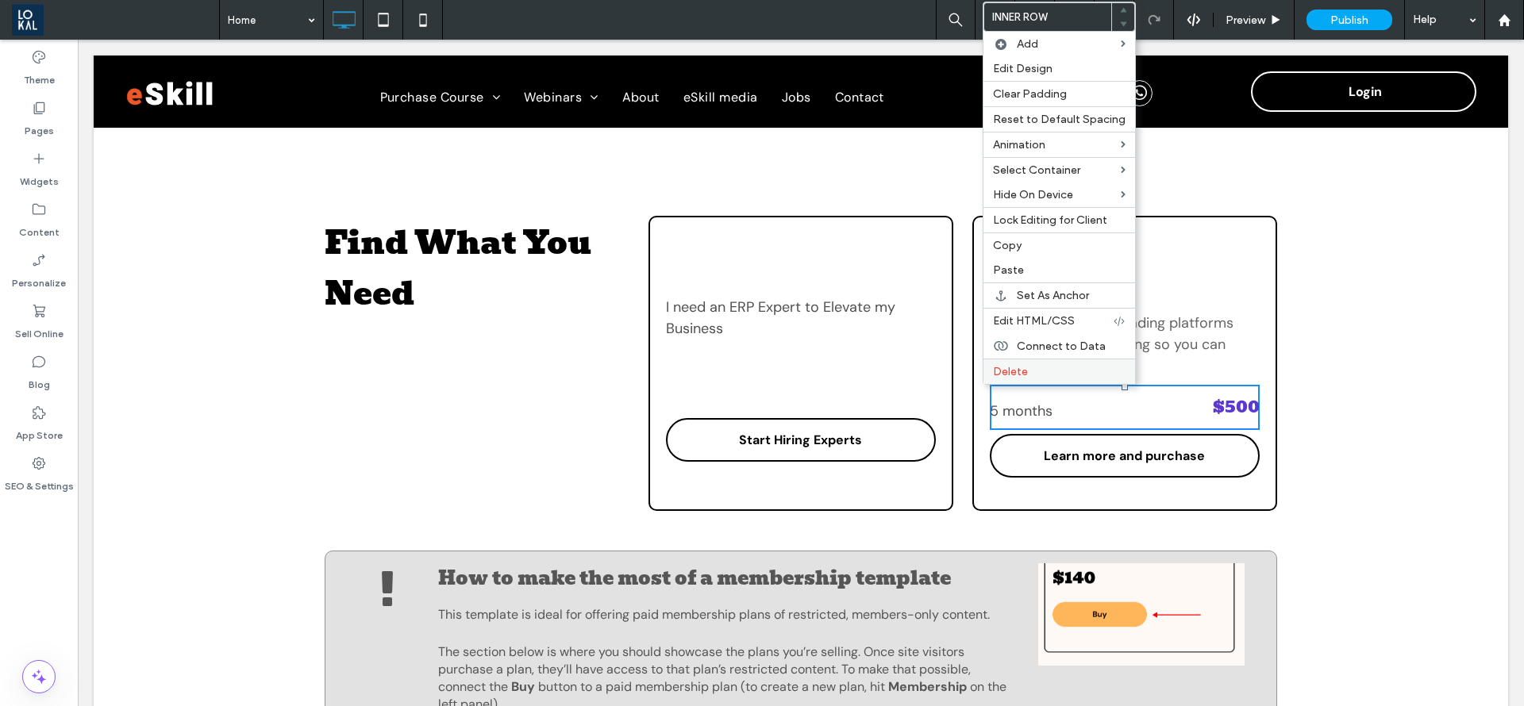
click at [1014, 372] on span "Delete" at bounding box center [1010, 371] width 35 height 13
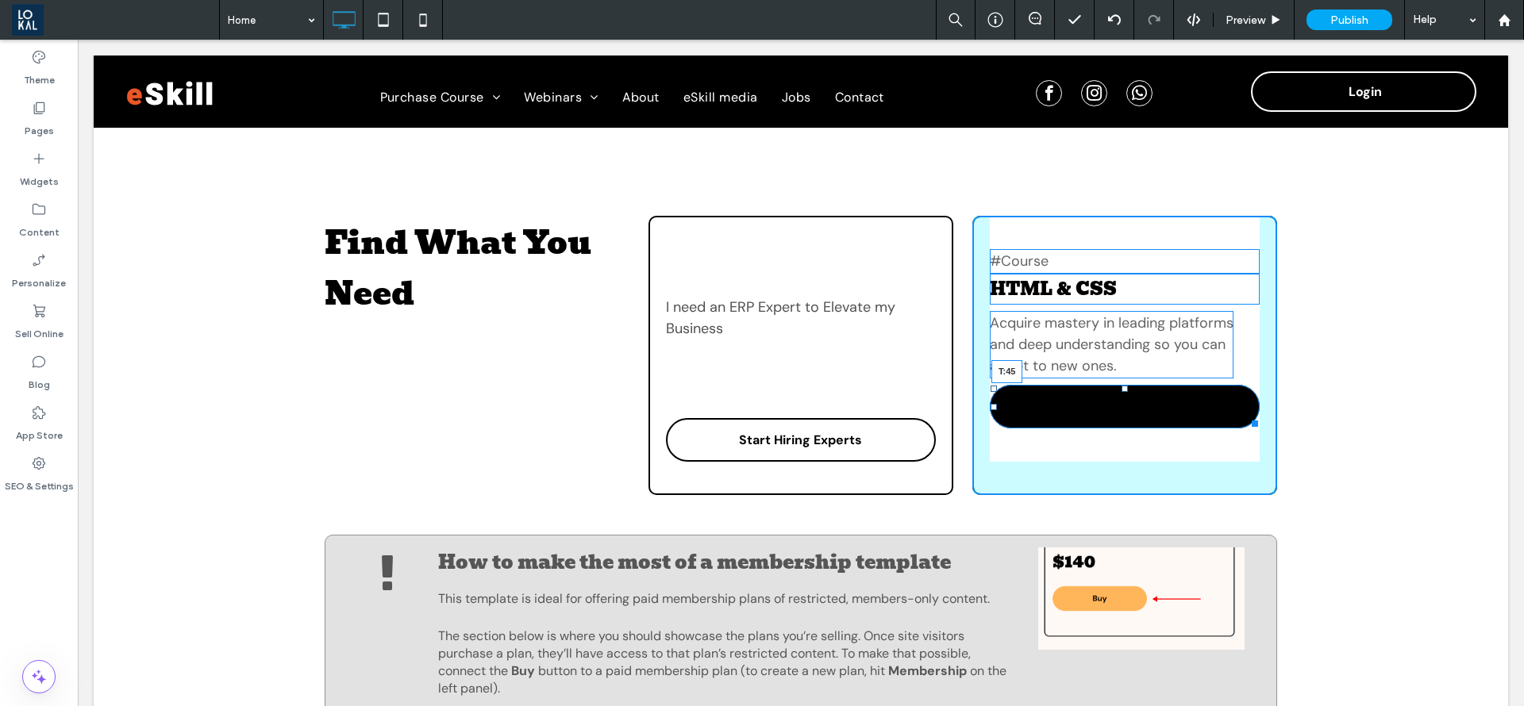
drag, startPoint x: 1114, startPoint y: 390, endPoint x: 1111, endPoint y: 422, distance: 31.9
click at [1111, 422] on div "#Course HTML & CSS Acquire mastery in leading platforms and deep understanding …" at bounding box center [1124, 355] width 305 height 279
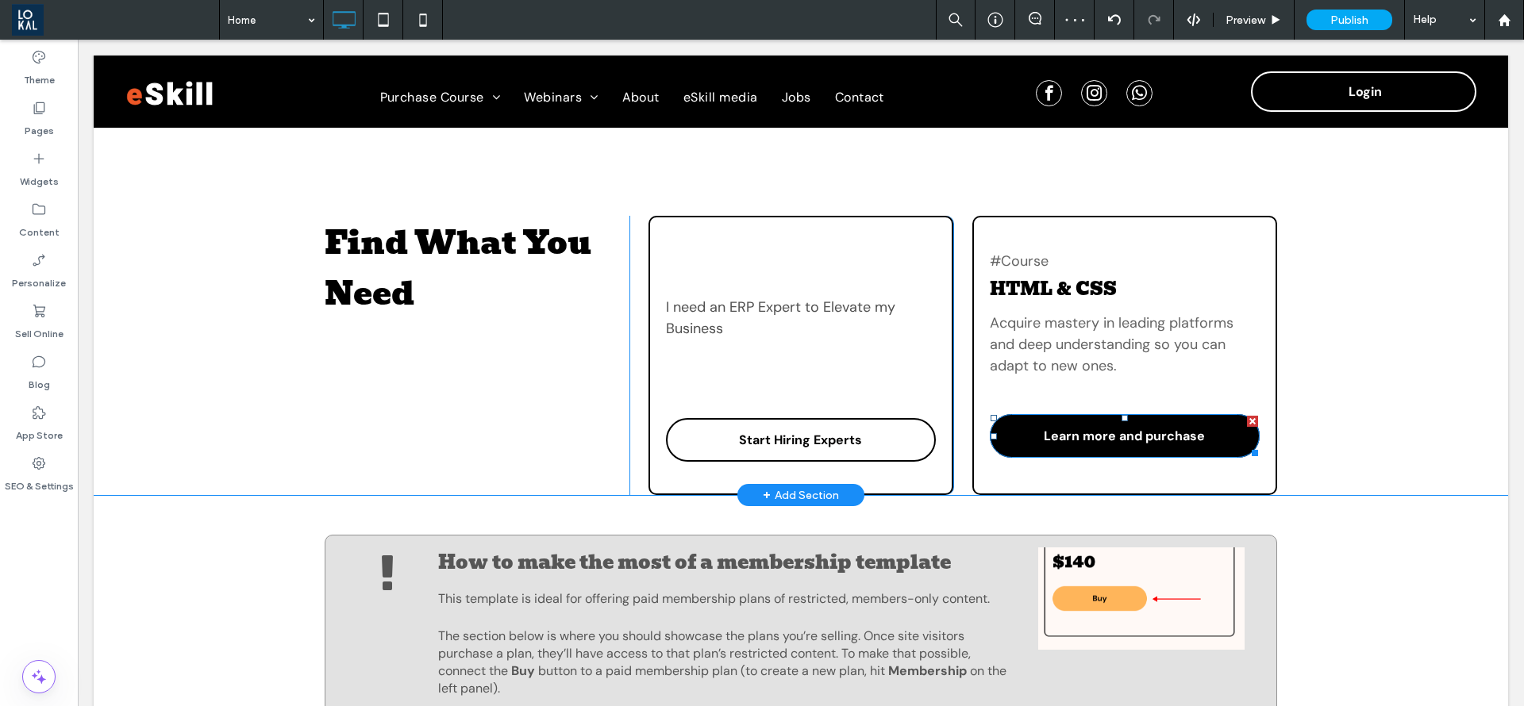
click at [1119, 442] on span "Learn more and purchase" at bounding box center [1124, 436] width 161 height 33
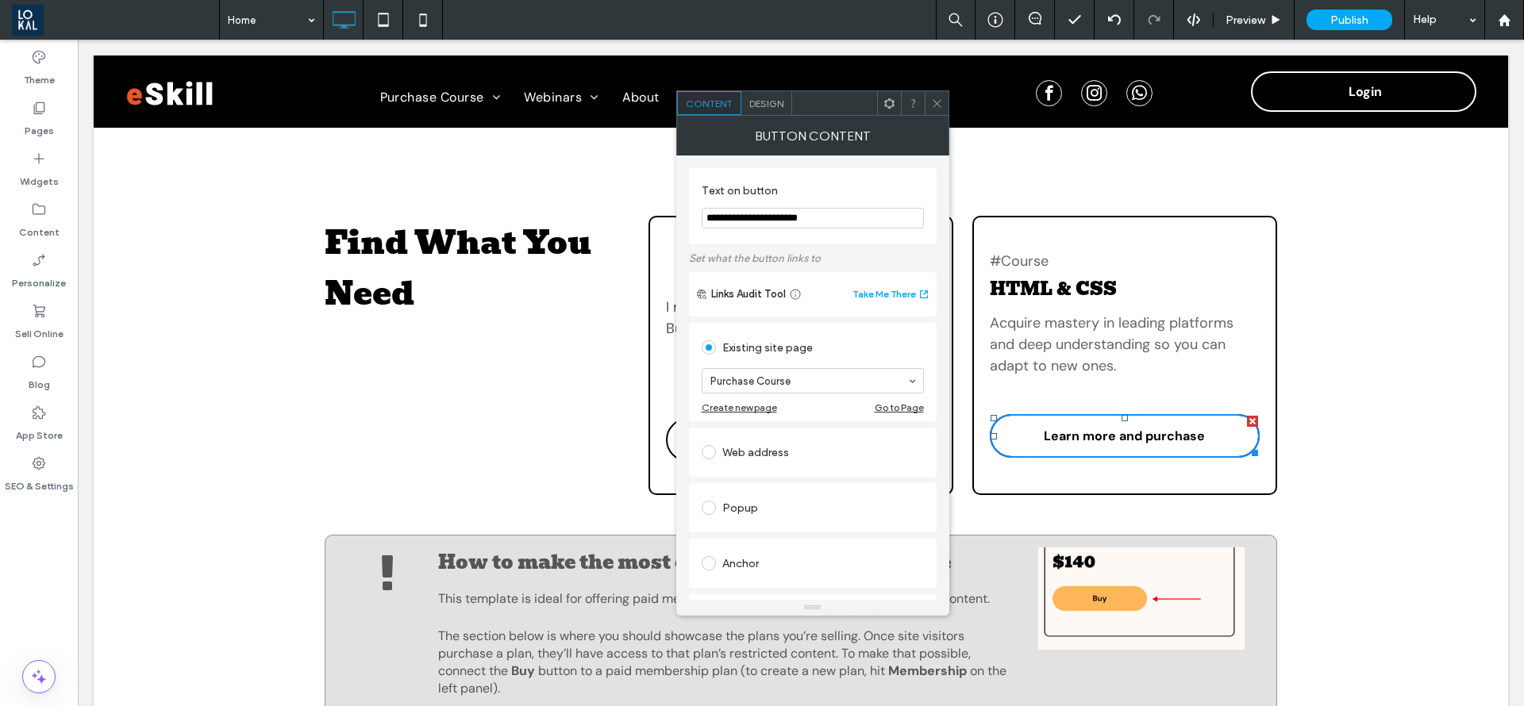
drag, startPoint x: 831, startPoint y: 218, endPoint x: 683, endPoint y: 231, distance: 149.0
click at [683, 231] on div "**********" at bounding box center [812, 378] width 273 height 444
click at [757, 216] on input "**********" at bounding box center [813, 218] width 222 height 21
type input "**********"
click at [944, 112] on div at bounding box center [937, 103] width 24 height 24
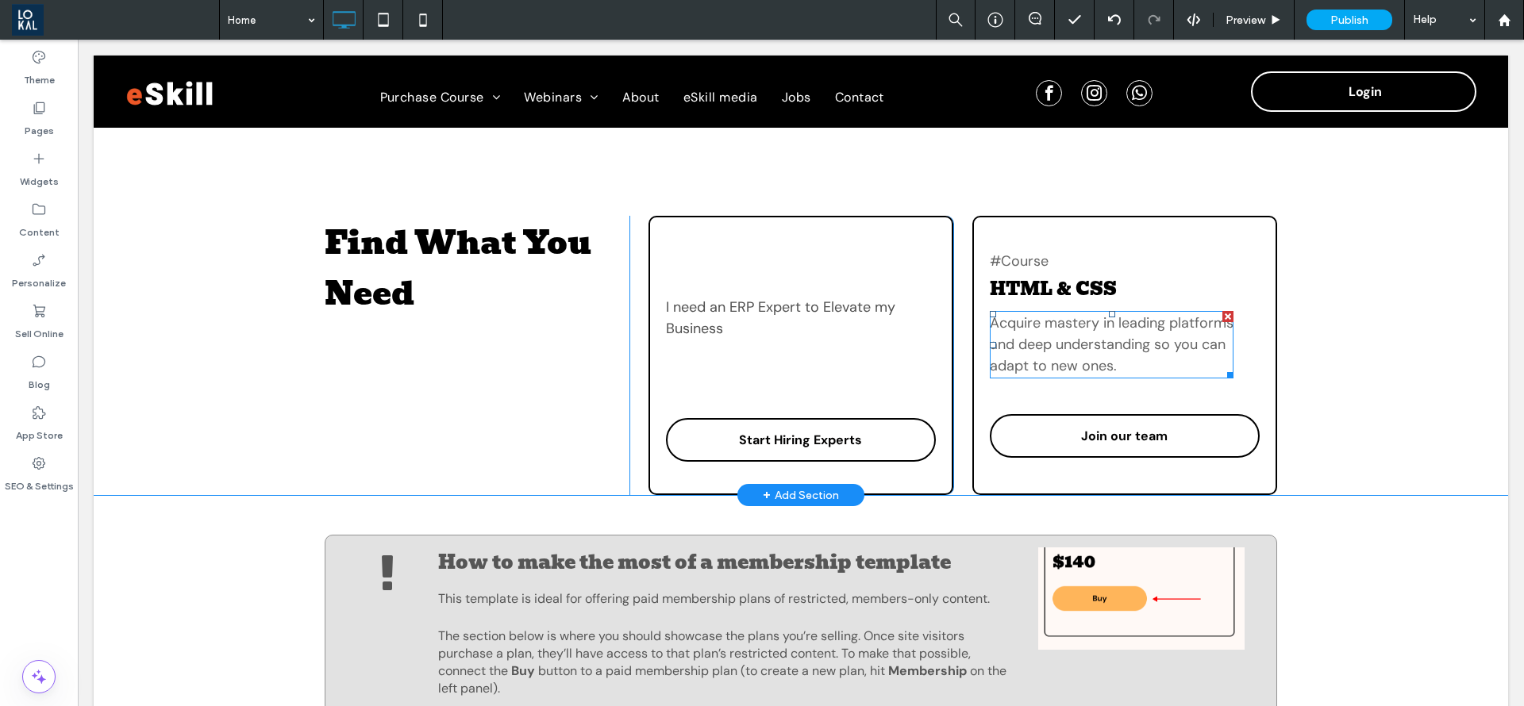
click at [1139, 352] on span "Acquire mastery in leading platforms and deep understanding so you can adapt to…" at bounding box center [1112, 345] width 244 height 62
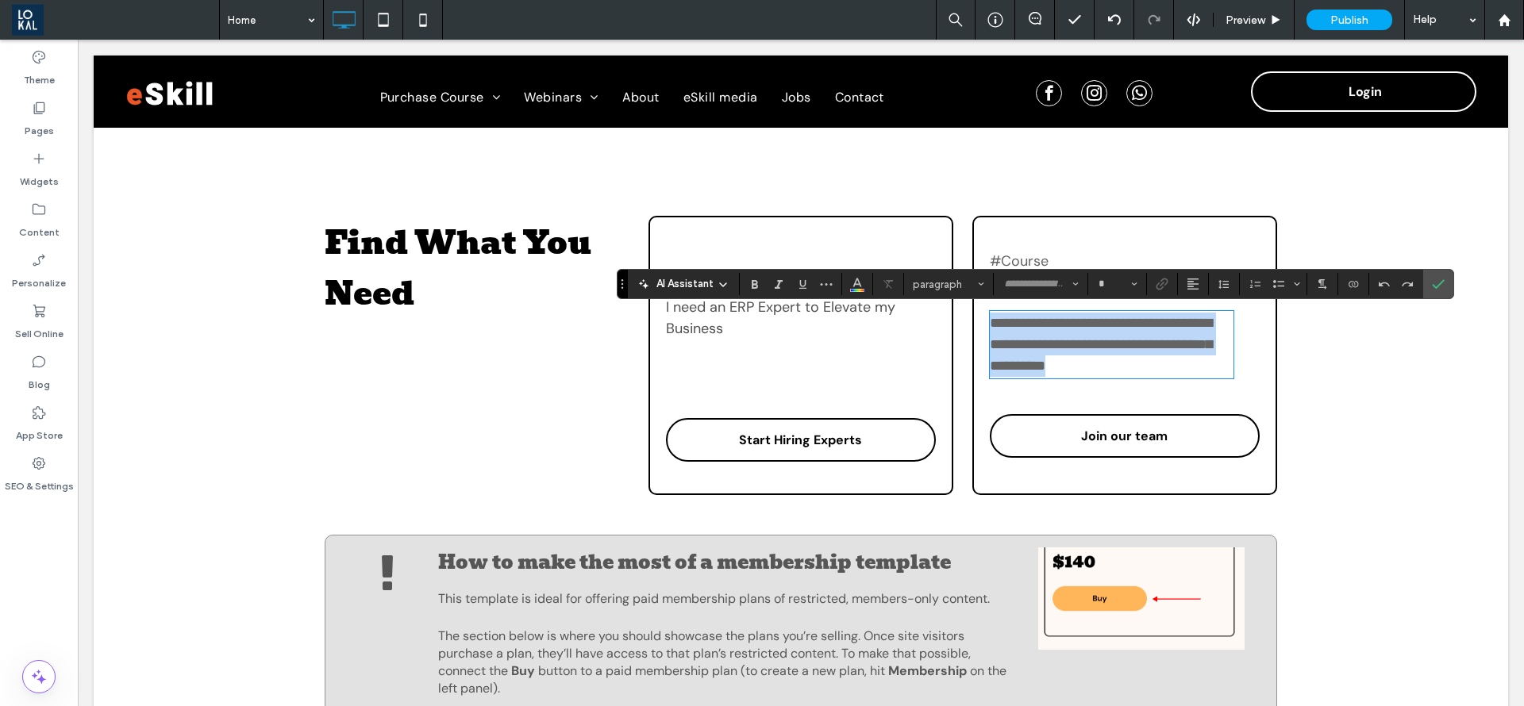
type input "*******"
type input "**"
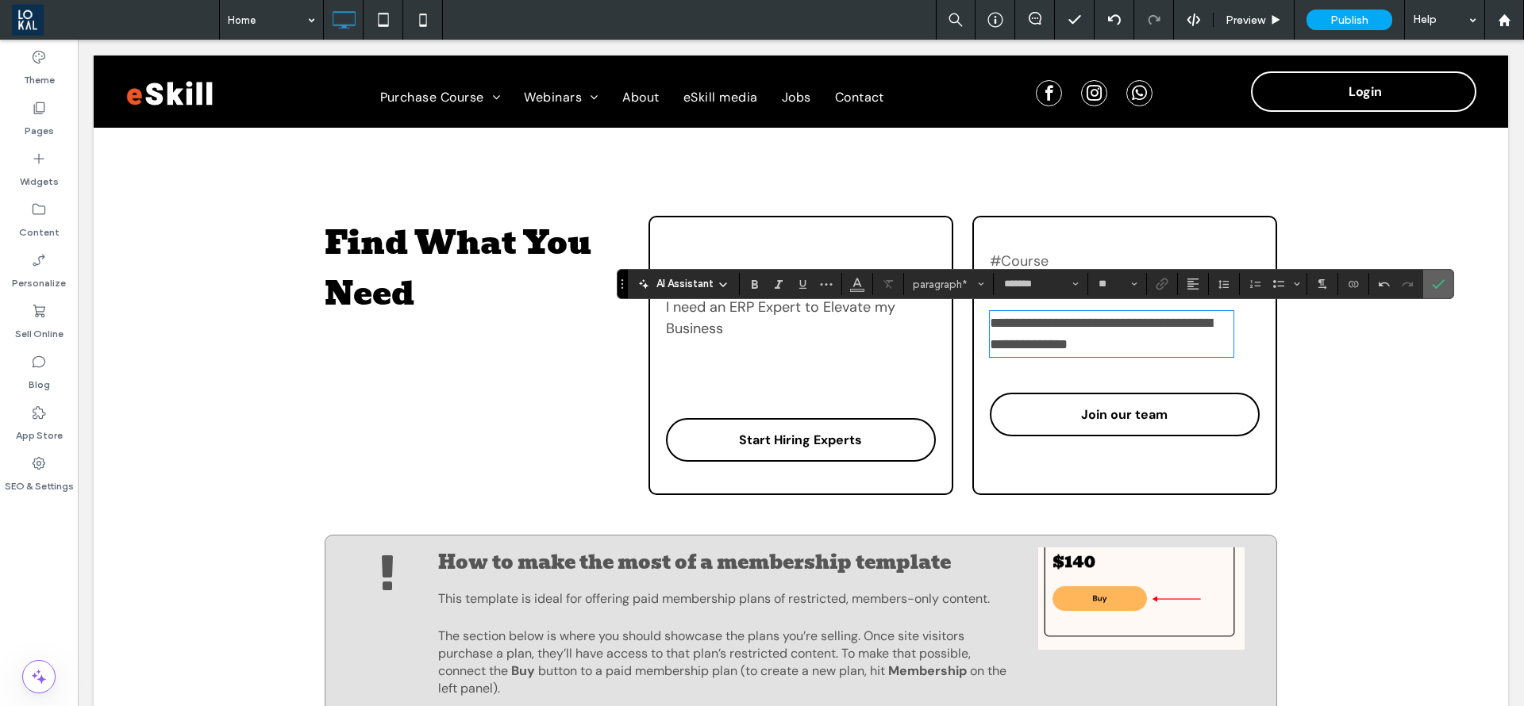
click at [1444, 293] on span "Confirm" at bounding box center [1438, 284] width 13 height 27
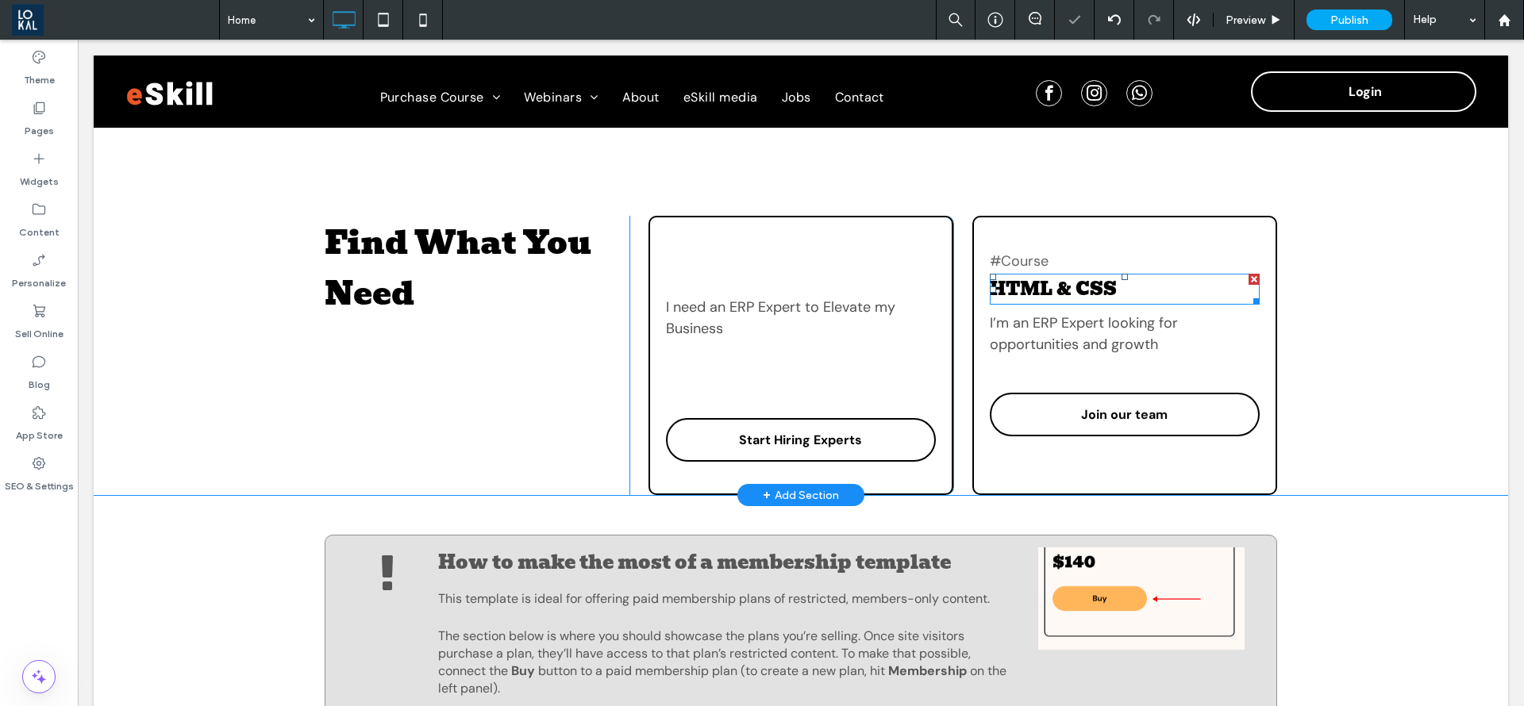
drag, startPoint x: 1245, startPoint y: 275, endPoint x: 1186, endPoint y: 312, distance: 69.8
click at [1248, 275] on div at bounding box center [1253, 279] width 11 height 11
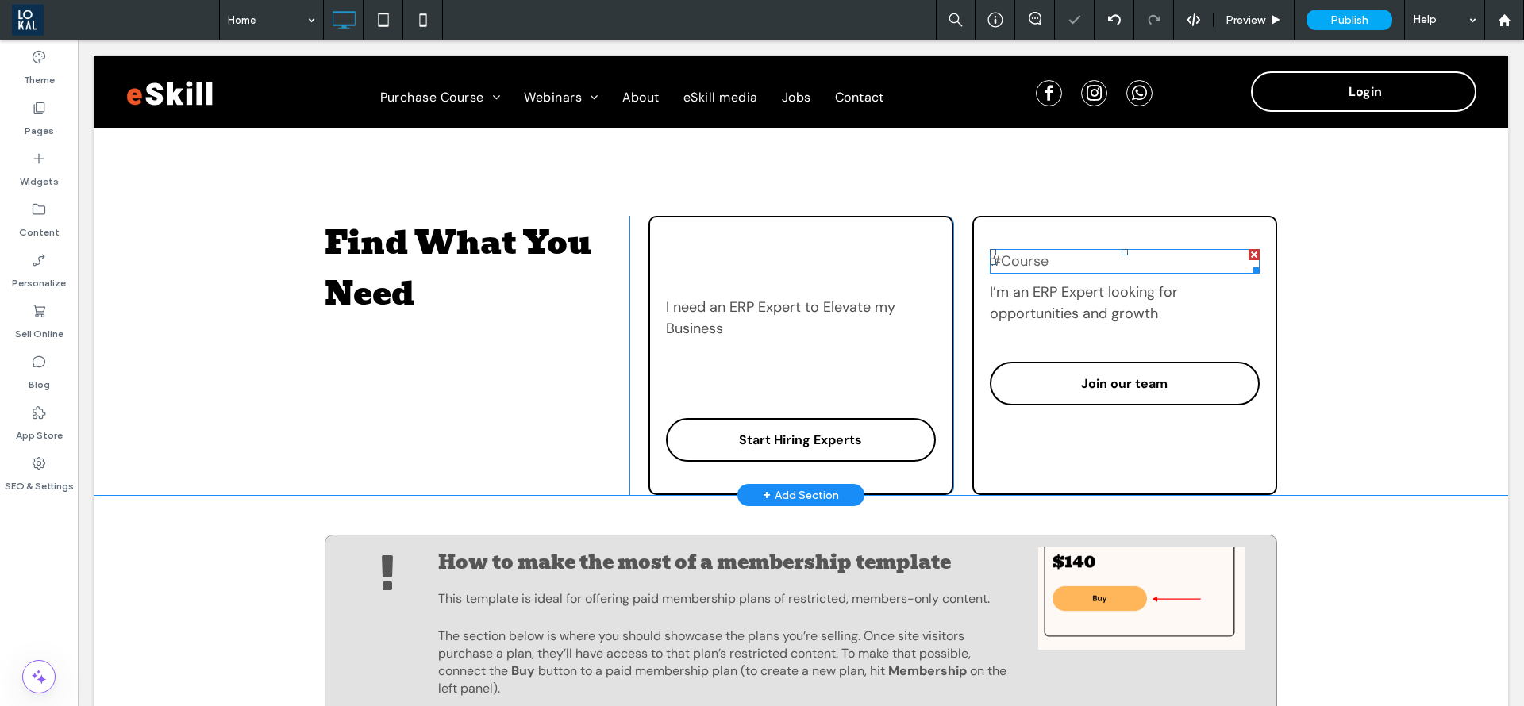
click at [1248, 250] on div at bounding box center [1253, 254] width 11 height 11
click at [0, 0] on div at bounding box center [0, 0] width 0 height 0
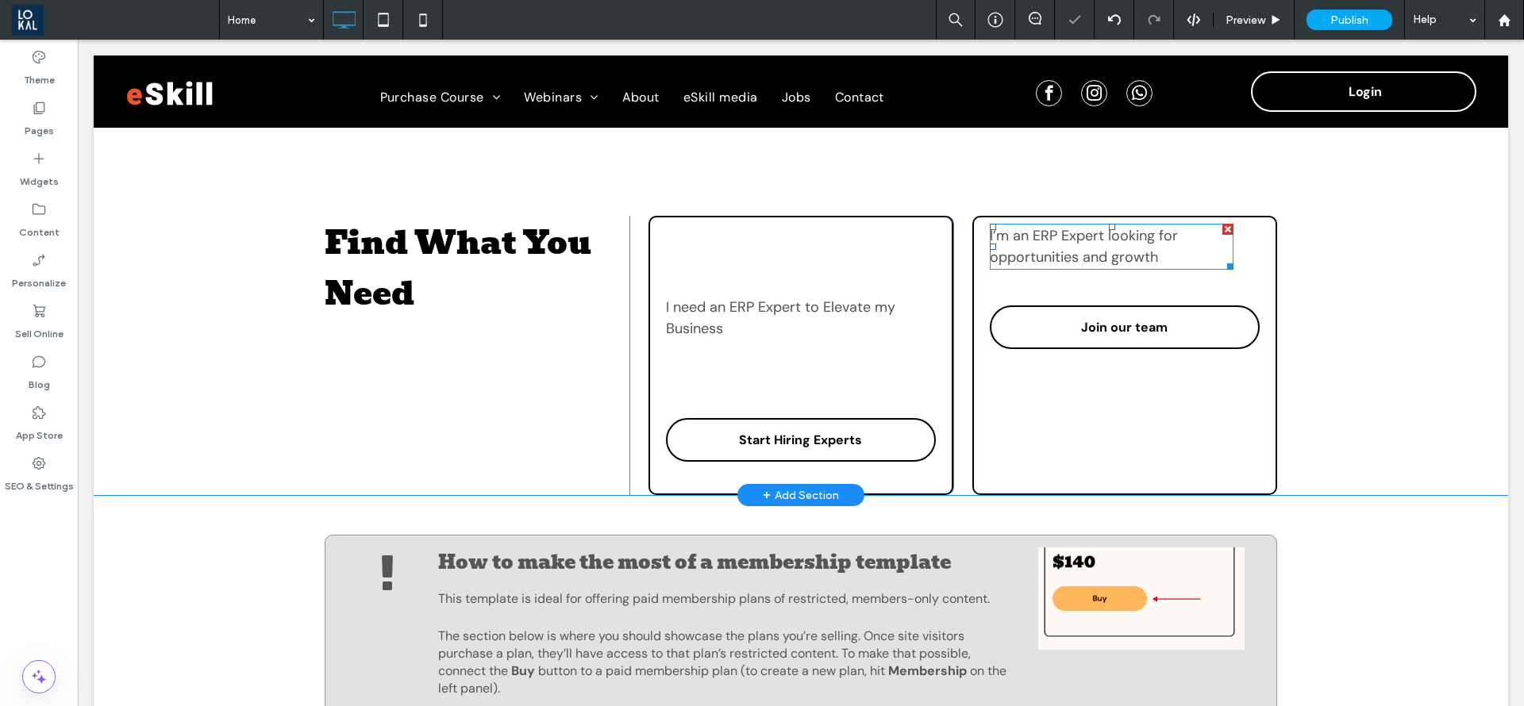
click at [1109, 226] on div at bounding box center [1112, 227] width 6 height 6
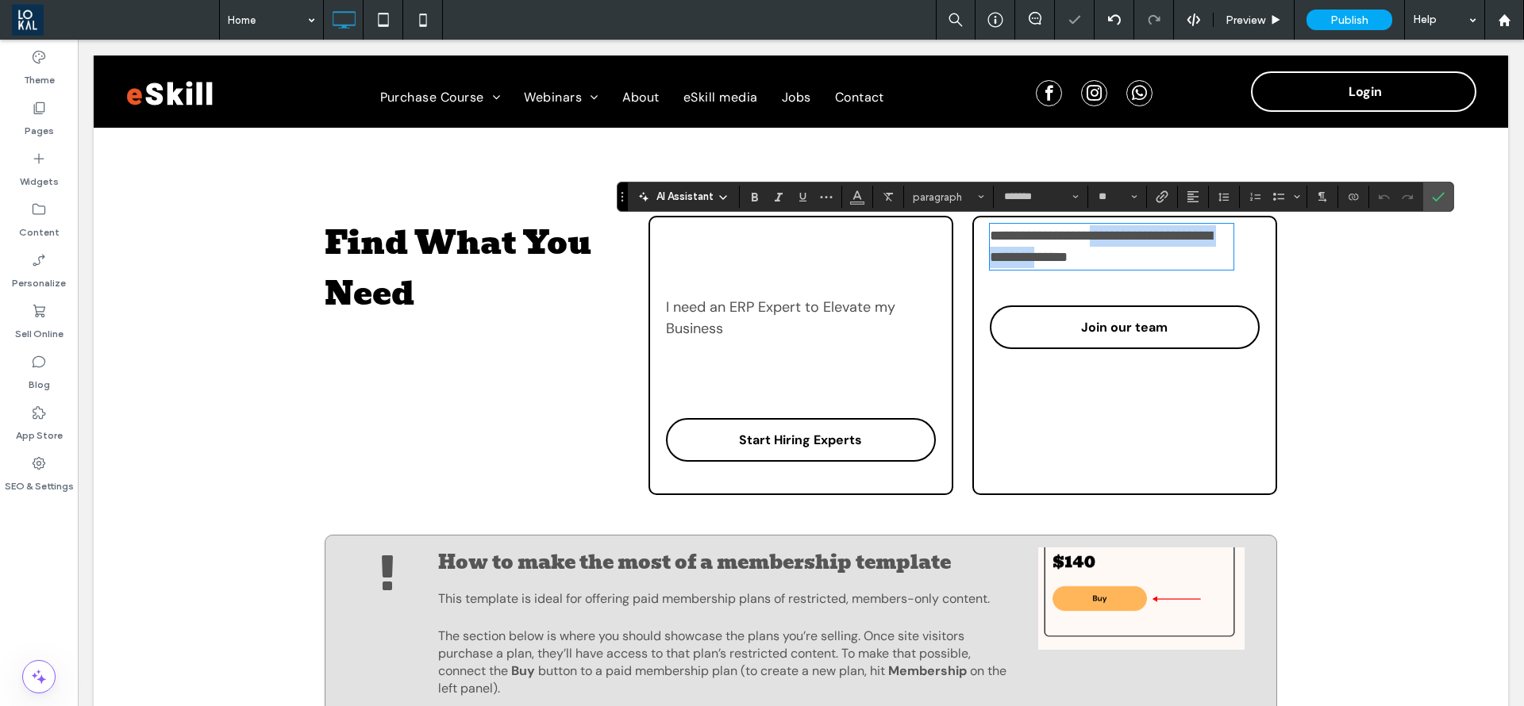
click at [1100, 282] on div "**********" at bounding box center [1124, 355] width 305 height 279
click at [1438, 194] on icon "Confirm" at bounding box center [1438, 196] width 13 height 13
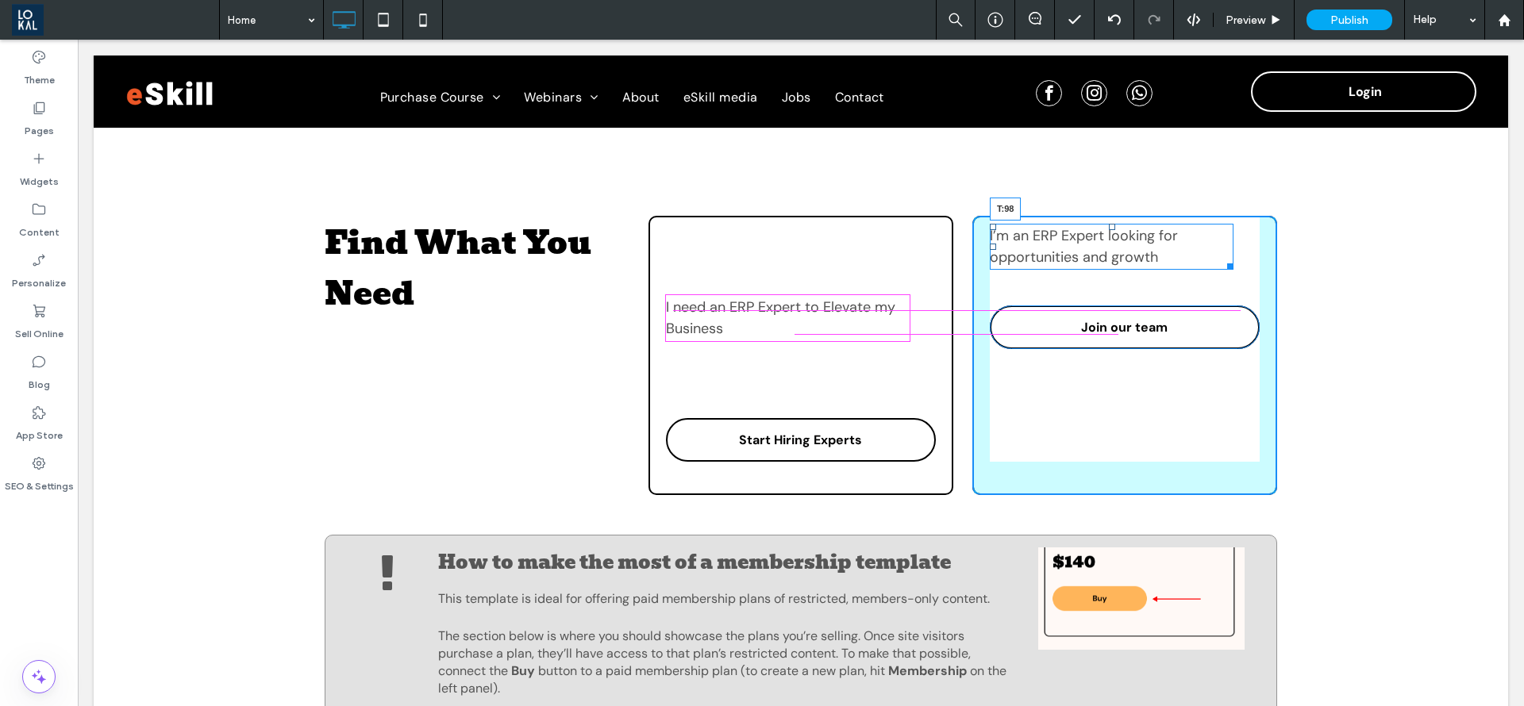
drag, startPoint x: 1102, startPoint y: 229, endPoint x: 1101, endPoint y: 298, distance: 69.9
click at [1109, 230] on div at bounding box center [1112, 227] width 6 height 6
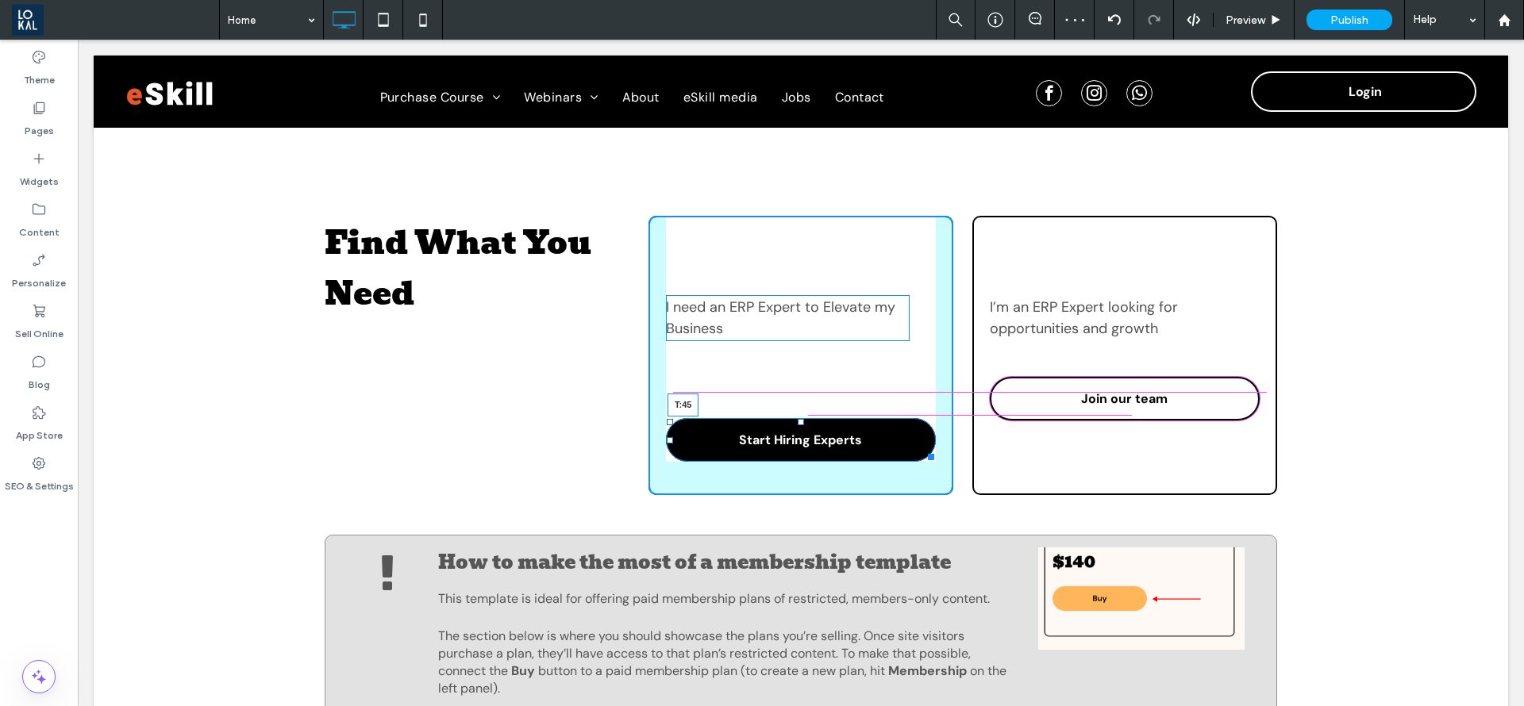
drag, startPoint x: 791, startPoint y: 421, endPoint x: 1531, endPoint y: 475, distance: 742.4
click at [798, 419] on div at bounding box center [801, 422] width 6 height 6
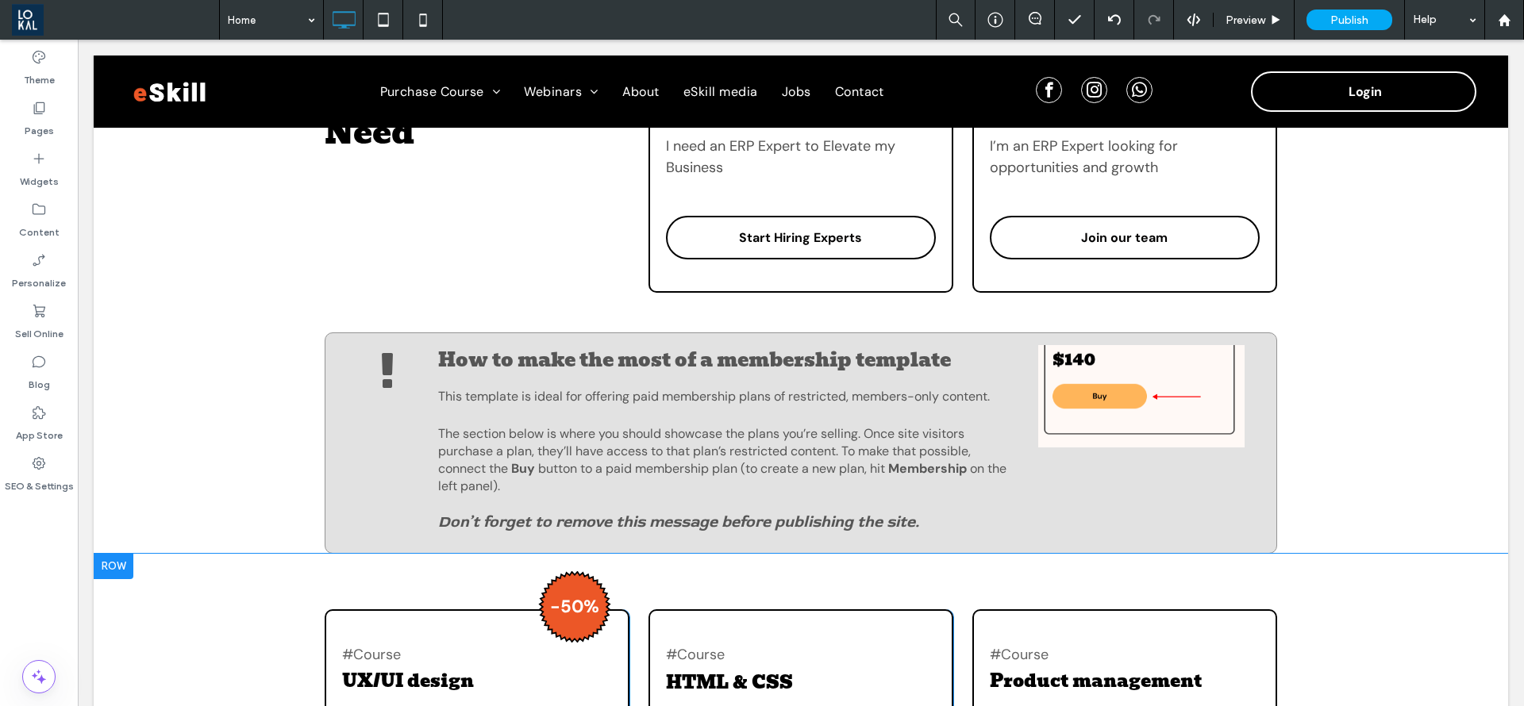
scroll to position [1191, 0]
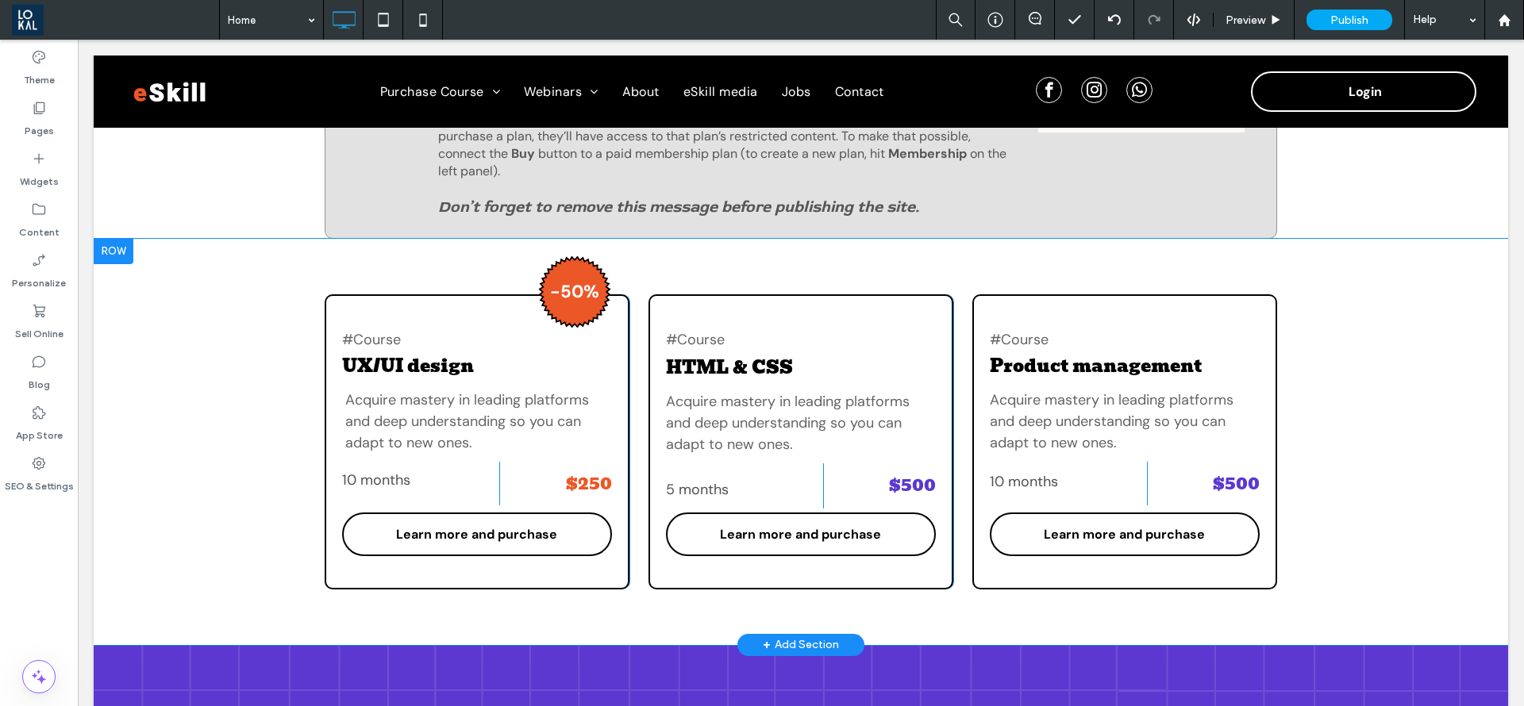
click at [117, 252] on div at bounding box center [114, 251] width 40 height 25
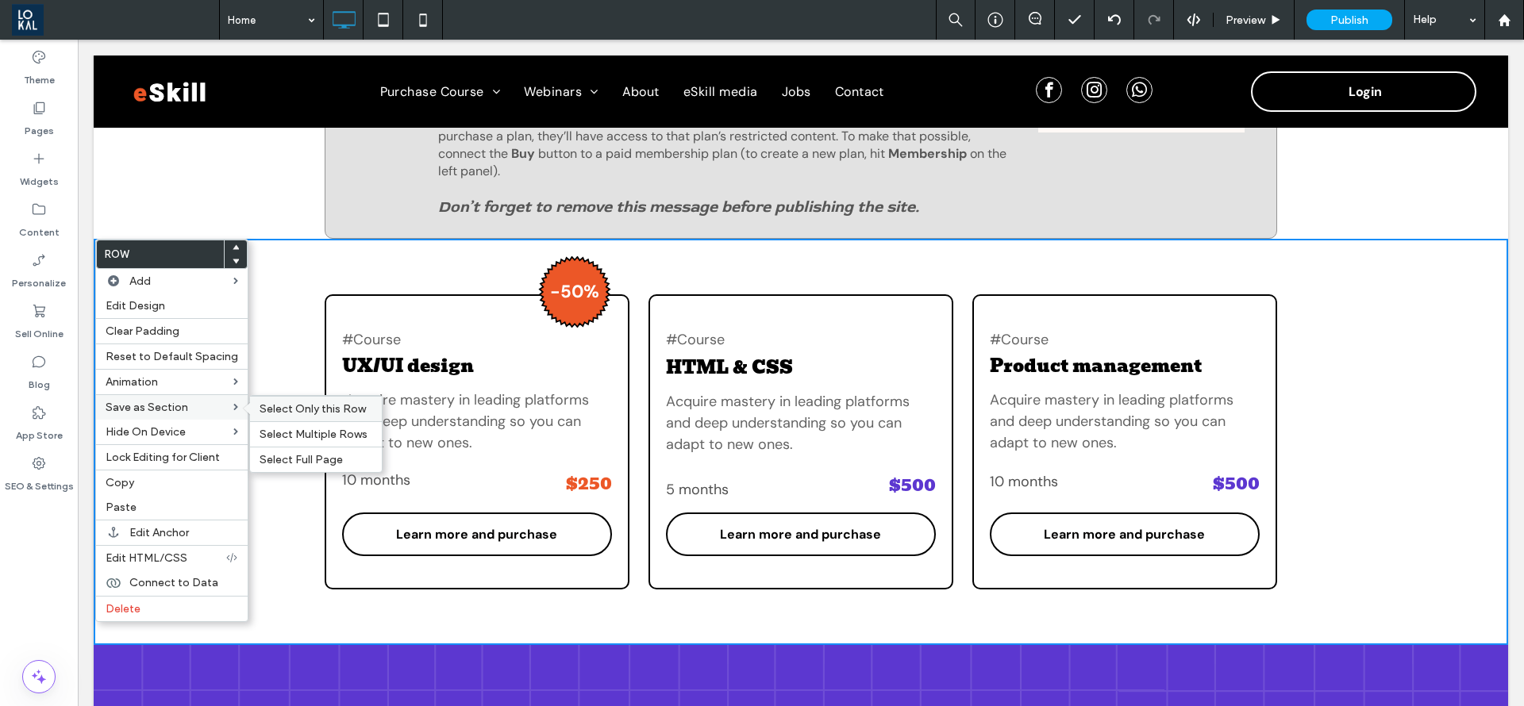
click at [262, 406] on span "Select Only this Row" at bounding box center [313, 408] width 106 height 13
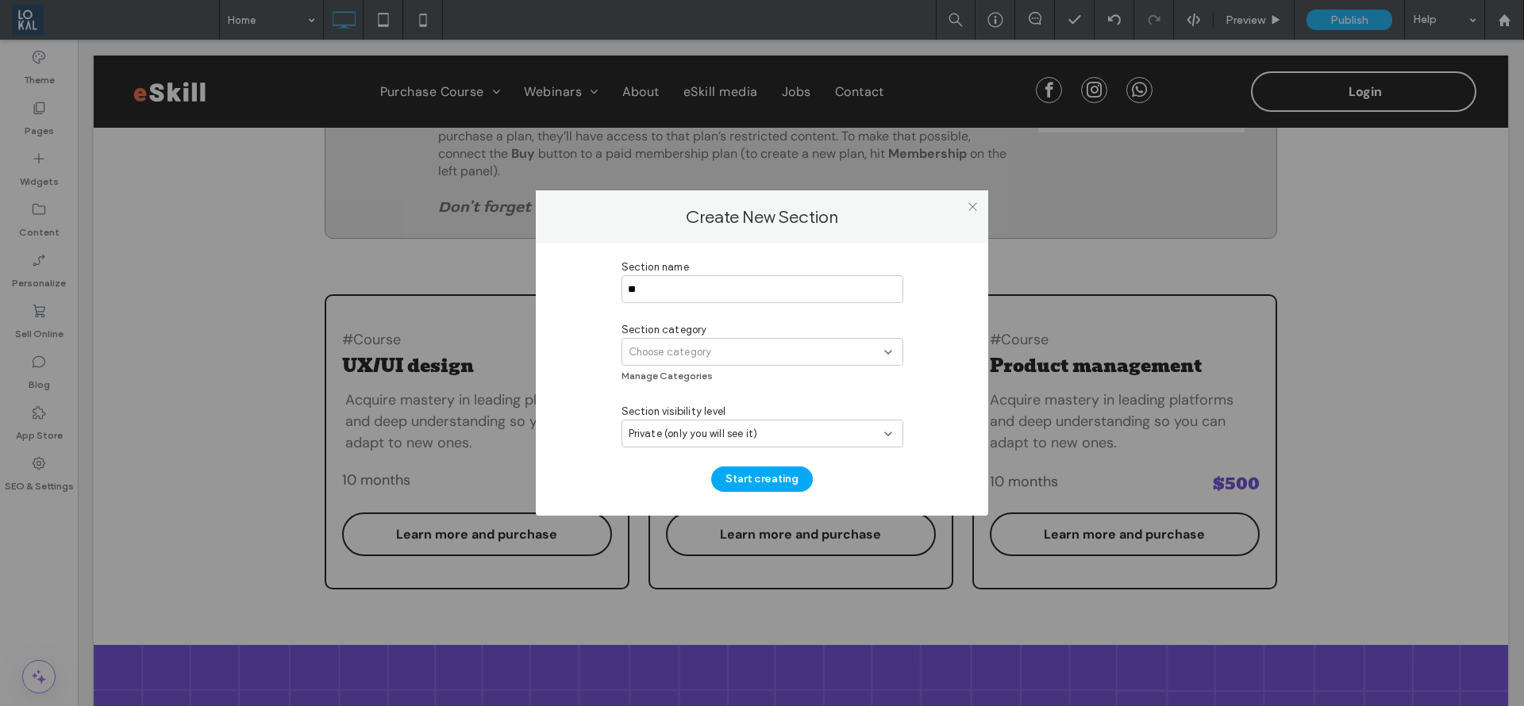
type input "*"
type input "******"
click at [721, 353] on div "Choose category" at bounding box center [757, 352] width 256 height 16
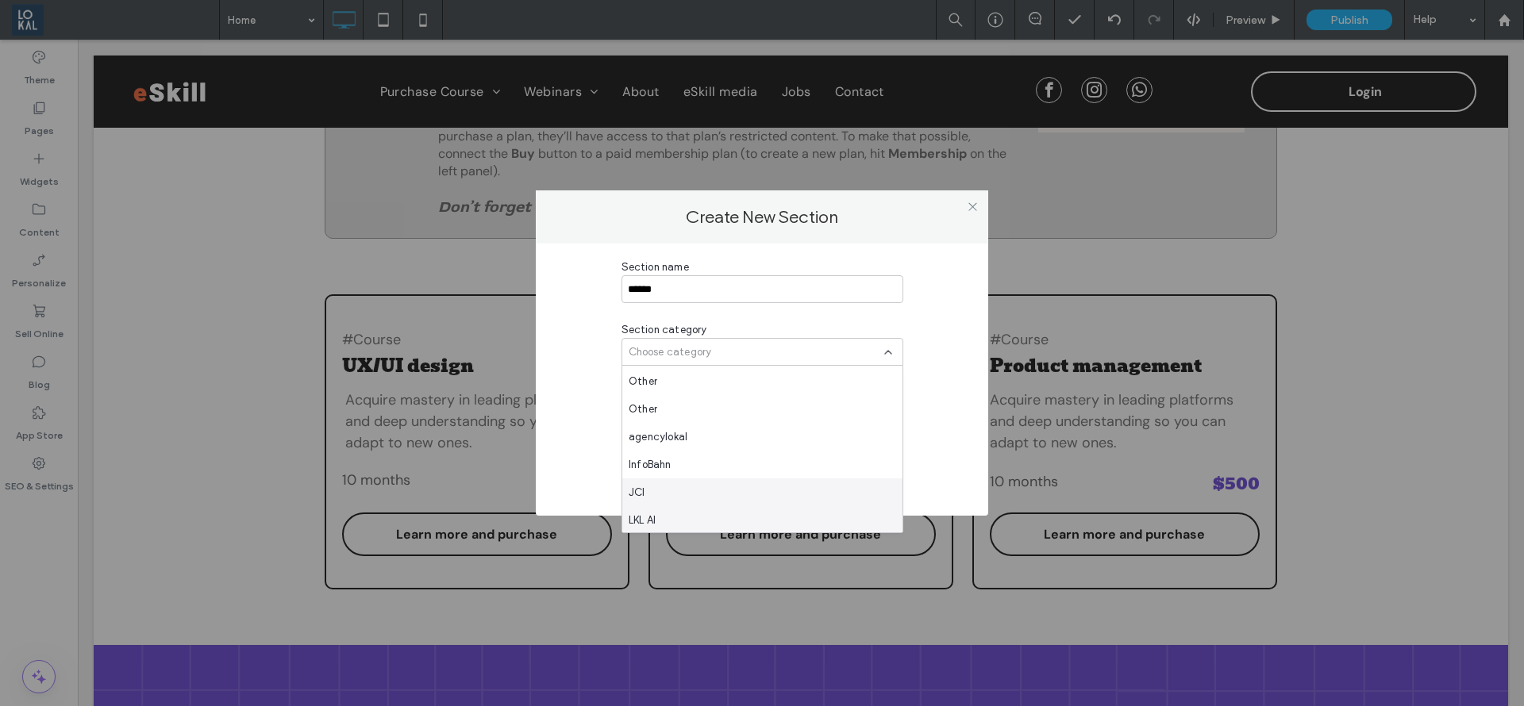
scroll to position [722, 0]
click at [576, 407] on div "Section name ****** Section category Choose category Manage Categories Section …" at bounding box center [762, 376] width 405 height 233
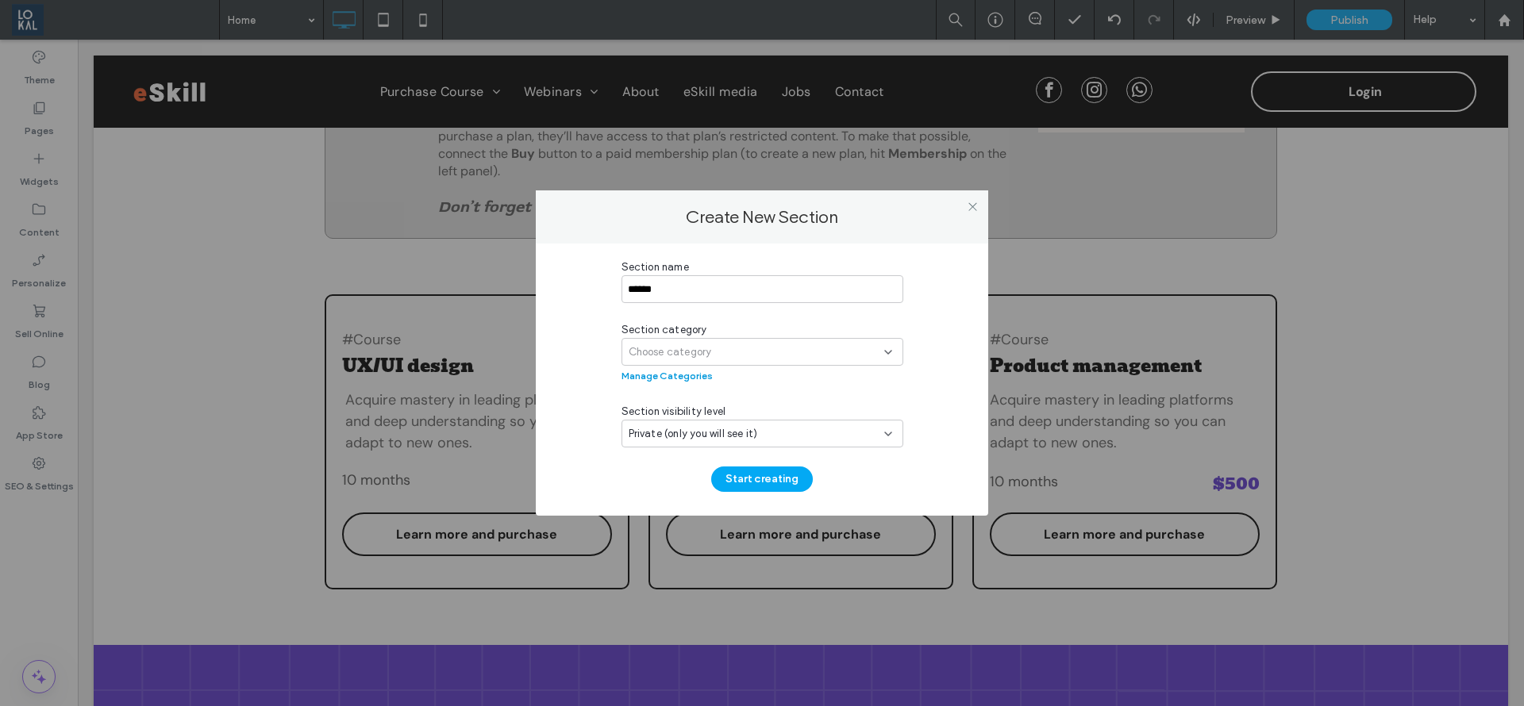
click at [680, 381] on button "Manage Categories" at bounding box center [666, 375] width 91 height 19
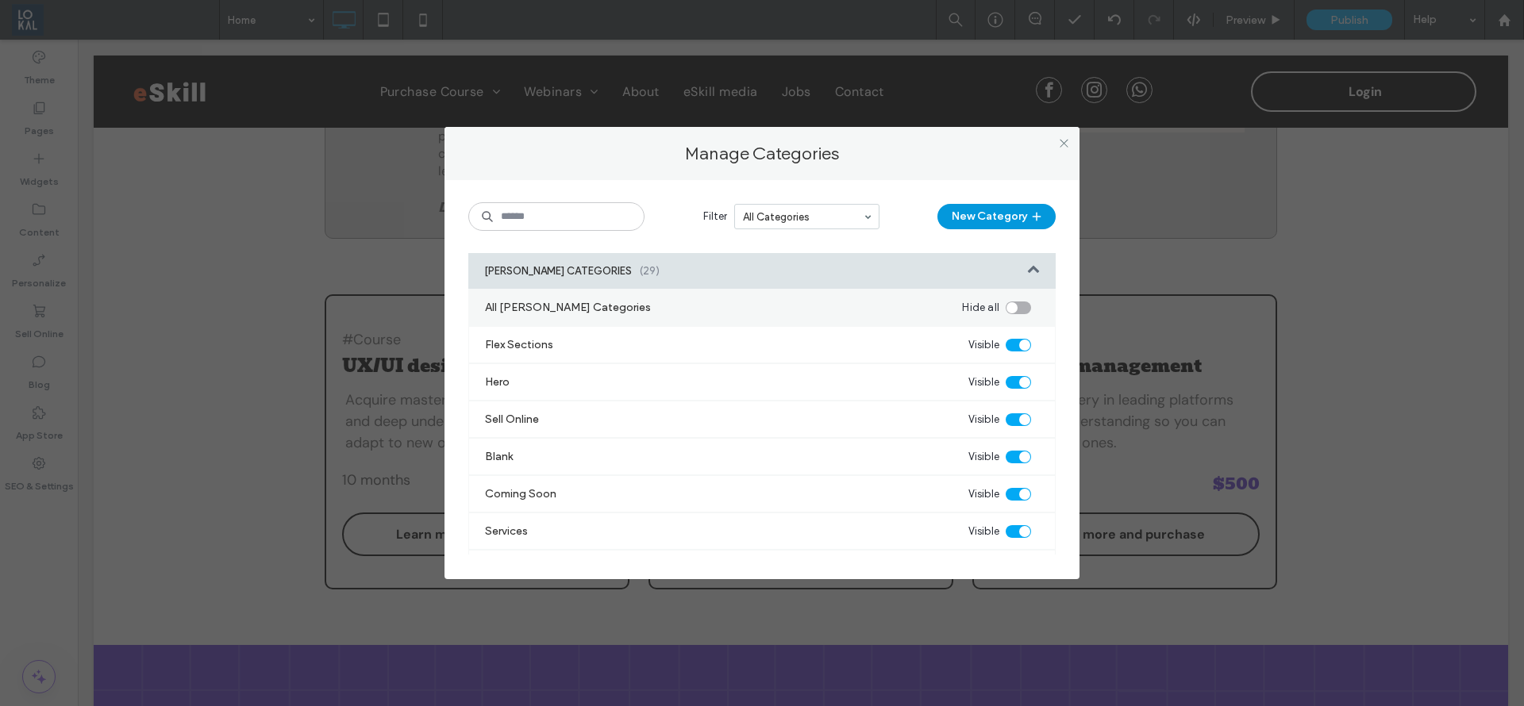
click at [992, 219] on button "New Category" at bounding box center [996, 216] width 118 height 25
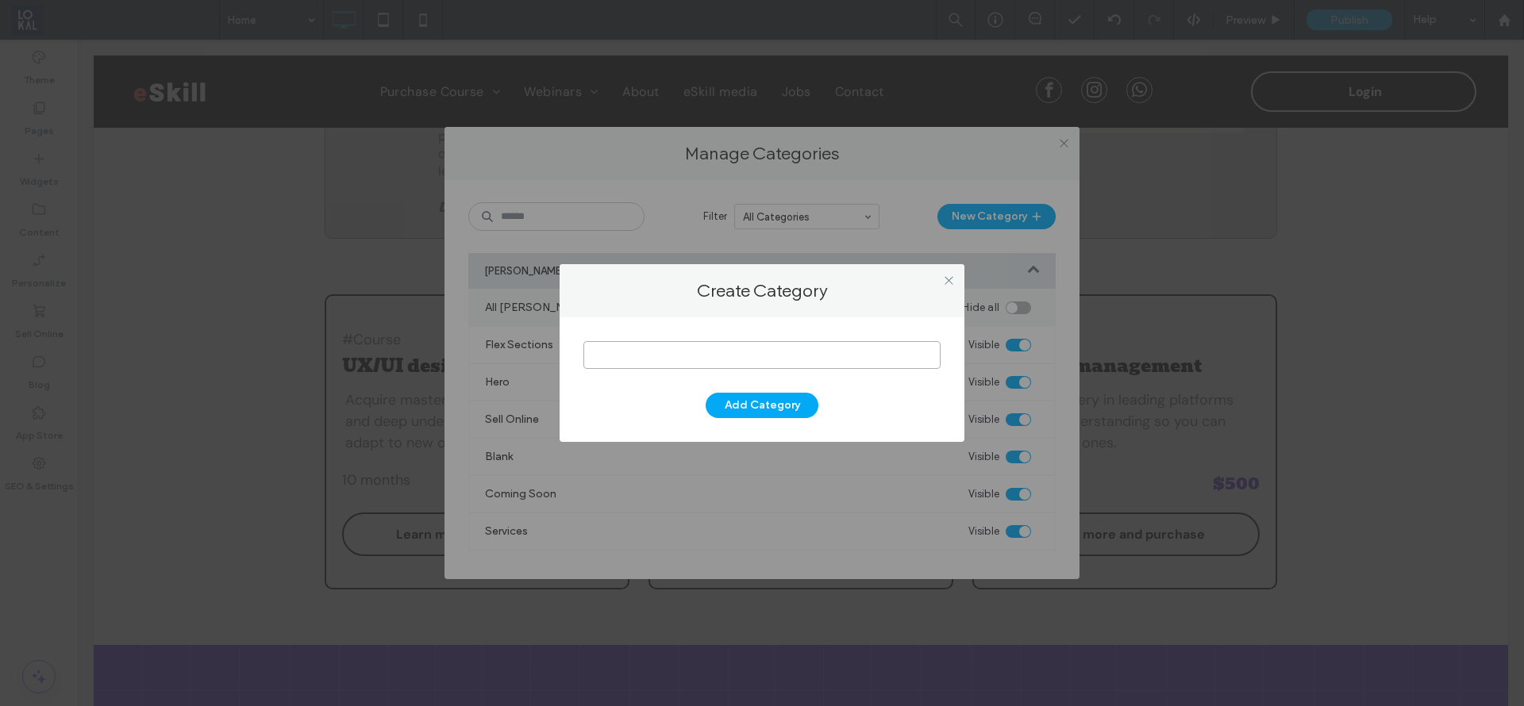
click at [718, 359] on input at bounding box center [761, 355] width 357 height 28
type input "***"
click at [747, 401] on button "Add Category" at bounding box center [762, 405] width 113 height 25
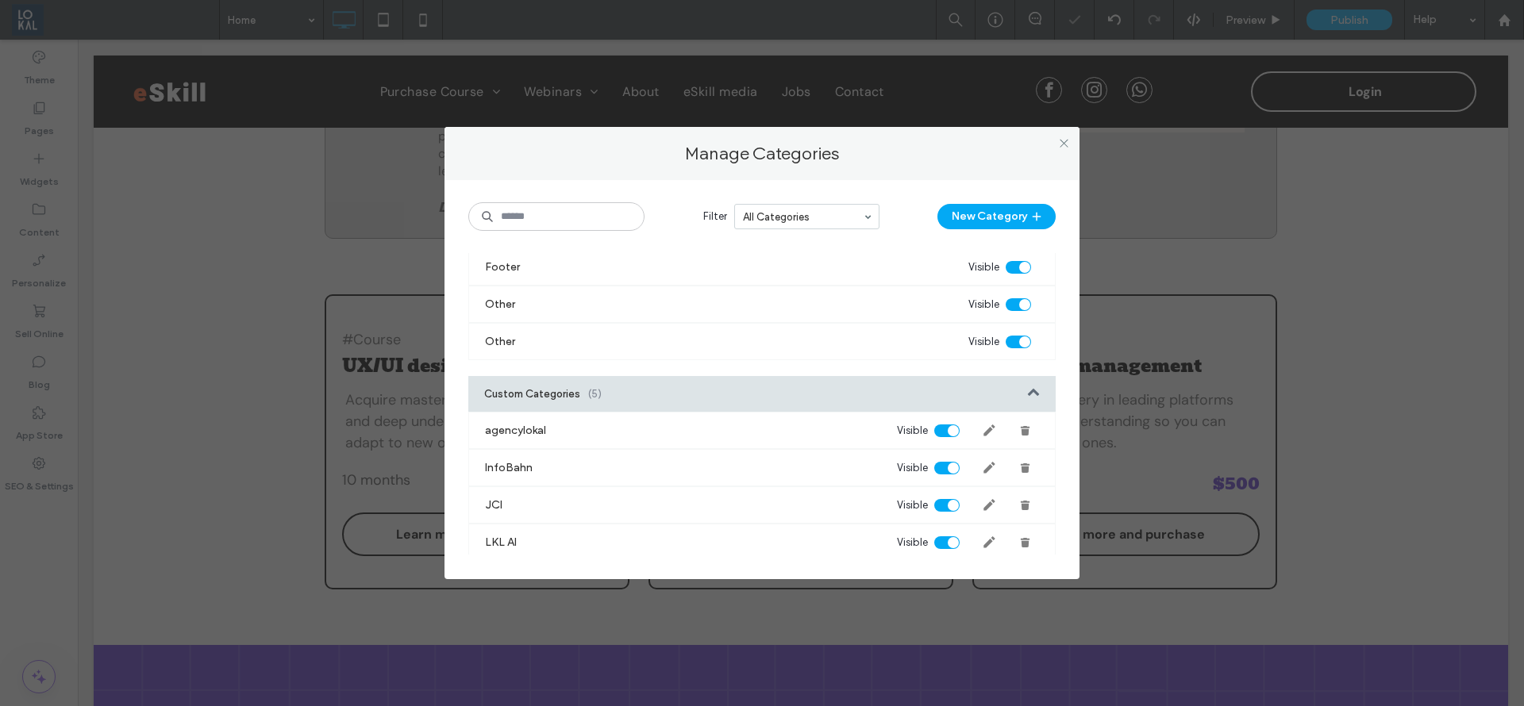
scroll to position [1093, 0]
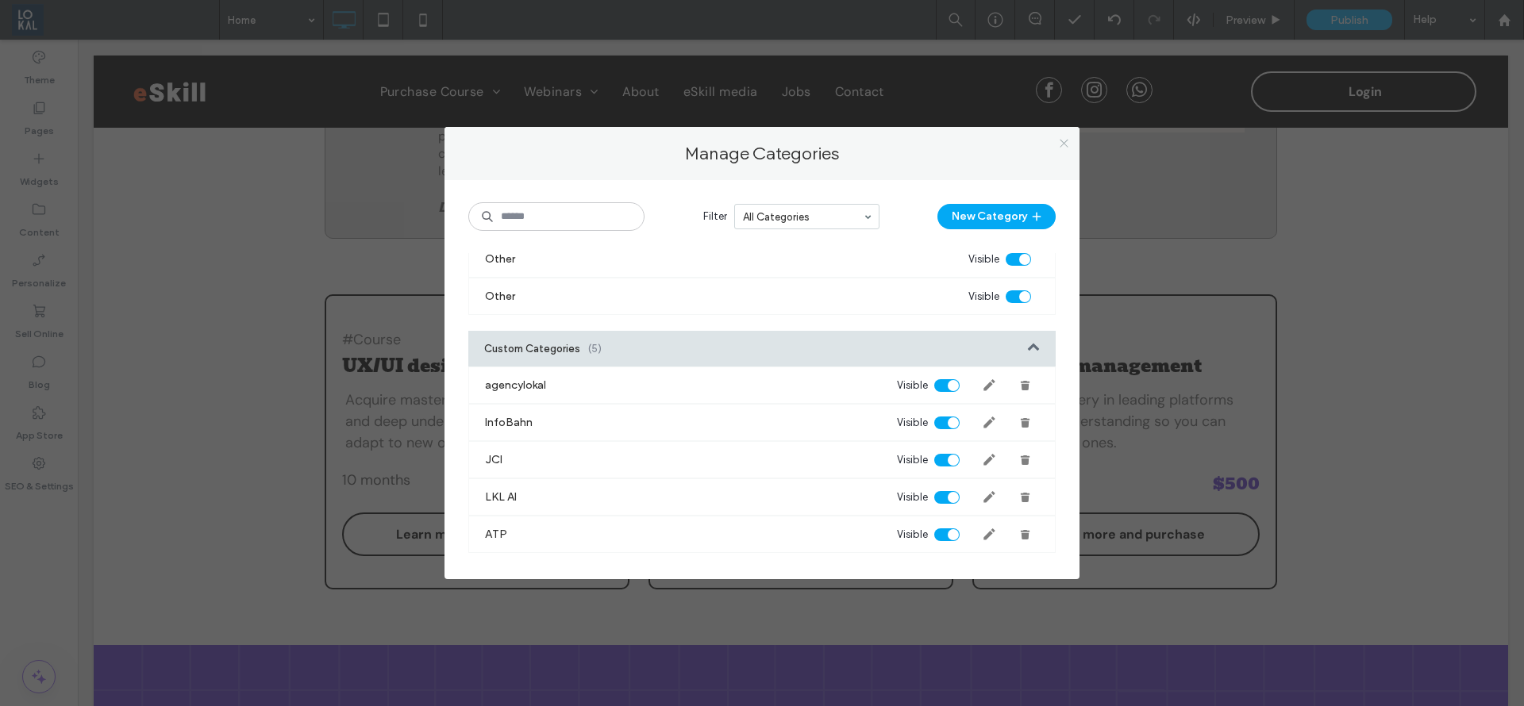
click at [1060, 143] on icon at bounding box center [1064, 143] width 12 height 12
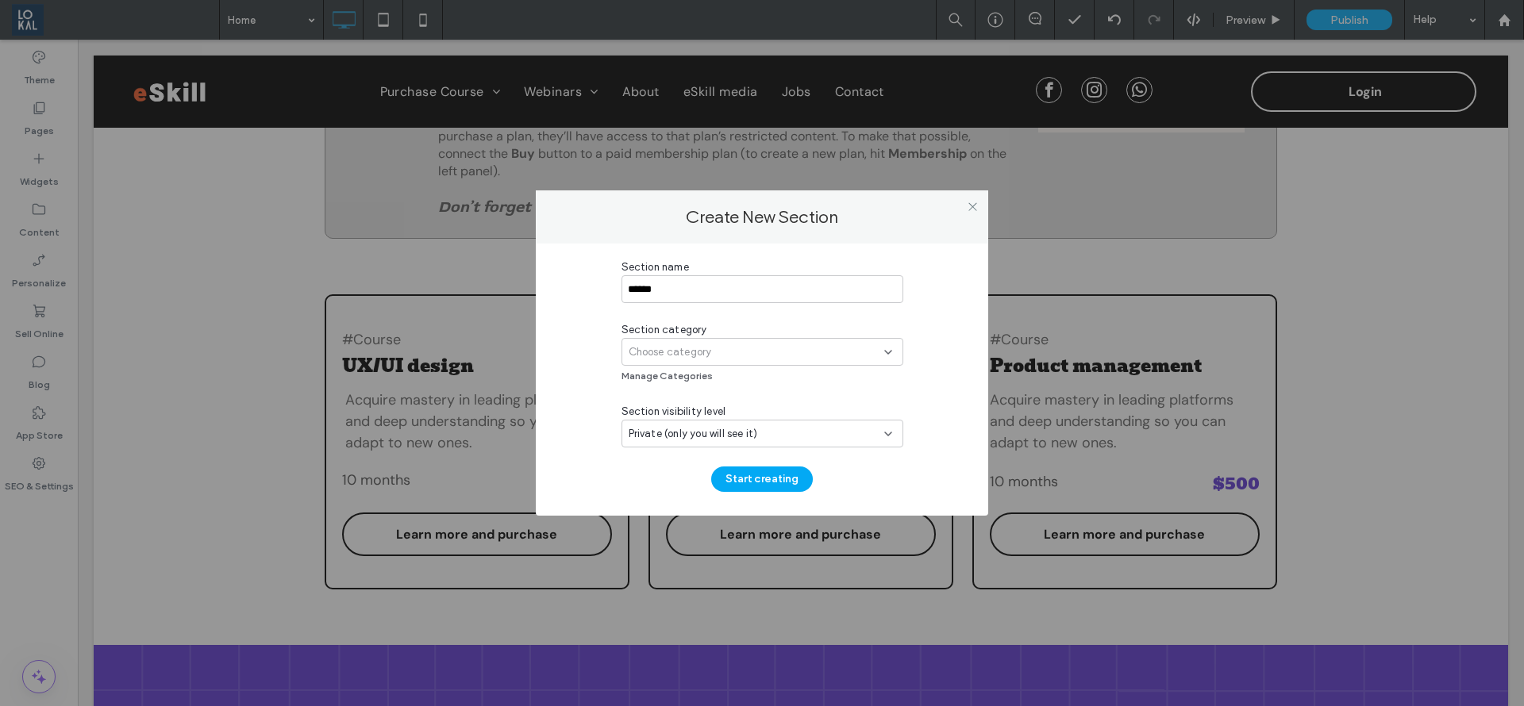
click at [723, 358] on div "Choose category" at bounding box center [757, 352] width 256 height 16
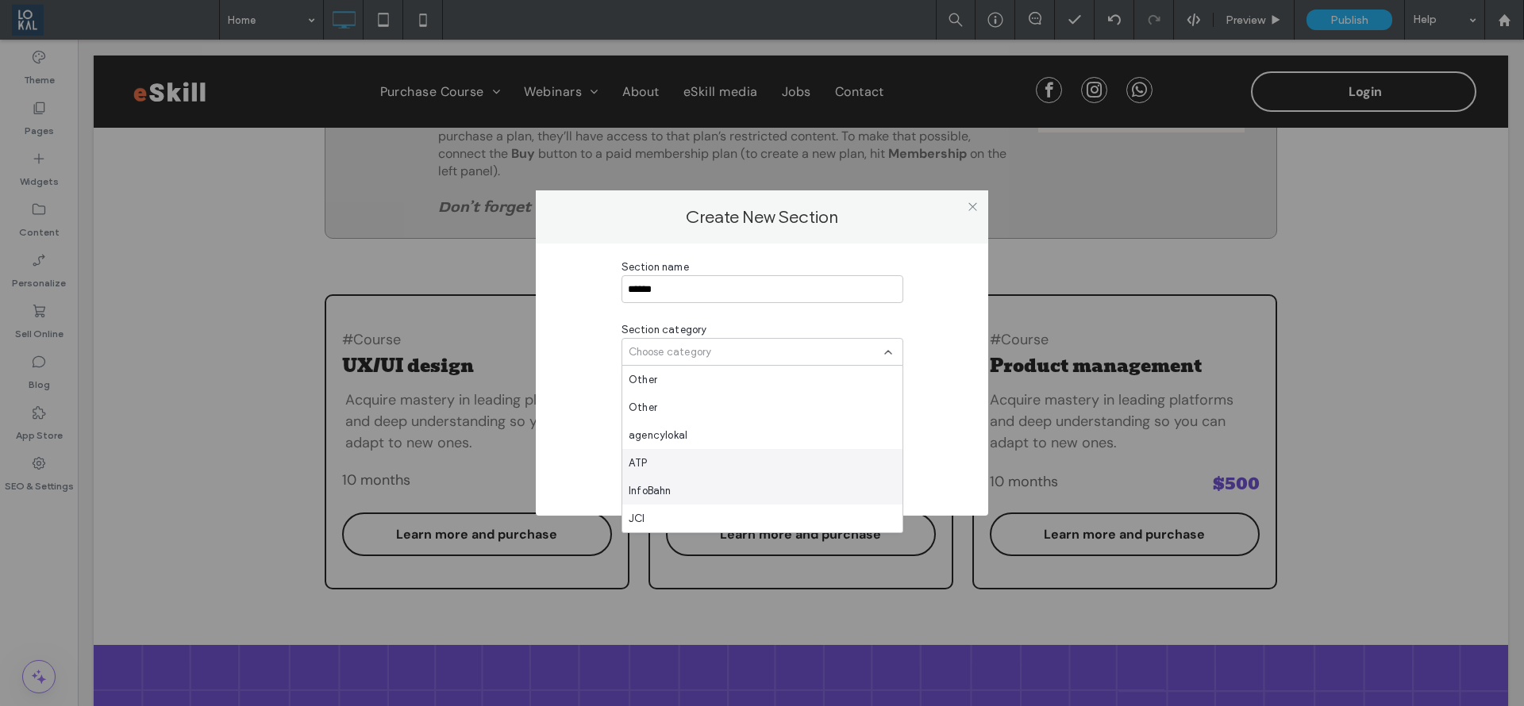
scroll to position [750, 0]
click at [702, 429] on div "ATP" at bounding box center [762, 435] width 280 height 28
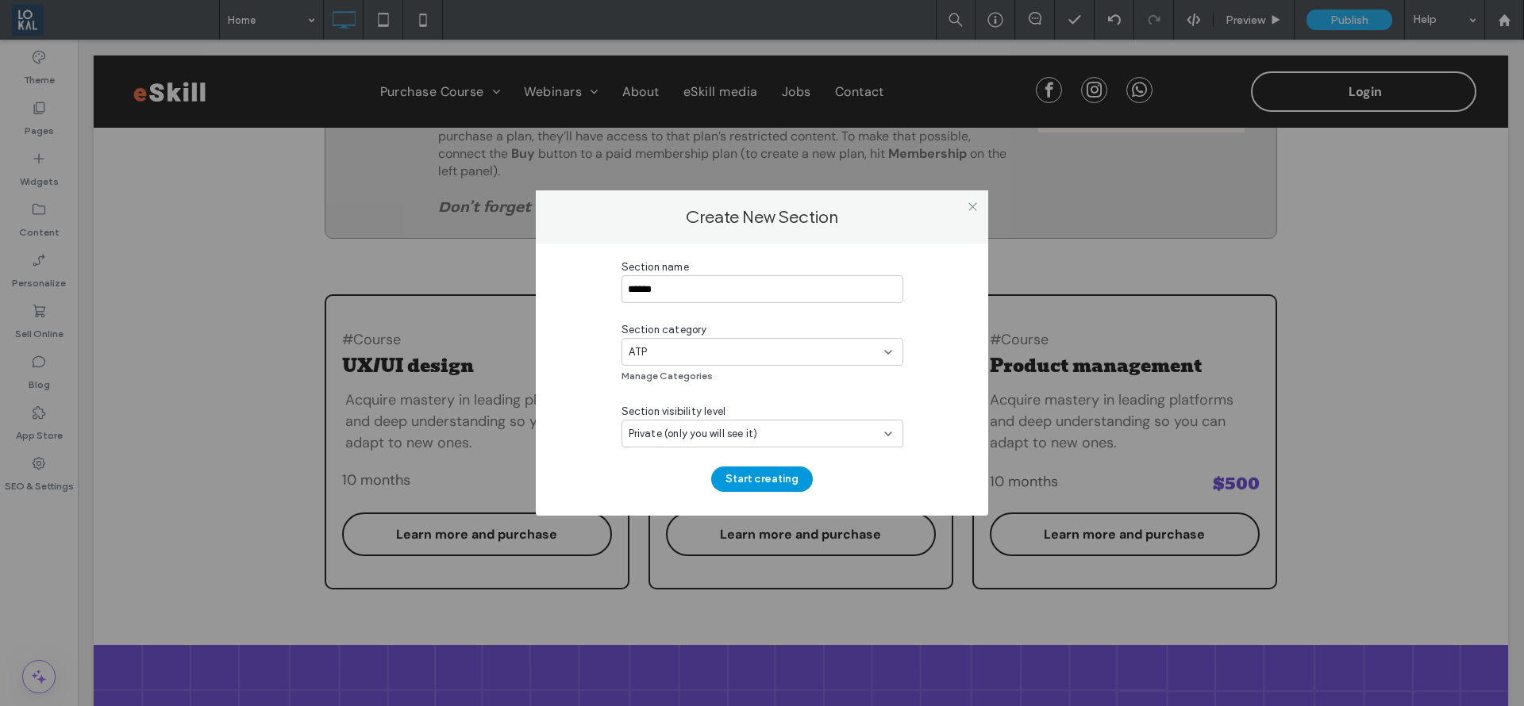
click at [738, 475] on button "Start creating" at bounding box center [762, 479] width 102 height 25
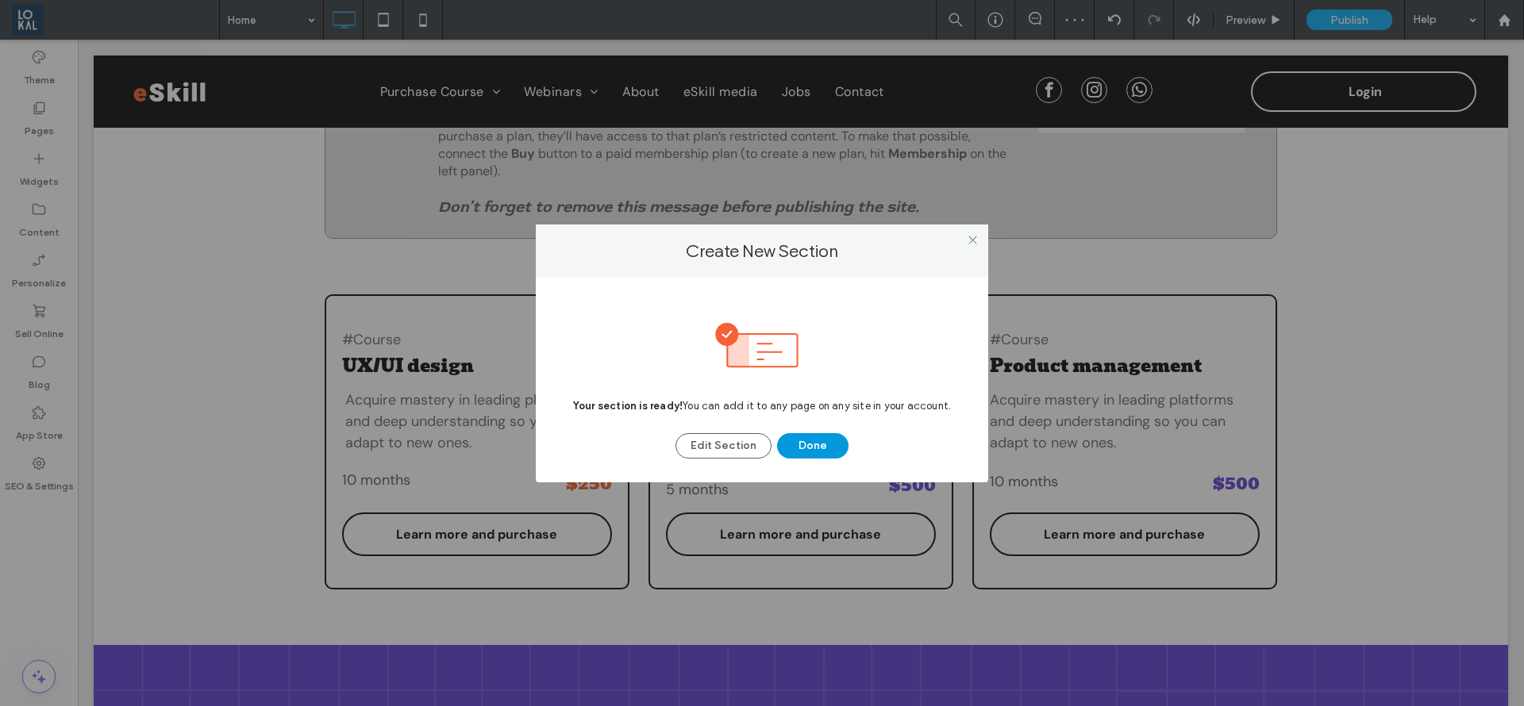
click at [821, 438] on button "Done" at bounding box center [812, 445] width 71 height 25
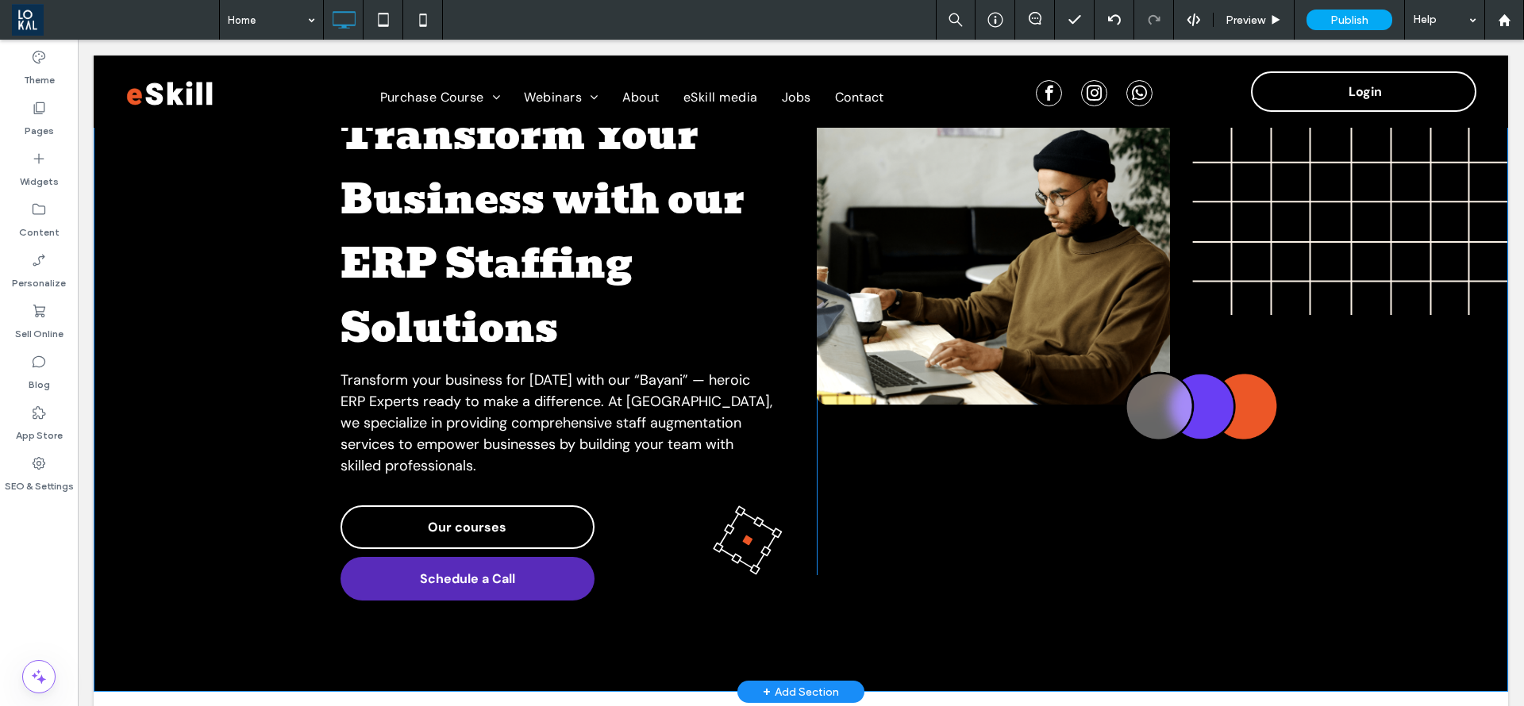
scroll to position [0, 0]
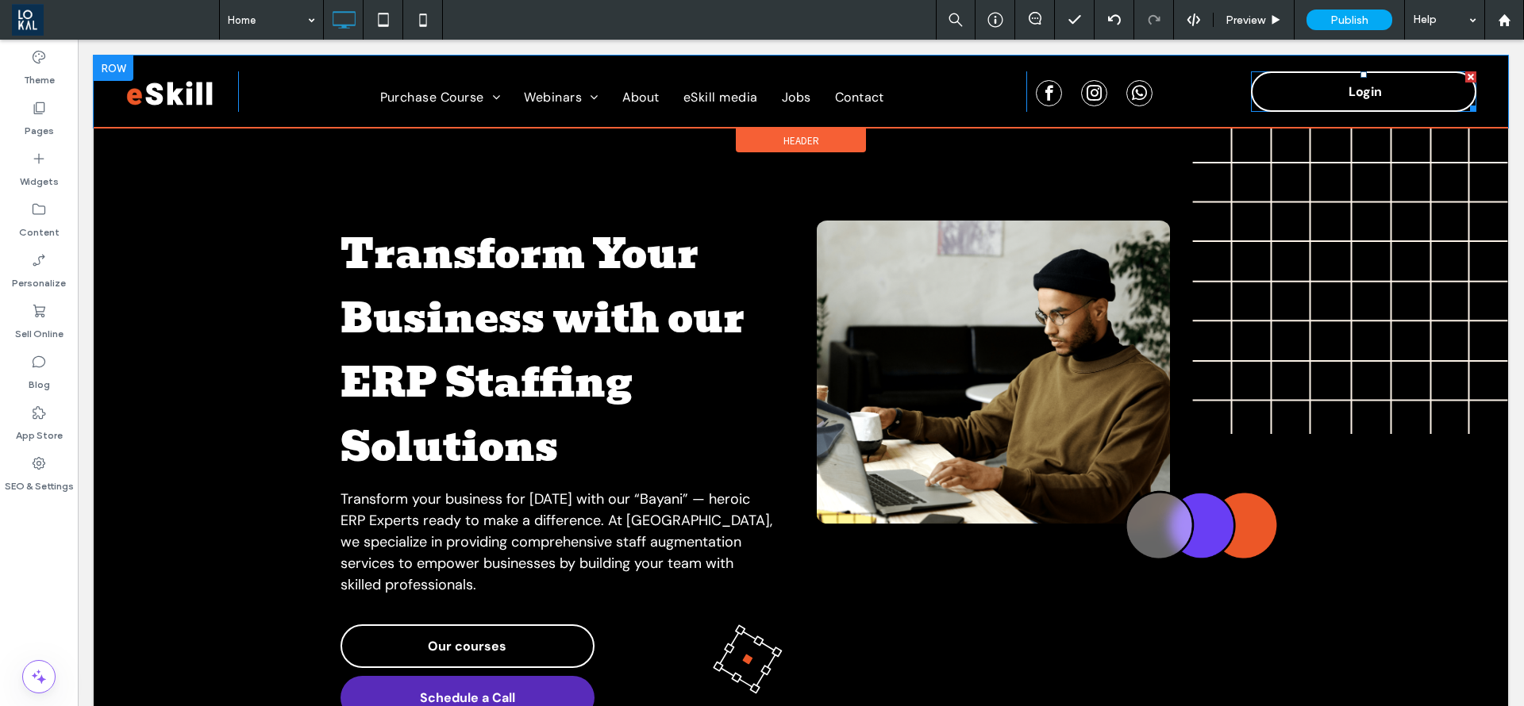
click at [1465, 75] on div at bounding box center [1470, 76] width 11 height 11
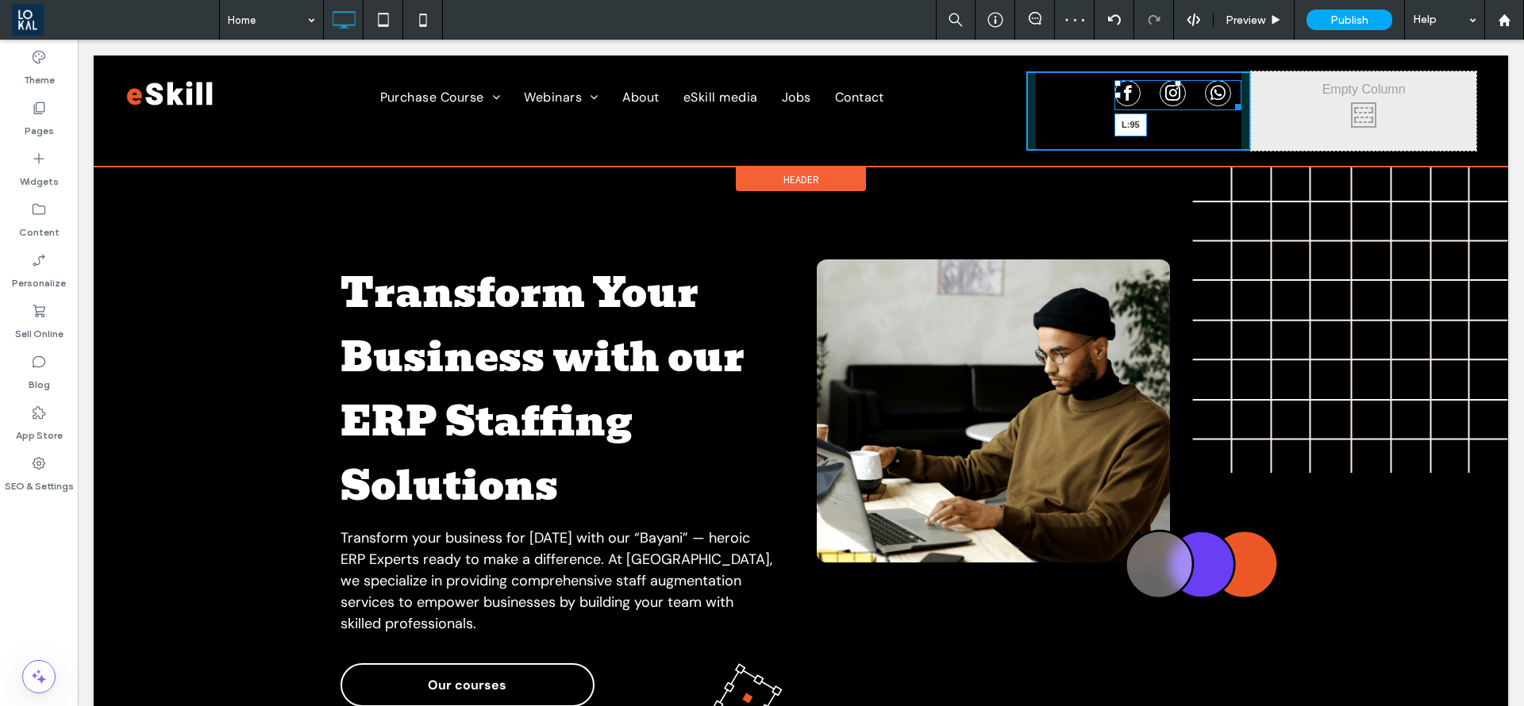
drag, startPoint x: 1027, startPoint y: 94, endPoint x: 1522, endPoint y: 132, distance: 496.7
click at [1159, 104] on div "L:95" at bounding box center [1177, 95] width 127 height 30
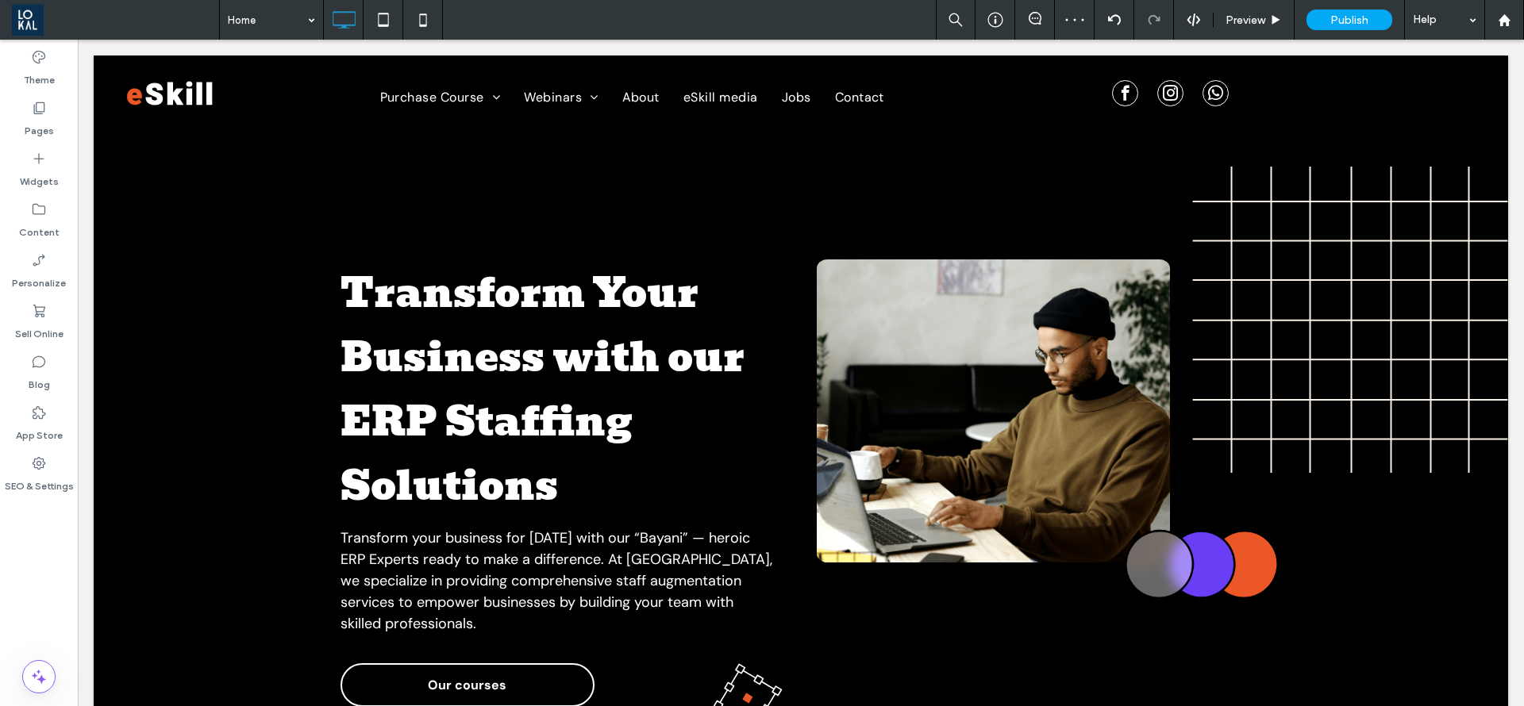
click at [1465, 77] on div at bounding box center [1470, 76] width 11 height 11
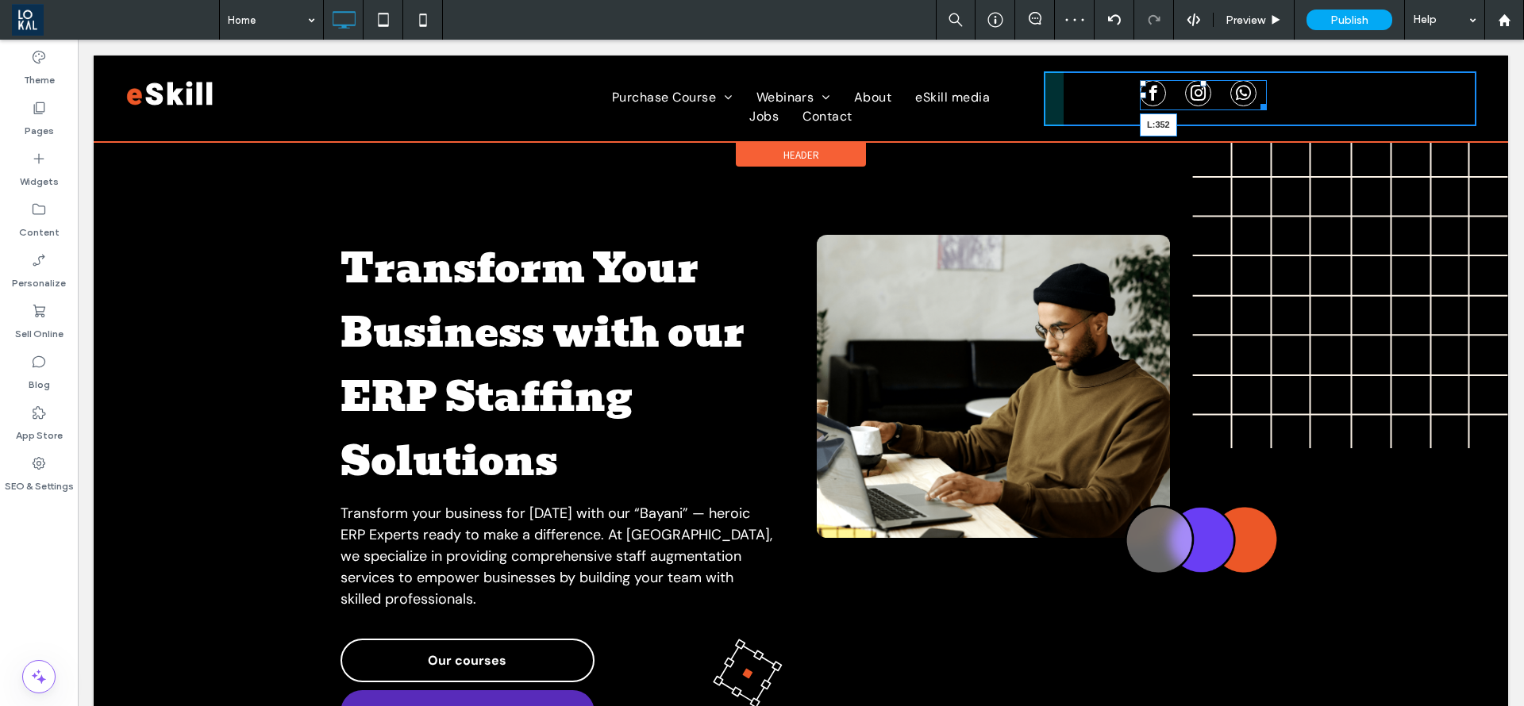
drag, startPoint x: 1129, startPoint y: 91, endPoint x: 1379, endPoint y: 114, distance: 250.3
click at [1379, 114] on div "L:352 Click To Paste" at bounding box center [1260, 98] width 433 height 55
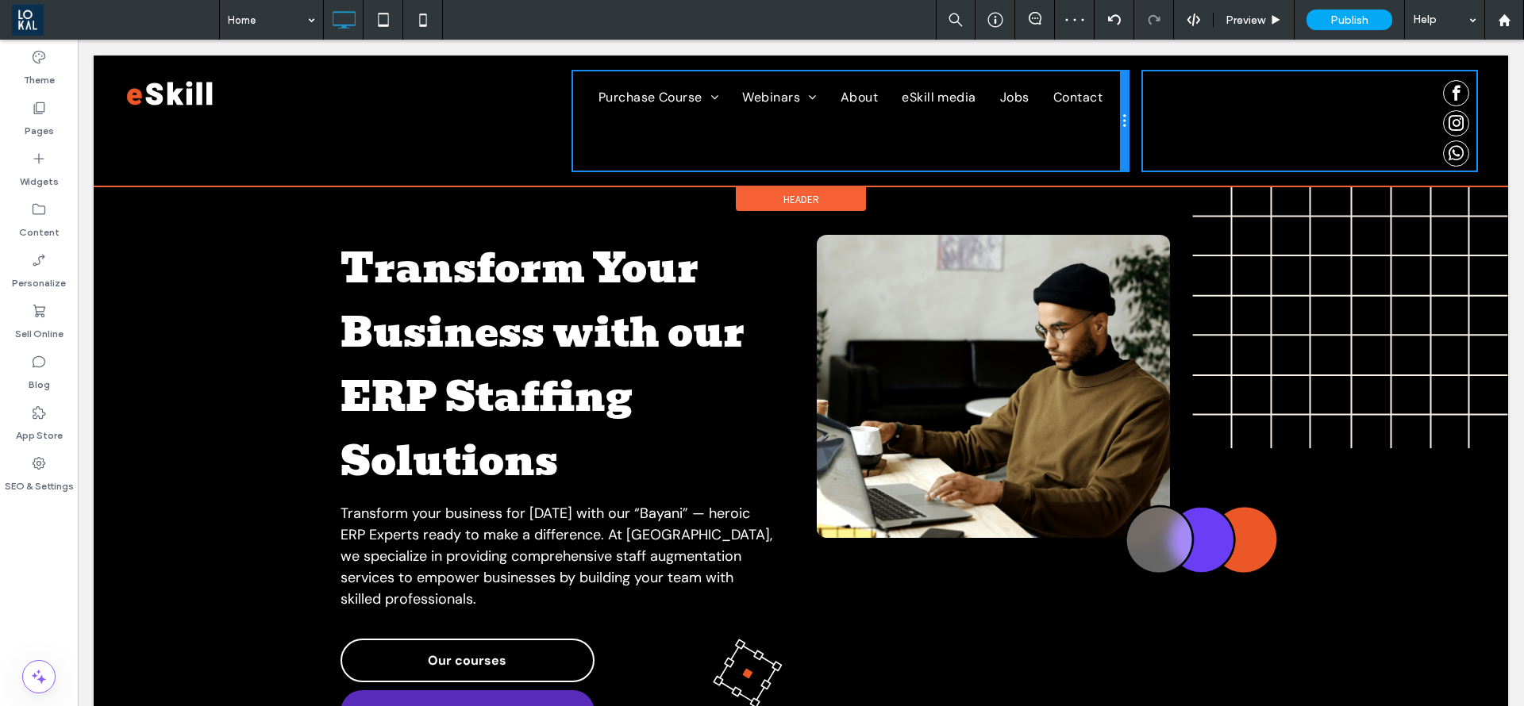
drag, startPoint x: 1000, startPoint y: 112, endPoint x: 579, endPoint y: 171, distance: 425.6
click at [1131, 115] on div "Click To Paste Purchase Course Module 1 Webinars Webinar page About eSkill medi…" at bounding box center [800, 120] width 1351 height 99
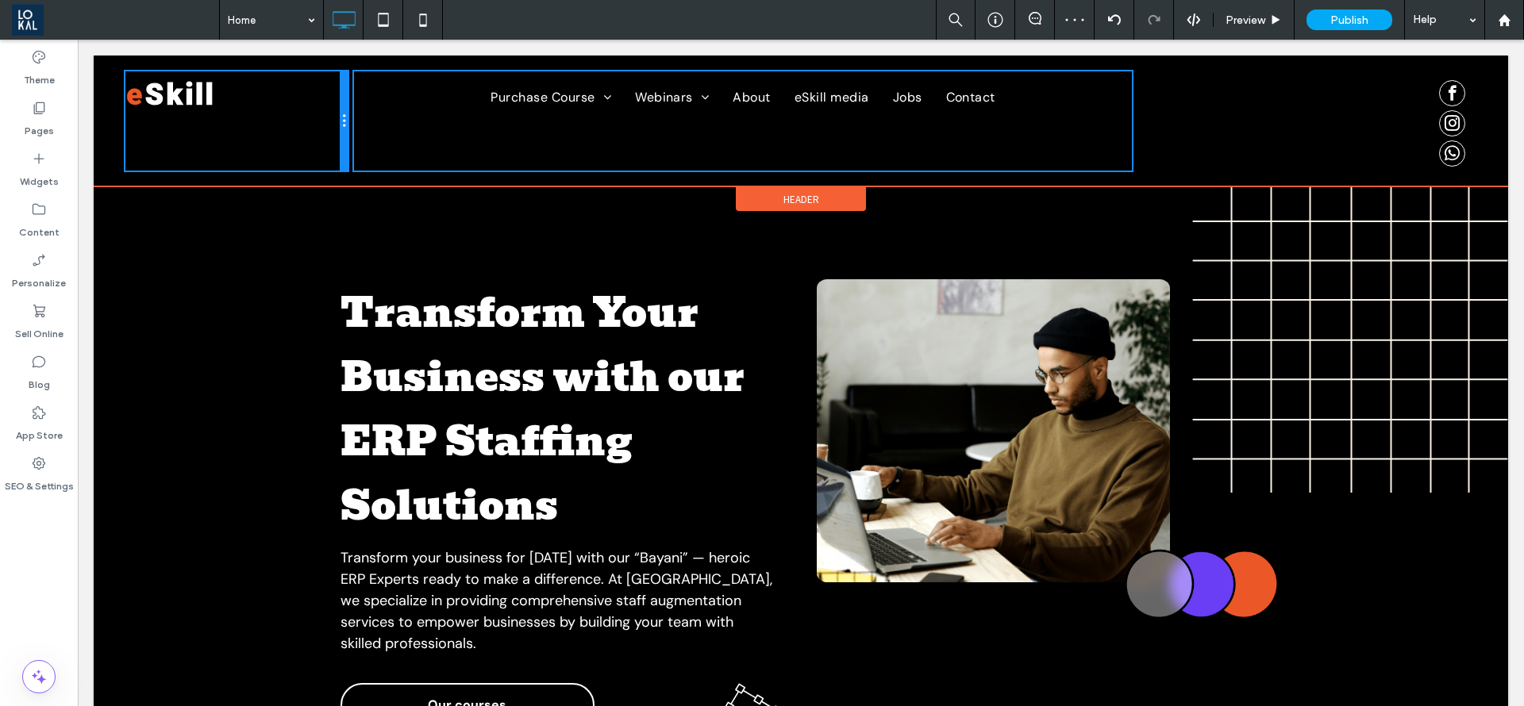
drag, startPoint x: 547, startPoint y: 125, endPoint x: 349, endPoint y: 150, distance: 199.3
click at [349, 150] on div "Click To Paste Purchase Course Module 1 Webinars Webinar page About eSkill medi…" at bounding box center [800, 120] width 1351 height 99
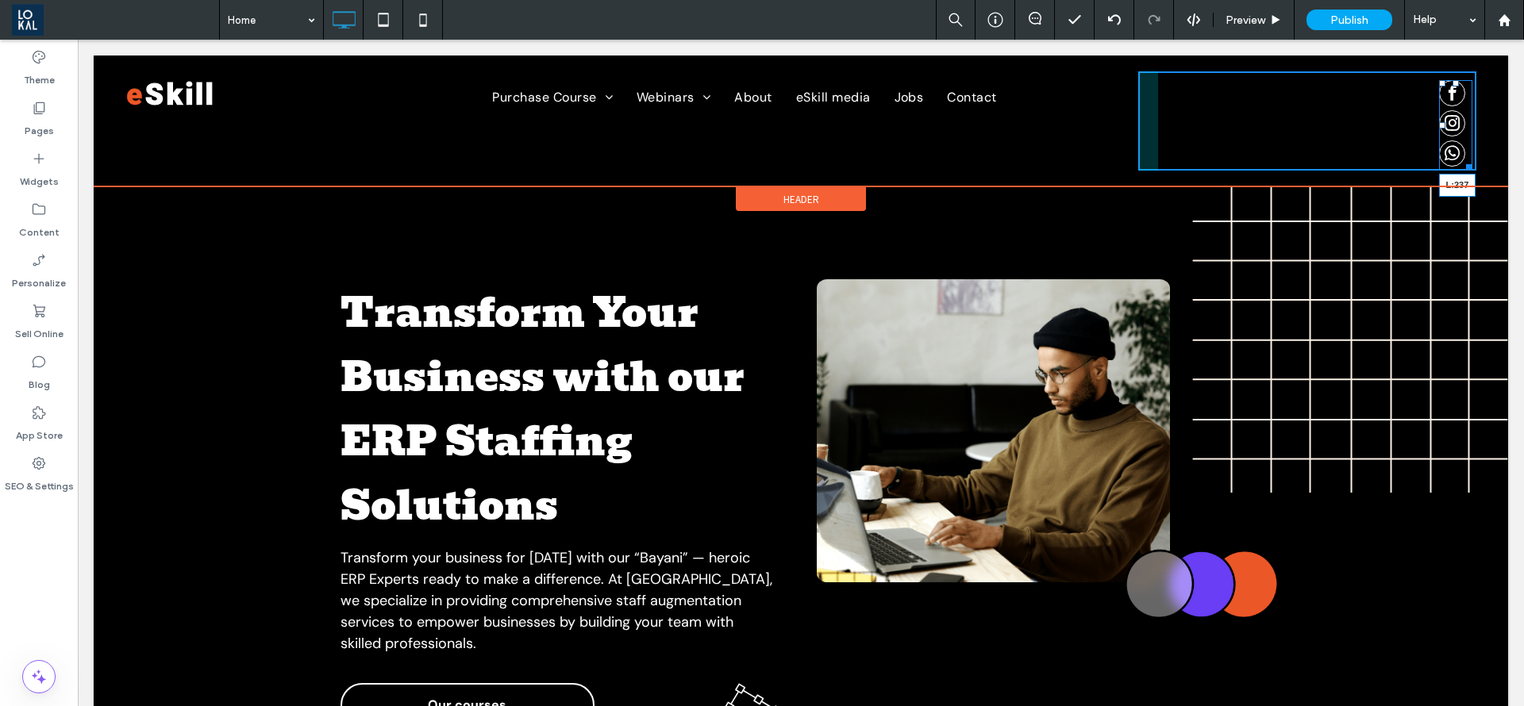
drag, startPoint x: 1427, startPoint y: 123, endPoint x: 1335, endPoint y: 138, distance: 93.3
click at [1439, 138] on div "L:237" at bounding box center [1456, 125] width 34 height 90
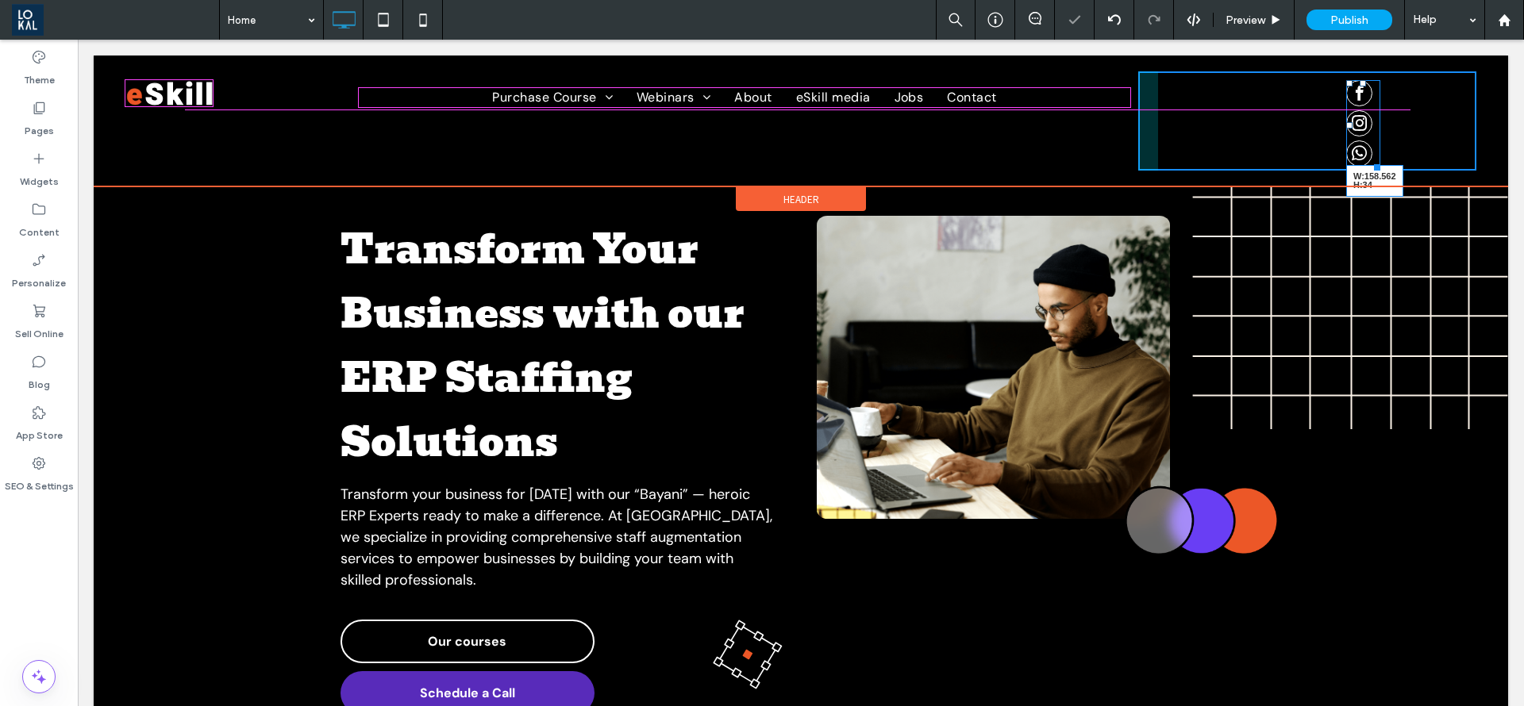
drag, startPoint x: 1359, startPoint y: 160, endPoint x: 1457, endPoint y: 137, distance: 101.1
click at [1457, 137] on div "W:158.562 H:34 Click To Paste" at bounding box center [1307, 120] width 338 height 99
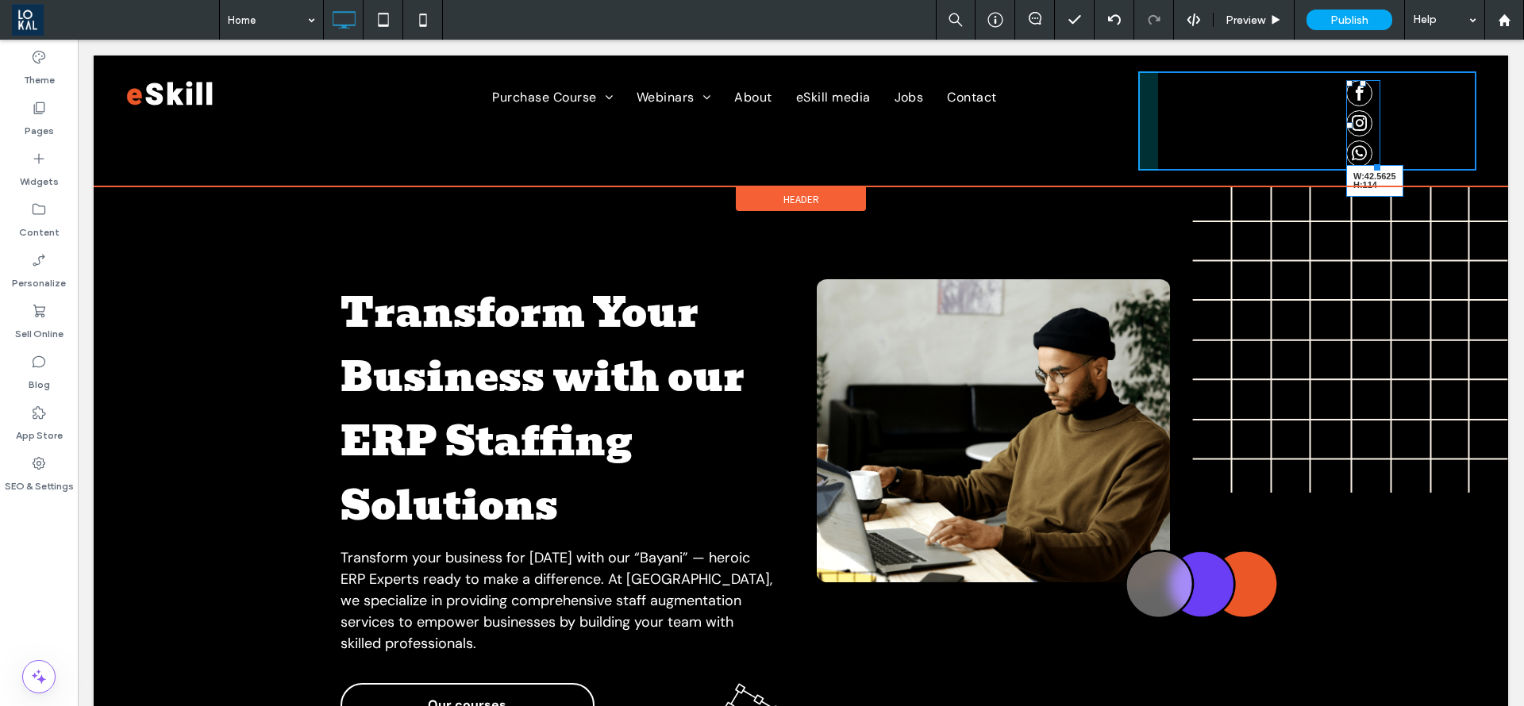
drag, startPoint x: 1359, startPoint y: 164, endPoint x: 1460, endPoint y: 141, distance: 104.2
click at [1460, 141] on div "Click To Paste Purchase Course Module 1 Webinars Webinar page About eSkill medi…" at bounding box center [801, 121] width 1414 height 131
drag, startPoint x: 1334, startPoint y: 124, endPoint x: 1344, endPoint y: 204, distance: 80.7
click at [1346, 122] on div at bounding box center [1349, 125] width 6 height 6
drag, startPoint x: 1275, startPoint y: 167, endPoint x: 1415, endPoint y: 186, distance: 141.0
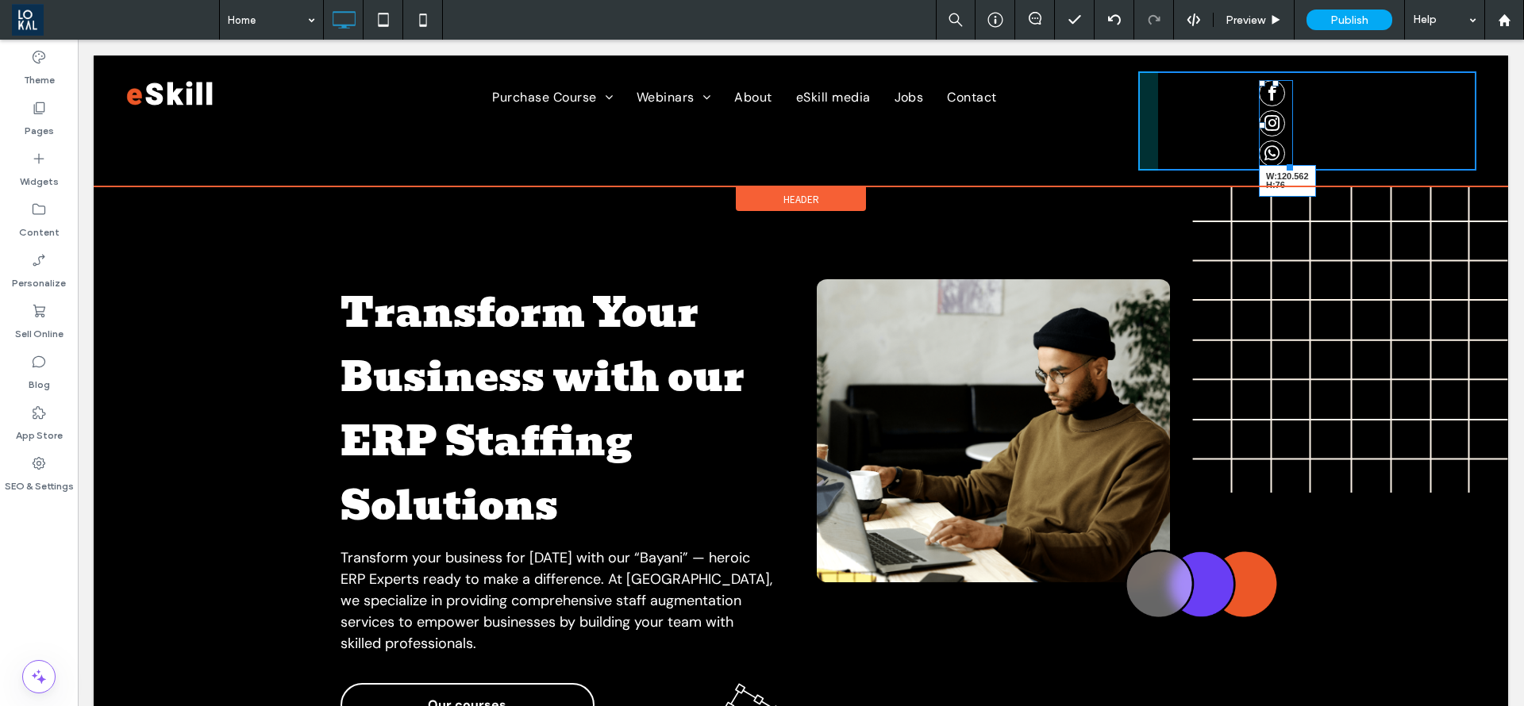
click at [1337, 146] on div "Click To Paste Purchase Course Module 1 Webinars Webinar page About eSkill medi…" at bounding box center [801, 121] width 1414 height 131
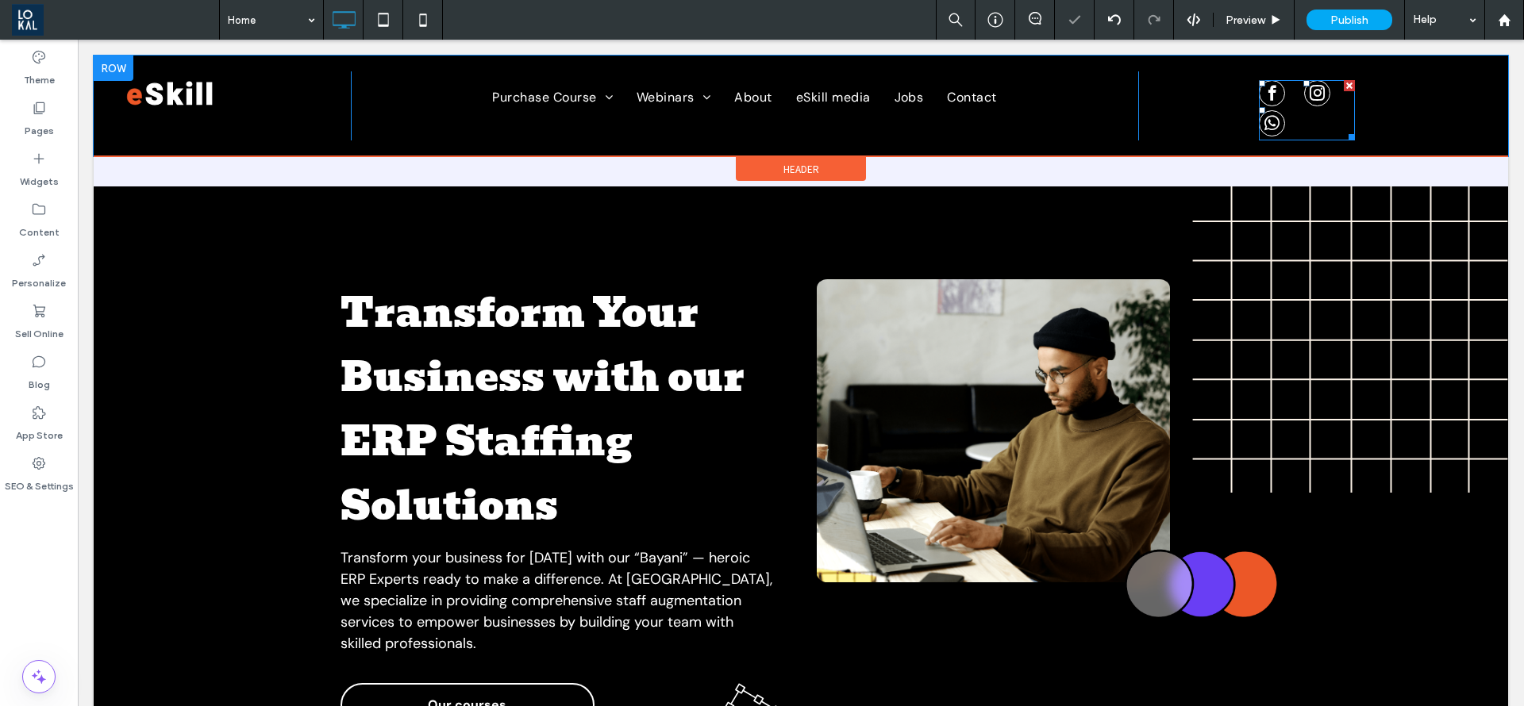
click at [1343, 139] on div at bounding box center [1349, 135] width 12 height 12
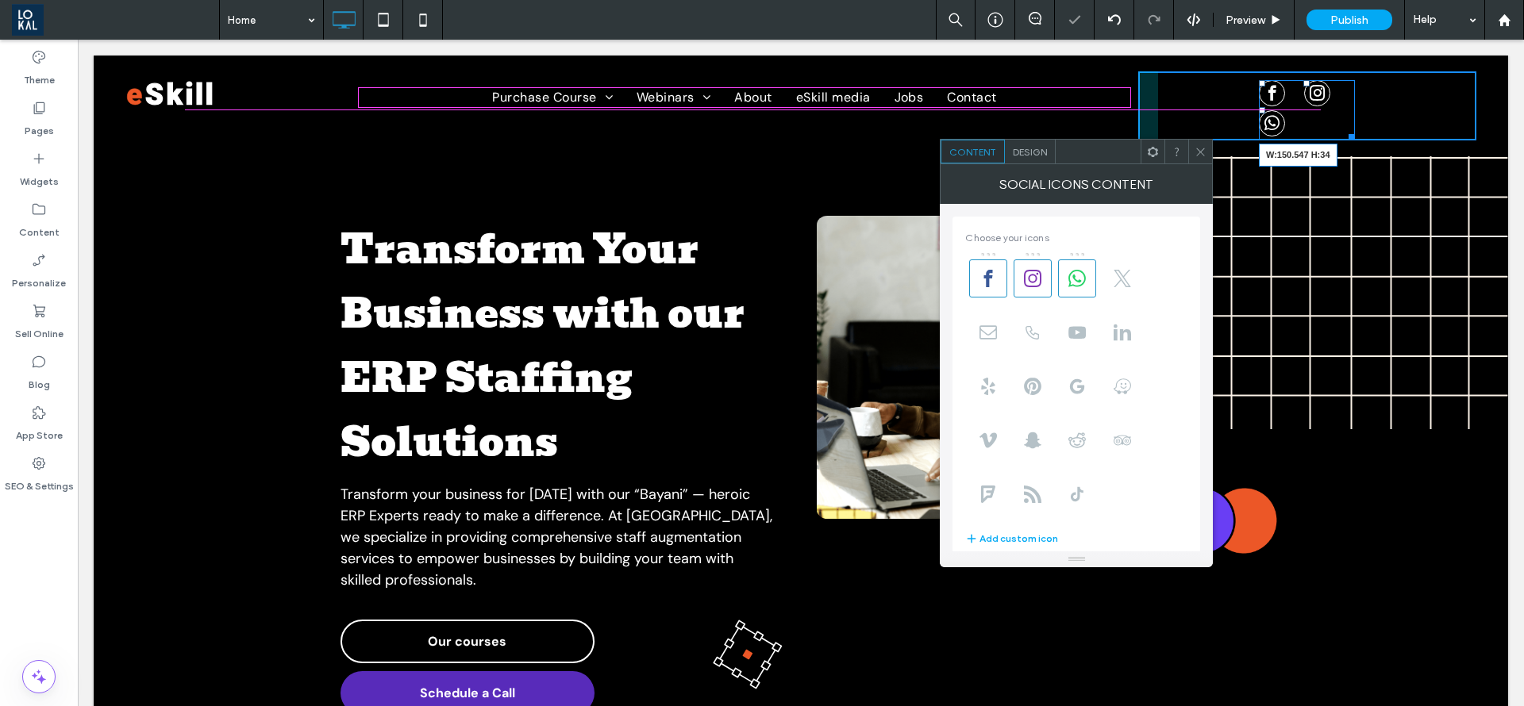
drag, startPoint x: 1362, startPoint y: 137, endPoint x: 1440, endPoint y: 176, distance: 87.3
click at [1362, 137] on div "W:150.547 H:34 Click To Paste" at bounding box center [1307, 105] width 338 height 69
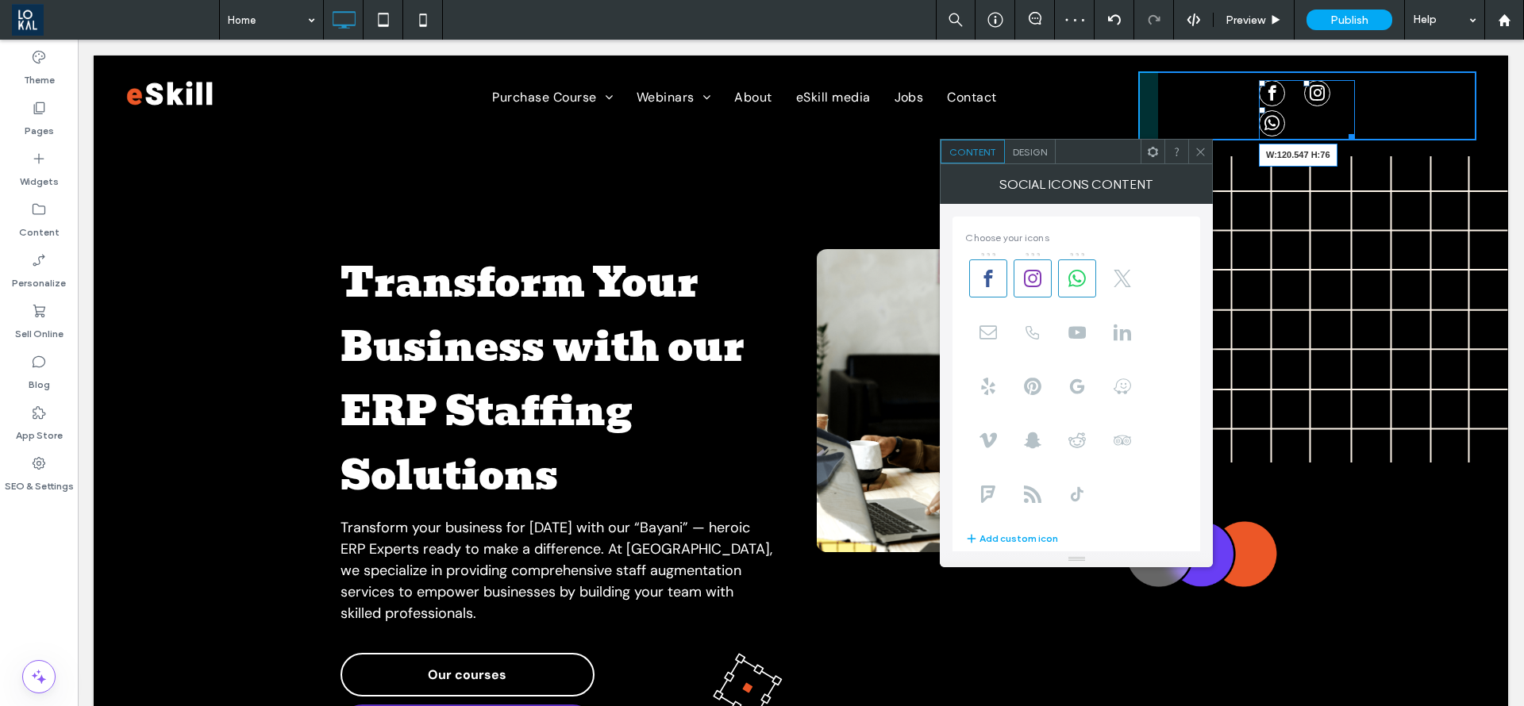
drag, startPoint x: 1334, startPoint y: 135, endPoint x: 1361, endPoint y: 165, distance: 40.5
click at [1399, 130] on div "W:120.547 H:76 Click To Paste" at bounding box center [1307, 105] width 338 height 69
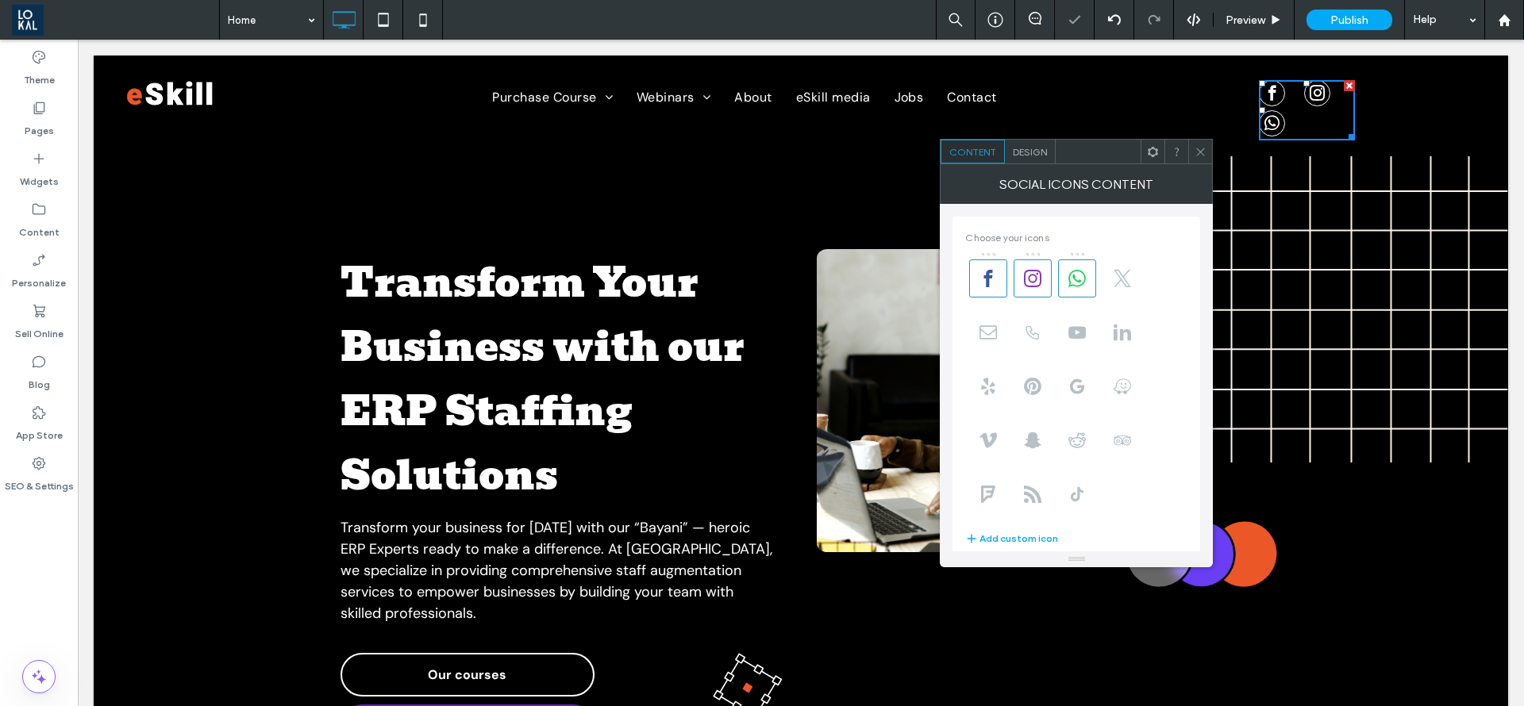
click at [1259, 111] on div at bounding box center [1262, 110] width 6 height 6
drag, startPoint x: 1225, startPoint y: 111, endPoint x: 1174, endPoint y: 110, distance: 50.8
click at [1174, 110] on div "Click To Paste" at bounding box center [1307, 105] width 338 height 69
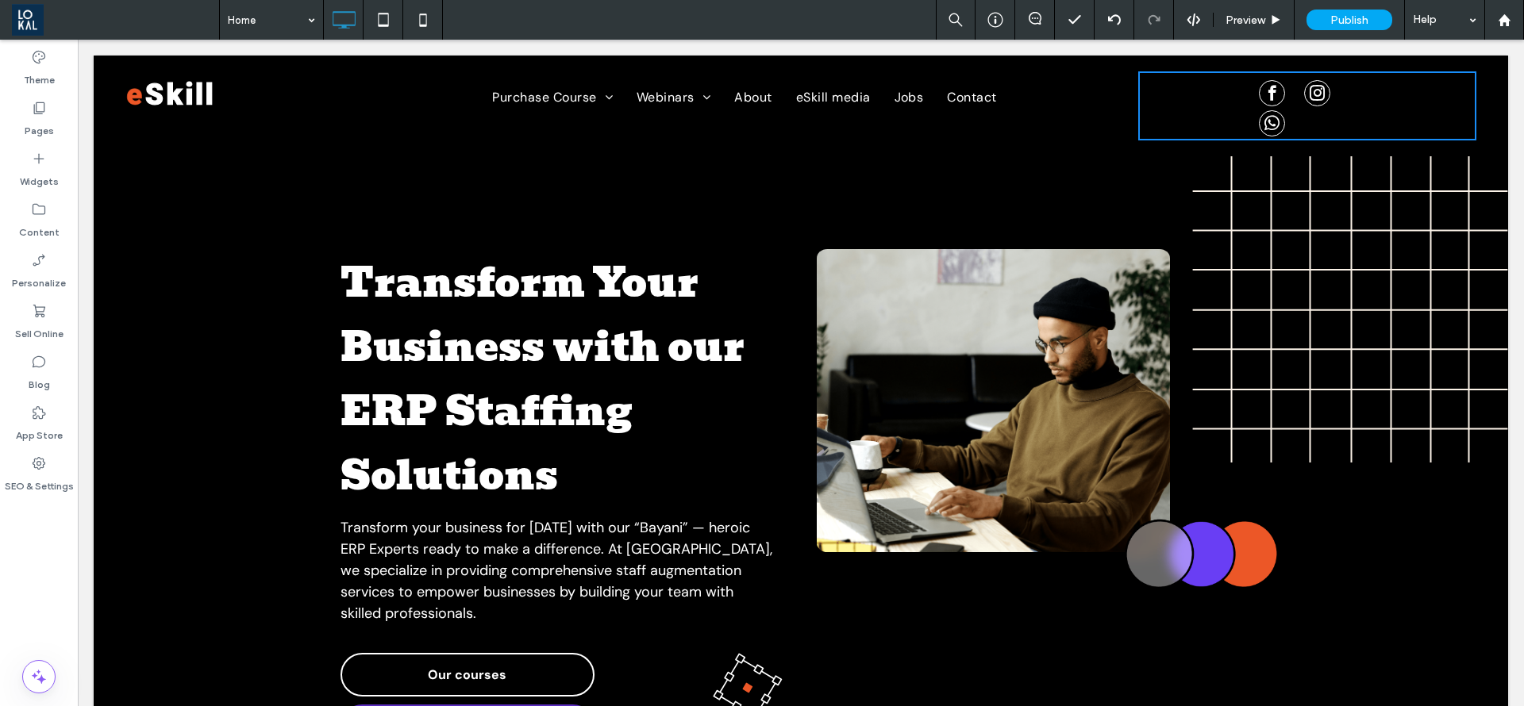
click at [1218, 115] on div "Click To Paste" at bounding box center [1307, 105] width 338 height 69
click at [1339, 110] on div at bounding box center [1307, 110] width 96 height 60
click at [1308, 120] on div at bounding box center [1307, 110] width 96 height 60
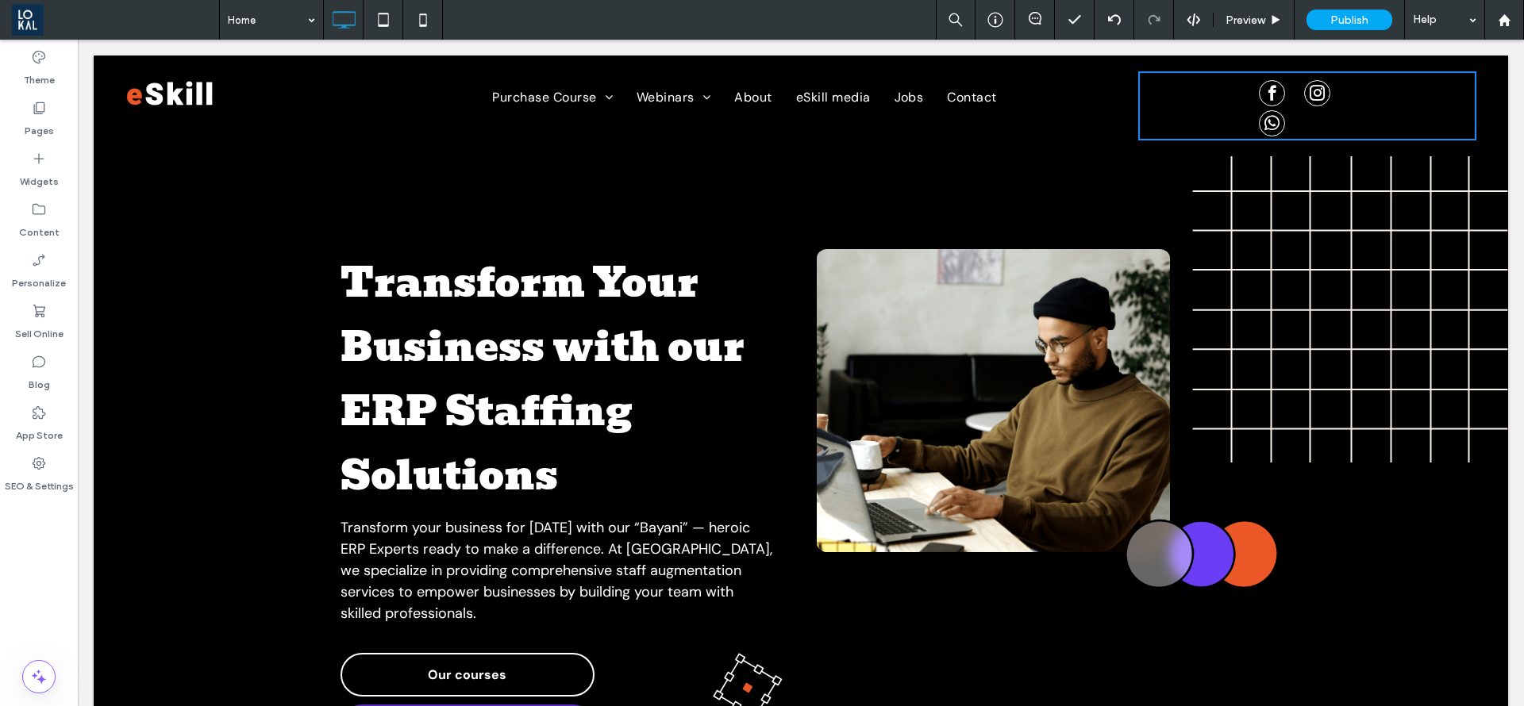
click at [1226, 104] on div "Click To Paste" at bounding box center [1307, 105] width 338 height 69
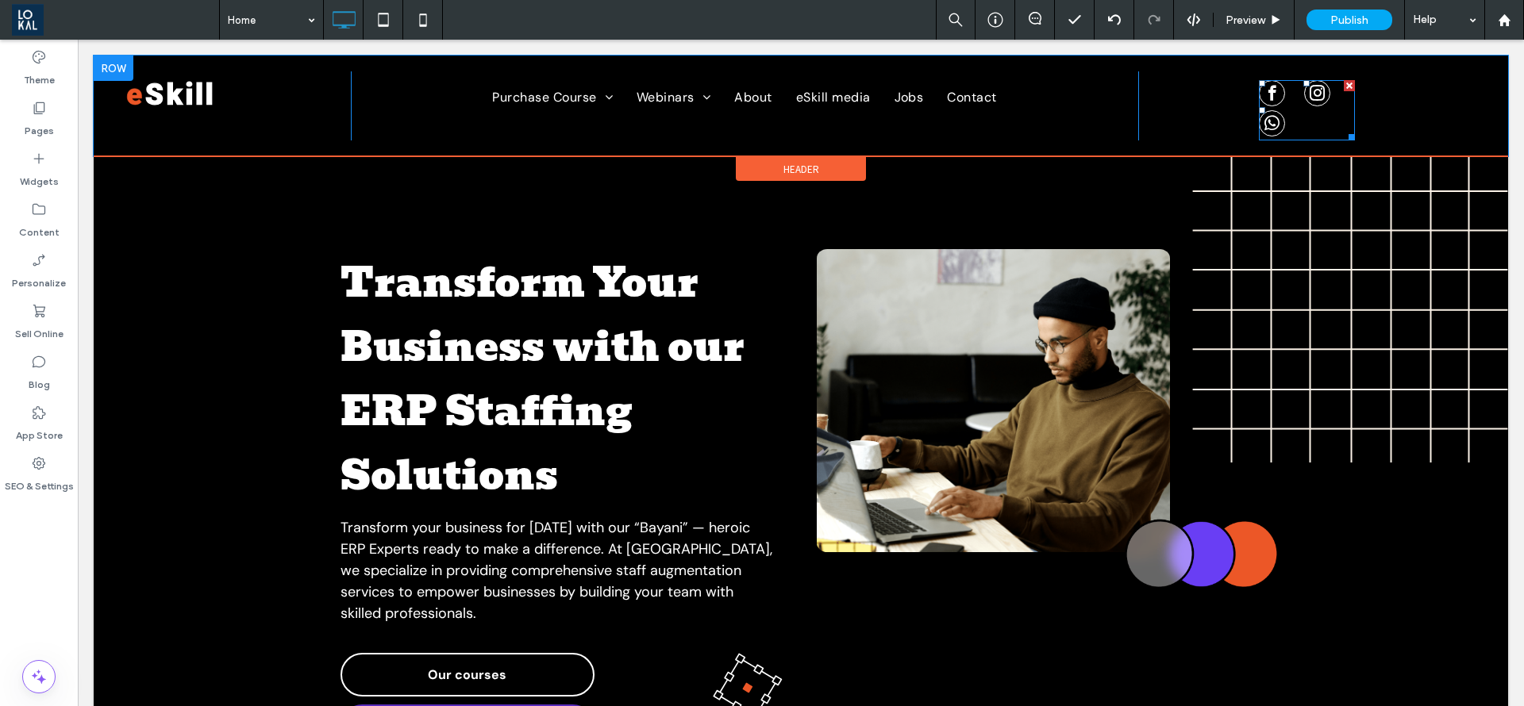
click at [1259, 113] on span "whatsapp" at bounding box center [1272, 123] width 26 height 26
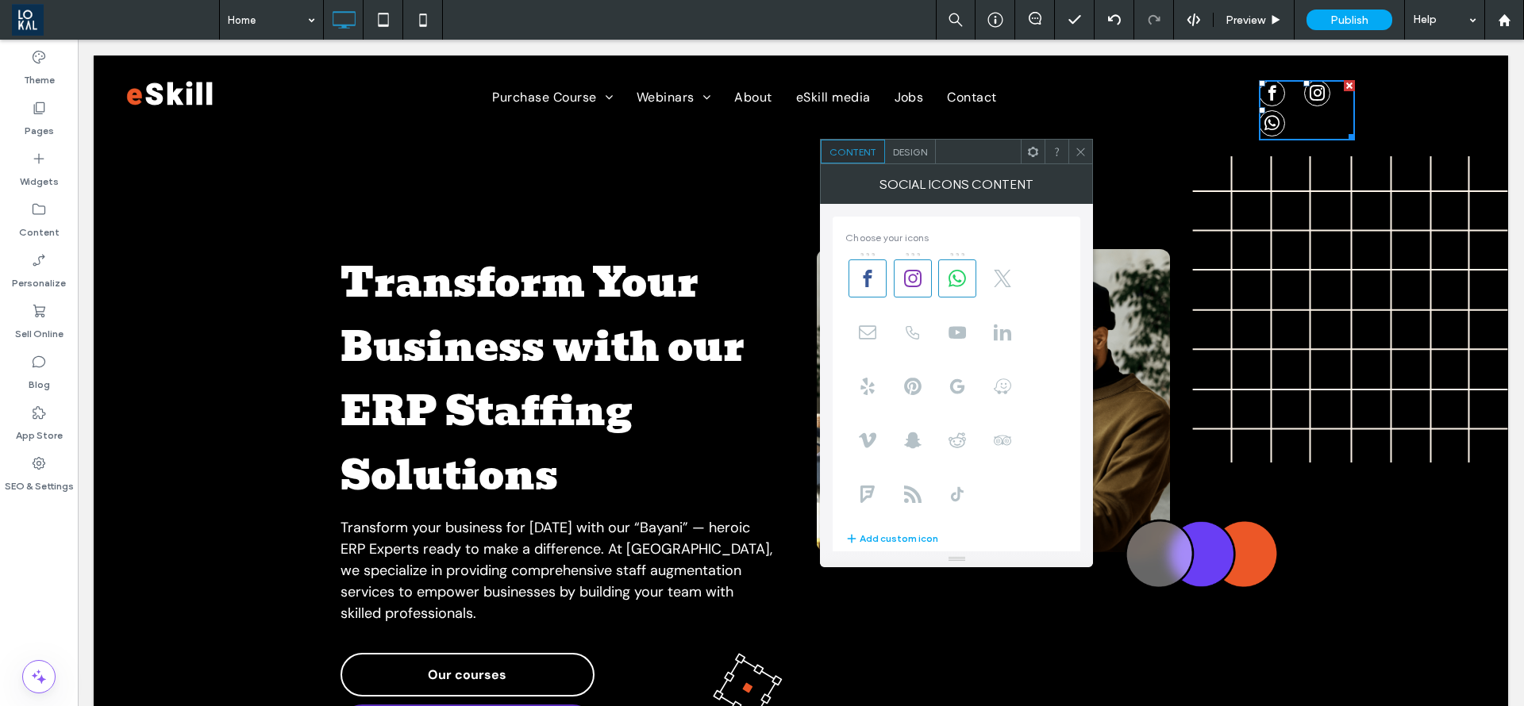
drag, startPoint x: 1085, startPoint y: 155, endPoint x: 1087, endPoint y: 107, distance: 47.6
click at [1085, 155] on icon at bounding box center [1081, 152] width 12 height 12
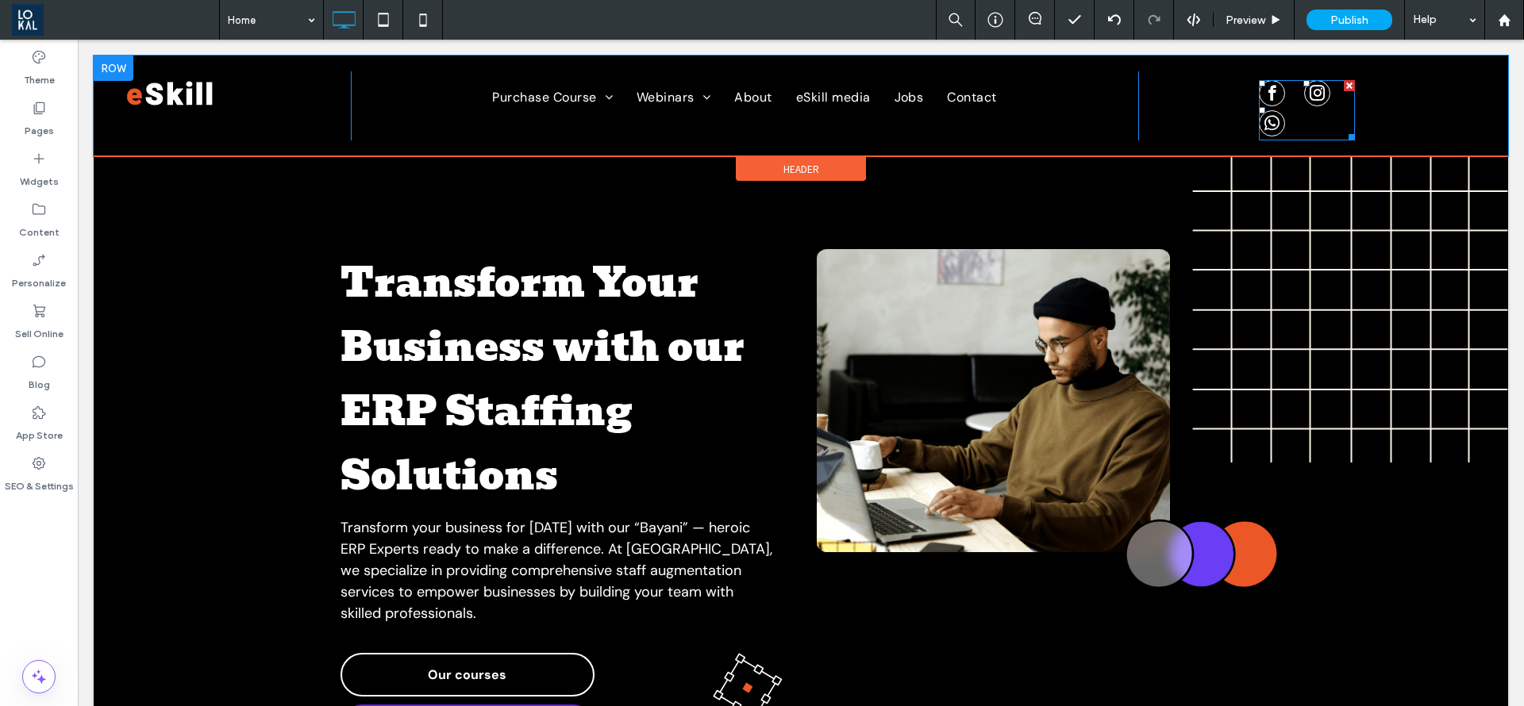
click at [1259, 113] on div at bounding box center [1262, 110] width 6 height 6
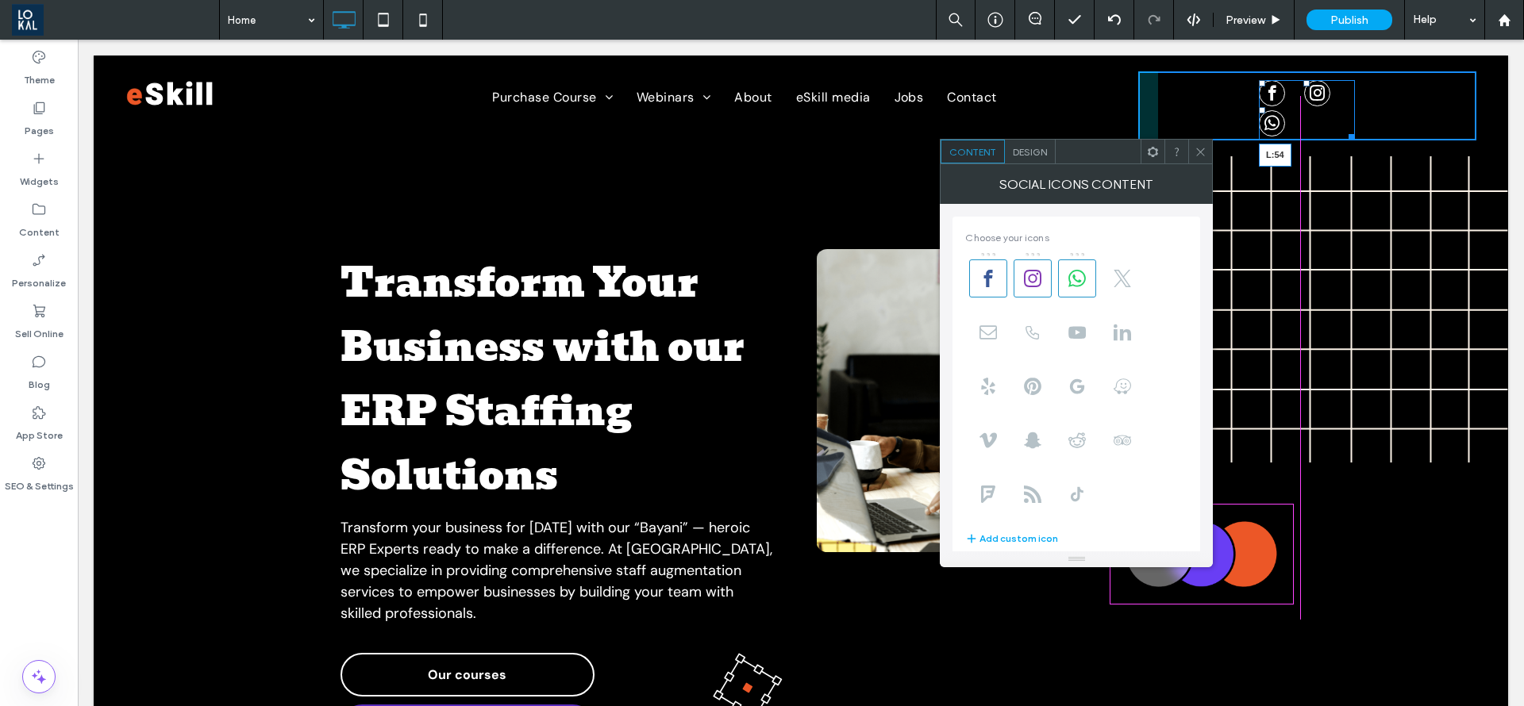
drag, startPoint x: 1247, startPoint y: 113, endPoint x: 1190, endPoint y: 125, distance: 58.4
click at [1259, 125] on div "L:54" at bounding box center [1307, 110] width 96 height 60
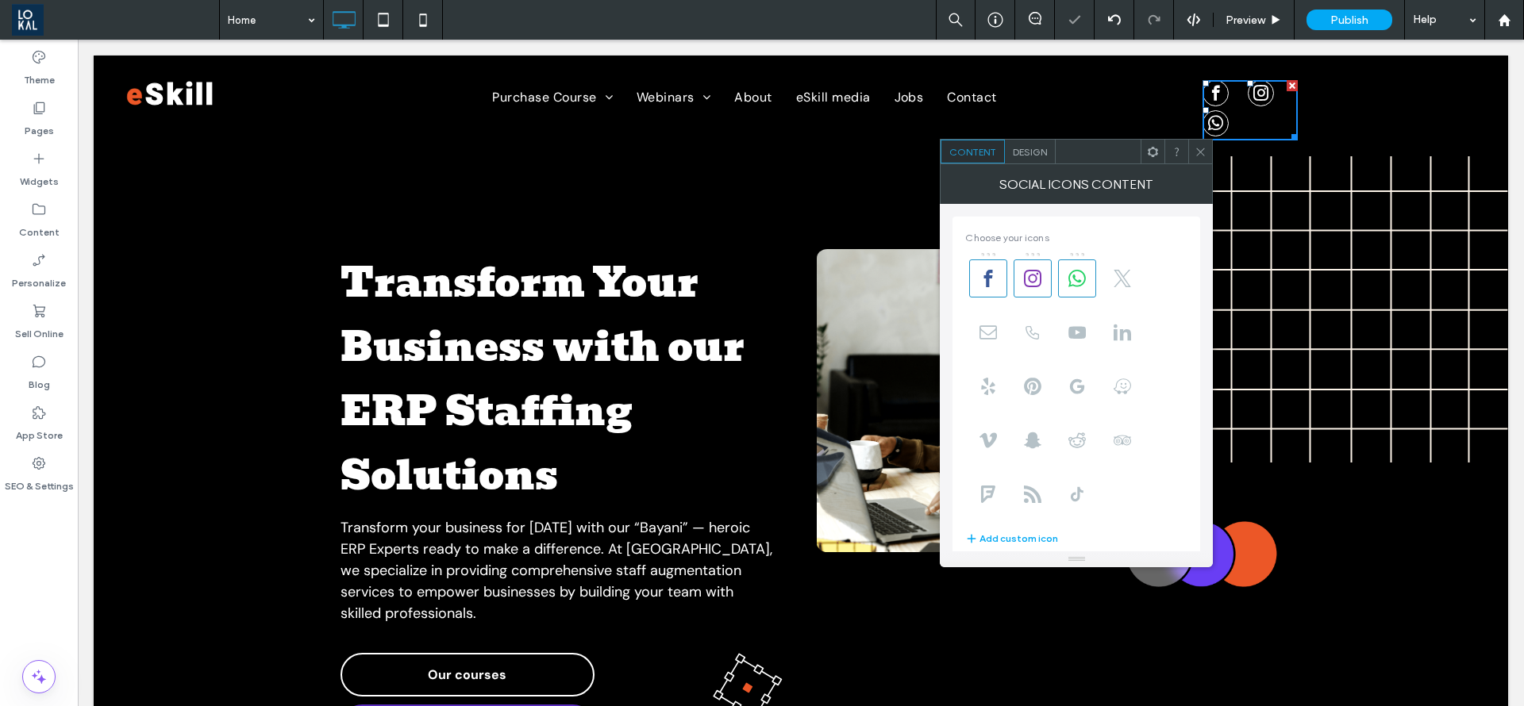
drag, startPoint x: 1198, startPoint y: 154, endPoint x: 1158, endPoint y: 114, distance: 56.1
click at [1198, 154] on use at bounding box center [1201, 152] width 8 height 8
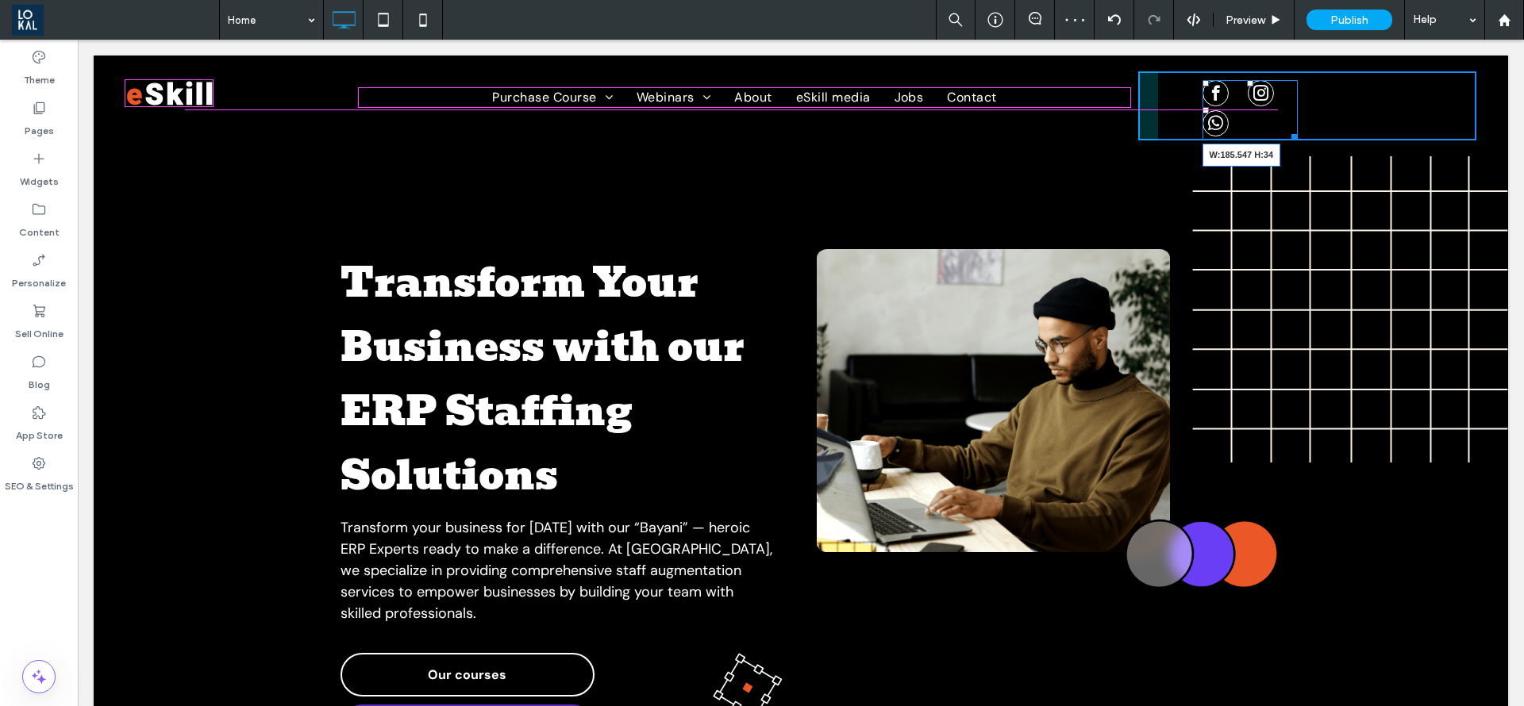
drag, startPoint x: 1279, startPoint y: 137, endPoint x: 1409, endPoint y: 177, distance: 136.3
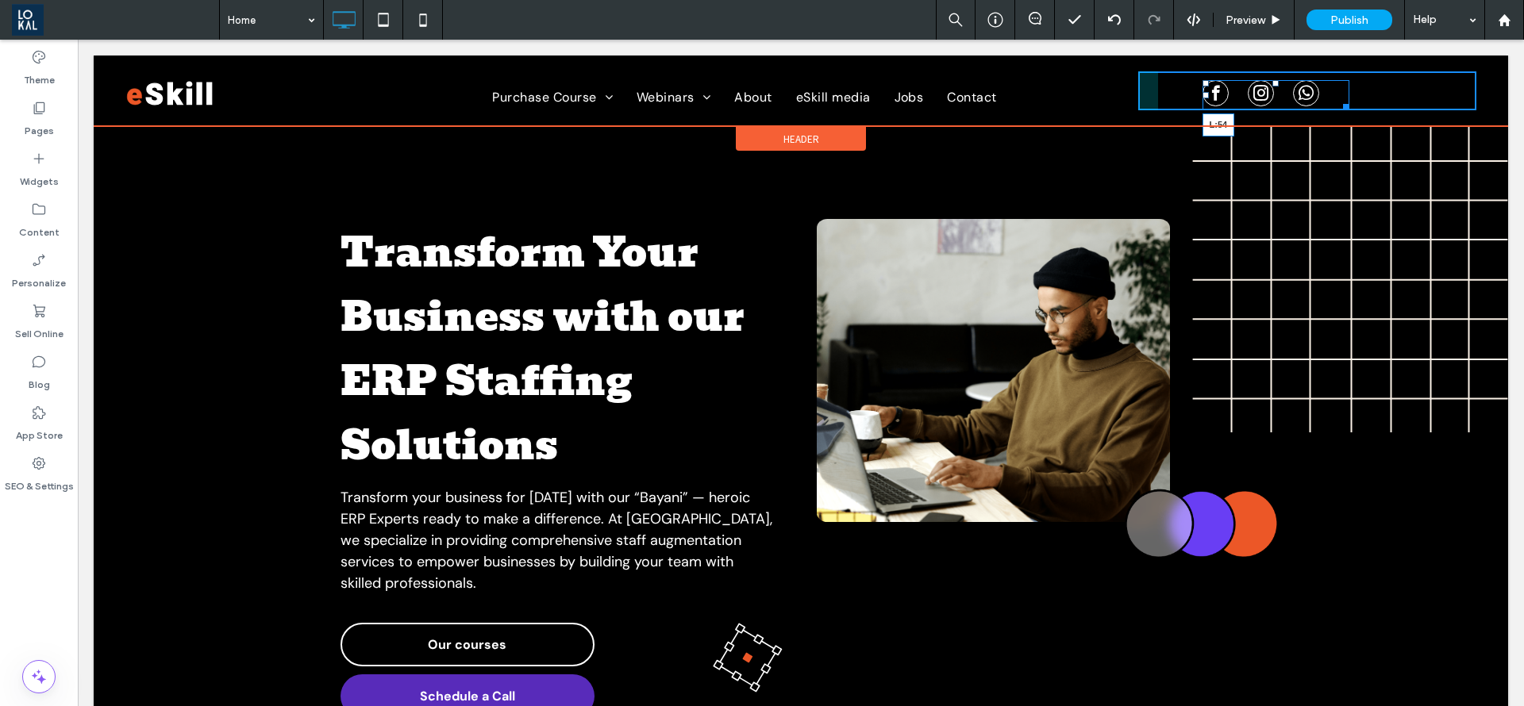
drag, startPoint x: 1190, startPoint y: 97, endPoint x: 1133, endPoint y: 102, distance: 56.6
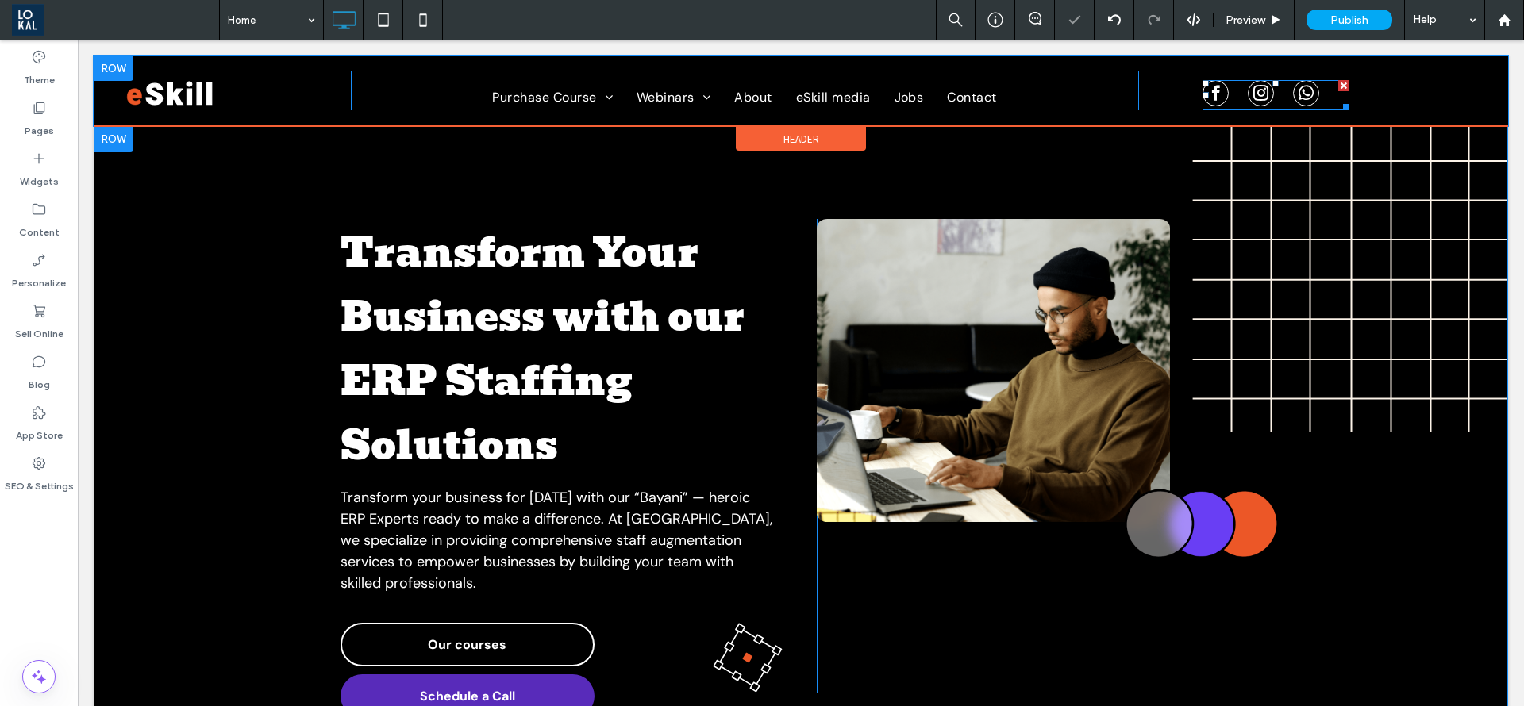
click at [1398, 523] on div "Transform Your Business with our ERP Staffing Solutions Transform your business…" at bounding box center [801, 467] width 1414 height 683
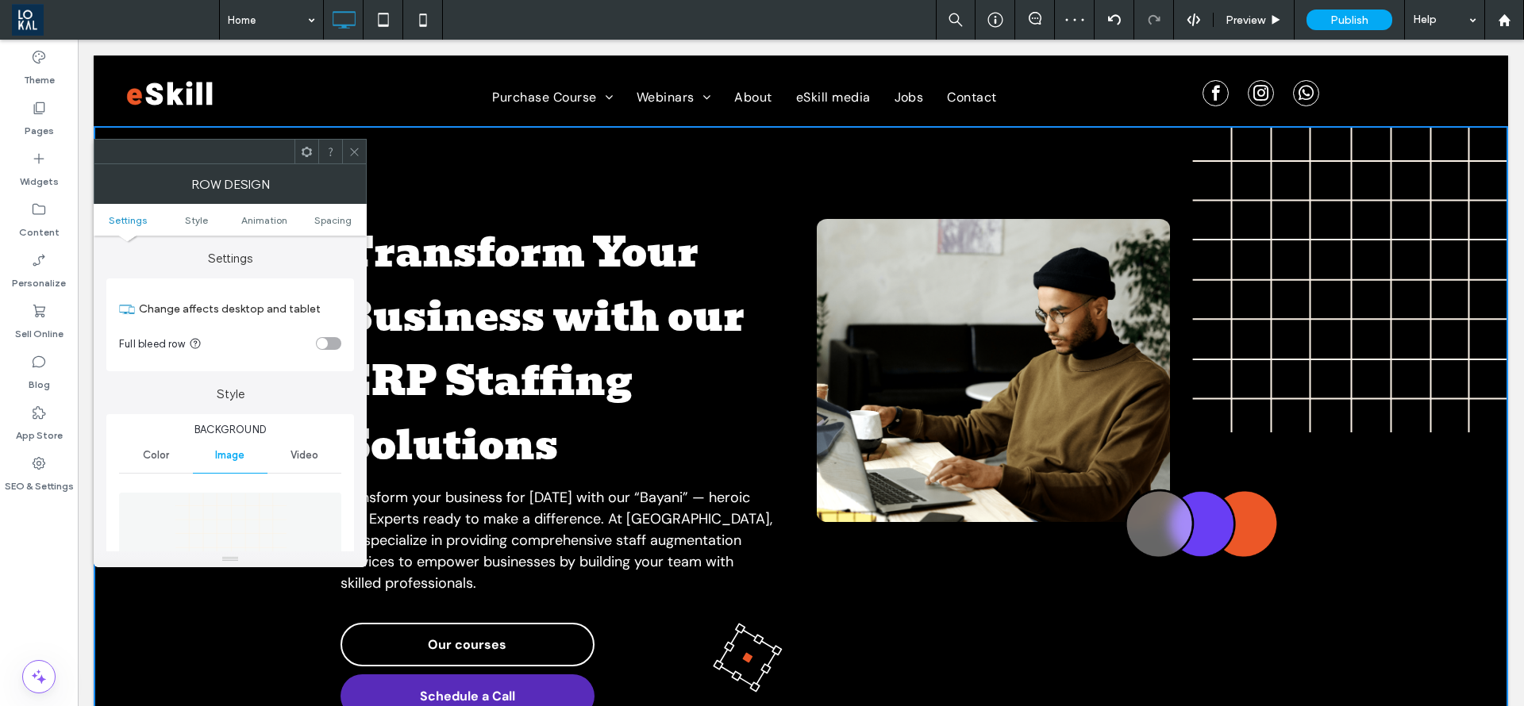
click at [362, 160] on div at bounding box center [354, 152] width 24 height 24
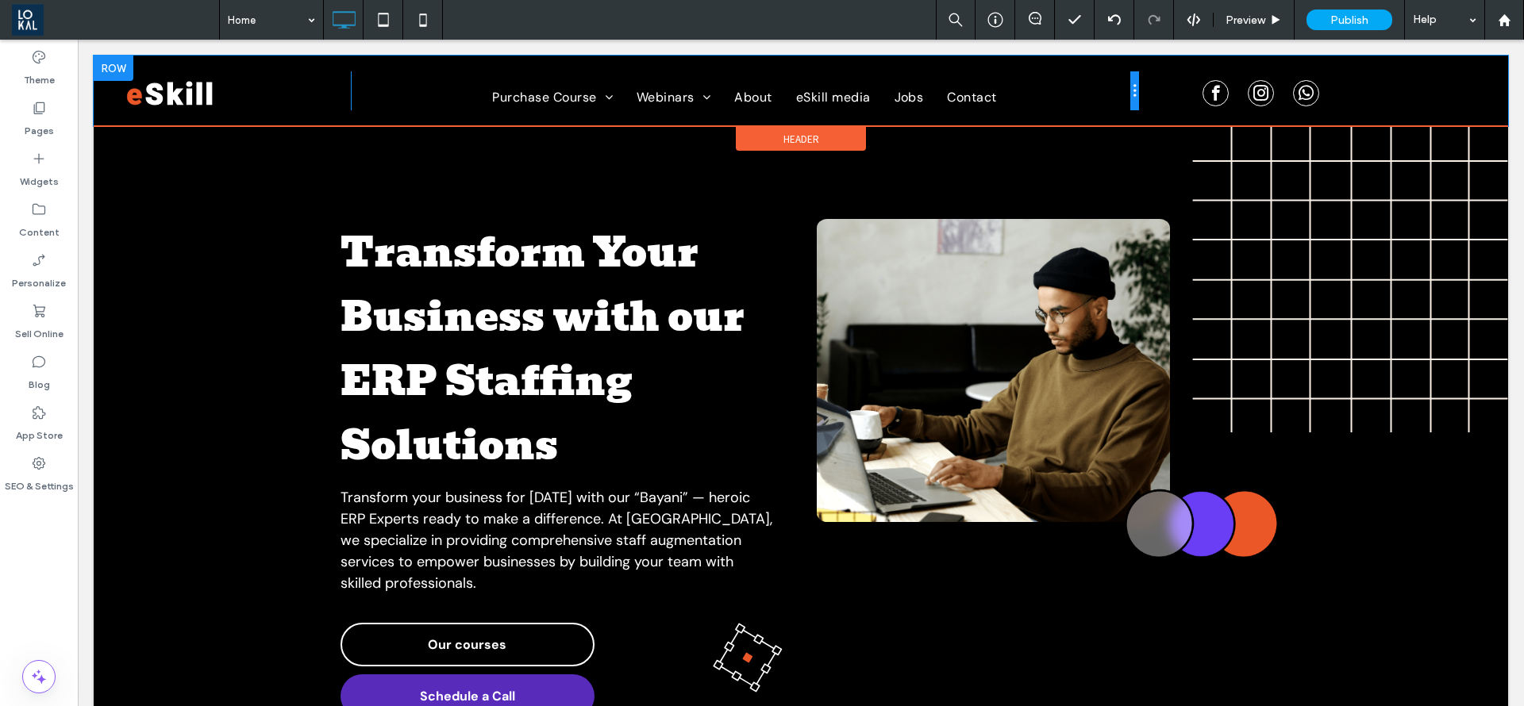
click at [1130, 105] on div at bounding box center [1134, 90] width 8 height 39
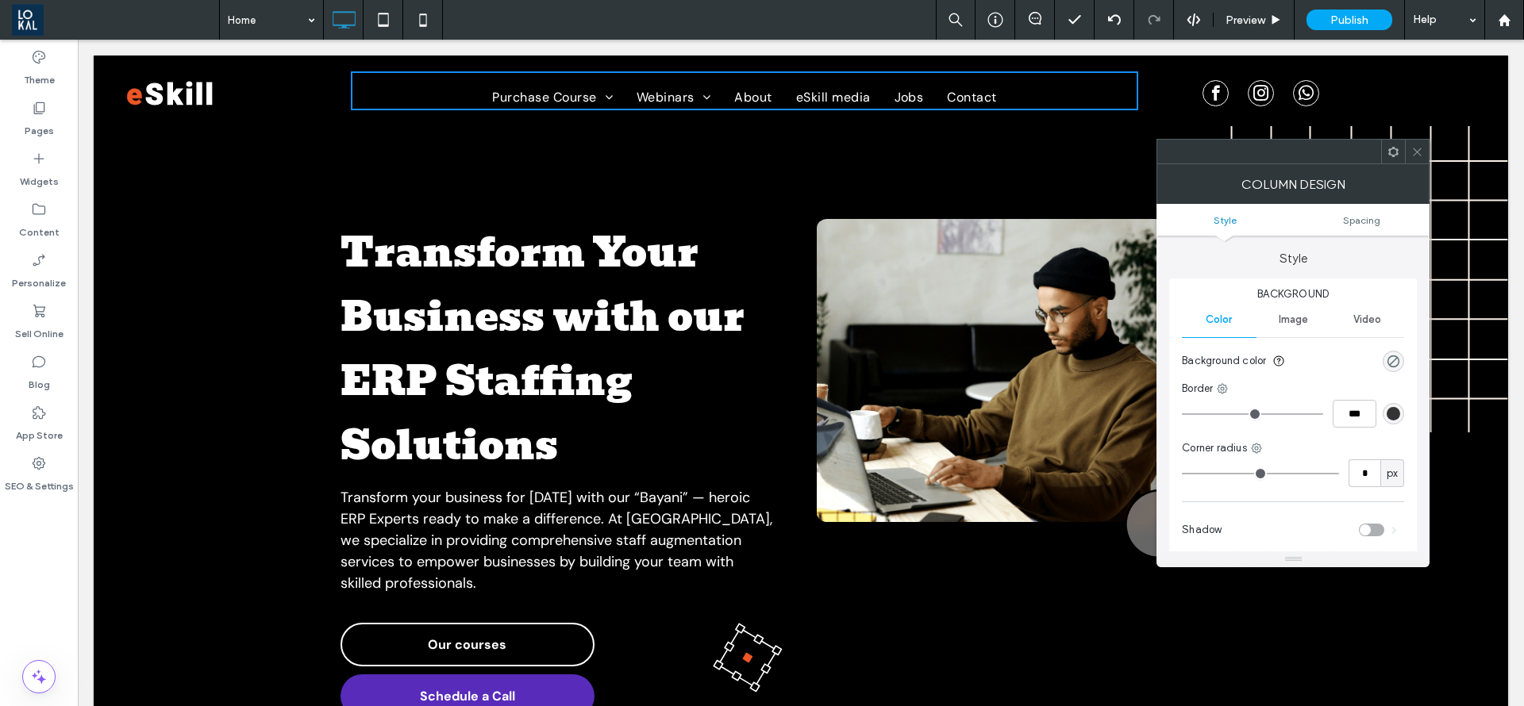
drag, startPoint x: 1141, startPoint y: 96, endPoint x: 1187, endPoint y: 108, distance: 46.8
click at [1187, 108] on div "Click To Paste" at bounding box center [1307, 90] width 338 height 39
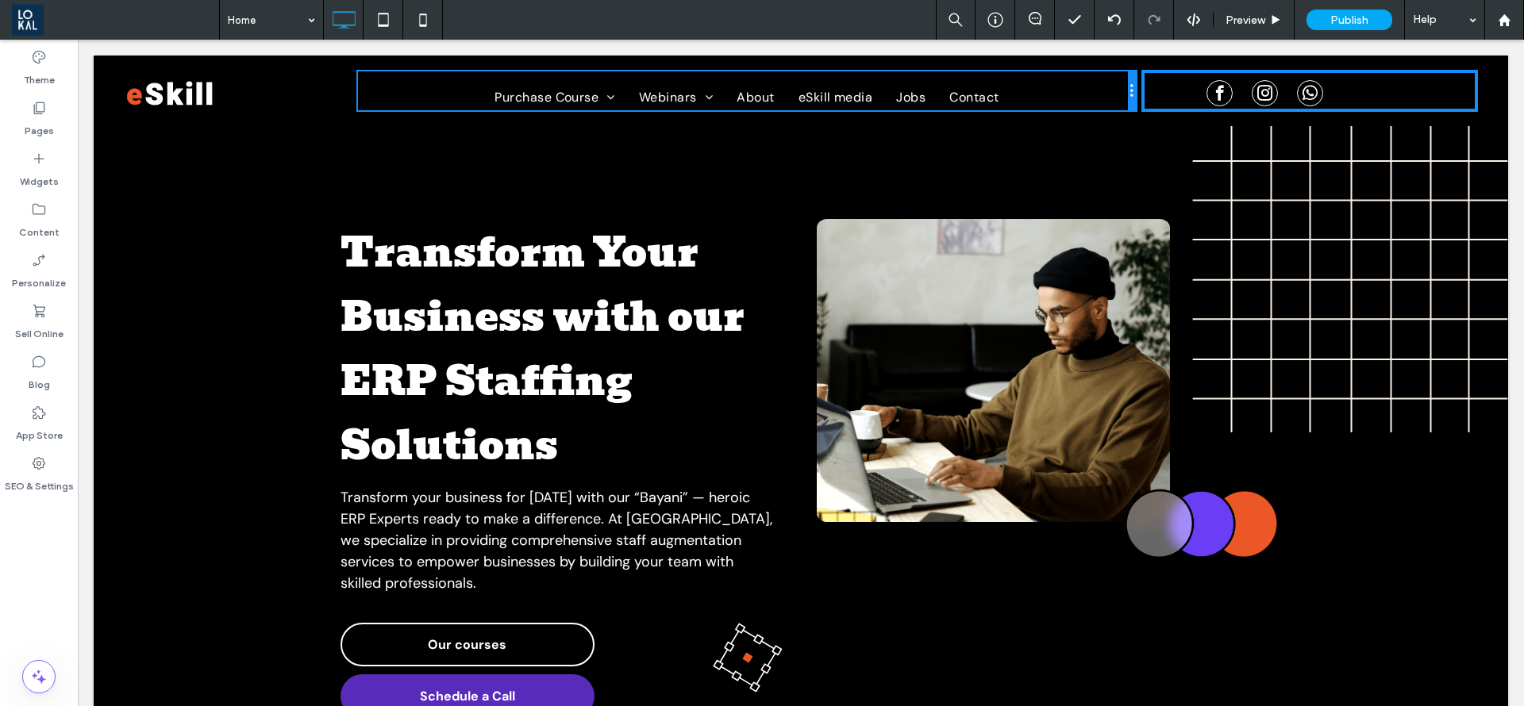
drag, startPoint x: 1123, startPoint y: 97, endPoint x: 1026, endPoint y: 159, distance: 114.9
click at [1169, 94] on div "Click To Paste Purchase Course Module 1 Webinars Webinar page About eSkill medi…" at bounding box center [800, 90] width 1351 height 39
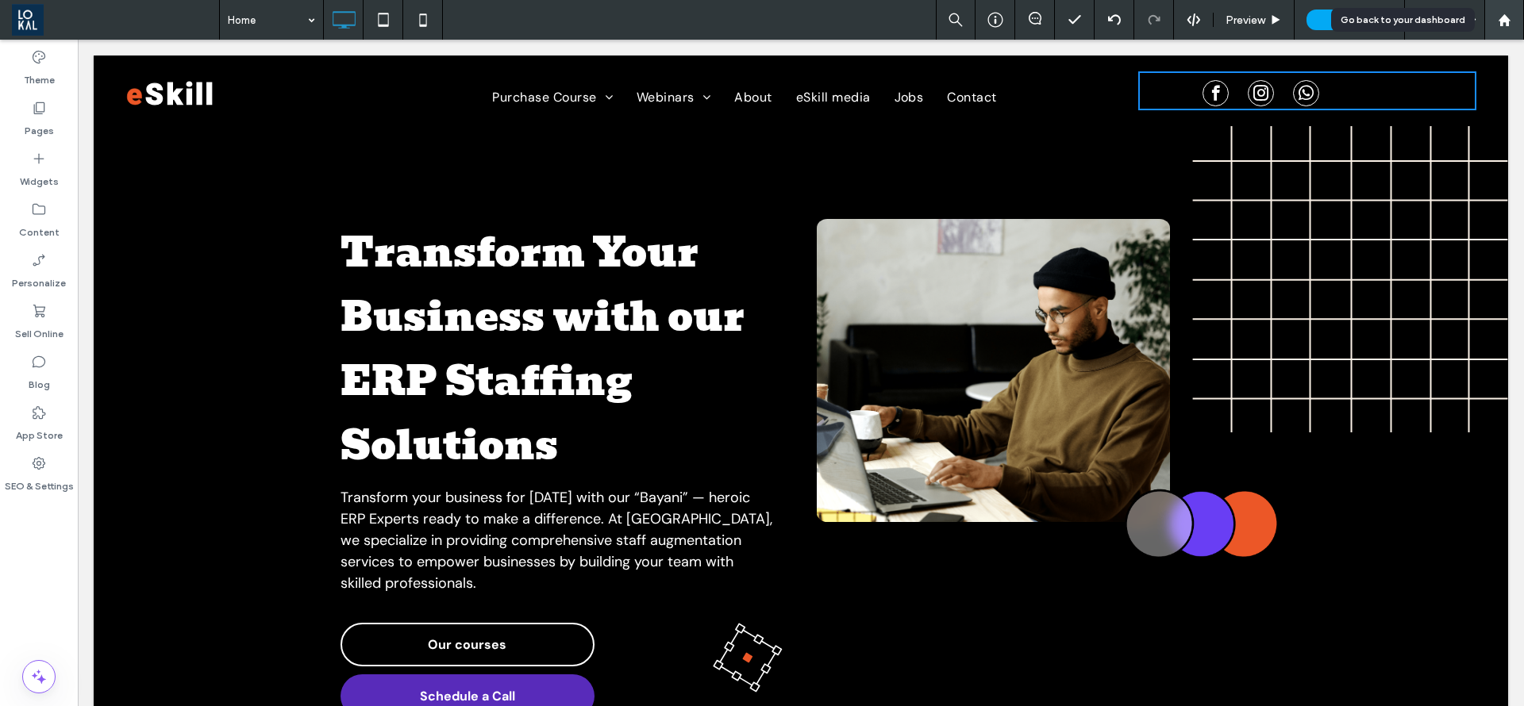
click at [1507, 33] on div at bounding box center [1504, 20] width 40 height 40
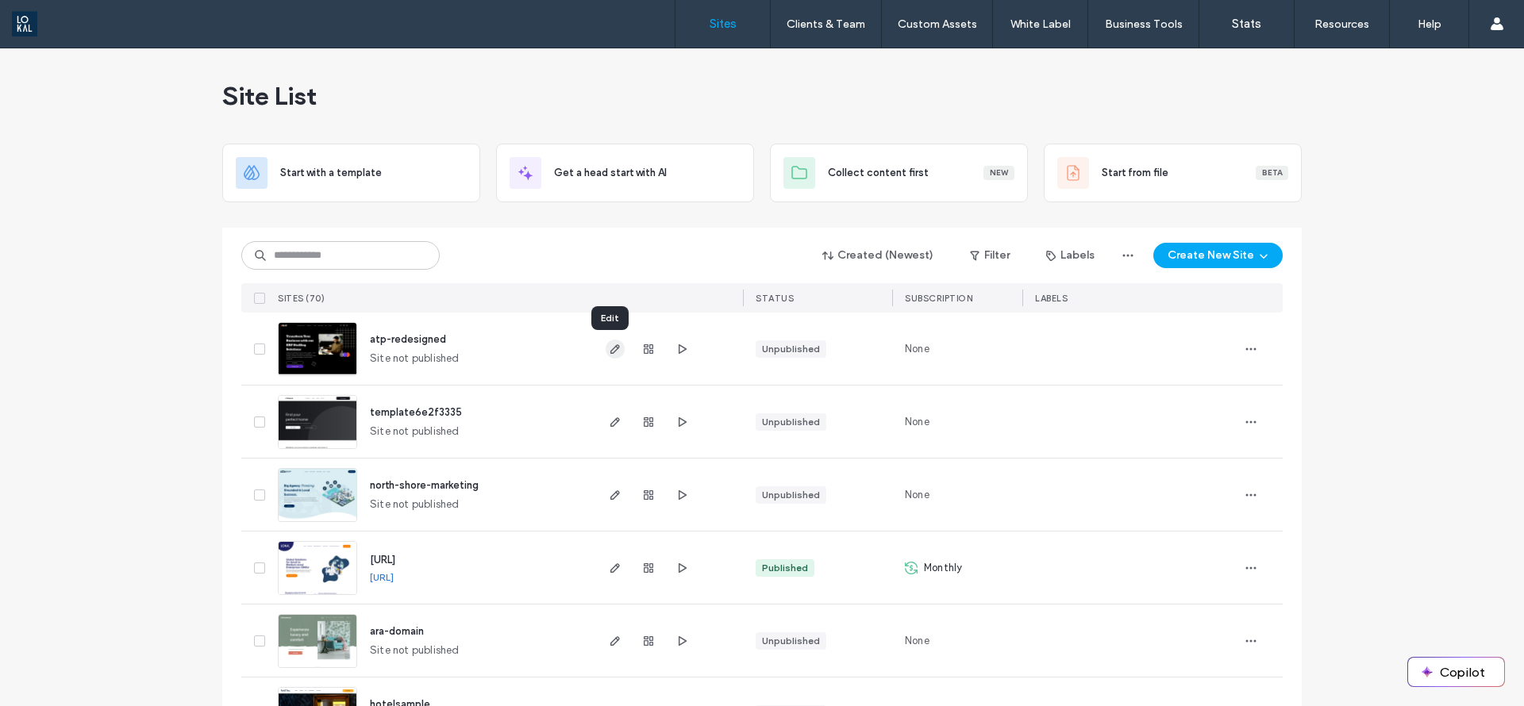
click at [610, 353] on use "button" at bounding box center [615, 349] width 10 height 10
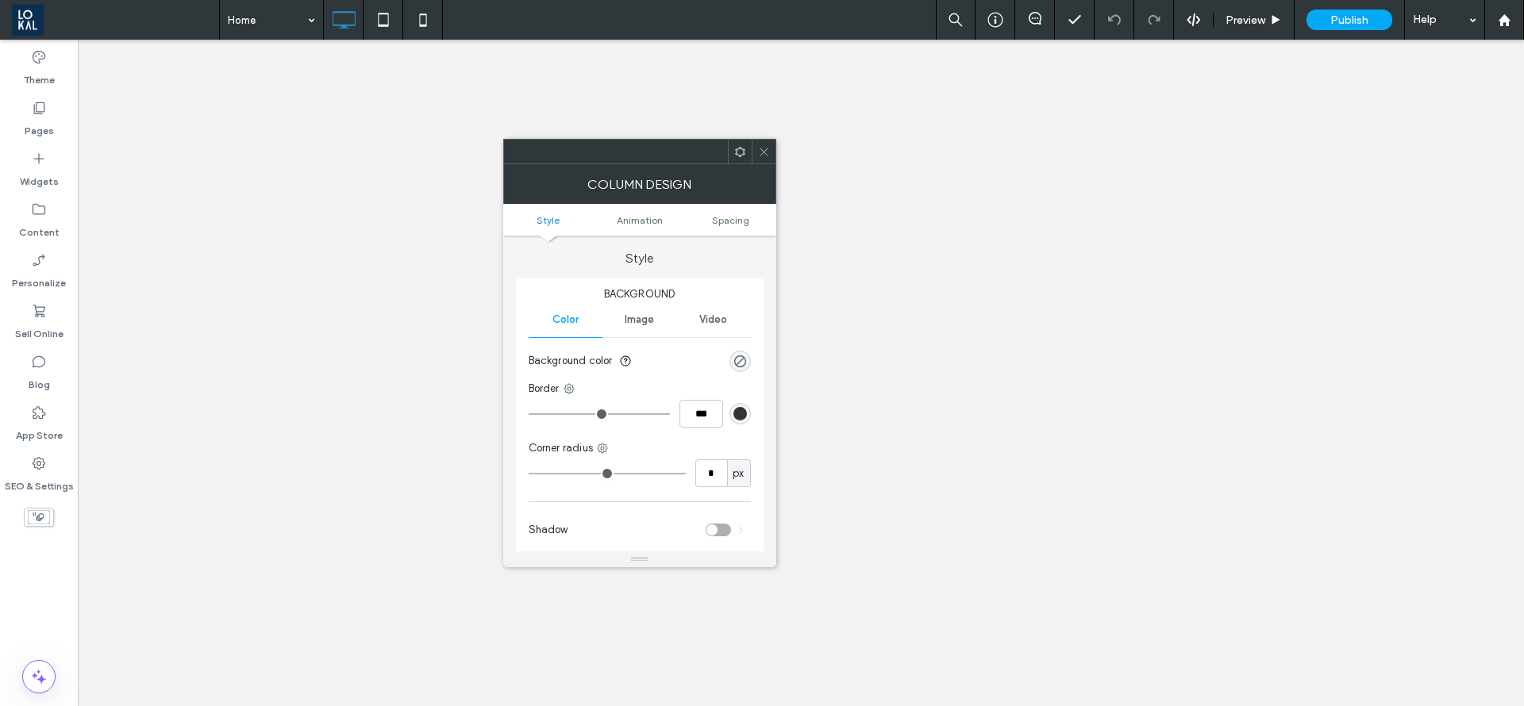
click at [760, 151] on icon at bounding box center [764, 152] width 12 height 12
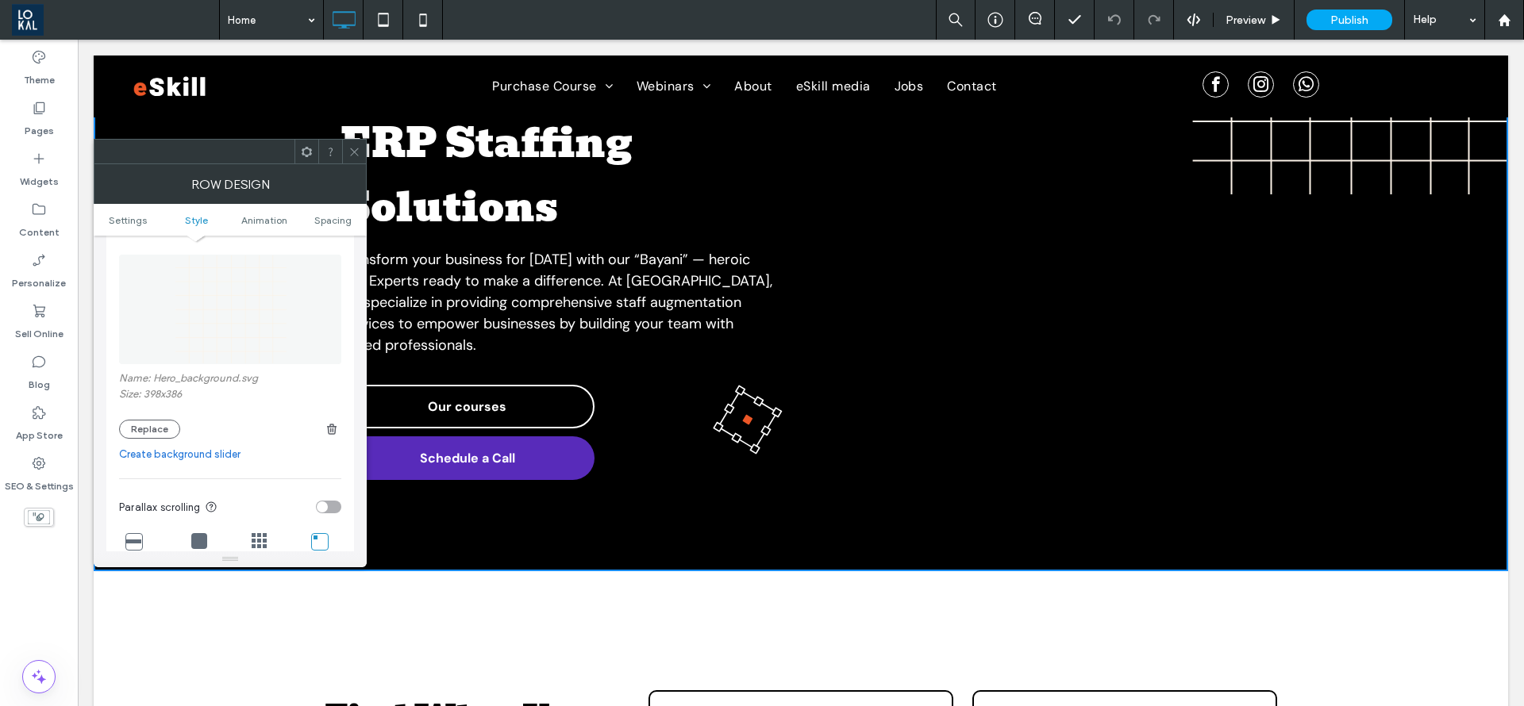
scroll to position [238, 0]
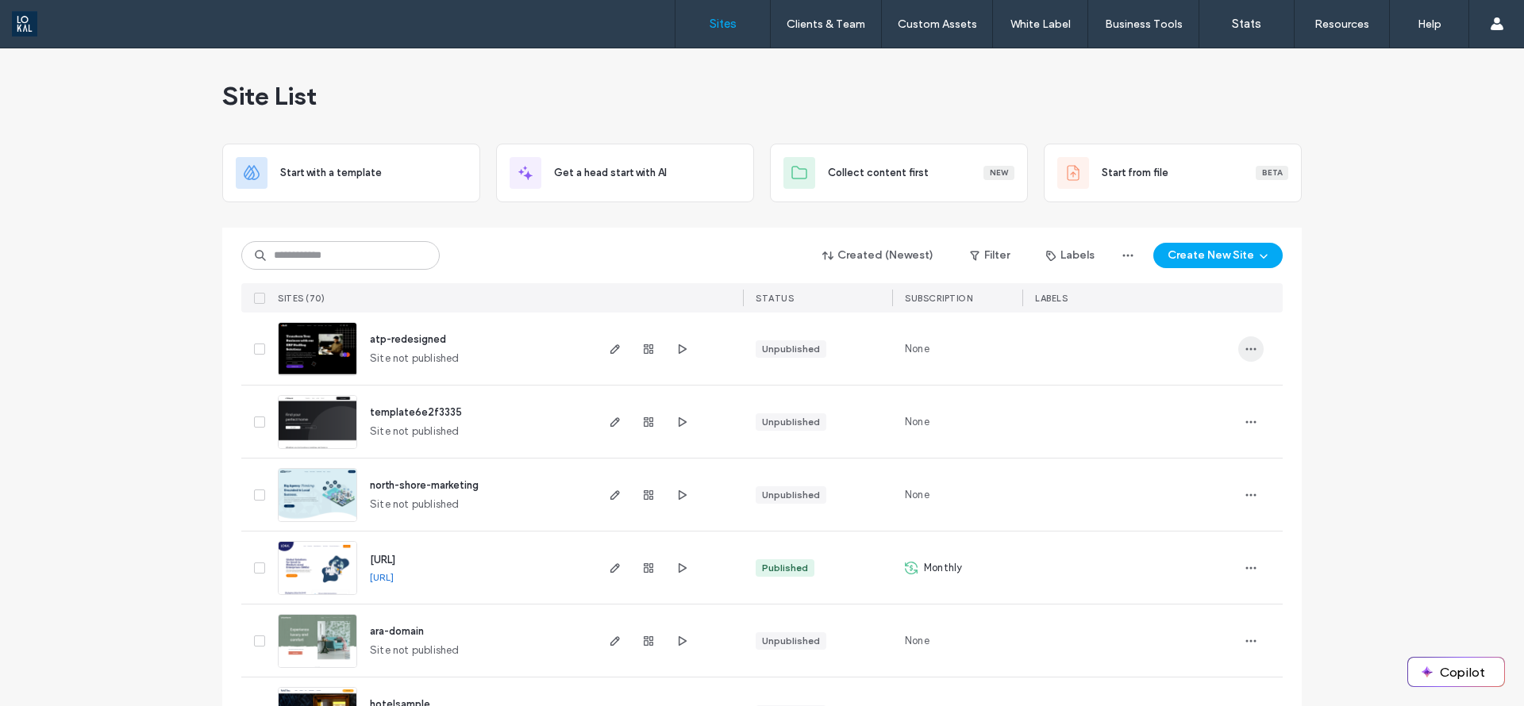
click at [1245, 350] on icon "button" at bounding box center [1251, 349] width 13 height 13
click at [1153, 380] on div "Rename Site" at bounding box center [1186, 390] width 141 height 30
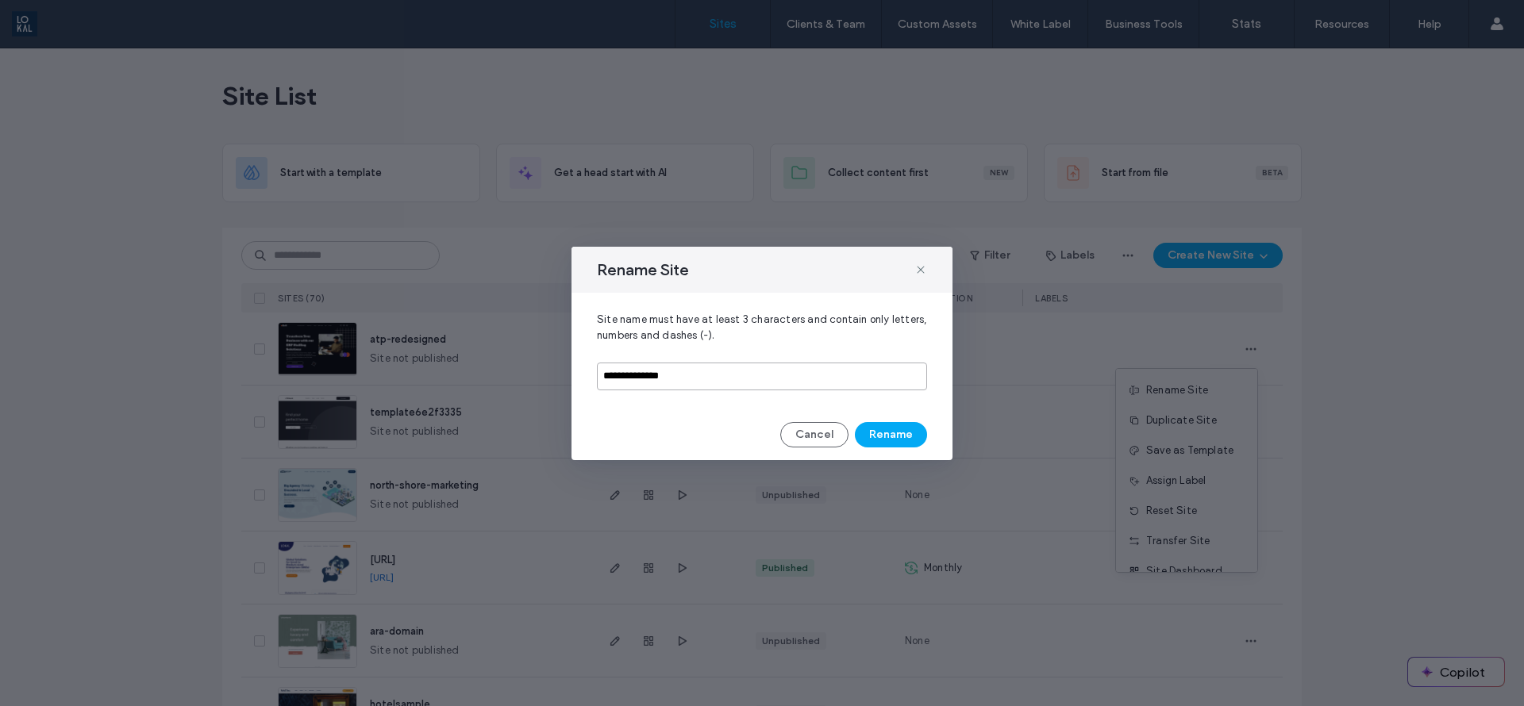
drag, startPoint x: 597, startPoint y: 374, endPoint x: 560, endPoint y: 371, distance: 37.4
click at [560, 371] on div "**********" at bounding box center [762, 353] width 1524 height 706
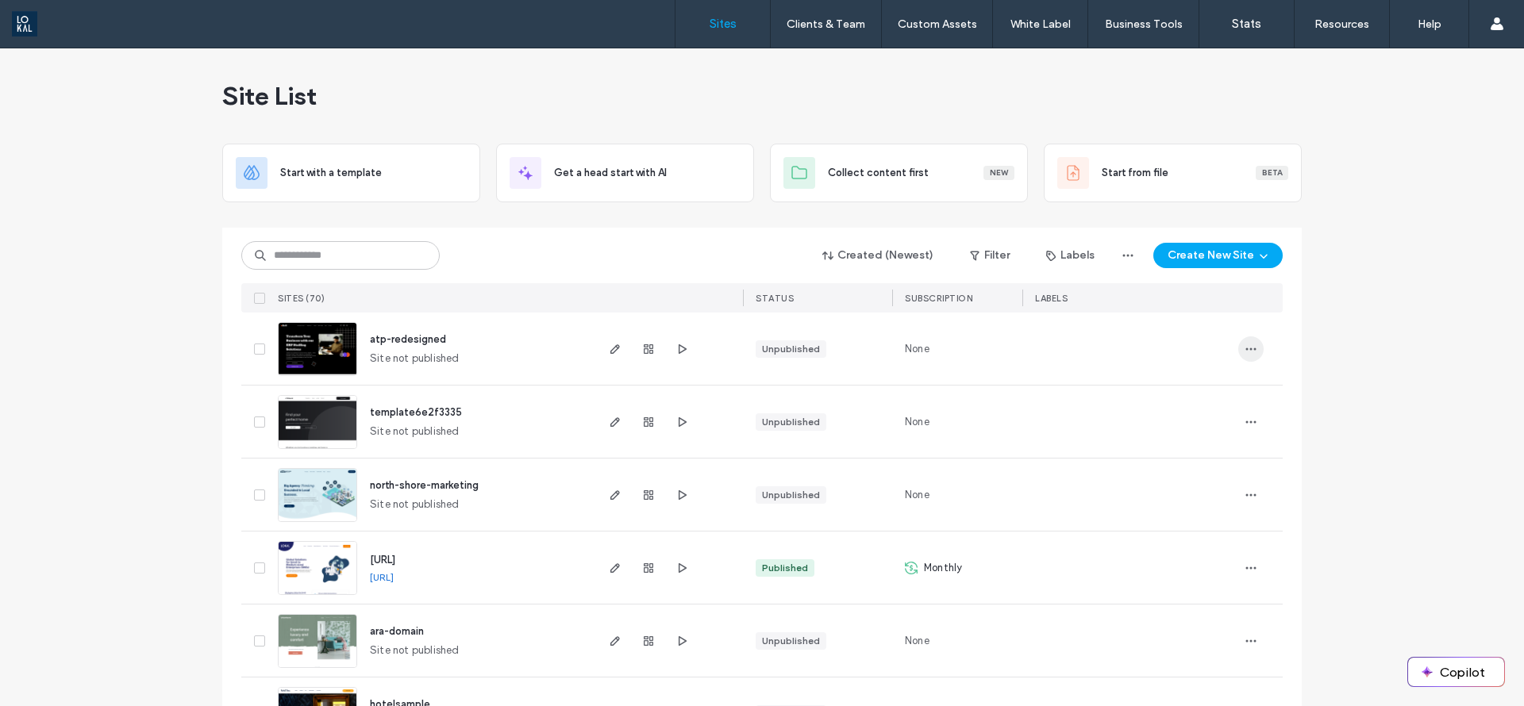
click at [1238, 357] on span "button" at bounding box center [1250, 349] width 25 height 25
click at [1148, 392] on span "Rename Site" at bounding box center [1177, 391] width 62 height 16
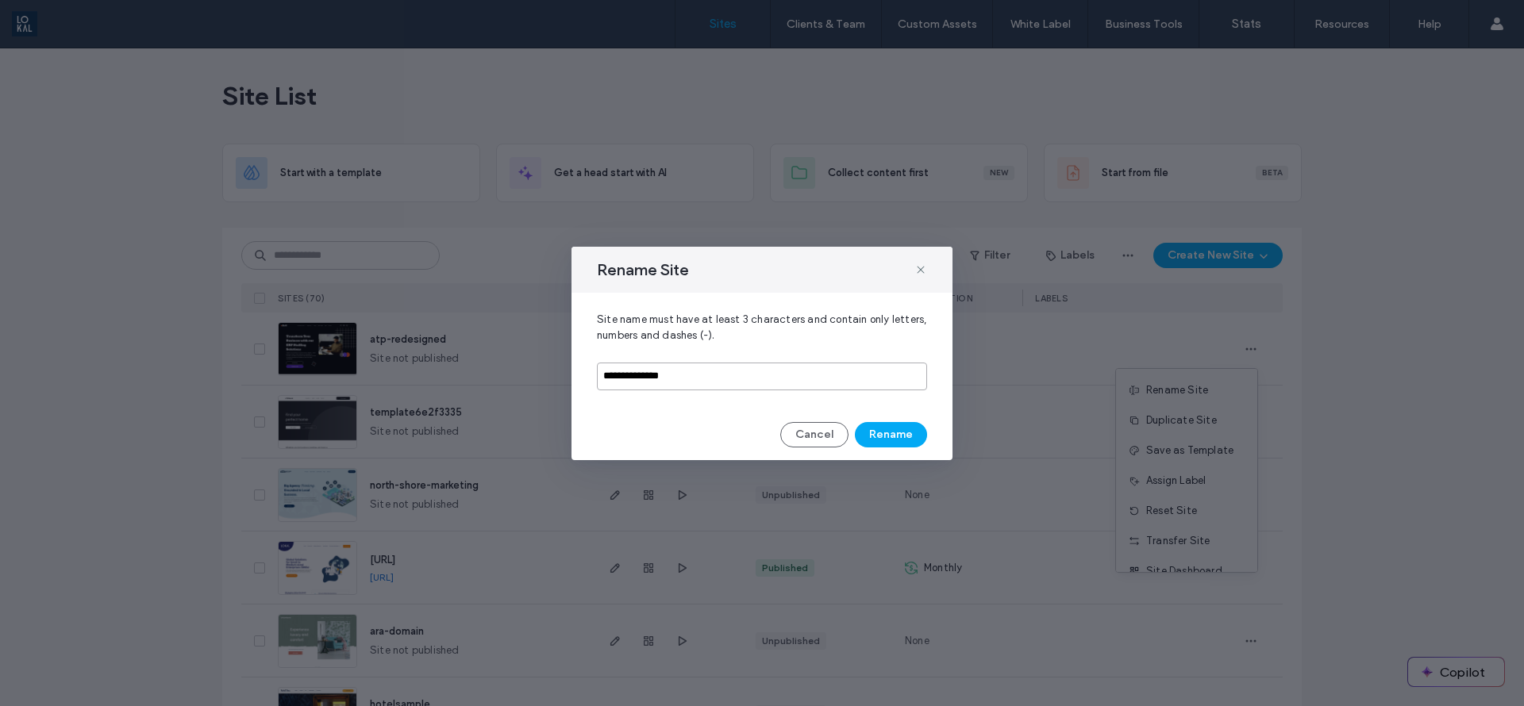
click at [711, 368] on input "**********" at bounding box center [762, 377] width 330 height 28
type input "*"
type input "**********"
click at [905, 441] on button "Rename" at bounding box center [891, 434] width 72 height 25
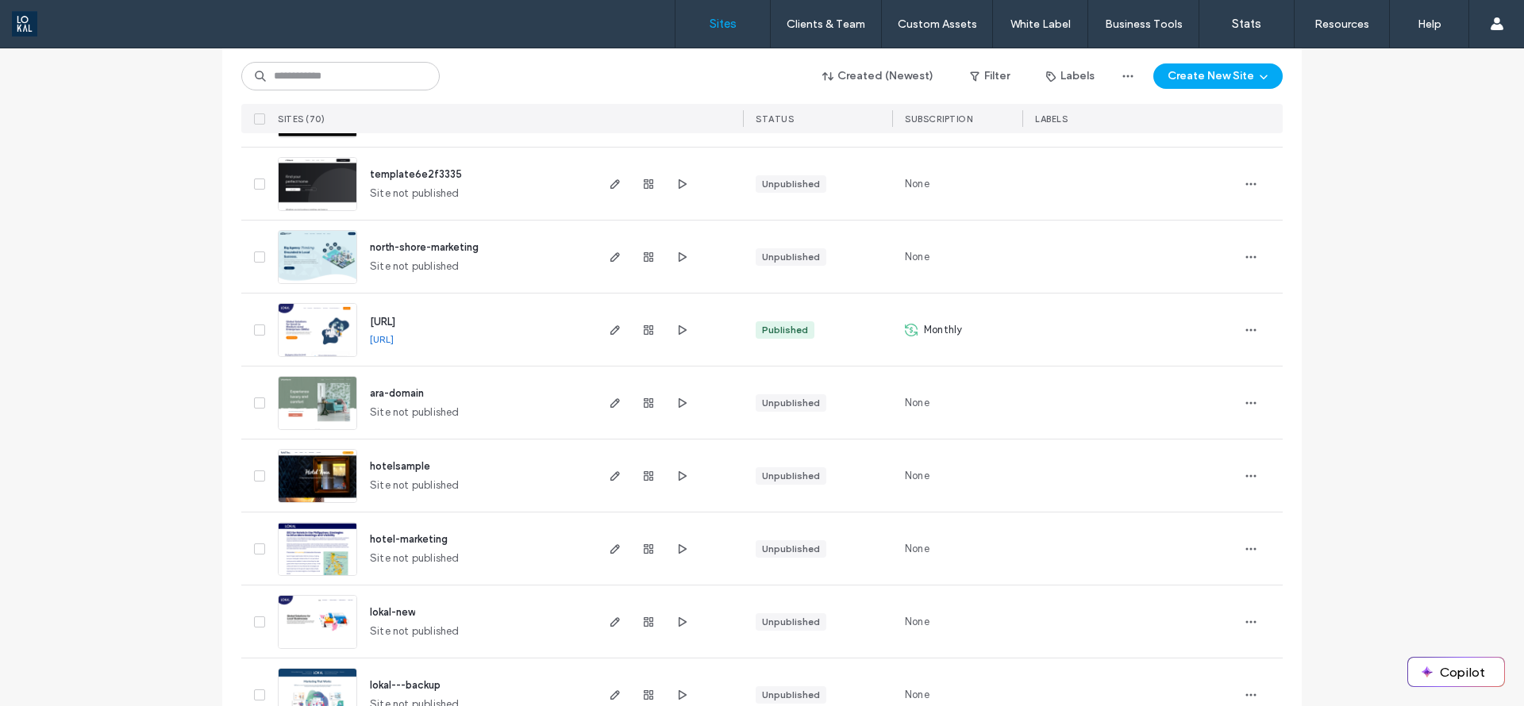
scroll to position [119, 0]
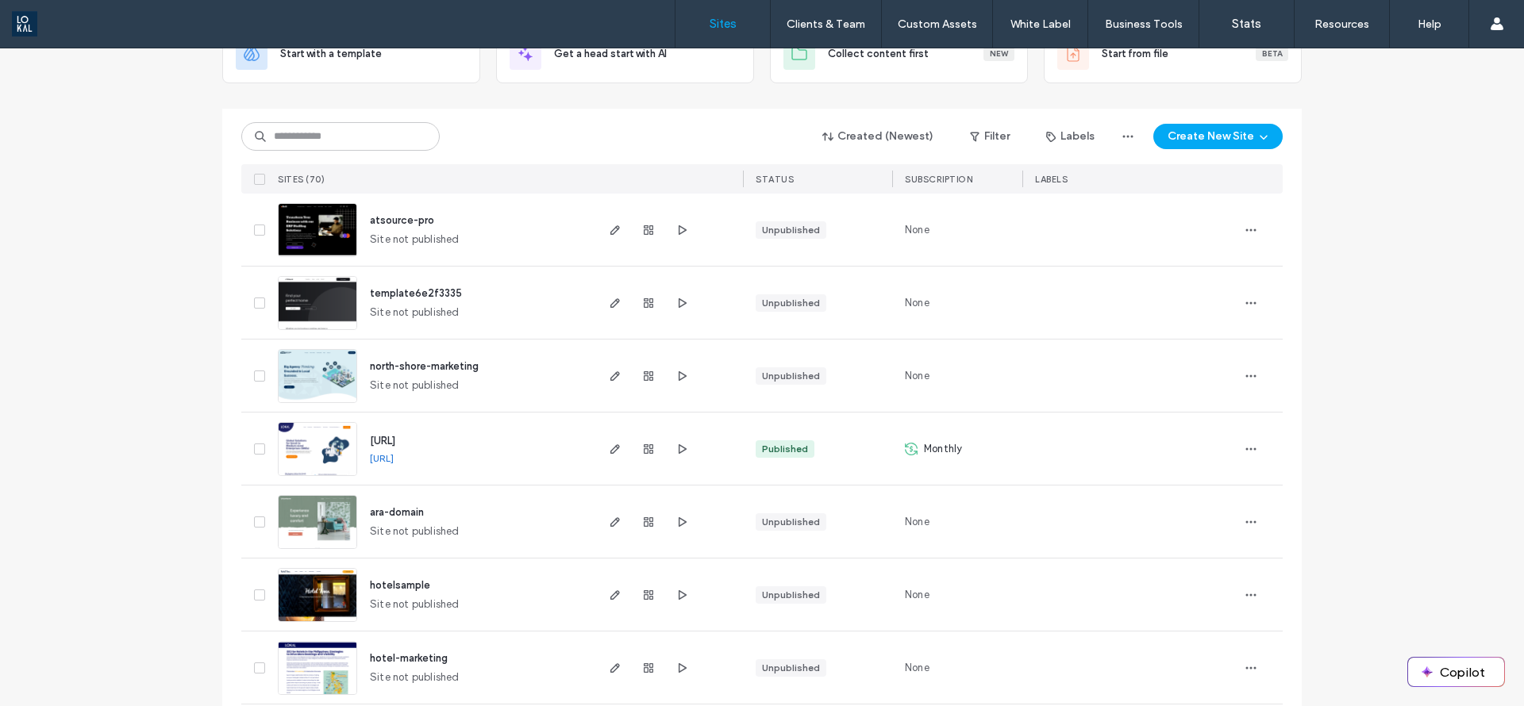
click at [301, 446] on img at bounding box center [318, 477] width 78 height 108
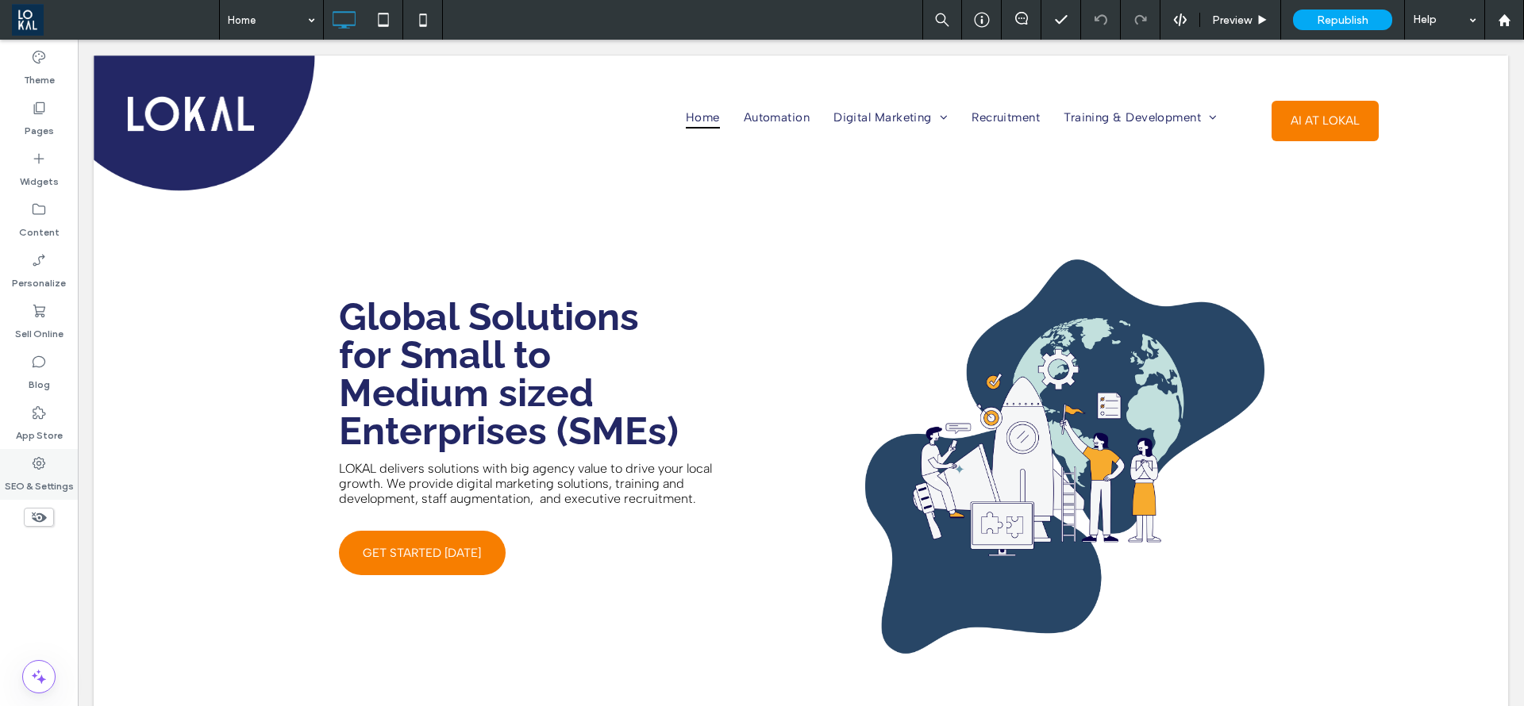
click at [40, 450] on div "SEO & Settings" at bounding box center [39, 474] width 78 height 51
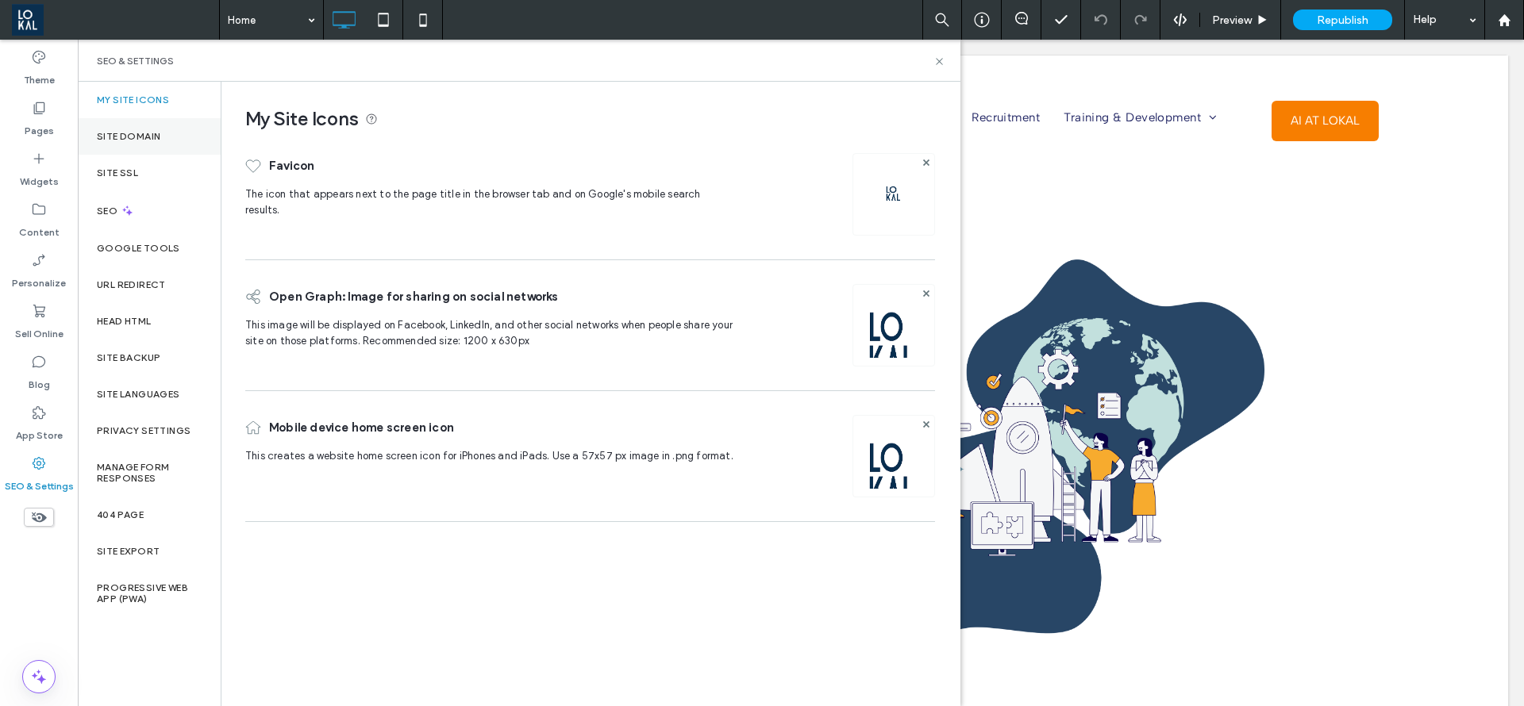
click at [144, 144] on div "Site Domain" at bounding box center [149, 136] width 143 height 37
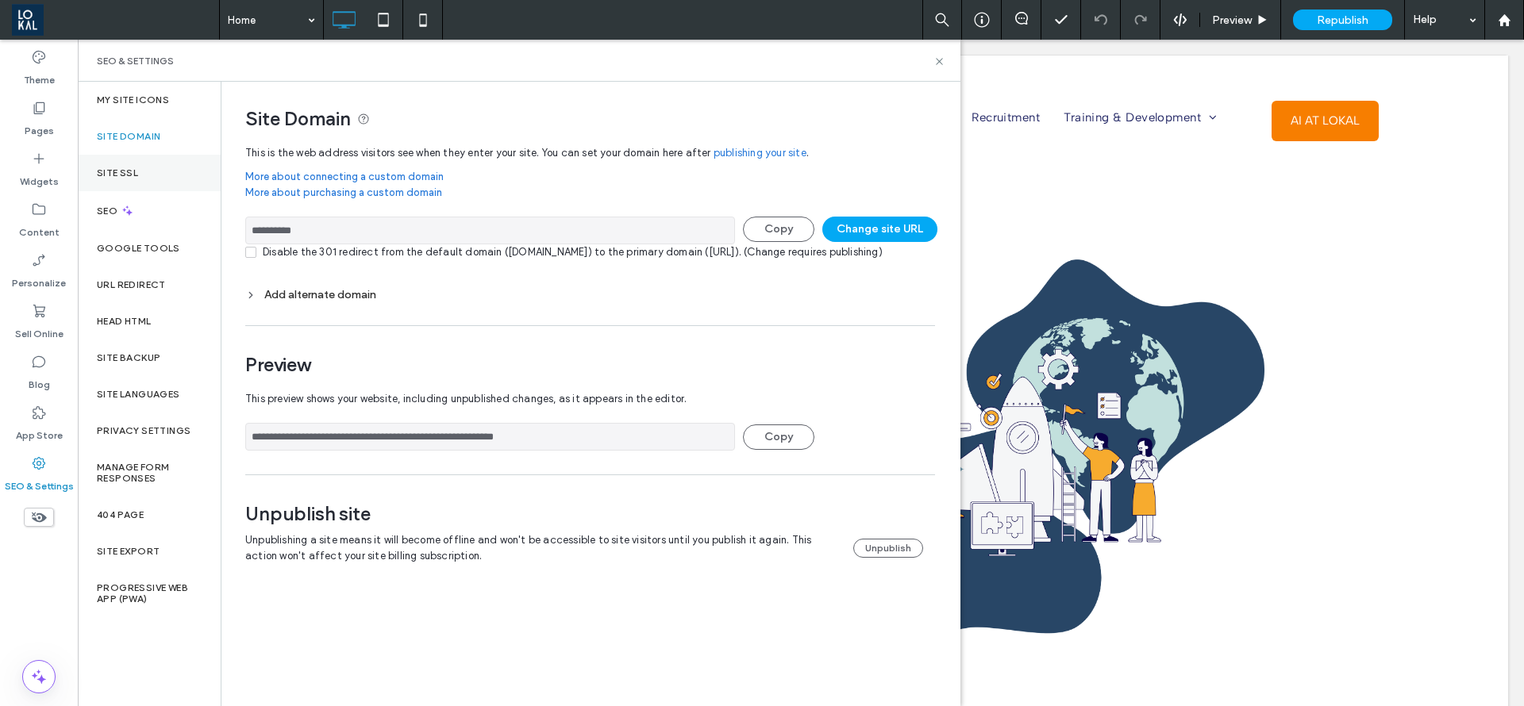
click at [133, 164] on div "Site SSL" at bounding box center [149, 173] width 143 height 37
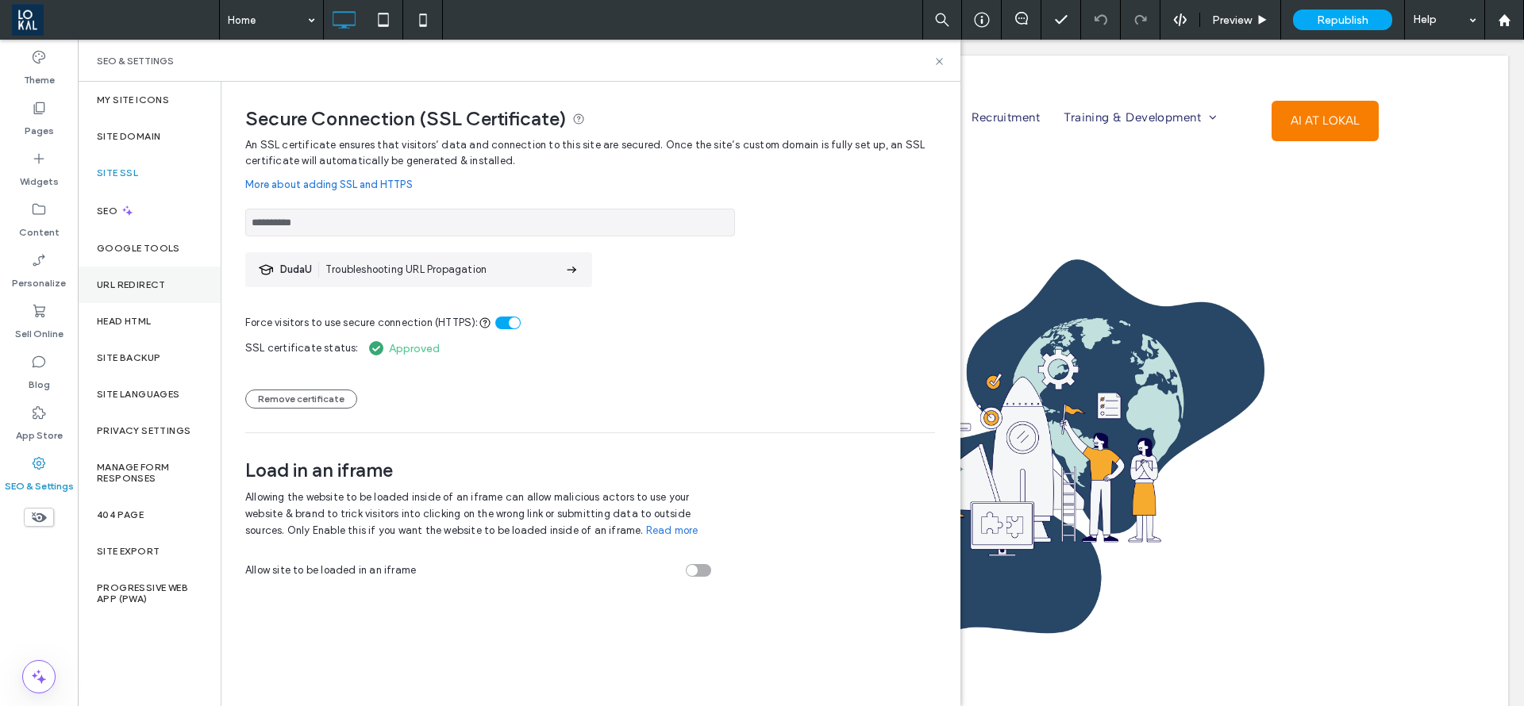
click at [147, 288] on label "URL Redirect" at bounding box center [131, 284] width 69 height 11
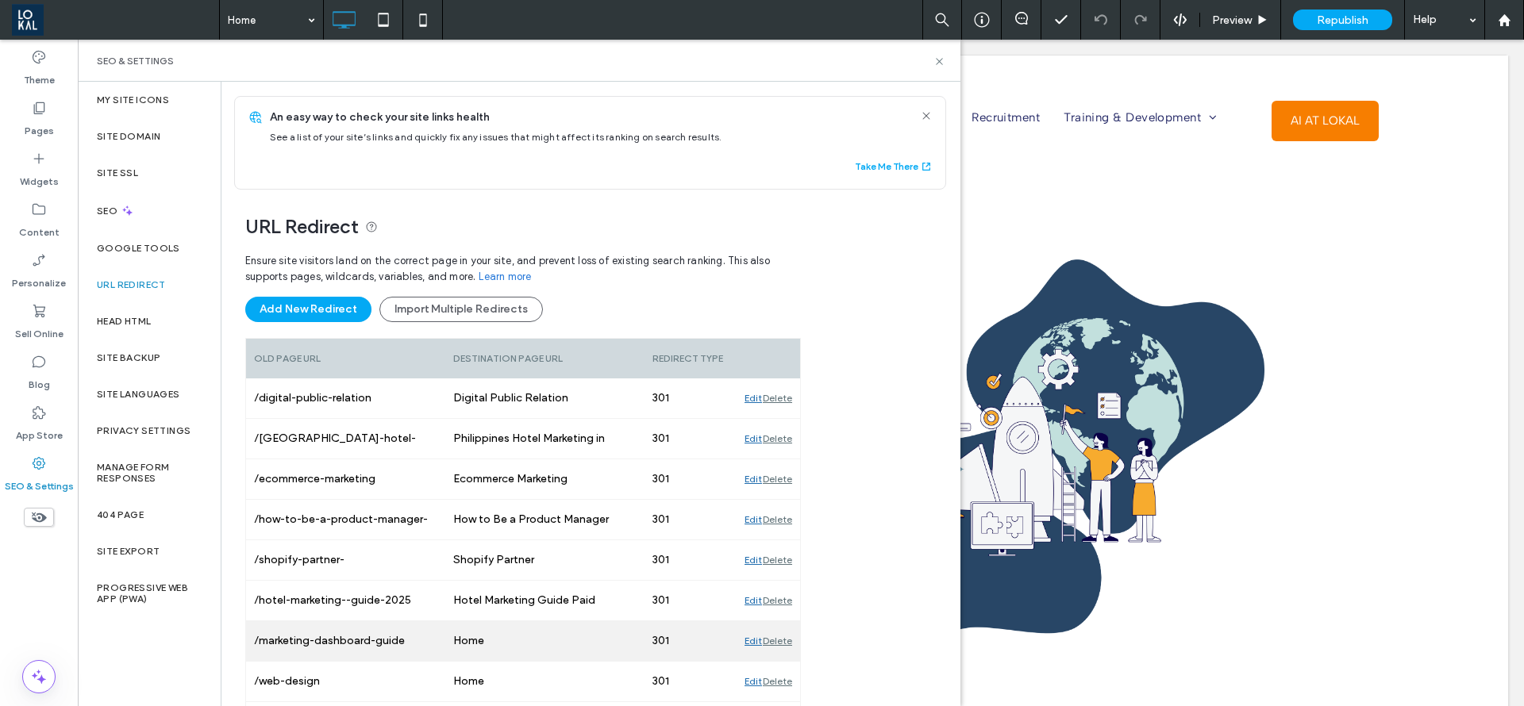
scroll to position [375, 0]
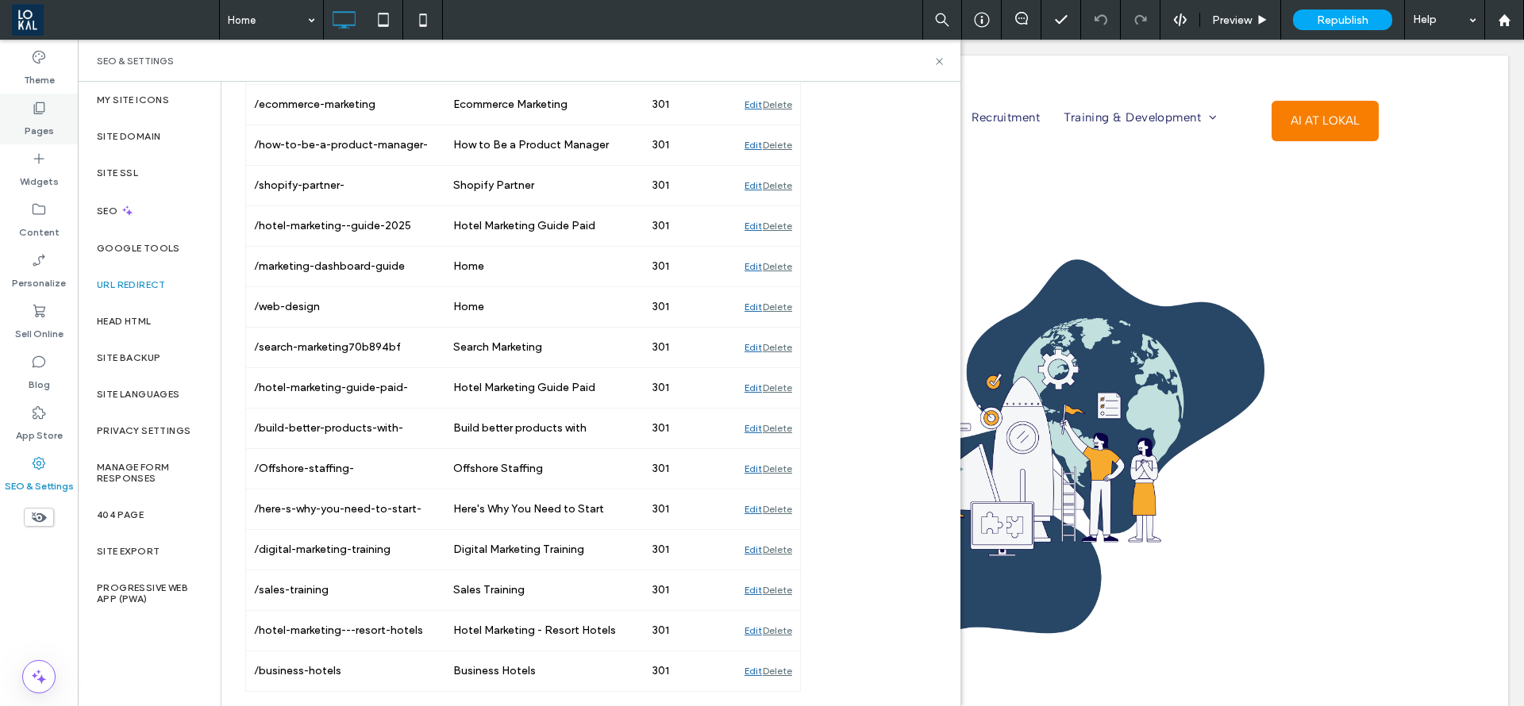
click at [51, 100] on div "Pages" at bounding box center [39, 119] width 78 height 51
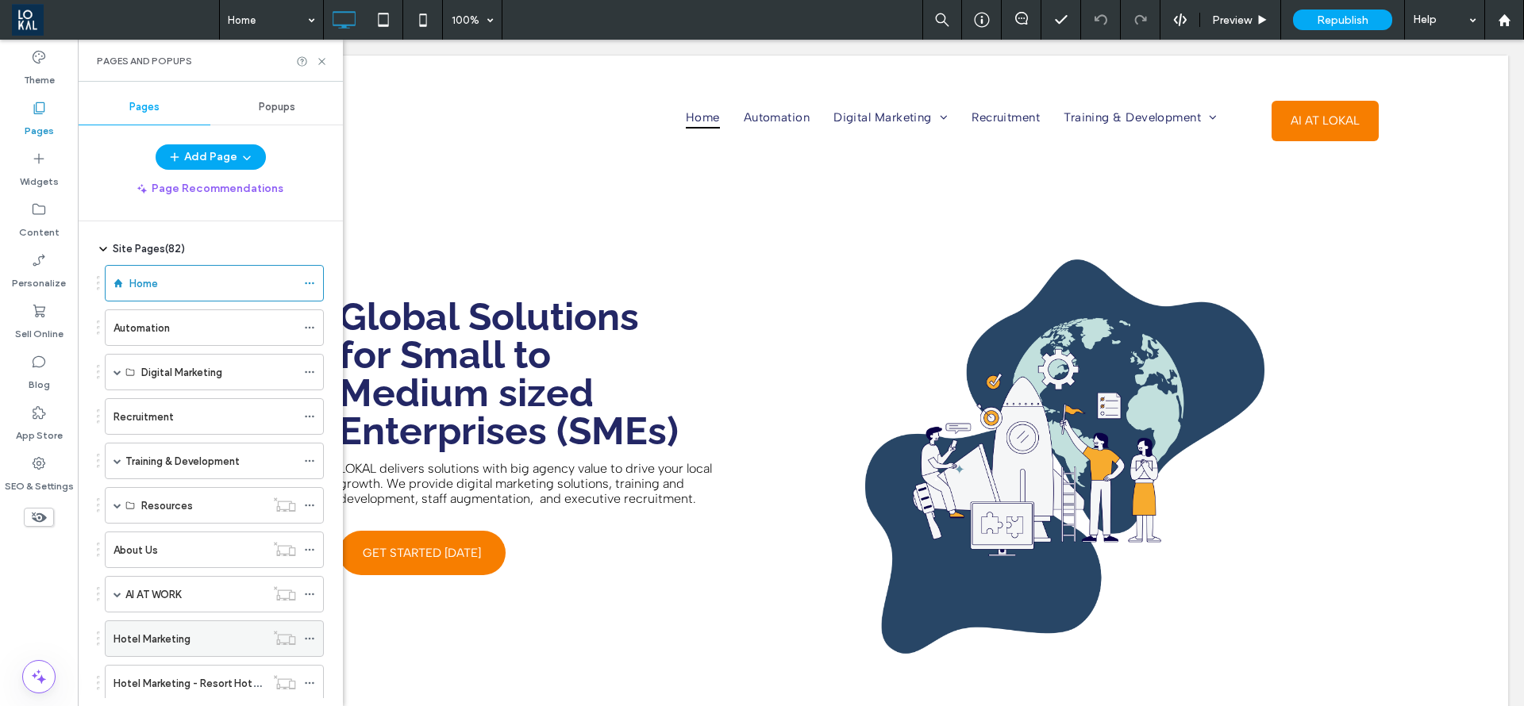
scroll to position [0, 0]
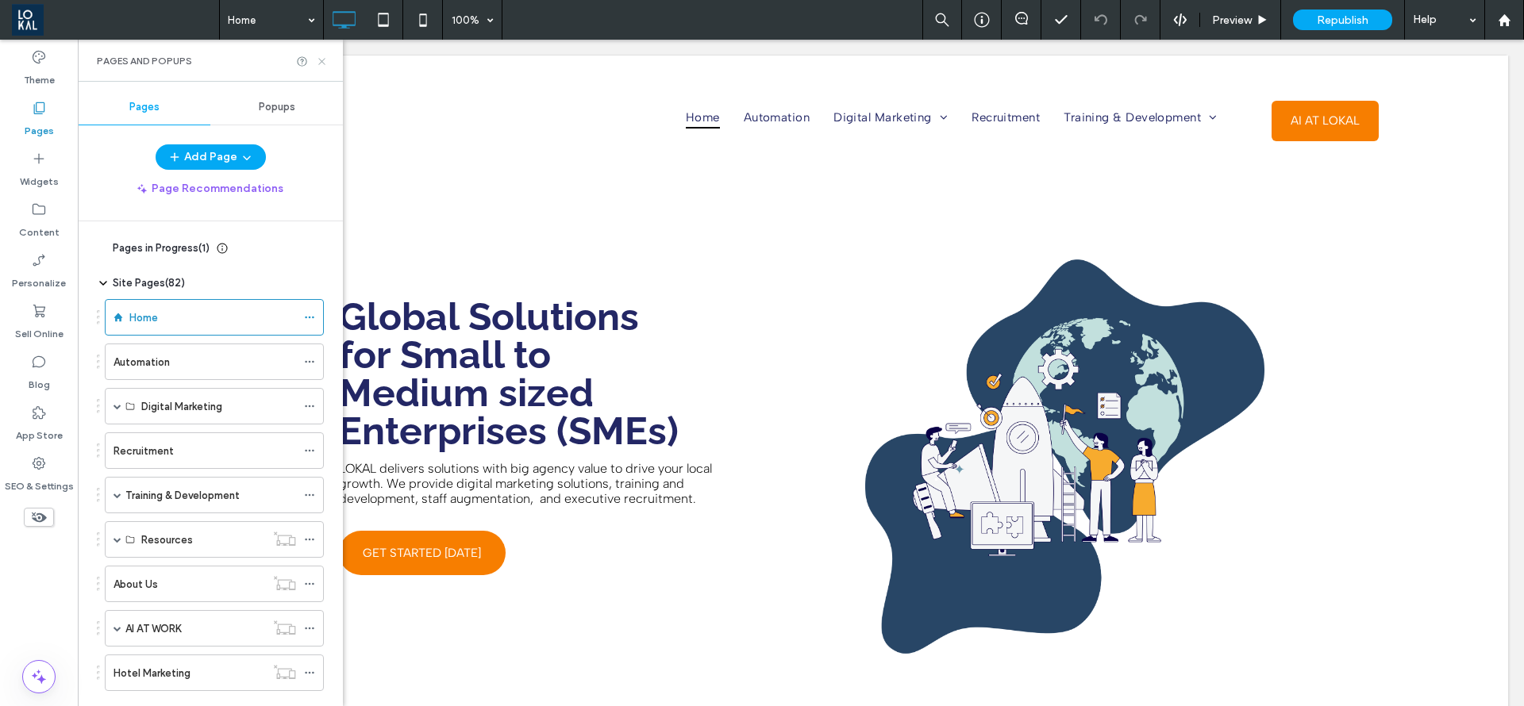
click at [320, 60] on icon at bounding box center [322, 62] width 12 height 12
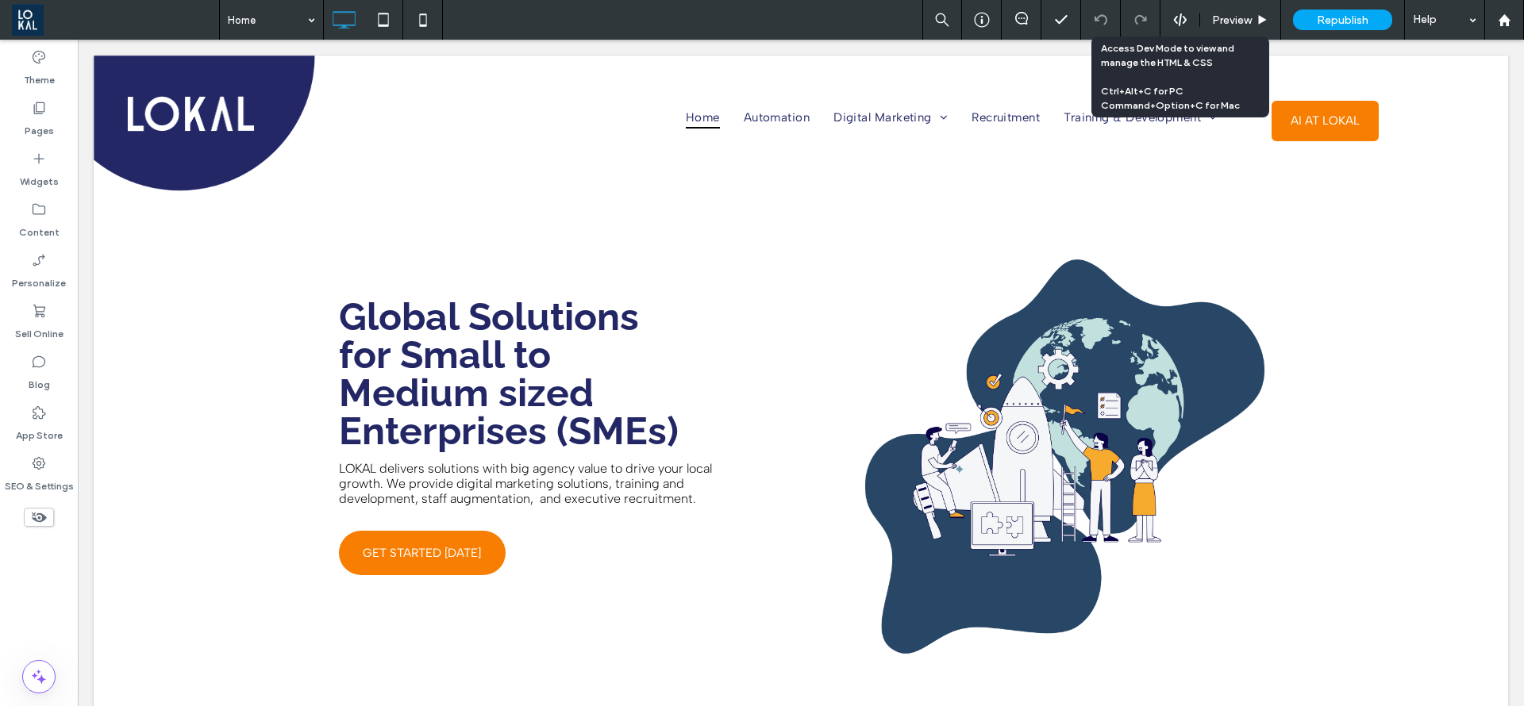
click at [1193, 23] on div at bounding box center [1179, 20] width 39 height 14
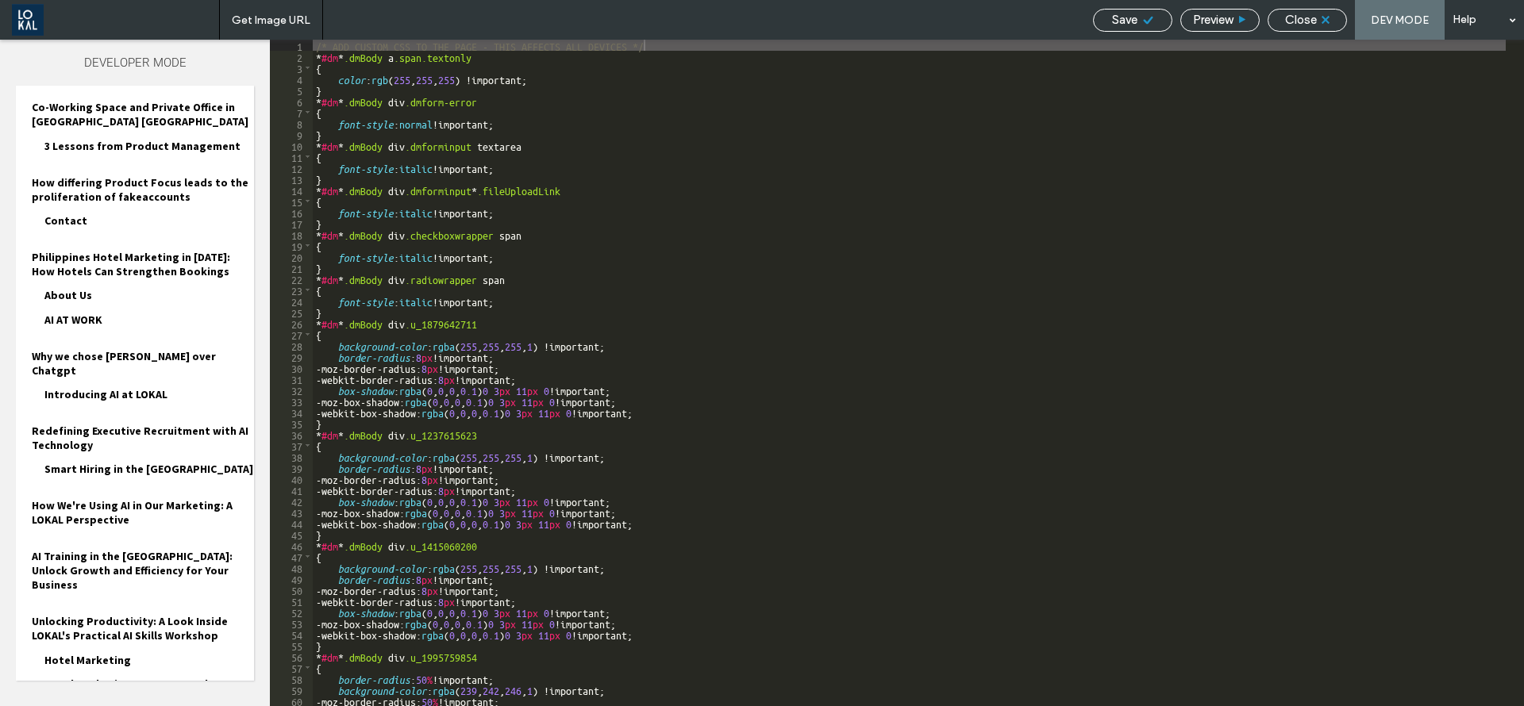
scroll to position [1715, 0]
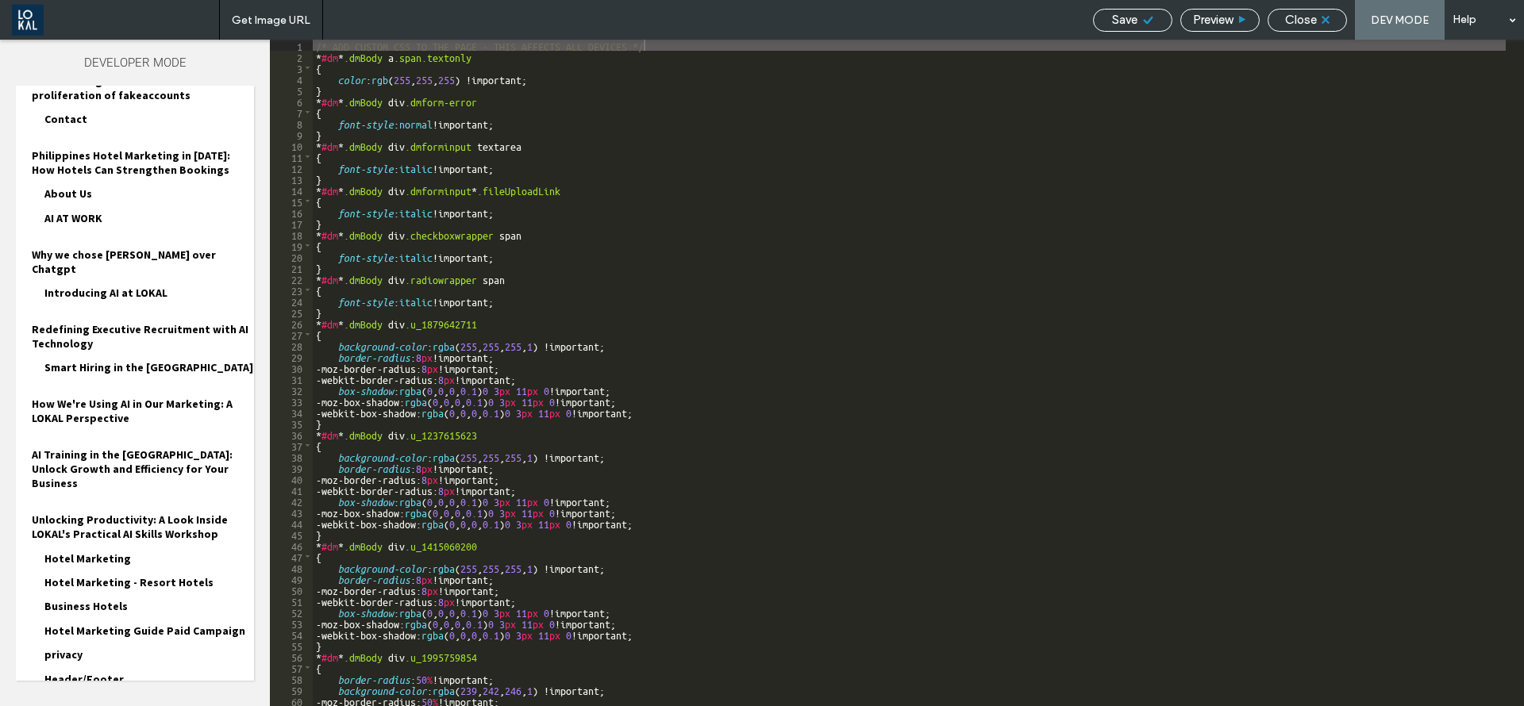
scroll to position [1839, 0]
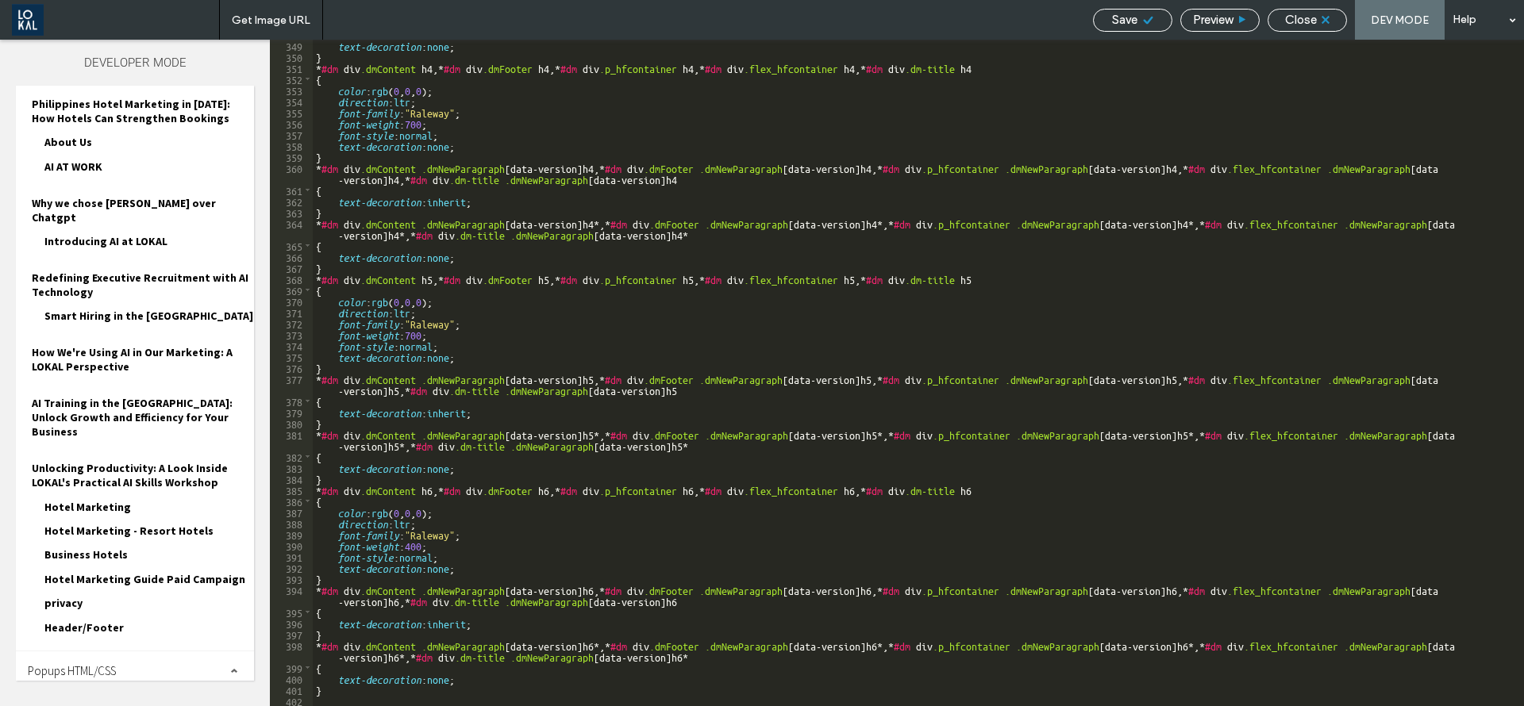
scroll to position [4100, 0]
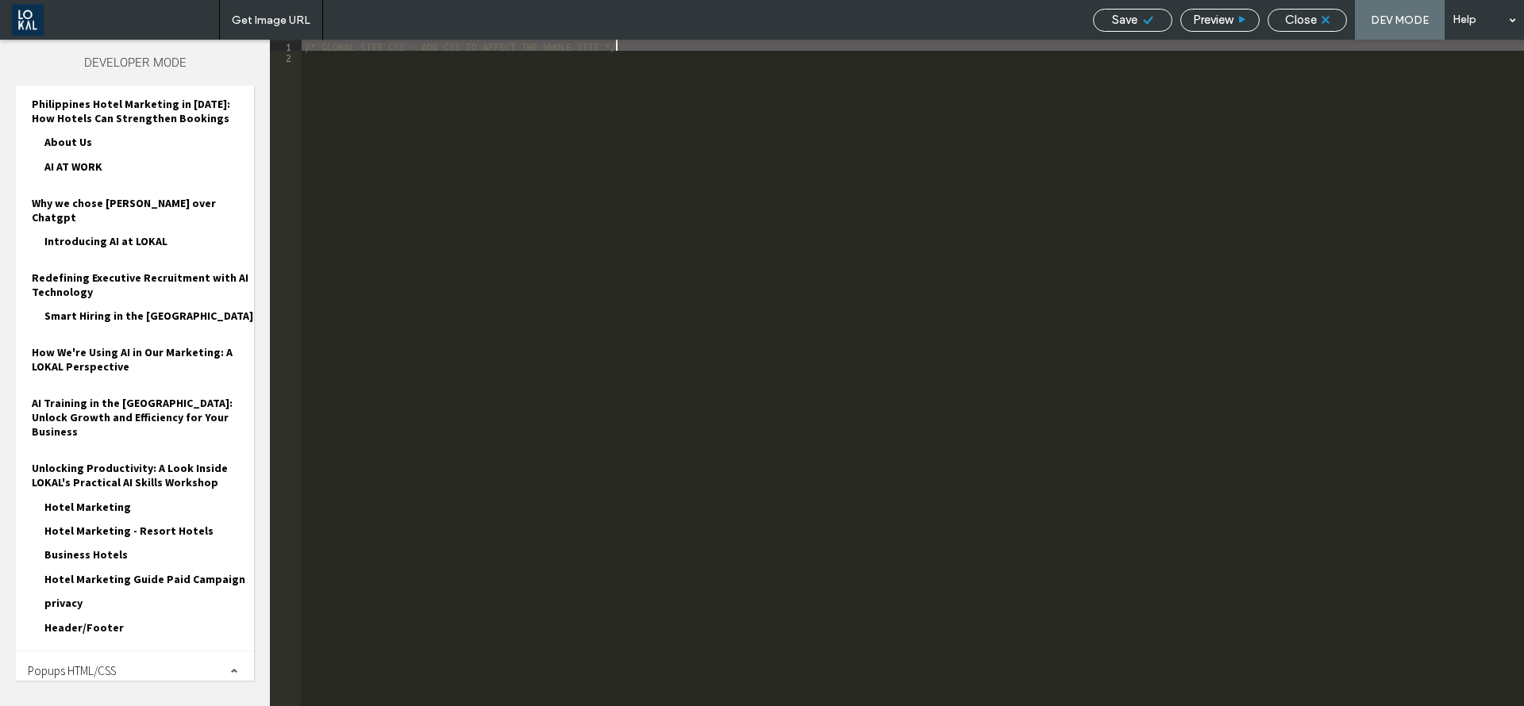
click at [601, 150] on div "/* GLOBAL SITE CSS - ADD CSS TO AFFECT THE WHOLE SITE */" at bounding box center [913, 384] width 1222 height 689
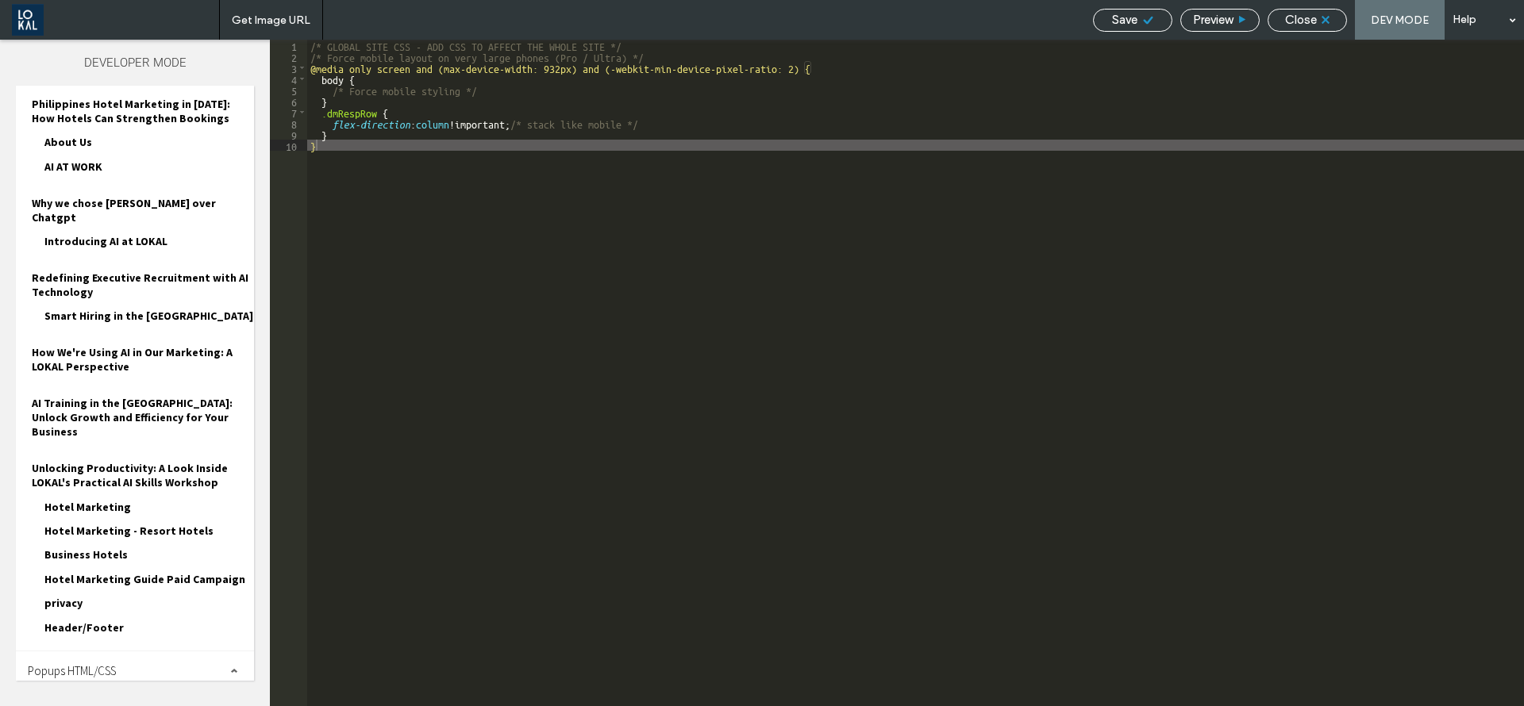
click at [1148, 21] on icon at bounding box center [1148, 20] width 12 height 12
click at [1123, 15] on span "Save" at bounding box center [1124, 20] width 25 height 14
click at [1310, 23] on span "Close" at bounding box center [1301, 20] width 32 height 14
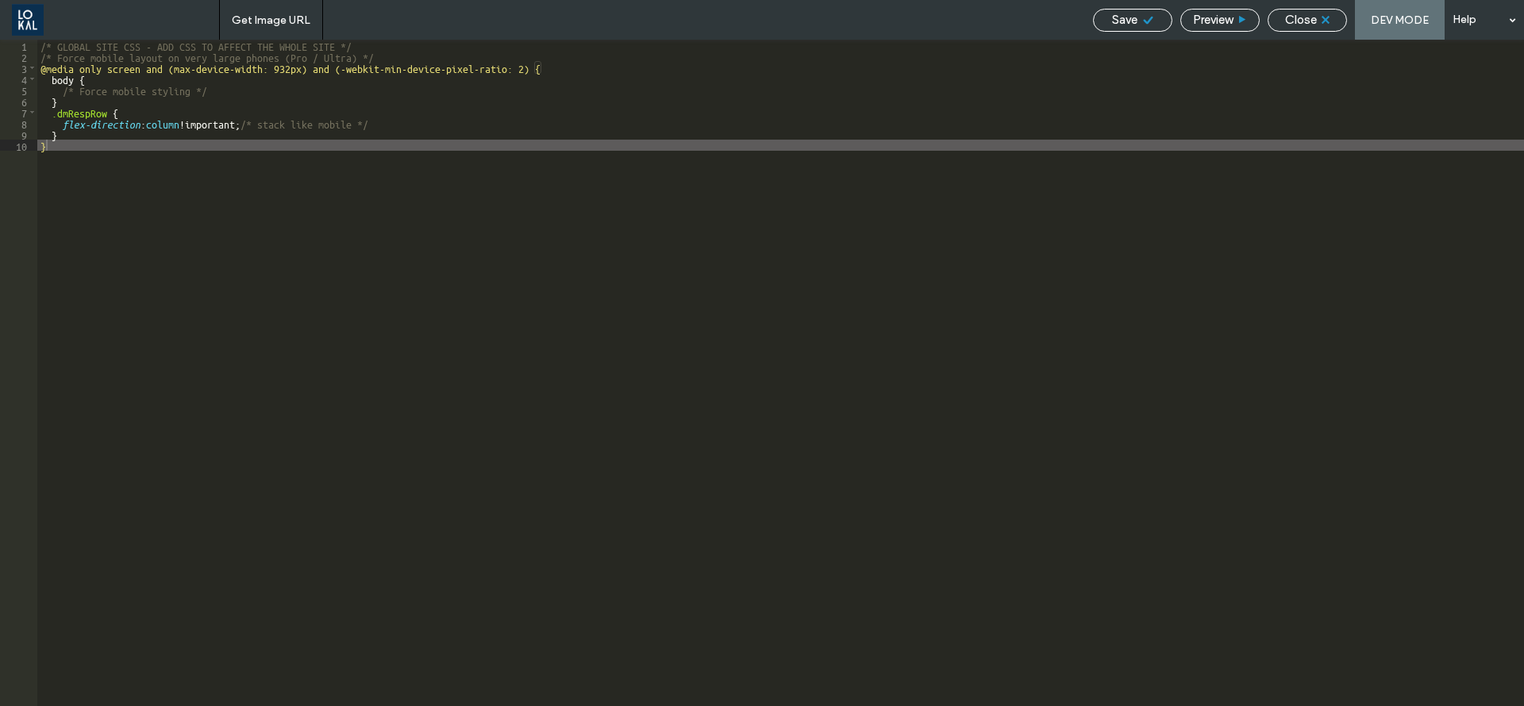
scroll to position [1799, 0]
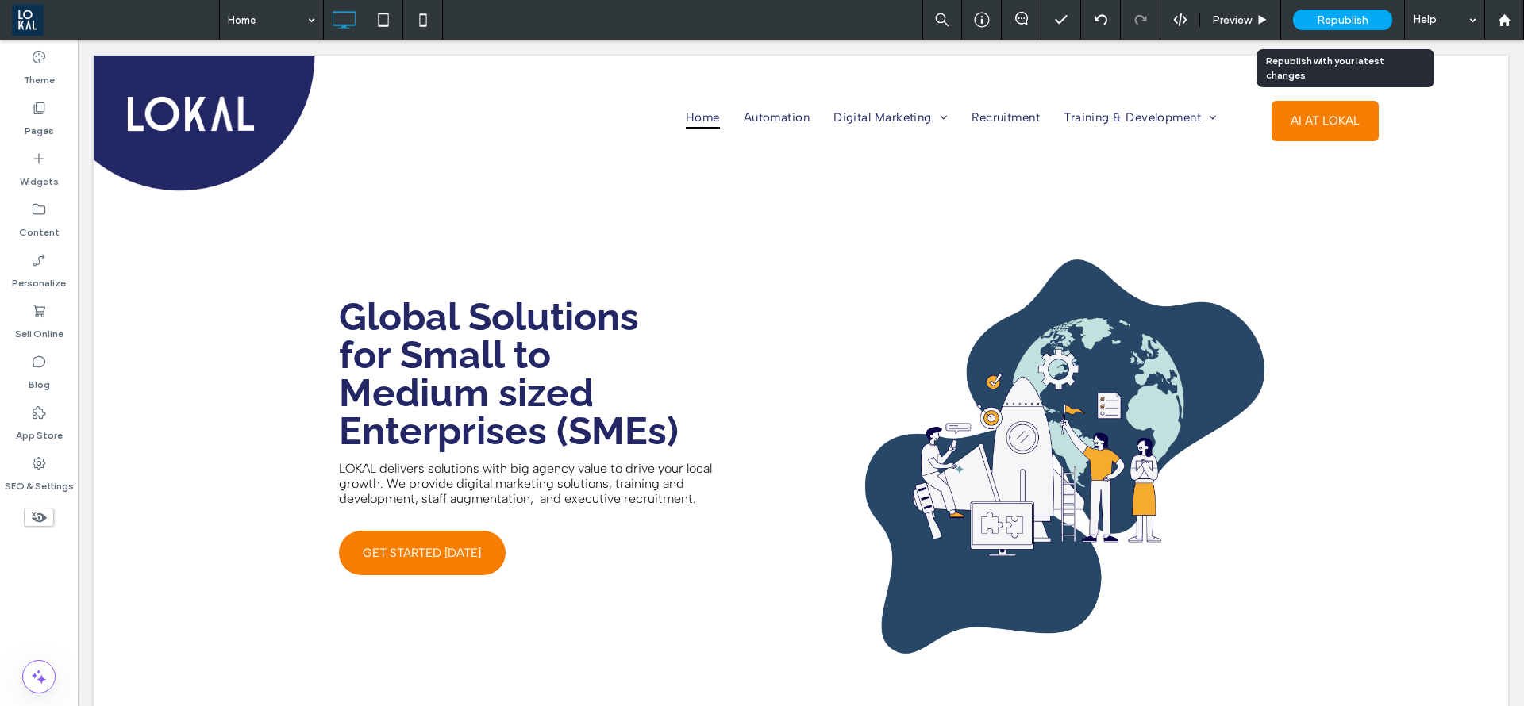
click at [1341, 10] on div "Republish" at bounding box center [1342, 20] width 99 height 21
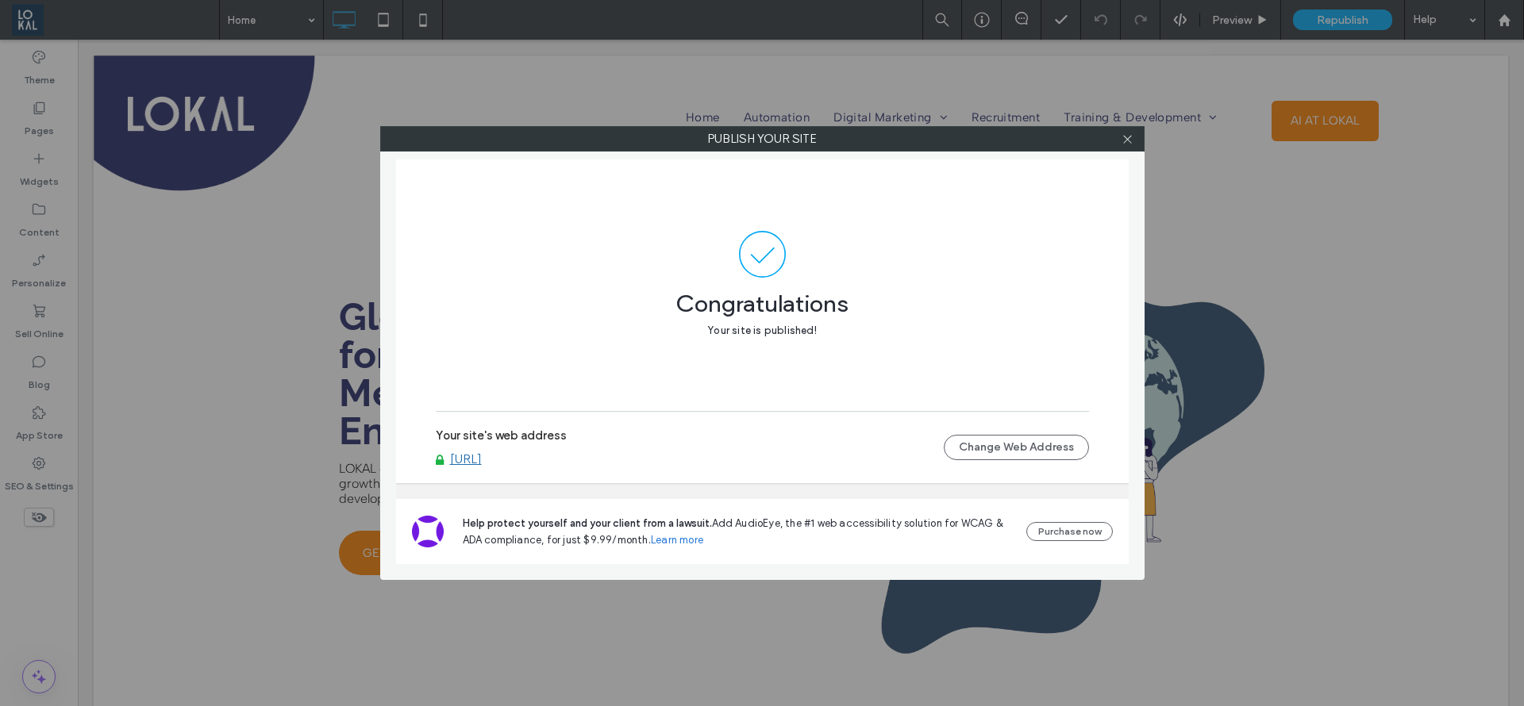
click at [1134, 133] on div at bounding box center [1128, 139] width 24 height 24
click at [1130, 136] on use at bounding box center [1127, 139] width 8 height 8
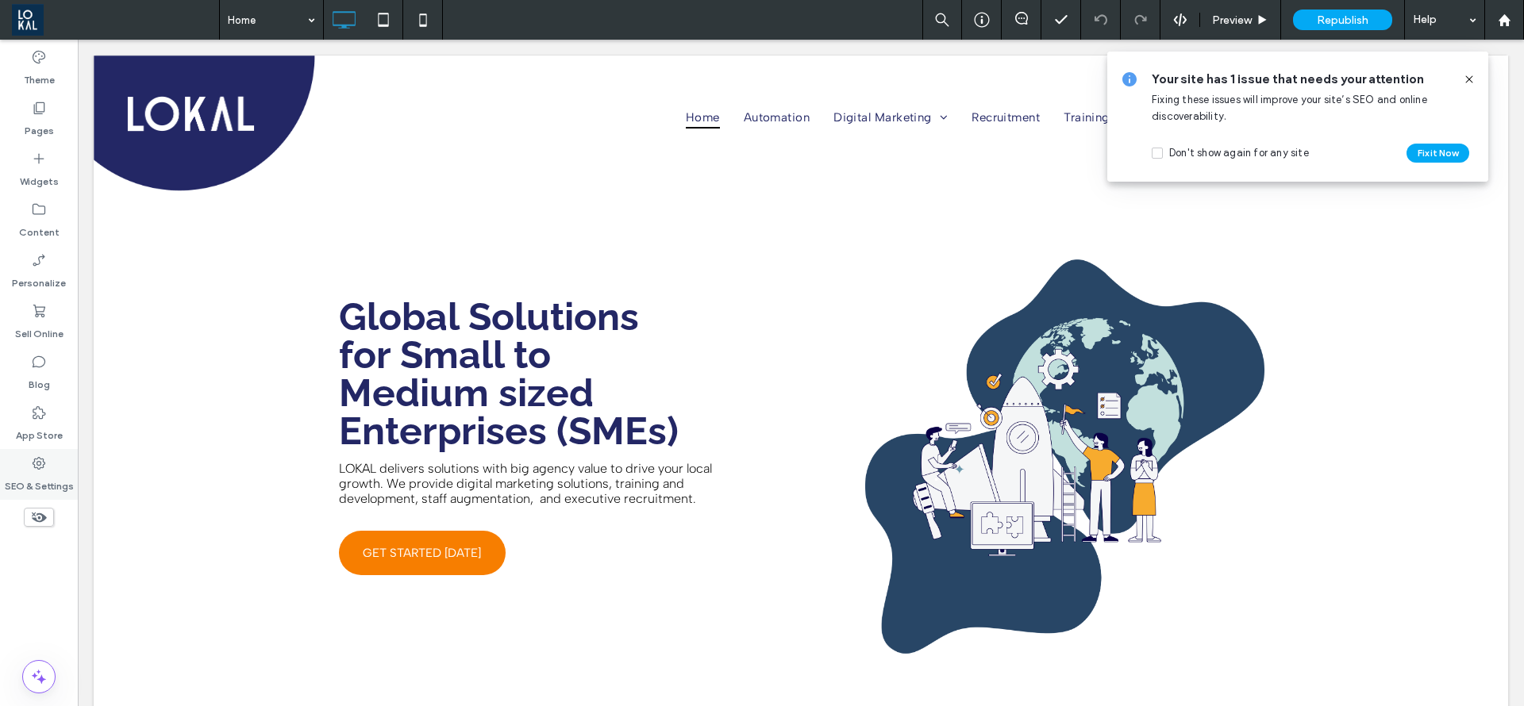
click at [37, 475] on label "SEO & Settings" at bounding box center [39, 482] width 69 height 22
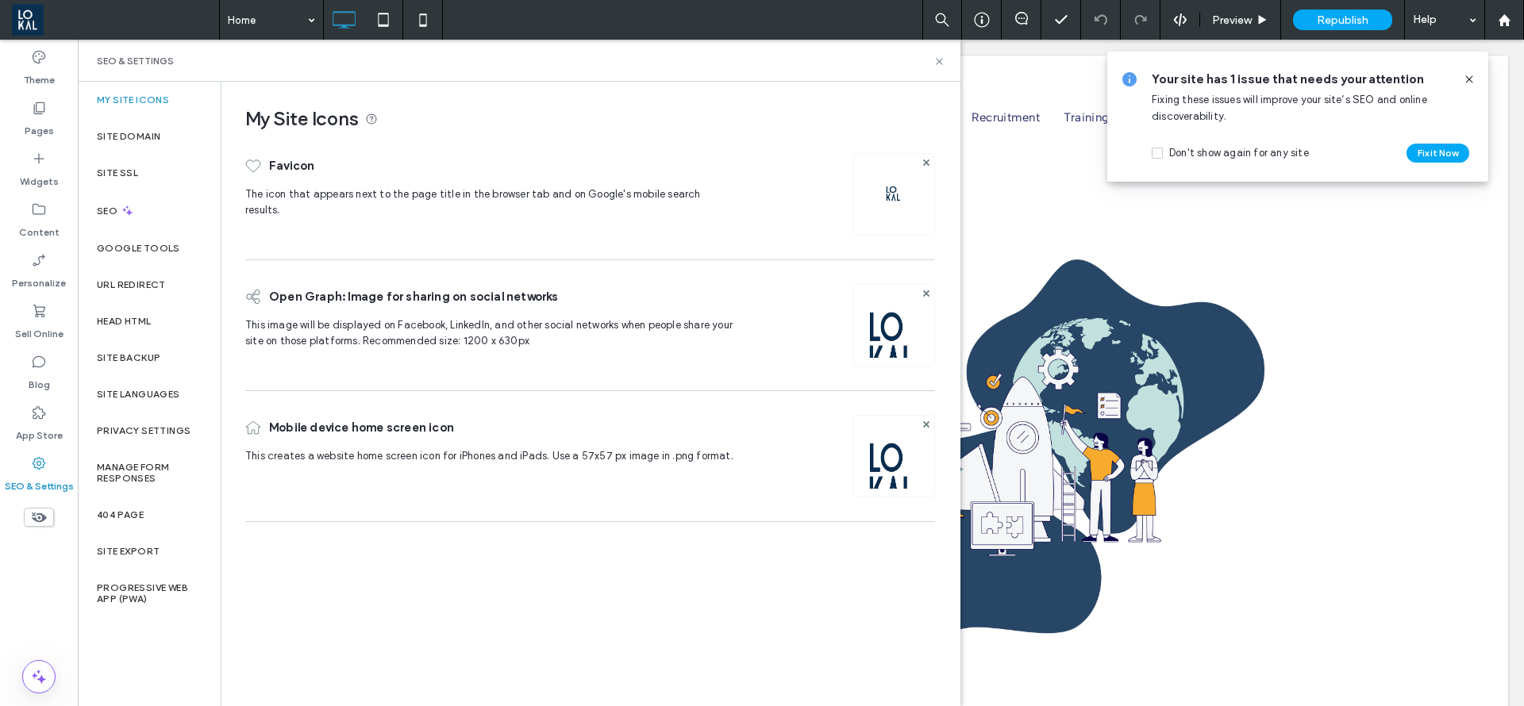
click at [1180, 27] on div "Preview Republish Help" at bounding box center [1223, 20] width 602 height 40
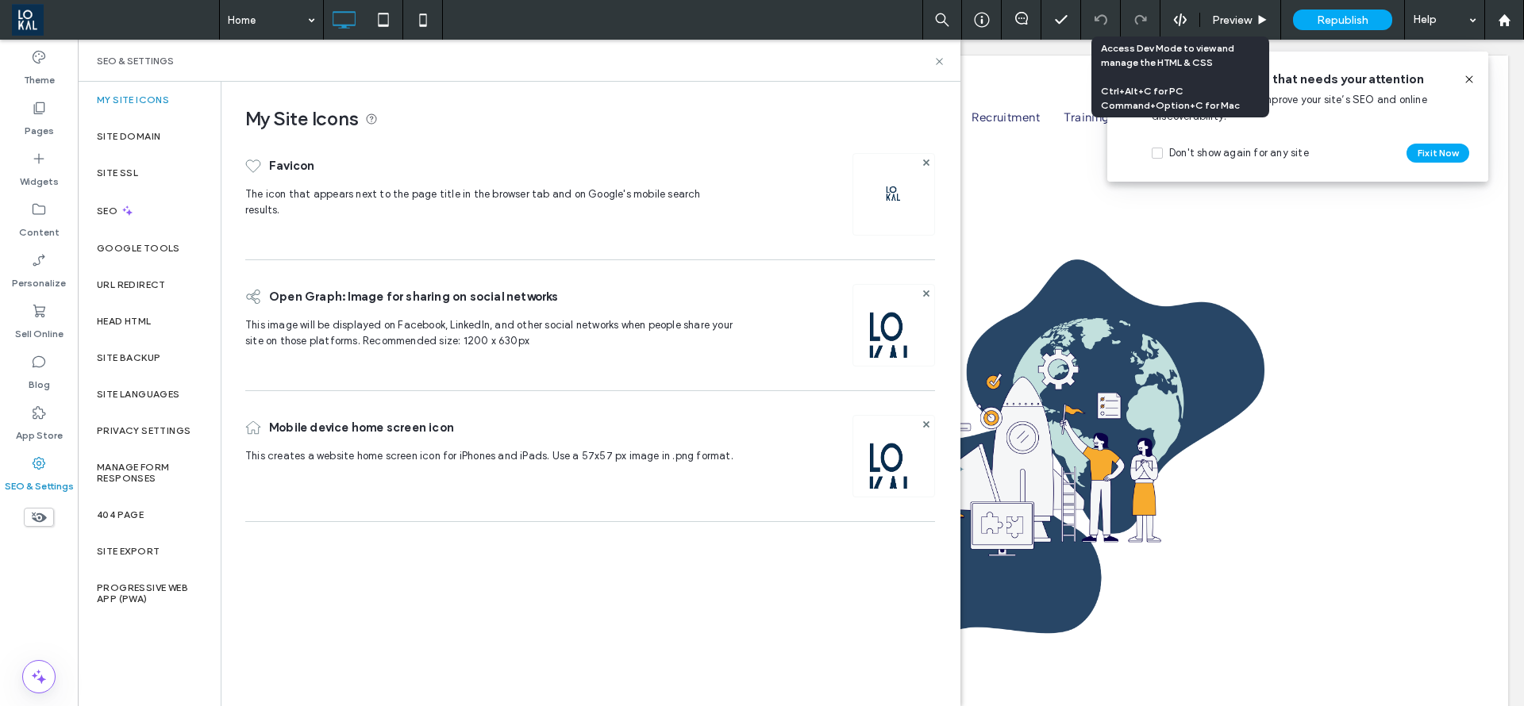
click at [1180, 18] on use at bounding box center [1179, 19] width 13 height 13
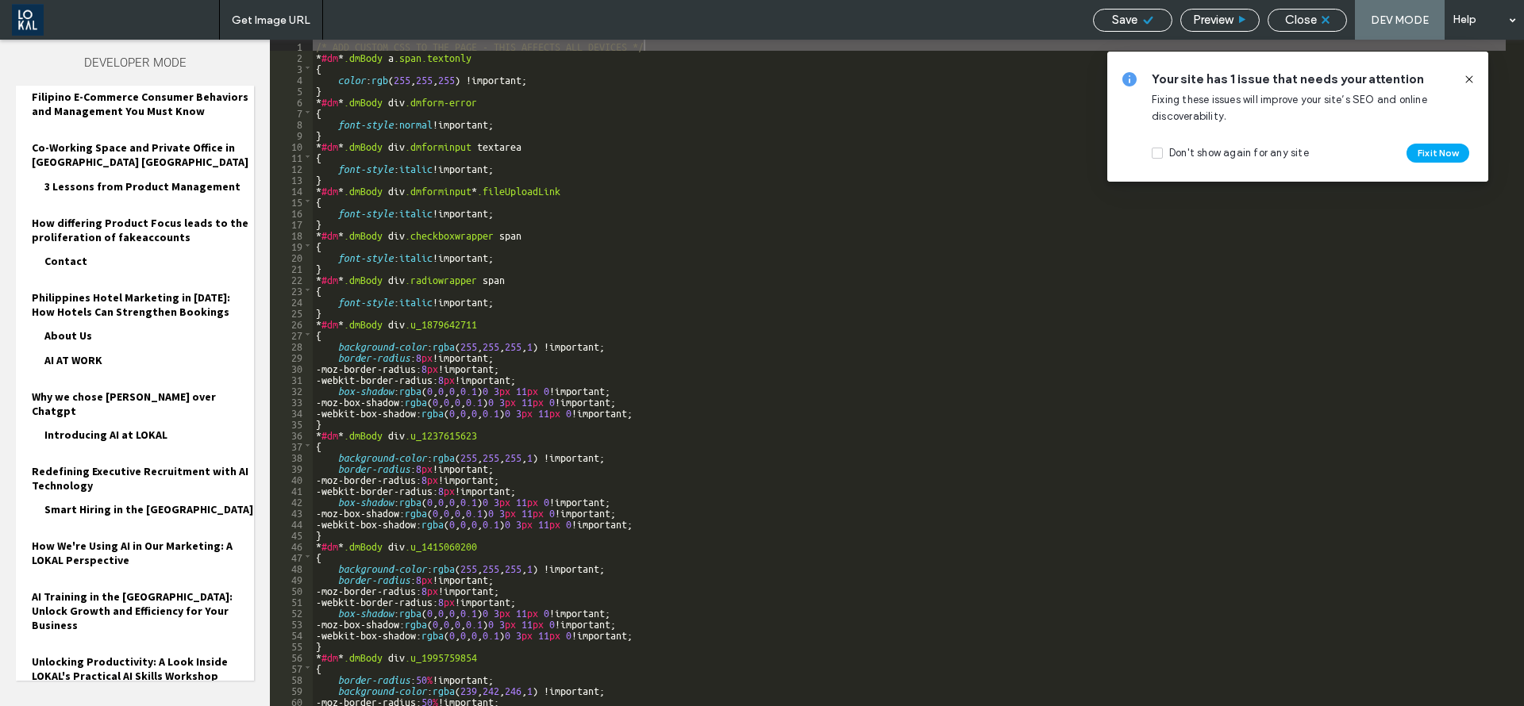
scroll to position [1715, 0]
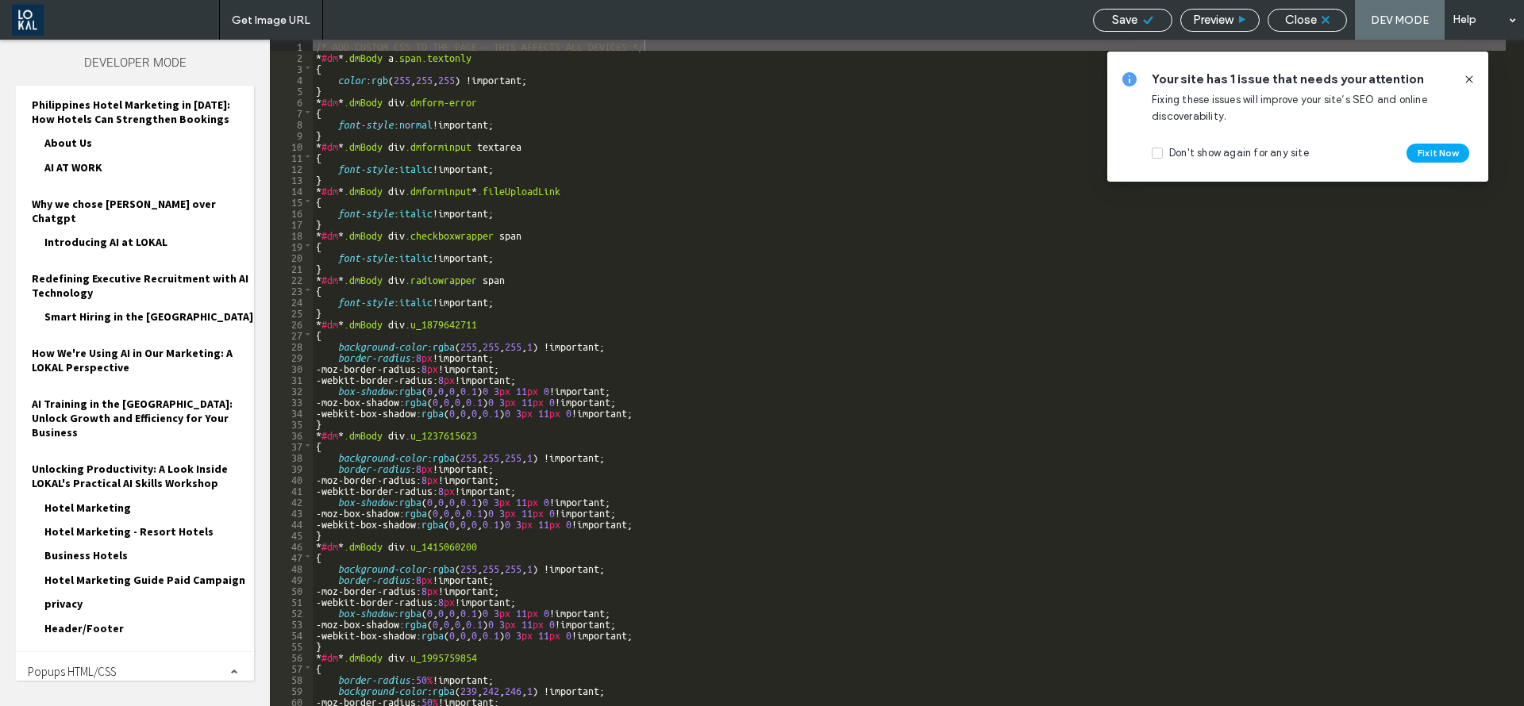
scroll to position [1839, 0]
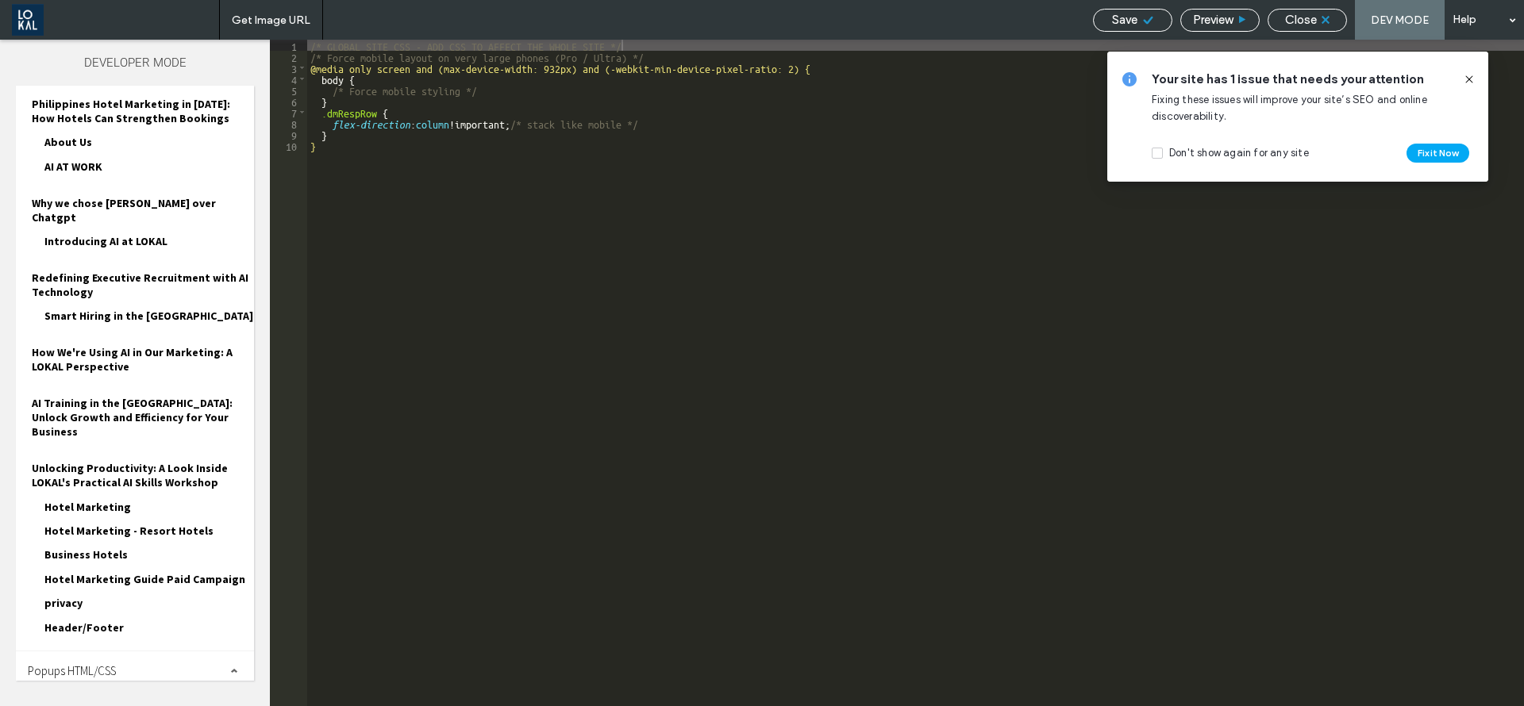
click at [370, 157] on div "Favicon" at bounding box center [412, 165] width 490 height 41
drag, startPoint x: 344, startPoint y: 153, endPoint x: 329, endPoint y: 85, distance: 69.9
click at [329, 85] on div "My Site Icons Favicon The icon that appears next to the page title in the brows…" at bounding box center [506, 306] width 725 height 448
click at [320, 56] on div "SEO & Settings" at bounding box center [441, 61] width 844 height 13
click at [325, 141] on div "Favicon The icon that appears next to the page title in the browser tab and on …" at bounding box center [512, 194] width 690 height 114
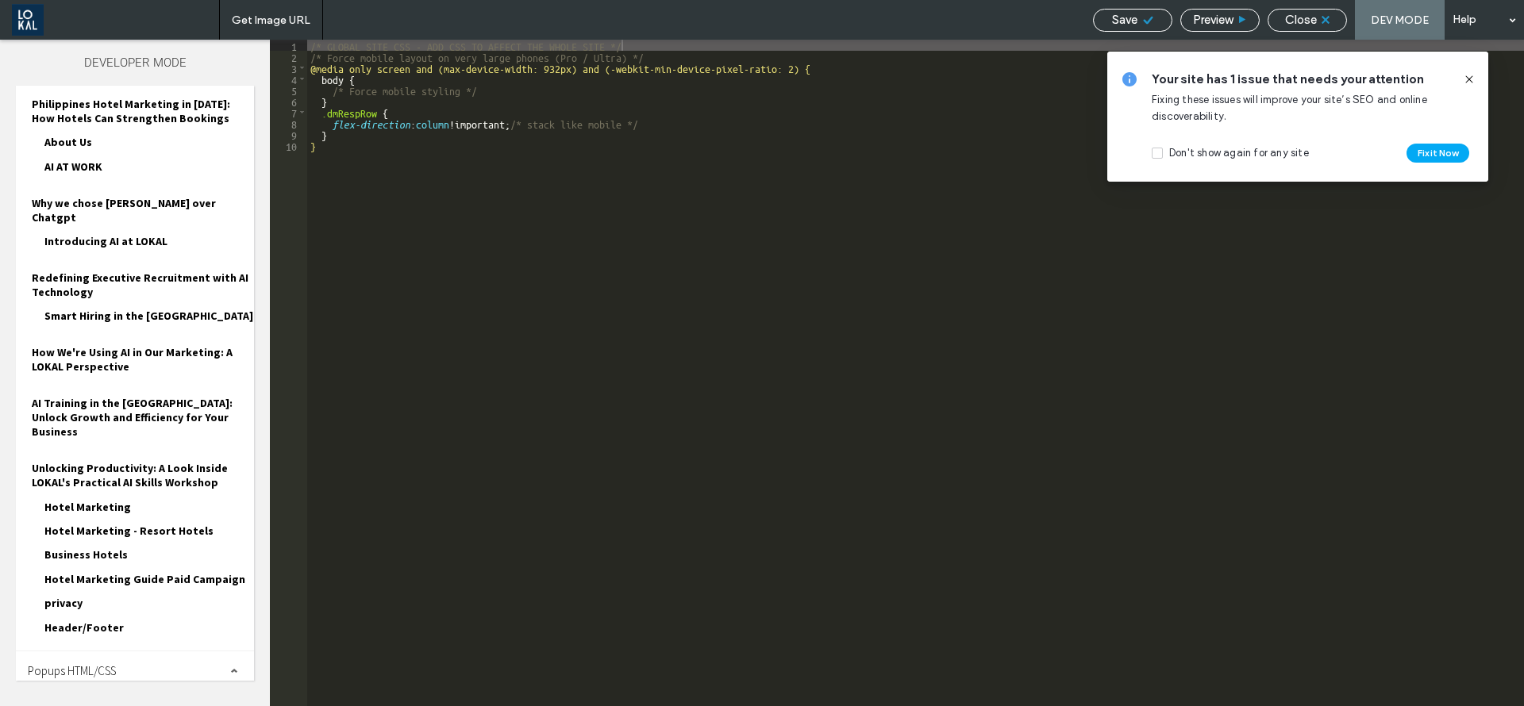
click at [1468, 75] on icon at bounding box center [1469, 79] width 13 height 13
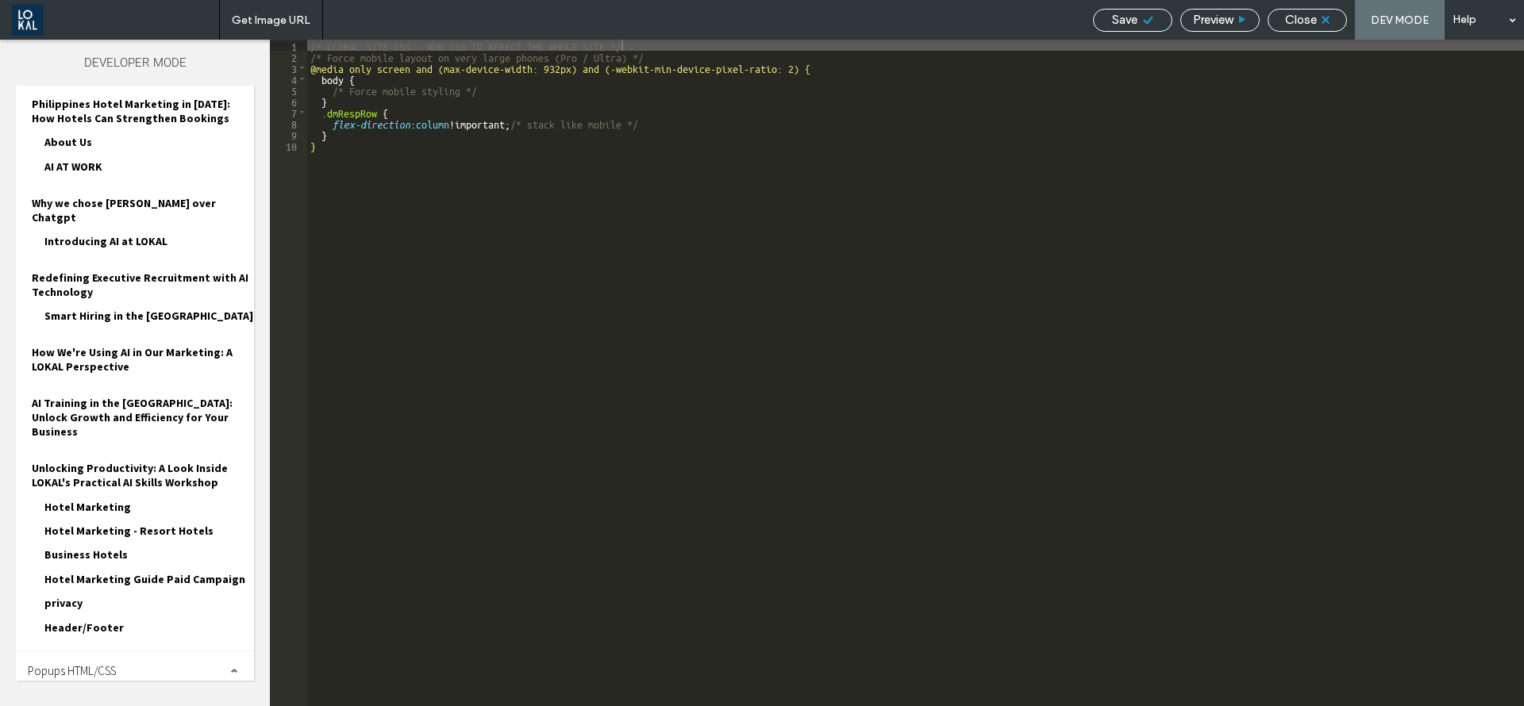
drag, startPoint x: 372, startPoint y: 149, endPoint x: 336, endPoint y: 69, distance: 88.1
click at [336, 69] on div "SEO & Settings My Site Icons Site Domain Site SSL SEO Google Tools URL Redirect…" at bounding box center [441, 373] width 883 height 667
click at [323, 69] on div "SEO & Settings" at bounding box center [441, 61] width 883 height 42
click at [310, 63] on div "SEO & Settings" at bounding box center [441, 61] width 844 height 13
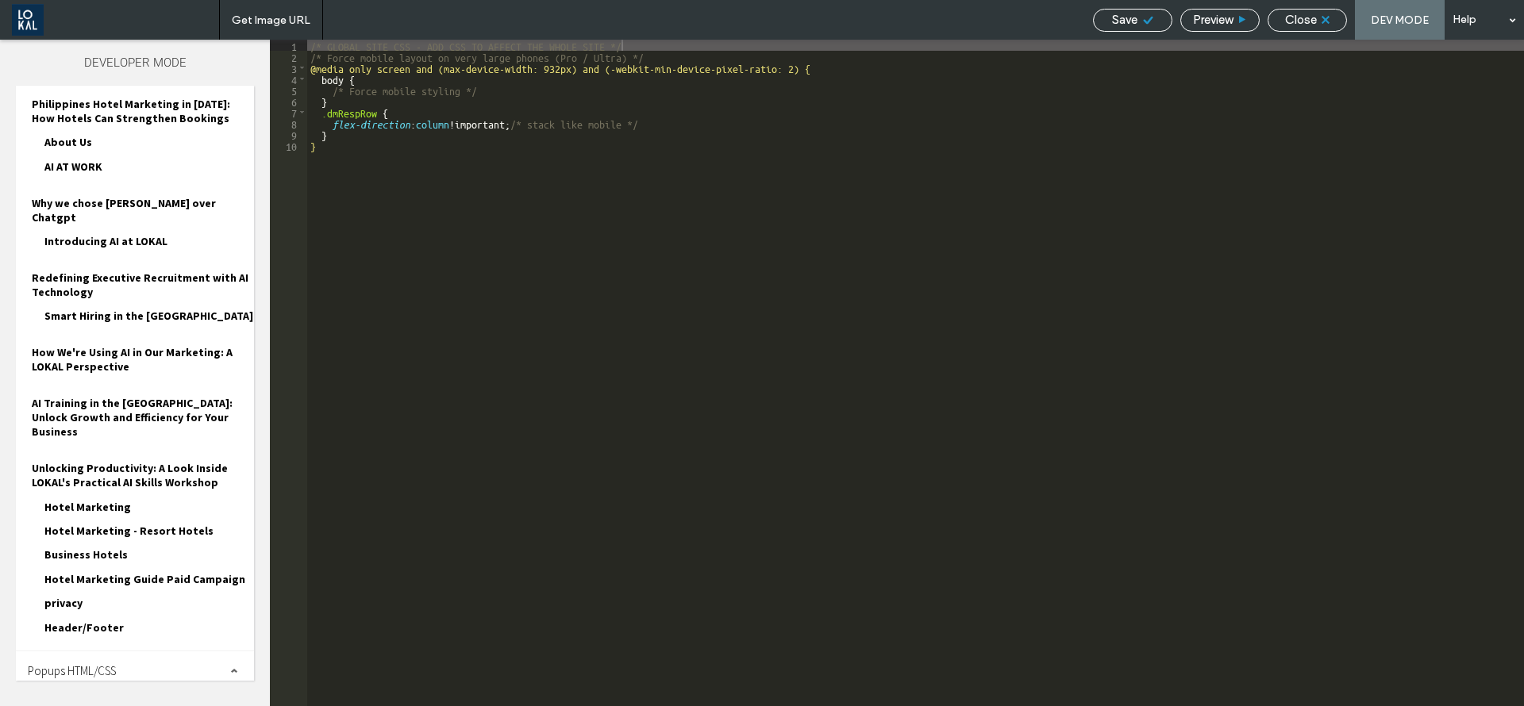
click at [310, 63] on div "SEO & Settings" at bounding box center [441, 61] width 844 height 13
click at [306, 203] on div "1 2 3 4 5 6 7 8 9 10" at bounding box center [288, 384] width 37 height 689
click at [753, 234] on div "Favicon The icon that appears next to the page title in the browser tab and on …" at bounding box center [512, 194] width 690 height 98
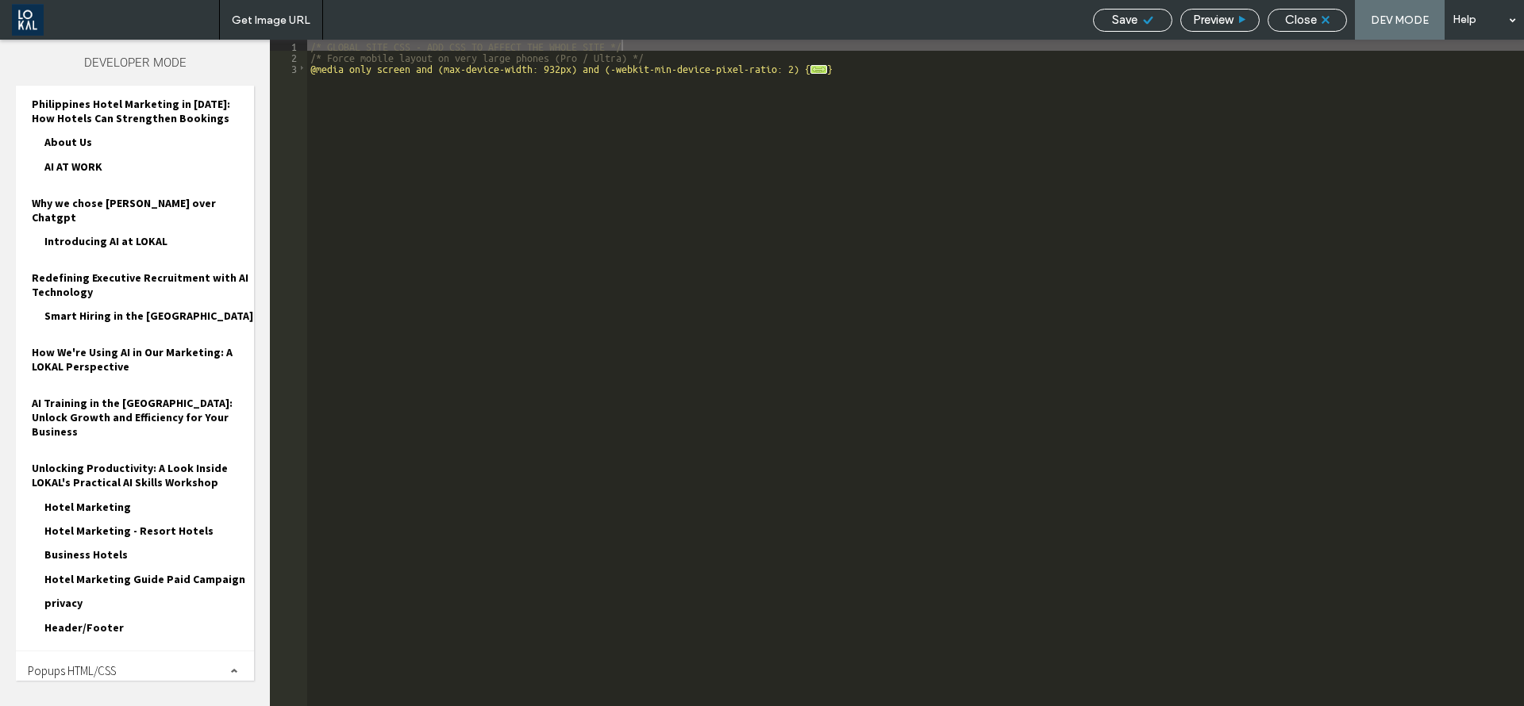
click at [858, 70] on div "SEO & Settings" at bounding box center [441, 61] width 883 height 42
click at [810, 70] on div "SEO & Settings" at bounding box center [441, 61] width 883 height 42
click at [856, 67] on div "SEO & Settings" at bounding box center [441, 61] width 883 height 42
click at [856, 66] on div "SEO & Settings" at bounding box center [441, 61] width 883 height 42
click at [856, 66] on icon at bounding box center [862, 62] width 12 height 12
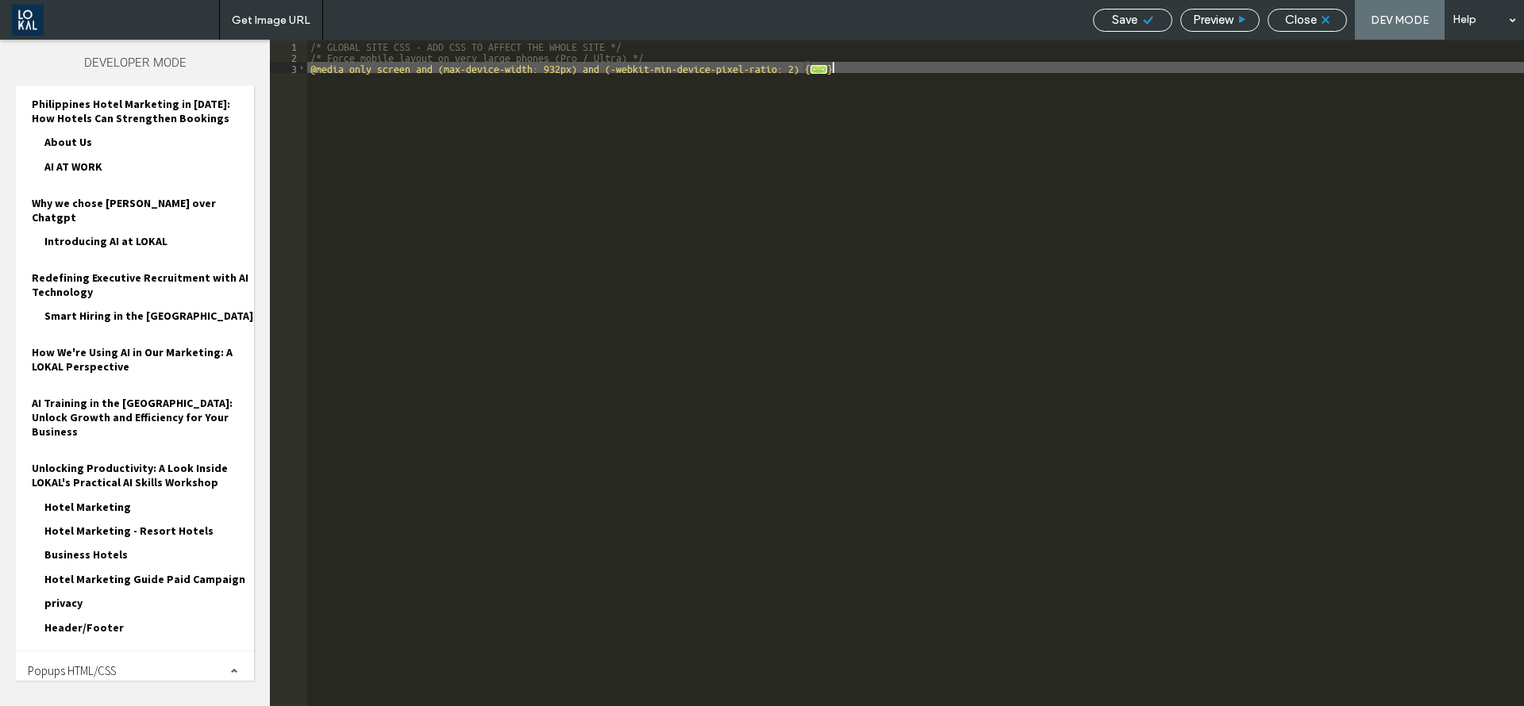
click at [856, 66] on div "/* GLOBAL SITE CSS - ADD CSS TO AFFECT THE WHOLE SITE */ /* Force mobile layout…" at bounding box center [915, 384] width 1217 height 689
drag, startPoint x: 856, startPoint y: 66, endPoint x: 387, endPoint y: 154, distance: 476.5
click at [387, 154] on div "/* GLOBAL SITE CSS - ADD CSS TO AFFECT THE WHOLE SITE */ /* Force mobile layout…" at bounding box center [915, 384] width 1217 height 689
click at [1130, 0] on div "Save Preview Close DEV MODE Help" at bounding box center [1304, 20] width 439 height 40
click at [1123, 24] on span "Save" at bounding box center [1124, 20] width 25 height 14
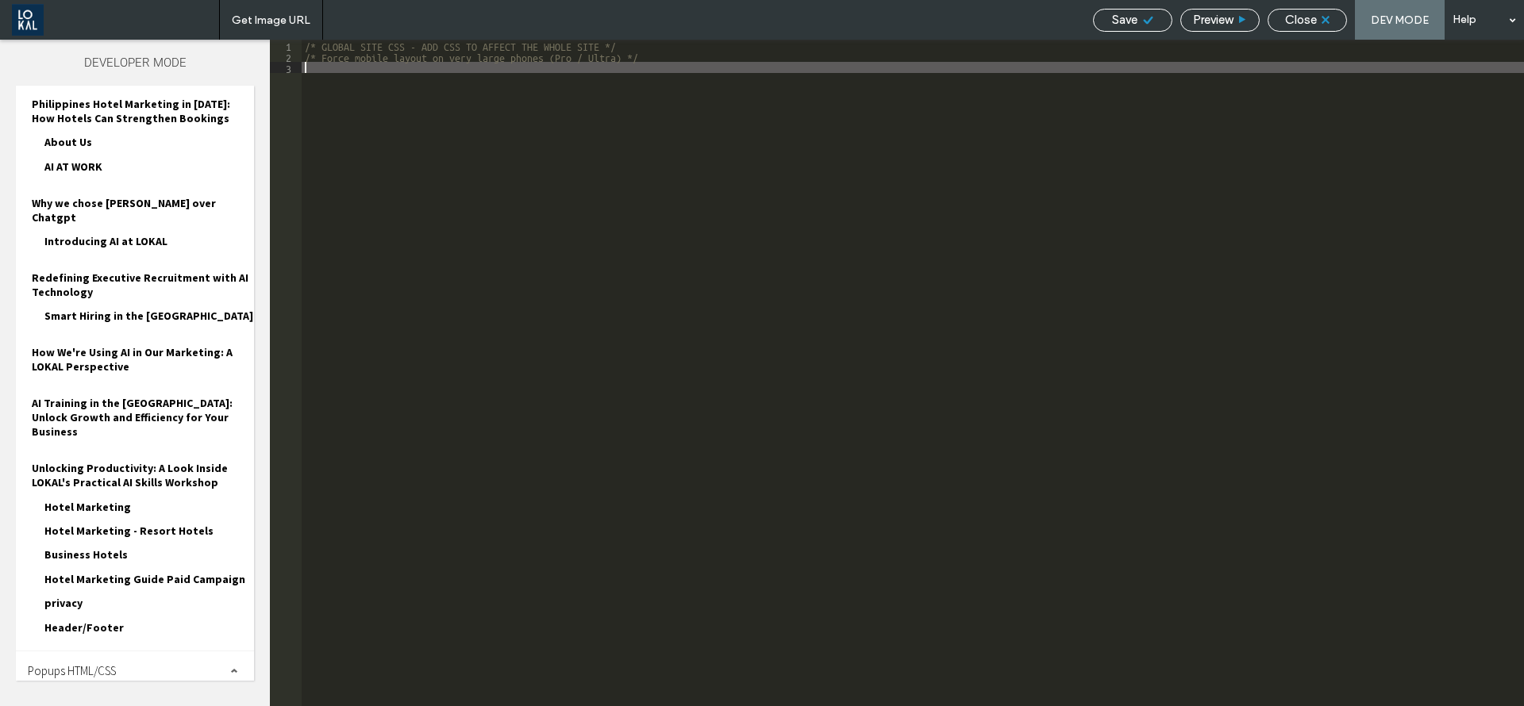
click at [1128, 21] on span "Save" at bounding box center [1124, 20] width 25 height 14
click at [1288, 13] on span "Close" at bounding box center [1301, 20] width 32 height 14
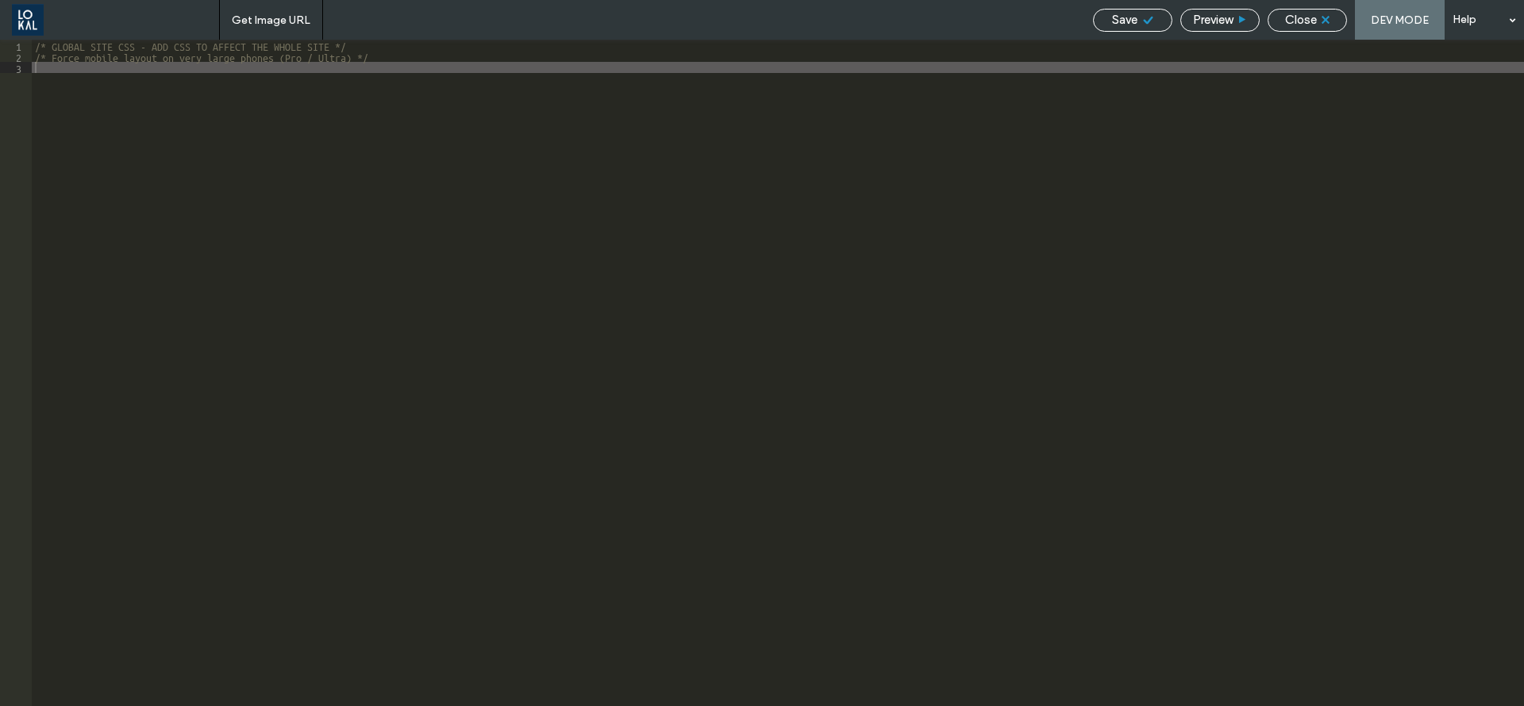
scroll to position [1799, 0]
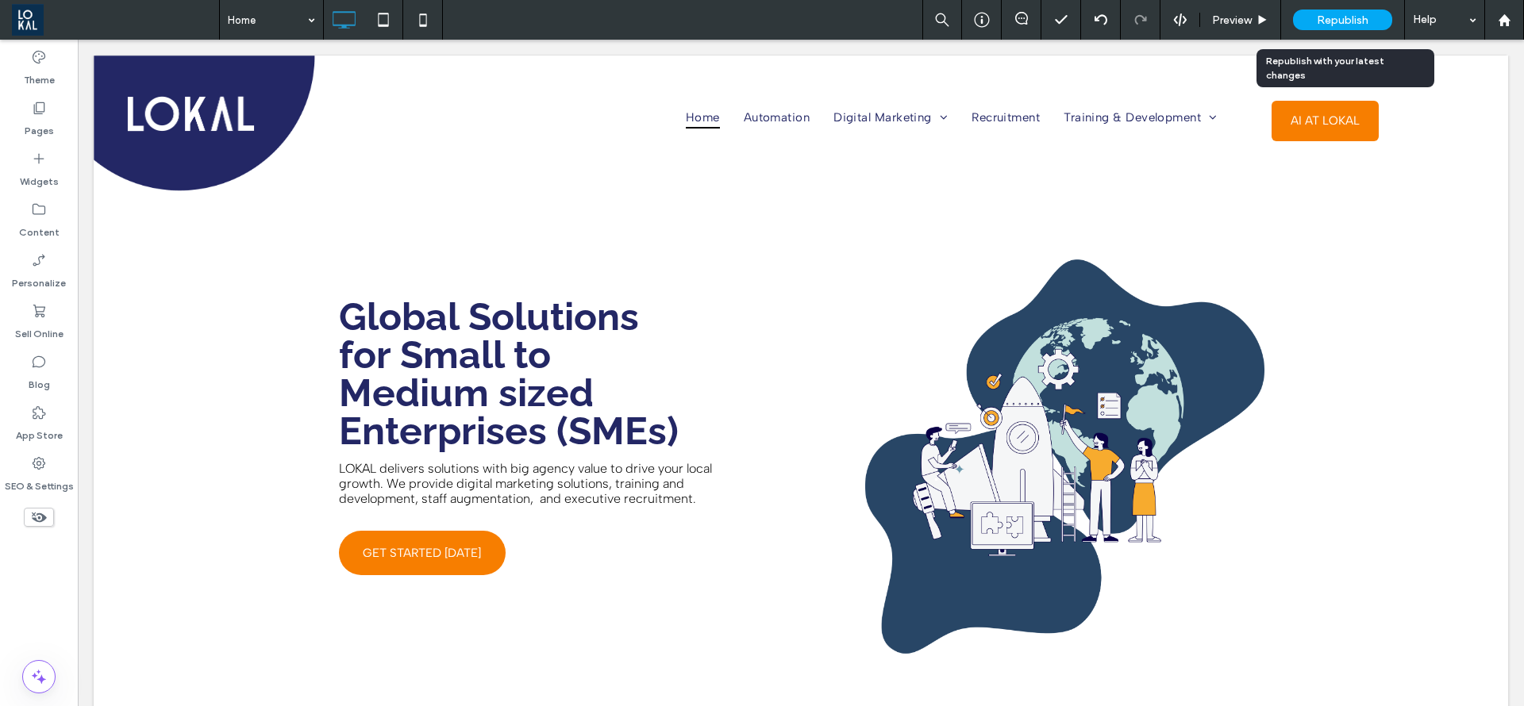
click at [1322, 13] on span "Republish" at bounding box center [1343, 19] width 52 height 13
